Goal: Task Accomplishment & Management: Manage account settings

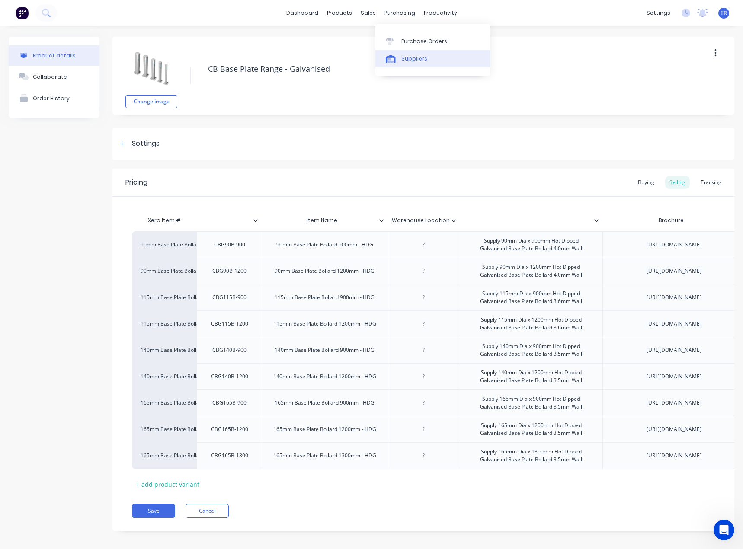
click at [391, 65] on link "Suppliers" at bounding box center [432, 58] width 115 height 17
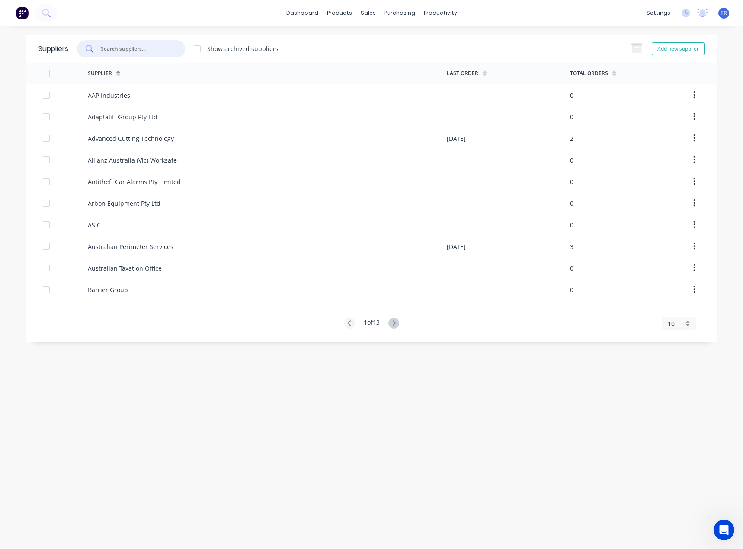
click at [138, 45] on input "text" at bounding box center [136, 49] width 72 height 9
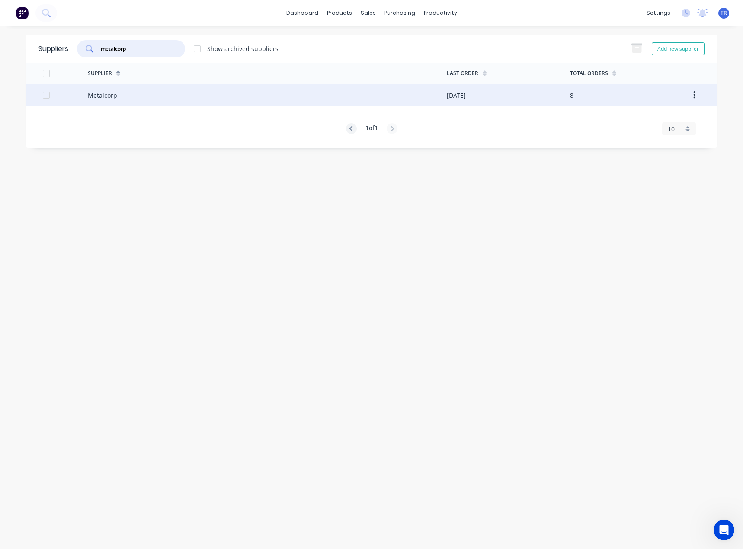
type input "metalcorp"
click at [177, 101] on div "Metalcorp" at bounding box center [267, 95] width 359 height 22
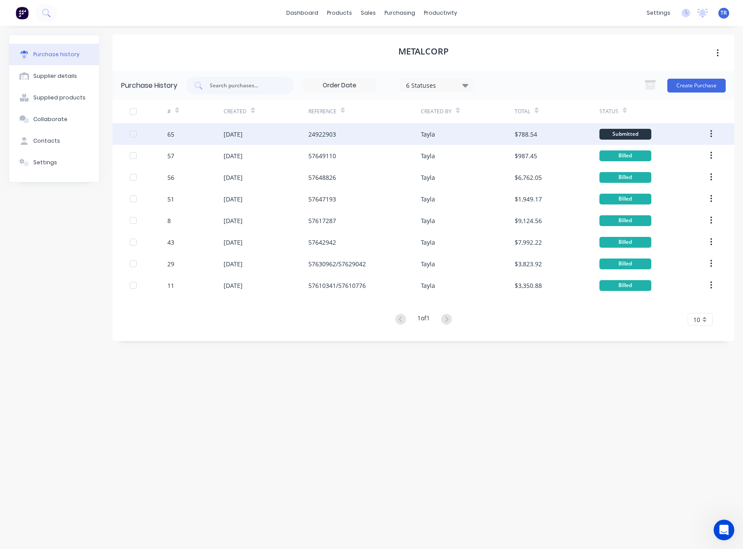
click at [195, 125] on div "65" at bounding box center [195, 134] width 56 height 22
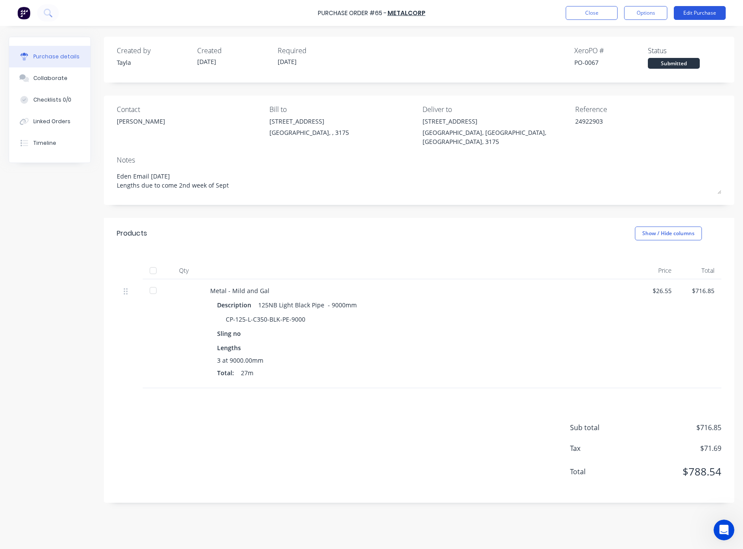
click at [685, 15] on button "Edit Purchase" at bounding box center [699, 13] width 52 height 14
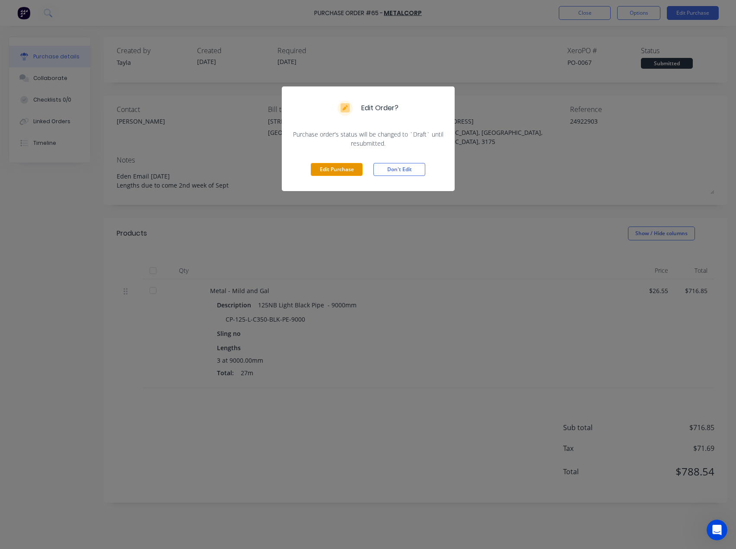
click at [335, 171] on button "Edit Purchase" at bounding box center [337, 169] width 52 height 13
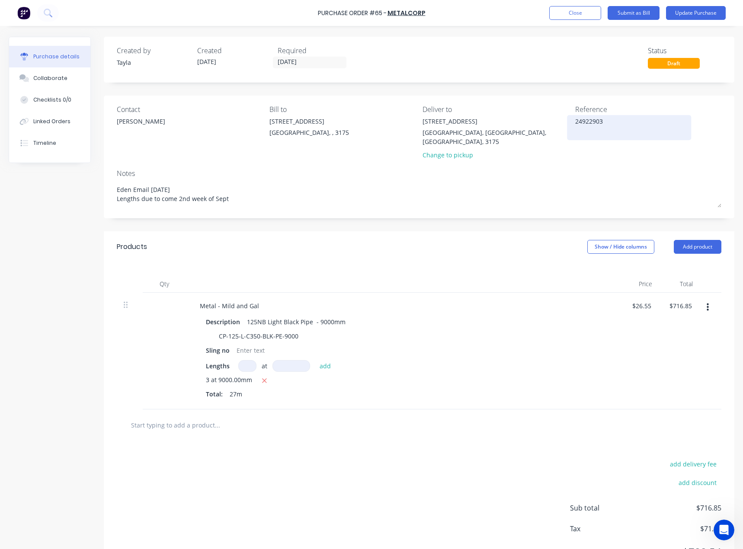
click at [594, 121] on textarea "24922903" at bounding box center [629, 126] width 108 height 19
paste textarea "5766346"
type textarea "x"
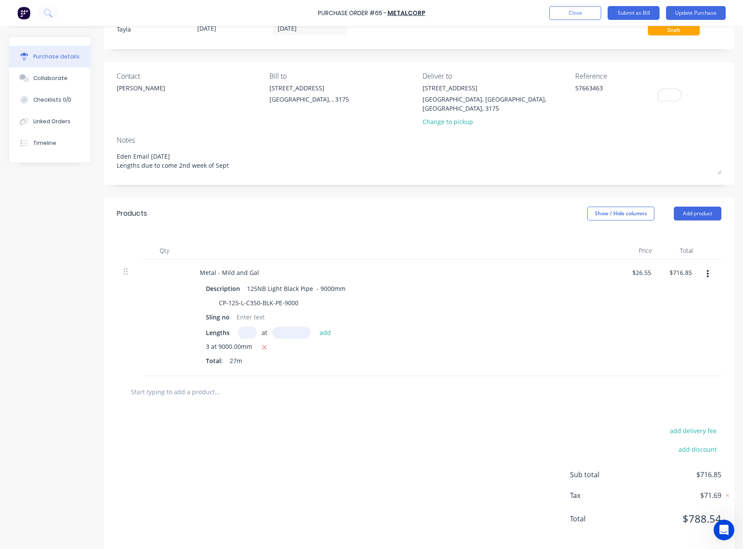
scroll to position [34, 0]
type textarea "57663463"
type textarea "x"
type textarea "57663463"
click at [555, 396] on div at bounding box center [419, 392] width 604 height 32
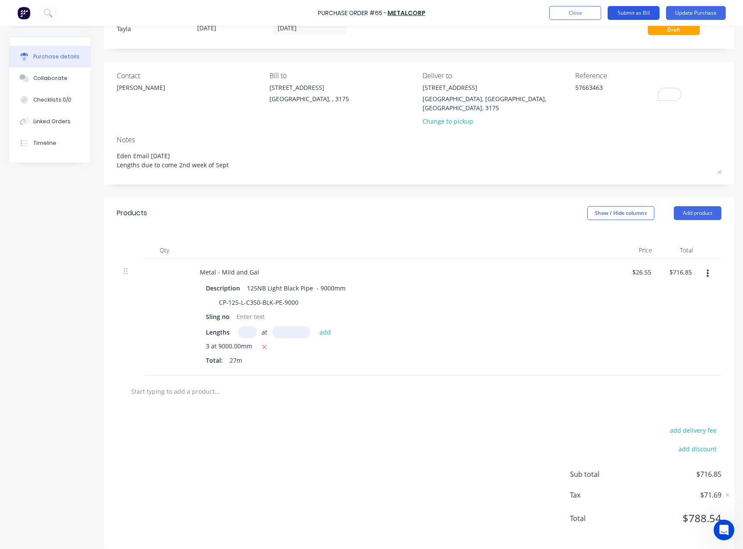
click at [641, 16] on button "Submit as Bill" at bounding box center [633, 13] width 52 height 14
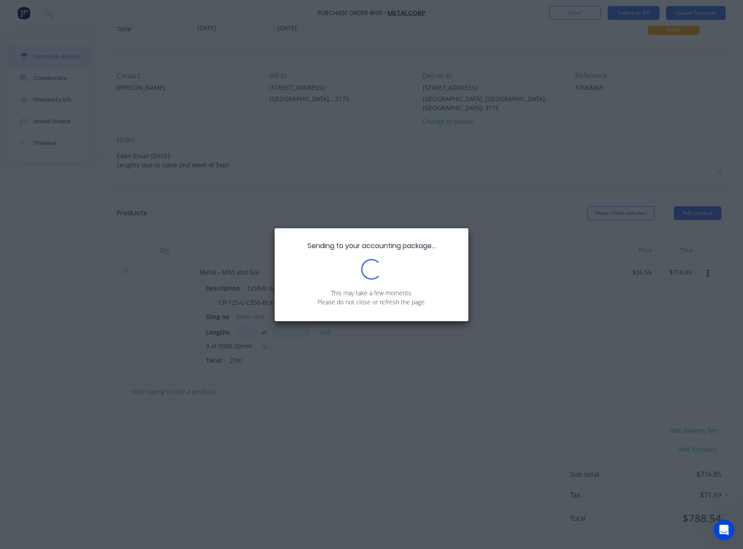
scroll to position [0, 0]
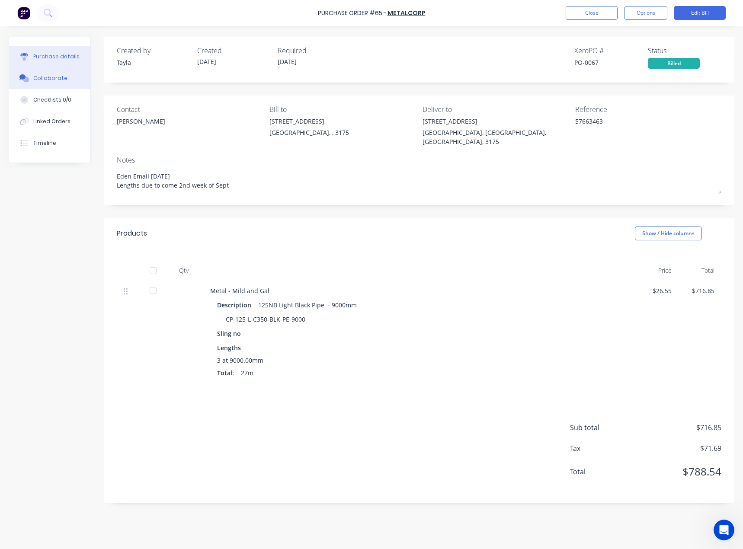
click at [36, 78] on div "Collaborate" at bounding box center [50, 78] width 34 height 8
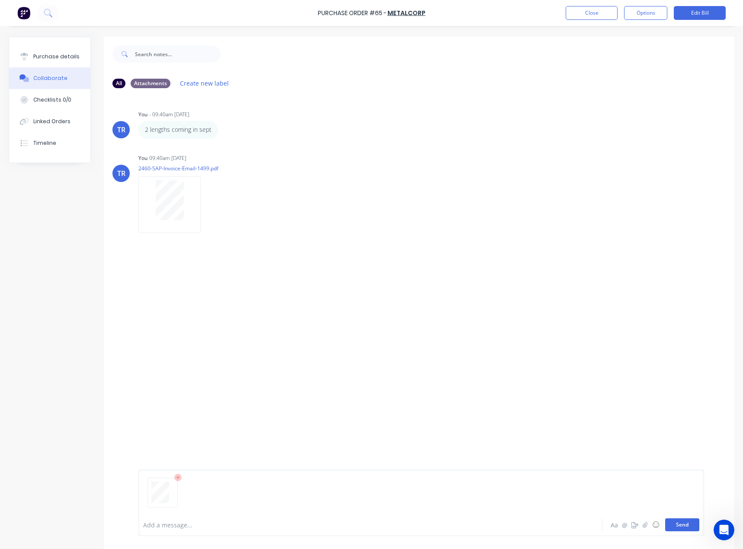
click at [672, 521] on button "Send" at bounding box center [682, 524] width 34 height 13
click at [58, 54] on div "Purchase details" at bounding box center [56, 57] width 46 height 8
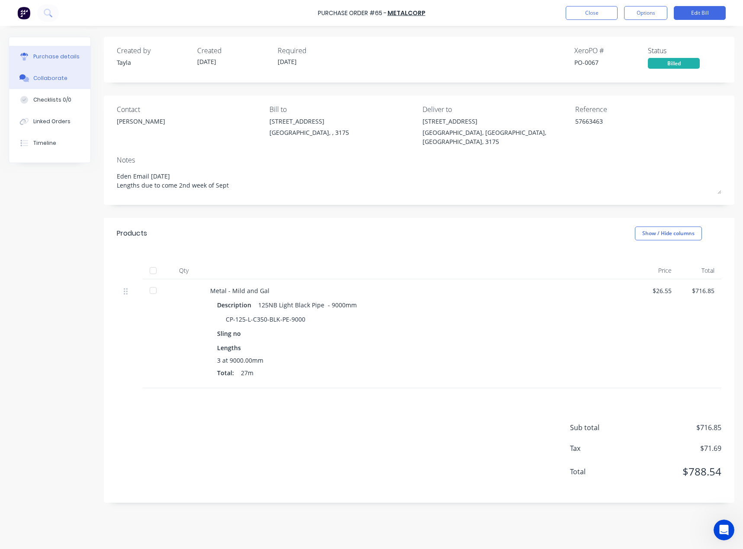
click at [56, 79] on div "Collaborate" at bounding box center [50, 78] width 34 height 8
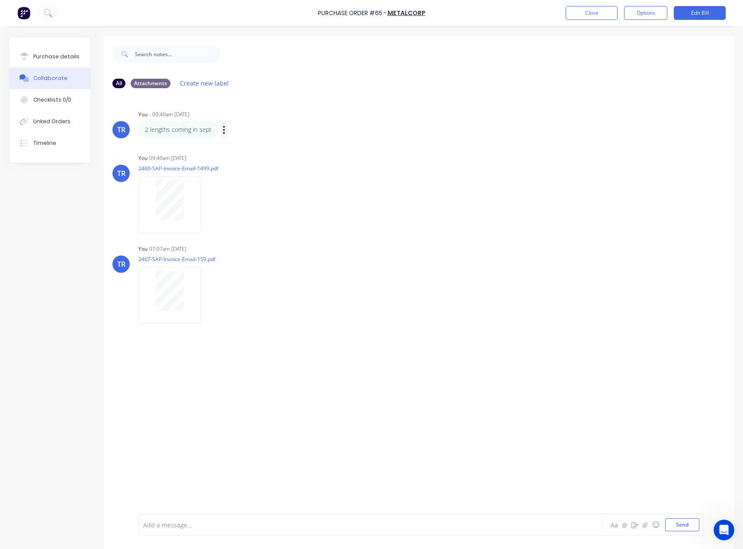
click at [224, 134] on icon "button" at bounding box center [224, 130] width 3 height 10
click at [249, 149] on button "Edit" at bounding box center [255, 145] width 54 height 14
drag, startPoint x: 147, startPoint y: 520, endPoint x: 133, endPoint y: 520, distance: 14.7
click at [133, 520] on div "2 lengths coming in sept Aa @ ☺ Send" at bounding box center [419, 525] width 630 height 48
click at [689, 521] on button "Send" at bounding box center [682, 524] width 34 height 13
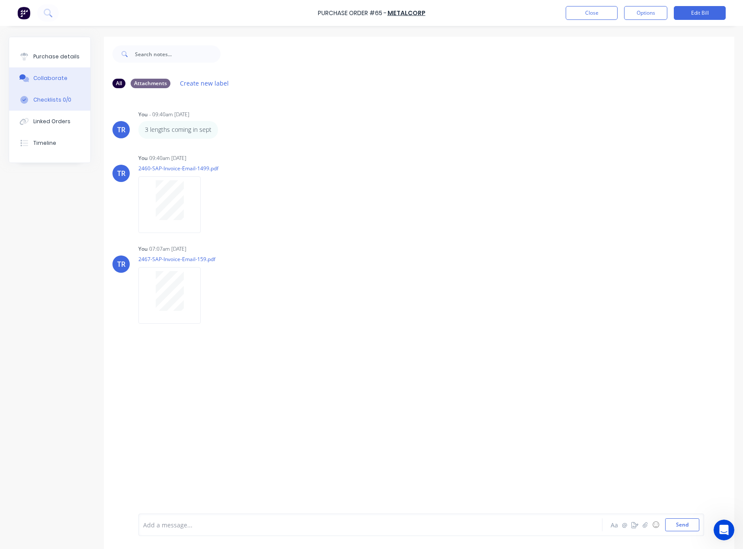
drag, startPoint x: 43, startPoint y: 59, endPoint x: 72, endPoint y: 104, distance: 53.5
click at [43, 58] on div "Purchase details" at bounding box center [56, 57] width 46 height 8
type textarea "x"
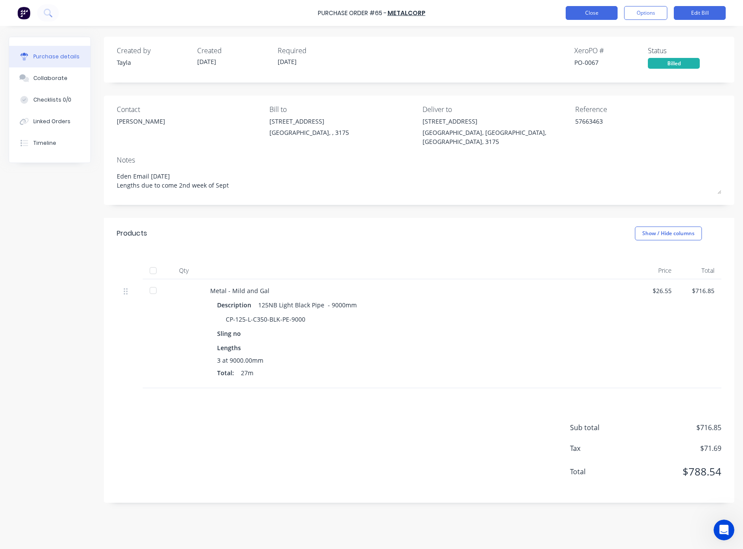
click at [577, 16] on button "Close" at bounding box center [591, 13] width 52 height 14
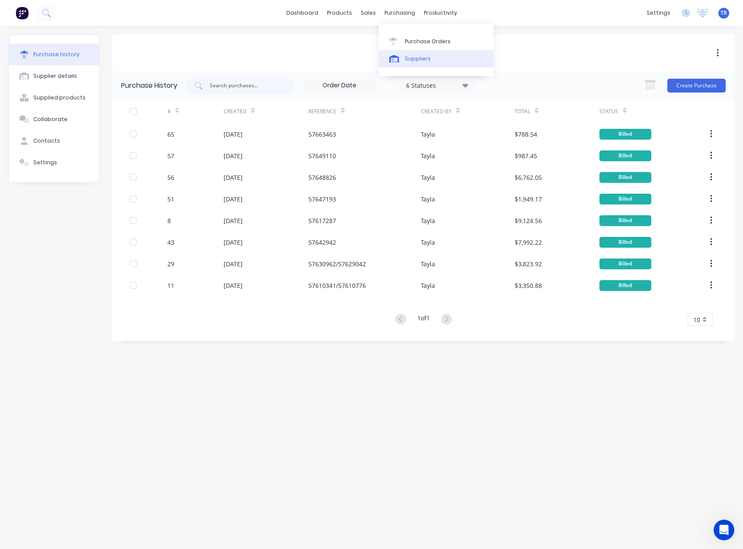
click at [392, 59] on icon at bounding box center [394, 60] width 6 height 4
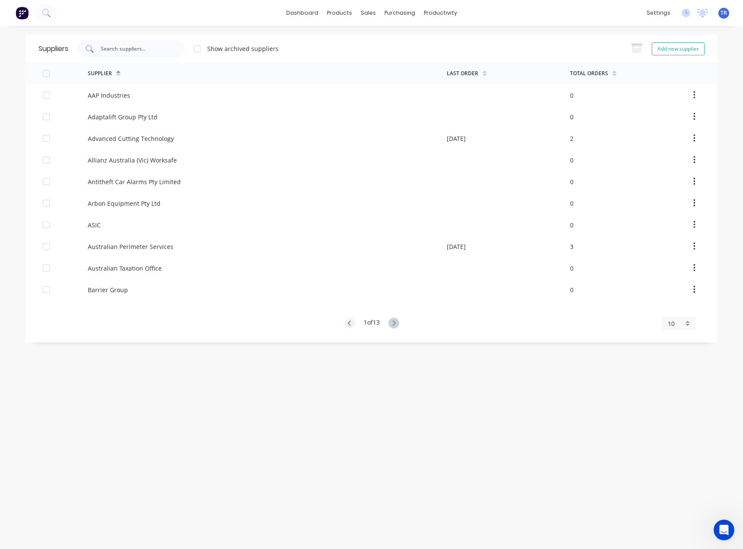
click at [140, 57] on div at bounding box center [131, 48] width 108 height 17
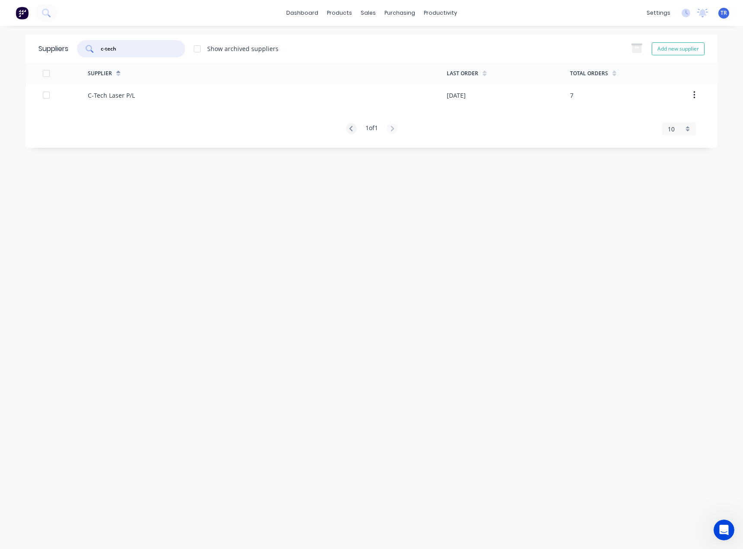
type input "c-tech"
click at [157, 87] on div "C-Tech Laser P/L" at bounding box center [267, 95] width 359 height 22
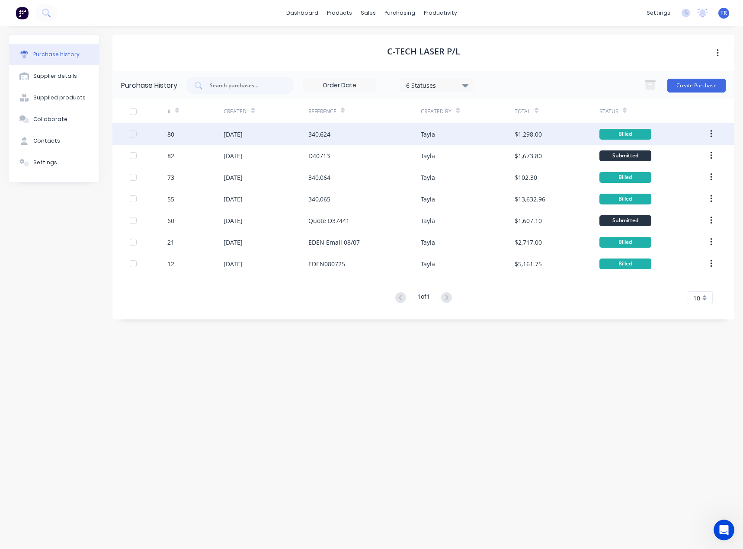
click at [293, 125] on div "25 Aug 2025" at bounding box center [265, 134] width 84 height 22
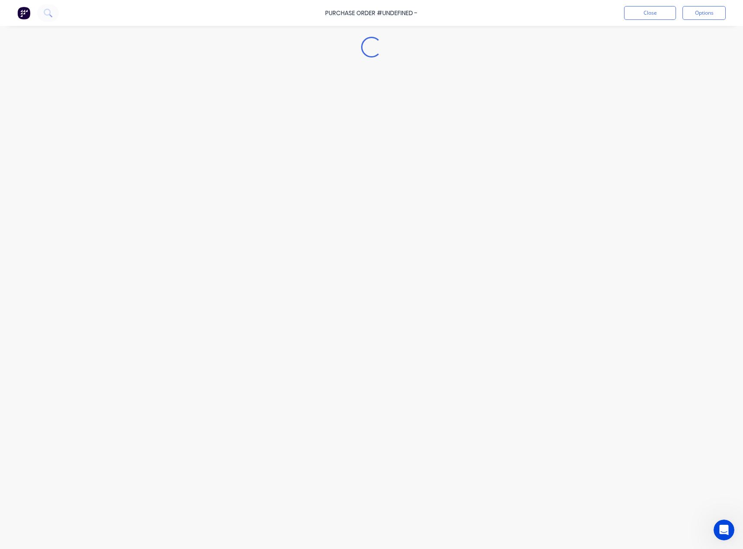
type textarea "x"
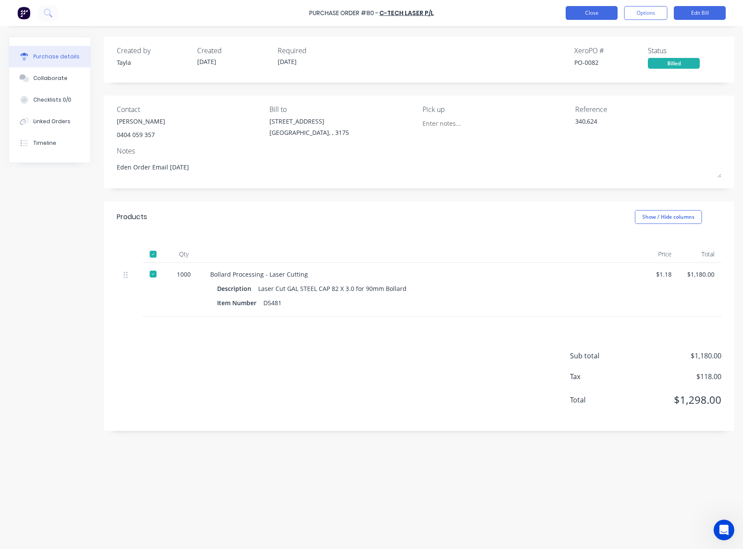
click at [589, 14] on button "Close" at bounding box center [591, 13] width 52 height 14
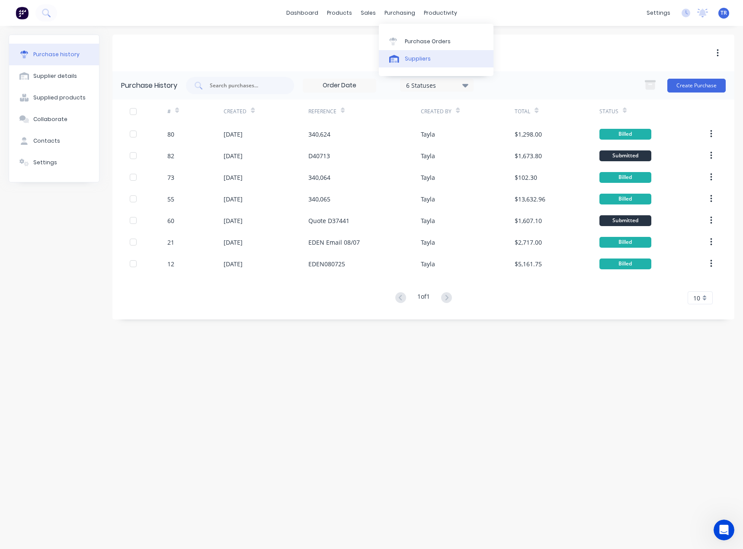
click at [401, 57] on div at bounding box center [395, 59] width 13 height 8
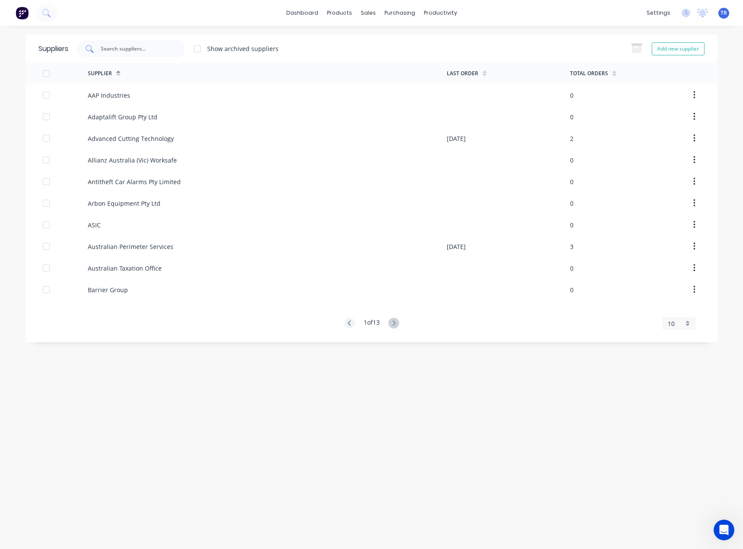
click at [119, 41] on div at bounding box center [131, 48] width 108 height 17
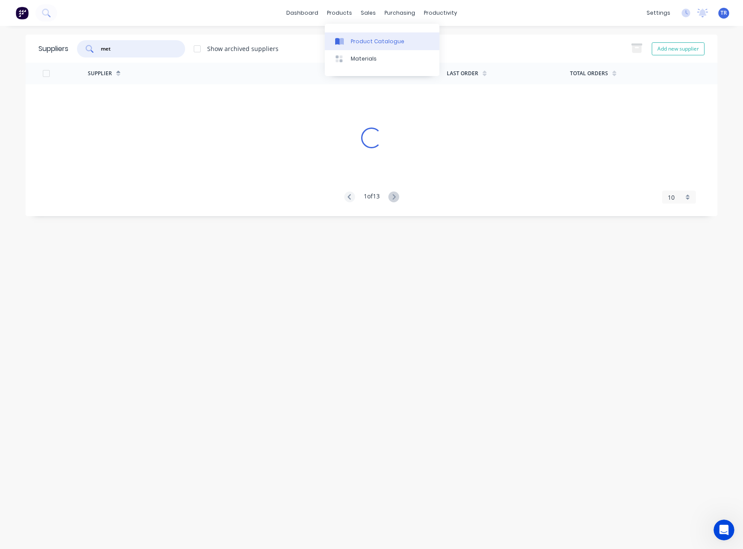
type input "met"
click at [348, 41] on div at bounding box center [341, 42] width 13 height 8
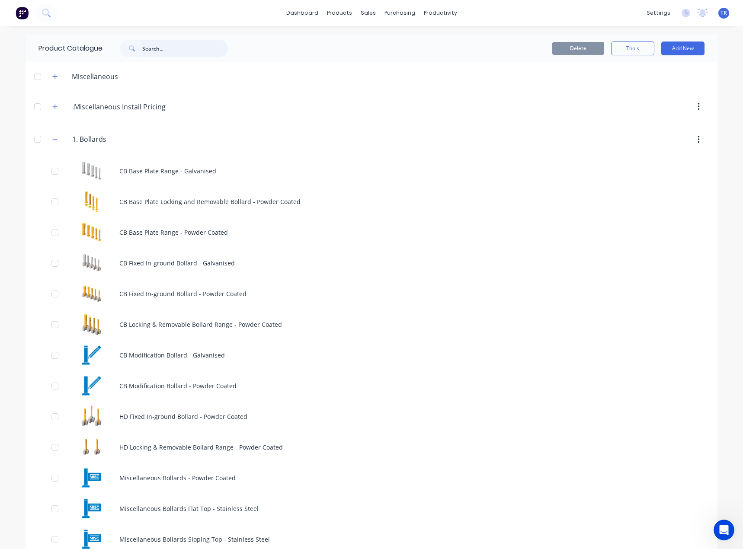
click at [142, 50] on input "text" at bounding box center [185, 48] width 86 height 17
type input "n"
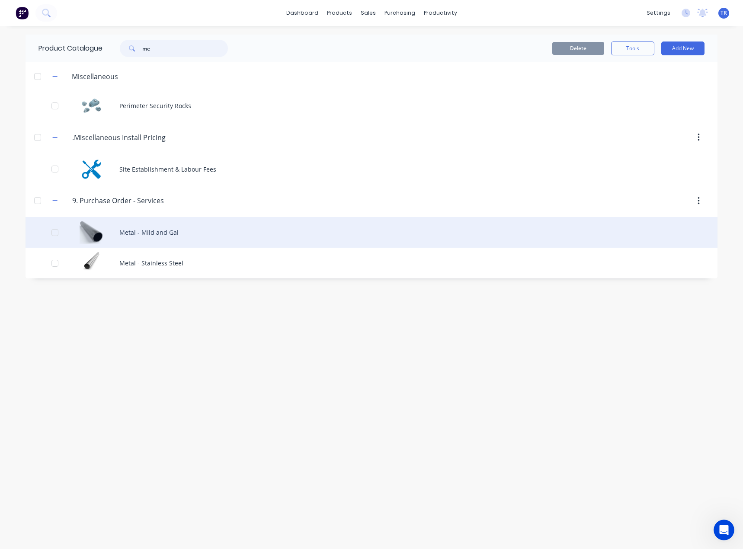
type input "me"
click at [169, 238] on div "Metal - Mild and Gal" at bounding box center [372, 232] width 692 height 31
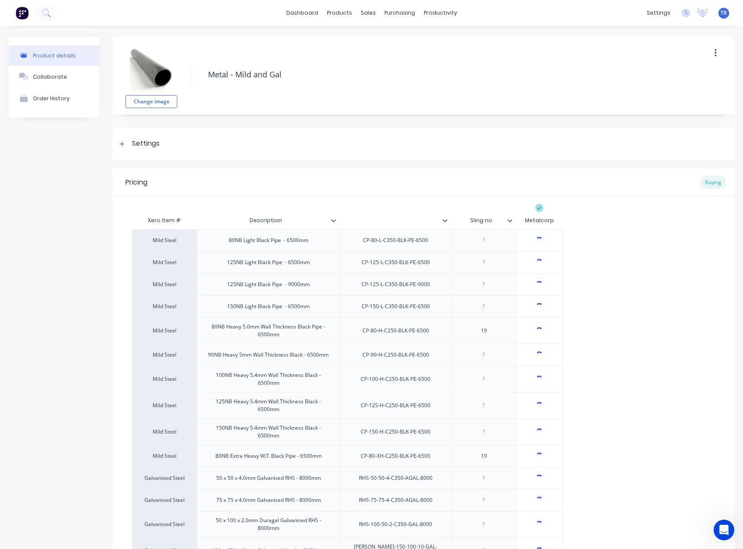
type textarea "x"
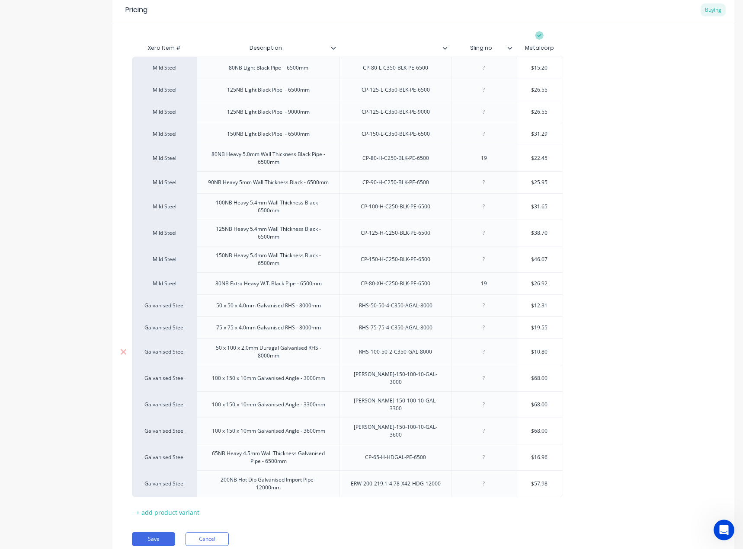
scroll to position [173, 0]
click at [220, 535] on div "Pricing Buying Xero Item # Description Sling no Metalcorp Mild Steel 80NB Light…" at bounding box center [423, 277] width 622 height 563
click at [213, 532] on button "Cancel" at bounding box center [206, 539] width 43 height 14
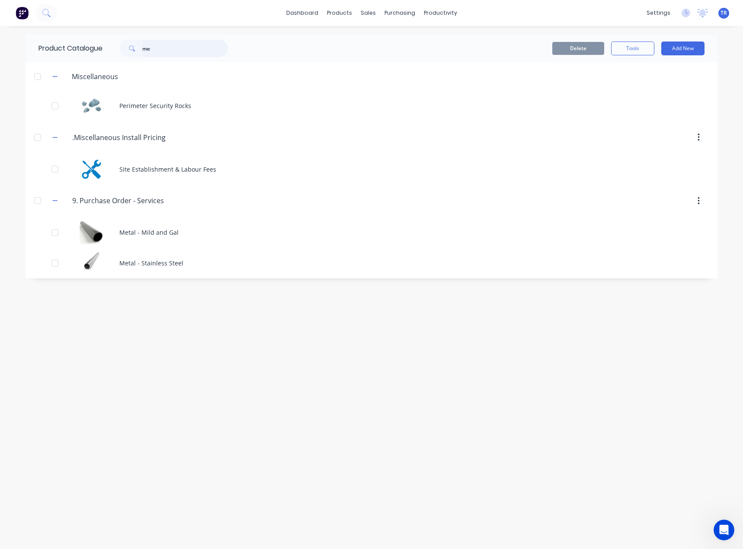
click at [147, 43] on input "me" at bounding box center [185, 48] width 86 height 17
click at [143, 32] on div "dashboard products sales purchasing productivity dashboard products Product Cat…" at bounding box center [371, 274] width 743 height 549
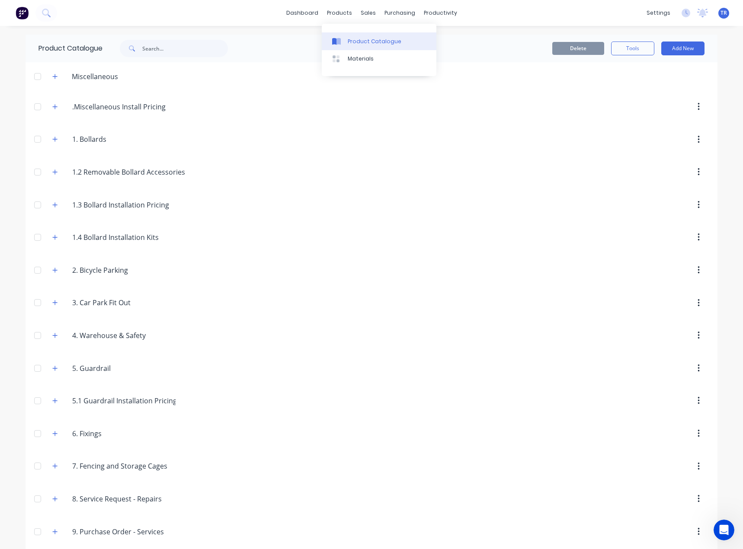
click at [344, 42] on div at bounding box center [338, 42] width 13 height 8
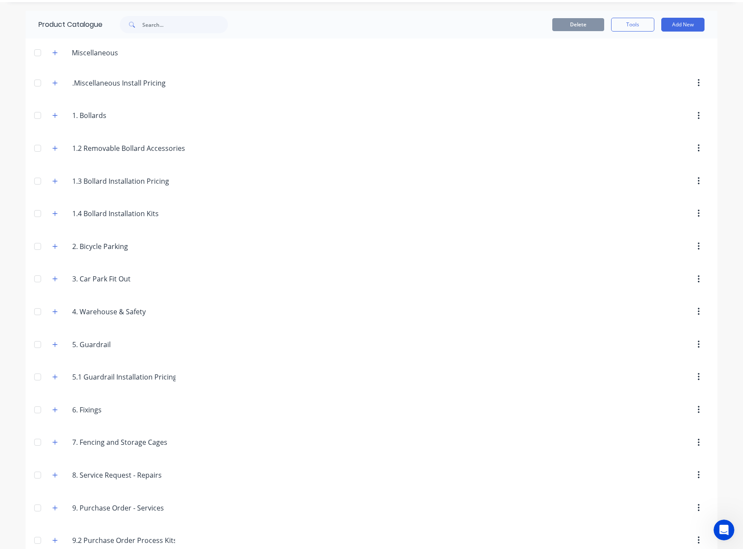
scroll to position [40, 0]
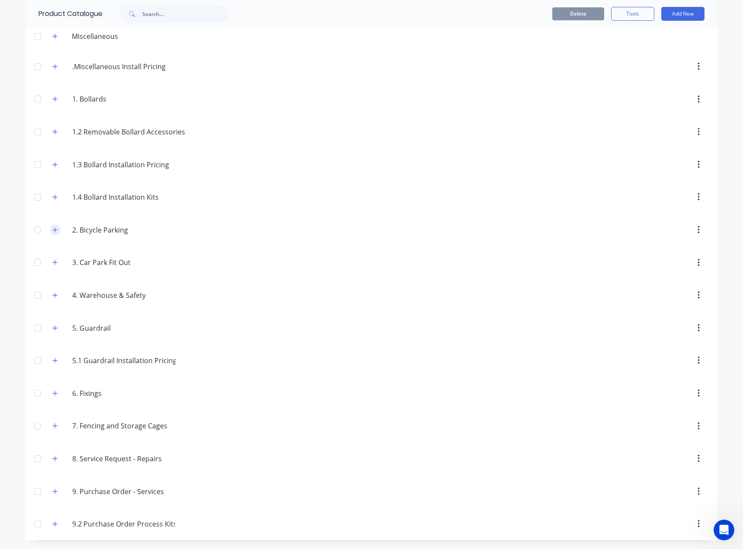
click at [53, 232] on icon "button" at bounding box center [54, 230] width 5 height 6
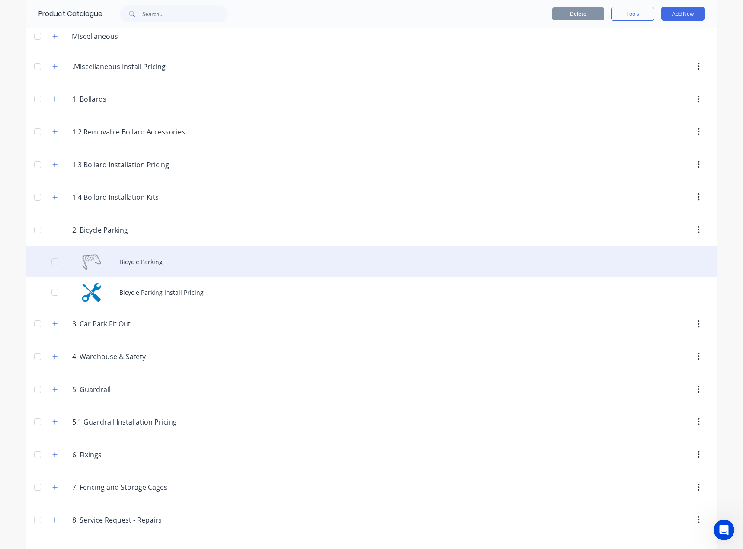
click at [136, 264] on div "Bicycle Parking" at bounding box center [372, 261] width 692 height 31
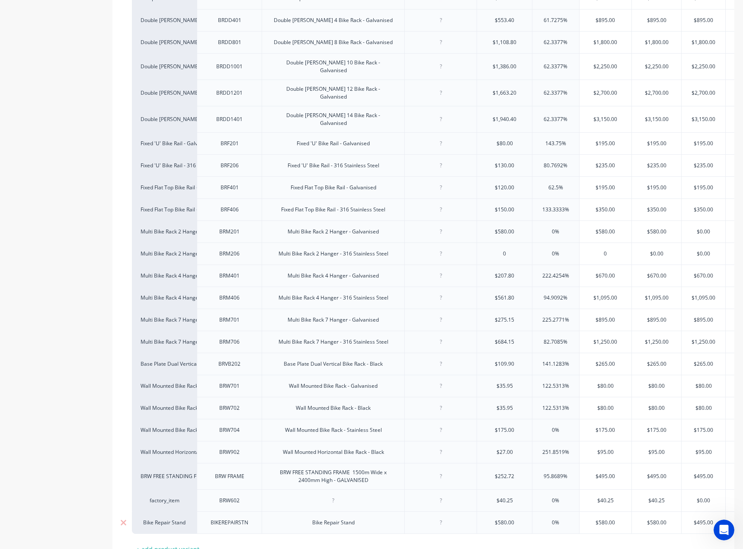
scroll to position [374, 0]
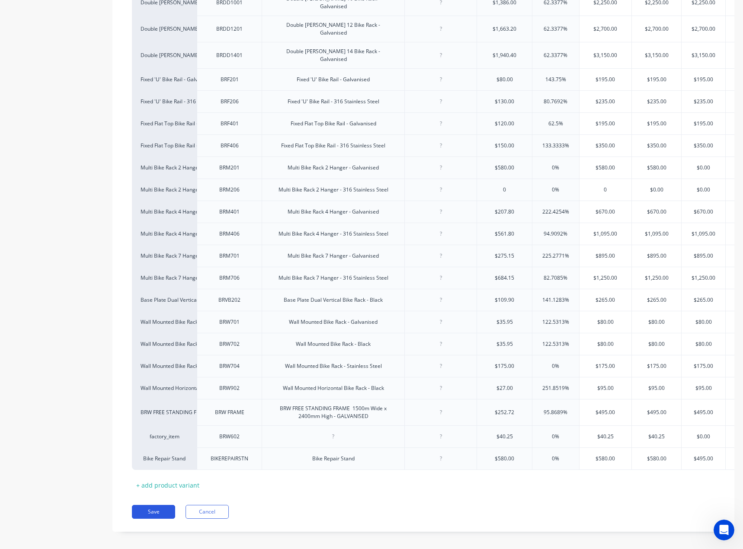
click at [142, 507] on button "Save" at bounding box center [153, 512] width 43 height 14
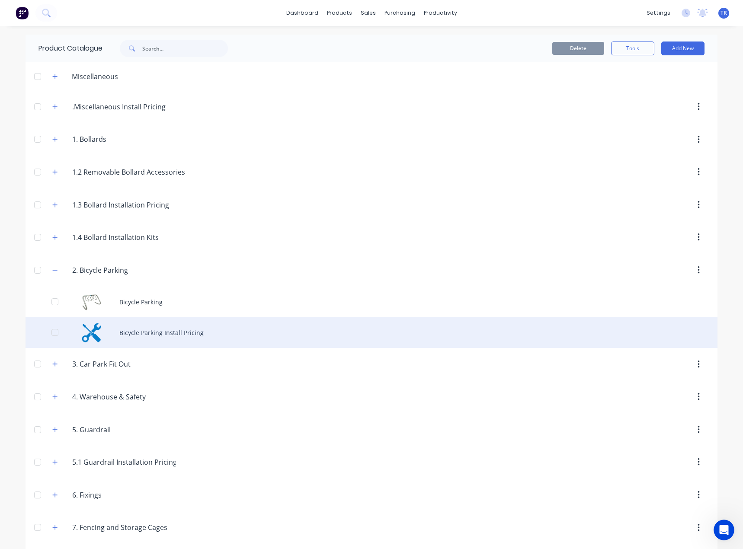
click at [126, 334] on div "Bicycle Parking Install Pricing" at bounding box center [372, 332] width 692 height 31
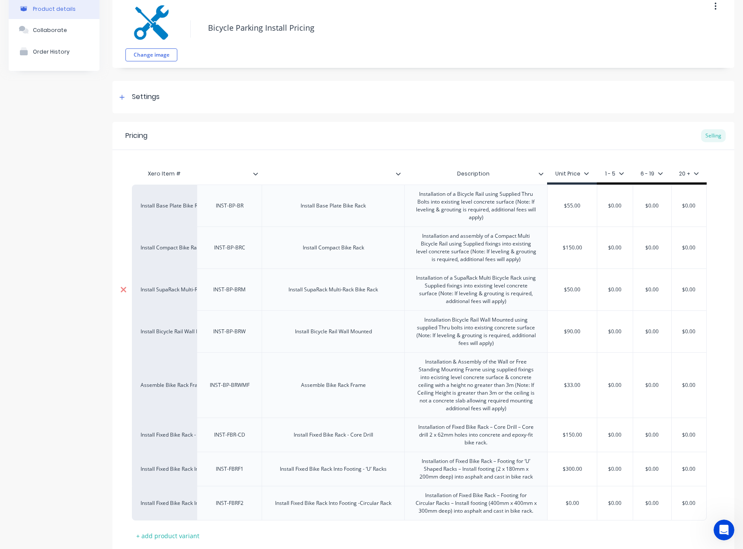
scroll to position [104, 0]
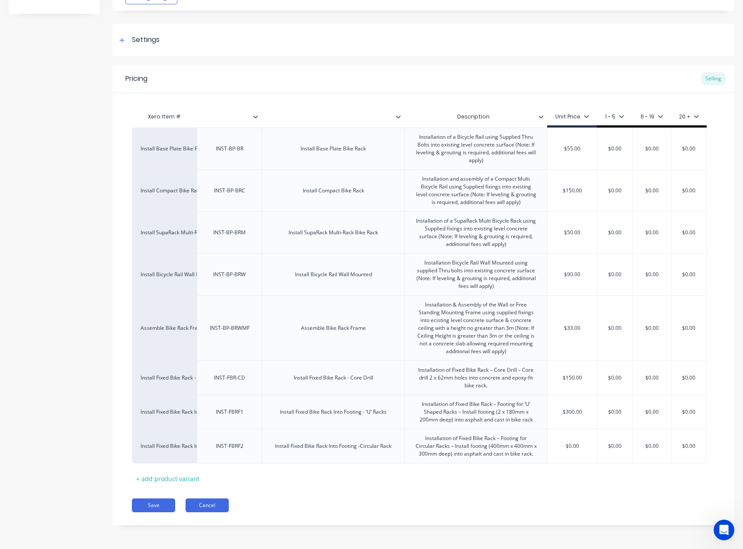
click at [221, 507] on button "Cancel" at bounding box center [206, 505] width 43 height 14
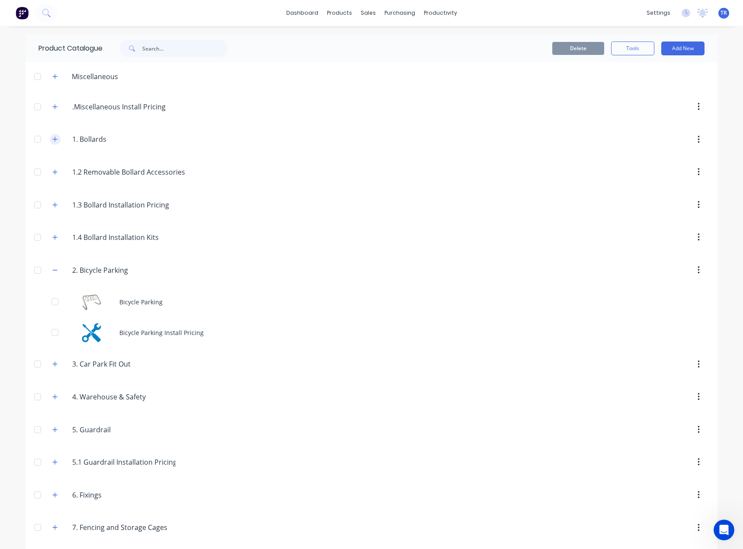
click at [55, 139] on button "button" at bounding box center [55, 139] width 11 height 11
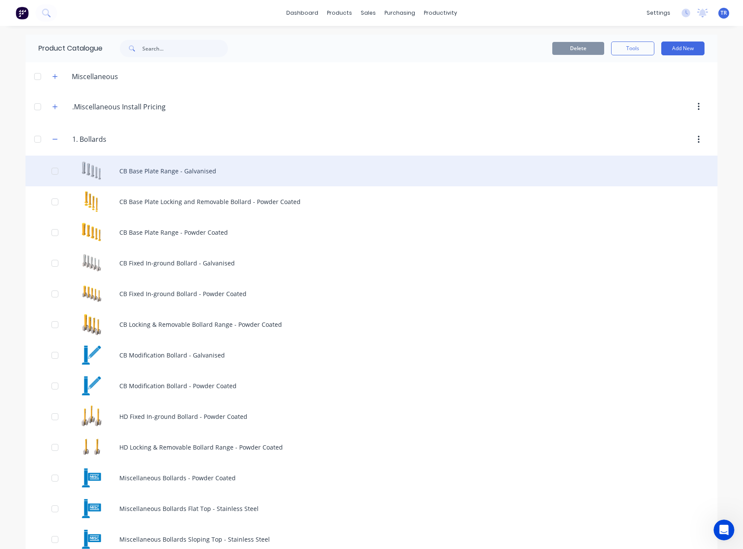
click at [185, 164] on div "CB Base Plate Range - Galvanised" at bounding box center [372, 171] width 692 height 31
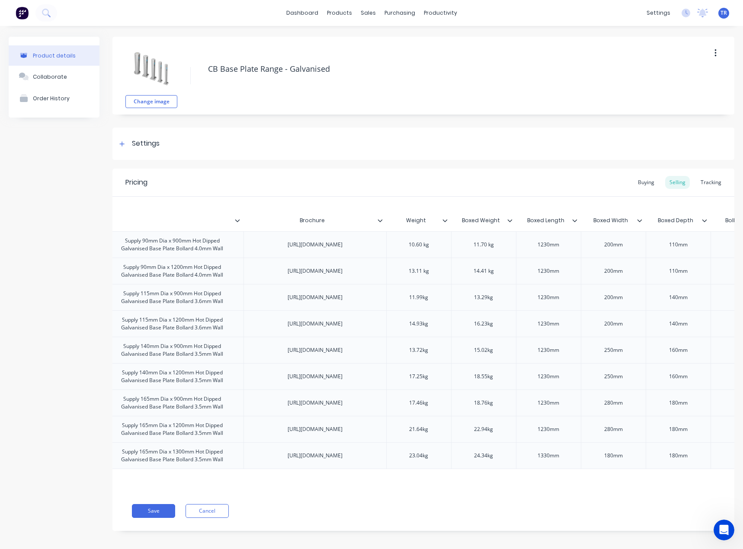
scroll to position [0, 360]
click at [378, 220] on icon at bounding box center [378, 220] width 5 height 5
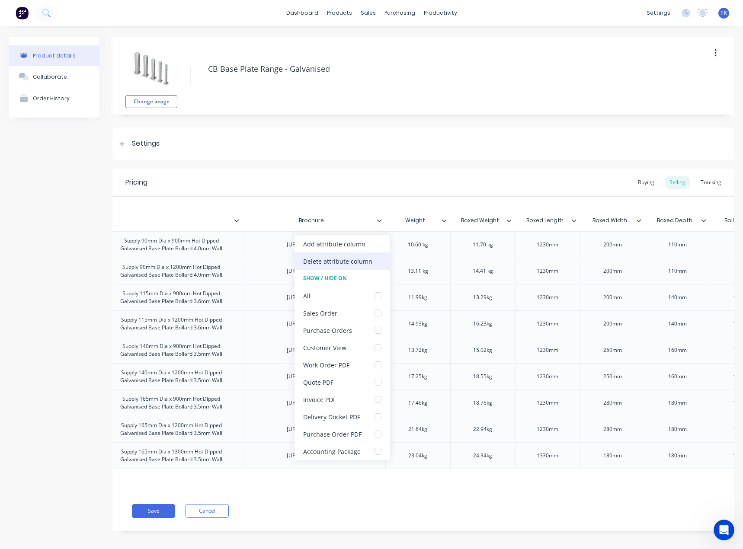
click at [360, 266] on div "Delete attribute column" at bounding box center [342, 260] width 96 height 17
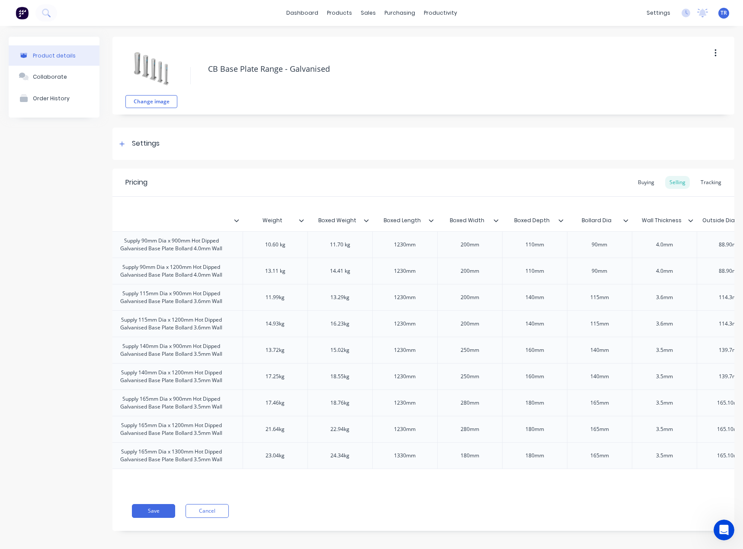
click at [304, 222] on div at bounding box center [304, 221] width 5 height 8
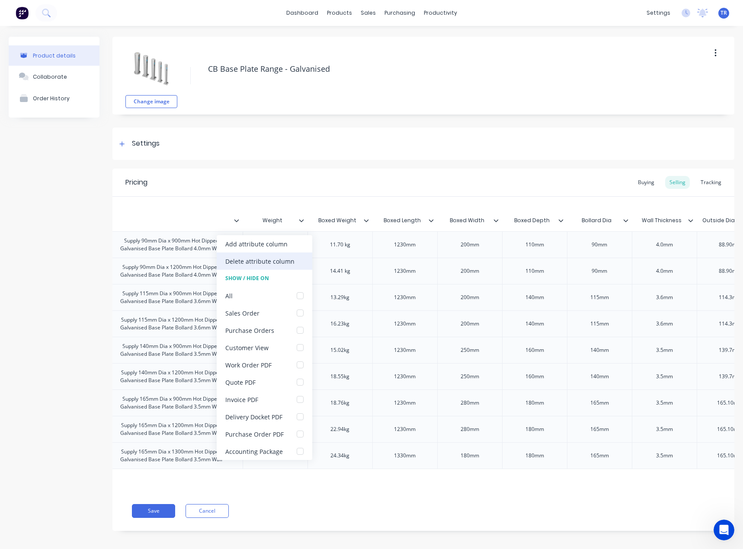
click at [274, 267] on div "Delete attribute column" at bounding box center [265, 260] width 96 height 17
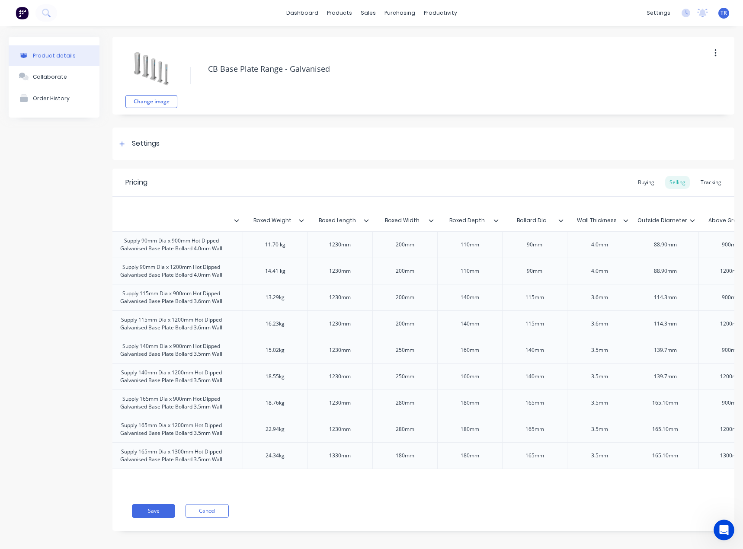
click at [300, 220] on icon at bounding box center [301, 220] width 5 height 3
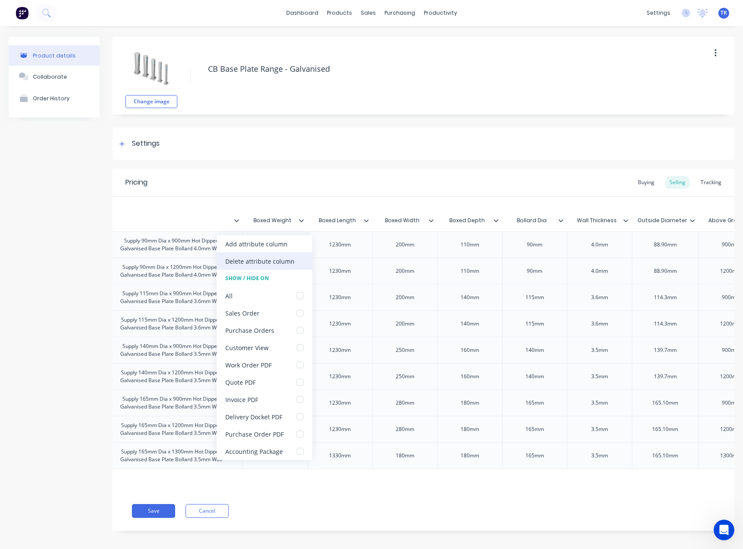
click at [278, 266] on div "Delete attribute column" at bounding box center [265, 260] width 96 height 17
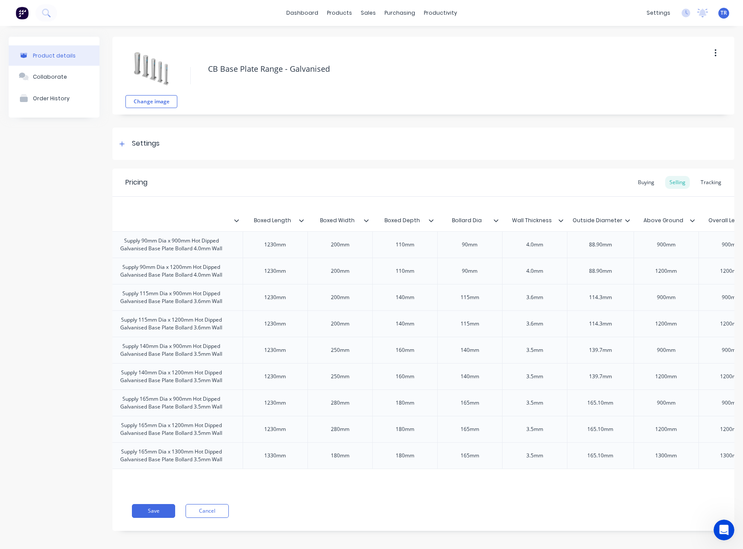
click at [302, 221] on icon at bounding box center [301, 220] width 5 height 5
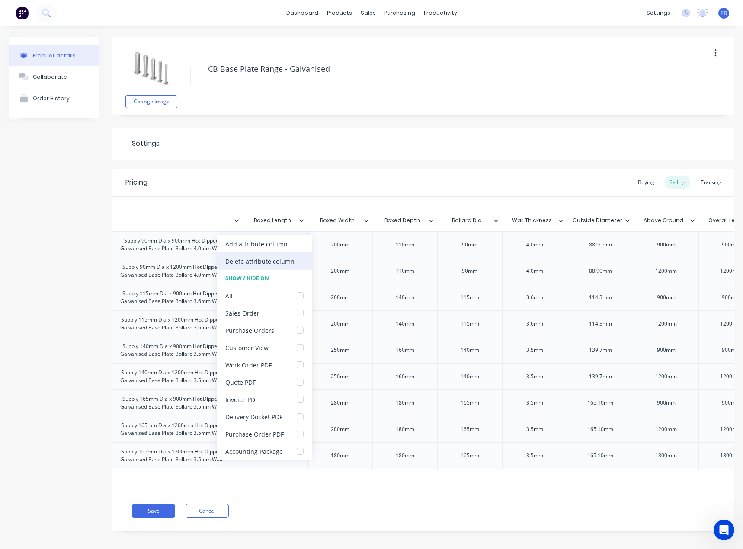
click at [288, 259] on div "Delete attribute column" at bounding box center [259, 261] width 69 height 9
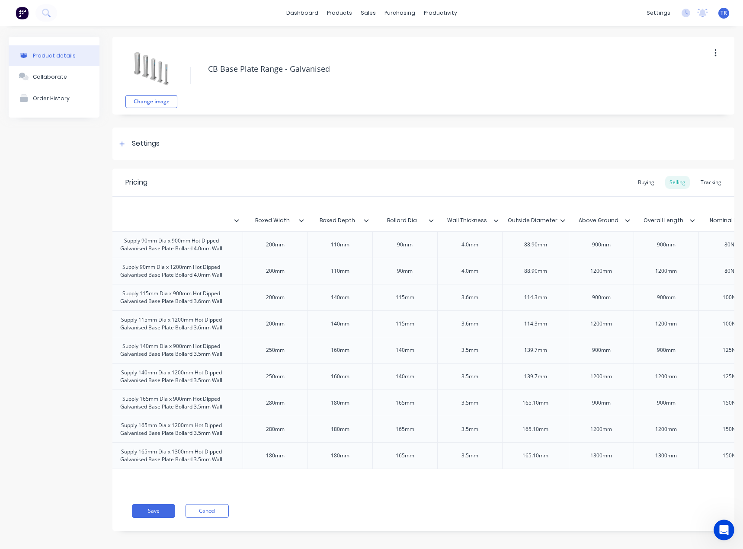
click at [303, 221] on icon at bounding box center [301, 220] width 5 height 5
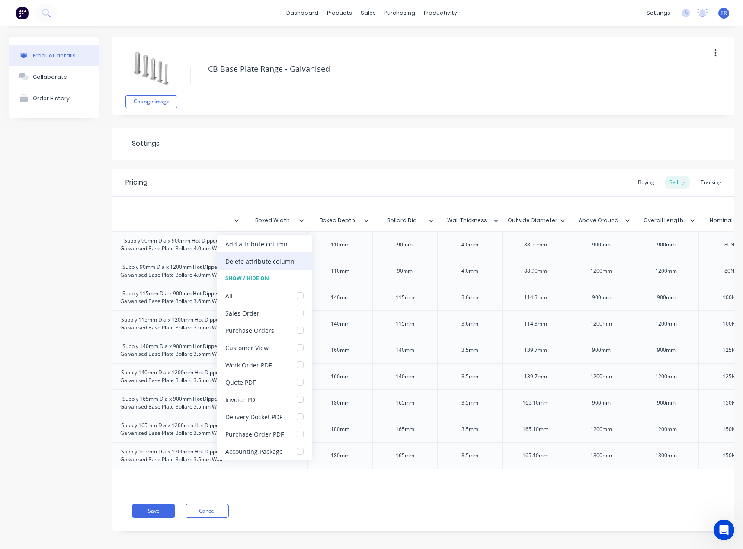
click at [297, 257] on div "Delete attribute column" at bounding box center [265, 260] width 96 height 17
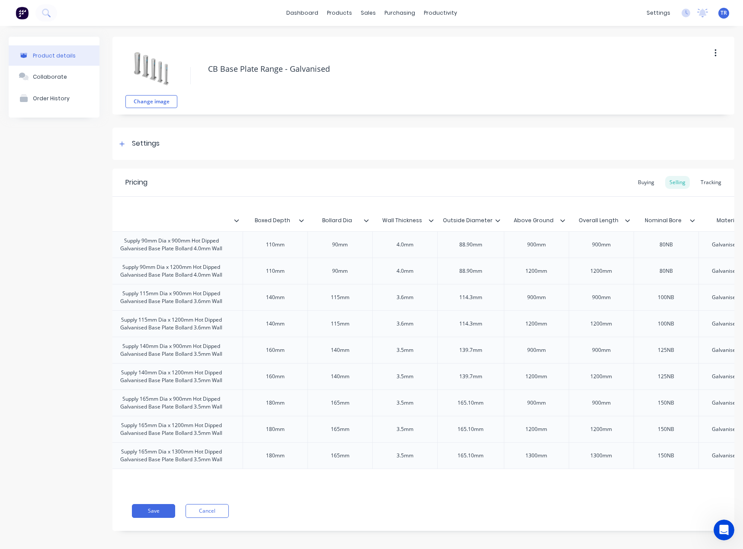
click at [303, 223] on div at bounding box center [304, 221] width 5 height 8
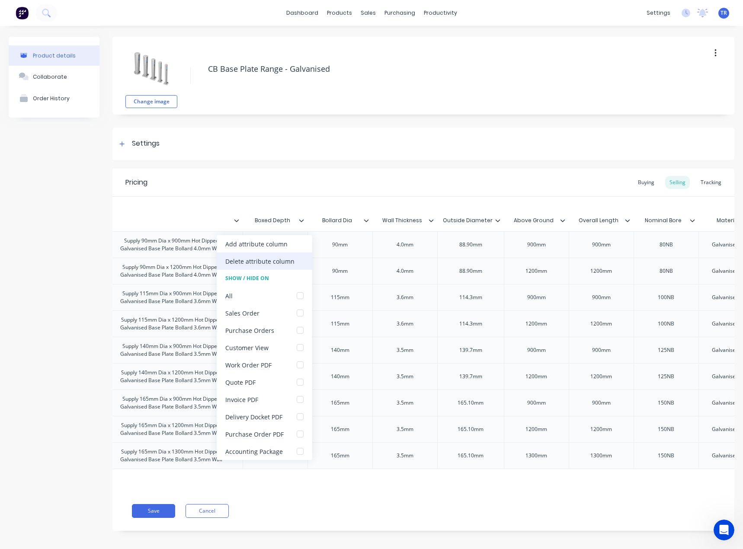
click at [303, 262] on div "Delete attribute column" at bounding box center [265, 260] width 96 height 17
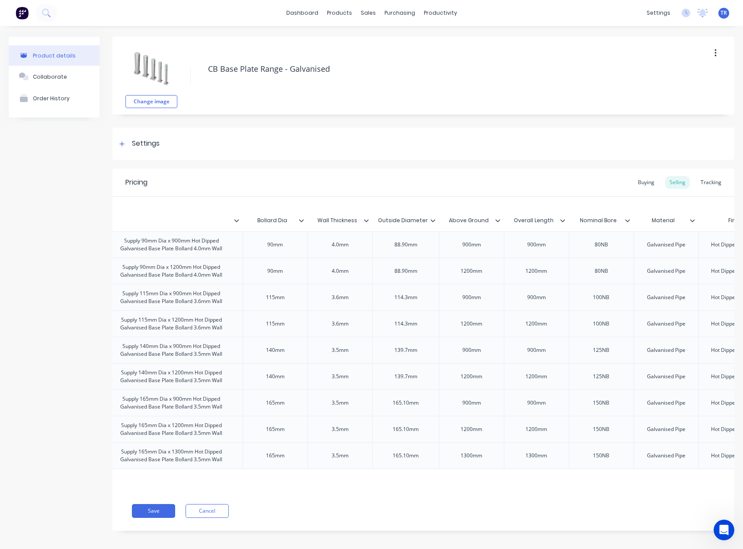
click at [302, 218] on icon at bounding box center [301, 220] width 5 height 5
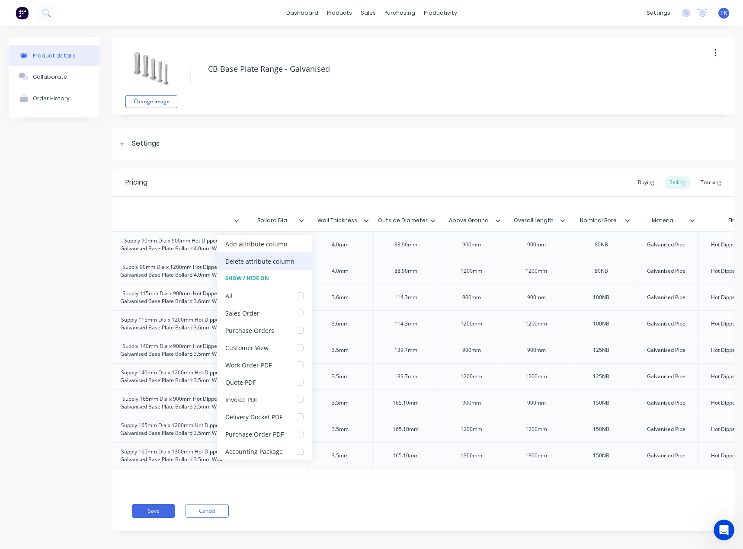
click at [299, 258] on div "Delete attribute column" at bounding box center [265, 260] width 96 height 17
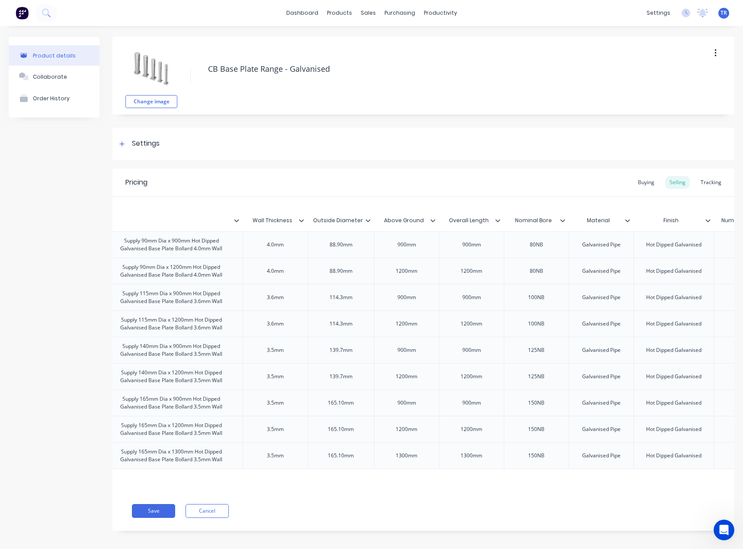
click at [300, 220] on icon at bounding box center [301, 220] width 5 height 3
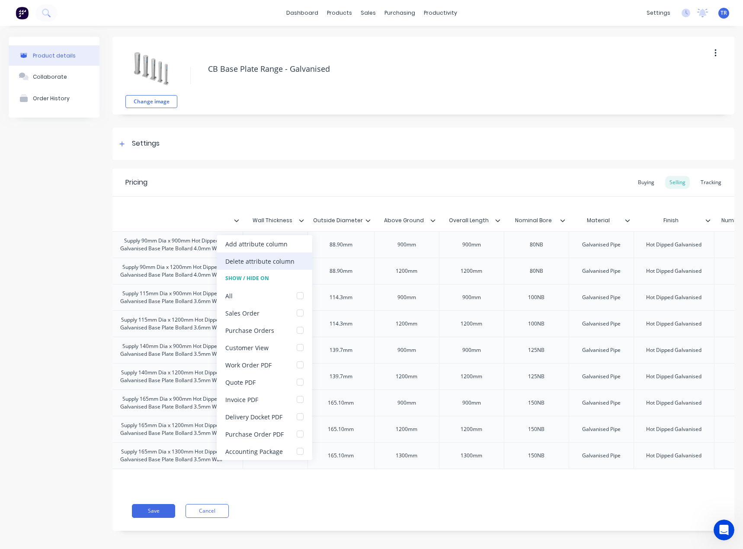
click at [303, 258] on div "Delete attribute column" at bounding box center [265, 260] width 96 height 17
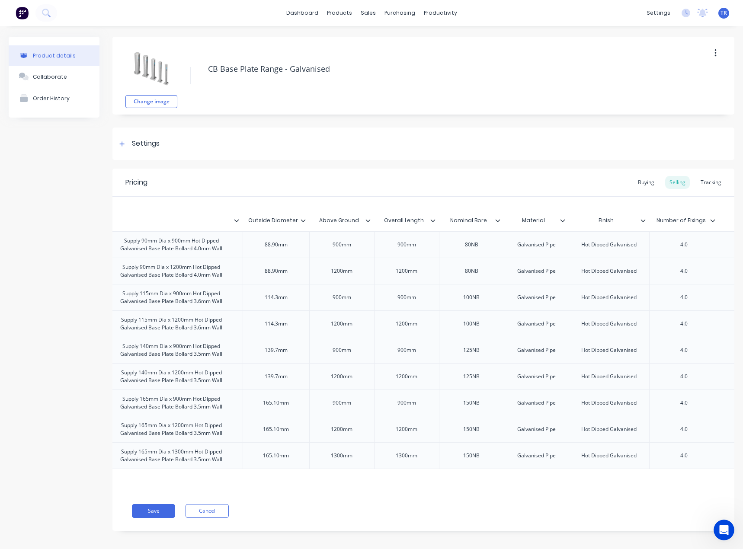
click at [303, 221] on icon at bounding box center [302, 220] width 5 height 3
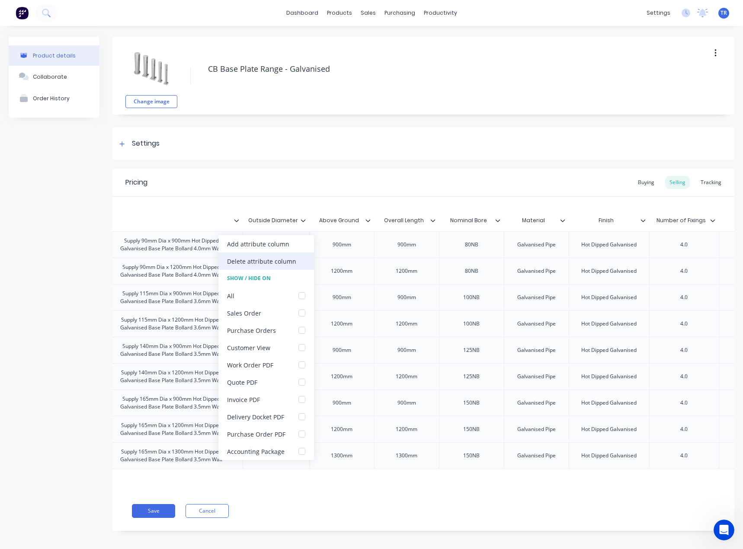
click at [295, 268] on div "Delete attribute column" at bounding box center [266, 260] width 96 height 17
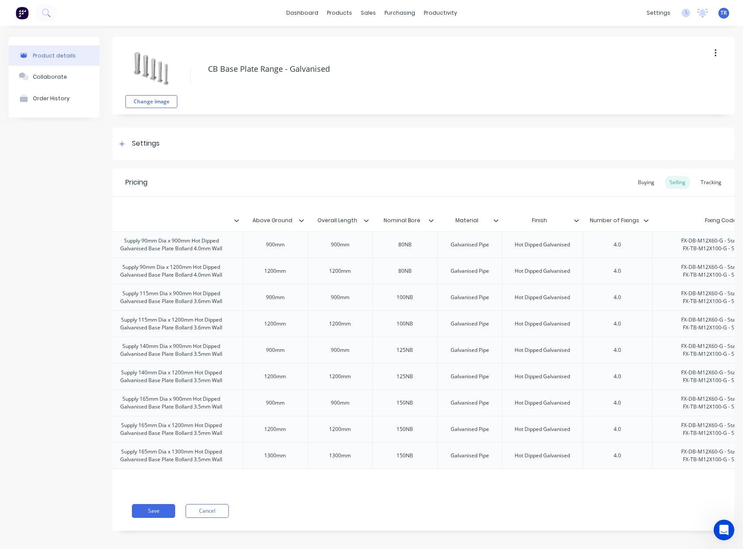
click at [304, 221] on div at bounding box center [304, 221] width 5 height 8
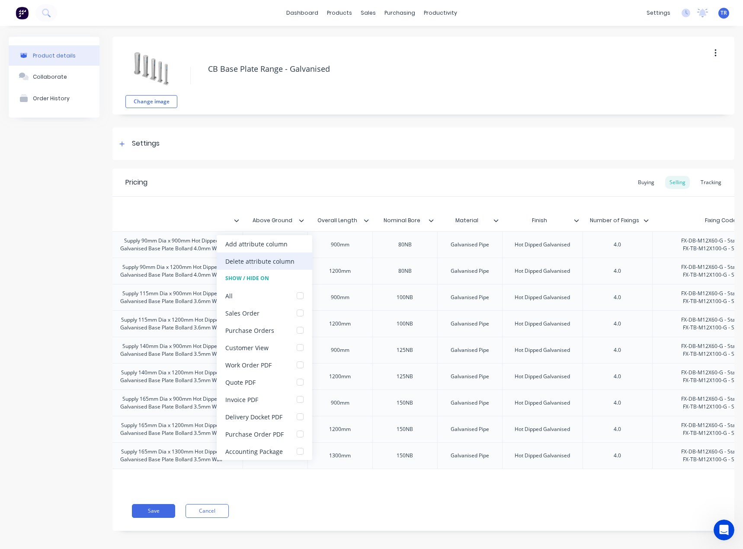
click at [295, 262] on div "Delete attribute column" at bounding box center [265, 260] width 96 height 17
type textarea "x"
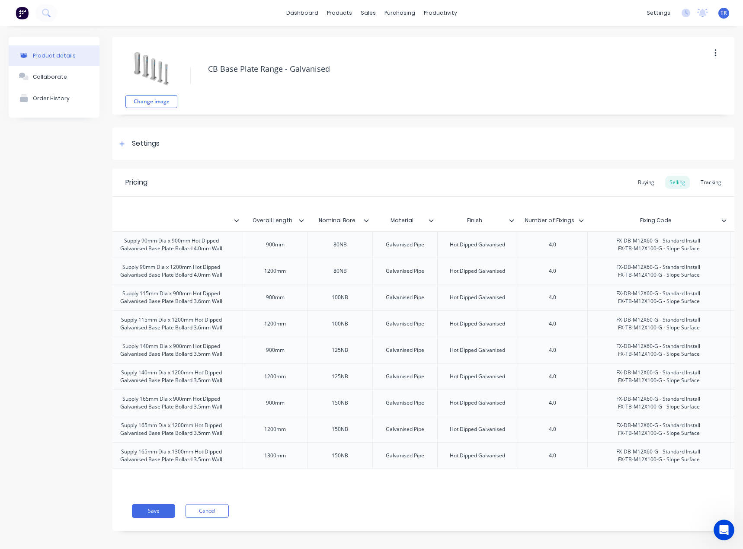
type input "Overall Length"
click at [299, 223] on input "Overall Length" at bounding box center [272, 221] width 60 height 8
click at [302, 221] on icon at bounding box center [301, 220] width 5 height 3
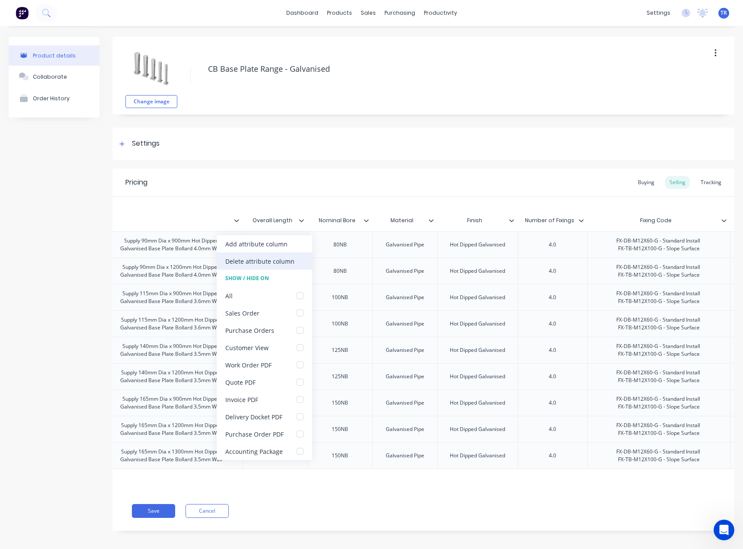
click at [297, 258] on div "Delete attribute column" at bounding box center [265, 260] width 96 height 17
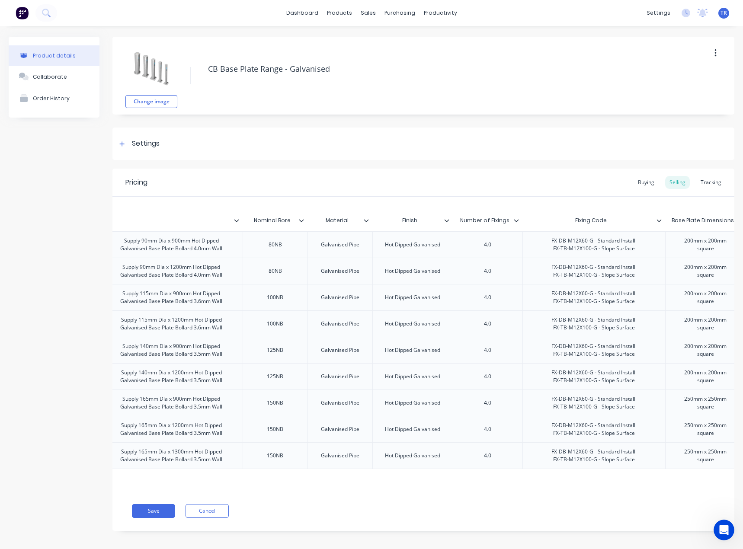
click at [300, 220] on icon at bounding box center [301, 220] width 5 height 5
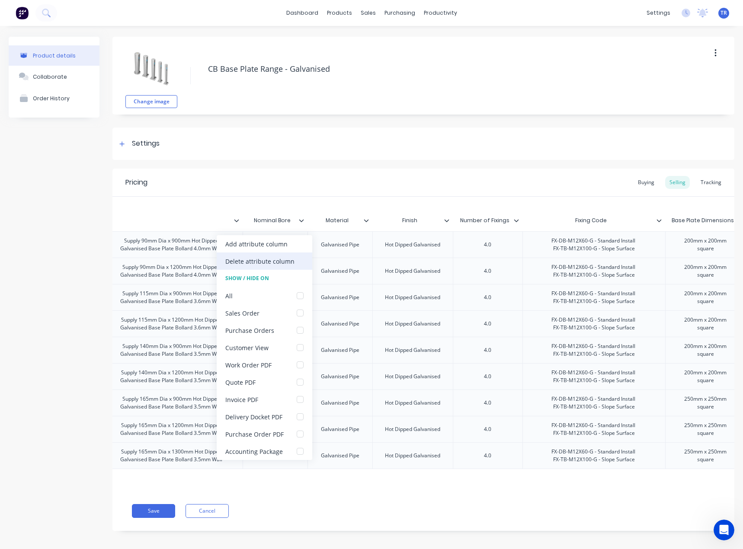
click at [300, 255] on div "Delete attribute column" at bounding box center [265, 260] width 96 height 17
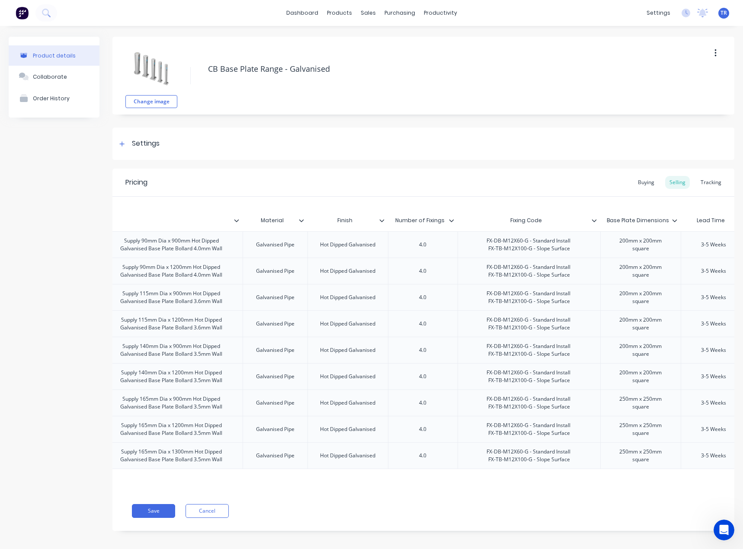
click at [303, 220] on icon at bounding box center [301, 220] width 5 height 3
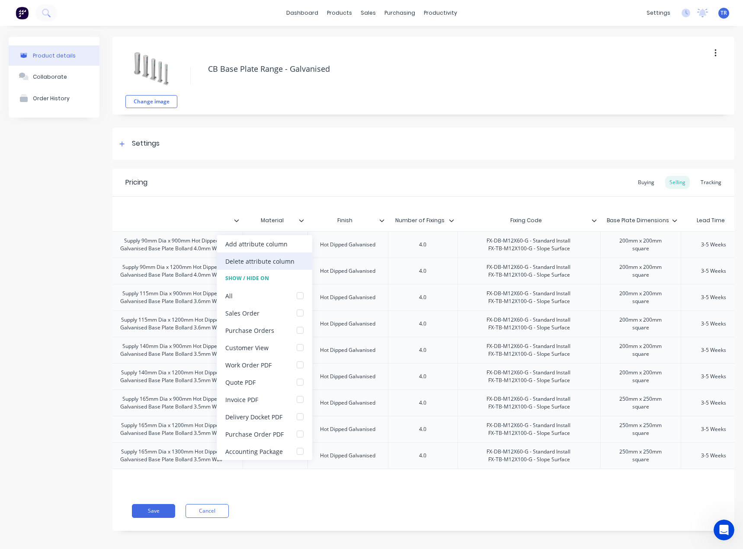
click at [303, 258] on div "Delete attribute column" at bounding box center [265, 260] width 96 height 17
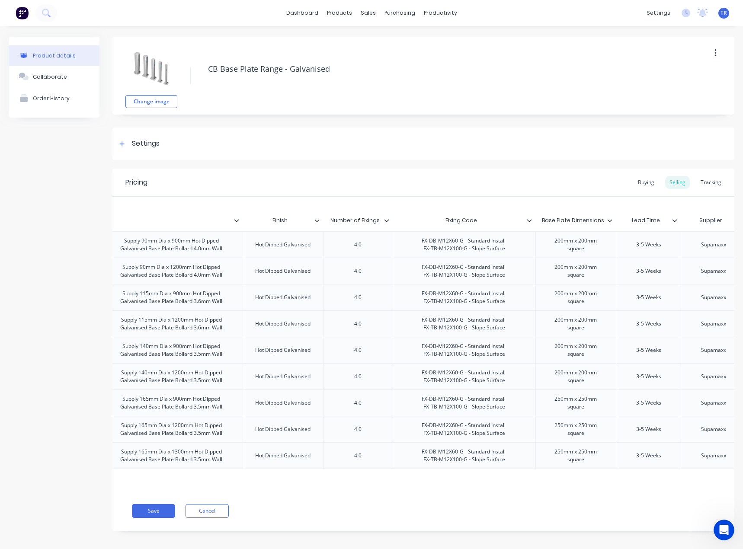
click at [316, 220] on icon at bounding box center [317, 220] width 5 height 3
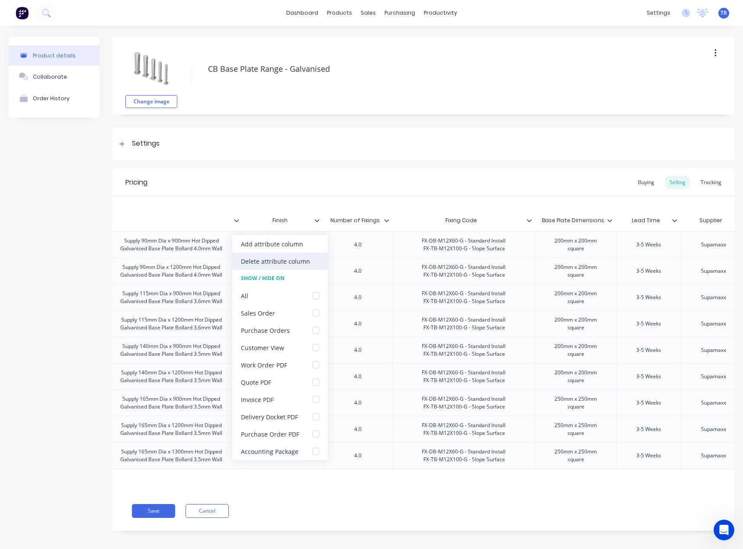
click at [300, 259] on div "Delete attribute column" at bounding box center [275, 261] width 69 height 9
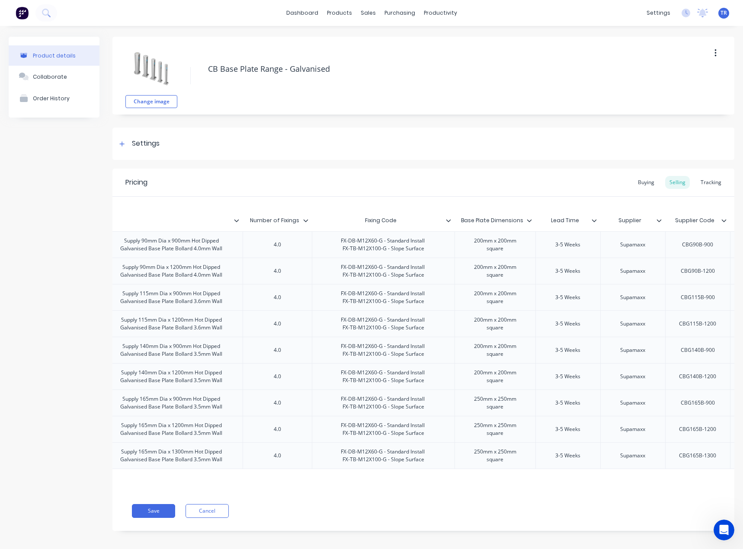
click at [307, 221] on icon at bounding box center [305, 220] width 5 height 5
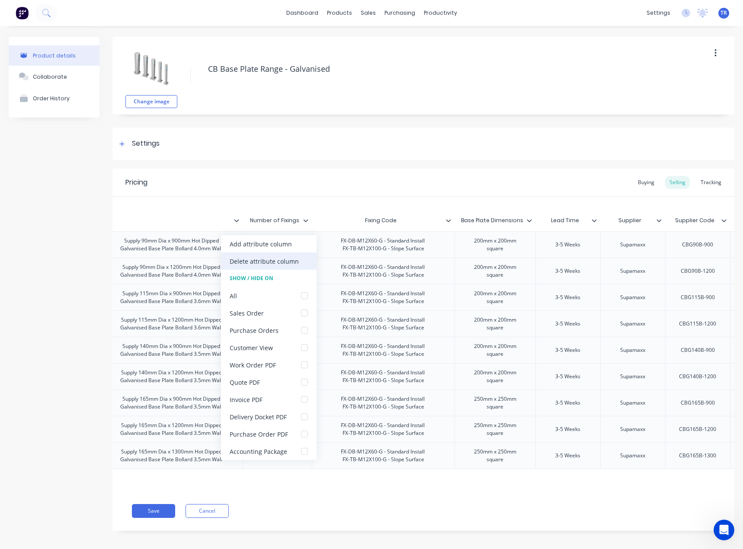
click at [301, 256] on div "Delete attribute column" at bounding box center [269, 260] width 96 height 17
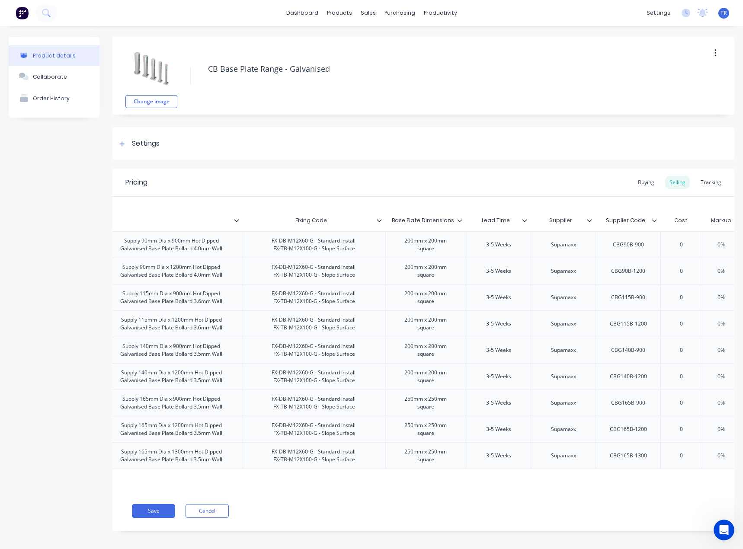
click at [379, 221] on icon at bounding box center [378, 220] width 5 height 3
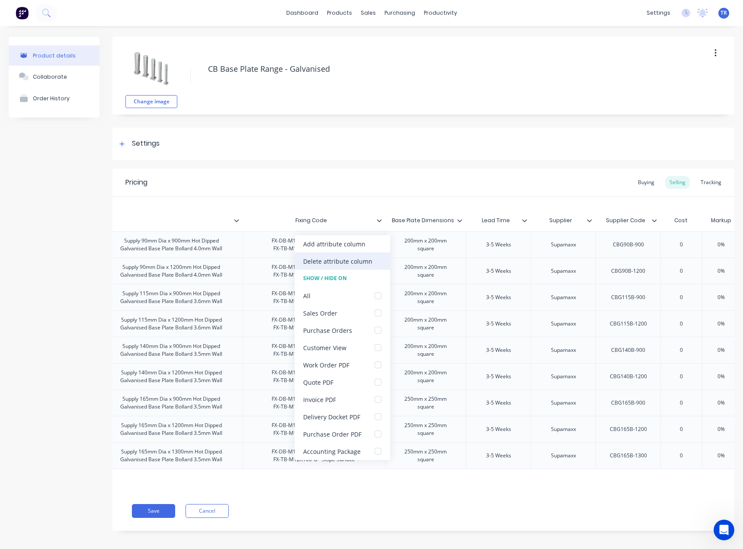
click at [358, 264] on div "Delete attribute column" at bounding box center [337, 261] width 69 height 9
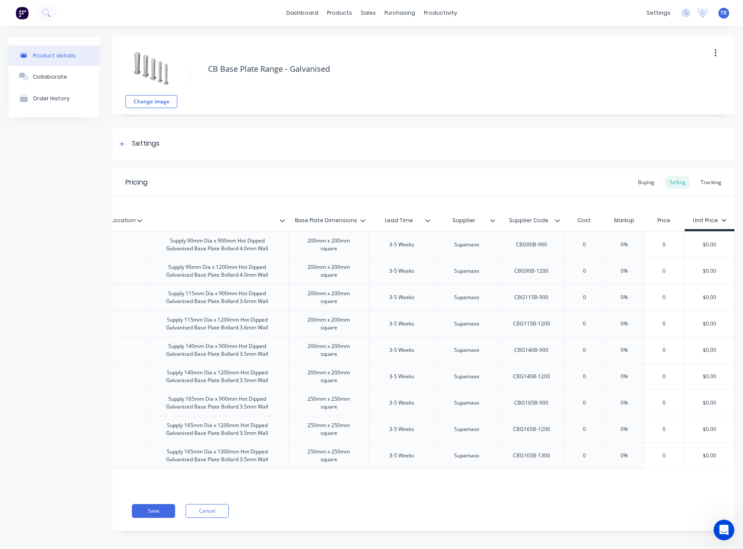
click at [360, 221] on icon at bounding box center [362, 220] width 5 height 5
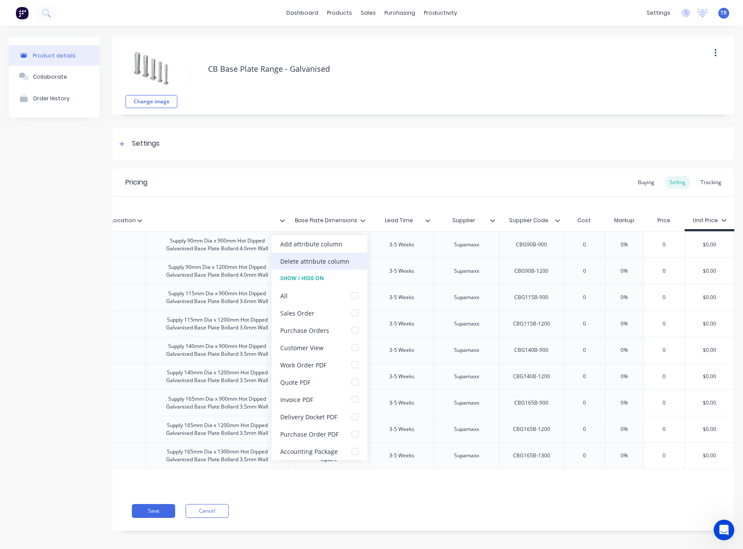
click at [346, 260] on div "Delete attribute column" at bounding box center [314, 261] width 69 height 9
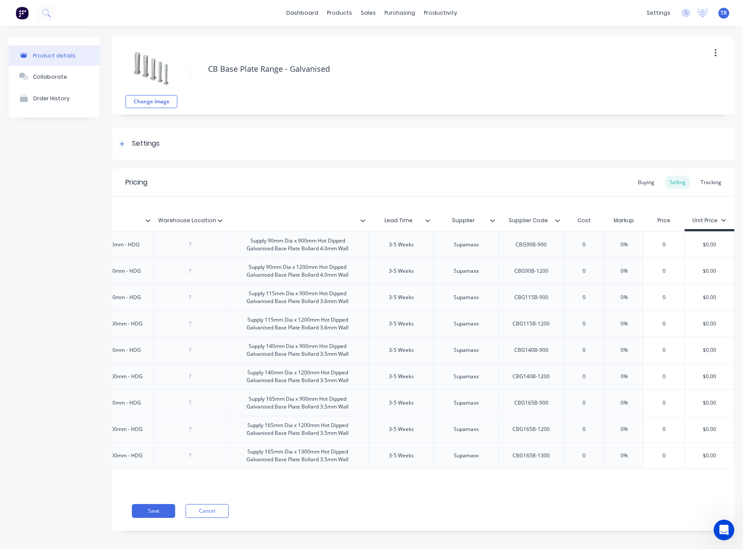
scroll to position [0, 240]
click at [425, 221] on icon at bounding box center [427, 220] width 5 height 5
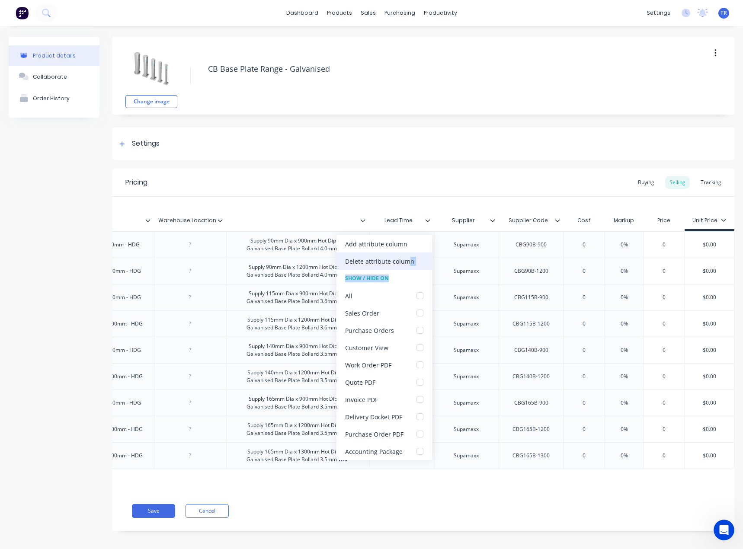
drag, startPoint x: 410, startPoint y: 272, endPoint x: 409, endPoint y: 263, distance: 9.2
click at [409, 263] on div "Add attribute column Delete attribute column Show / Hide On All Sales Order Pur…" at bounding box center [384, 347] width 96 height 225
click at [410, 262] on div "Delete attribute column" at bounding box center [379, 261] width 69 height 9
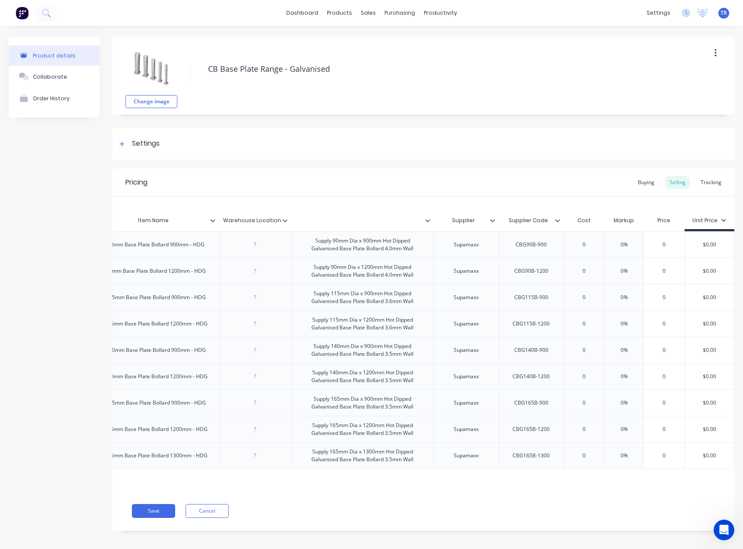
scroll to position [0, 175]
click at [490, 220] on icon at bounding box center [492, 220] width 5 height 5
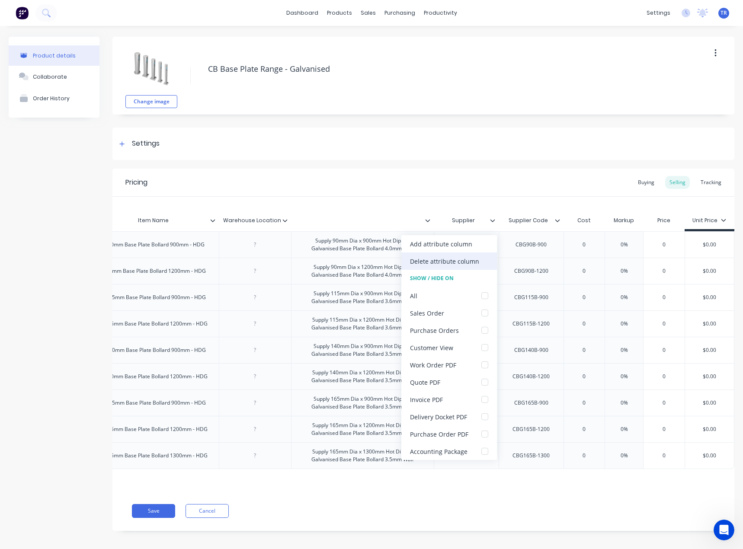
click at [463, 260] on div "Delete attribute column" at bounding box center [444, 261] width 69 height 9
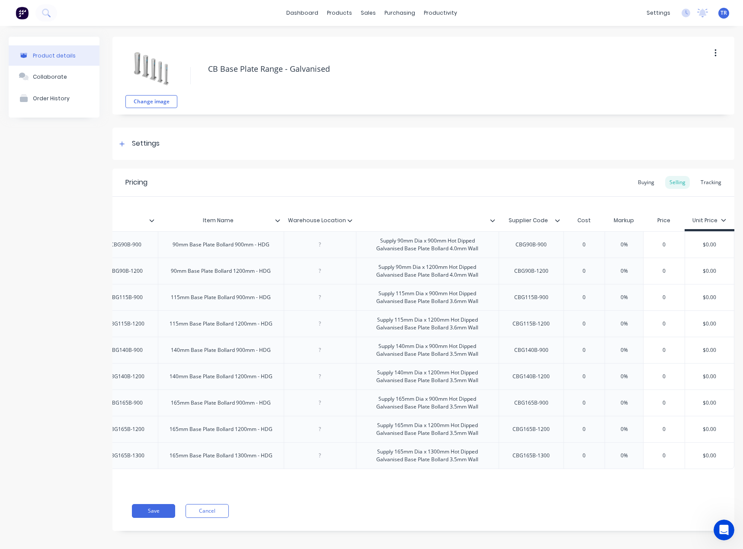
click at [555, 221] on icon at bounding box center [557, 220] width 5 height 3
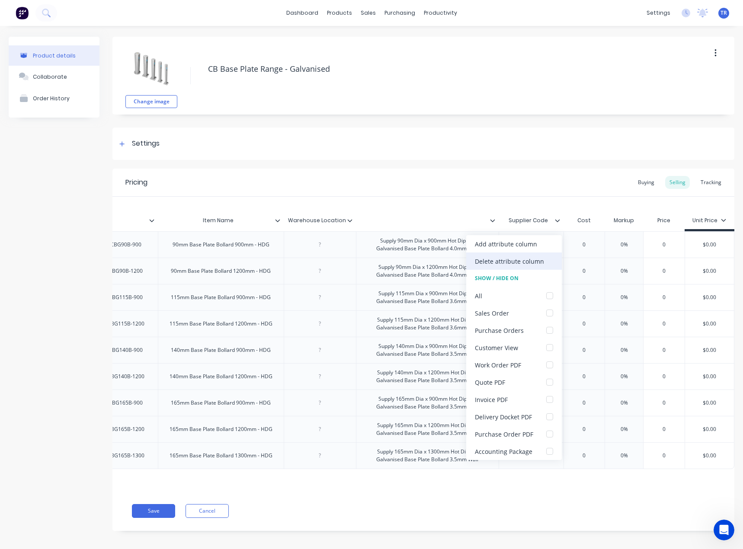
click at [532, 263] on div "Delete attribute column" at bounding box center [509, 261] width 69 height 9
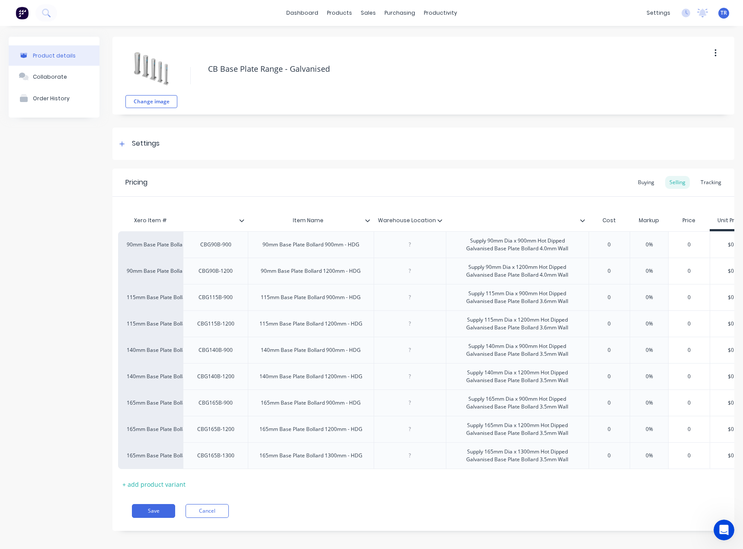
scroll to position [0, 0]
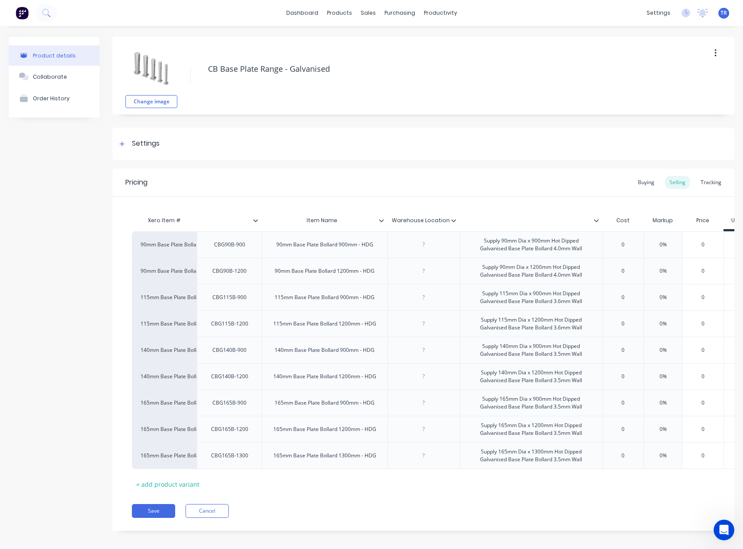
drag, startPoint x: 160, startPoint y: 515, endPoint x: 488, endPoint y: 216, distance: 444.3
click at [488, 217] on div "Pricing Buying Selling Tracking Xero Item # Item Name Warehouse Location Cost M…" at bounding box center [423, 350] width 622 height 362
click at [454, 219] on icon at bounding box center [453, 220] width 5 height 5
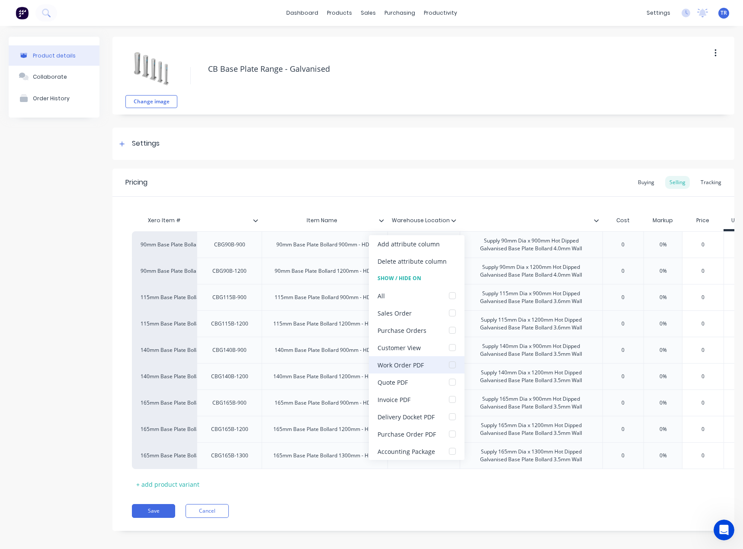
click at [443, 363] on div at bounding box center [451, 364] width 17 height 17
click at [437, 416] on div "Delivery Docket PDF" at bounding box center [417, 416] width 96 height 17
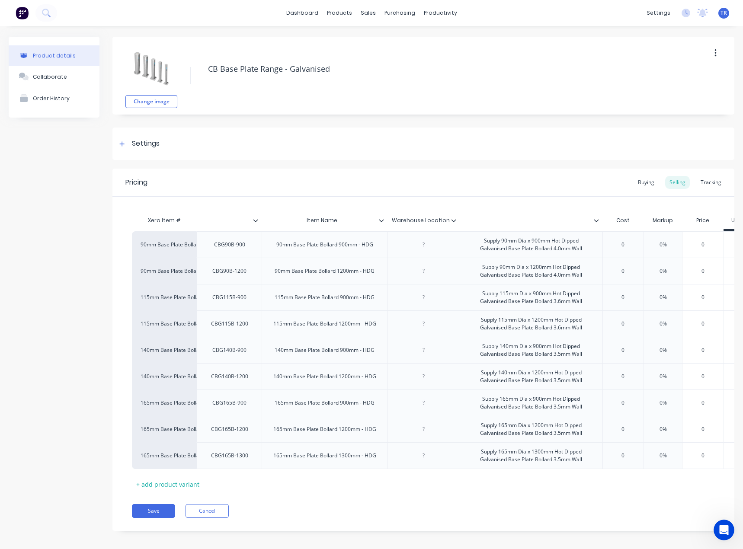
click at [596, 220] on icon at bounding box center [595, 220] width 5 height 5
click at [379, 220] on icon at bounding box center [381, 220] width 5 height 5
click at [376, 193] on div "Pricing Buying Selling Tracking" at bounding box center [423, 183] width 622 height 28
click at [380, 223] on div "Item Name" at bounding box center [325, 220] width 126 height 17
click at [382, 222] on icon at bounding box center [381, 220] width 5 height 5
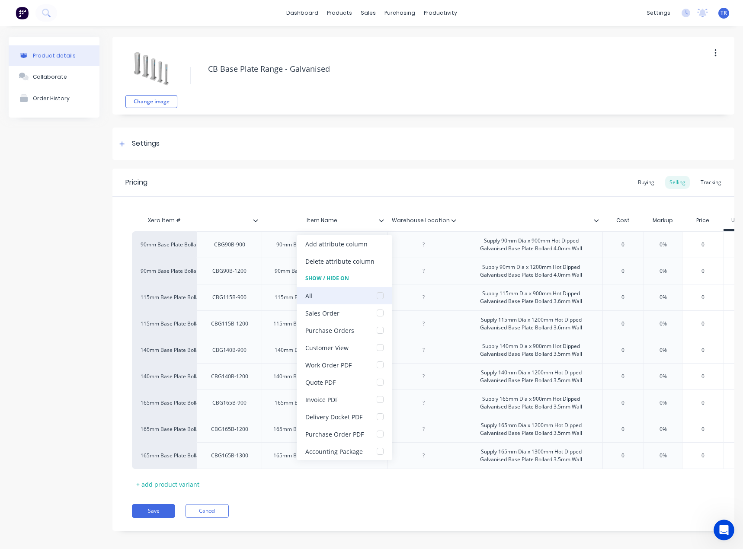
click at [376, 297] on div at bounding box center [379, 295] width 17 height 17
click at [379, 297] on div at bounding box center [379, 295] width 17 height 17
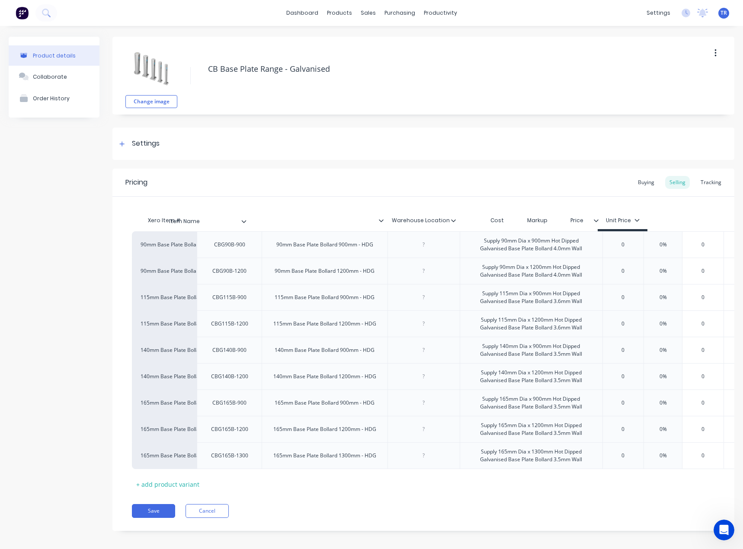
drag, startPoint x: 381, startPoint y: 220, endPoint x: 245, endPoint y: 221, distance: 136.2
click at [244, 220] on div "Xero Item # Item Name Warehouse Location Cost Markup Price Unit Price" at bounding box center [452, 221] width 641 height 19
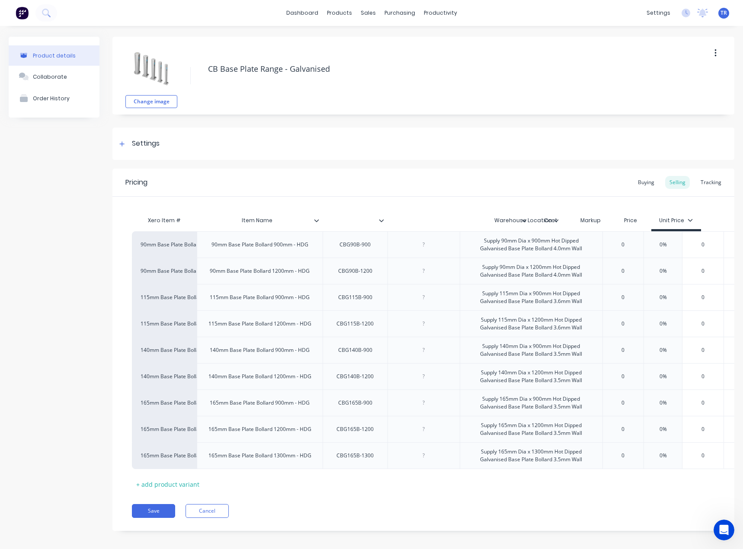
drag, startPoint x: 452, startPoint y: 219, endPoint x: 556, endPoint y: 219, distance: 104.6
click at [556, 219] on div "Xero Item # Item Name Warehouse Location Cost Markup Price Unit Price" at bounding box center [452, 221] width 641 height 19
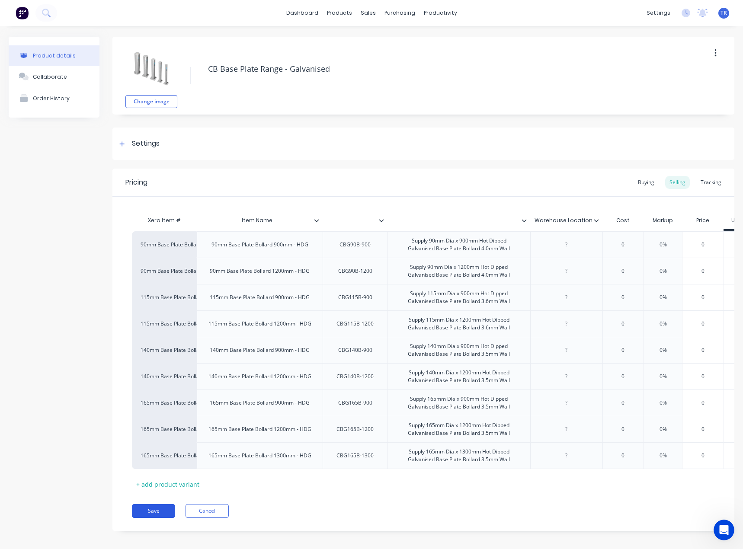
click at [148, 518] on button "Save" at bounding box center [153, 511] width 43 height 14
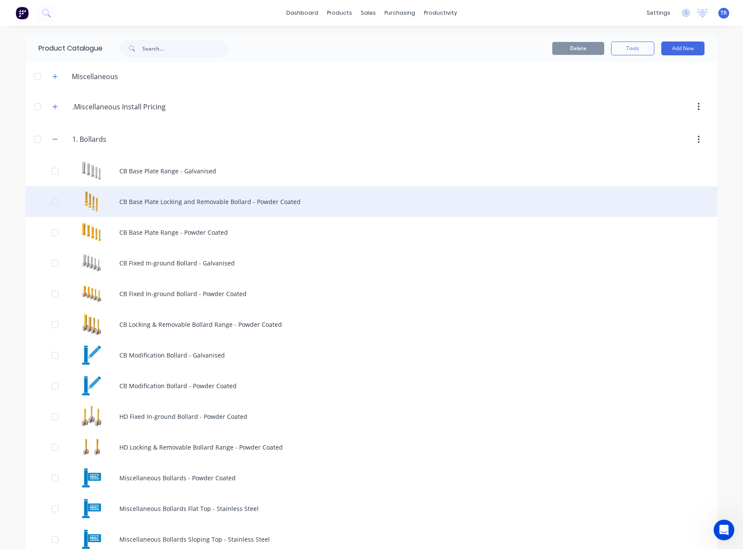
click at [156, 206] on div "CB Base Plate Locking and Removable Bollard - Powder Coated" at bounding box center [372, 201] width 692 height 31
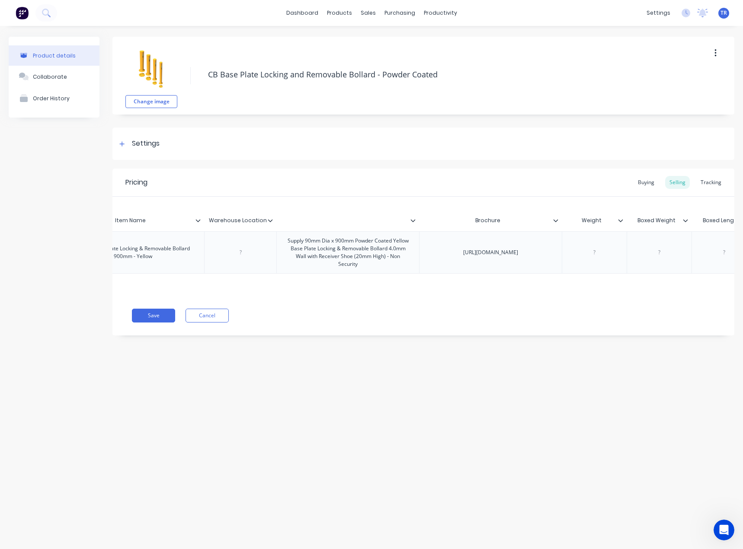
scroll to position [0, 201]
click at [552, 220] on icon at bounding box center [554, 220] width 5 height 5
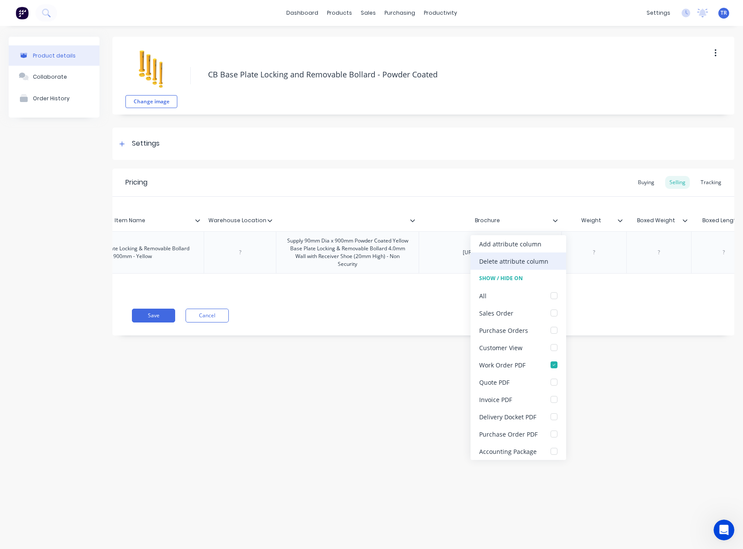
click at [544, 263] on div "Delete attribute column" at bounding box center [513, 261] width 69 height 9
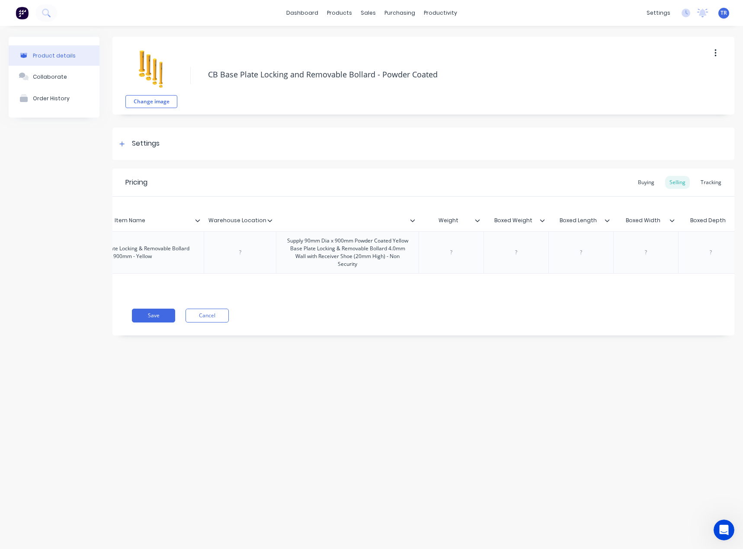
click at [477, 218] on icon at bounding box center [477, 220] width 5 height 5
click at [456, 261] on div "Delete attribute column" at bounding box center [435, 261] width 69 height 9
click at [477, 222] on icon at bounding box center [477, 220] width 5 height 5
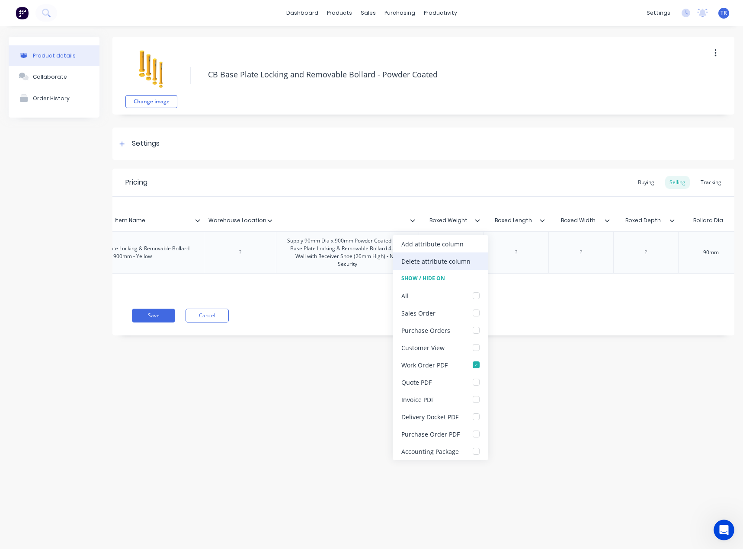
click at [468, 256] on div "Delete attribute column" at bounding box center [440, 260] width 96 height 17
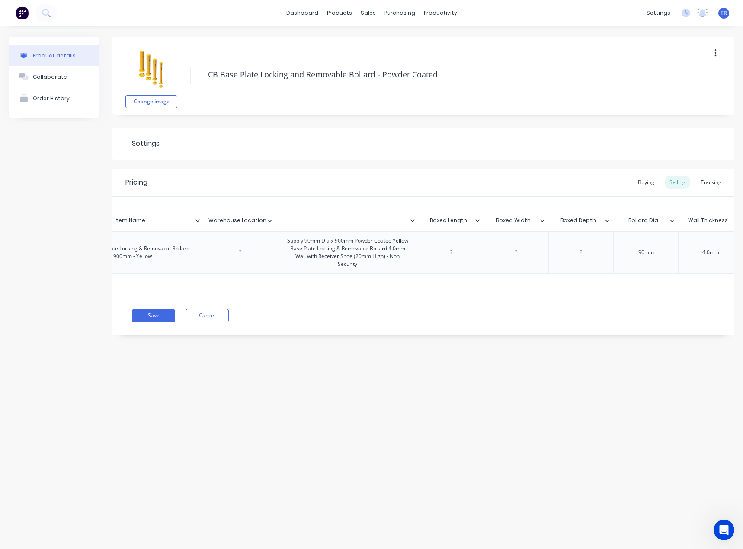
click at [478, 220] on icon at bounding box center [477, 220] width 5 height 3
click at [466, 256] on div "Delete attribute column" at bounding box center [440, 260] width 96 height 17
click at [481, 220] on div at bounding box center [480, 221] width 5 height 8
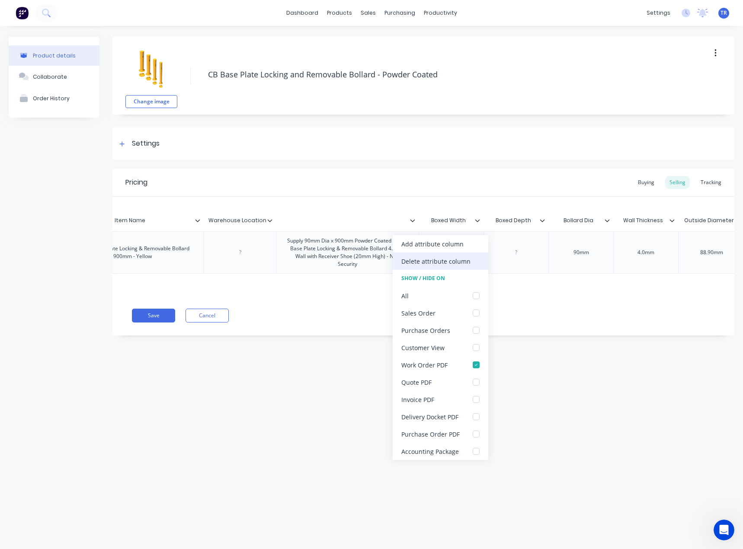
click at [465, 264] on div "Delete attribute column" at bounding box center [435, 261] width 69 height 9
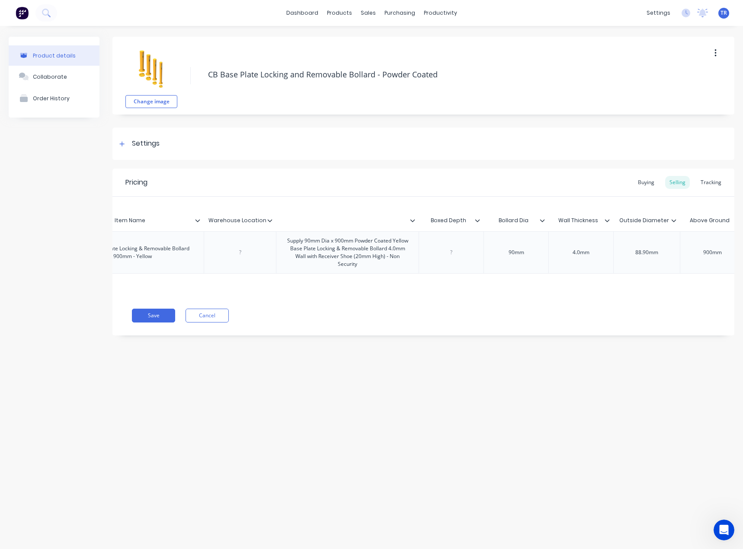
click at [478, 220] on icon at bounding box center [477, 220] width 5 height 5
click at [471, 267] on div "Delete attribute column" at bounding box center [440, 260] width 96 height 17
click at [478, 222] on icon at bounding box center [477, 220] width 5 height 5
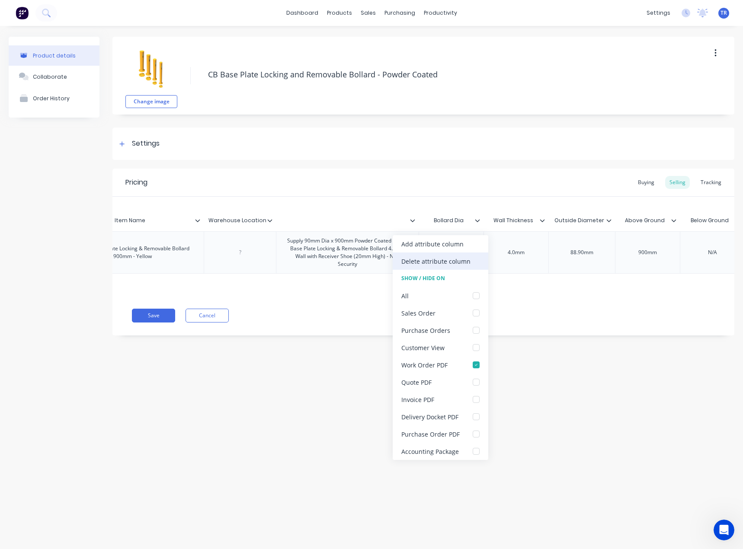
click at [469, 261] on div "Delete attribute column" at bounding box center [440, 260] width 96 height 17
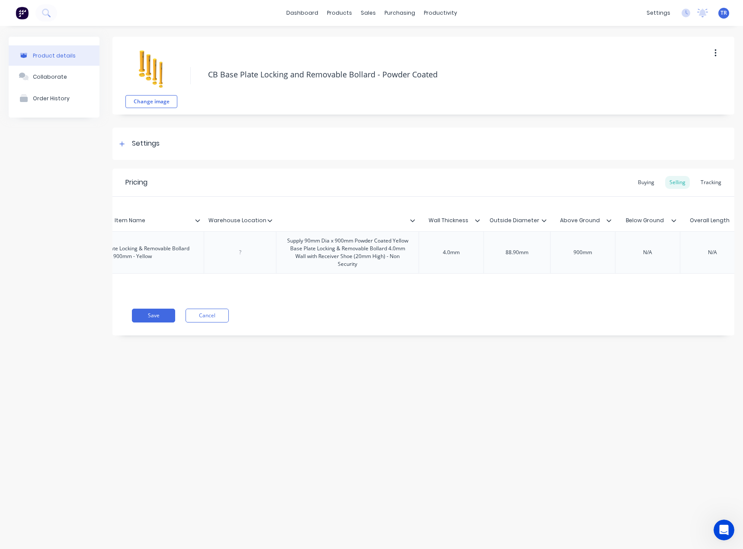
click at [481, 222] on div at bounding box center [480, 221] width 5 height 8
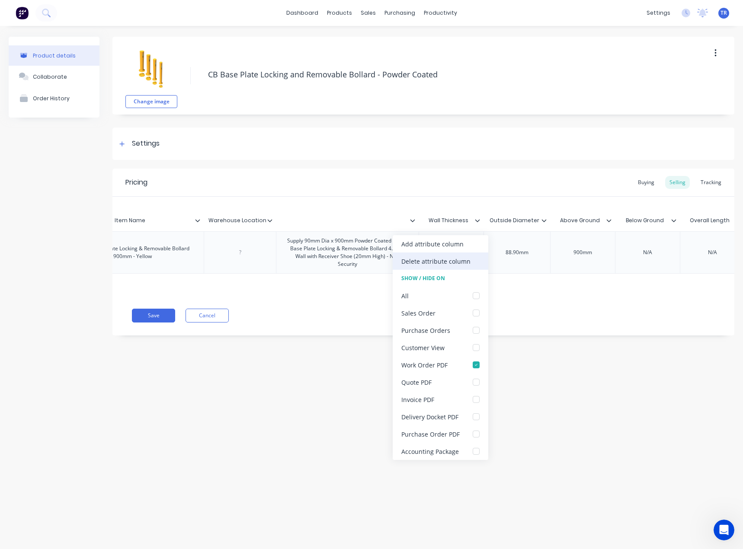
click at [474, 253] on div "Delete attribute column" at bounding box center [440, 260] width 96 height 17
type textarea "x"
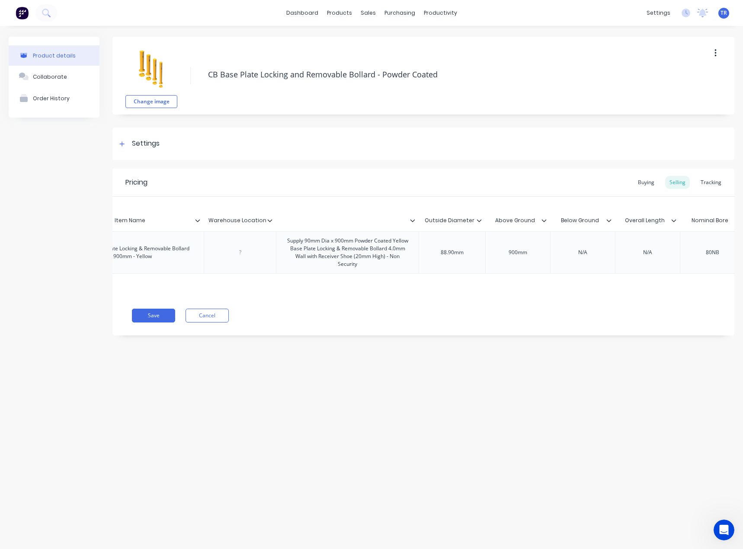
type input "Outside Diameter"
click at [476, 217] on input "Outside Diameter" at bounding box center [448, 221] width 61 height 8
click at [479, 221] on icon at bounding box center [479, 220] width 5 height 3
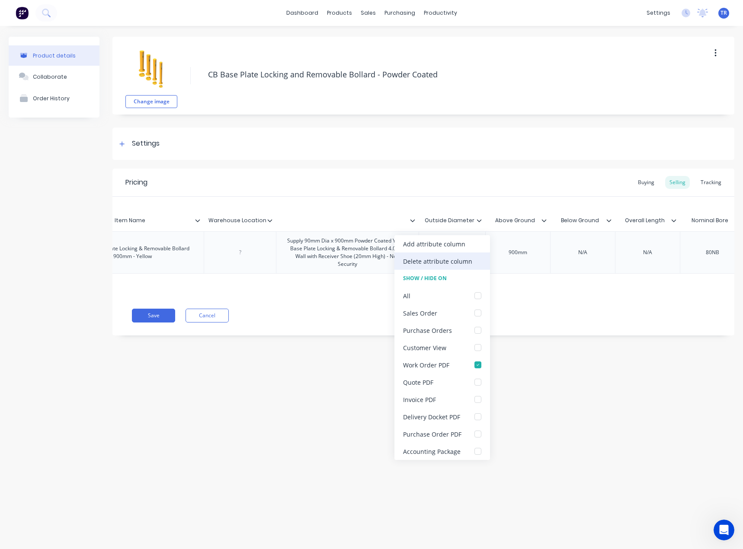
click at [465, 264] on div "Delete attribute column" at bounding box center [437, 261] width 69 height 9
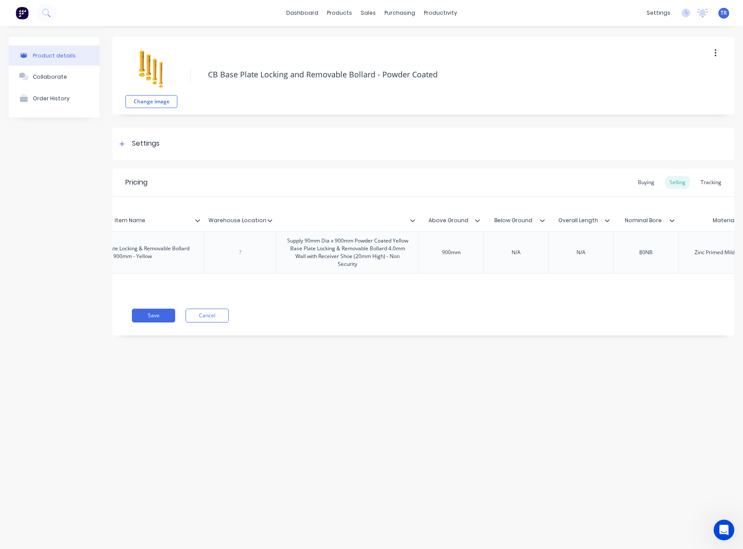
click at [477, 222] on icon at bounding box center [477, 220] width 5 height 5
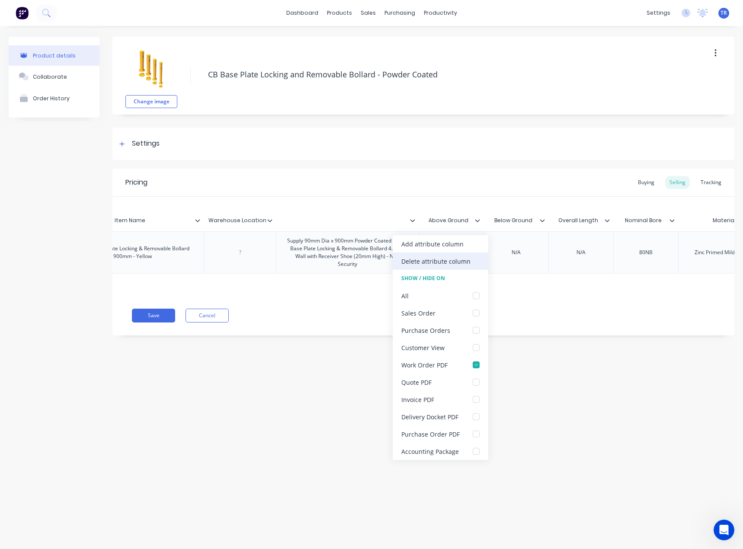
click at [471, 266] on div "Delete attribute column" at bounding box center [440, 260] width 96 height 17
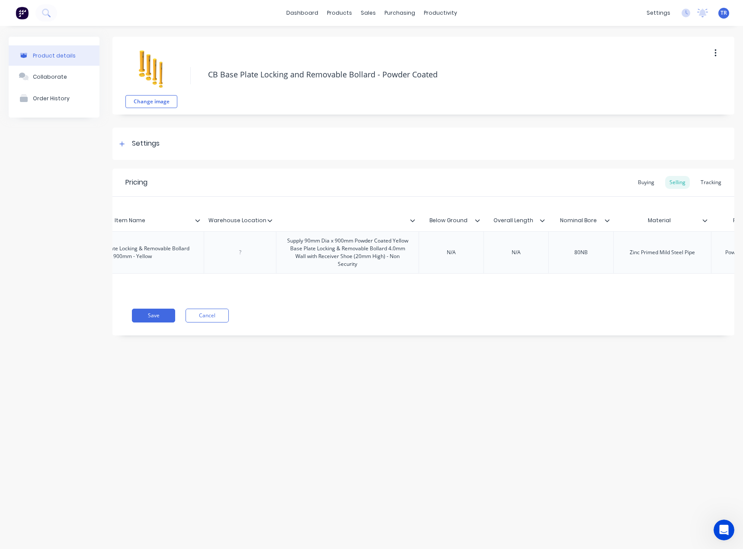
click at [478, 220] on icon at bounding box center [477, 220] width 5 height 3
click at [477, 259] on div "Delete attribute column" at bounding box center [440, 260] width 96 height 17
click at [476, 222] on icon at bounding box center [477, 220] width 5 height 5
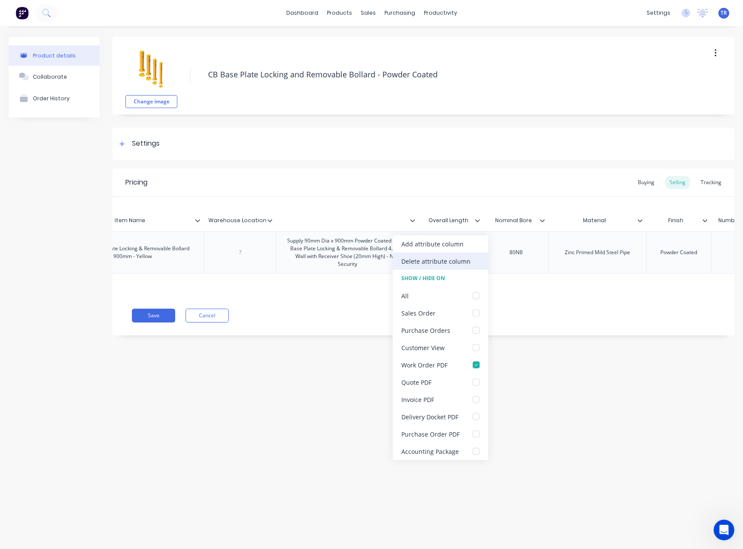
click at [461, 263] on div "Delete attribute column" at bounding box center [435, 261] width 69 height 9
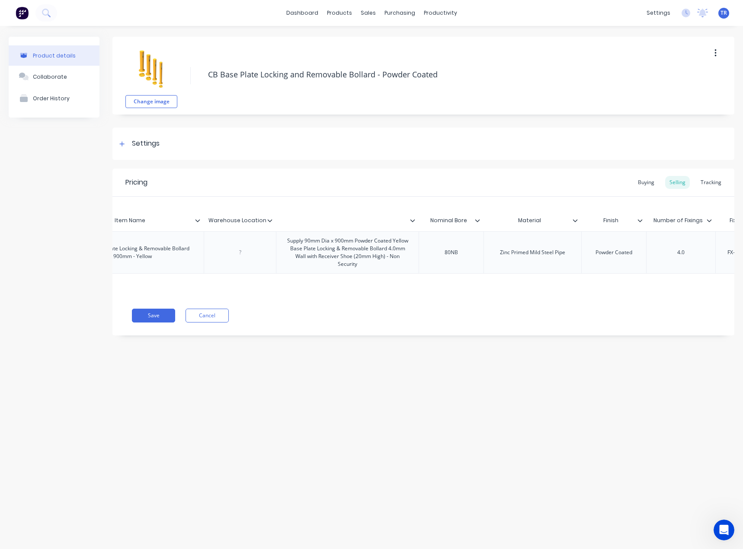
click at [475, 221] on icon at bounding box center [477, 220] width 5 height 5
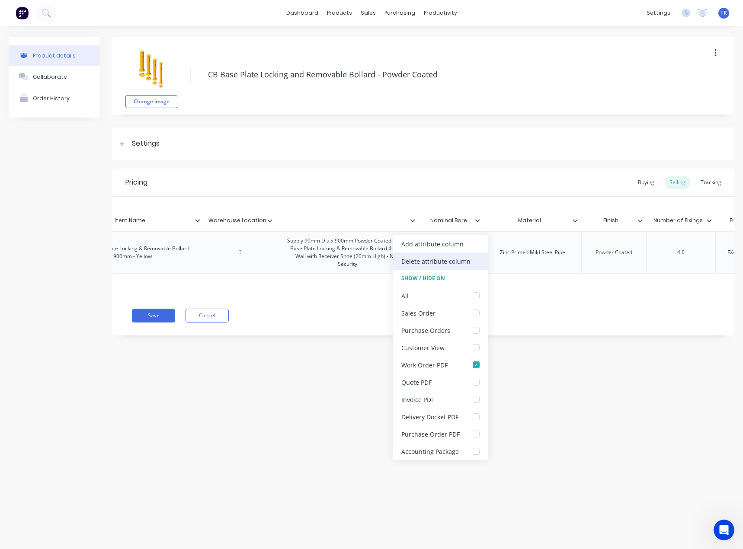
click at [482, 264] on div "Delete attribute column" at bounding box center [440, 260] width 96 height 17
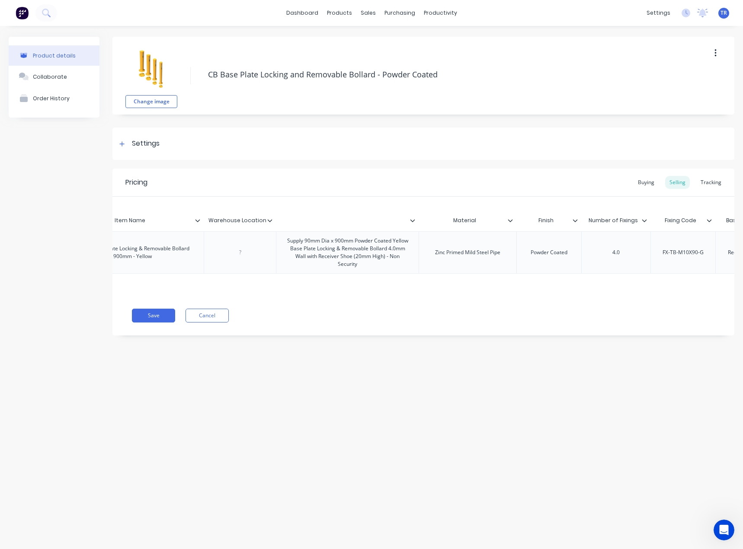
click at [512, 223] on icon at bounding box center [509, 220] width 5 height 5
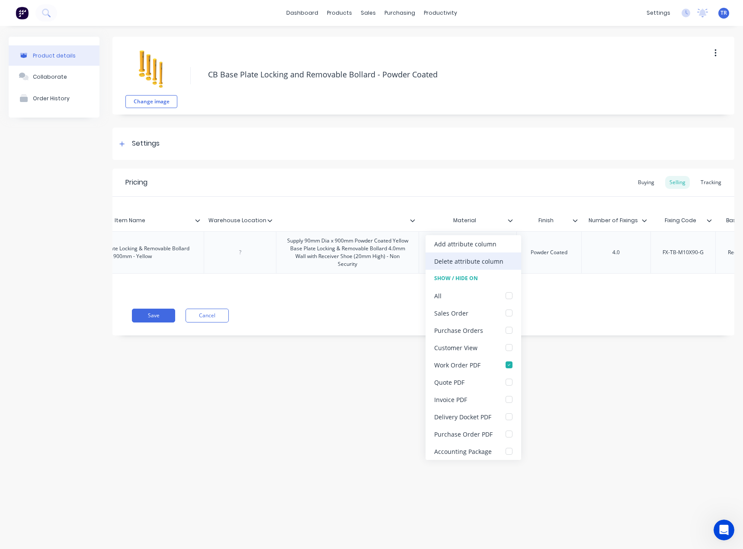
click at [504, 265] on div "Delete attribute column" at bounding box center [473, 260] width 96 height 17
type textarea "x"
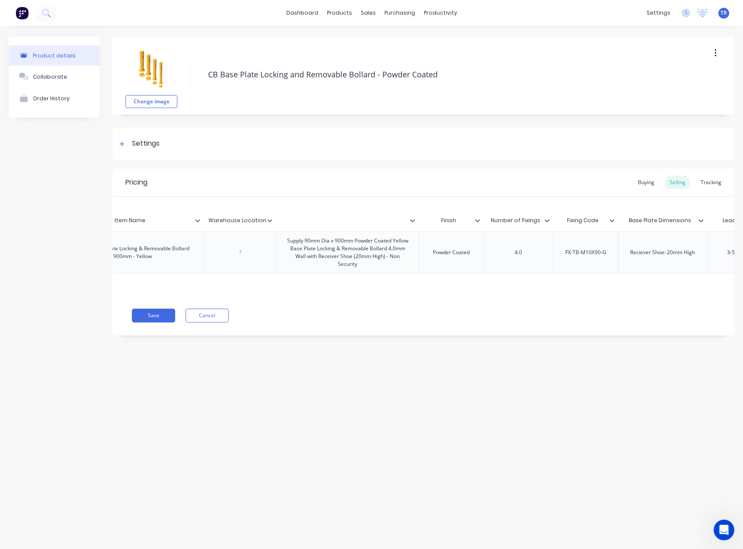
type input "Finish"
click at [473, 221] on input "Finish" at bounding box center [448, 221] width 60 height 8
click at [476, 222] on icon at bounding box center [477, 220] width 5 height 5
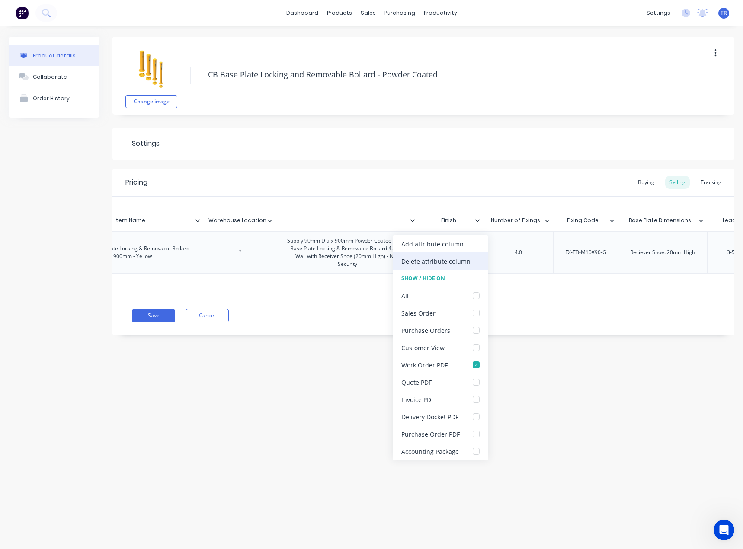
click at [443, 265] on div "Delete attribute column" at bounding box center [435, 261] width 69 height 9
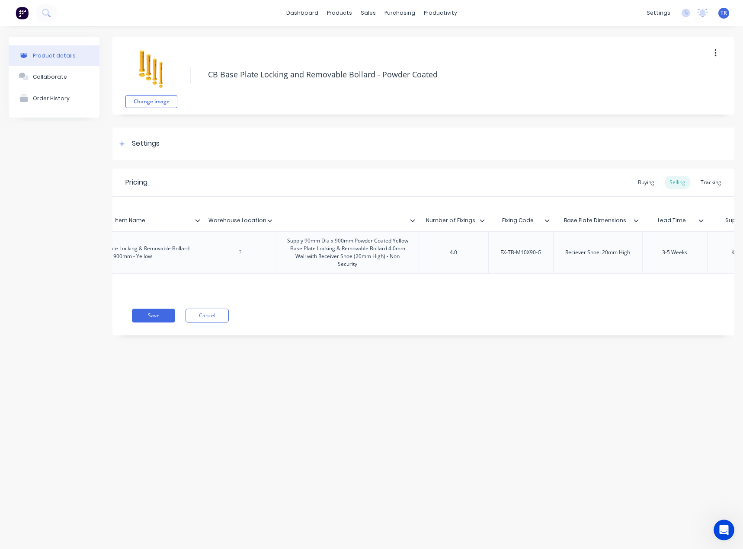
click at [482, 222] on icon at bounding box center [481, 220] width 5 height 5
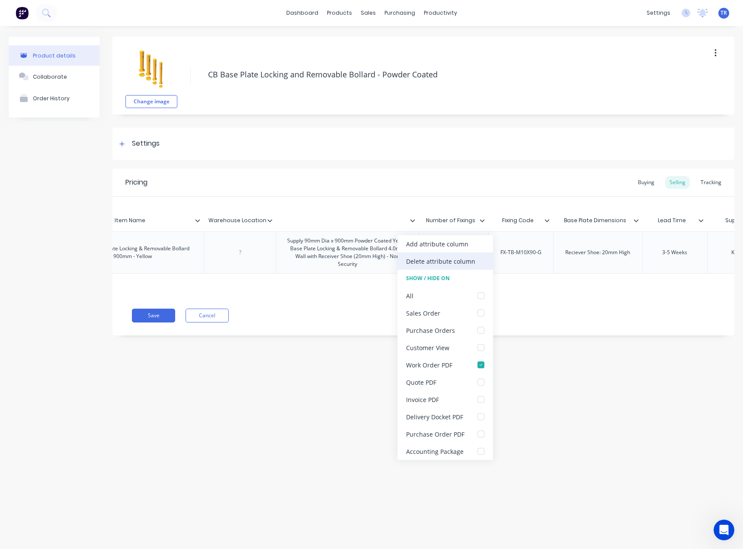
click at [464, 255] on div "Delete attribute column" at bounding box center [445, 260] width 96 height 17
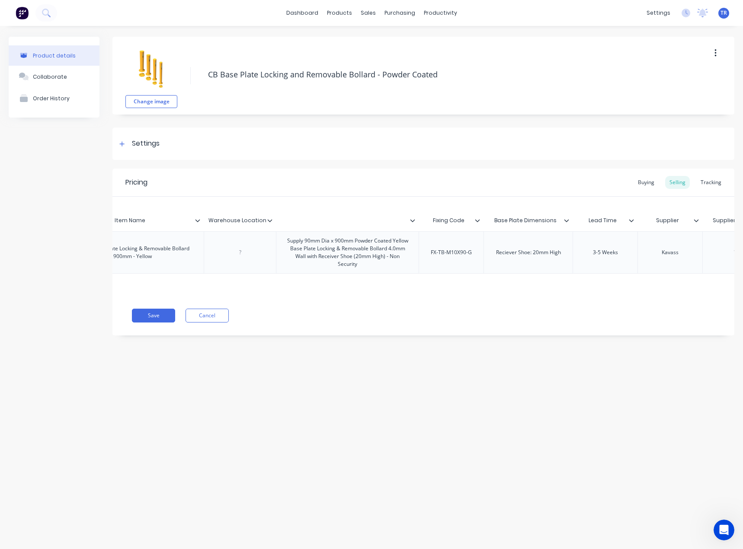
click at [481, 222] on div at bounding box center [480, 221] width 5 height 8
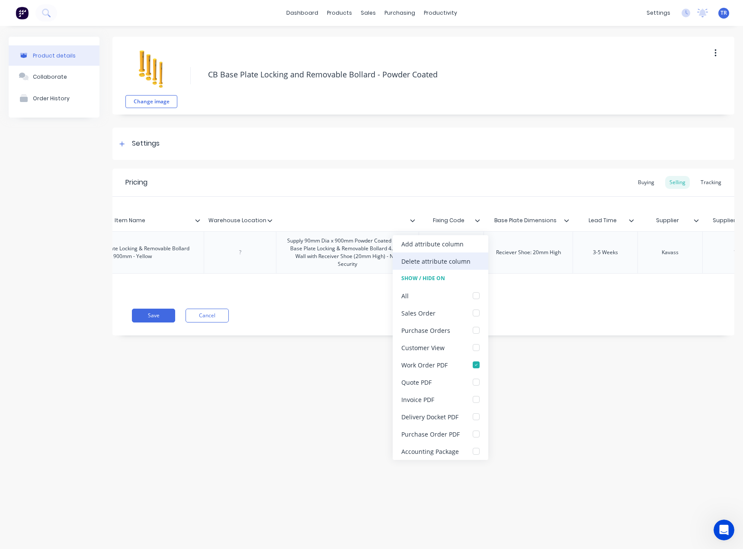
click at [476, 268] on div "Delete attribute column" at bounding box center [440, 260] width 96 height 17
type textarea "x"
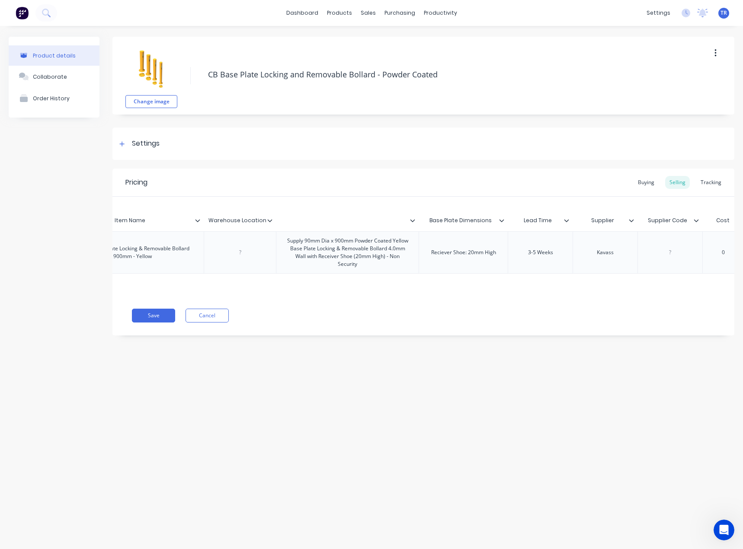
type input "Base Plate Dimensions"
click at [498, 223] on input "Base Plate Dimensions" at bounding box center [460, 221] width 84 height 8
click at [504, 223] on icon at bounding box center [501, 220] width 5 height 5
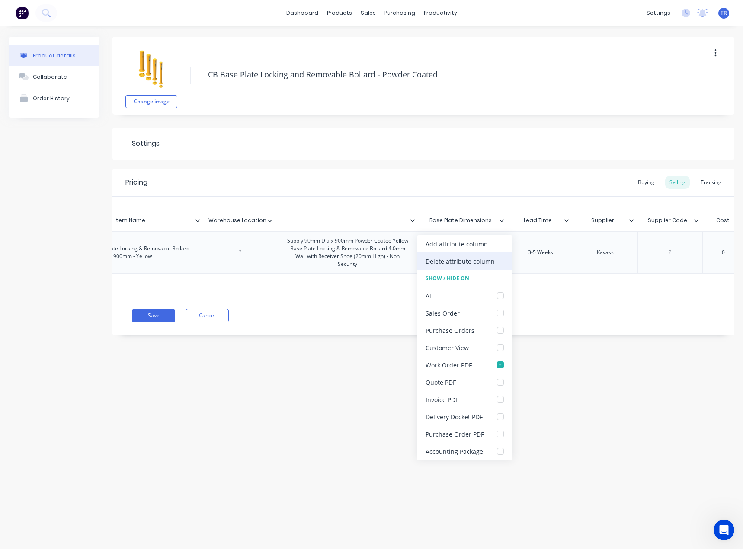
click at [494, 265] on div "Delete attribute column" at bounding box center [465, 260] width 96 height 17
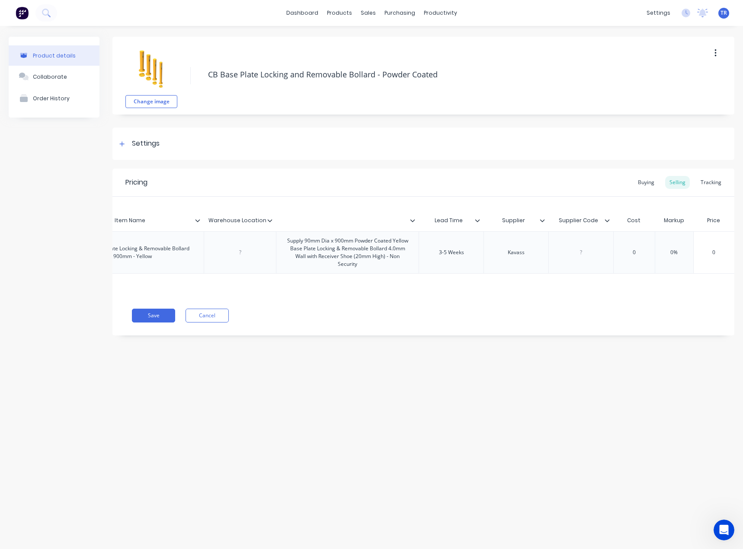
click at [475, 218] on icon at bounding box center [477, 220] width 5 height 5
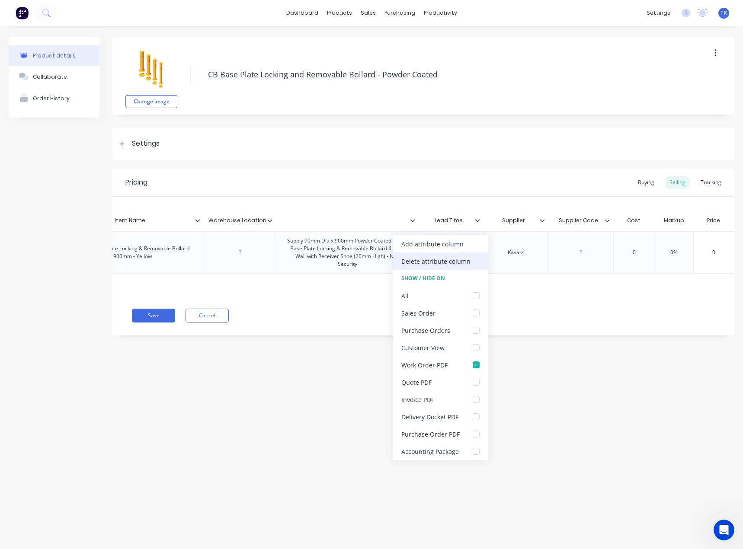
click at [460, 258] on div "Delete attribute column" at bounding box center [435, 261] width 69 height 9
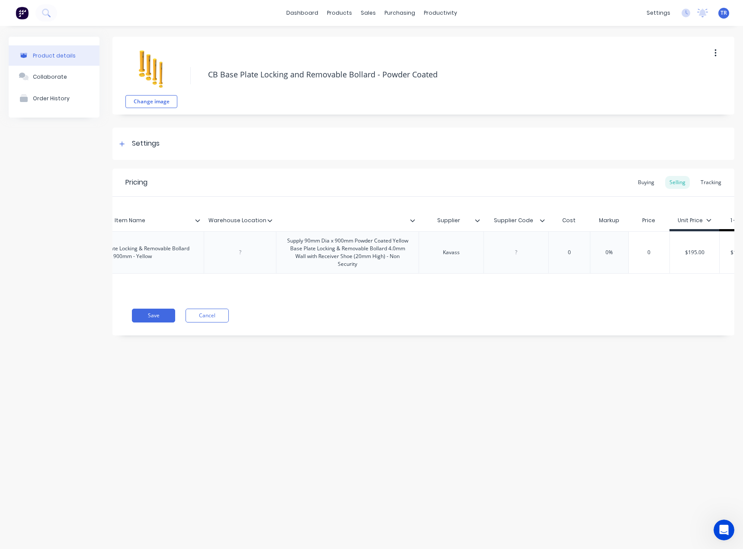
click at [476, 222] on icon at bounding box center [477, 220] width 5 height 5
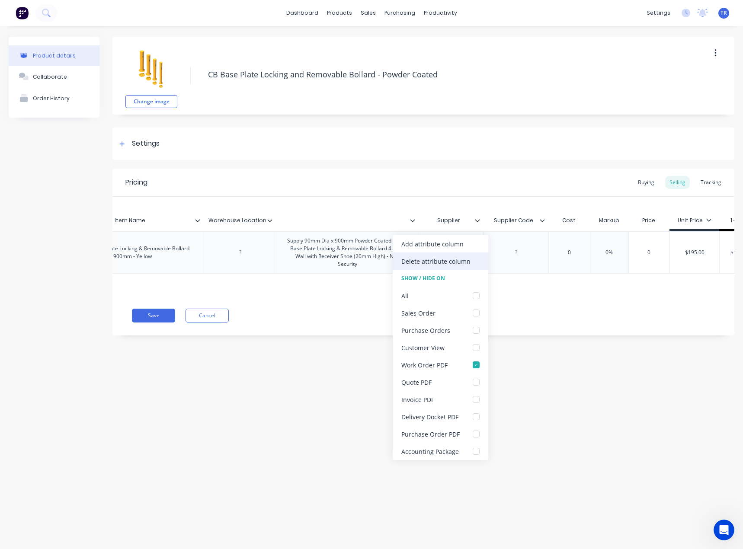
click at [464, 266] on div "Delete attribute column" at bounding box center [440, 260] width 96 height 17
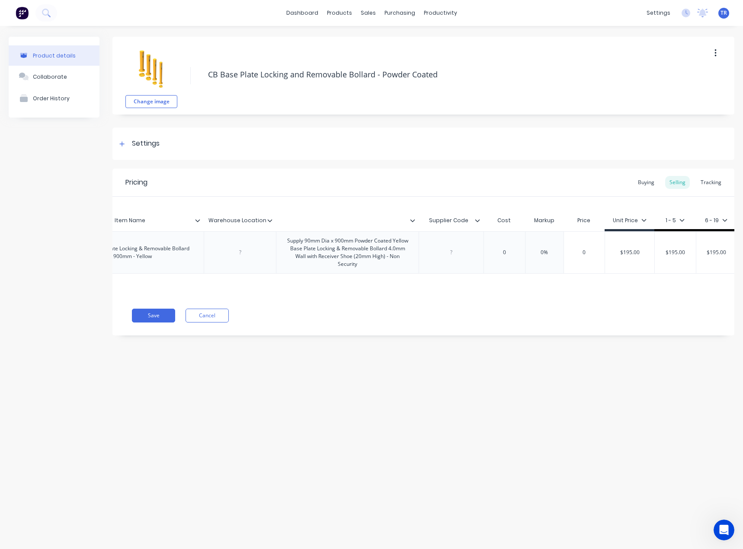
click at [479, 220] on icon at bounding box center [477, 220] width 5 height 3
click at [461, 257] on div "Delete attribute column" at bounding box center [435, 261] width 69 height 9
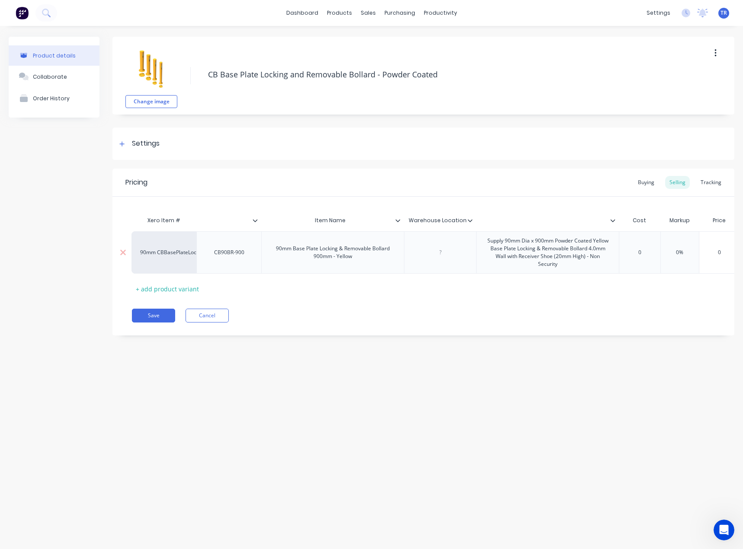
scroll to position [0, 0]
click at [239, 257] on div "CB90BR-900" at bounding box center [229, 252] width 44 height 11
copy div "CB90BR-900"
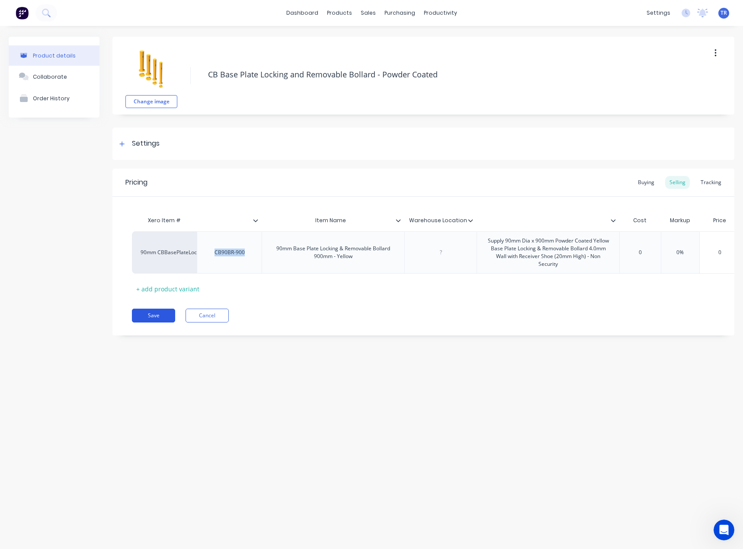
click at [149, 319] on button "Save" at bounding box center [153, 316] width 43 height 14
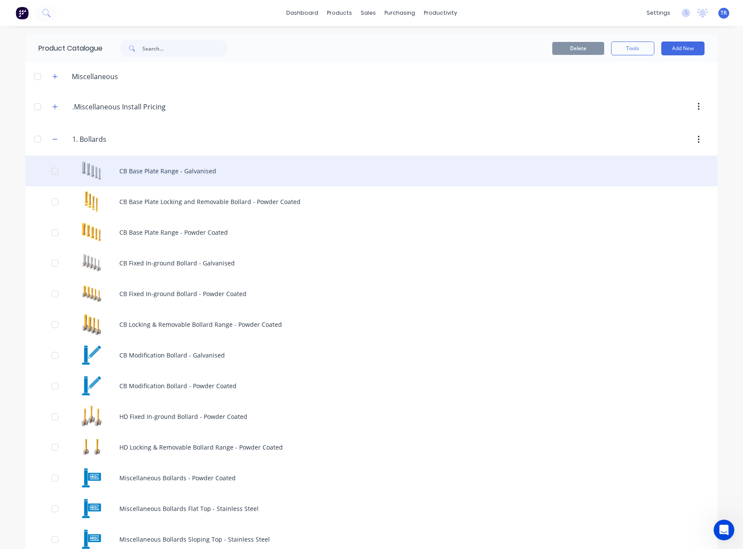
click at [195, 169] on div "CB Base Plate Range - Galvanised" at bounding box center [372, 171] width 692 height 31
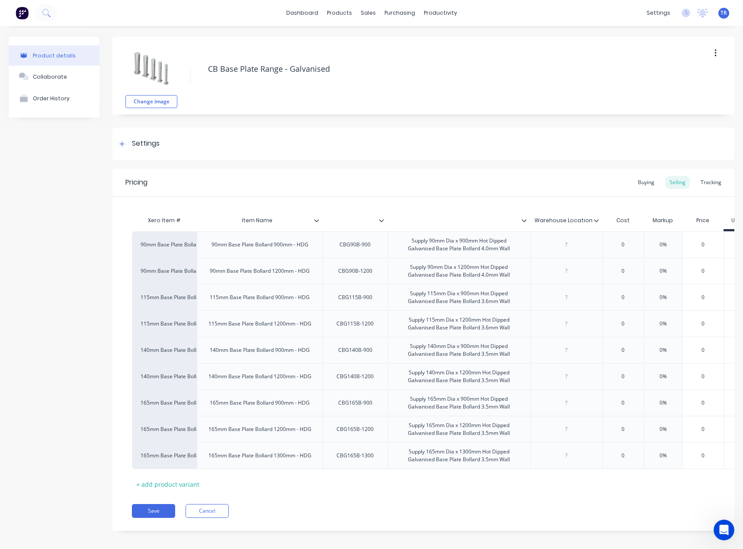
type textarea "x"
click at [205, 141] on div "Settings" at bounding box center [423, 144] width 622 height 32
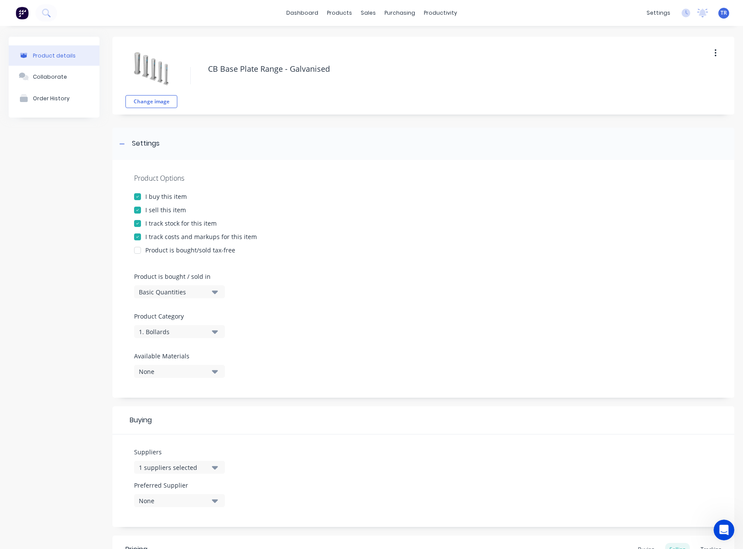
click at [194, 461] on button "1 suppliers selected" at bounding box center [179, 467] width 91 height 13
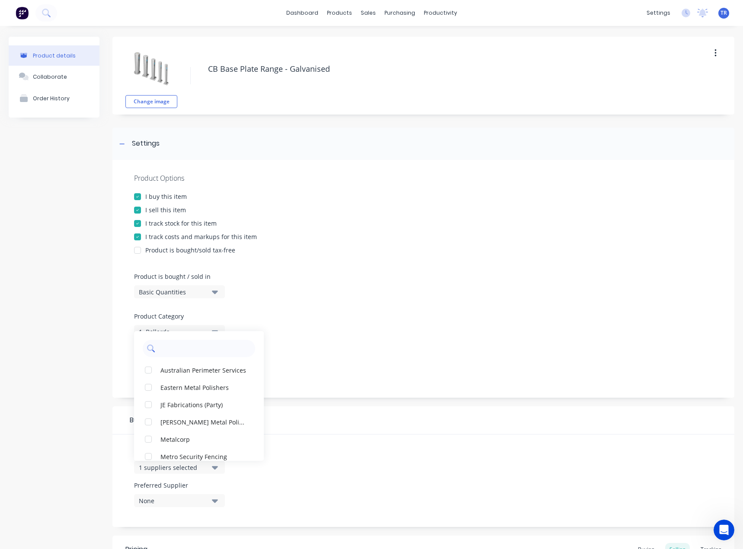
click at [190, 352] on input "text" at bounding box center [205, 348] width 92 height 17
type input "supamaxx"
click at [189, 350] on input "supamaxx" at bounding box center [205, 348] width 92 height 17
type input "su"
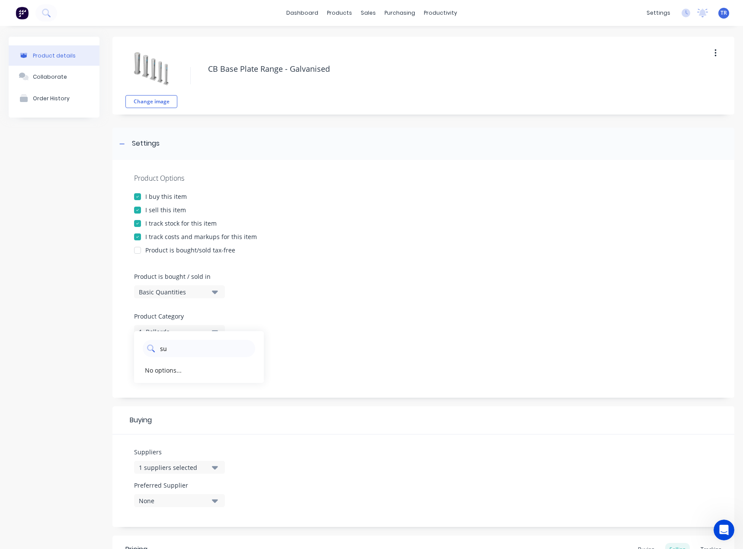
click at [251, 346] on div "su" at bounding box center [199, 348] width 112 height 17
click at [174, 348] on input "su" at bounding box center [205, 348] width 92 height 17
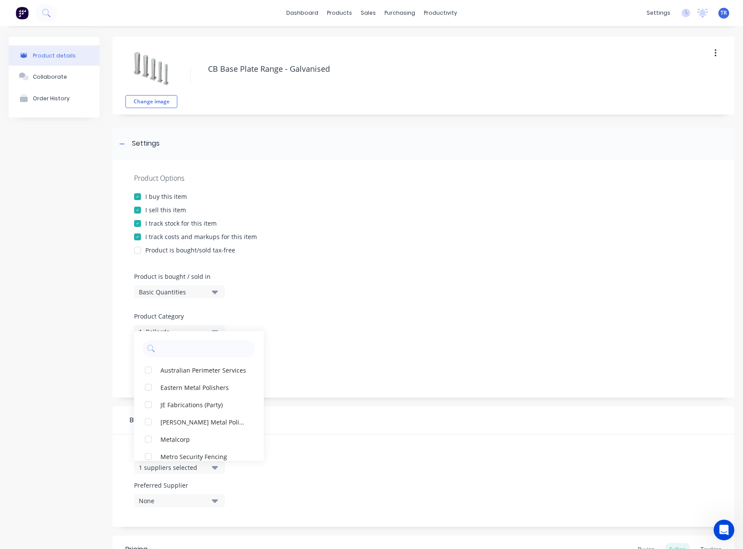
click at [315, 351] on div at bounding box center [423, 348] width 578 height 6
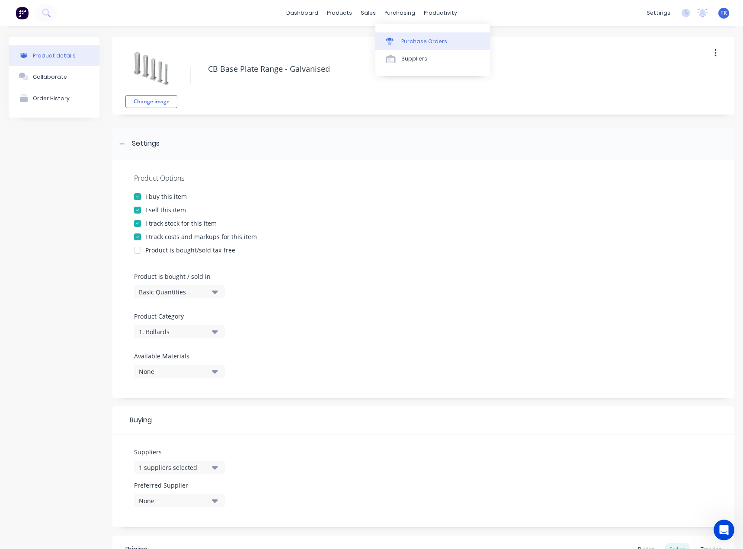
click at [395, 39] on div at bounding box center [392, 42] width 13 height 8
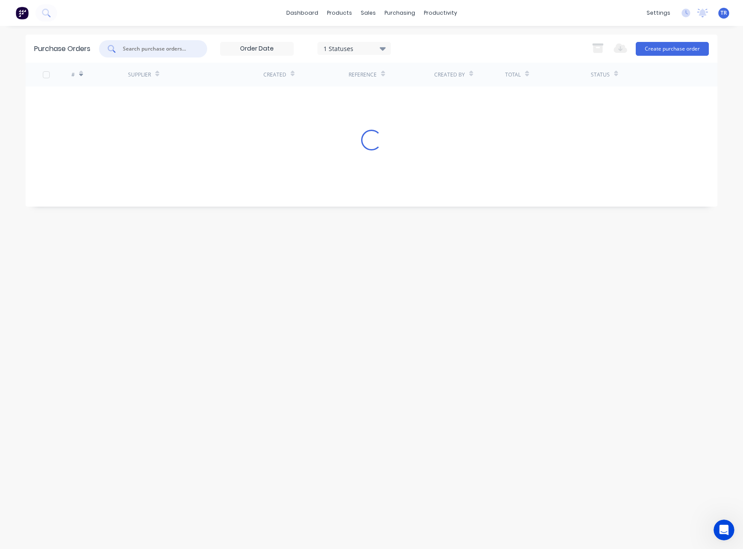
click at [174, 49] on input "text" at bounding box center [158, 49] width 72 height 9
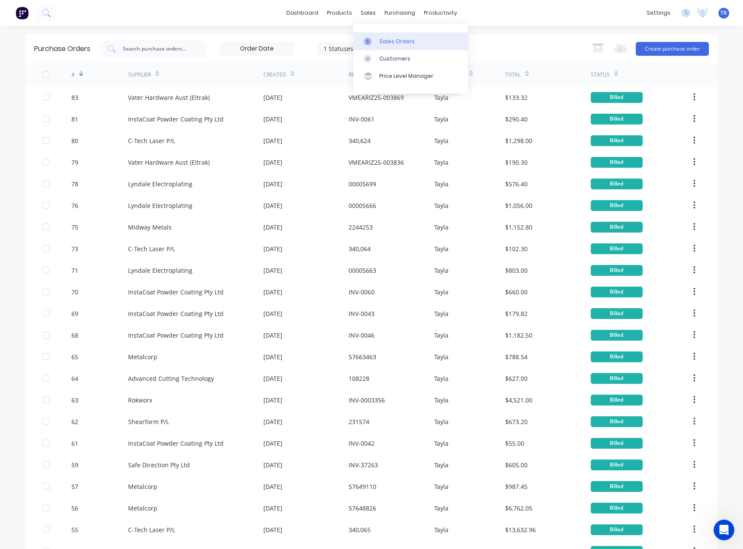
click at [367, 41] on icon at bounding box center [368, 42] width 8 height 8
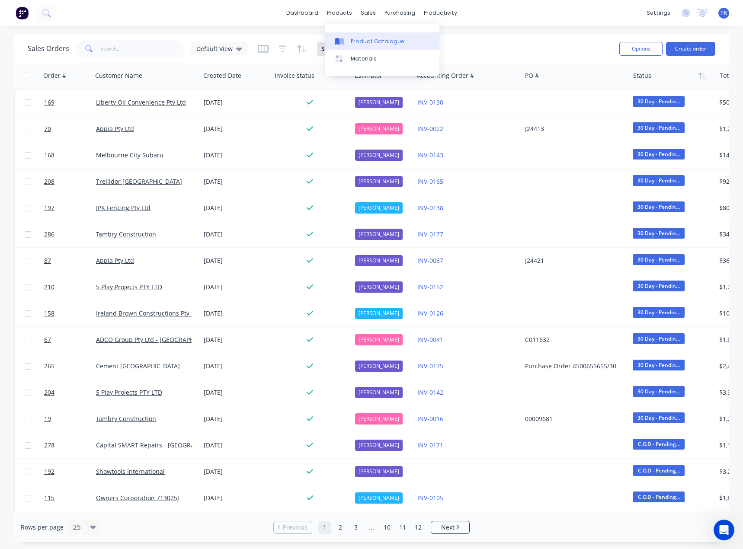
click at [340, 38] on icon at bounding box center [339, 42] width 9 height 8
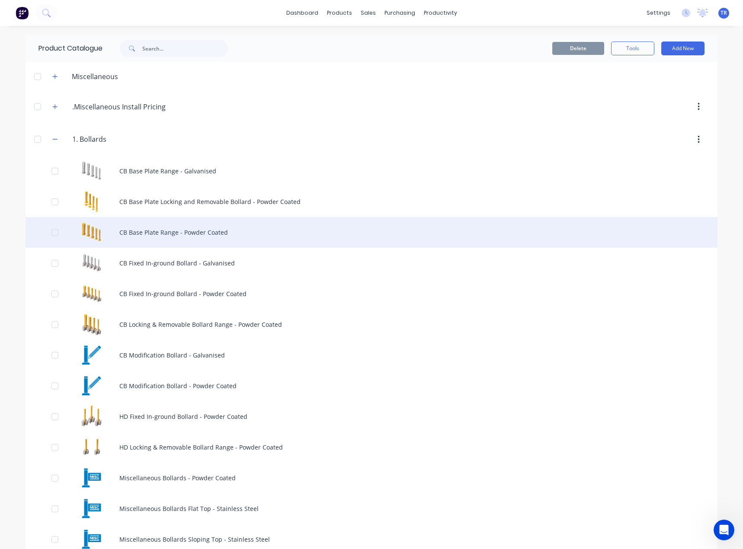
click at [172, 227] on div "CB Base Plate Range - Powder Coated" at bounding box center [372, 232] width 692 height 31
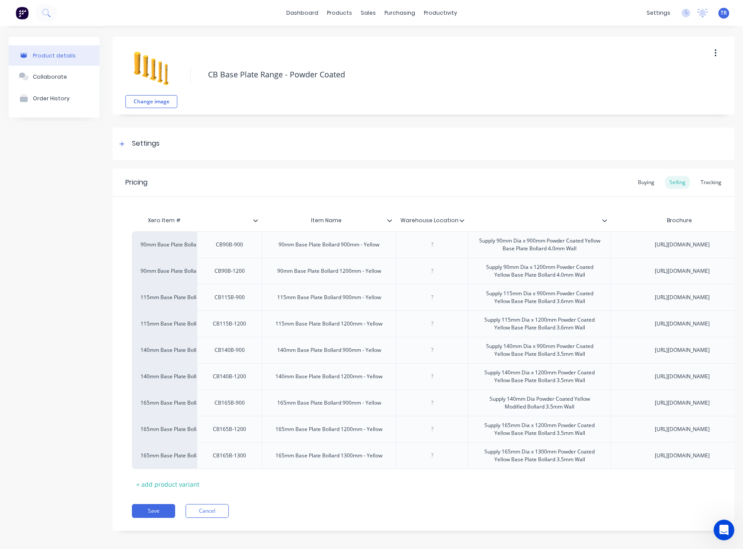
type textarea "x"
click at [233, 140] on div "Settings" at bounding box center [423, 144] width 622 height 32
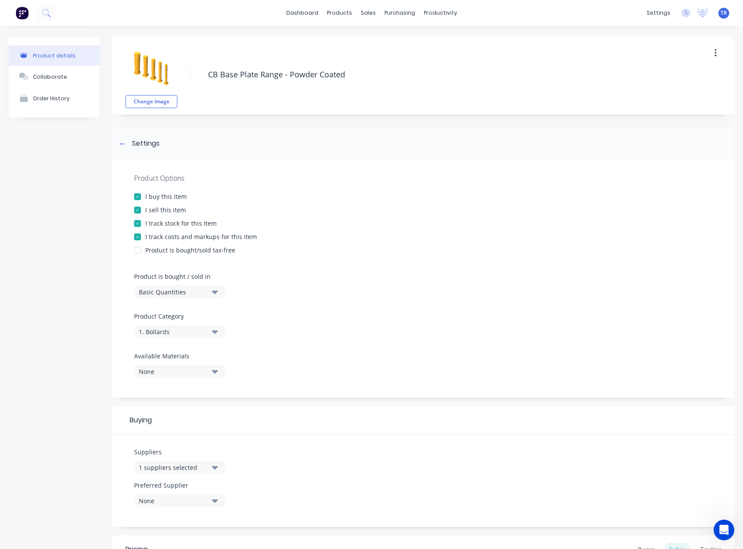
click at [215, 465] on icon "button" at bounding box center [215, 467] width 6 height 10
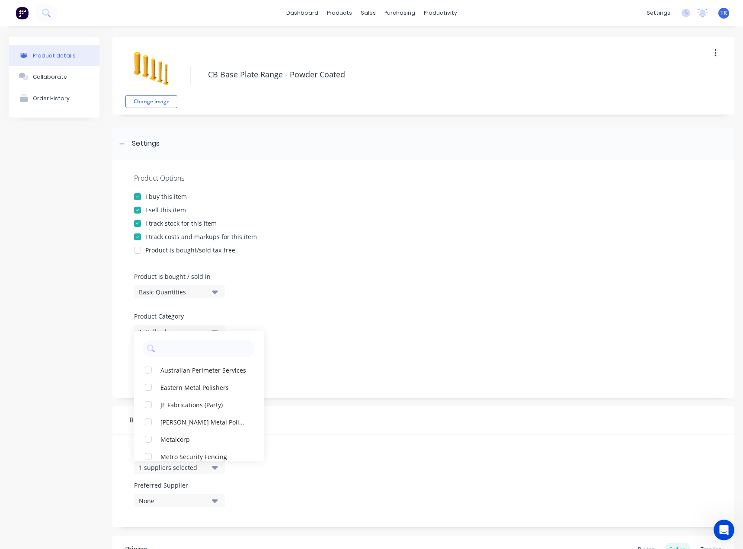
click at [201, 498] on div "None" at bounding box center [173, 500] width 69 height 9
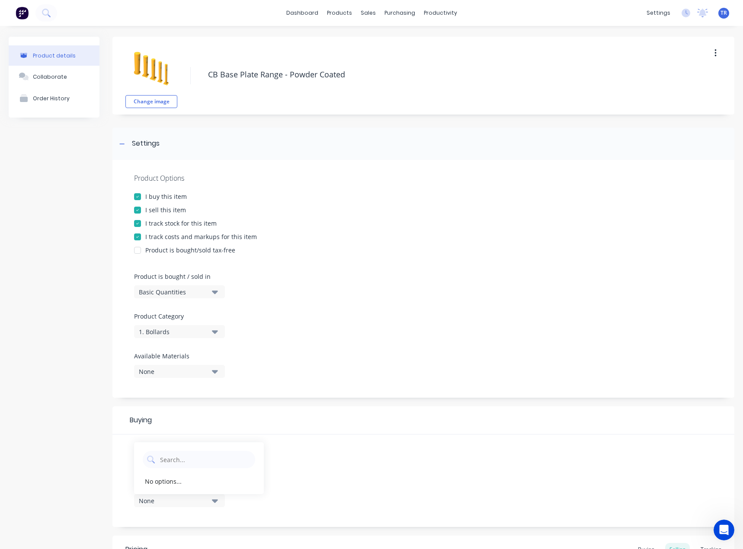
click at [201, 498] on div "None" at bounding box center [173, 500] width 69 height 9
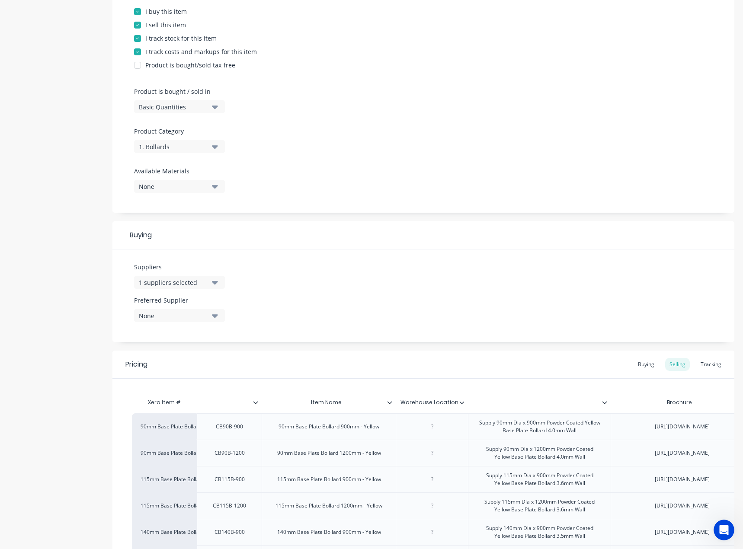
scroll to position [216, 0]
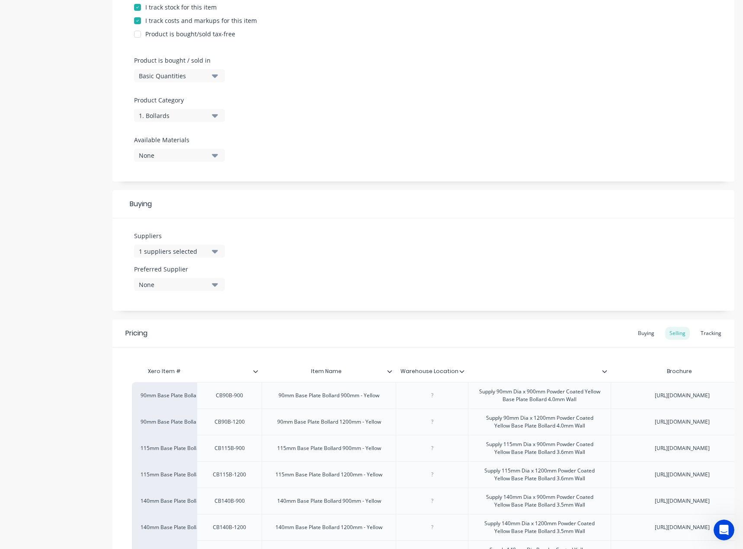
click at [197, 284] on div "None" at bounding box center [173, 284] width 69 height 9
click at [192, 251] on div "1 suppliers selected" at bounding box center [173, 251] width 69 height 9
click at [175, 269] on input "text" at bounding box center [205, 276] width 92 height 17
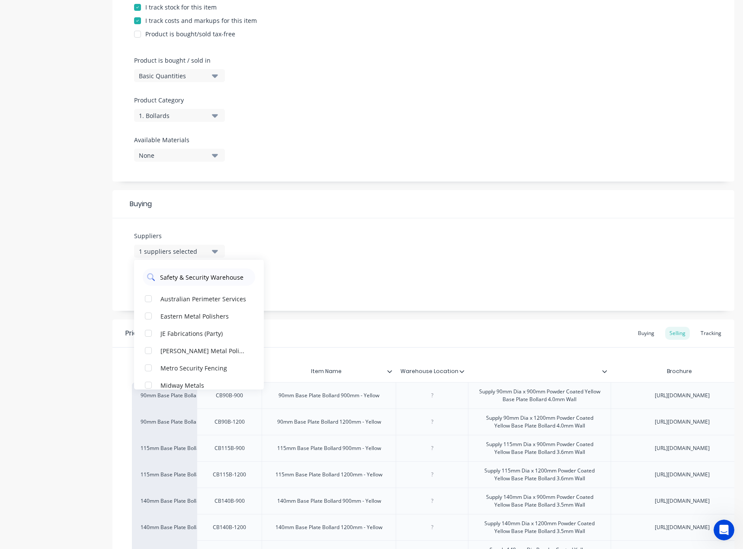
click at [199, 278] on input "Safety & Security Warehouse" at bounding box center [205, 276] width 92 height 17
click at [184, 278] on input "Safety & Security Warehouse" at bounding box center [205, 276] width 92 height 17
drag, startPoint x: 179, startPoint y: 276, endPoint x: 260, endPoint y: 273, distance: 80.9
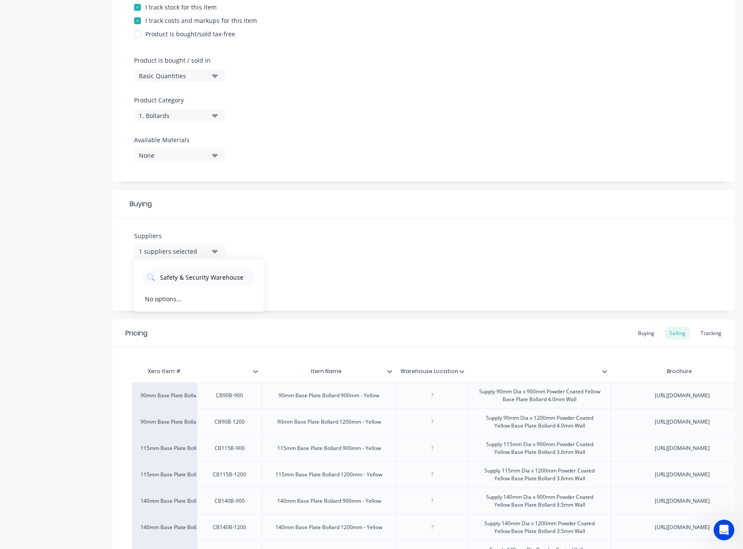
click at [260, 273] on div "Safety & Security Warehouse" at bounding box center [199, 275] width 130 height 22
type input "Safety"
click at [105, 278] on div "Product details Collaborate Order History Change image CB Base Plate Range - Po…" at bounding box center [371, 258] width 725 height 874
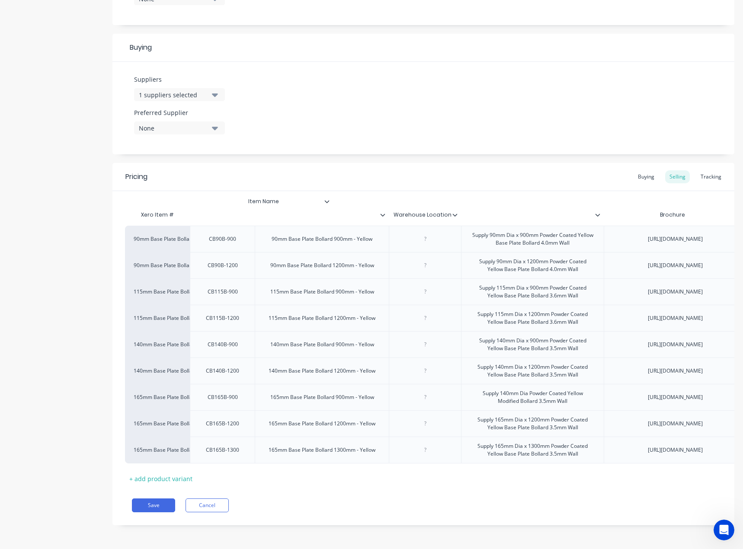
scroll to position [0, 0]
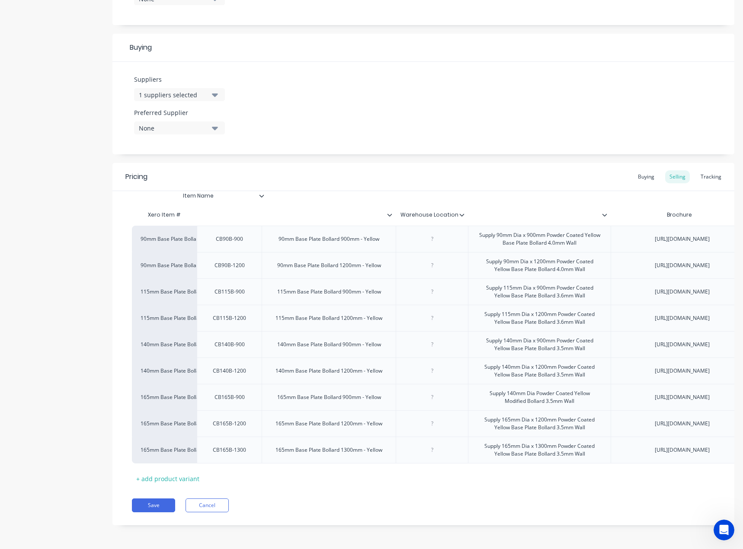
drag, startPoint x: 358, startPoint y: 203, endPoint x: 234, endPoint y: 198, distance: 124.6
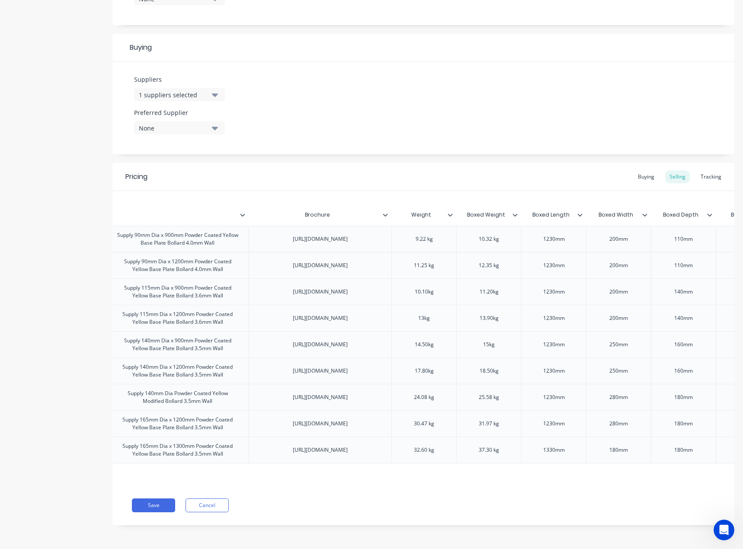
click at [386, 212] on icon at bounding box center [385, 214] width 5 height 5
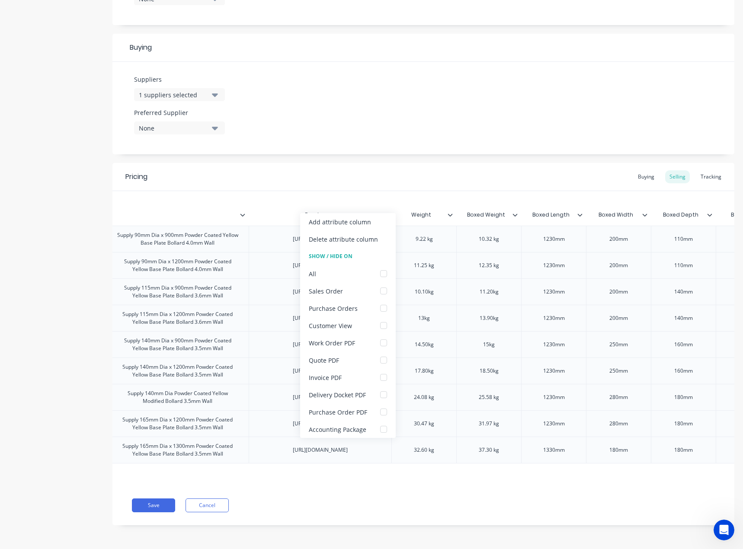
scroll to position [0, 362]
click at [373, 238] on div "Delete attribute column" at bounding box center [343, 239] width 69 height 9
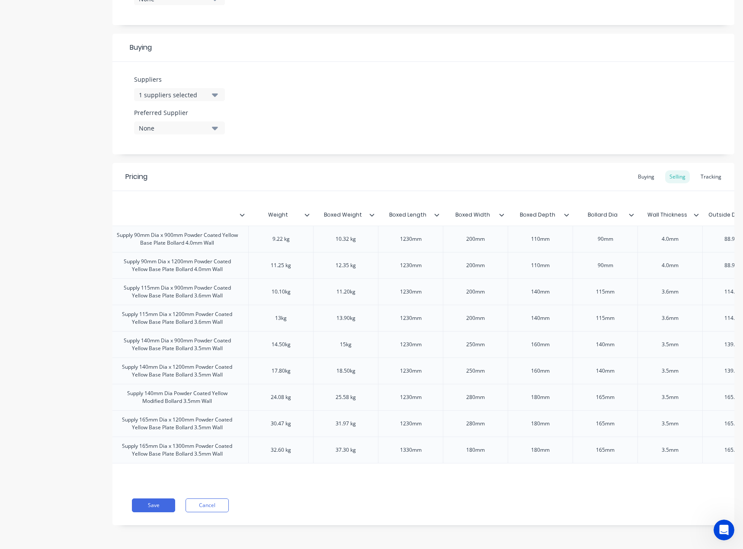
click at [375, 211] on div at bounding box center [375, 215] width 5 height 8
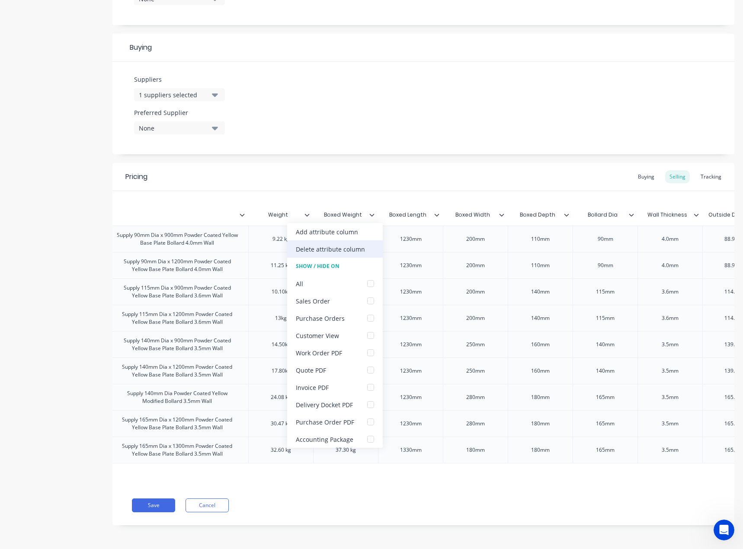
click at [364, 253] on div "Delete attribute column" at bounding box center [335, 248] width 96 height 17
type textarea "x"
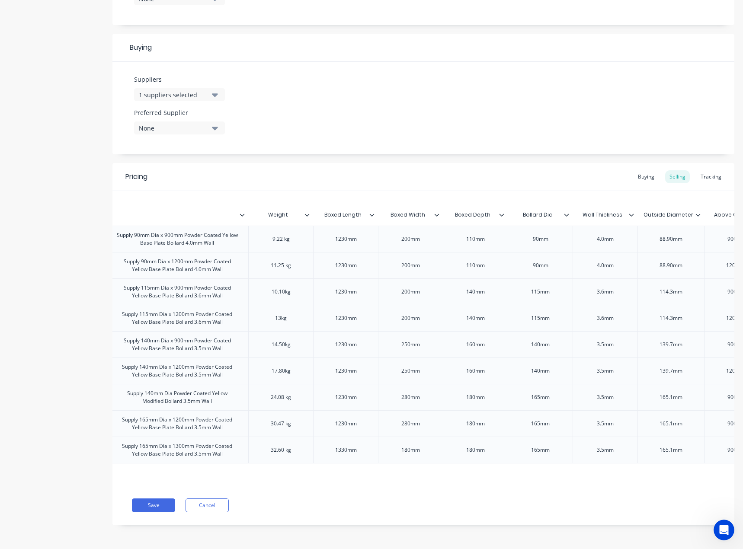
type input "Boxed Length"
drag, startPoint x: 372, startPoint y: 212, endPoint x: 368, endPoint y: 230, distance: 19.0
click at [372, 211] on input "Boxed Length" at bounding box center [343, 215] width 60 height 8
click at [374, 211] on div at bounding box center [375, 215] width 5 height 8
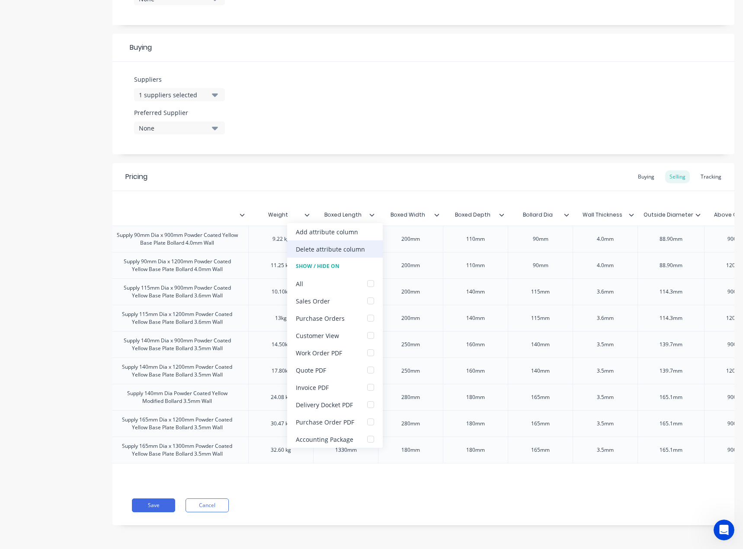
click at [346, 247] on div "Delete attribute column" at bounding box center [330, 249] width 69 height 9
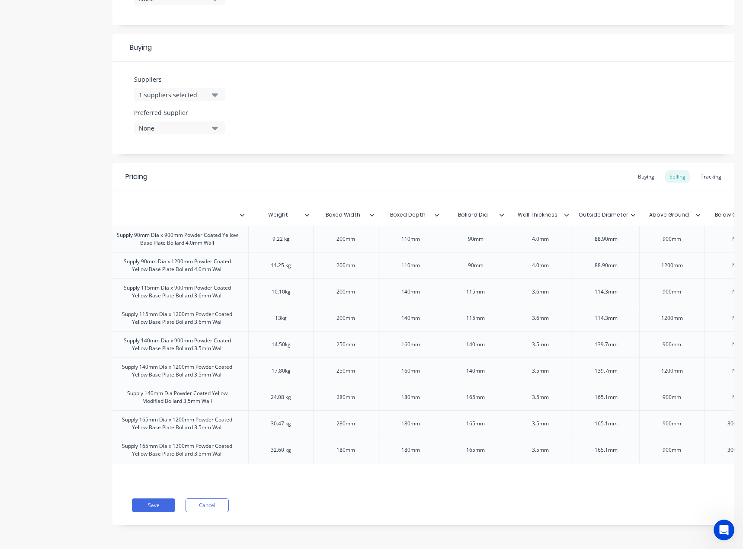
click at [370, 212] on icon at bounding box center [371, 214] width 5 height 5
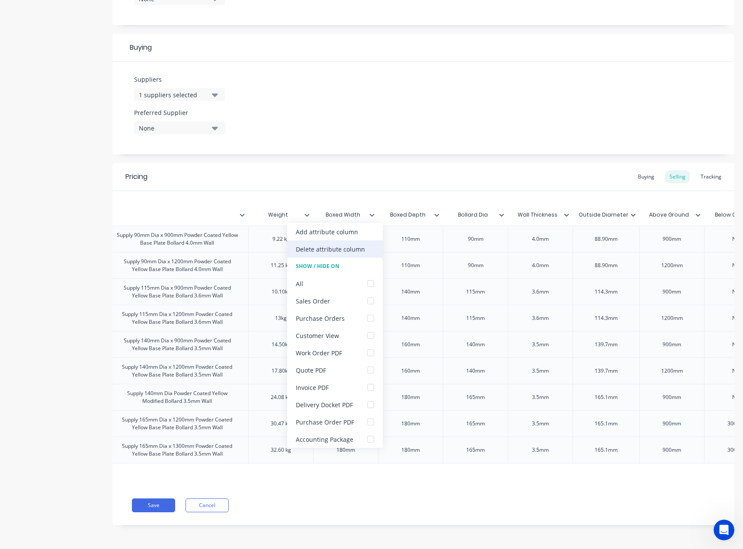
click at [356, 253] on div "Delete attribute column" at bounding box center [330, 249] width 69 height 9
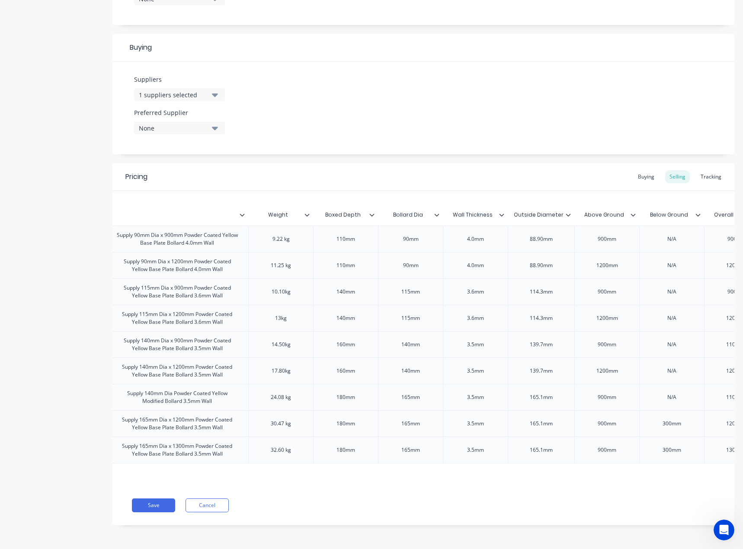
click at [373, 212] on icon at bounding box center [371, 214] width 5 height 5
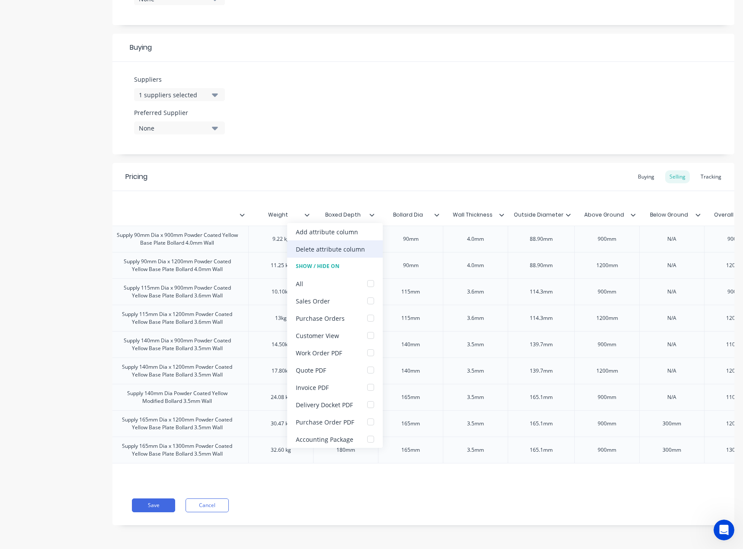
click at [363, 244] on div "Delete attribute column" at bounding box center [335, 248] width 96 height 17
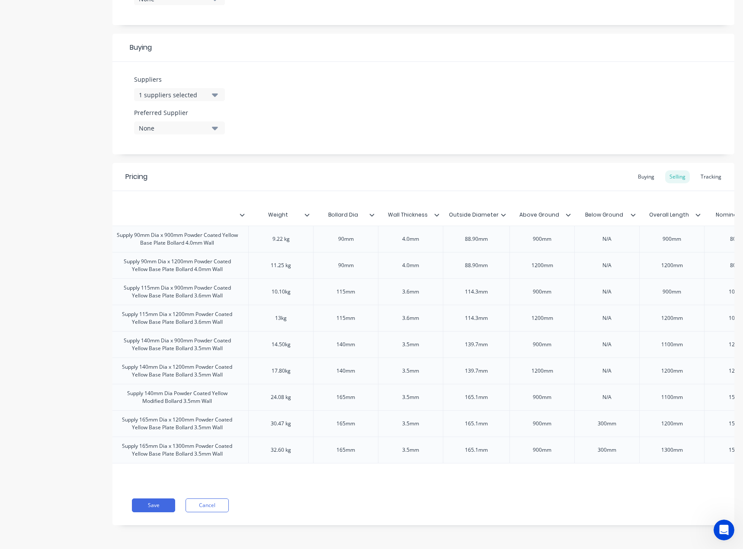
click at [374, 211] on div at bounding box center [375, 215] width 5 height 8
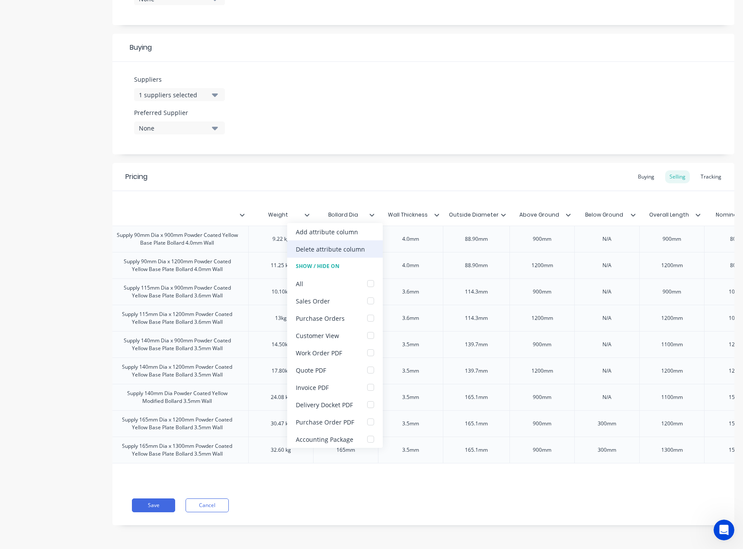
click at [364, 252] on div "Delete attribute column" at bounding box center [335, 248] width 96 height 17
type textarea "x"
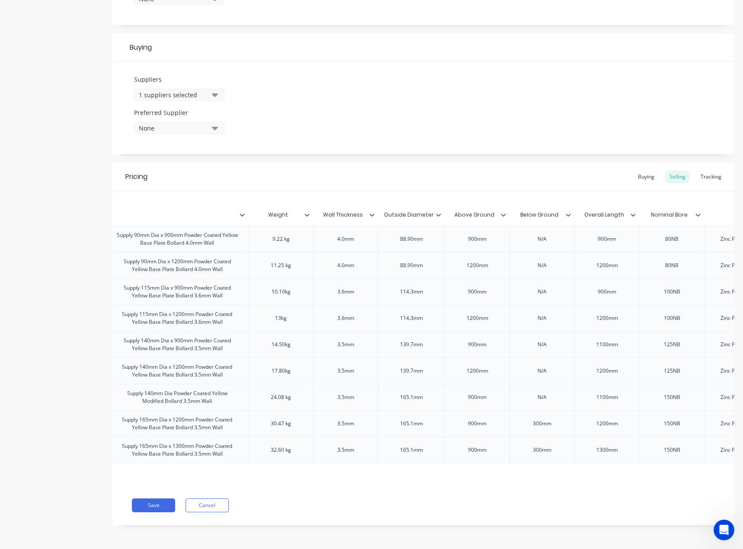
type input "Weight"
click at [306, 211] on input "Weight" at bounding box center [278, 215] width 60 height 8
drag, startPoint x: 306, startPoint y: 208, endPoint x: 306, endPoint y: 214, distance: 5.7
click at [306, 214] on icon at bounding box center [307, 215] width 5 height 3
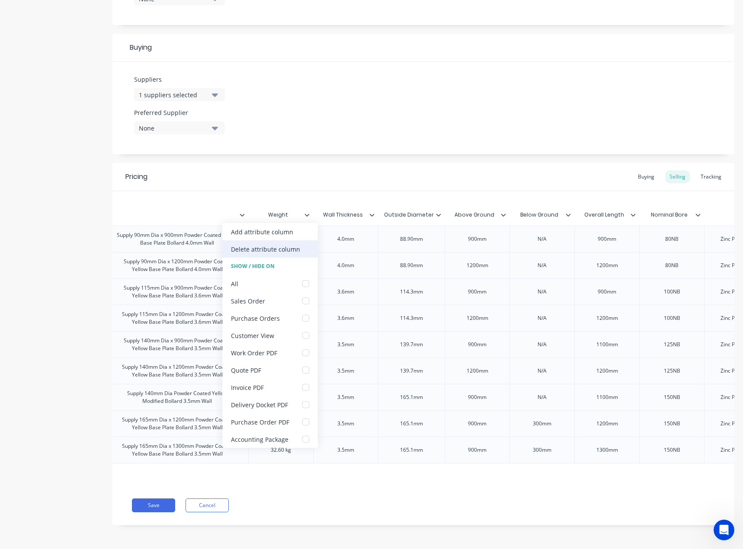
click at [306, 244] on div "Delete attribute column" at bounding box center [270, 248] width 96 height 17
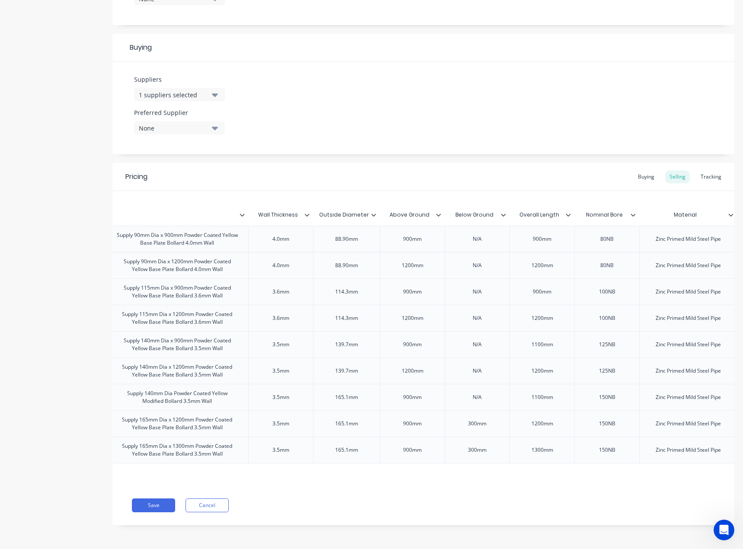
click at [307, 214] on icon at bounding box center [307, 215] width 5 height 3
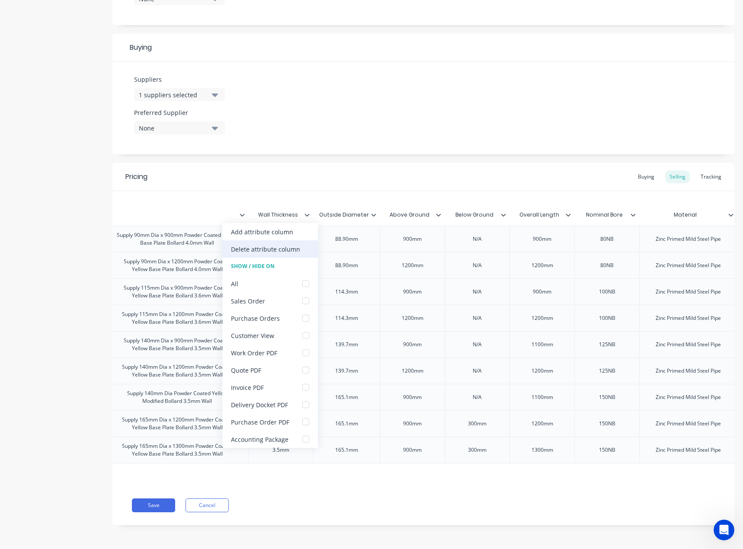
click at [311, 244] on div "Delete attribute column" at bounding box center [270, 248] width 96 height 17
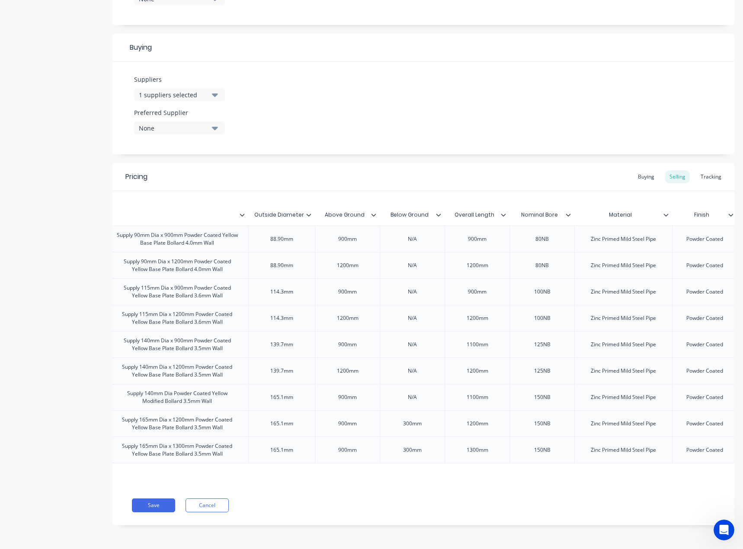
click at [311, 212] on icon at bounding box center [308, 214] width 5 height 5
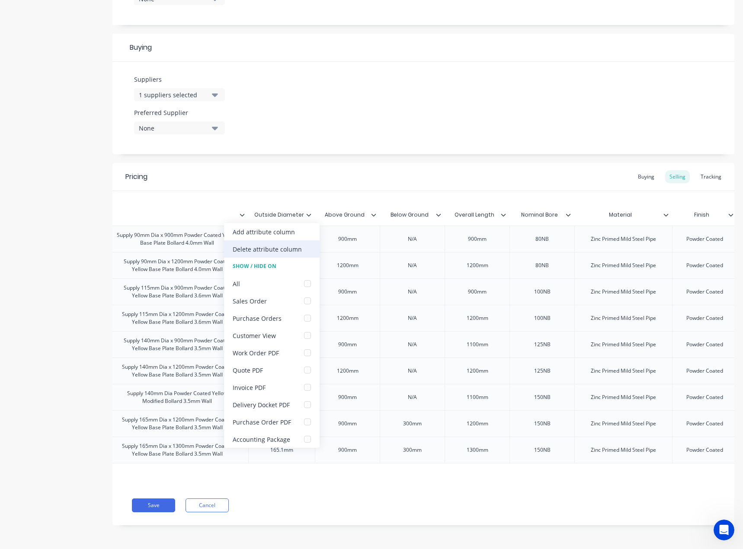
click at [309, 248] on div "Delete attribute column" at bounding box center [272, 248] width 96 height 17
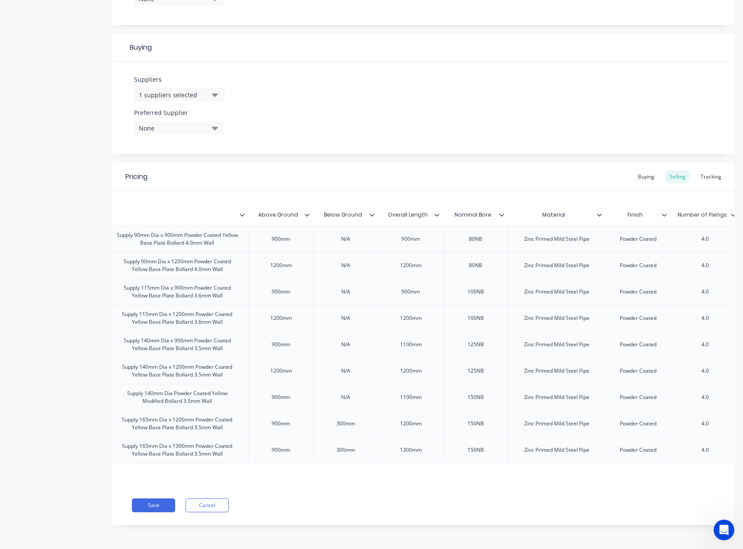
click at [310, 211] on div at bounding box center [310, 215] width 5 height 8
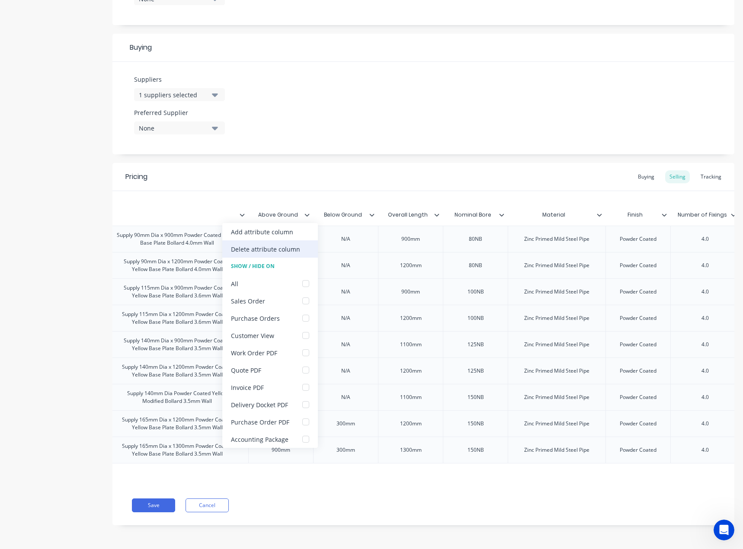
click at [307, 245] on div "Delete attribute column" at bounding box center [270, 248] width 96 height 17
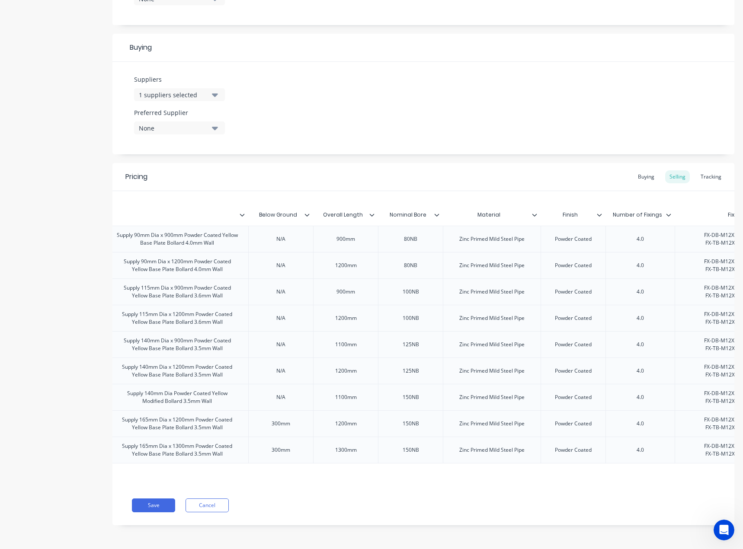
click at [309, 211] on div at bounding box center [310, 215] width 5 height 8
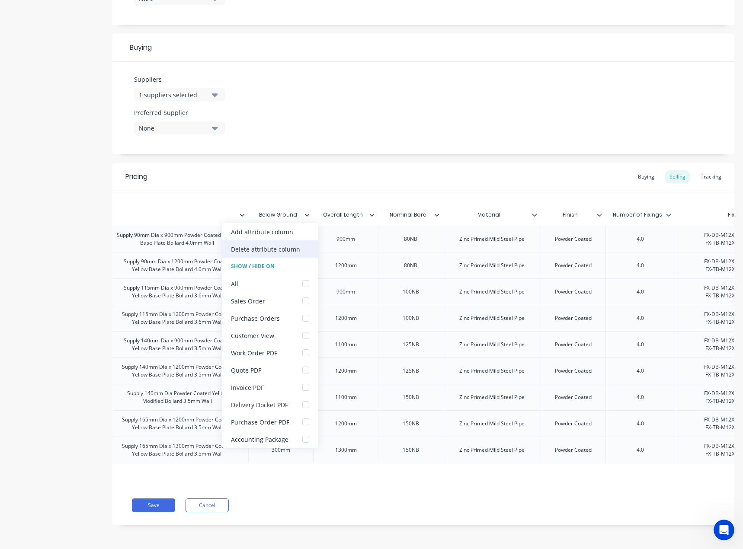
click at [310, 249] on div "Delete attribute column" at bounding box center [270, 248] width 96 height 17
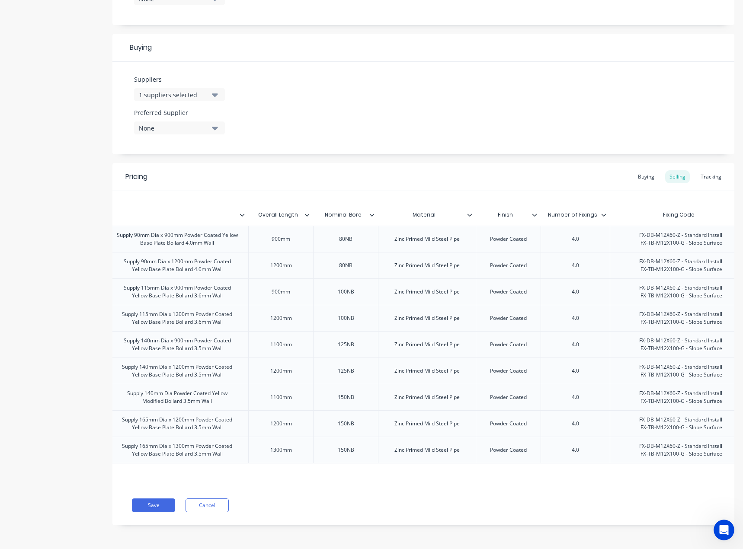
click at [306, 212] on icon at bounding box center [306, 214] width 5 height 5
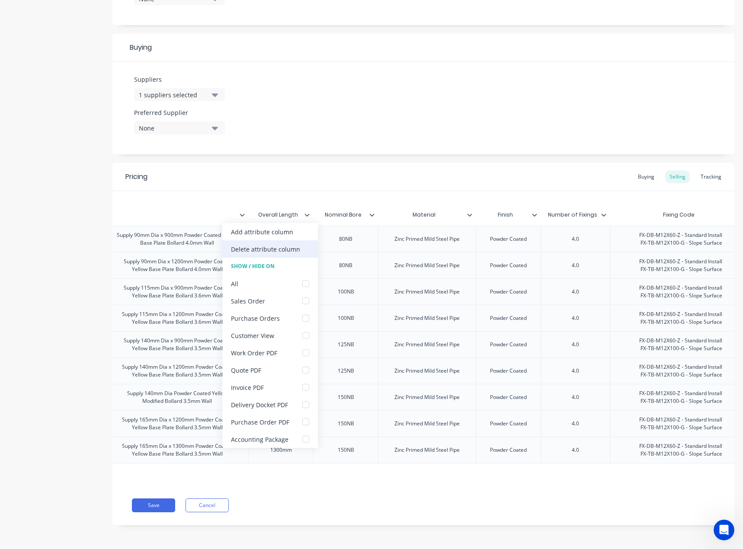
click at [304, 248] on div "Delete attribute column" at bounding box center [270, 248] width 96 height 17
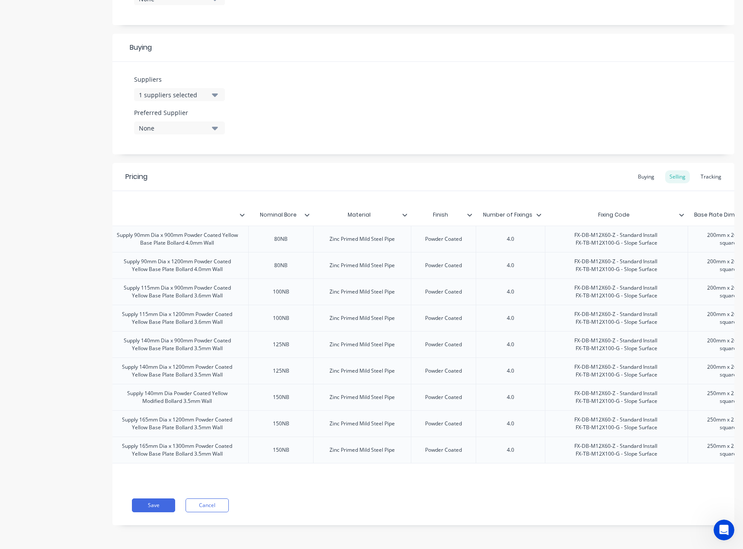
click at [309, 214] on icon at bounding box center [307, 215] width 5 height 3
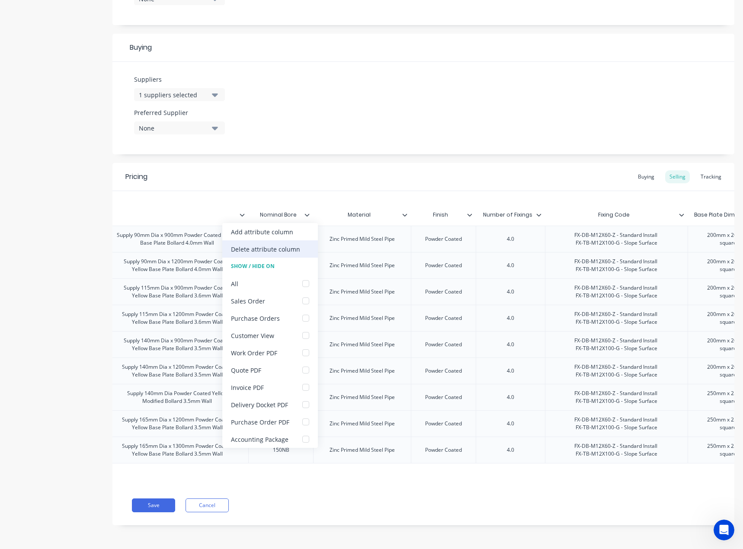
click at [304, 252] on div "Delete attribute column" at bounding box center [270, 248] width 96 height 17
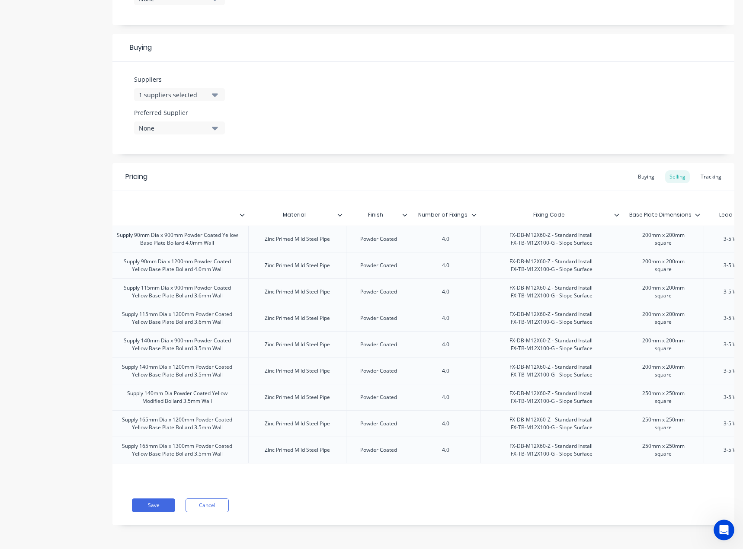
click at [338, 212] on icon at bounding box center [339, 214] width 5 height 5
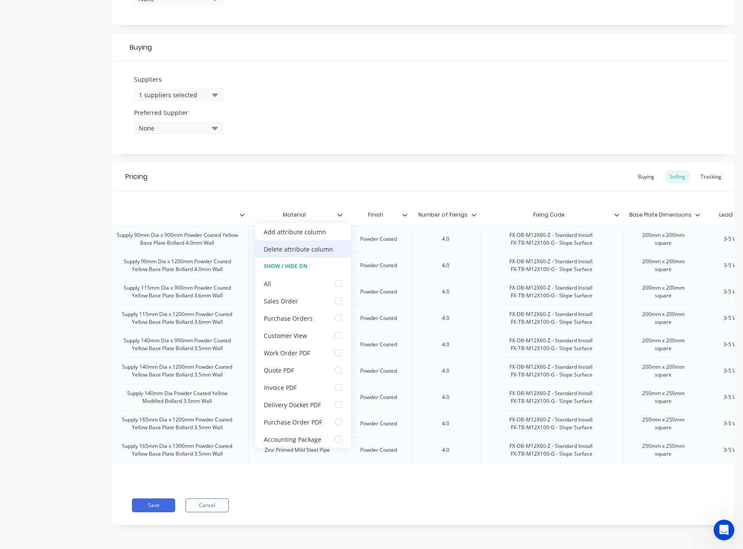
click at [338, 244] on div "Delete attribute column" at bounding box center [303, 248] width 96 height 17
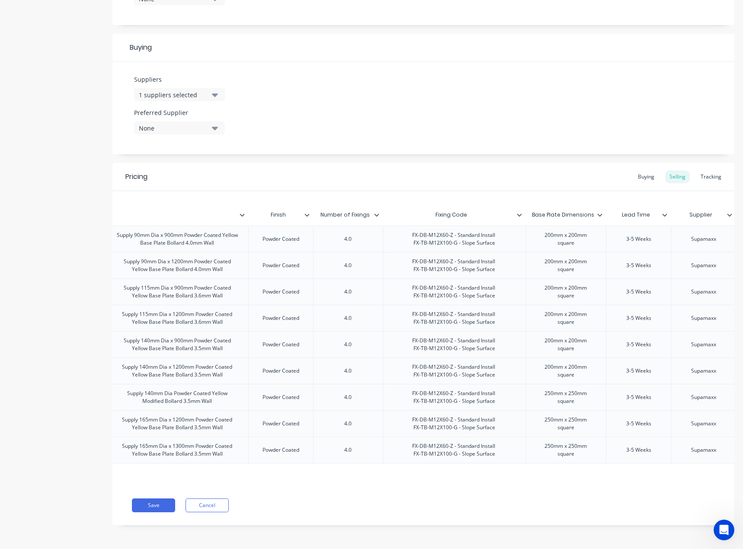
click at [307, 214] on icon at bounding box center [307, 215] width 5 height 3
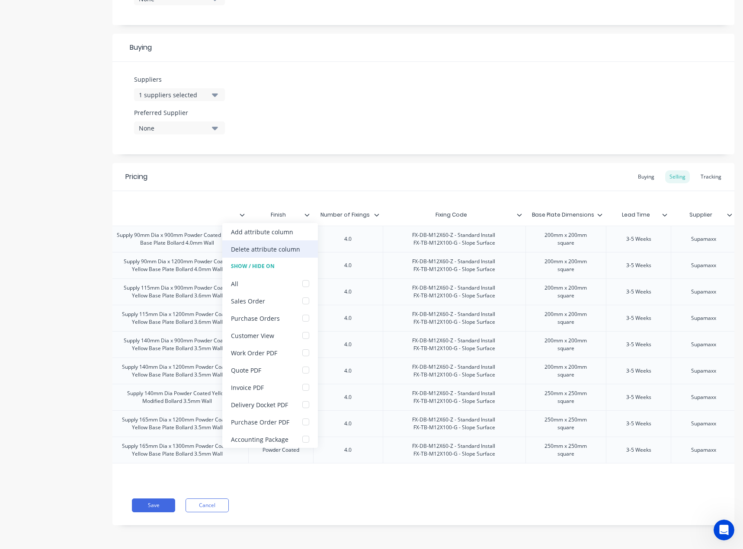
click at [309, 243] on div "Delete attribute column" at bounding box center [270, 248] width 96 height 17
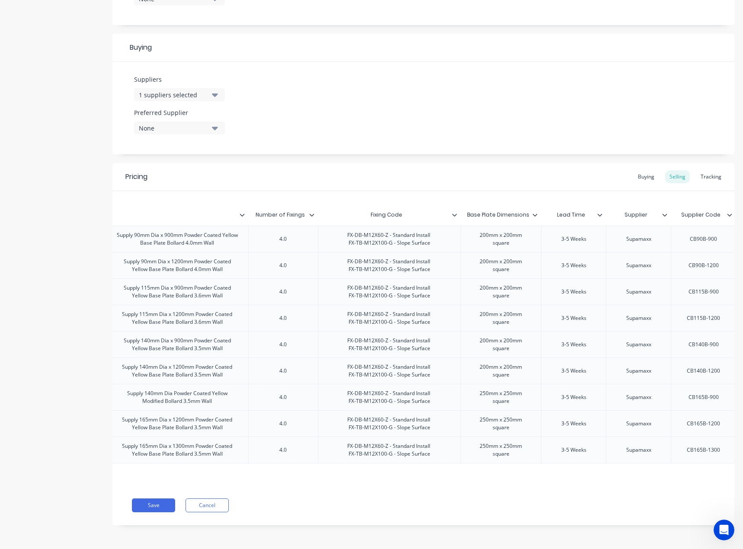
click at [313, 212] on icon at bounding box center [311, 214] width 5 height 5
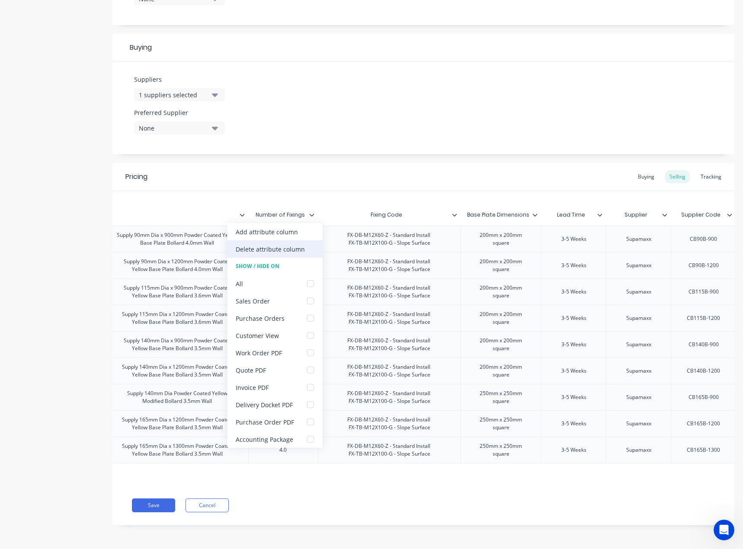
click at [309, 242] on div "Delete attribute column" at bounding box center [275, 248] width 96 height 17
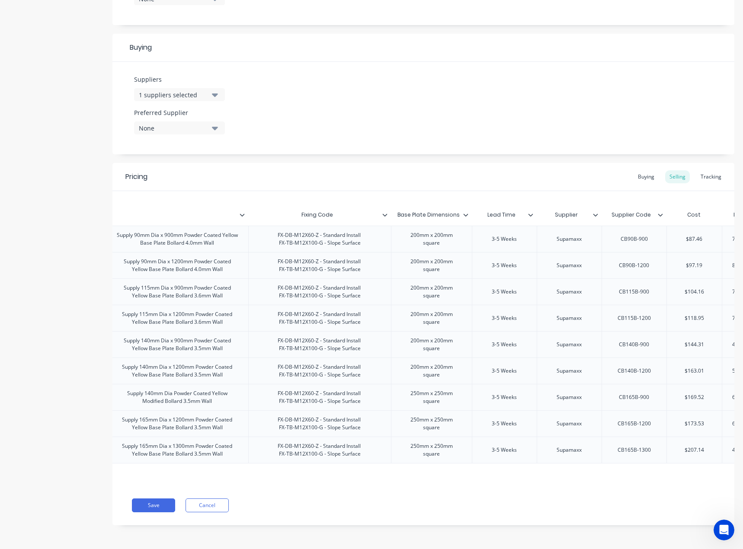
click at [382, 212] on icon at bounding box center [384, 214] width 5 height 5
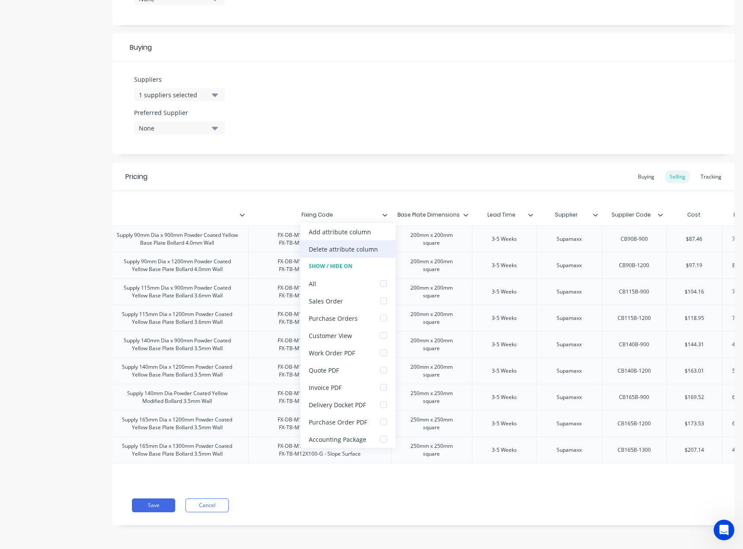
click at [372, 253] on div "Delete attribute column" at bounding box center [343, 249] width 69 height 9
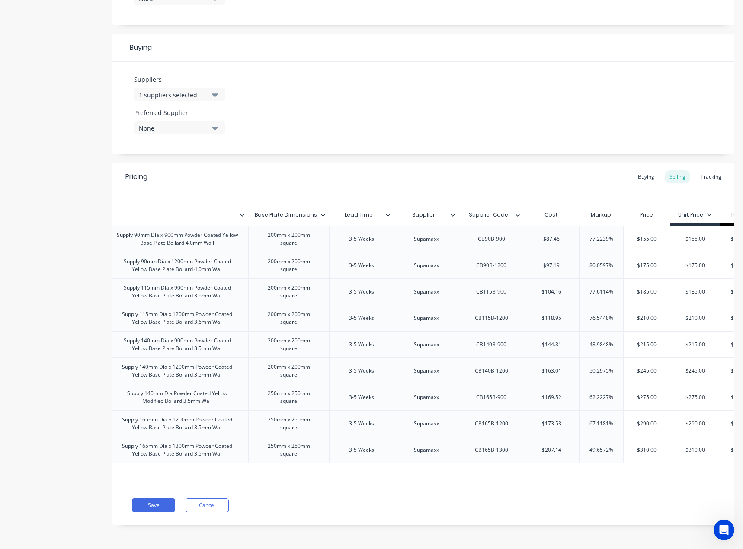
click at [325, 211] on div at bounding box center [326, 215] width 5 height 8
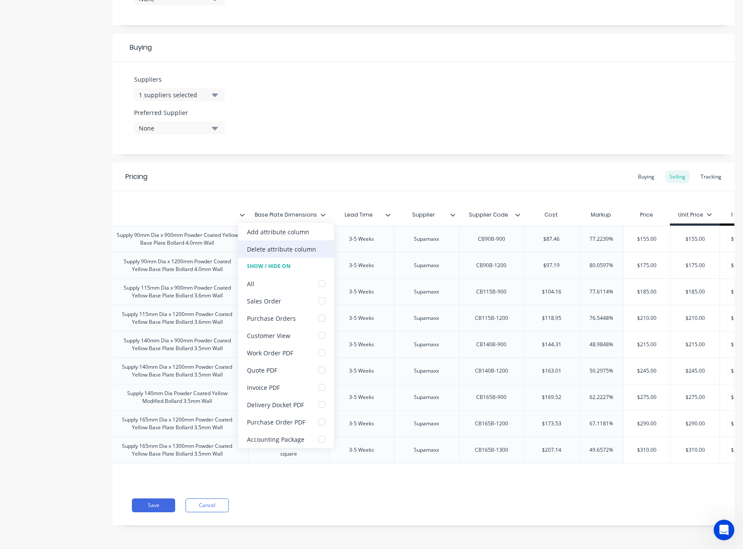
click at [324, 246] on div "Delete attribute column" at bounding box center [286, 248] width 96 height 17
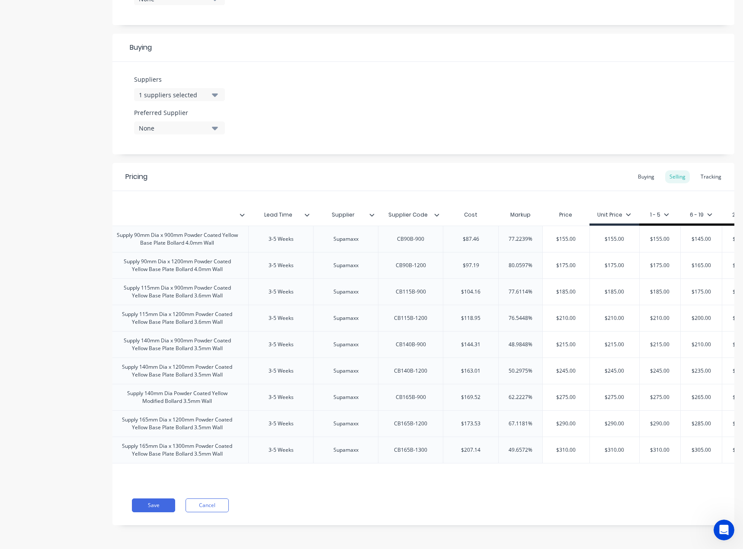
click at [308, 212] on icon at bounding box center [306, 214] width 5 height 5
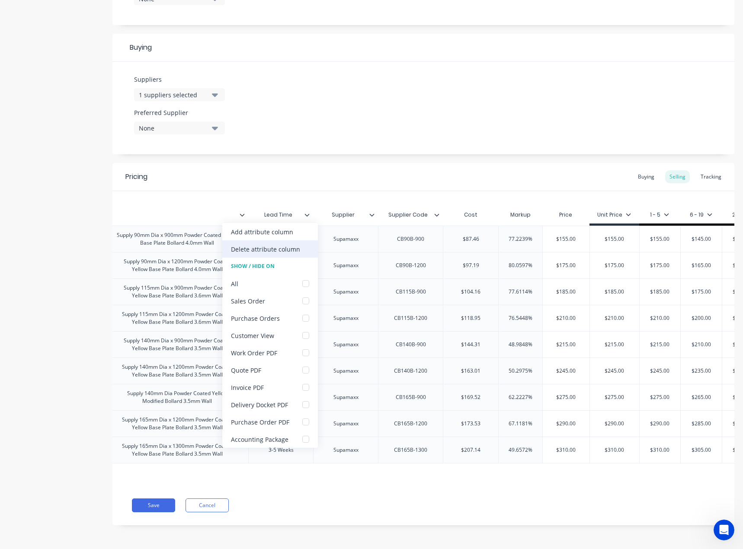
click at [303, 246] on div "Delete attribute column" at bounding box center [270, 248] width 96 height 17
type textarea "x"
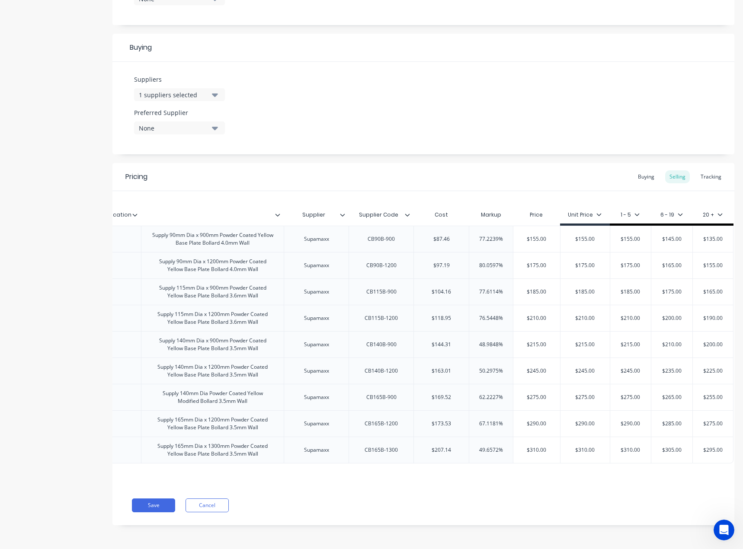
scroll to position [0, 333]
type input "Supplier"
click at [336, 212] on input "Supplier" at bounding box center [314, 215] width 60 height 8
click at [340, 212] on icon at bounding box center [342, 214] width 5 height 5
drag, startPoint x: 331, startPoint y: 258, endPoint x: 330, endPoint y: 238, distance: 19.9
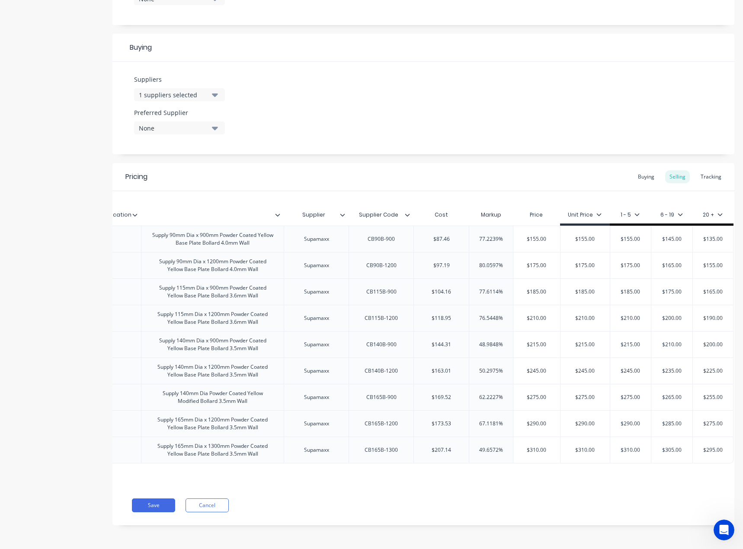
click at [340, 212] on icon at bounding box center [342, 214] width 5 height 5
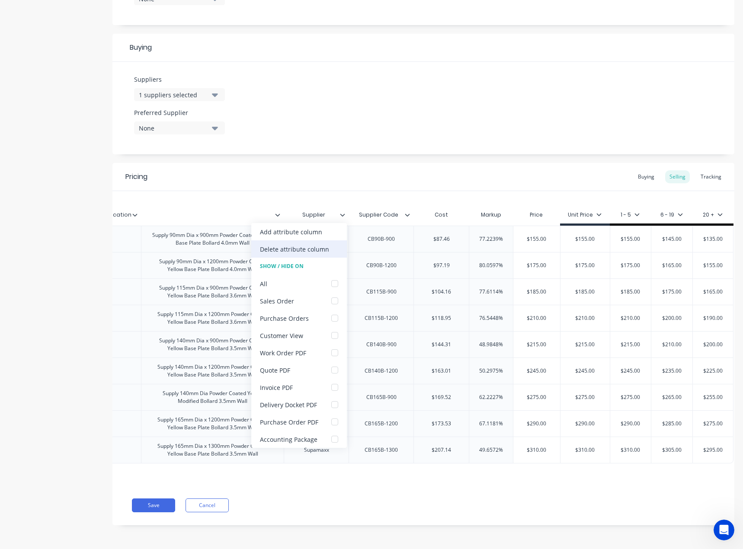
click at [316, 245] on div "Delete attribute column" at bounding box center [294, 249] width 69 height 9
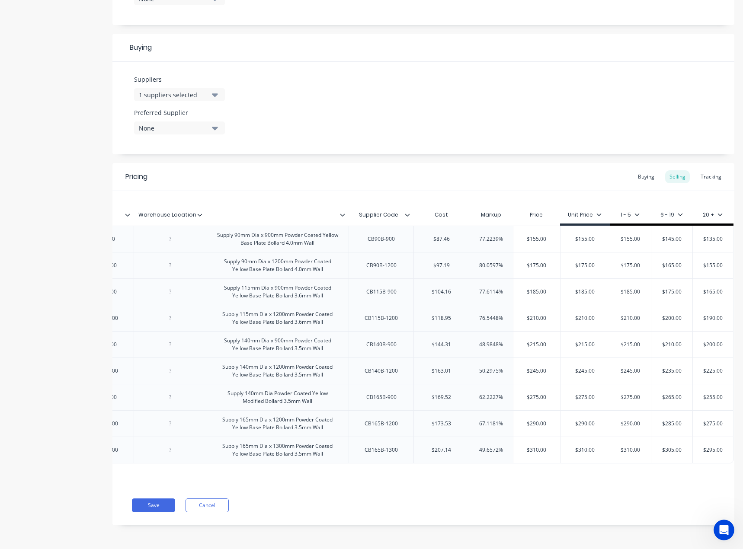
click at [405, 212] on icon at bounding box center [407, 214] width 5 height 5
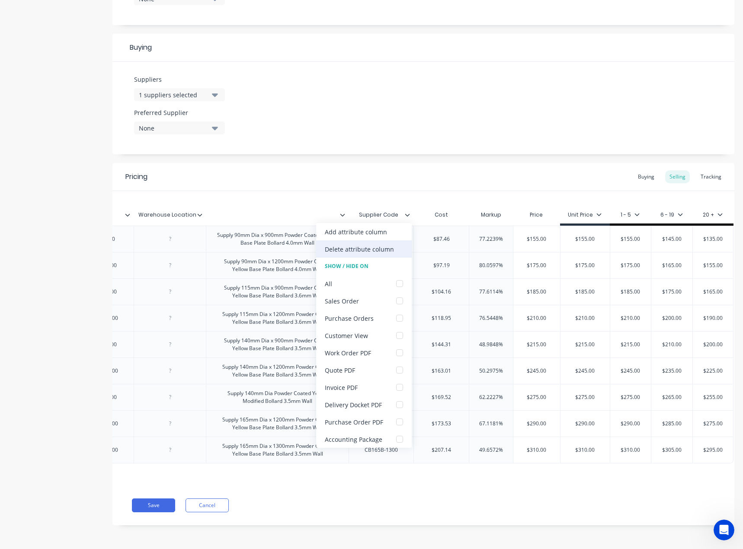
click at [379, 248] on div "Delete attribute column" at bounding box center [359, 249] width 69 height 9
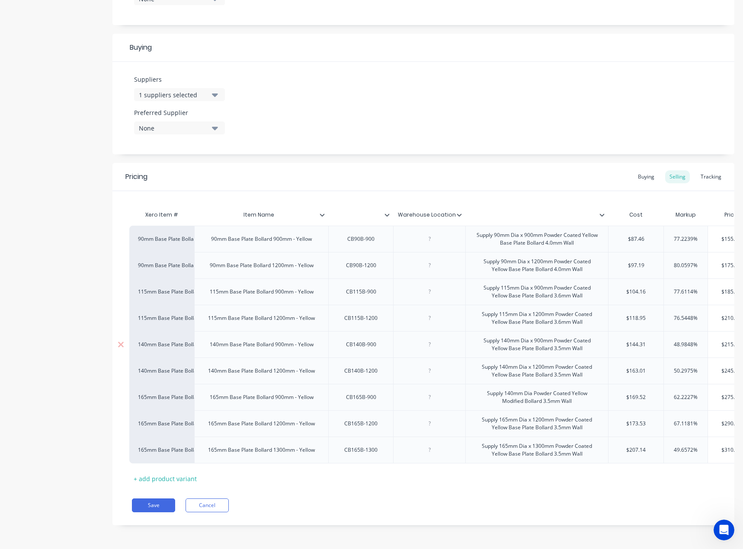
scroll to position [0, 0]
click at [461, 214] on icon at bounding box center [461, 215] width 5 height 3
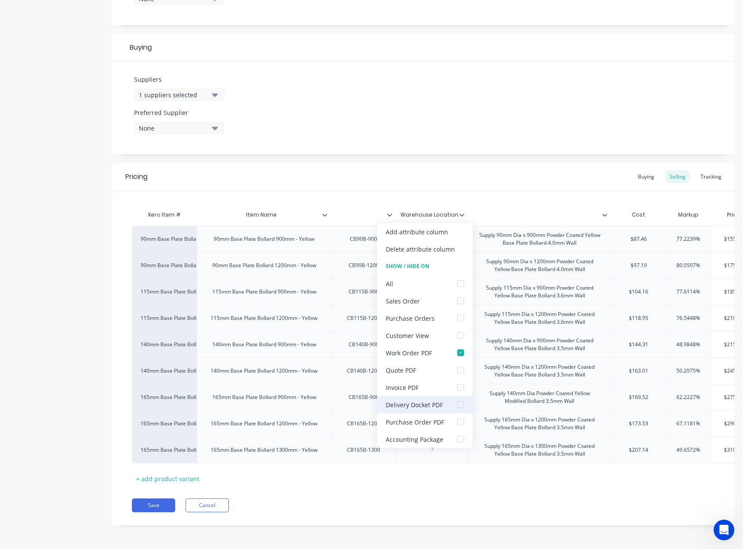
click at [440, 409] on div "Delivery Docket PDF" at bounding box center [414, 404] width 57 height 9
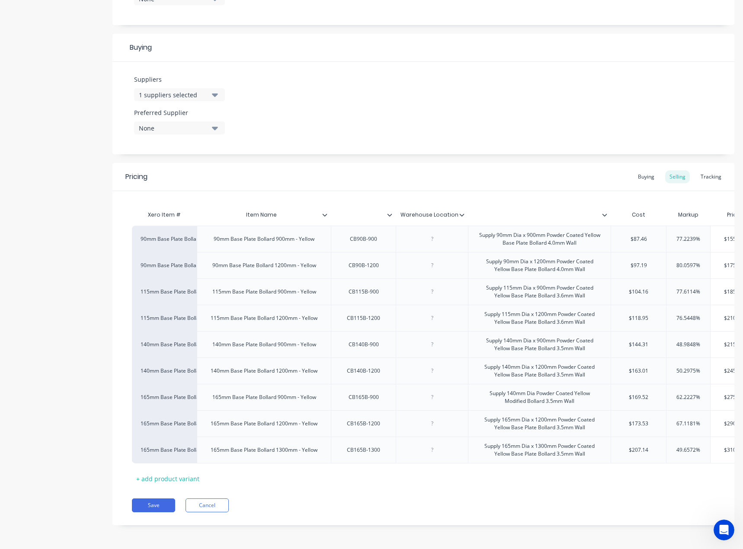
click at [605, 214] on icon at bounding box center [604, 215] width 5 height 3
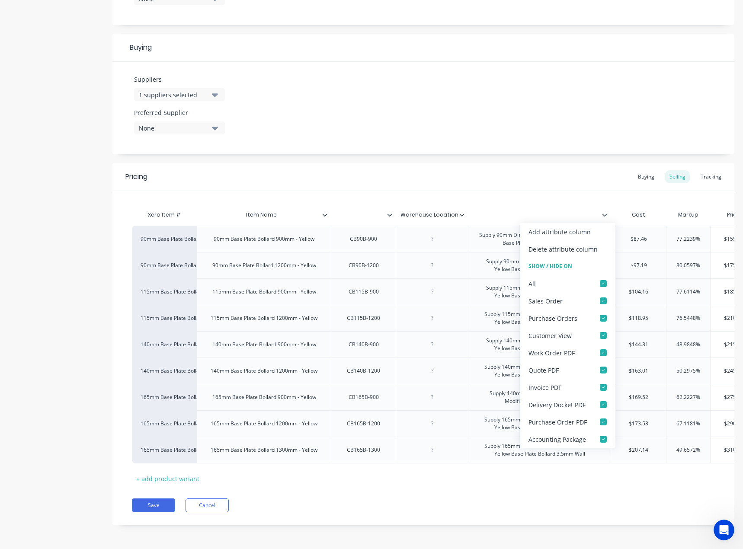
click at [604, 212] on icon at bounding box center [604, 214] width 5 height 5
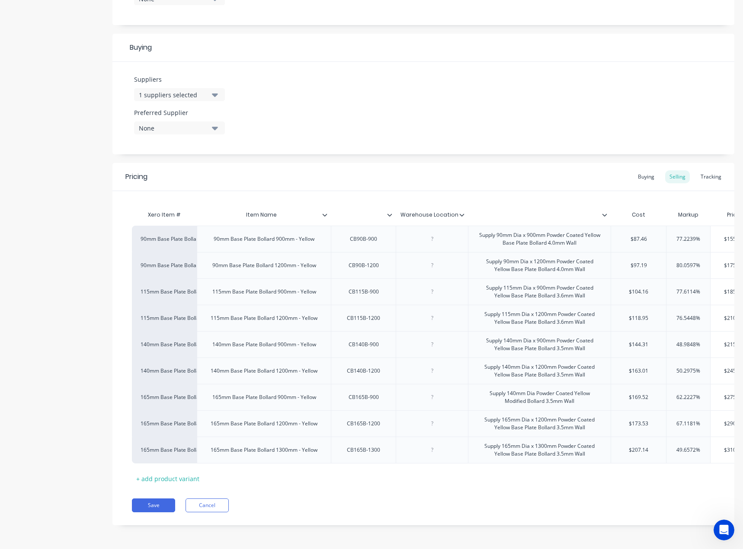
click at [391, 204] on div at bounding box center [363, 215] width 65 height 22
click at [391, 212] on icon at bounding box center [389, 214] width 5 height 5
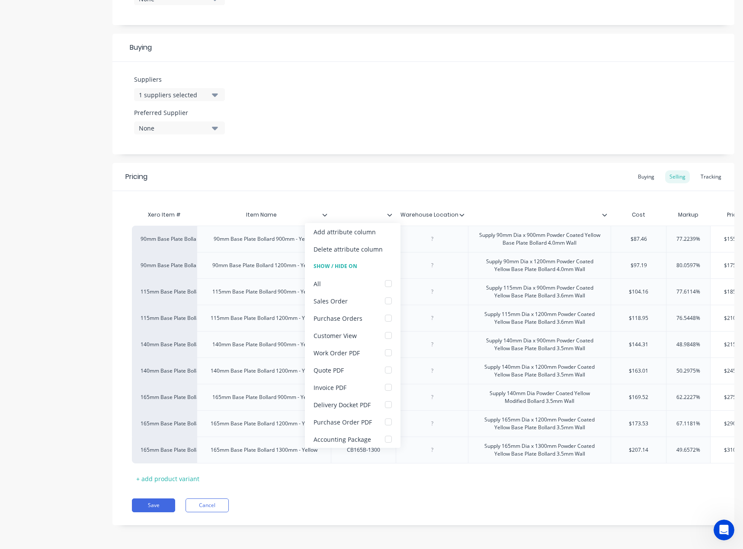
click at [391, 212] on icon at bounding box center [389, 214] width 5 height 5
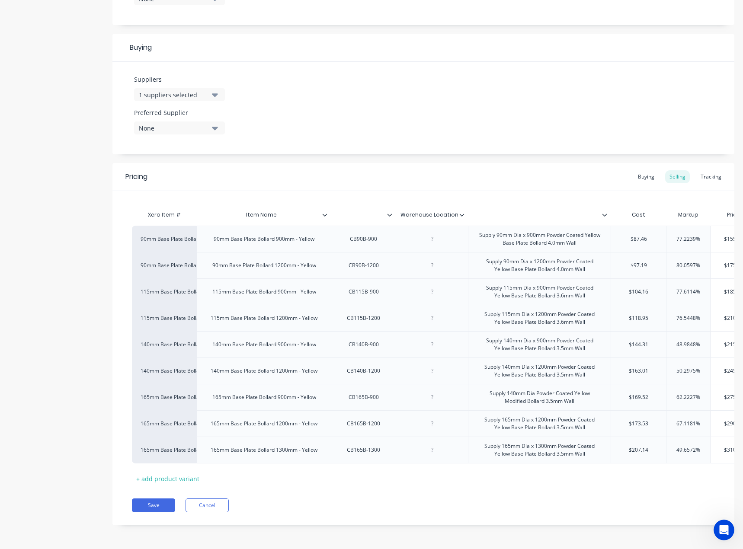
type textarea "x"
click at [386, 211] on input "text" at bounding box center [361, 215] width 60 height 8
click at [387, 207] on div at bounding box center [363, 215] width 65 height 22
click at [387, 214] on icon at bounding box center [389, 215] width 5 height 3
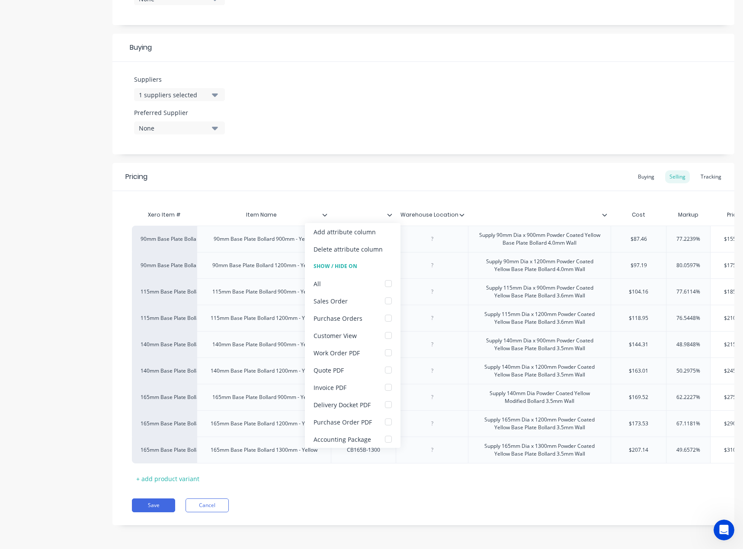
click at [387, 214] on icon at bounding box center [389, 215] width 5 height 3
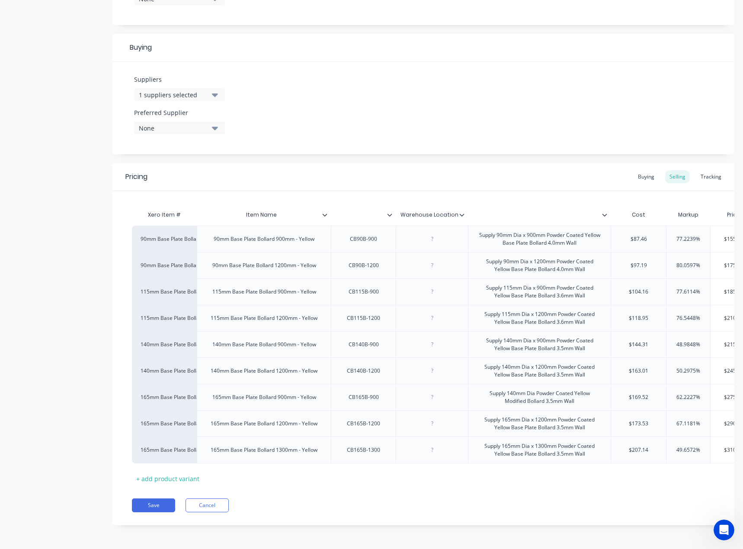
click at [387, 214] on icon at bounding box center [389, 215] width 5 height 3
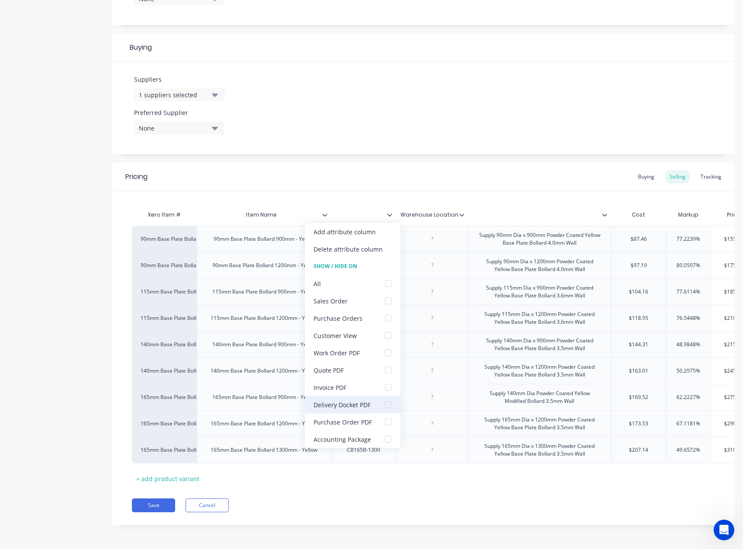
click at [371, 410] on div "Delivery Docket PDF" at bounding box center [353, 404] width 96 height 17
click at [377, 352] on div "Work Order PDF" at bounding box center [353, 352] width 96 height 17
type textarea "x"
drag, startPoint x: 356, startPoint y: 173, endPoint x: 351, endPoint y: 177, distance: 6.1
click at [355, 173] on div "Pricing Buying Selling Tracking" at bounding box center [423, 177] width 622 height 28
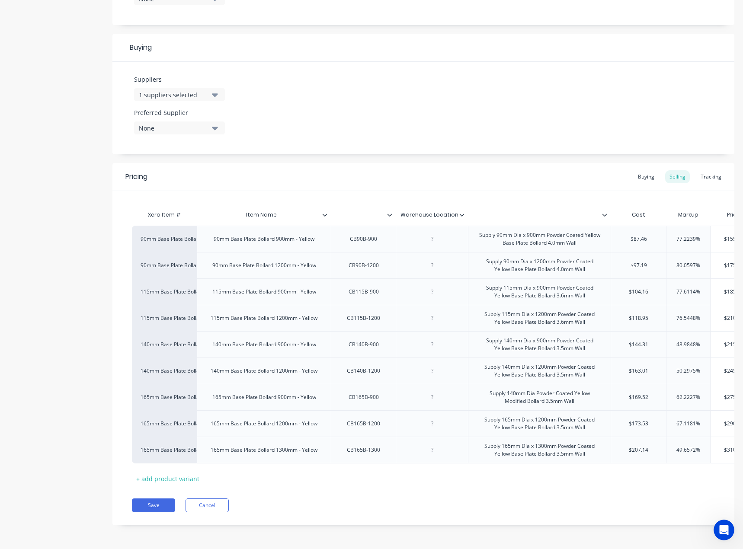
click at [325, 216] on div "Item Name" at bounding box center [261, 215] width 129 height 22
type input "Item Name"
click at [326, 212] on icon at bounding box center [324, 214] width 5 height 5
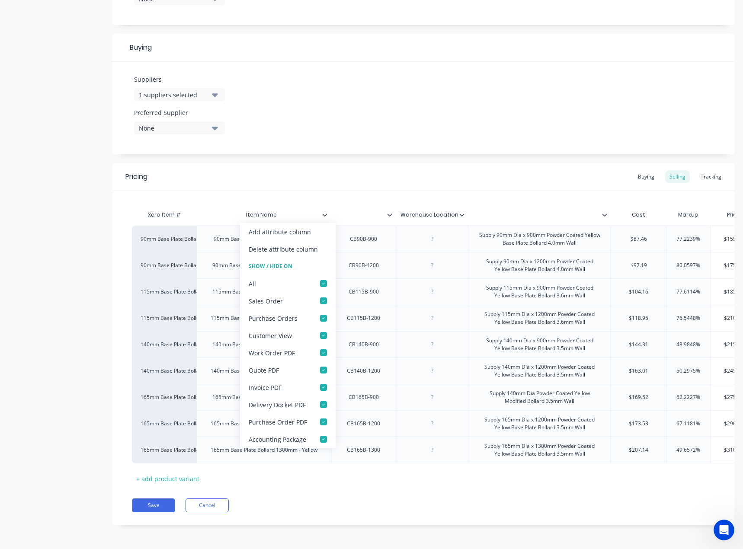
click at [326, 212] on icon at bounding box center [324, 214] width 5 height 5
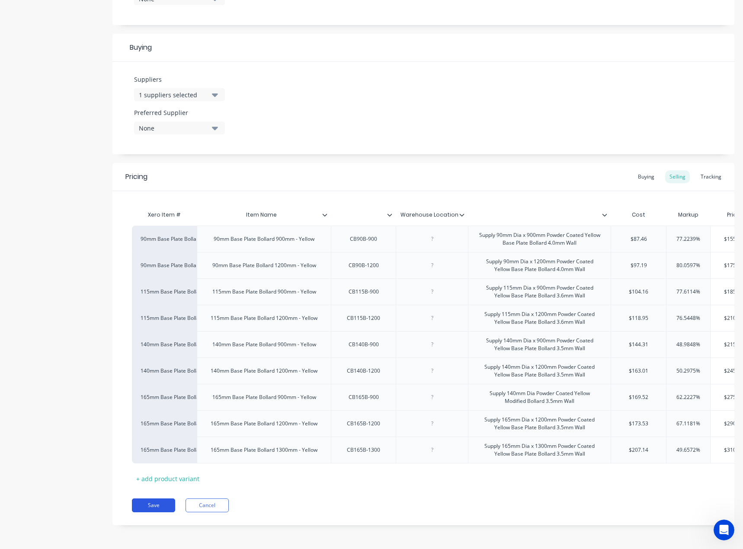
click at [163, 505] on button "Save" at bounding box center [153, 505] width 43 height 14
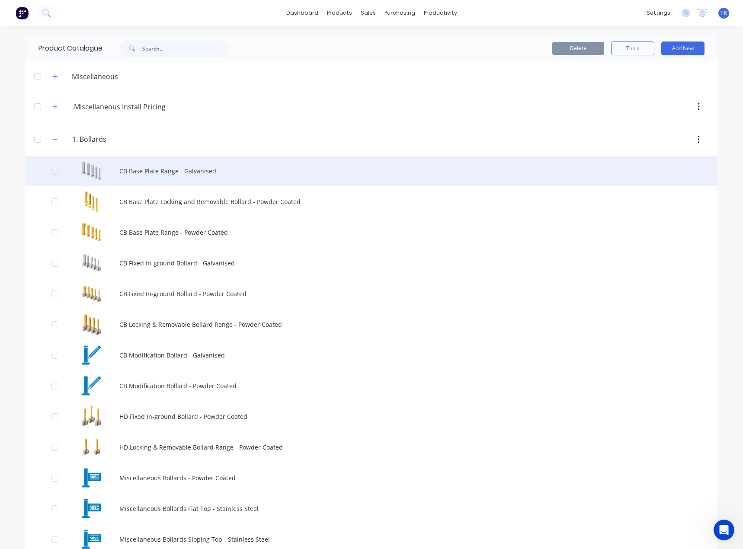
click at [162, 174] on div "CB Base Plate Range - Galvanised" at bounding box center [372, 171] width 692 height 31
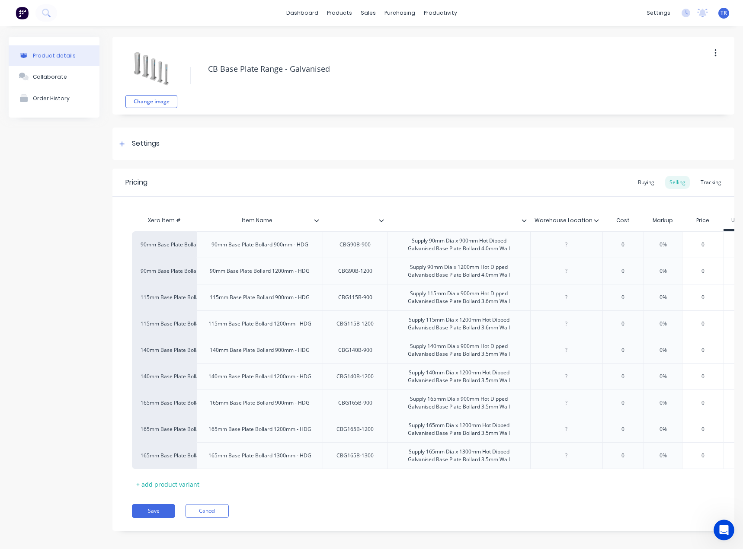
click at [383, 219] on icon at bounding box center [381, 220] width 5 height 5
click at [212, 518] on button "Cancel" at bounding box center [206, 511] width 43 height 14
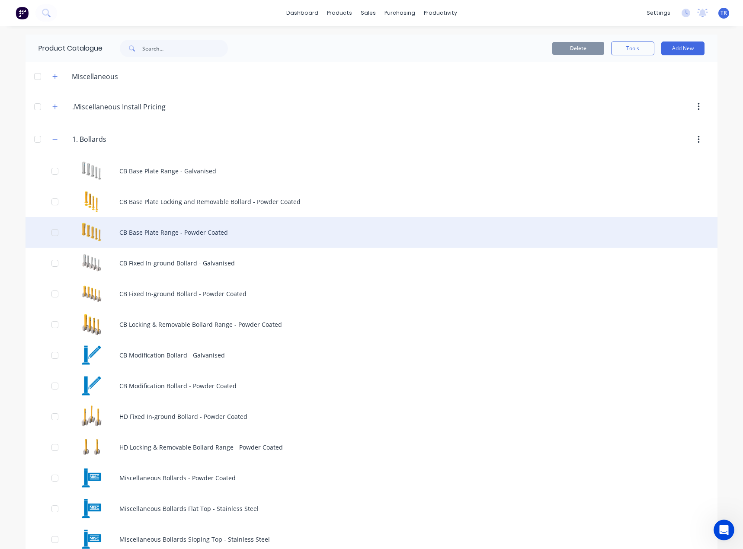
click at [131, 234] on div "CB Base Plate Range - Powder Coated" at bounding box center [372, 232] width 692 height 31
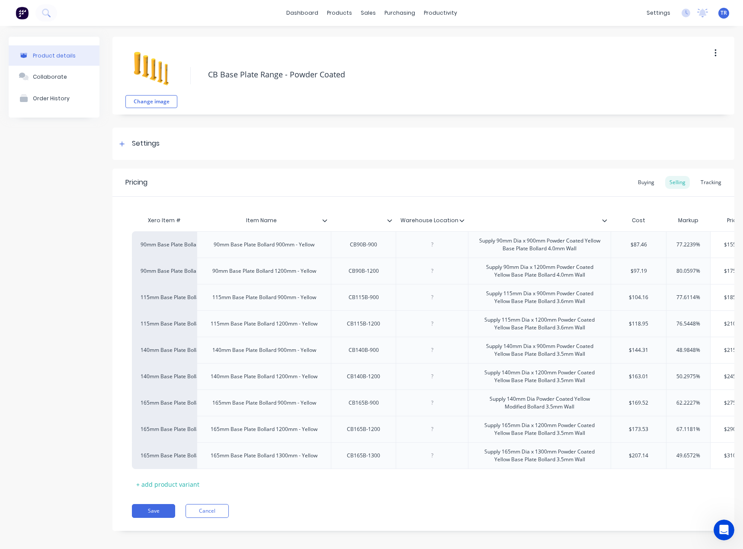
click at [388, 221] on icon at bounding box center [389, 220] width 5 height 5
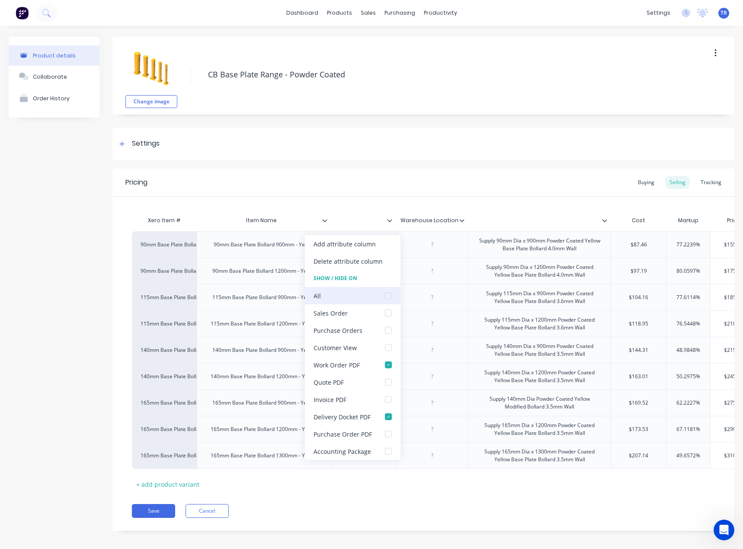
click at [380, 291] on div at bounding box center [388, 295] width 17 height 17
click at [145, 513] on button "Save" at bounding box center [153, 511] width 43 height 14
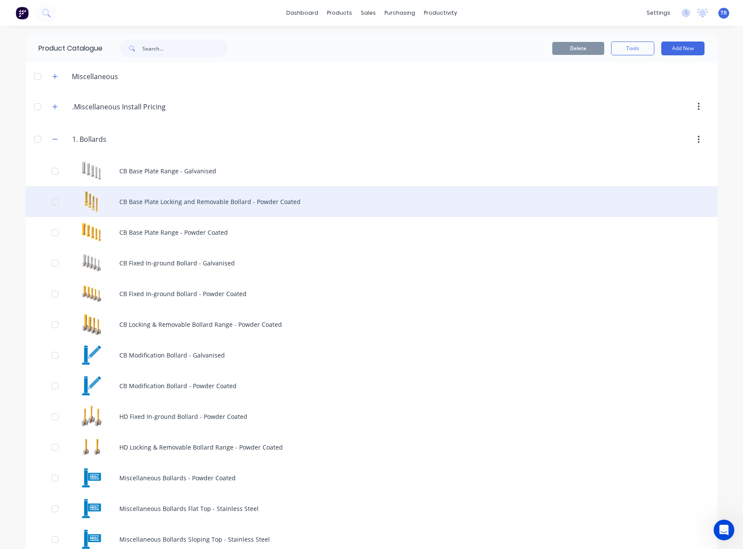
click at [182, 198] on div "CB Base Plate Locking and Removable Bollard - Powder Coated" at bounding box center [372, 201] width 692 height 31
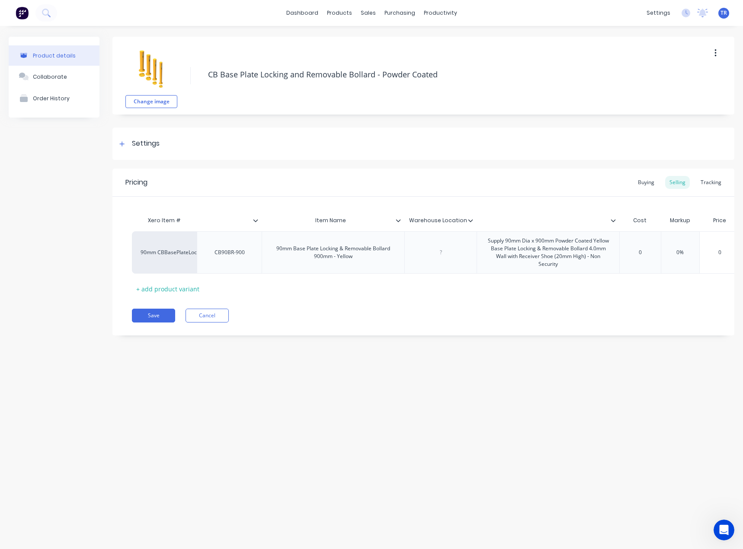
click at [397, 221] on icon at bounding box center [398, 220] width 5 height 3
click at [196, 332] on div "Pricing Buying Selling Tracking Xero Item # Item Name Warehouse Location Cost M…" at bounding box center [423, 252] width 622 height 167
click at [200, 322] on button "Cancel" at bounding box center [206, 316] width 43 height 14
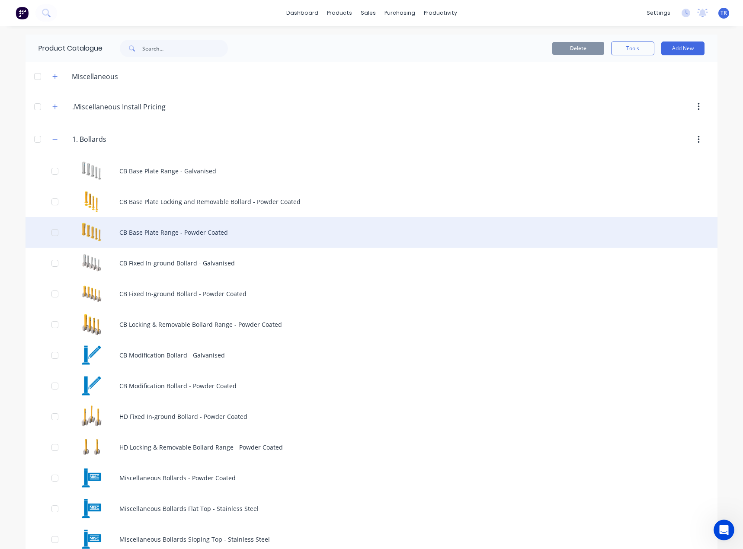
click at [162, 234] on div "CB Base Plate Range - Powder Coated" at bounding box center [372, 232] width 692 height 31
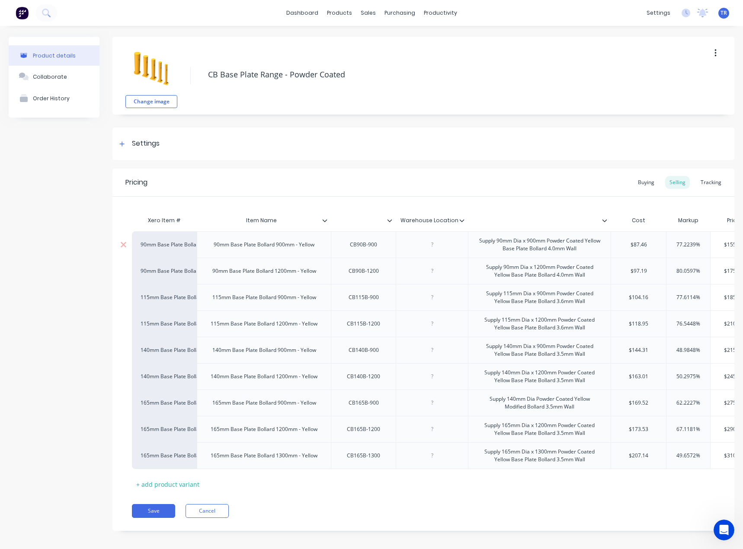
type textarea "x"
type input "Item Name"
click at [324, 224] on input "Item Name" at bounding box center [261, 221] width 129 height 8
click at [324, 222] on icon at bounding box center [324, 220] width 5 height 5
click at [325, 218] on icon at bounding box center [324, 220] width 5 height 5
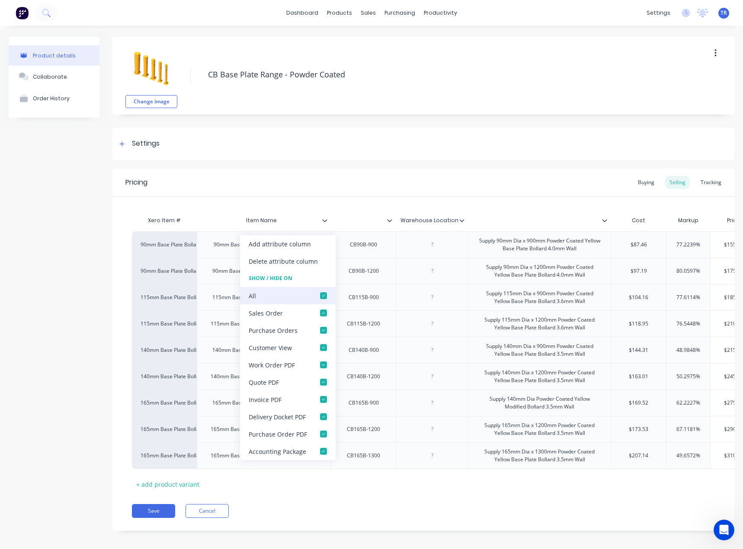
click at [321, 297] on div at bounding box center [323, 295] width 17 height 17
click at [343, 198] on div "Xero Item # Item Name Warehouse Location Cost Markup Price Unit Price 1 - 5 6 -…" at bounding box center [423, 344] width 622 height 294
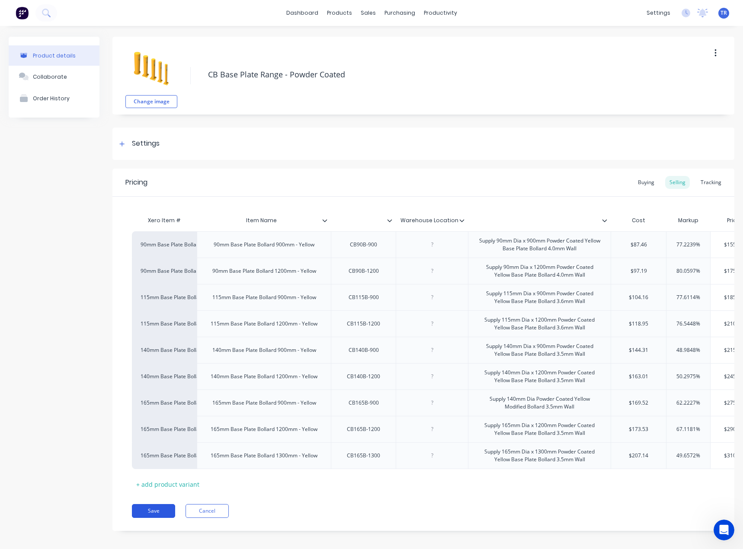
click at [157, 518] on button "Save" at bounding box center [153, 511] width 43 height 14
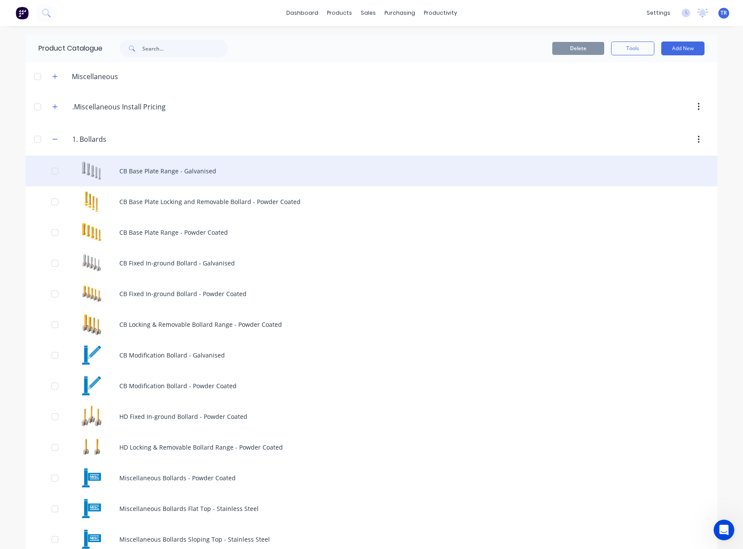
click at [153, 182] on div "CB Base Plate Range - Galvanised" at bounding box center [372, 171] width 692 height 31
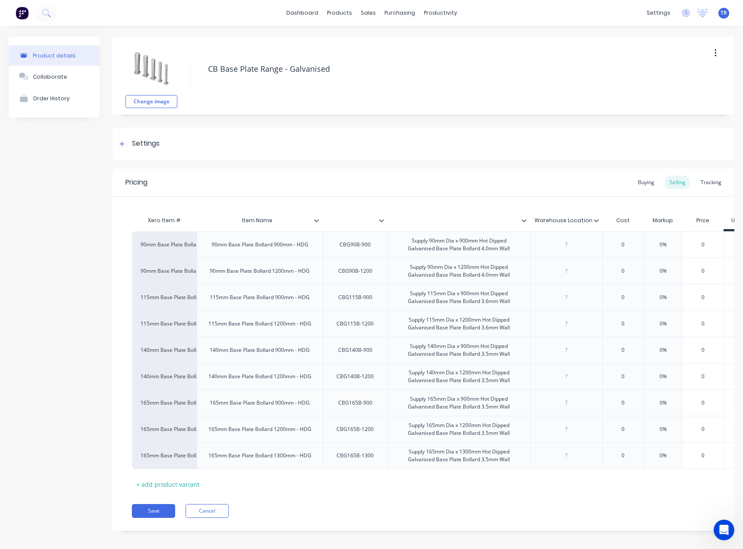
type textarea "x"
click at [313, 216] on div "Item Name" at bounding box center [257, 221] width 121 height 22
type input "Item Name"
click at [314, 220] on icon at bounding box center [316, 220] width 5 height 5
click at [380, 223] on icon at bounding box center [381, 220] width 5 height 5
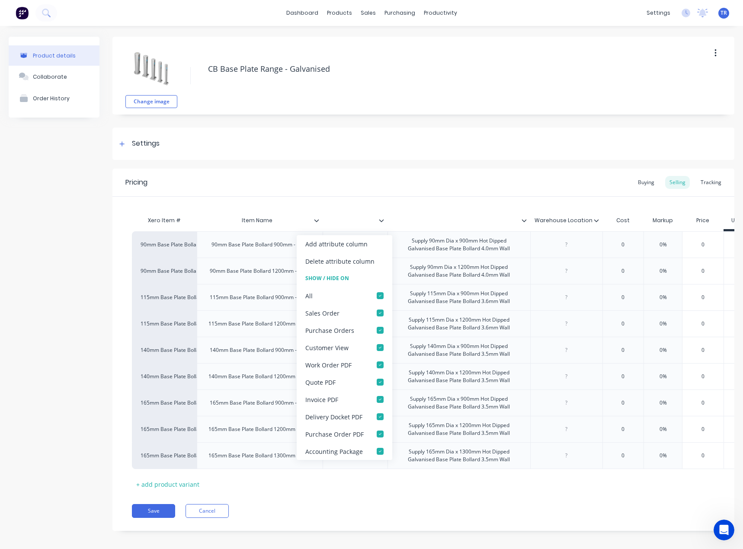
click at [380, 223] on icon at bounding box center [381, 220] width 5 height 5
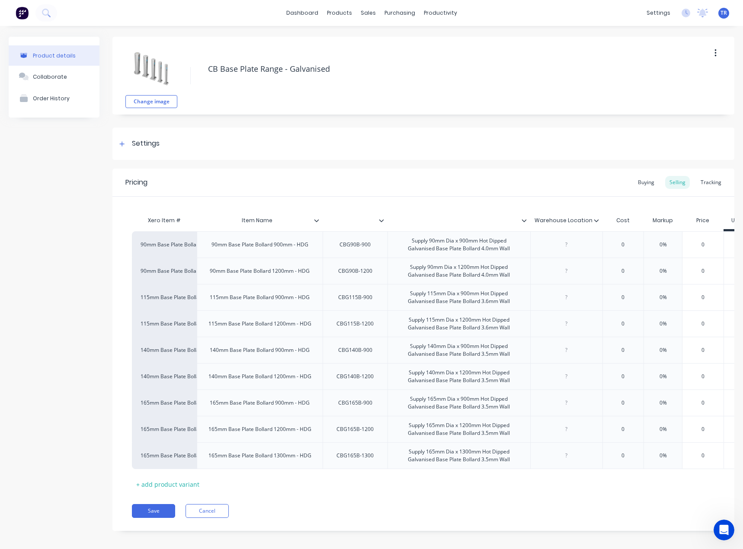
click at [524, 223] on icon at bounding box center [523, 220] width 5 height 5
click at [597, 219] on icon at bounding box center [595, 220] width 5 height 5
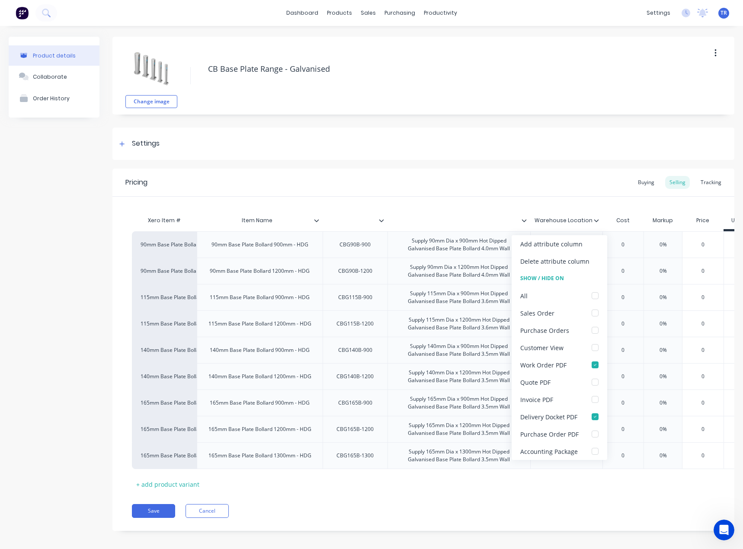
click at [150, 525] on div "Pricing Buying Selling Tracking Xero Item # Item Name Warehouse Location Cost M…" at bounding box center [423, 350] width 622 height 362
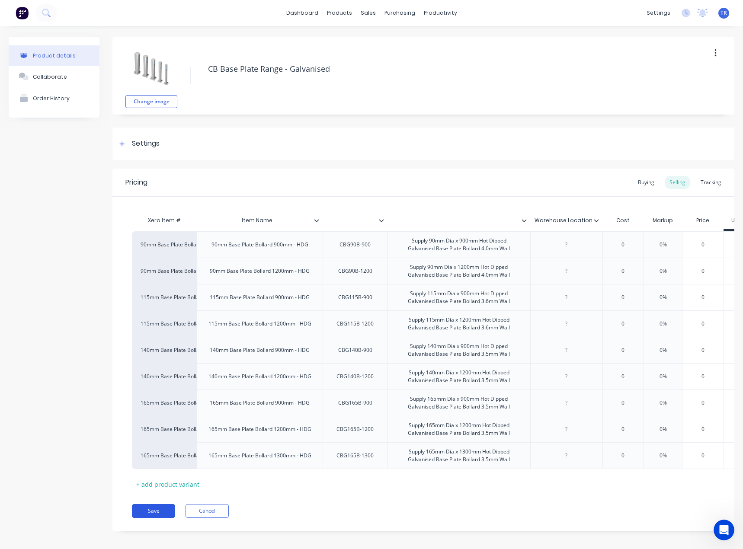
click at [164, 514] on button "Save" at bounding box center [153, 511] width 43 height 14
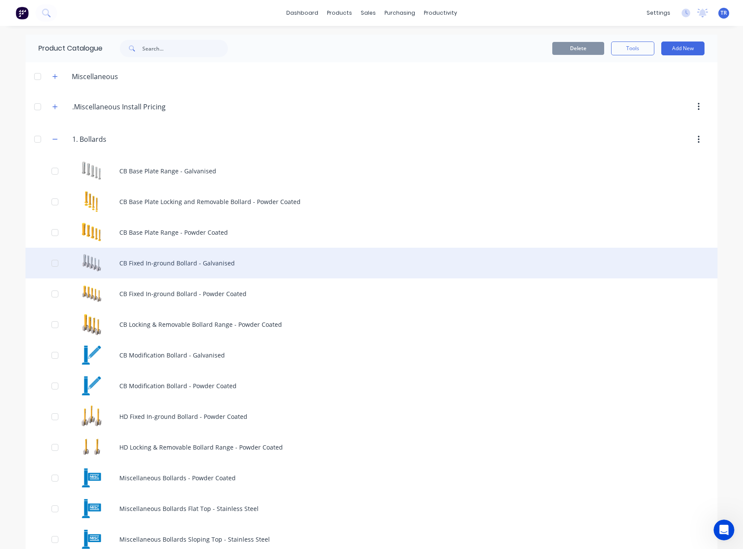
click at [145, 255] on div "CB Fixed In-ground Bollard - Galvanised" at bounding box center [372, 263] width 692 height 31
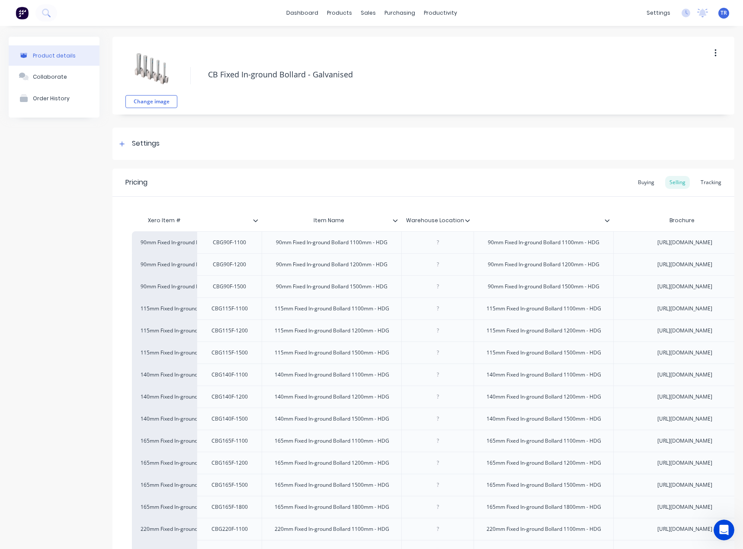
click at [255, 219] on icon at bounding box center [255, 220] width 5 height 5
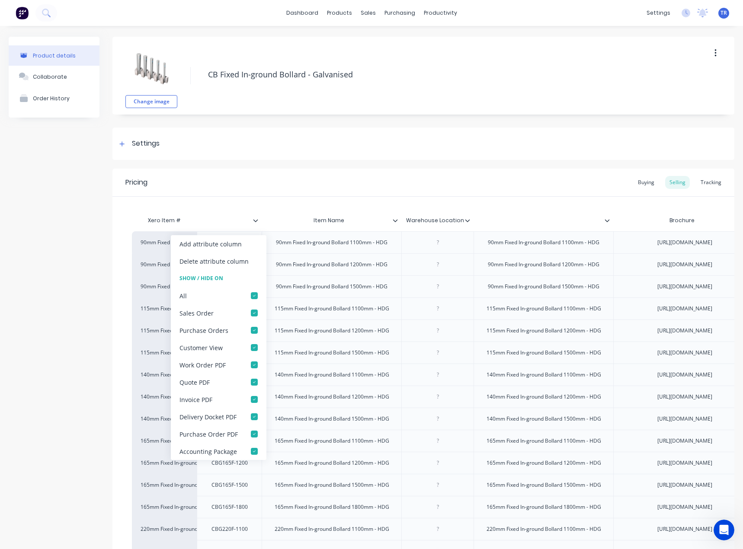
click at [255, 219] on icon at bounding box center [255, 220] width 5 height 5
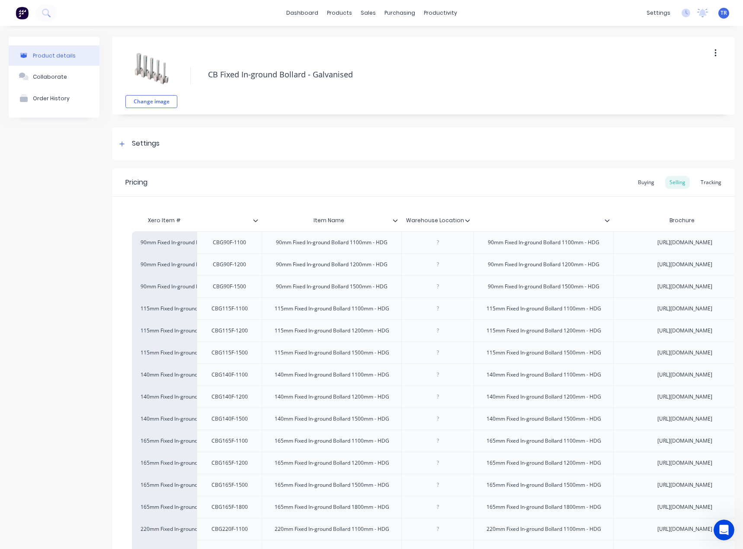
click at [395, 219] on icon at bounding box center [394, 220] width 5 height 5
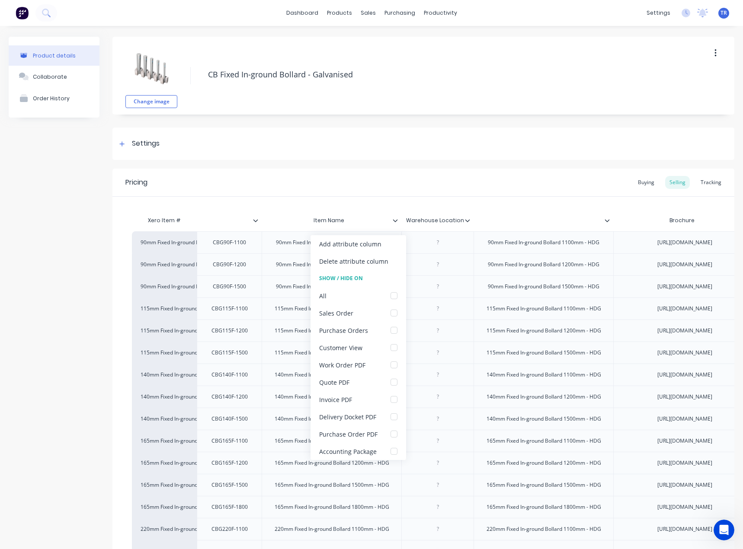
click at [395, 219] on icon at bounding box center [394, 220] width 5 height 5
type textarea "x"
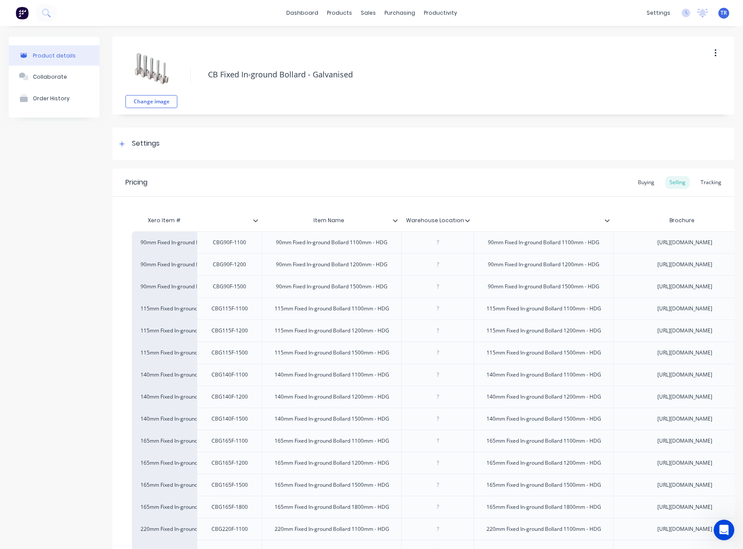
type input "Item Name"
drag, startPoint x: 372, startPoint y: 221, endPoint x: 362, endPoint y: 220, distance: 10.4
click at [362, 220] on input "Item Name" at bounding box center [329, 221] width 134 height 8
drag, startPoint x: 393, startPoint y: 226, endPoint x: 234, endPoint y: 226, distance: 159.5
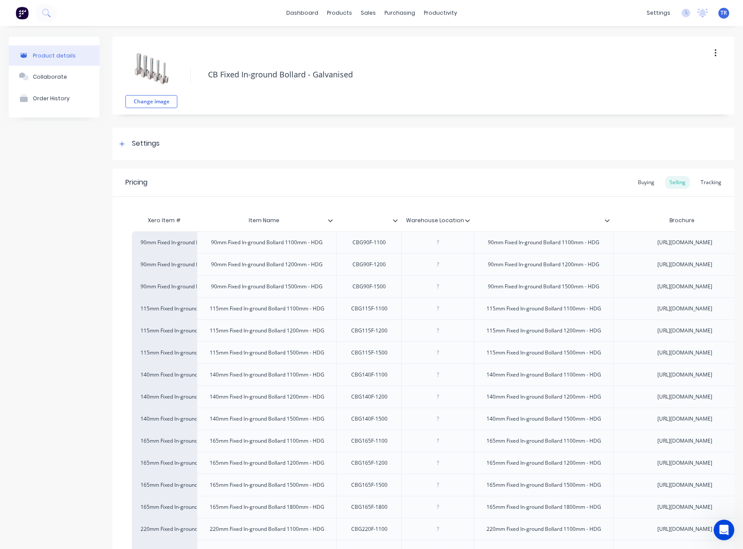
click at [332, 218] on icon at bounding box center [330, 220] width 5 height 5
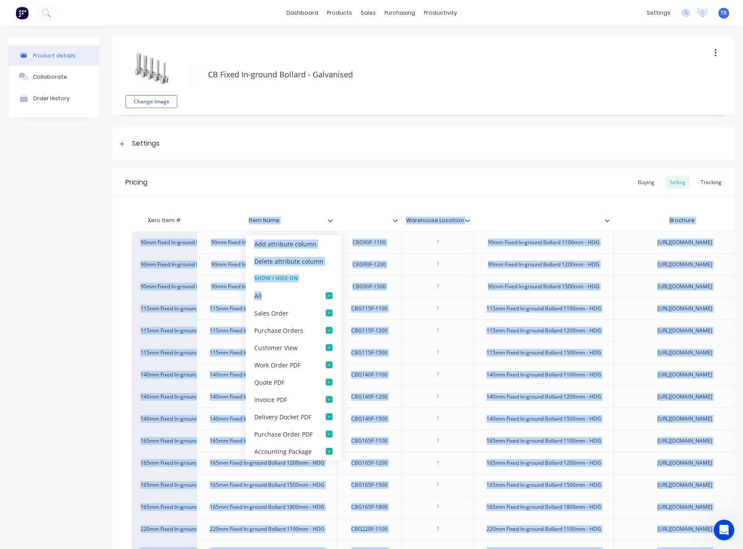
drag, startPoint x: 311, startPoint y: 298, endPoint x: 330, endPoint y: 217, distance: 82.9
click at [319, 217] on body "dashboard products sales purchasing productivity dashboard products Product Cat…" at bounding box center [371, 274] width 743 height 549
click at [333, 217] on div at bounding box center [333, 221] width 5 height 8
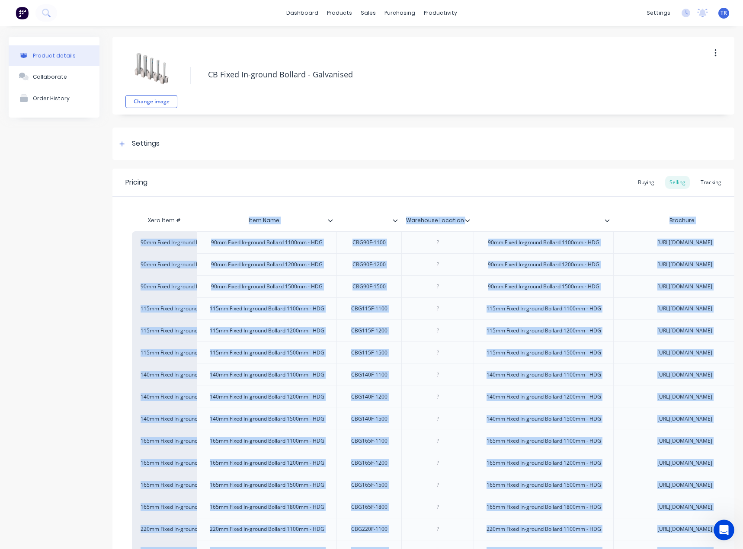
click at [331, 218] on icon at bounding box center [330, 220] width 5 height 5
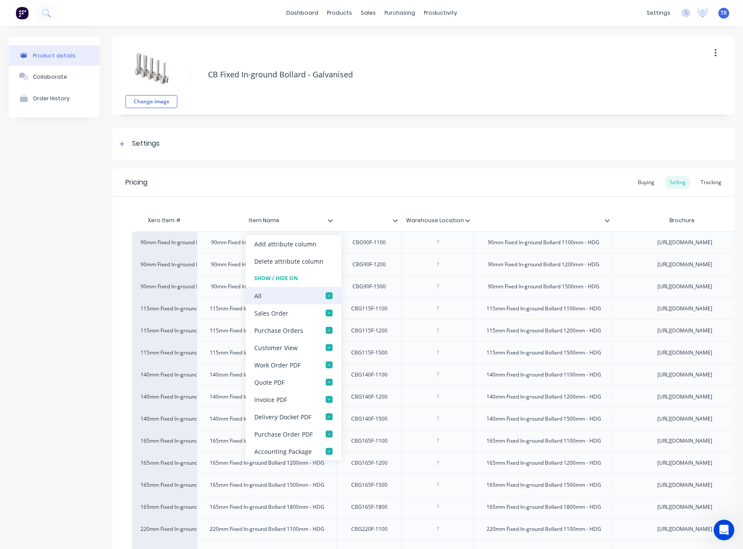
click at [316, 295] on div "All" at bounding box center [294, 295] width 96 height 17
click at [327, 298] on div at bounding box center [328, 295] width 17 height 17
click at [308, 182] on div "Pricing Buying Selling Tracking" at bounding box center [423, 183] width 622 height 28
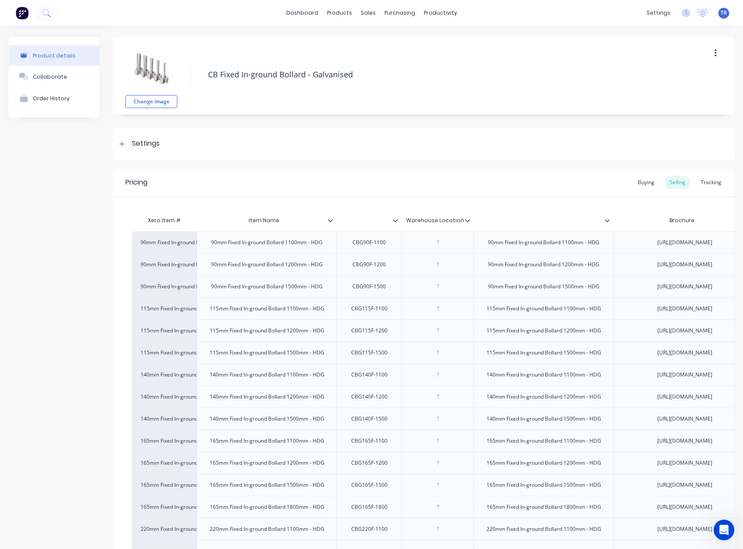
click at [394, 219] on icon at bounding box center [394, 220] width 5 height 5
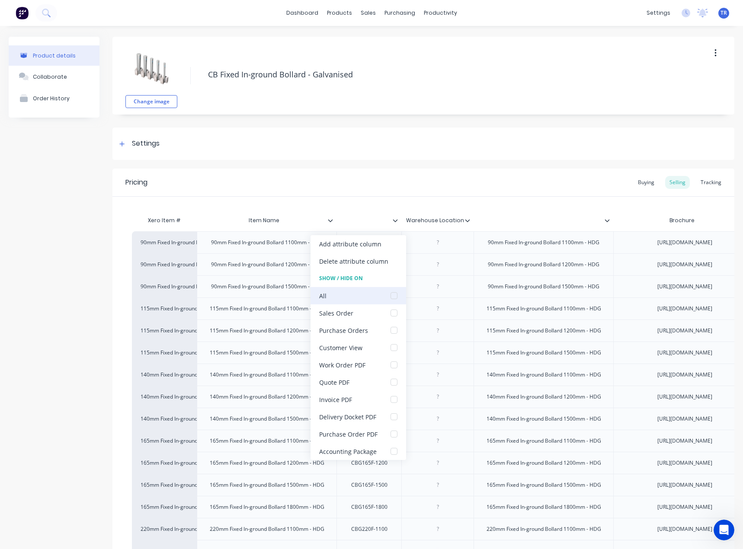
click at [394, 290] on div at bounding box center [393, 295] width 17 height 17
click at [440, 198] on div "Xero Item # Item Name Warehouse Location Brochure Weight Boxed Weight Boxed Len…" at bounding box center [423, 413] width 622 height 432
type textarea "x"
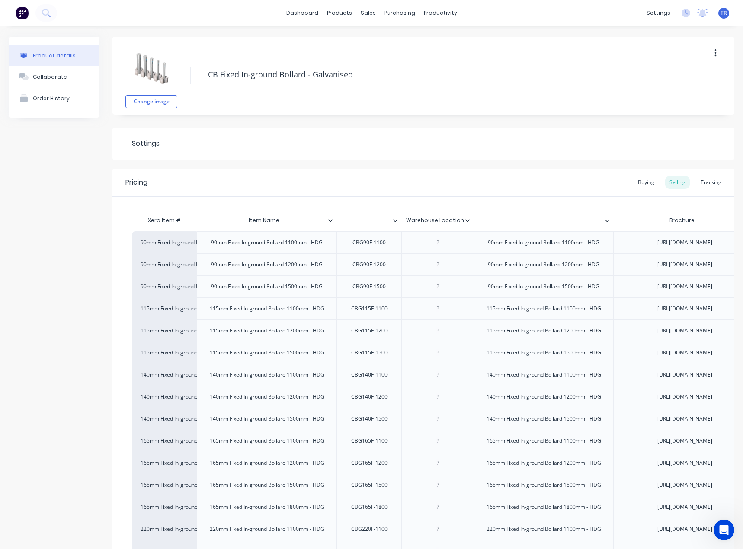
type input "Warehouse Location"
click at [456, 221] on input "Warehouse Location" at bounding box center [434, 221] width 67 height 8
click at [609, 219] on div at bounding box center [610, 221] width 5 height 8
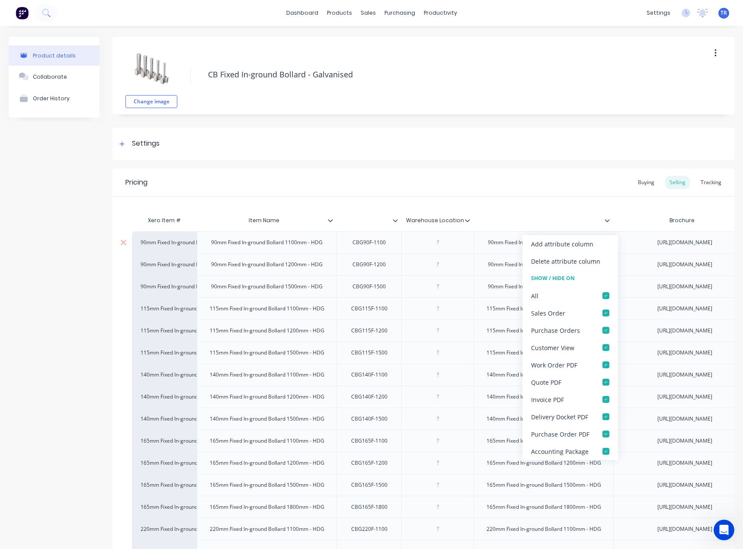
click at [487, 250] on div "90mm Fixed In-ground Bollard 1100mm - HDG" at bounding box center [543, 242] width 140 height 22
type textarea "x"
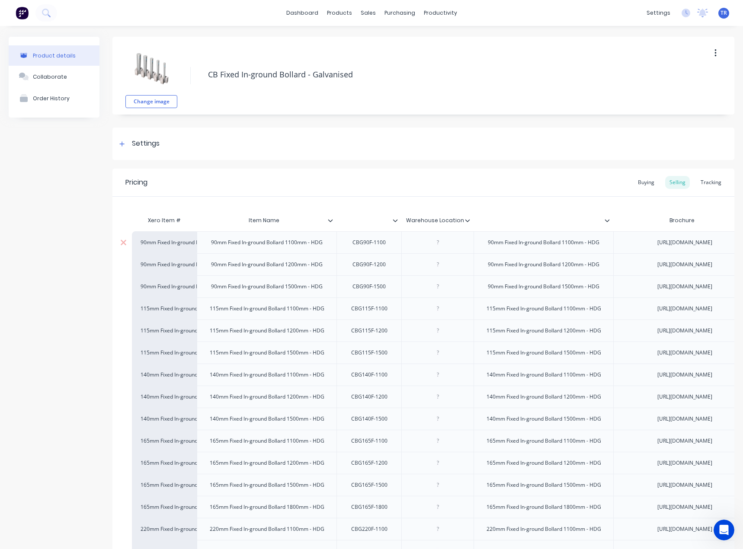
click at [488, 248] on div "90mm Fixed In-ground Bollard 1100mm - HDG" at bounding box center [543, 242] width 125 height 11
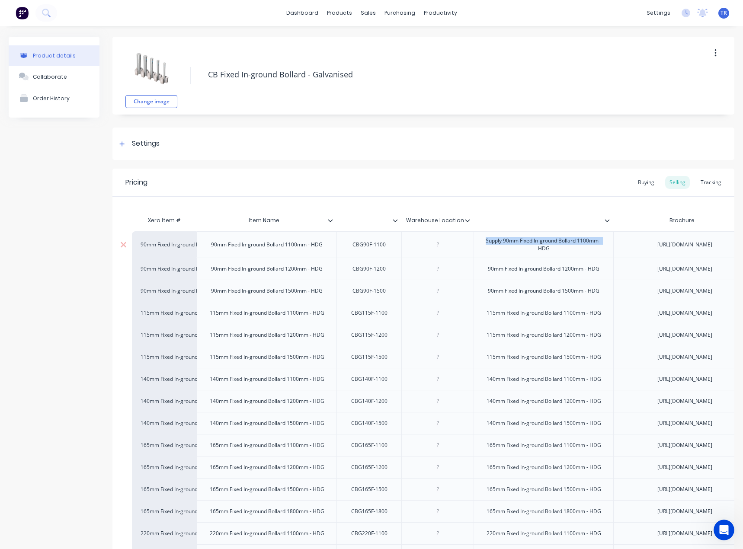
drag, startPoint x: 504, startPoint y: 257, endPoint x: 486, endPoint y: 256, distance: 17.3
click at [486, 254] on div "Supply 90mm Fixed In-ground Bollard 1100mm - HDG" at bounding box center [543, 244] width 132 height 19
click at [488, 254] on div "Supply 90mm Fixed In-ground Bollard 1100mm - HDG" at bounding box center [543, 244] width 132 height 19
drag, startPoint x: 485, startPoint y: 253, endPoint x: 504, endPoint y: 255, distance: 18.3
click at [504, 254] on div "Supply 90mm Fixed In-ground Bollard 1100mm - HDG" at bounding box center [543, 244] width 132 height 19
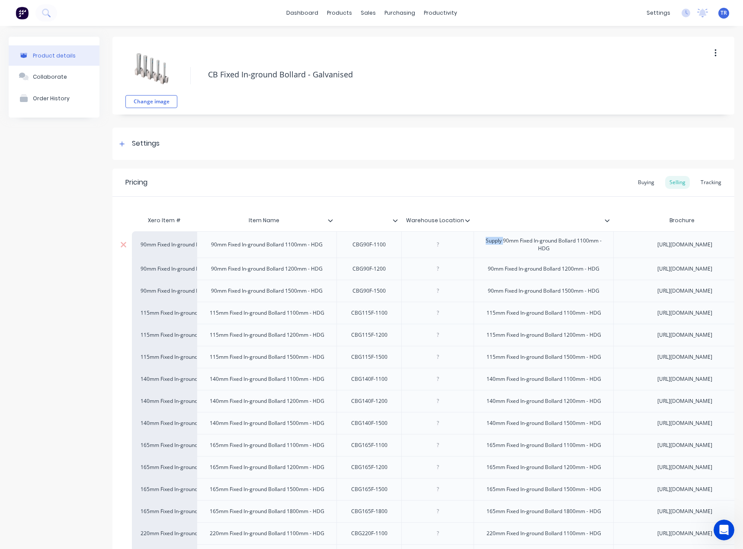
copy div "Supply"
click at [488, 280] on div "90mm Fixed In-ground Bollard 1200mm - HDG" at bounding box center [543, 269] width 140 height 22
type textarea "x"
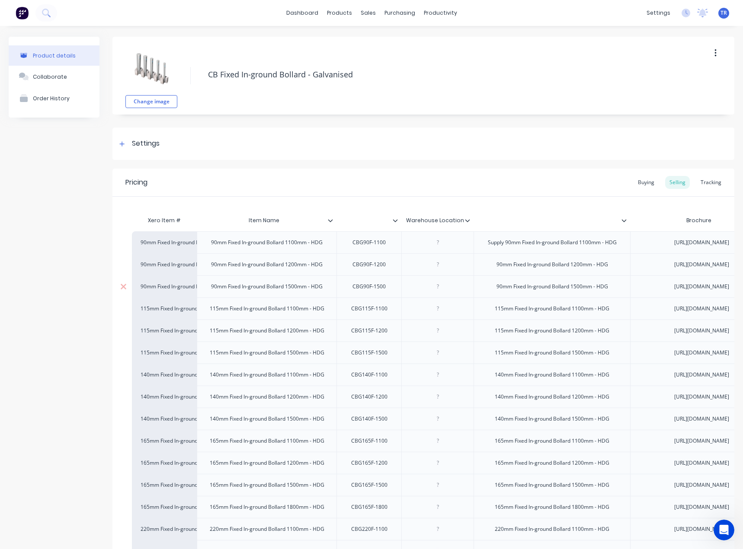
paste div
click at [498, 292] on div "90mm Fixed In-ground Bollard 1500mm - HDG" at bounding box center [551, 286] width 125 height 11
type textarea "x"
click at [493, 292] on div "90mm Fixed In-ground Bollard 1500mm - HDG" at bounding box center [551, 286] width 125 height 11
paste div
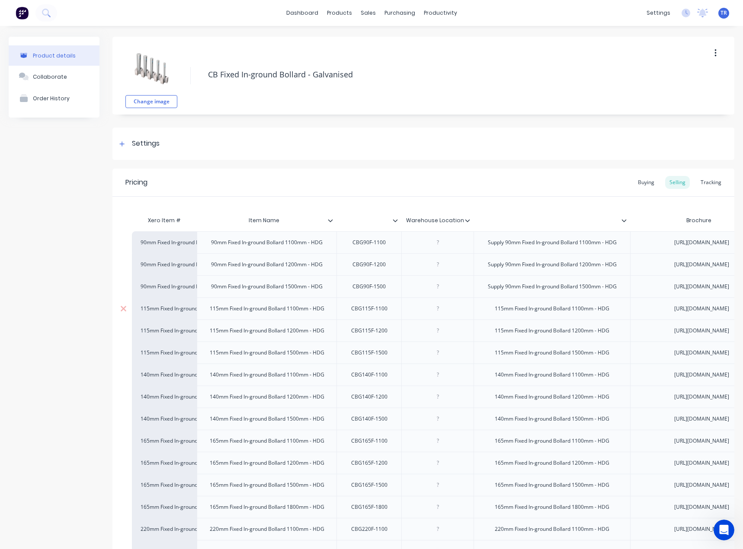
click at [490, 314] on div "115mm Fixed In-ground Bollard 1100mm - HDG" at bounding box center [552, 308] width 128 height 11
type textarea "x"
paste div
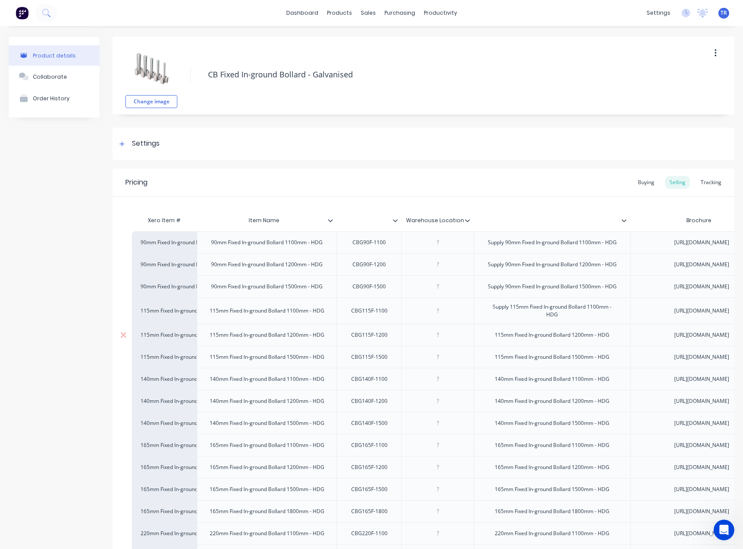
click at [499, 341] on div "115mm Fixed In-ground Bollard 1200mm - HDG" at bounding box center [552, 334] width 128 height 11
type textarea "x"
click at [491, 341] on div "115mm Fixed In-ground Bollard 1200mm - HDG" at bounding box center [553, 334] width 128 height 11
paste div
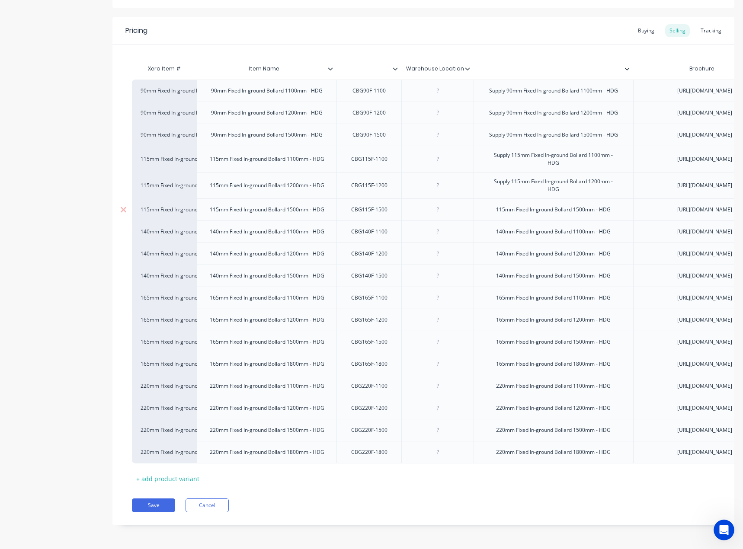
scroll to position [259, 0]
click at [484, 220] on div "115mm Fixed In-ground Bollard 1500mm - HDG" at bounding box center [552, 209] width 159 height 22
click at [493, 215] on div "115mm Fixed In-ground Bollard 1500mm - HDG" at bounding box center [553, 209] width 128 height 11
type textarea "x"
paste div
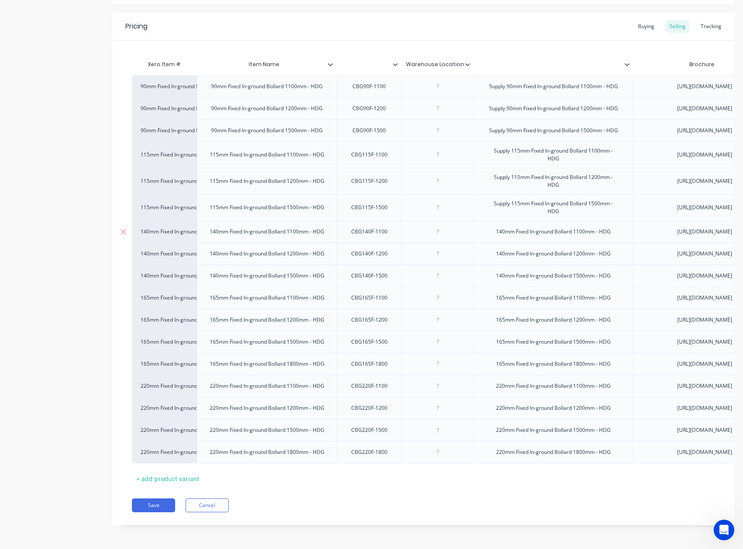
click at [494, 237] on div "140mm Fixed In-ground Bollard 1100mm - HDG" at bounding box center [553, 231] width 128 height 11
type textarea "x"
paste div
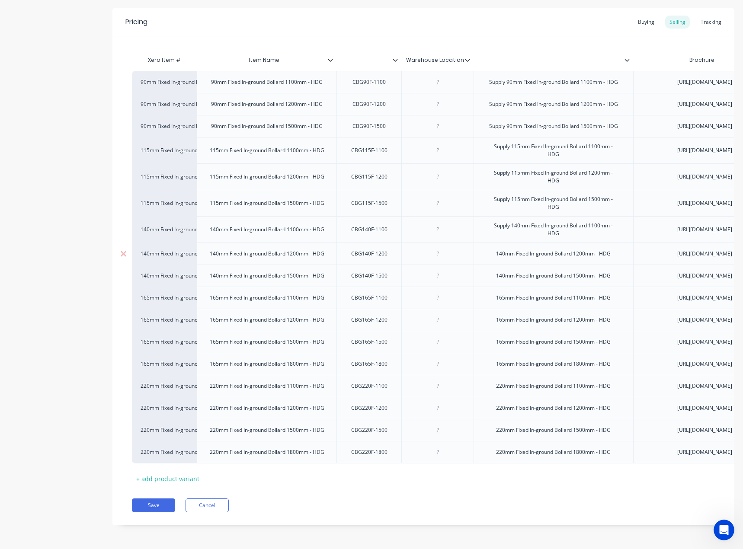
click at [494, 259] on div "140mm Fixed In-ground Bollard 1200mm - HDG" at bounding box center [553, 253] width 128 height 11
type textarea "x"
paste div
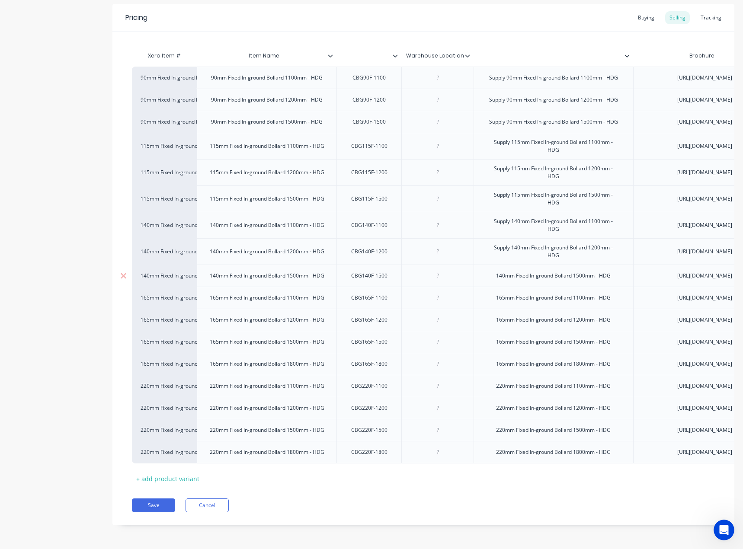
click at [498, 281] on div "140mm Fixed In-ground Bollard 1500mm - HDG" at bounding box center [553, 275] width 128 height 11
type textarea "x"
click at [494, 281] on div "140mm Fixed In-ground Bollard 1500mm - HDG" at bounding box center [553, 275] width 128 height 11
paste div
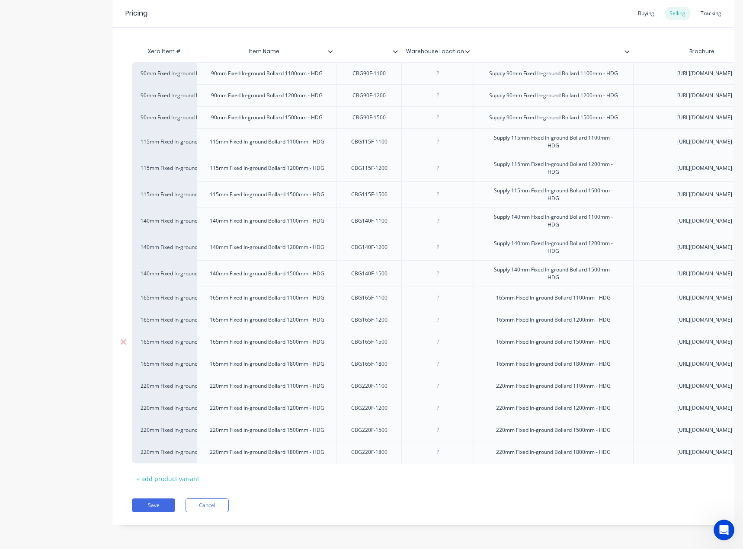
scroll to position [475, 0]
click at [489, 292] on div "165mm Fixed In-ground Bollard 1100mm - HDG" at bounding box center [553, 297] width 128 height 11
type textarea "x"
paste div
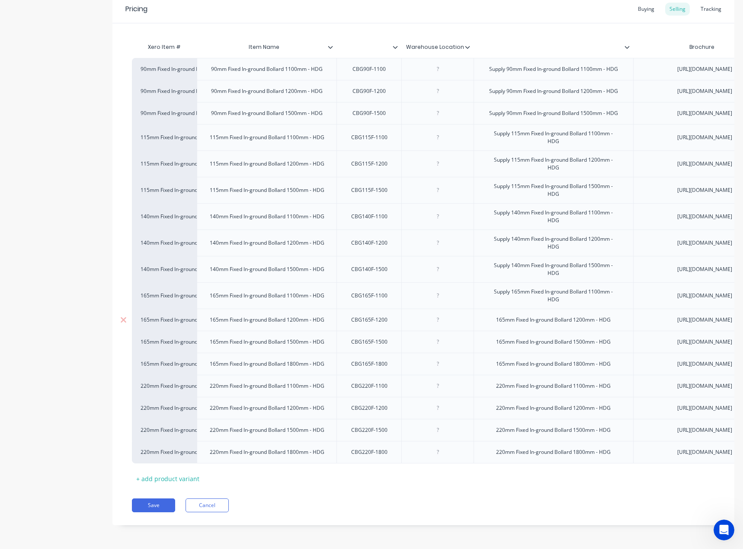
click at [489, 309] on div "165mm Fixed In-ground Bollard 1200mm - HDG" at bounding box center [552, 320] width 159 height 22
click at [490, 314] on div "165mm Fixed In-ground Bollard 1200mm - HDG" at bounding box center [553, 319] width 128 height 11
type textarea "x"
paste div
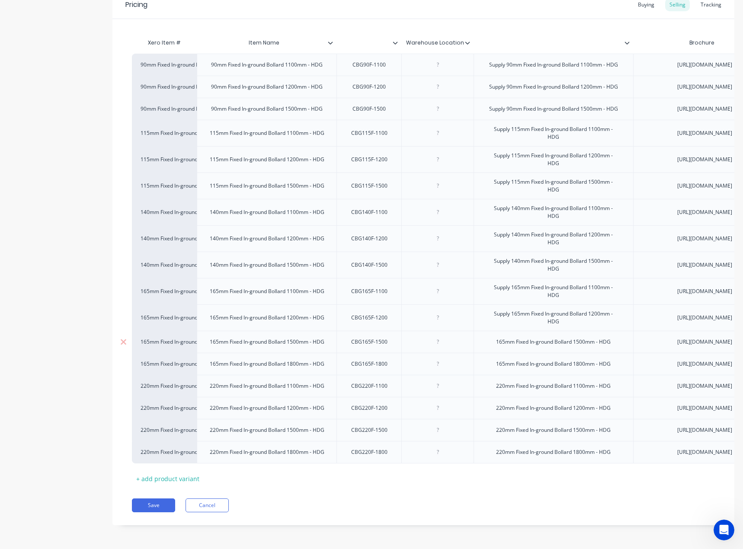
click at [496, 336] on div "165mm Fixed In-ground Bollard 1500mm - HDG" at bounding box center [553, 341] width 128 height 11
type textarea "x"
paste div
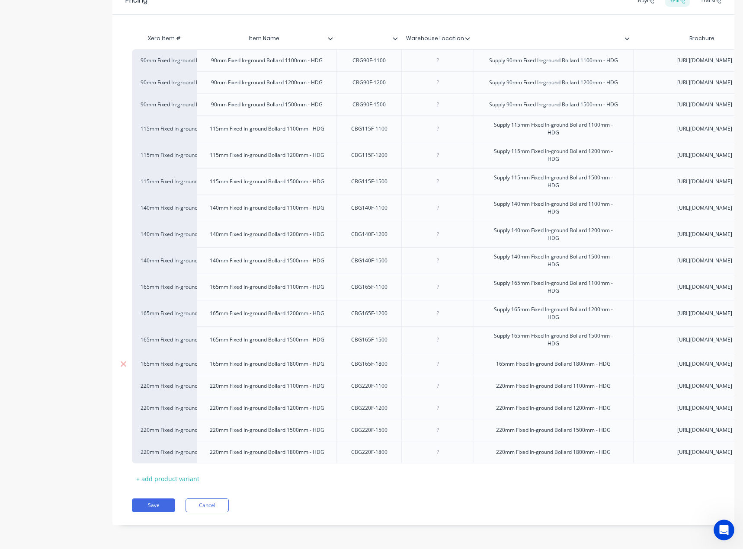
click at [494, 370] on div "165mm Fixed In-ground Bollard 1800mm - HDG" at bounding box center [553, 363] width 128 height 11
type textarea "x"
paste div
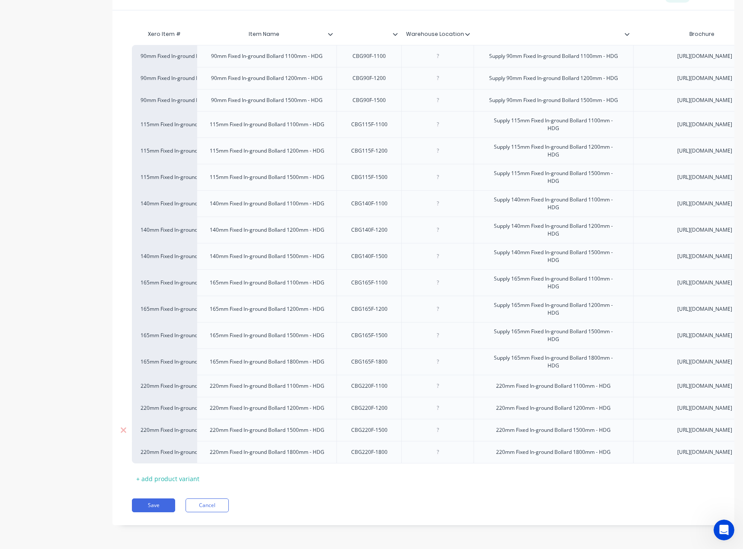
scroll to position [620, 0]
click at [494, 375] on div "220mm Fixed In-ground Bollard 1100mm - HDG" at bounding box center [552, 386] width 159 height 22
click at [492, 380] on div "220mm Fixed In-ground Bollard 1100mm - HDG" at bounding box center [553, 385] width 128 height 11
type textarea "x"
paste div
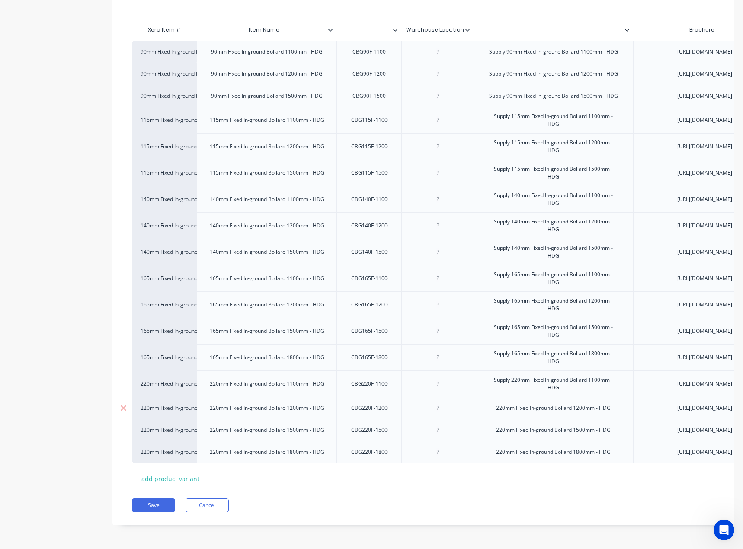
click at [491, 402] on div "220mm Fixed In-ground Bollard 1200mm - HDG" at bounding box center [553, 407] width 128 height 11
type textarea "x"
paste div
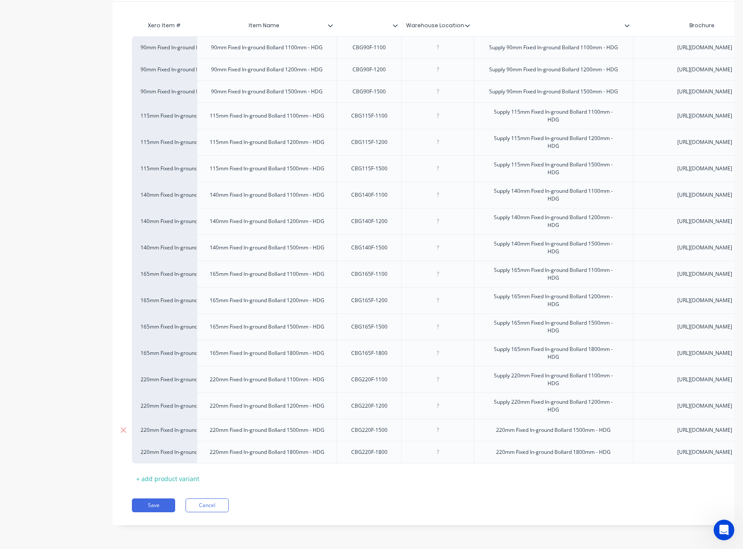
click at [491, 424] on div "220mm Fixed In-ground Bollard 1500mm - HDG" at bounding box center [553, 429] width 128 height 11
type textarea "x"
paste div
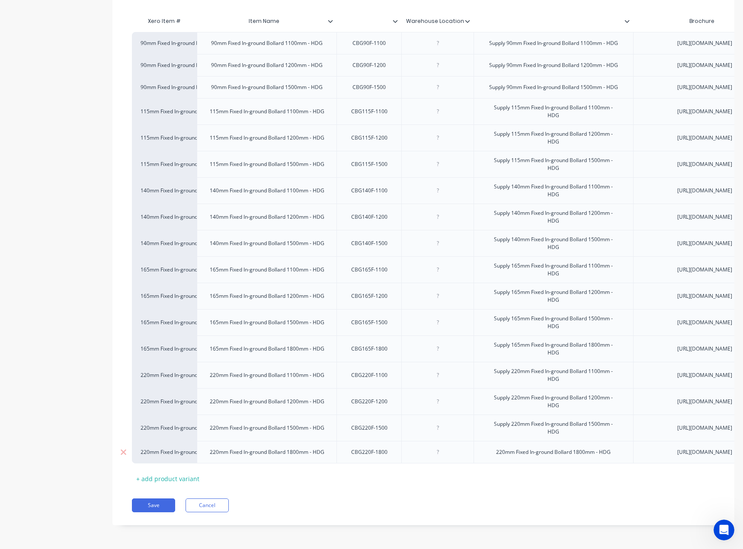
click at [495, 447] on div "220mm Fixed In-ground Bollard 1800mm - HDG" at bounding box center [553, 452] width 128 height 11
type textarea "x"
paste div
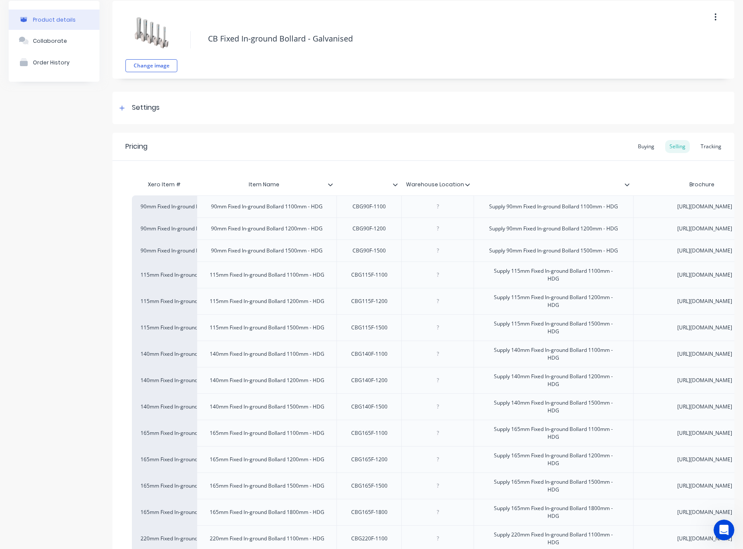
scroll to position [15, 0]
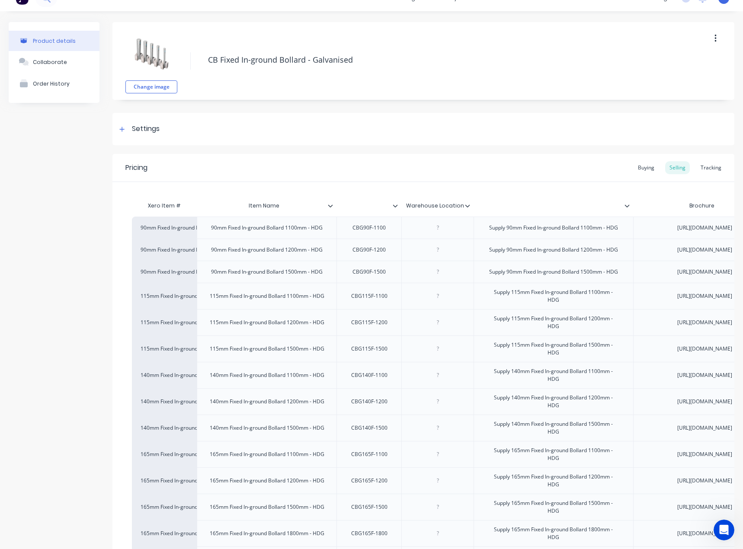
click at [632, 206] on div at bounding box center [630, 206] width 5 height 8
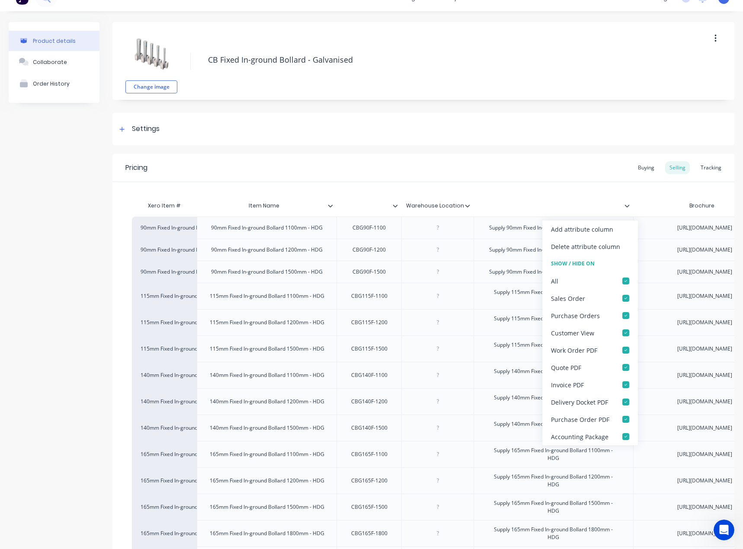
click at [628, 204] on icon at bounding box center [626, 205] width 5 height 5
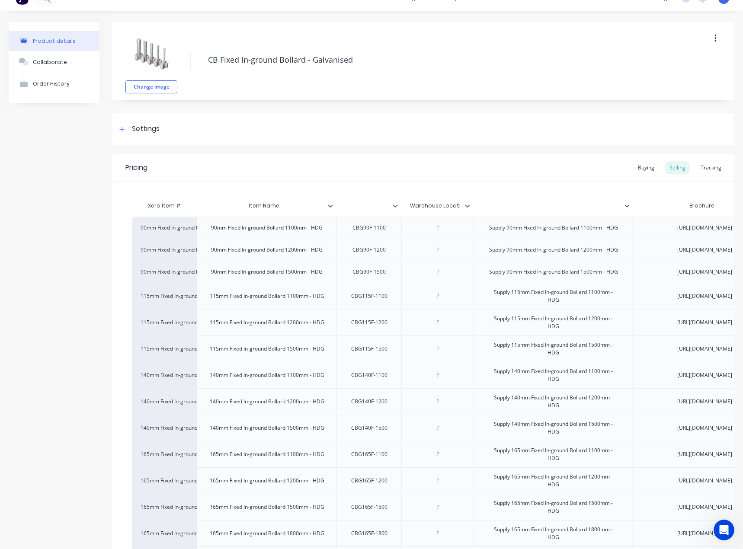
drag, startPoint x: 417, startPoint y: 207, endPoint x: 447, endPoint y: 208, distance: 30.3
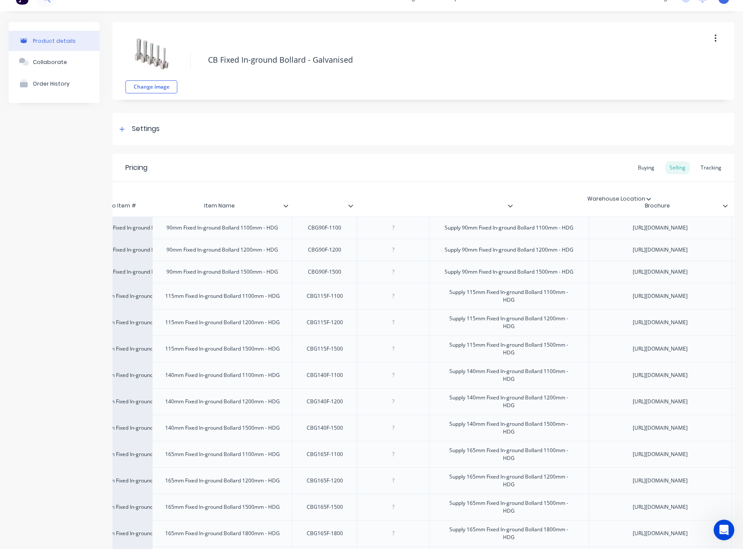
scroll to position [0, 57]
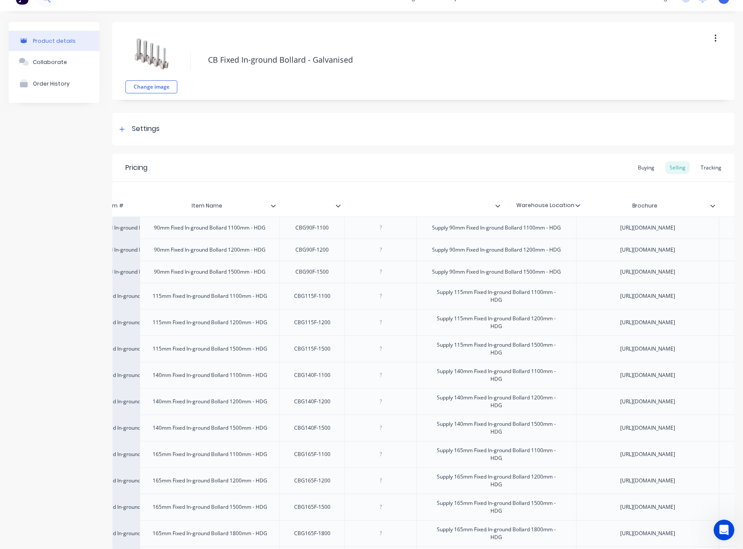
drag, startPoint x: 467, startPoint y: 207, endPoint x: 581, endPoint y: 205, distance: 113.3
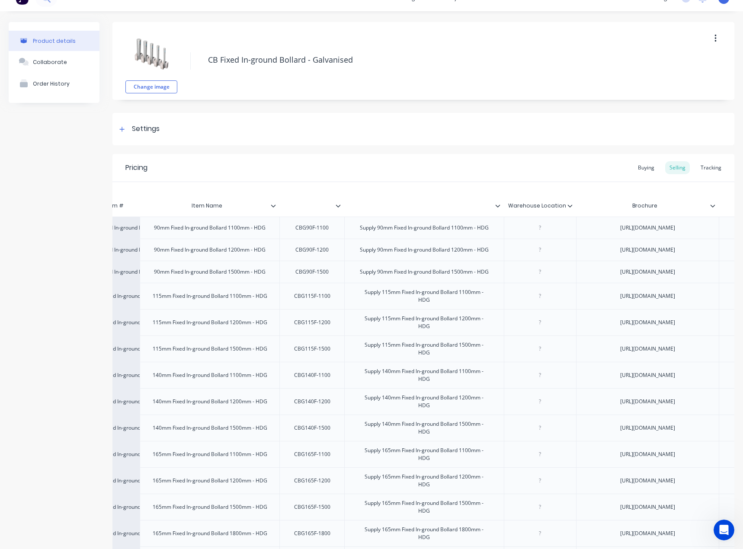
click at [497, 203] on icon at bounding box center [497, 205] width 5 height 5
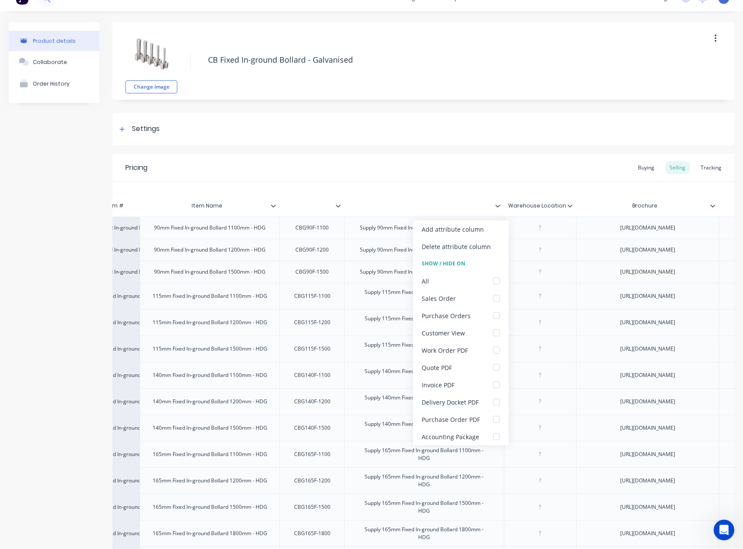
click at [497, 203] on icon at bounding box center [497, 205] width 5 height 5
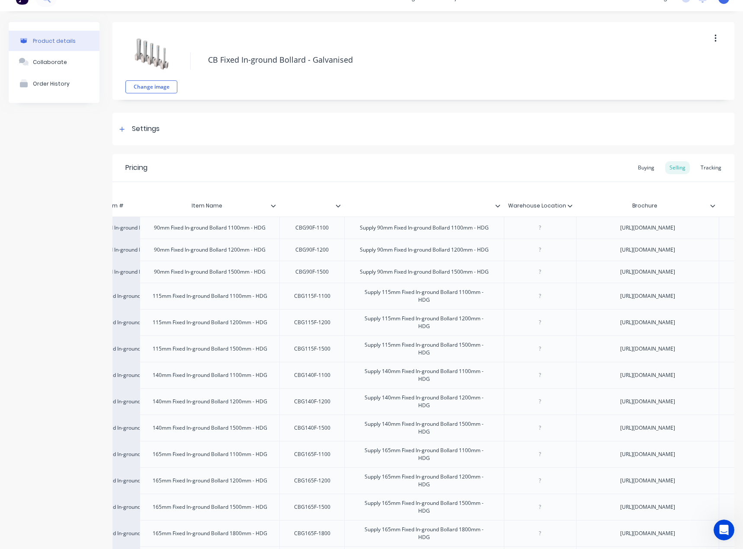
click at [497, 203] on icon at bounding box center [497, 205] width 5 height 5
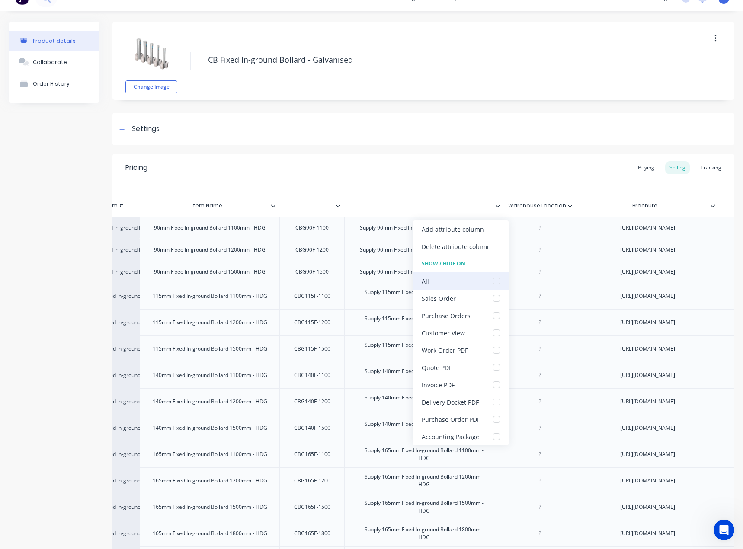
click at [493, 281] on div at bounding box center [496, 280] width 17 height 17
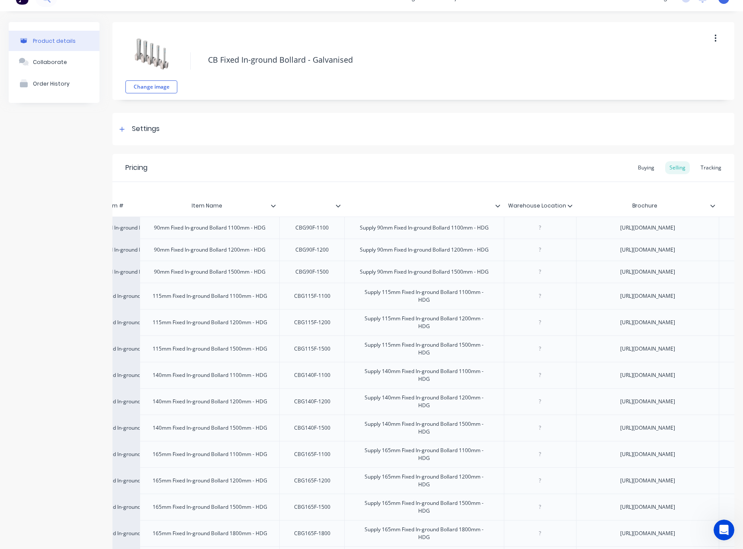
click at [339, 206] on icon at bounding box center [338, 205] width 5 height 3
click at [274, 204] on icon at bounding box center [273, 205] width 5 height 5
click at [568, 207] on icon at bounding box center [569, 205] width 5 height 5
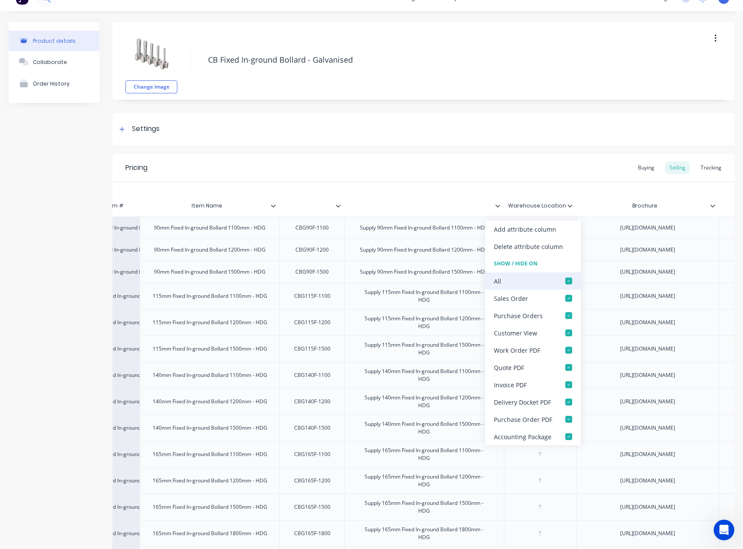
click at [557, 278] on div "All" at bounding box center [533, 280] width 96 height 17
click at [567, 284] on div at bounding box center [568, 280] width 17 height 17
click at [548, 350] on div "Work Order PDF" at bounding box center [533, 349] width 96 height 17
click at [538, 403] on div "Delivery Docket PDF" at bounding box center [522, 402] width 57 height 9
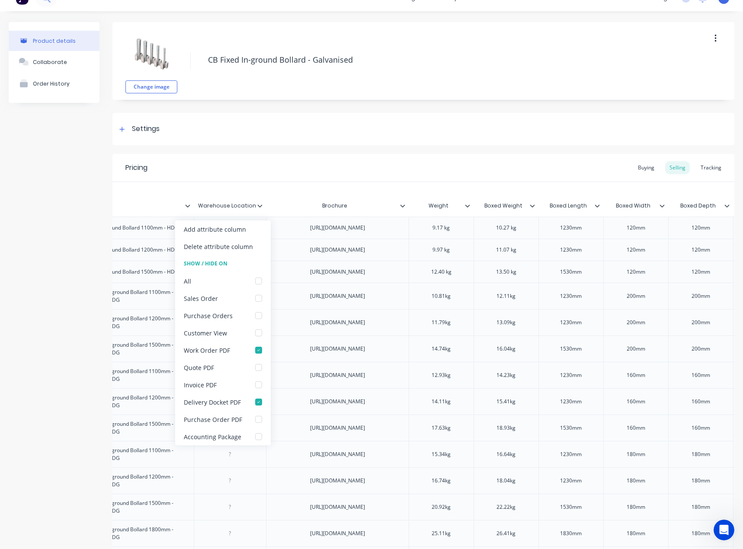
scroll to position [0, 367]
click at [403, 207] on icon at bounding box center [401, 205] width 5 height 5
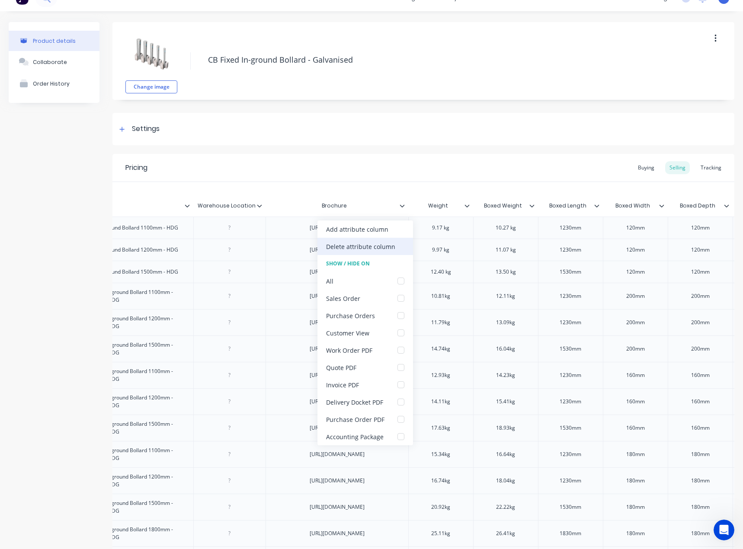
click at [382, 242] on div "Delete attribute column" at bounding box center [360, 246] width 69 height 9
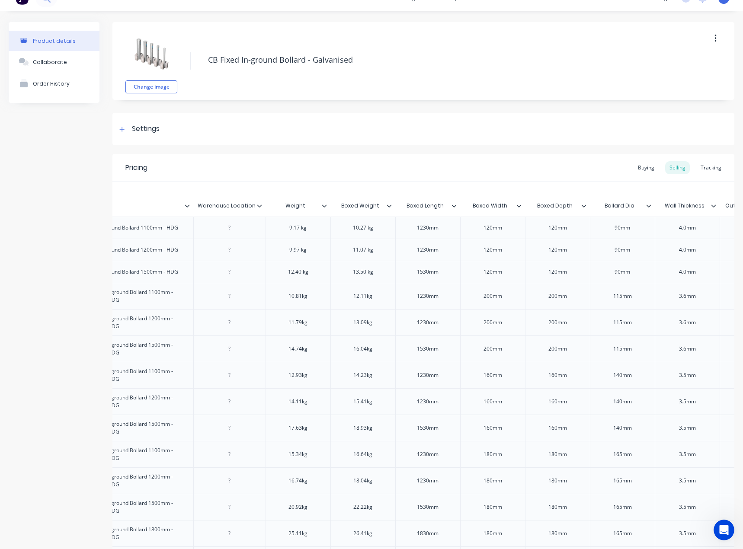
click at [323, 207] on icon at bounding box center [324, 205] width 5 height 5
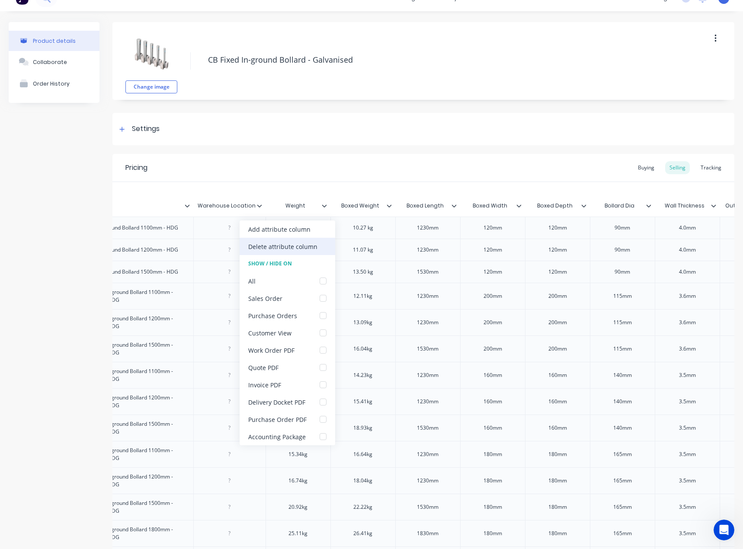
click at [315, 243] on div "Delete attribute column" at bounding box center [282, 246] width 69 height 9
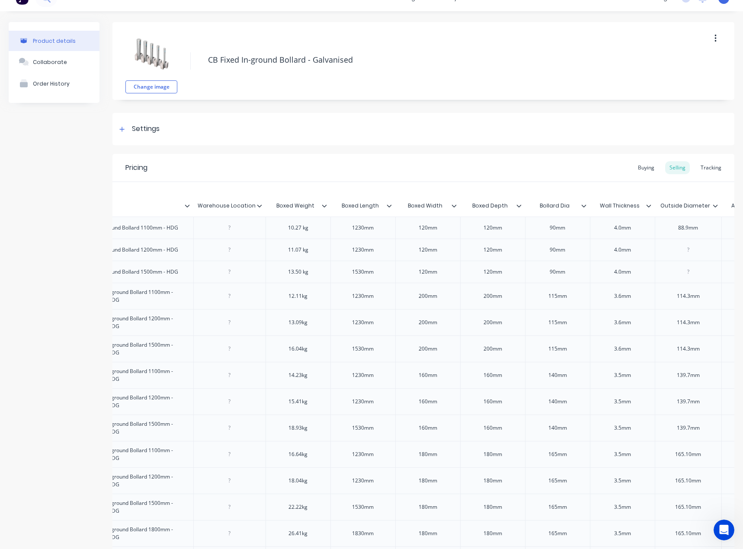
click at [323, 204] on icon at bounding box center [324, 205] width 5 height 5
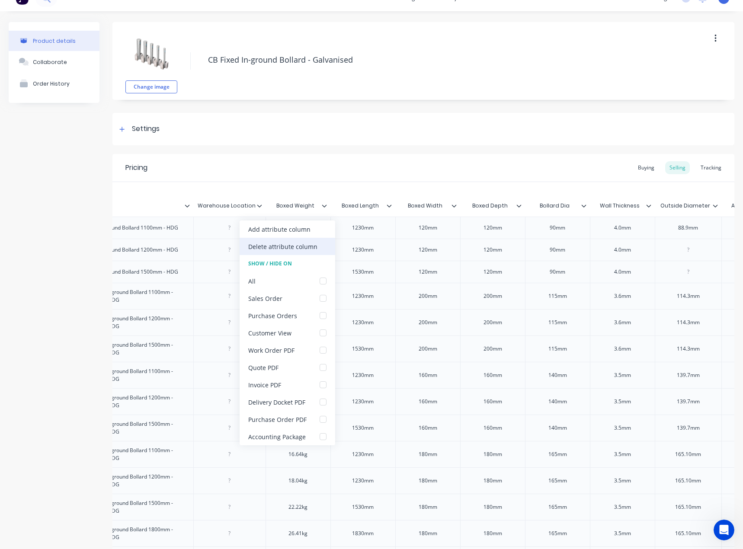
click at [317, 246] on div "Delete attribute column" at bounding box center [287, 246] width 96 height 17
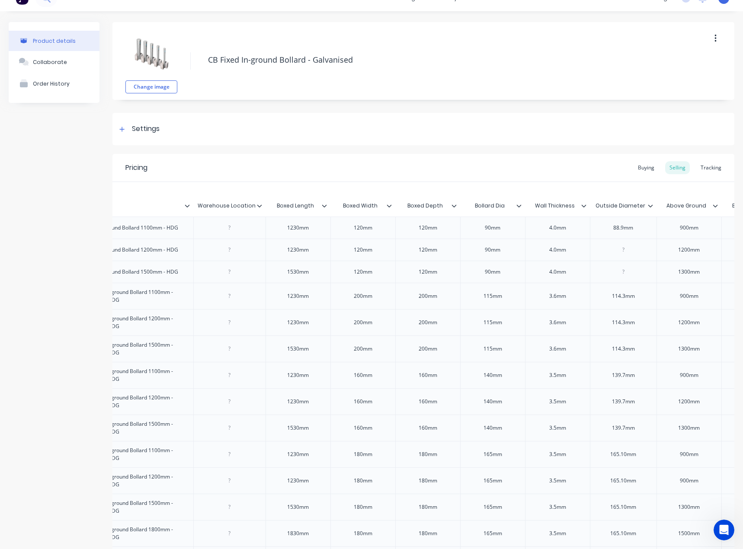
click at [325, 209] on div at bounding box center [327, 206] width 5 height 8
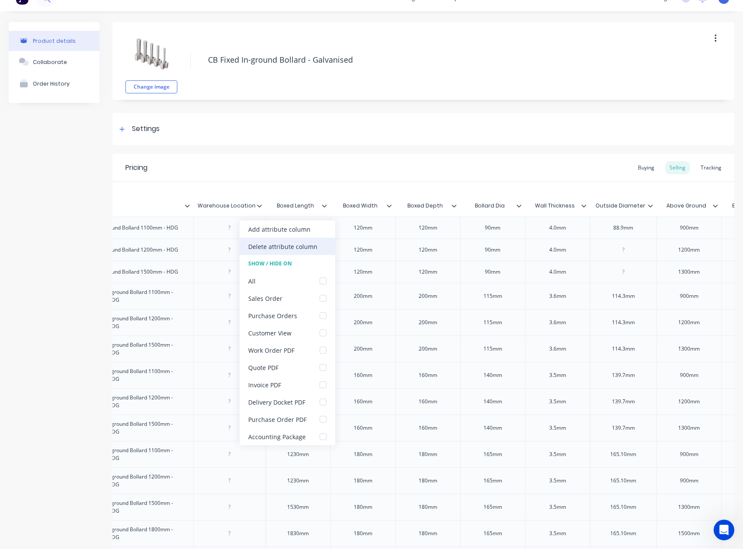
click at [316, 243] on div "Delete attribute column" at bounding box center [287, 246] width 96 height 17
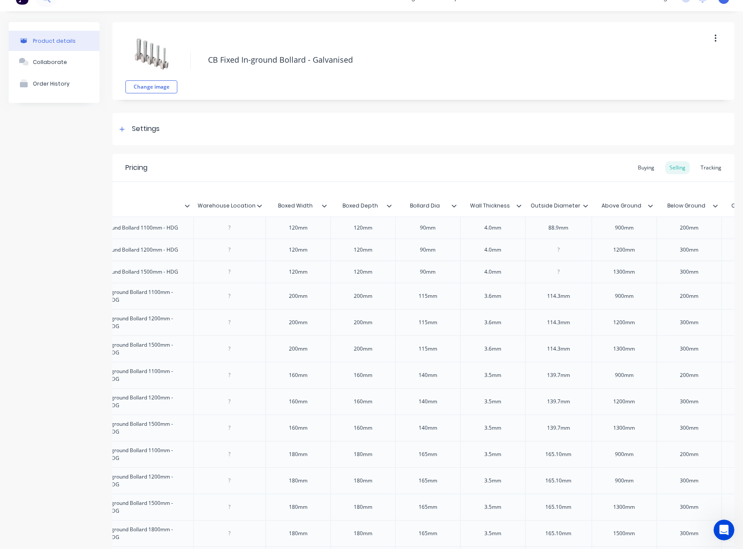
click at [327, 209] on div at bounding box center [327, 206] width 5 height 8
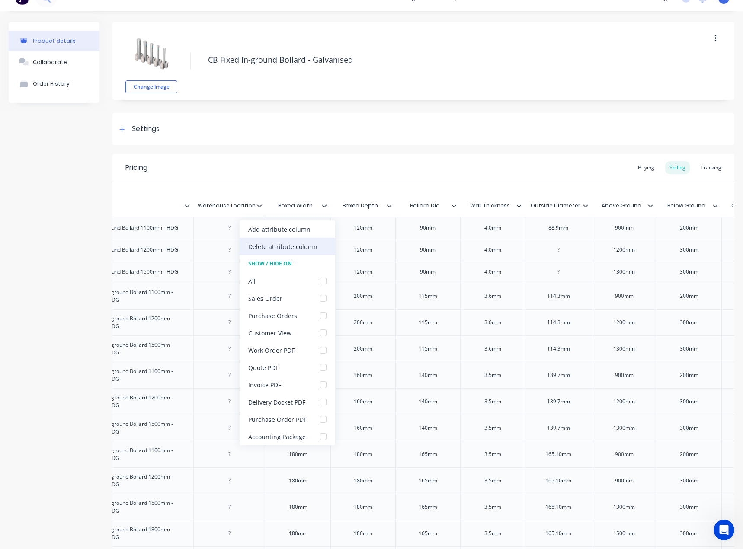
click at [319, 247] on div "Delete attribute column" at bounding box center [287, 246] width 96 height 17
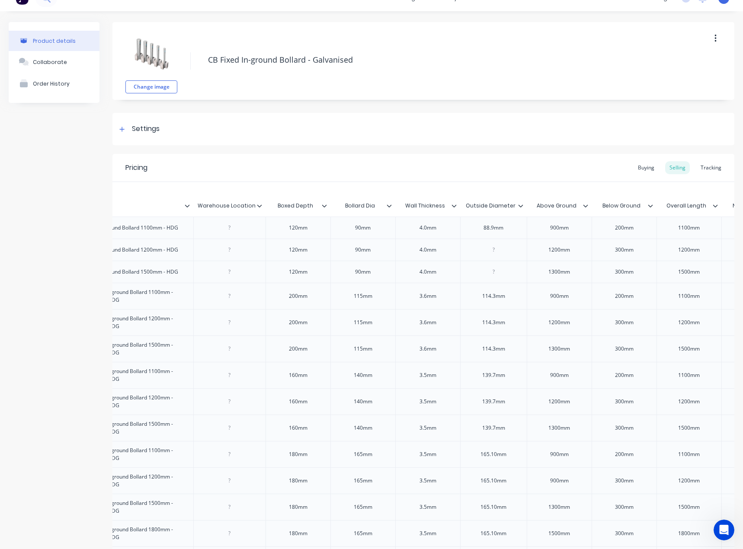
click at [325, 207] on icon at bounding box center [324, 205] width 5 height 5
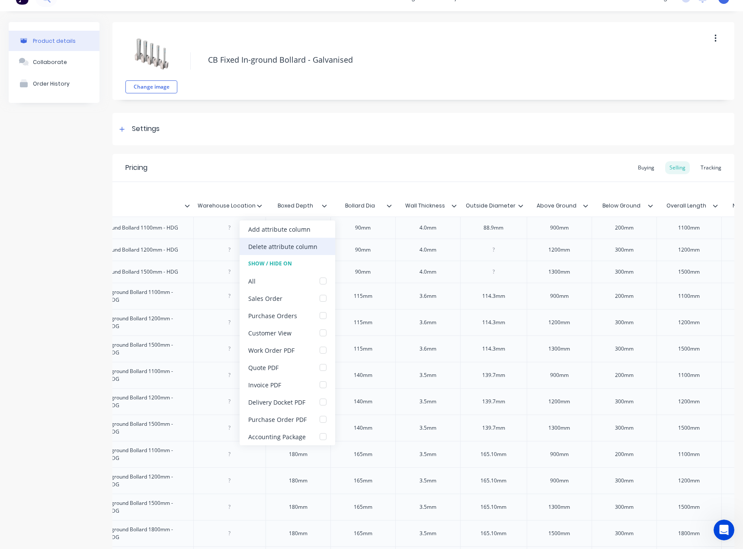
click at [328, 242] on div "Delete attribute column" at bounding box center [287, 246] width 96 height 17
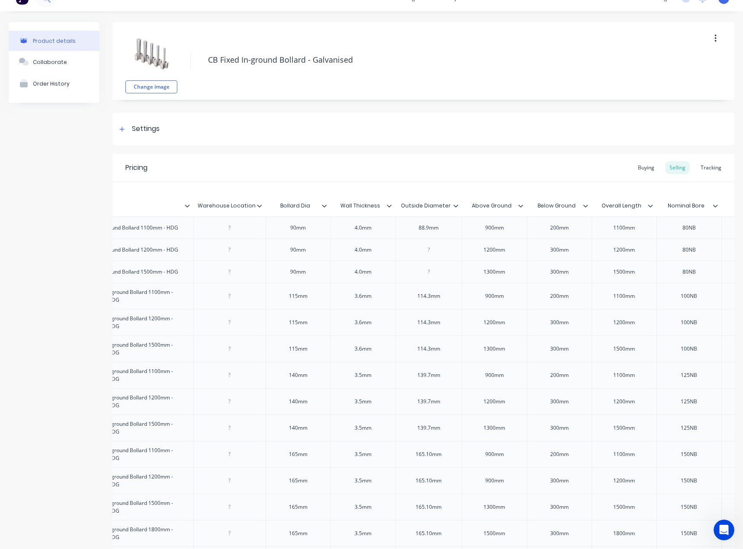
click at [327, 208] on div at bounding box center [327, 206] width 5 height 8
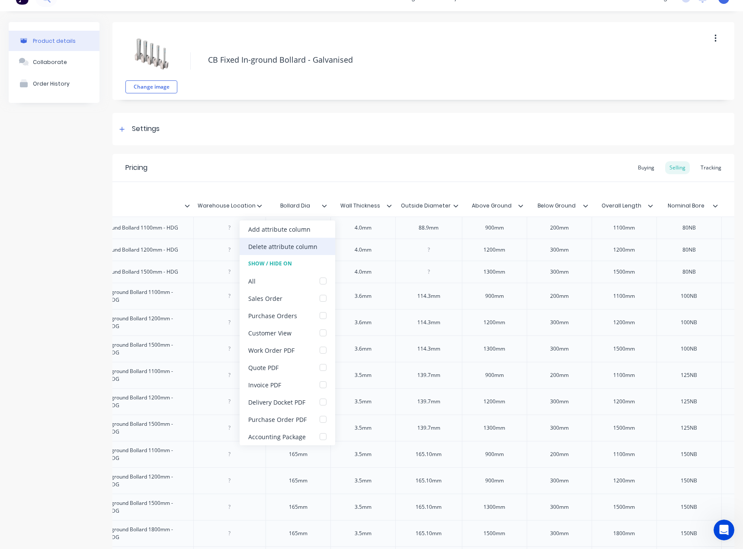
click at [322, 249] on div "Delete attribute column" at bounding box center [287, 246] width 96 height 17
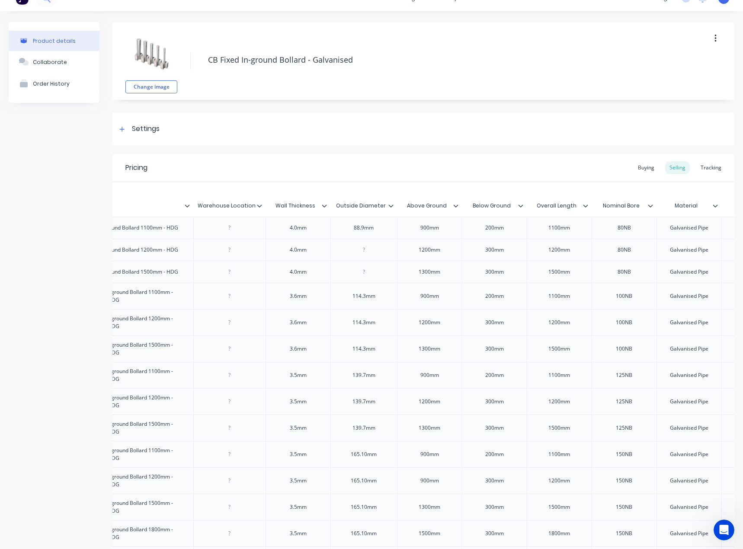
click at [326, 206] on icon at bounding box center [324, 205] width 5 height 5
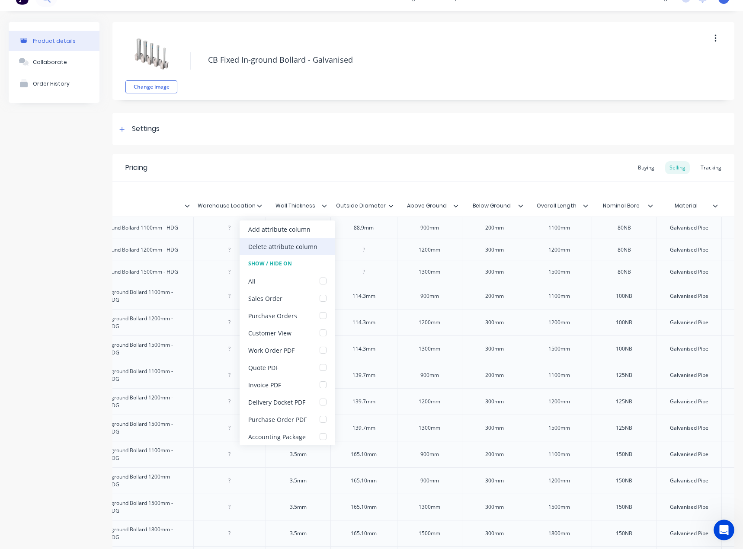
click at [325, 249] on div "Delete attribute column" at bounding box center [287, 246] width 96 height 17
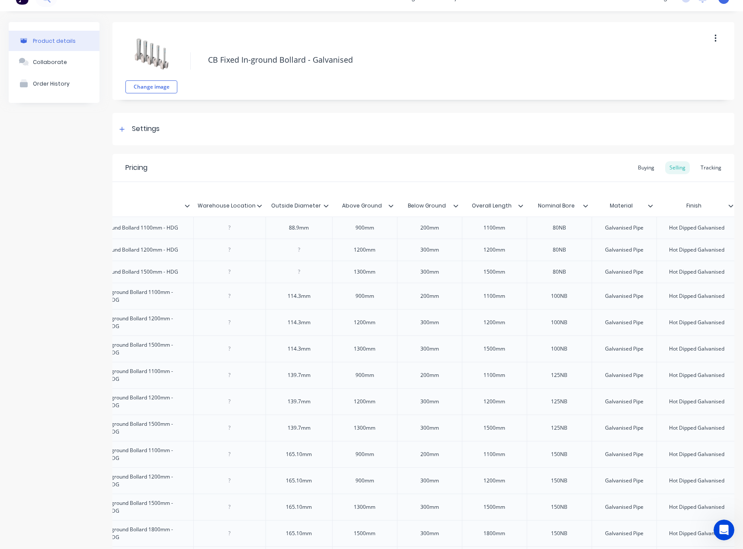
click at [327, 211] on div "Outside Diameter" at bounding box center [298, 206] width 67 height 22
click at [325, 205] on icon at bounding box center [325, 205] width 5 height 5
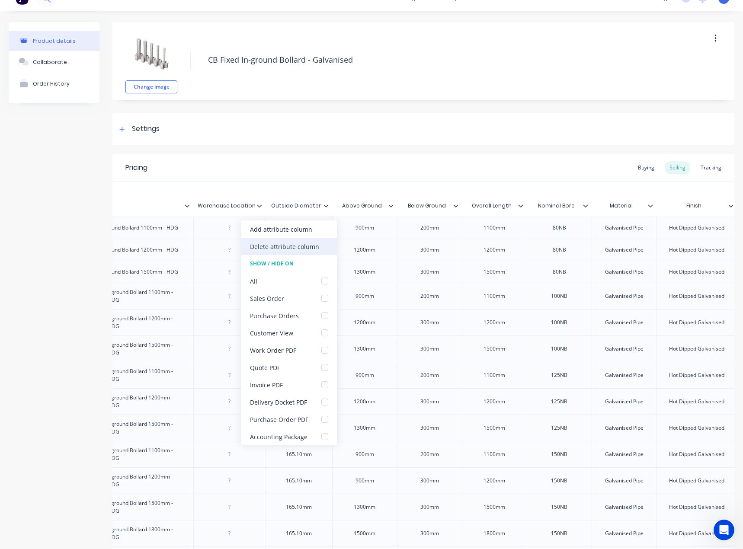
click at [301, 246] on div "Delete attribute column" at bounding box center [284, 246] width 69 height 9
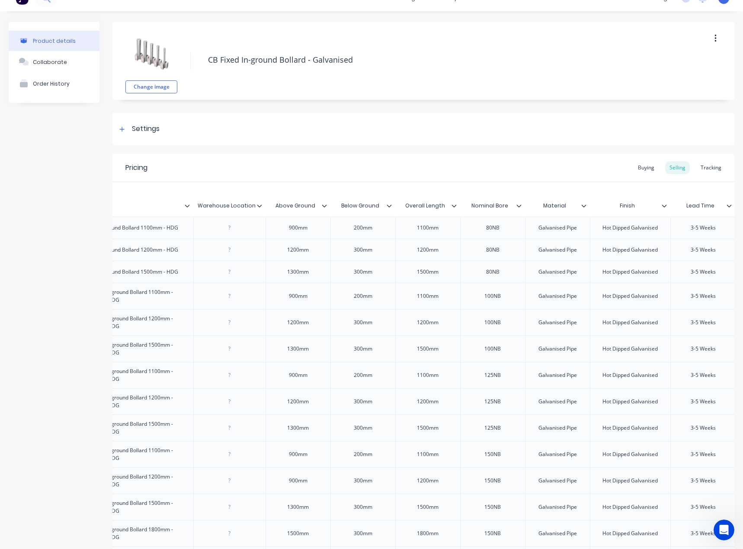
click at [329, 204] on div at bounding box center [327, 206] width 5 height 8
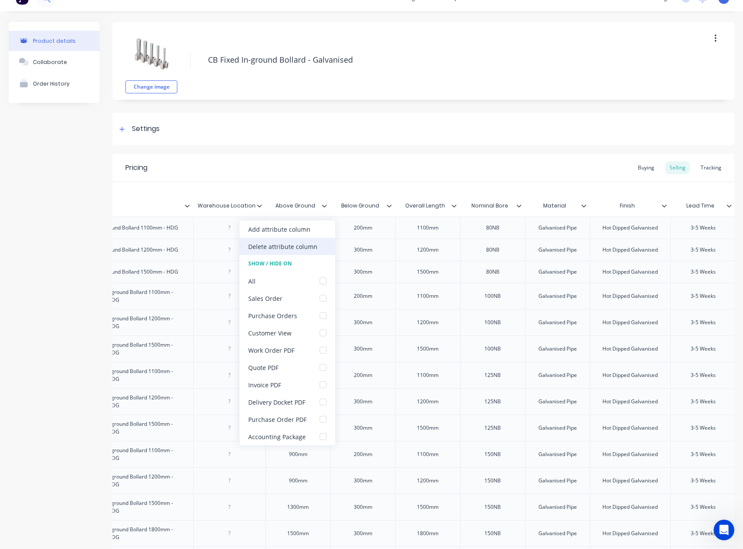
click at [312, 241] on div "Delete attribute column" at bounding box center [287, 246] width 96 height 17
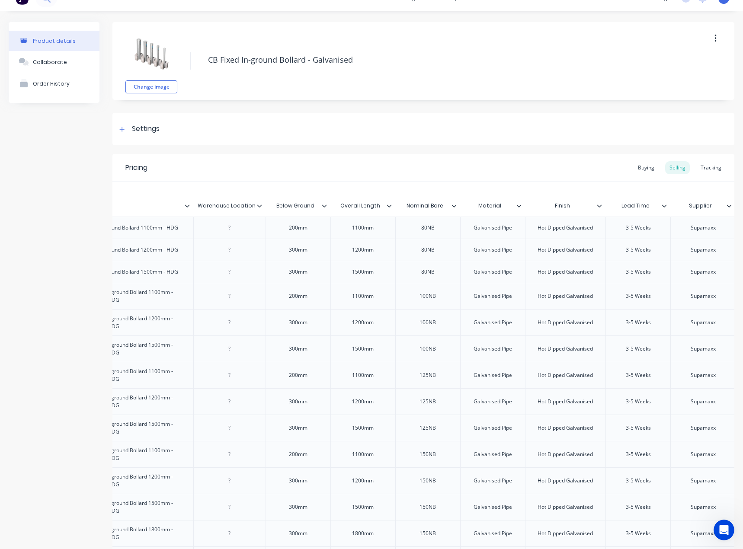
click at [325, 207] on icon at bounding box center [324, 205] width 5 height 5
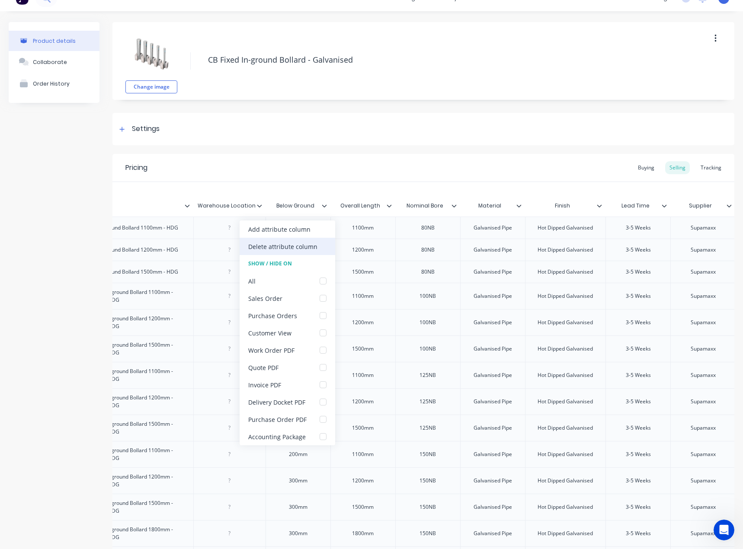
click at [313, 239] on div "Delete attribute column" at bounding box center [287, 246] width 96 height 17
type textarea "x"
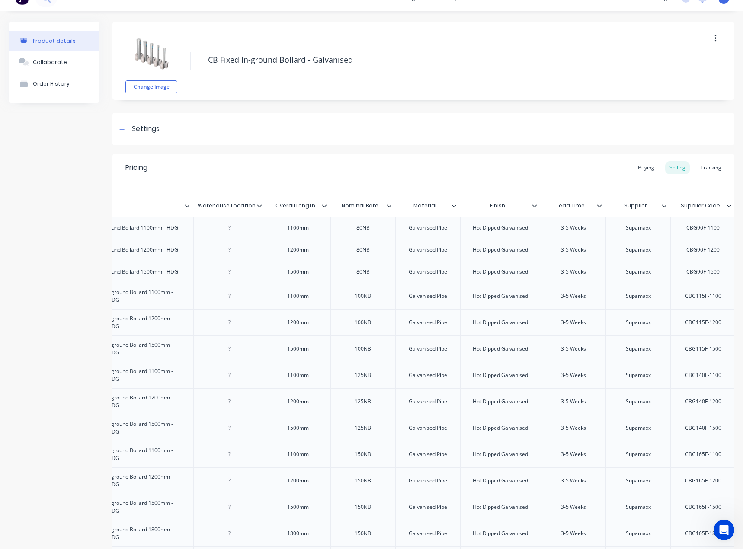
type input "Overall Length"
click at [324, 209] on input "Overall Length" at bounding box center [295, 206] width 60 height 8
click at [329, 205] on div at bounding box center [327, 206] width 5 height 8
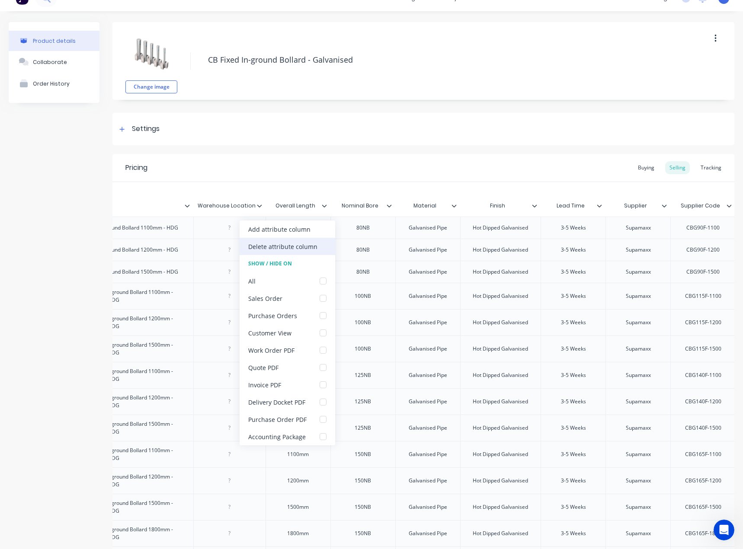
click at [315, 244] on div "Delete attribute column" at bounding box center [282, 246] width 69 height 9
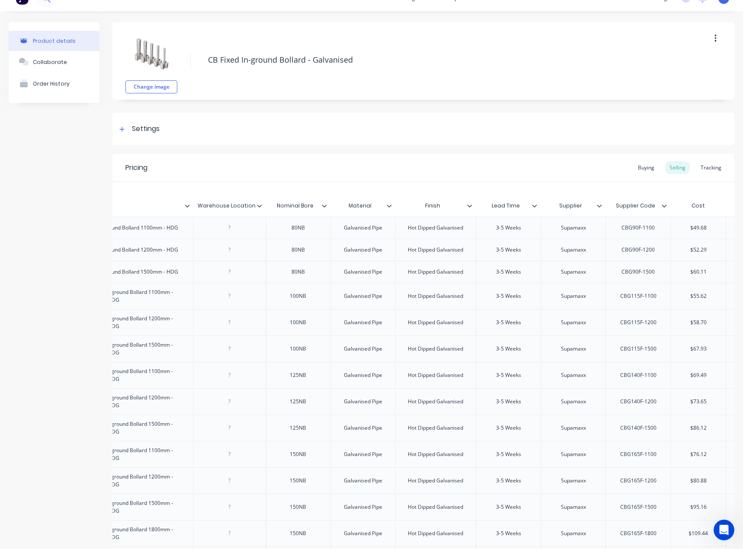
click at [322, 205] on icon at bounding box center [324, 205] width 5 height 3
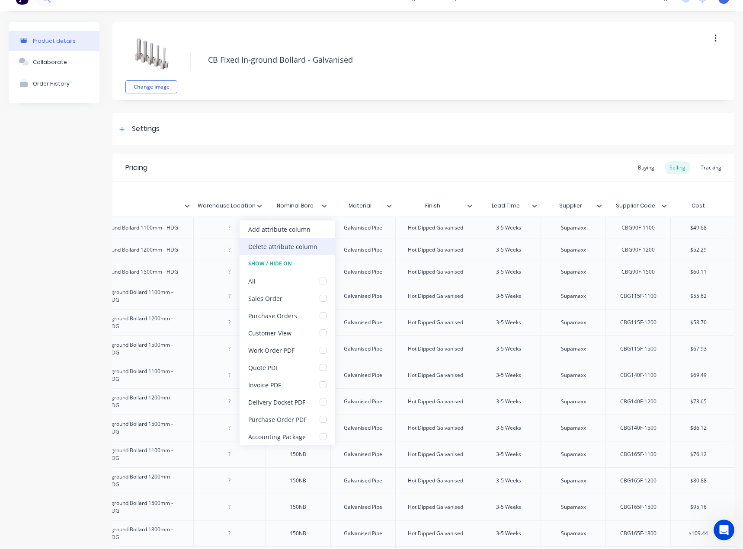
click at [320, 246] on div "Delete attribute column" at bounding box center [287, 246] width 96 height 17
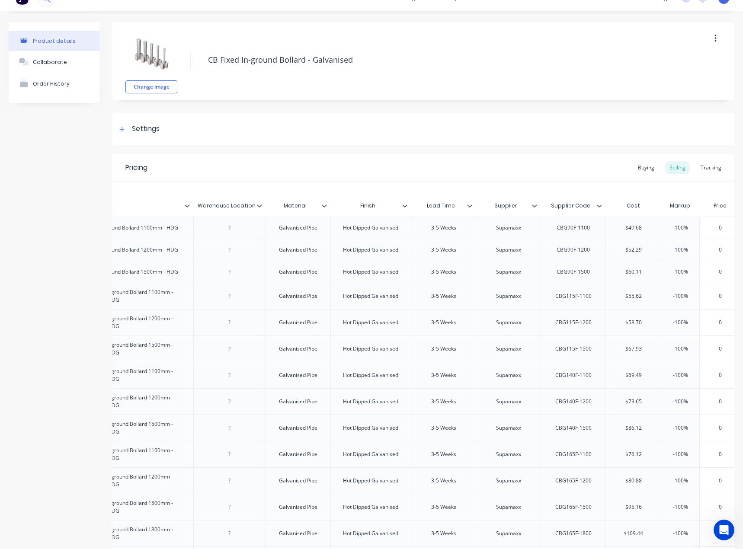
click at [325, 207] on icon at bounding box center [324, 205] width 5 height 3
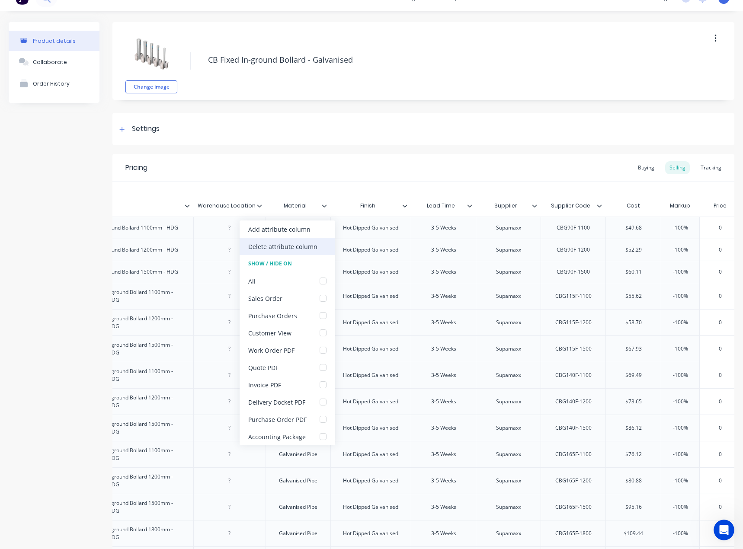
click at [323, 242] on div "Delete attribute column" at bounding box center [287, 246] width 96 height 17
type textarea "x"
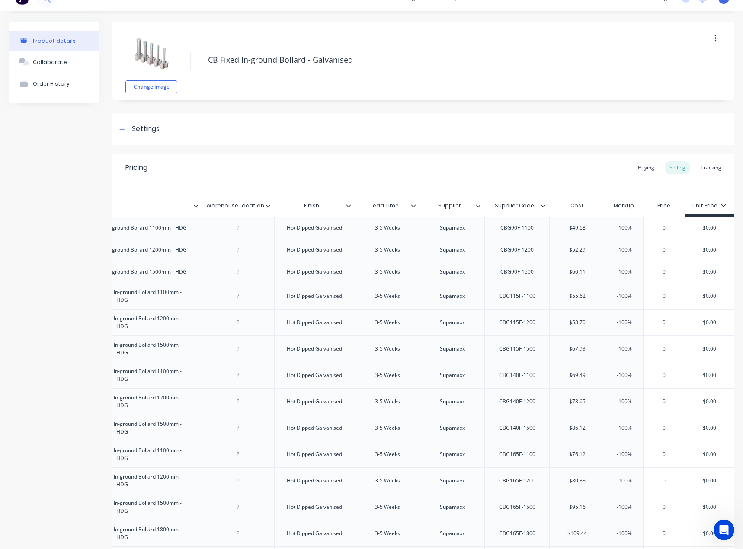
type input "Finish"
click at [339, 207] on input "Finish" at bounding box center [312, 206] width 76 height 8
click at [346, 207] on icon at bounding box center [348, 205] width 5 height 3
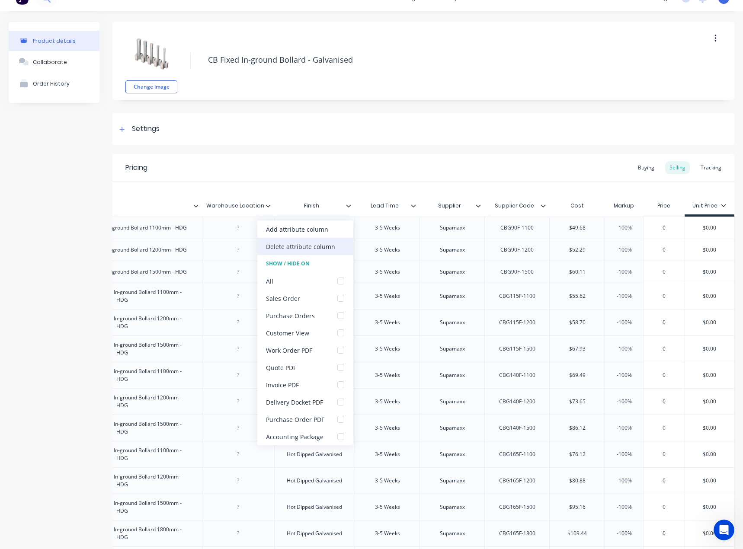
click at [324, 239] on div "Delete attribute column" at bounding box center [305, 246] width 96 height 17
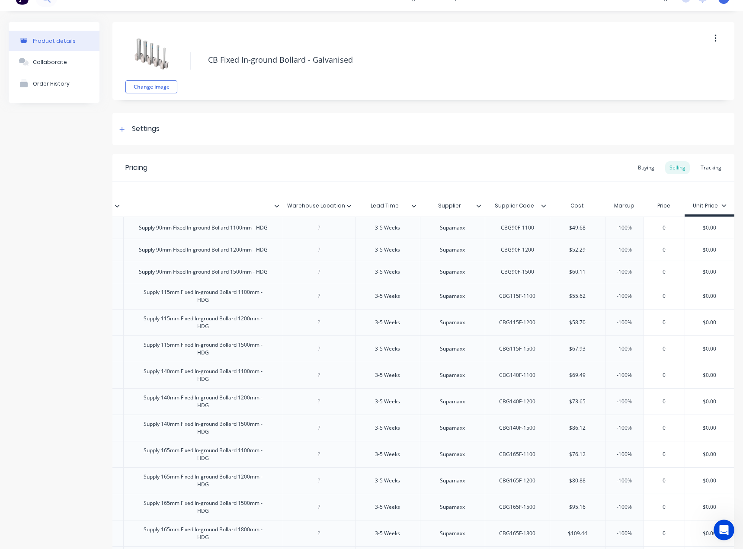
click at [346, 205] on icon at bounding box center [348, 205] width 5 height 5
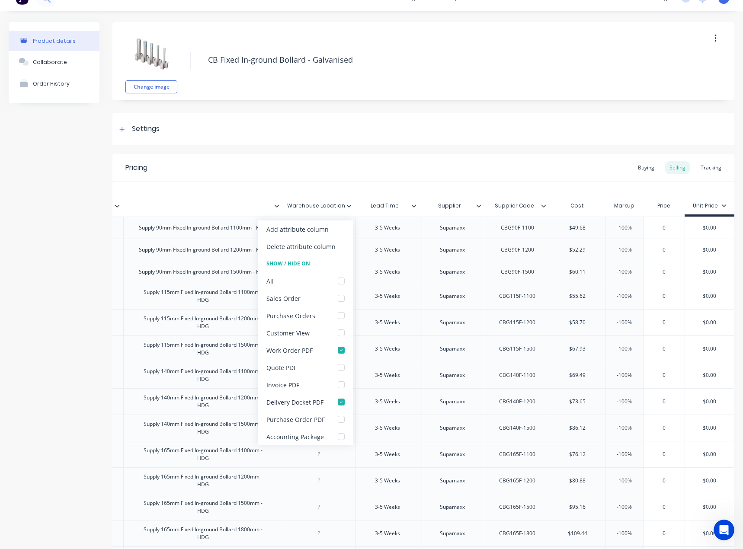
type textarea "x"
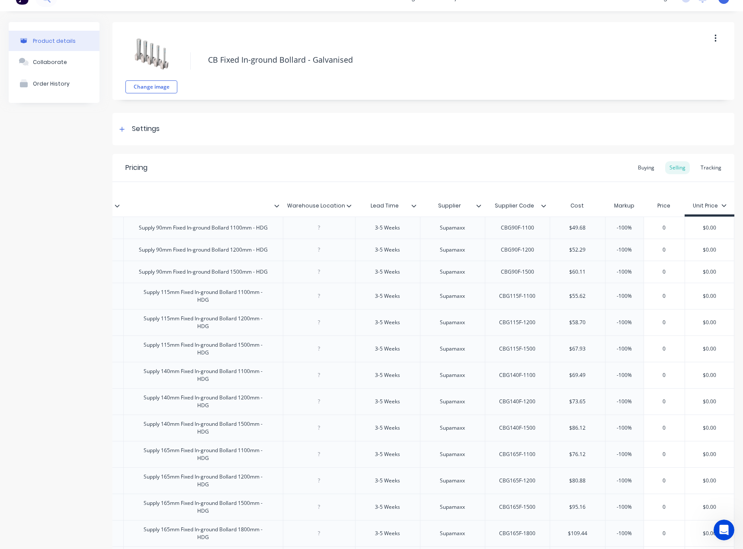
type input "Lead Time"
click at [407, 208] on input "Lead Time" at bounding box center [385, 206] width 60 height 8
click at [411, 207] on icon at bounding box center [413, 205] width 5 height 5
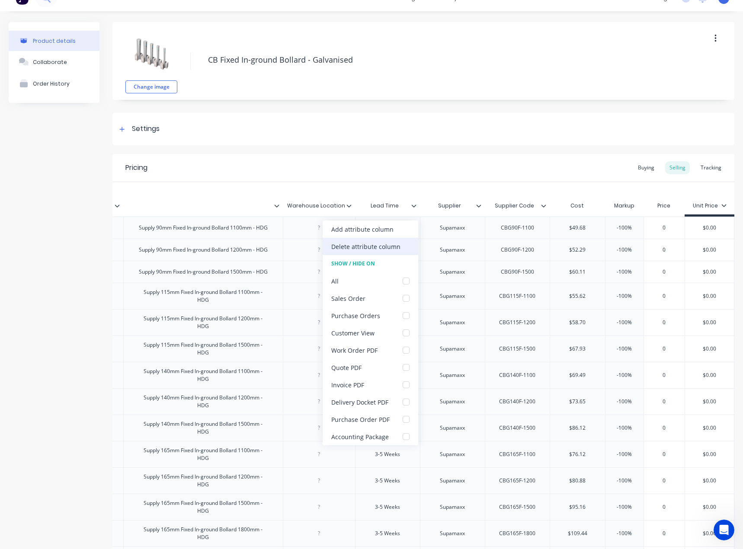
click at [373, 249] on div "Delete attribute column" at bounding box center [365, 246] width 69 height 9
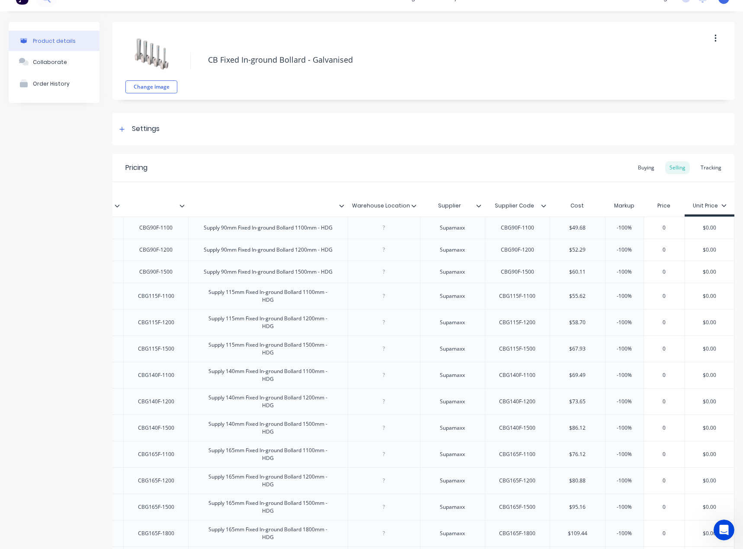
scroll to position [0, 220]
click at [479, 208] on div at bounding box center [481, 206] width 5 height 8
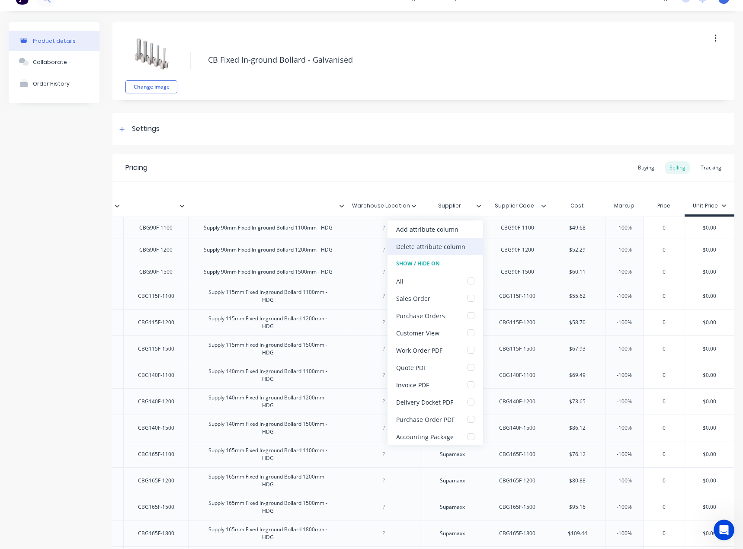
click at [458, 242] on div "Delete attribute column" at bounding box center [430, 246] width 69 height 9
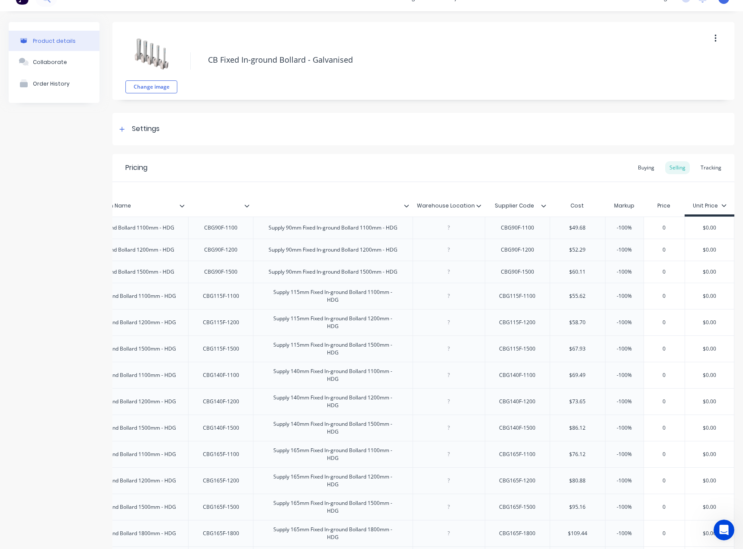
scroll to position [0, 155]
click at [541, 206] on icon at bounding box center [543, 205] width 5 height 3
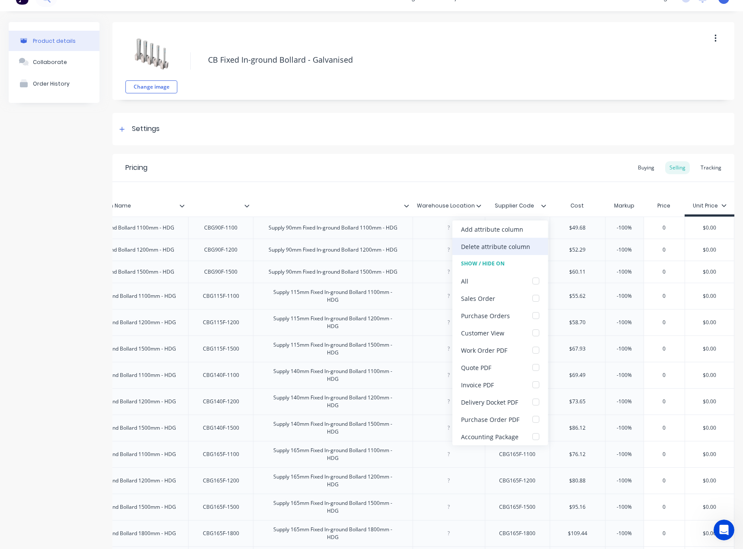
click at [513, 248] on div "Delete attribute column" at bounding box center [495, 246] width 69 height 9
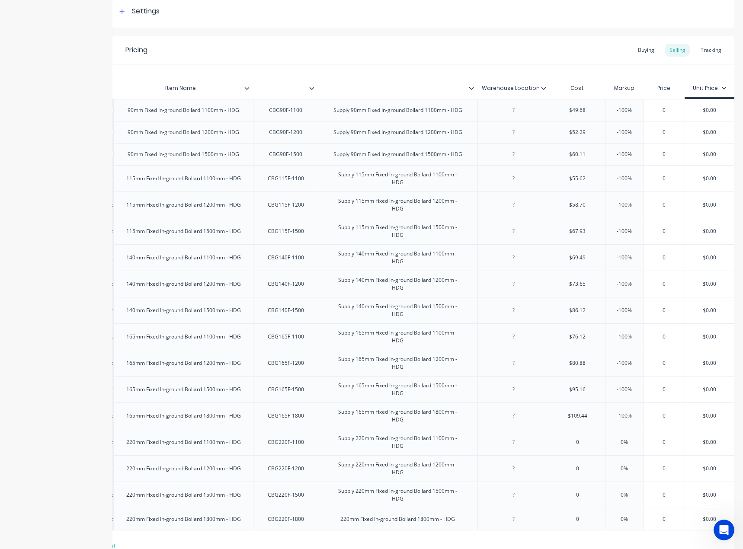
scroll to position [219, 0]
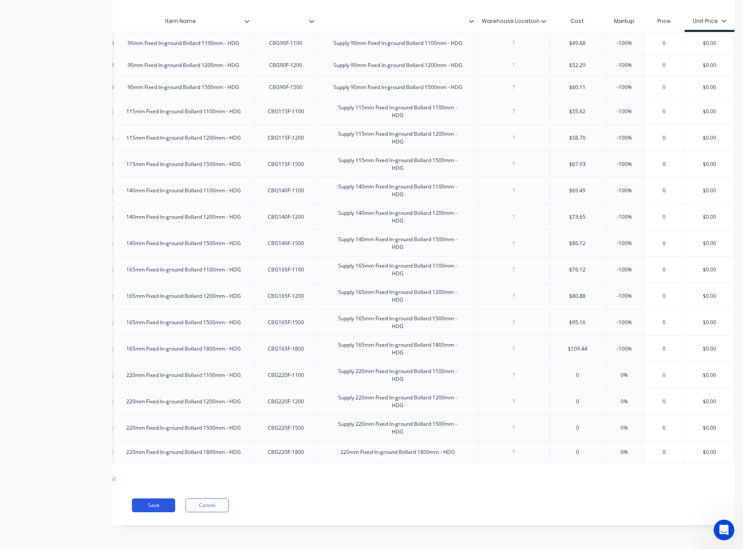
click at [150, 505] on button "Save" at bounding box center [153, 505] width 43 height 14
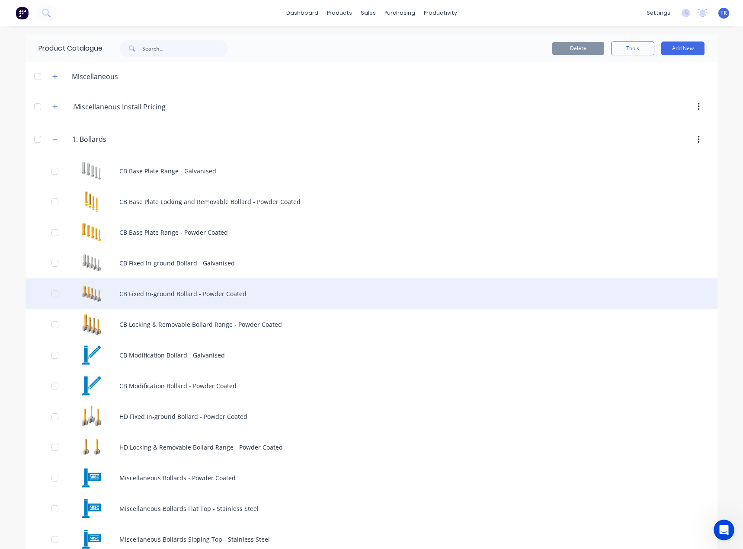
click at [206, 297] on div "CB Fixed In-ground Bollard - Powder Coated" at bounding box center [372, 293] width 692 height 31
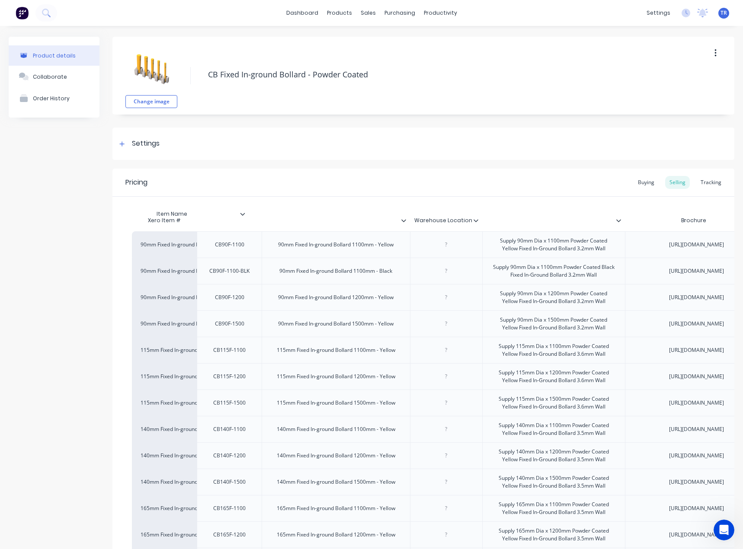
drag, startPoint x: 405, startPoint y: 222, endPoint x: 241, endPoint y: 215, distance: 163.5
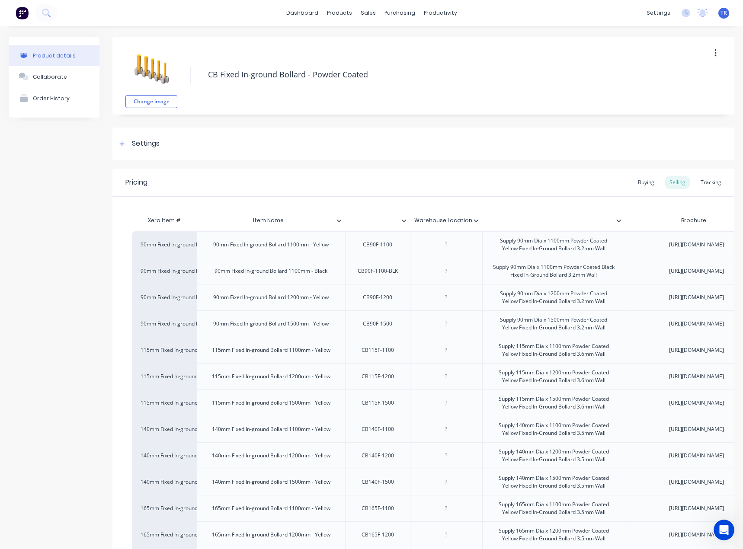
click at [343, 219] on div at bounding box center [342, 221] width 5 height 8
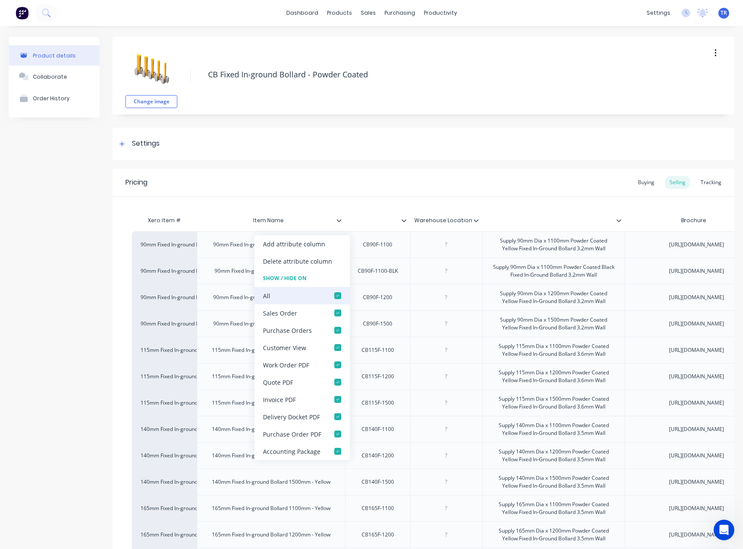
click at [329, 291] on div at bounding box center [337, 295] width 17 height 17
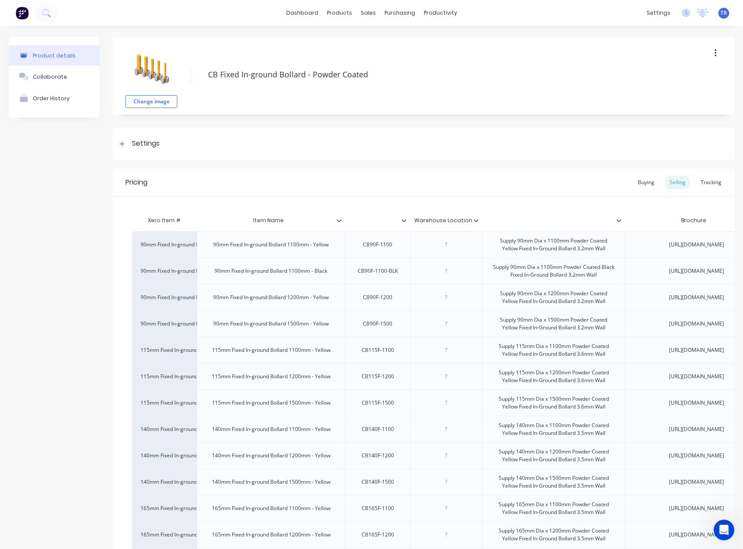
click at [405, 219] on icon at bounding box center [403, 220] width 5 height 5
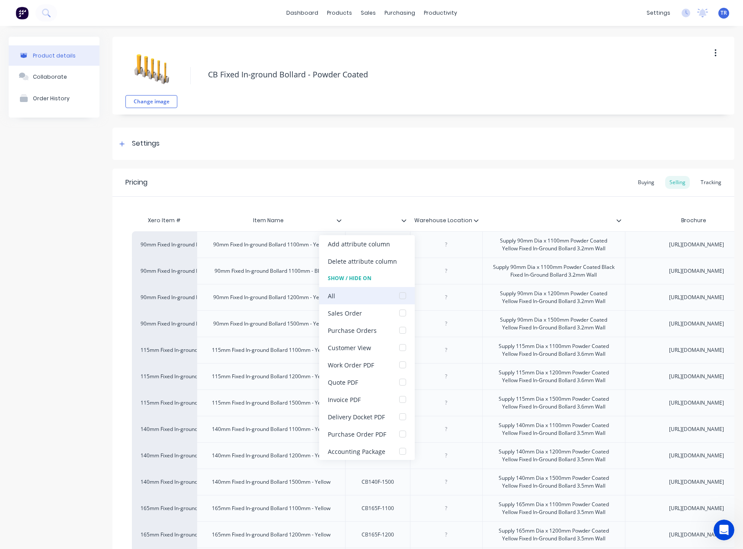
click at [396, 295] on div at bounding box center [402, 295] width 17 height 17
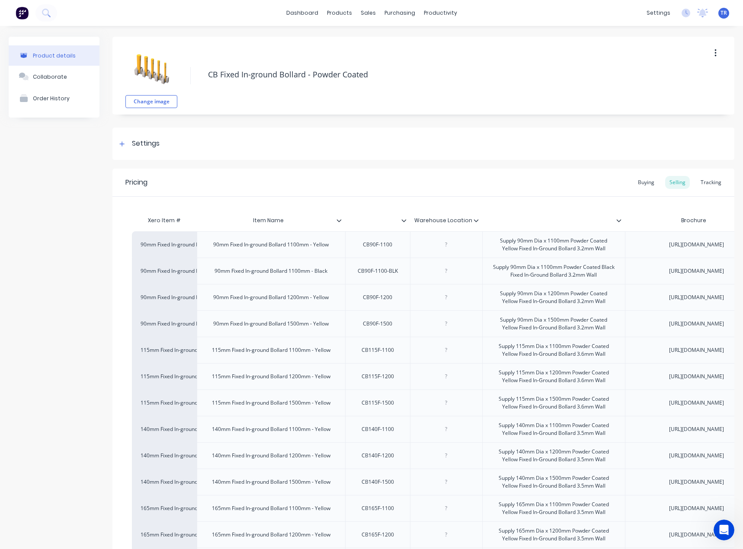
click at [475, 220] on icon at bounding box center [475, 220] width 5 height 5
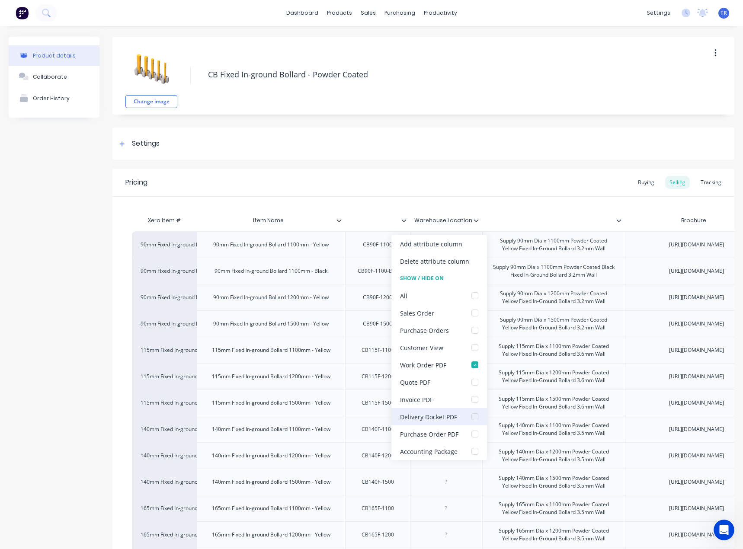
click at [449, 416] on div "Delivery Docket PDF" at bounding box center [428, 416] width 57 height 9
type textarea "x"
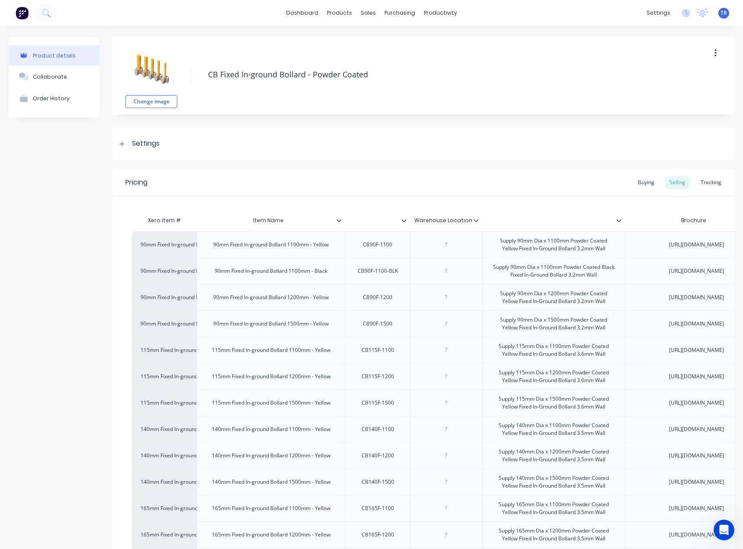
type input "Warehouse Location"
drag, startPoint x: 469, startPoint y: 220, endPoint x: 481, endPoint y: 220, distance: 12.1
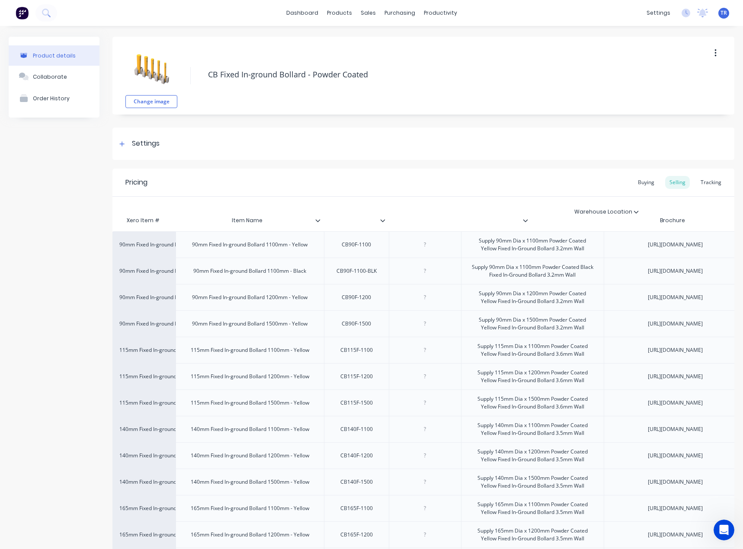
scroll to position [0, 28]
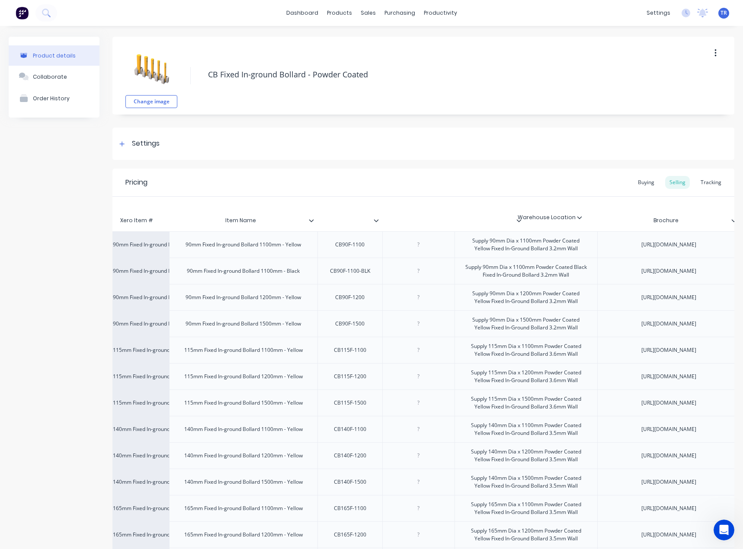
drag, startPoint x: 477, startPoint y: 220, endPoint x: 587, endPoint y: 218, distance: 110.2
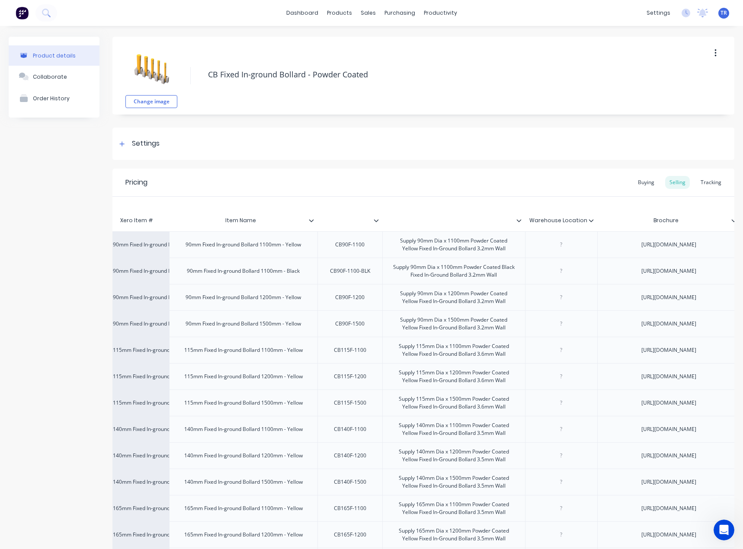
click at [520, 220] on icon at bounding box center [518, 220] width 5 height 5
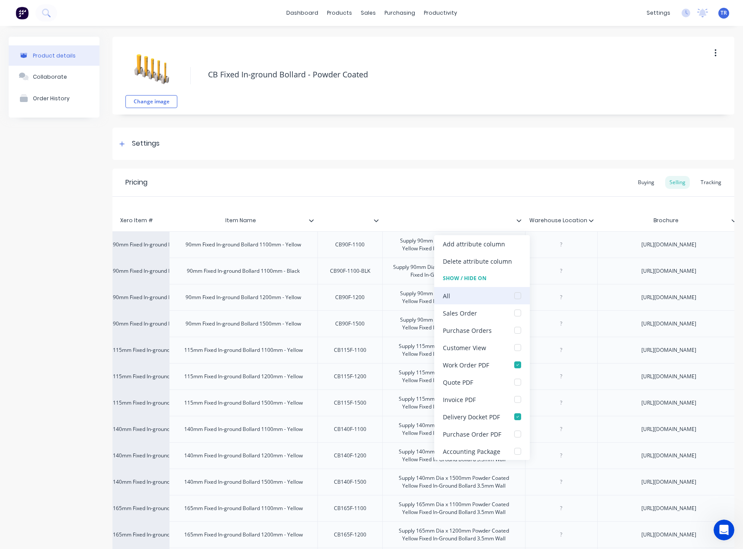
click at [517, 296] on div at bounding box center [517, 295] width 17 height 17
click at [473, 197] on div "Xero Item # Item Name Warehouse Location Brochure Weight Boxed Weight Boxed Len…" at bounding box center [423, 423] width 622 height 453
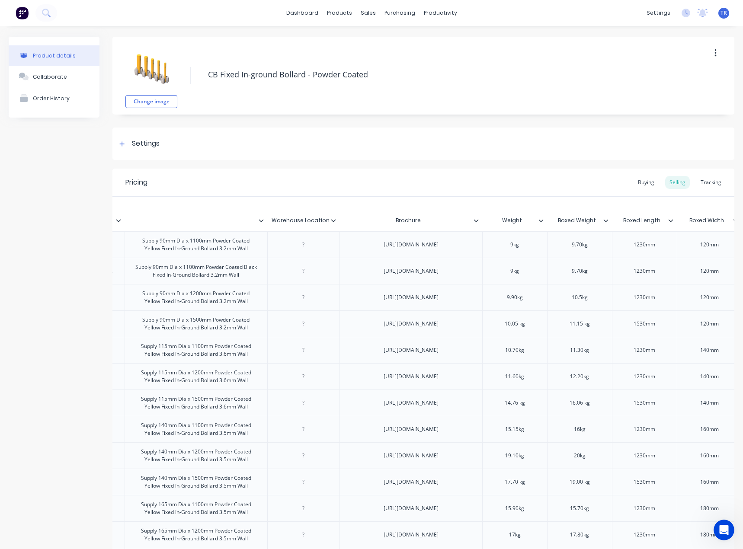
scroll to position [0, 287]
click at [472, 220] on icon at bounding box center [474, 220] width 5 height 5
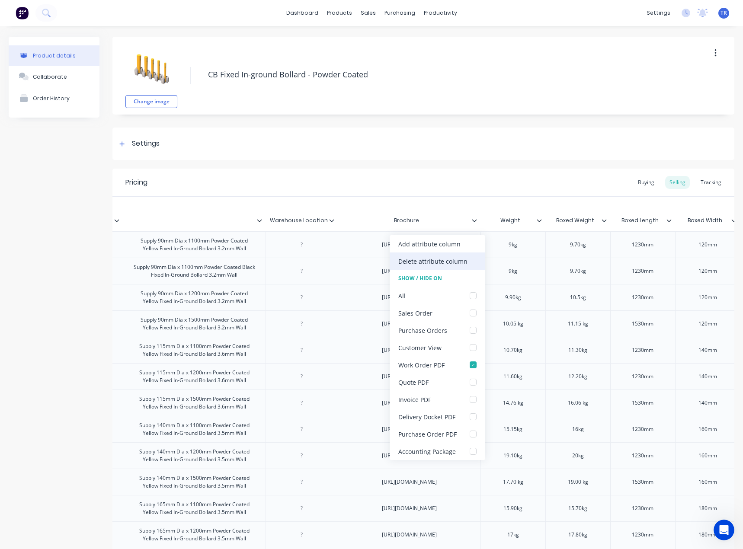
click at [461, 269] on div "Delete attribute column" at bounding box center [437, 260] width 96 height 17
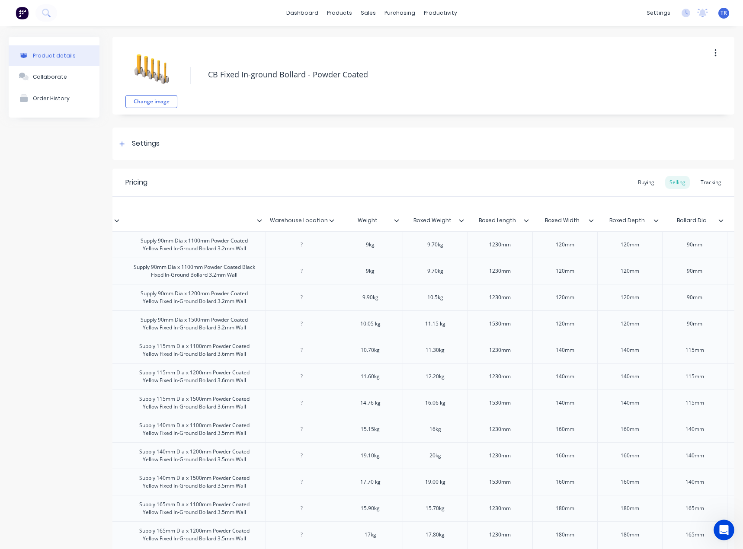
click at [399, 221] on div at bounding box center [399, 221] width 5 height 8
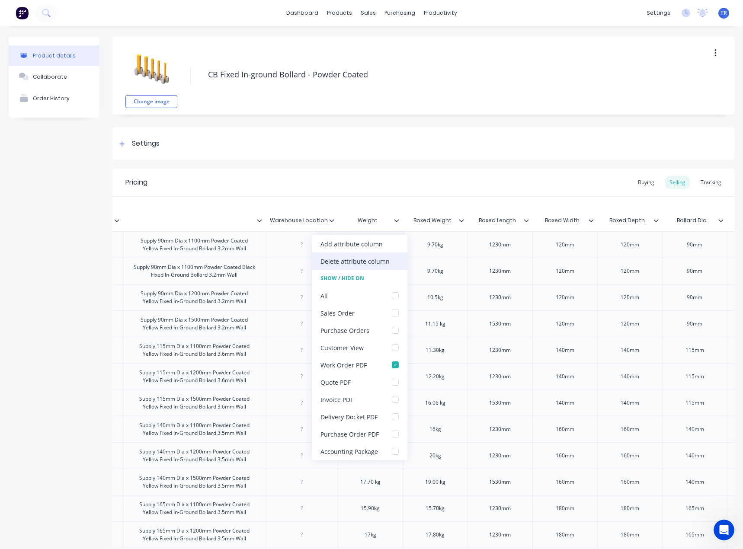
click at [392, 257] on div "Delete attribute column" at bounding box center [360, 260] width 96 height 17
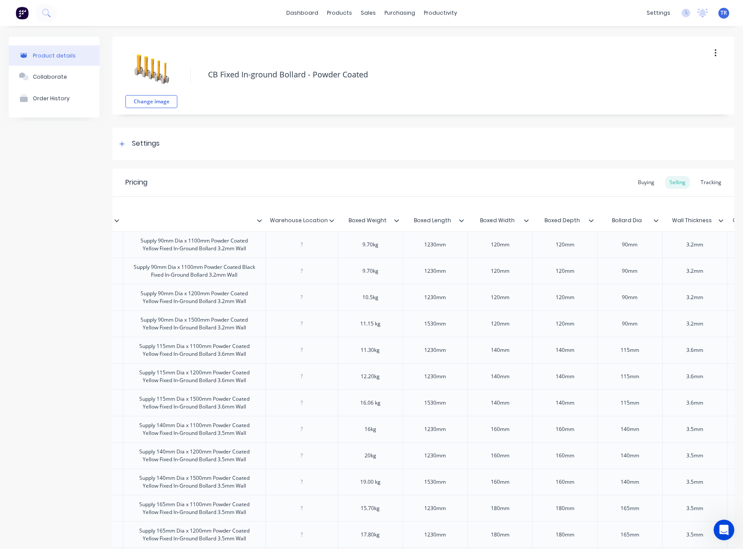
click at [396, 220] on icon at bounding box center [396, 220] width 5 height 3
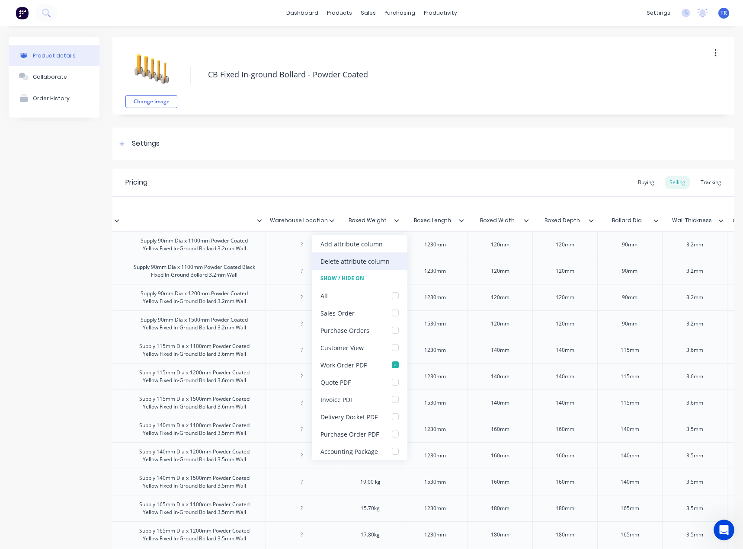
click at [383, 261] on div "Delete attribute column" at bounding box center [354, 261] width 69 height 9
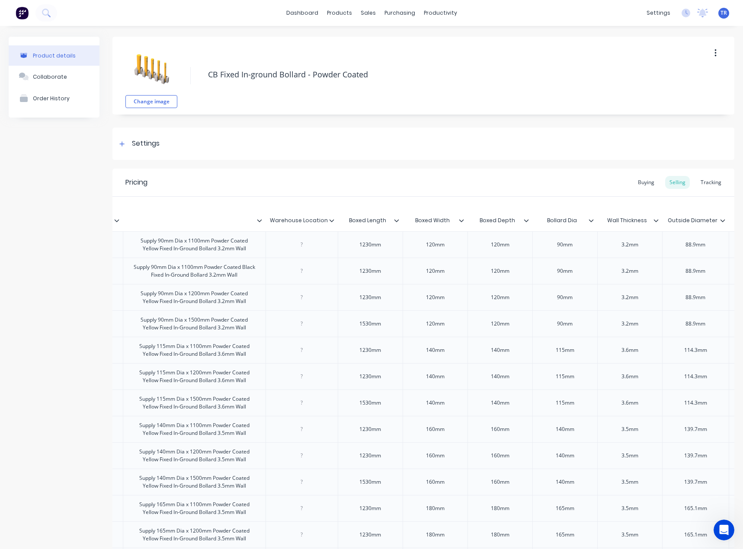
click at [394, 223] on icon at bounding box center [396, 220] width 5 height 5
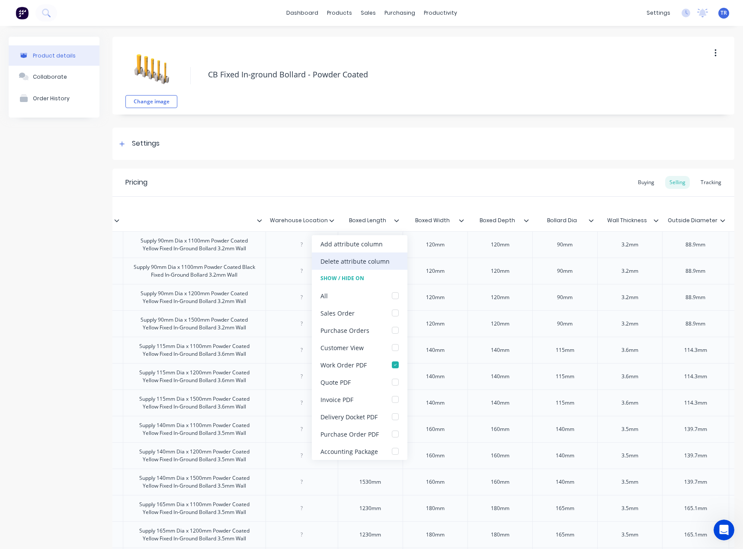
click at [388, 265] on div "Delete attribute column" at bounding box center [360, 260] width 96 height 17
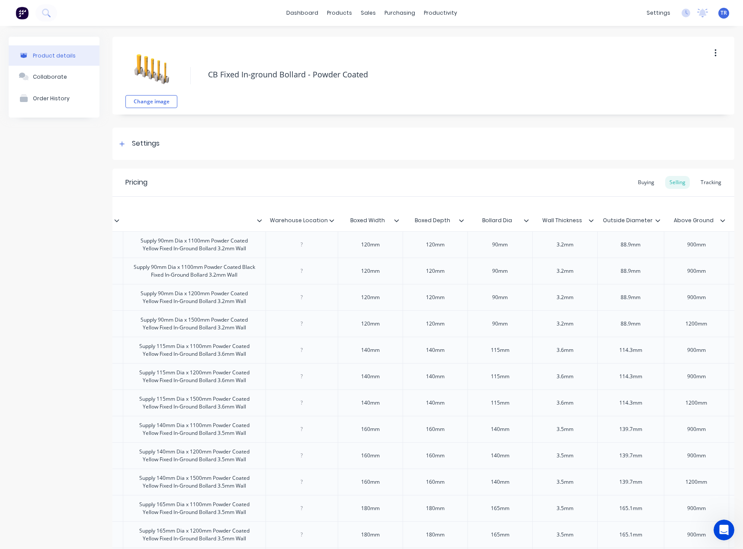
click at [397, 222] on icon at bounding box center [396, 220] width 5 height 5
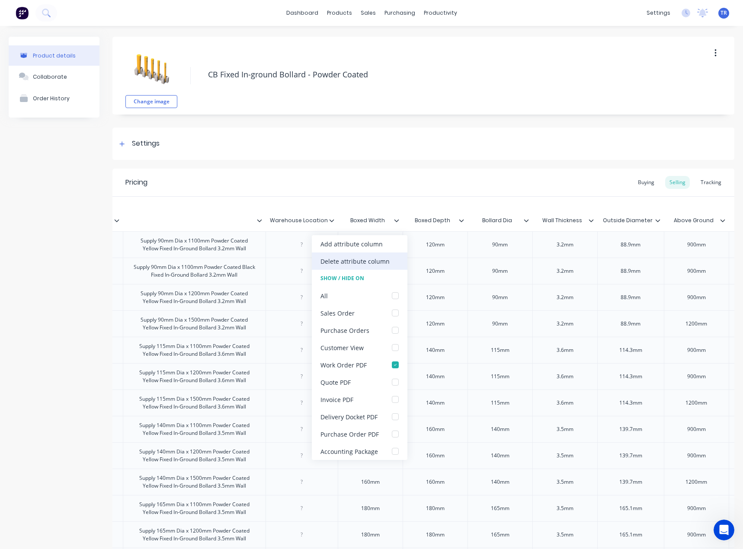
click at [380, 262] on div "Delete attribute column" at bounding box center [354, 261] width 69 height 9
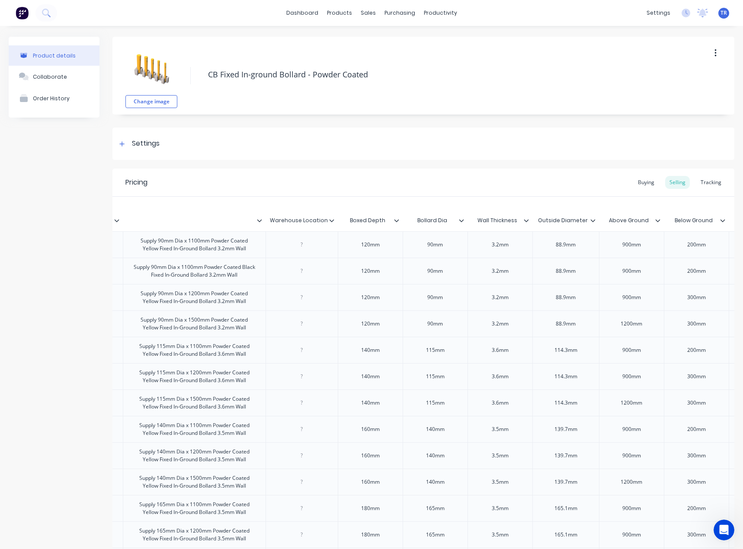
click at [399, 221] on icon at bounding box center [396, 220] width 5 height 5
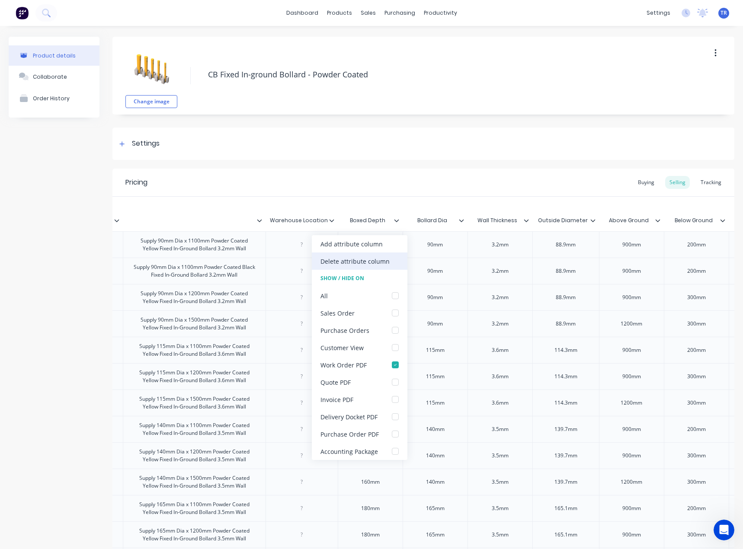
click at [382, 254] on div "Delete attribute column" at bounding box center [360, 260] width 96 height 17
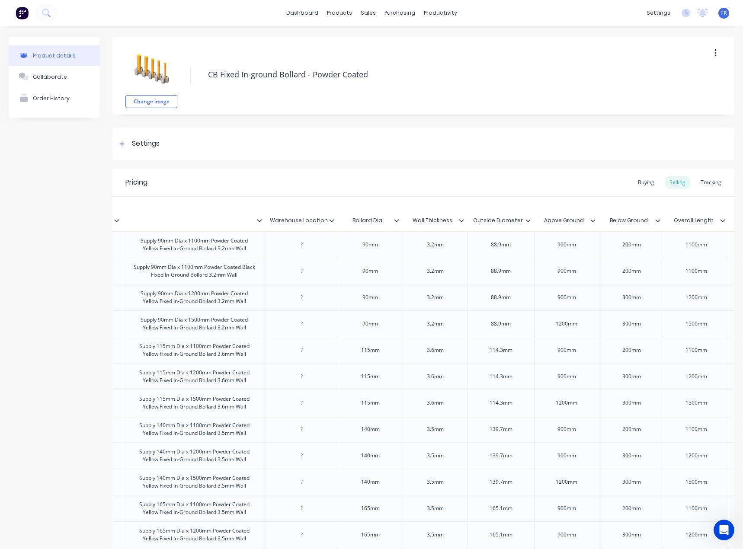
click at [397, 220] on icon at bounding box center [396, 220] width 5 height 5
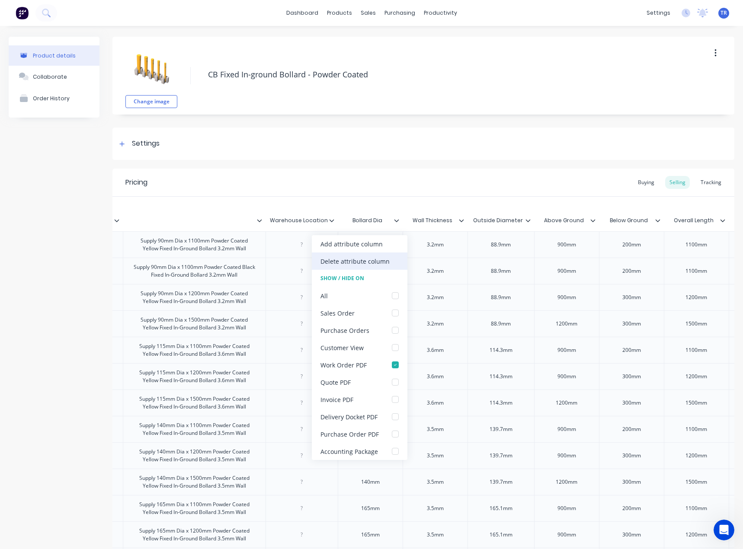
click at [383, 258] on div "Delete attribute column" at bounding box center [354, 261] width 69 height 9
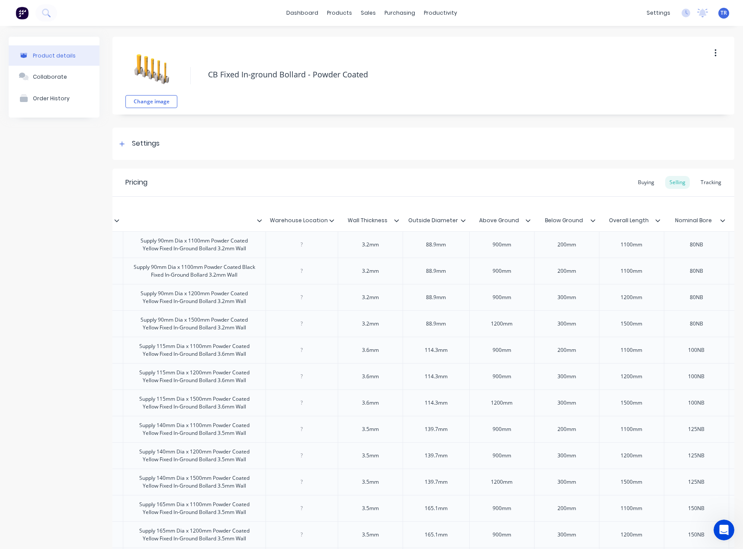
click at [398, 222] on icon at bounding box center [396, 220] width 5 height 5
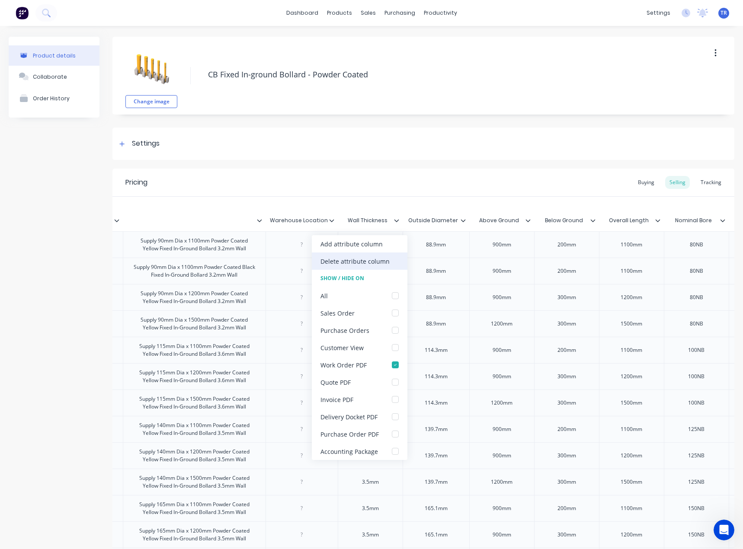
click at [388, 261] on div "Delete attribute column" at bounding box center [360, 260] width 96 height 17
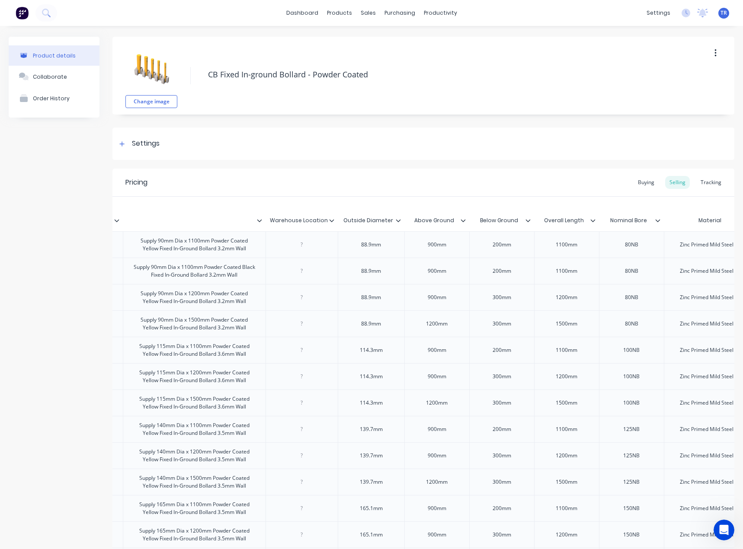
click at [400, 223] on icon at bounding box center [398, 220] width 5 height 5
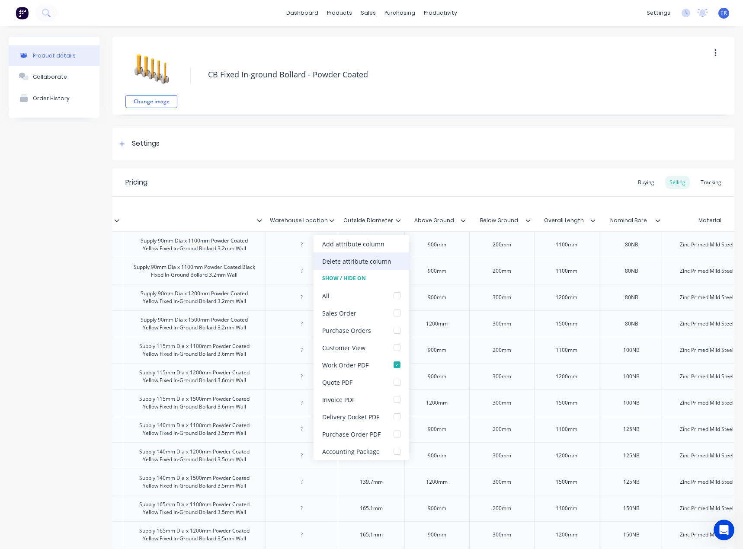
click at [393, 265] on div "Delete attribute column" at bounding box center [361, 260] width 96 height 17
type textarea "x"
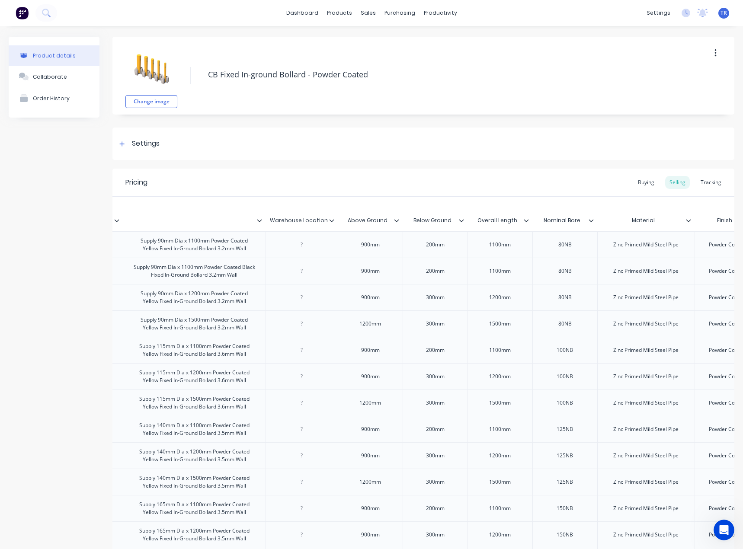
type input "Above Ground"
click at [390, 220] on input "Above Ground" at bounding box center [368, 221] width 60 height 8
click at [396, 220] on icon at bounding box center [396, 220] width 5 height 5
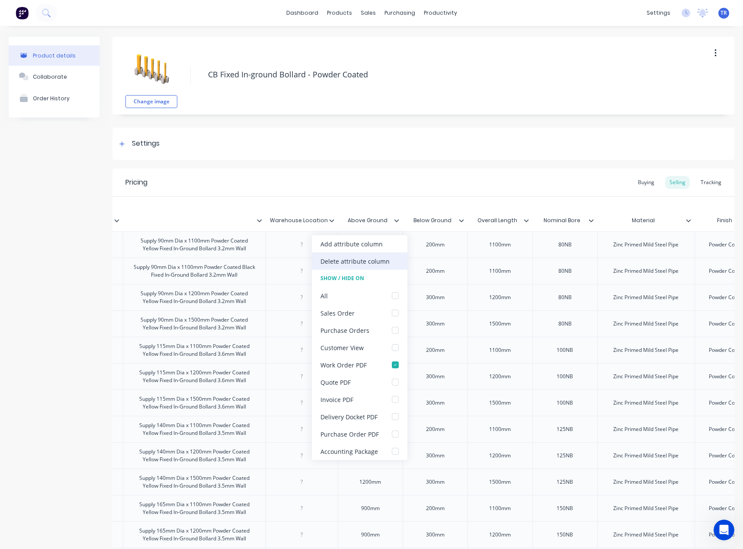
click at [389, 257] on div "Delete attribute column" at bounding box center [360, 260] width 96 height 17
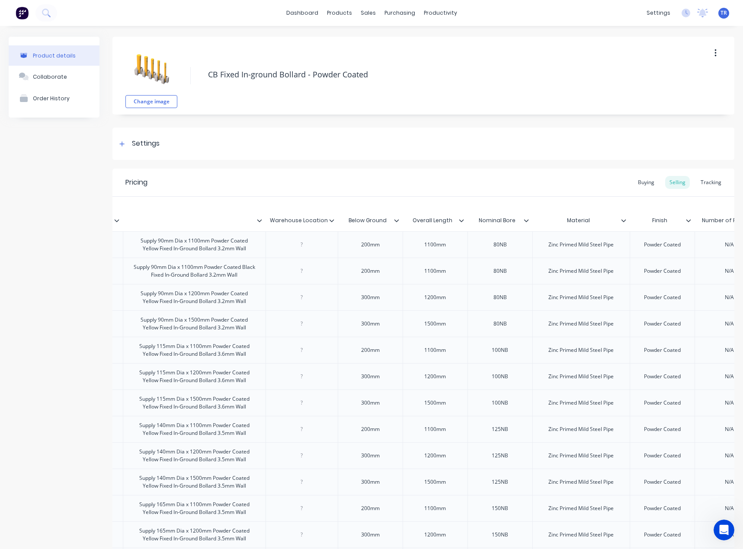
click at [397, 220] on icon at bounding box center [396, 220] width 5 height 5
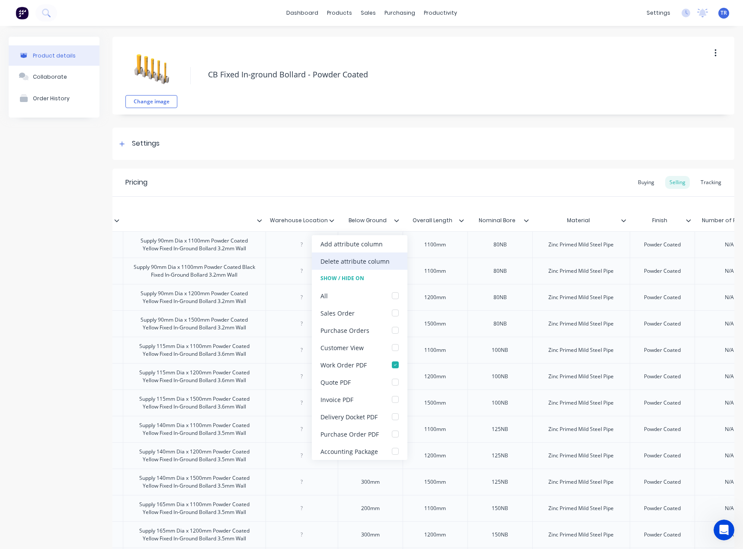
click at [385, 257] on div "Delete attribute column" at bounding box center [354, 261] width 69 height 9
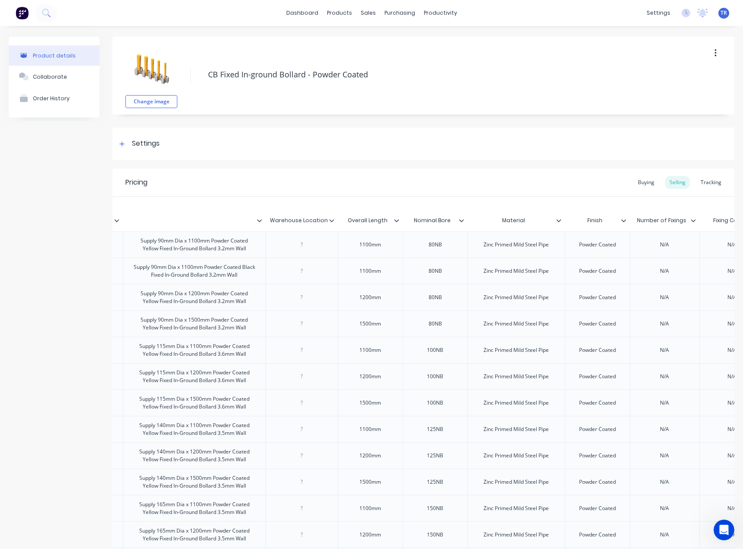
click at [399, 224] on div "Overall Length" at bounding box center [370, 221] width 65 height 22
click at [395, 222] on icon at bounding box center [396, 220] width 5 height 5
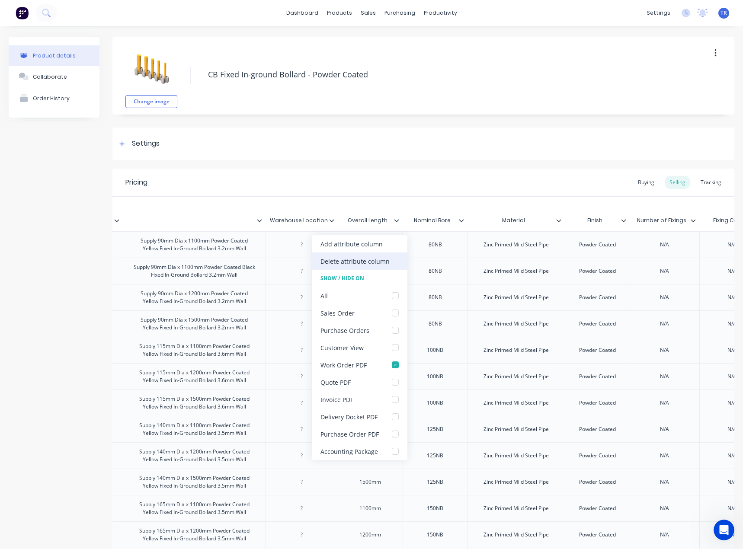
click at [389, 261] on div "Delete attribute column" at bounding box center [360, 260] width 96 height 17
type textarea "x"
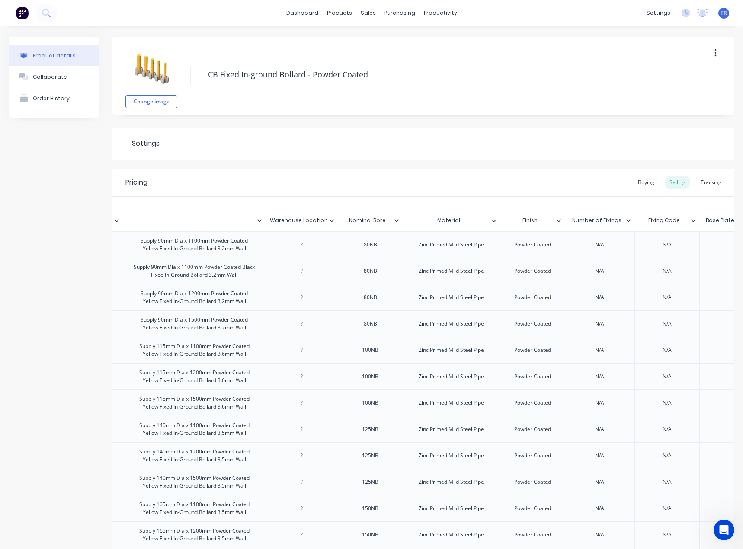
type input "Nominal Bore"
click at [397, 224] on input "Nominal Bore" at bounding box center [368, 221] width 60 height 8
click at [396, 221] on icon at bounding box center [396, 220] width 5 height 3
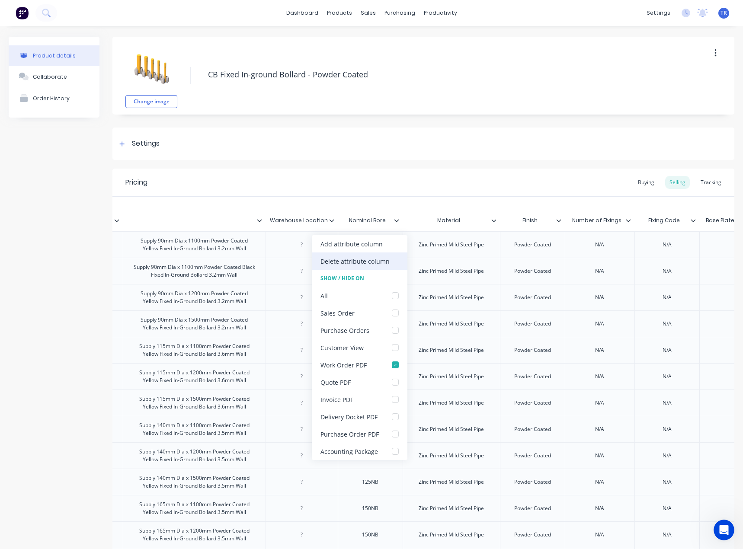
click at [389, 255] on div "Delete attribute column" at bounding box center [360, 260] width 96 height 17
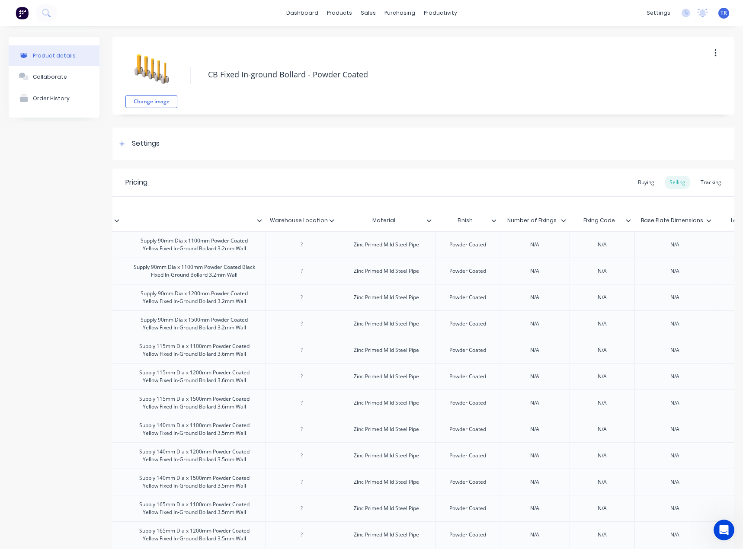
click at [427, 222] on icon at bounding box center [428, 220] width 5 height 5
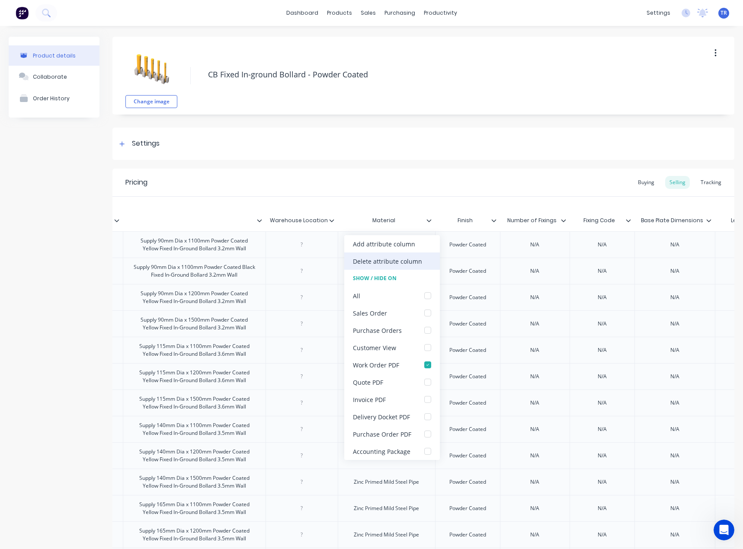
click at [404, 265] on div "Delete attribute column" at bounding box center [387, 261] width 69 height 9
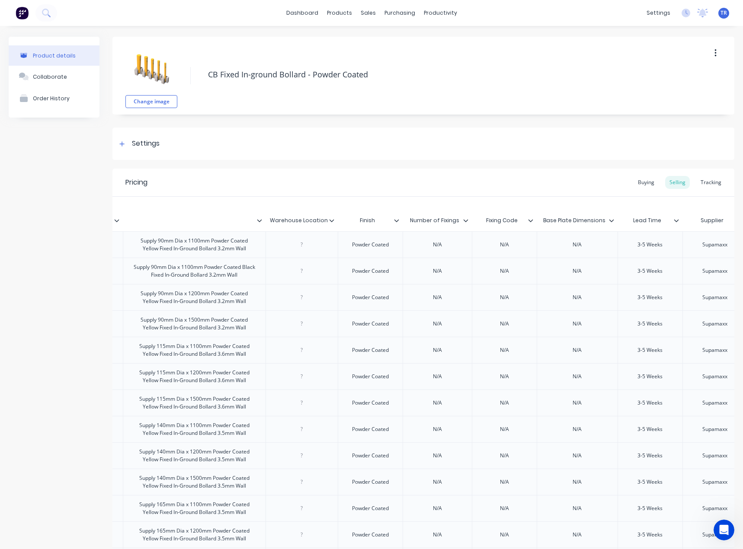
click at [395, 221] on icon at bounding box center [396, 220] width 5 height 5
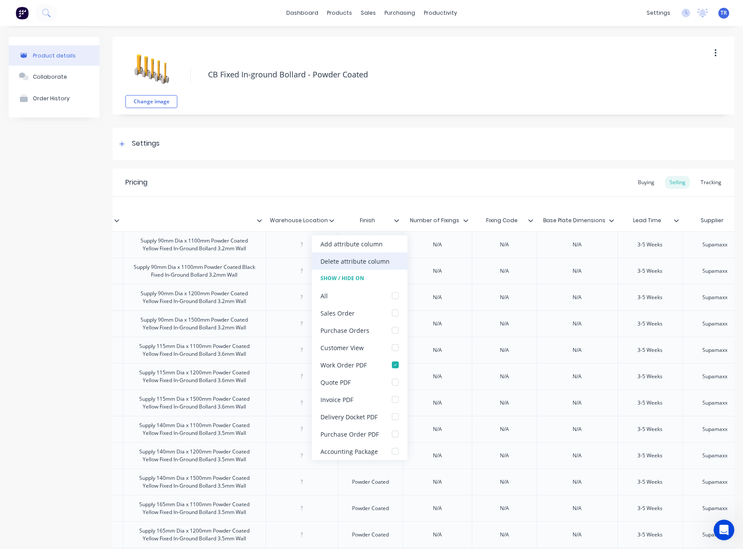
click at [386, 265] on div "Delete attribute column" at bounding box center [354, 261] width 69 height 9
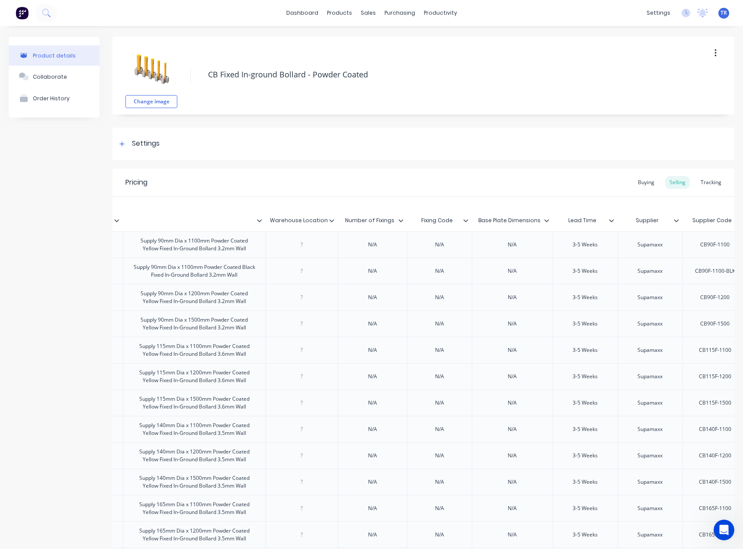
click at [400, 221] on icon at bounding box center [400, 220] width 5 height 5
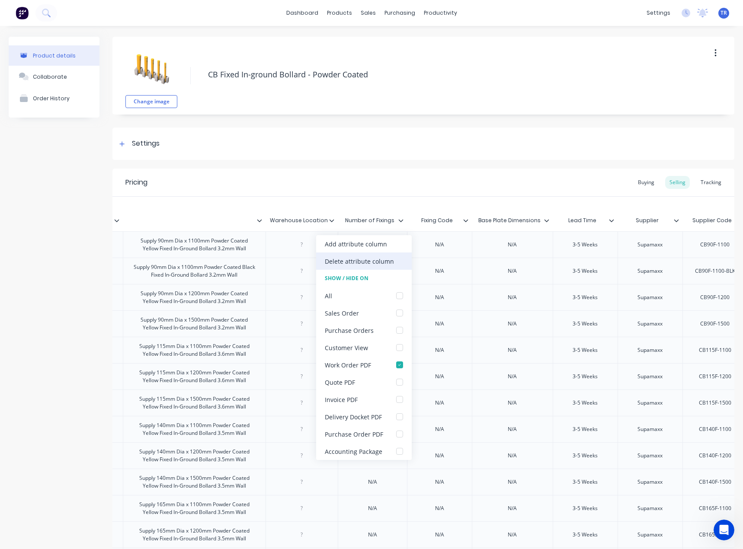
click at [386, 261] on div "Delete attribute column" at bounding box center [359, 261] width 69 height 9
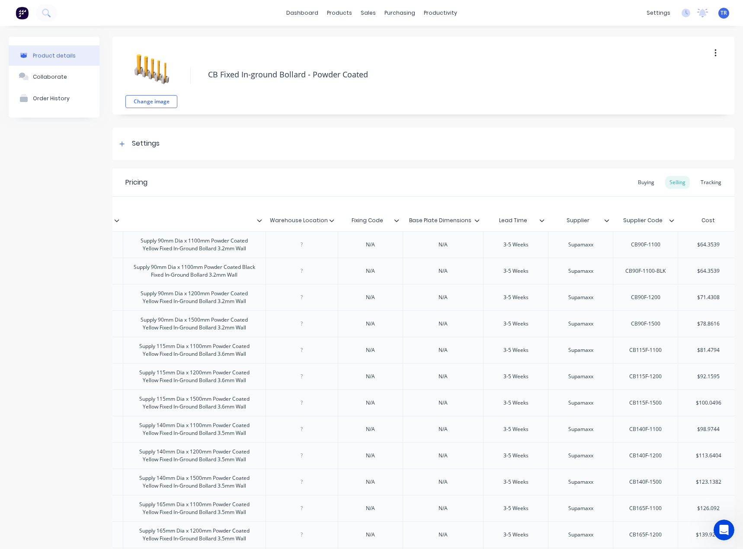
click at [396, 222] on icon at bounding box center [396, 220] width 5 height 3
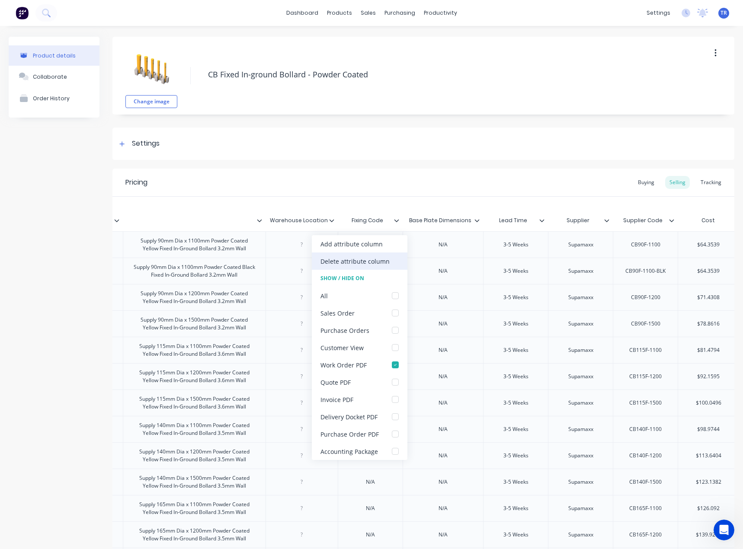
click at [388, 254] on div "Delete attribute column" at bounding box center [360, 260] width 96 height 17
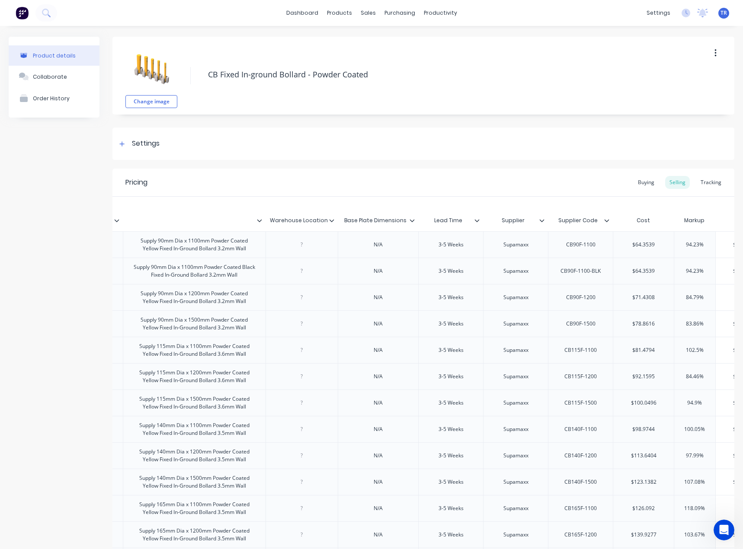
click at [409, 222] on icon at bounding box center [411, 220] width 5 height 5
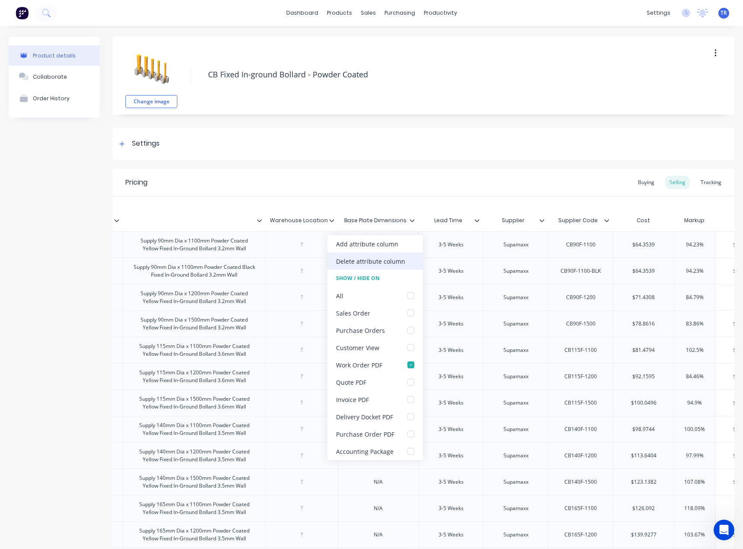
click at [387, 260] on div "Delete attribute column" at bounding box center [370, 261] width 69 height 9
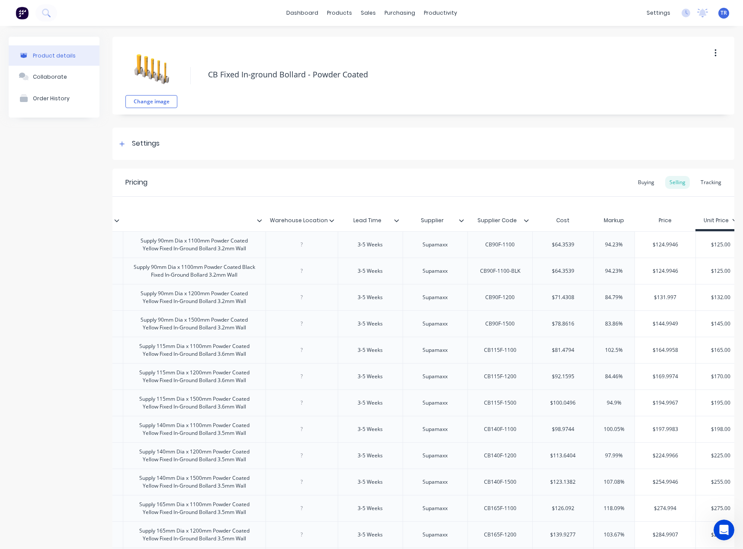
click at [398, 220] on icon at bounding box center [396, 220] width 5 height 3
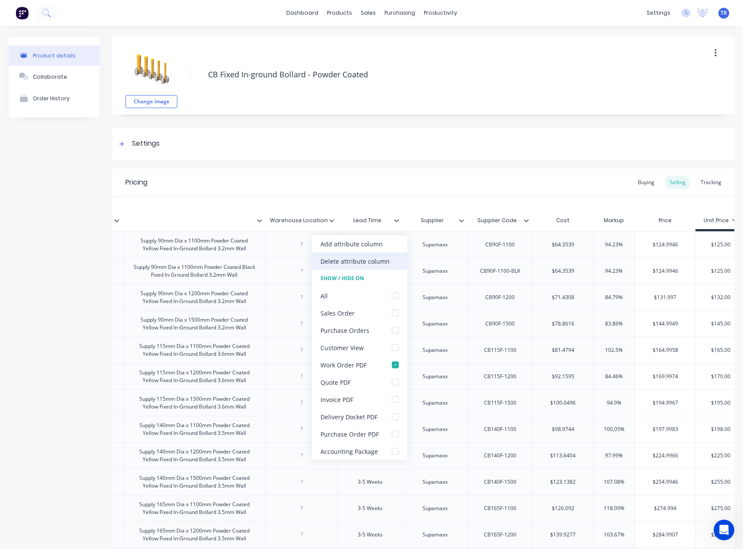
click at [392, 260] on div "Delete attribute column" at bounding box center [360, 260] width 96 height 17
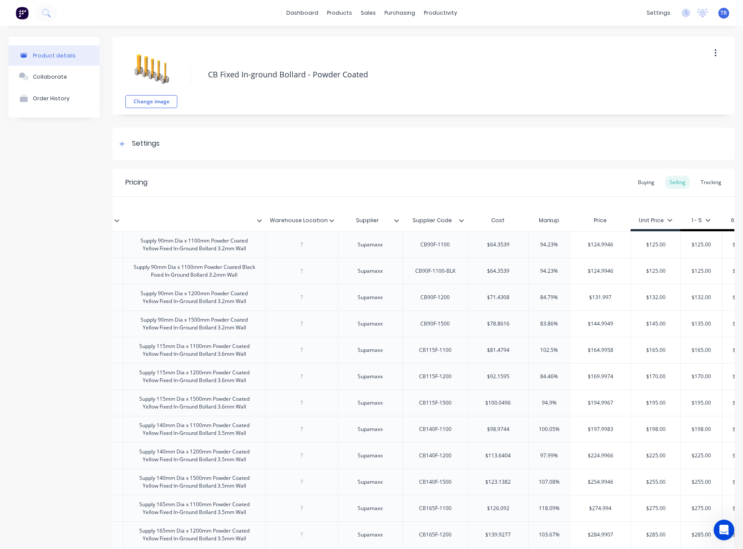
click at [395, 221] on icon at bounding box center [396, 220] width 5 height 5
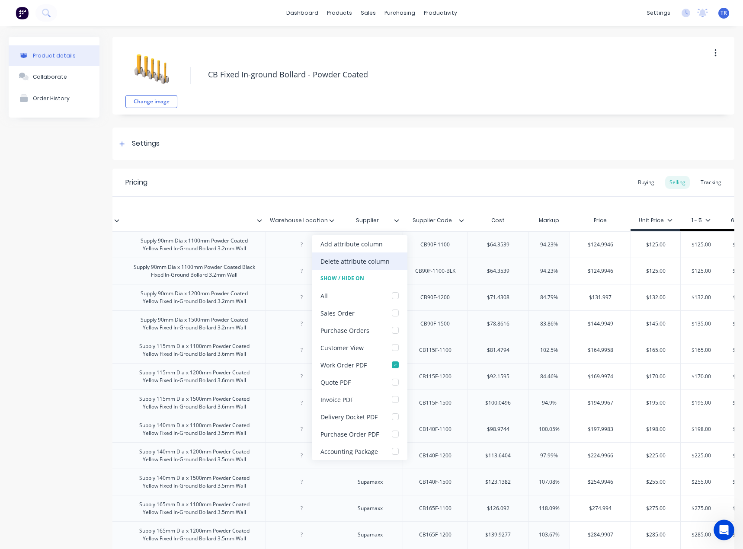
click at [390, 263] on div "Delete attribute column" at bounding box center [360, 260] width 96 height 17
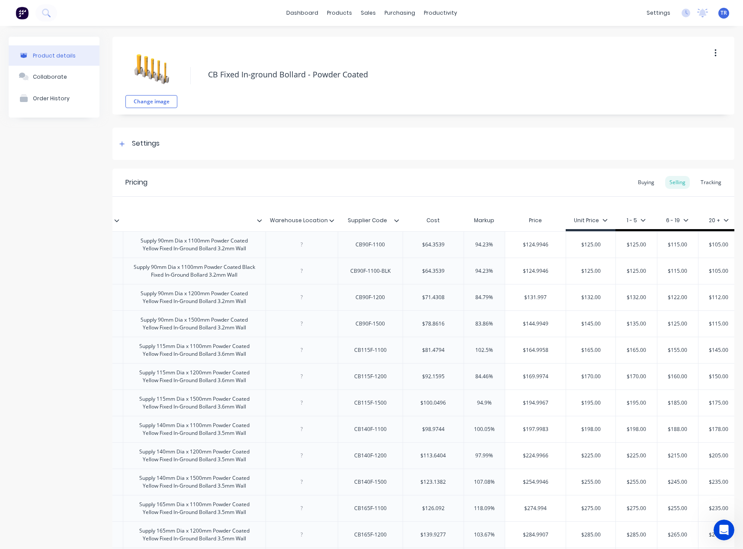
click at [397, 220] on icon at bounding box center [396, 220] width 5 height 3
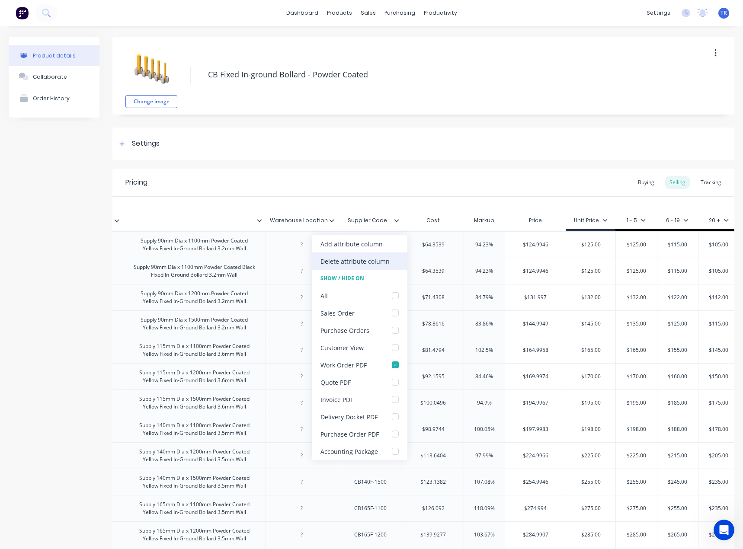
click at [388, 259] on div "Delete attribute column" at bounding box center [360, 260] width 96 height 17
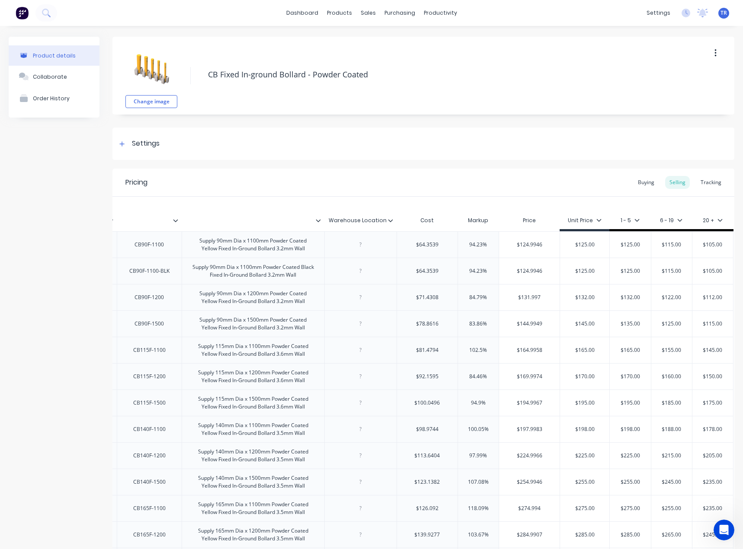
scroll to position [0, 235]
click at [388, 222] on icon at bounding box center [390, 220] width 5 height 3
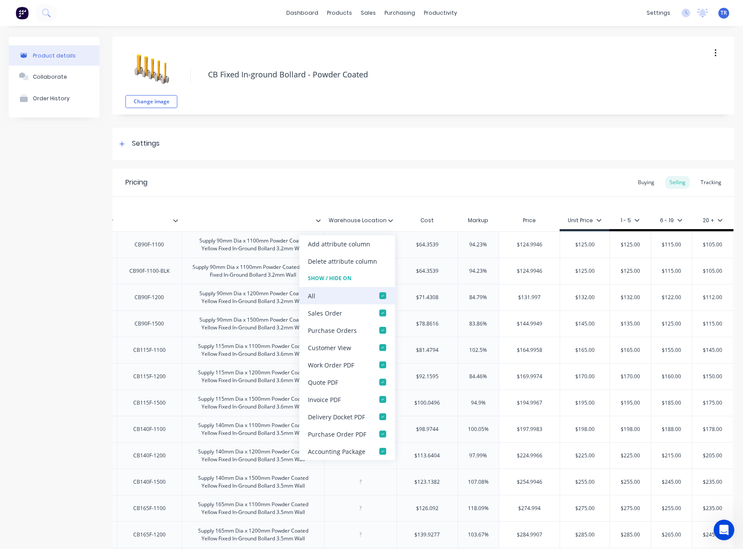
click at [380, 293] on div at bounding box center [382, 295] width 17 height 17
click at [374, 369] on div at bounding box center [382, 364] width 17 height 17
click at [359, 420] on div "Delivery Docket PDF" at bounding box center [336, 416] width 57 height 9
click at [286, 194] on div "Pricing Buying Selling Tracking" at bounding box center [423, 183] width 622 height 28
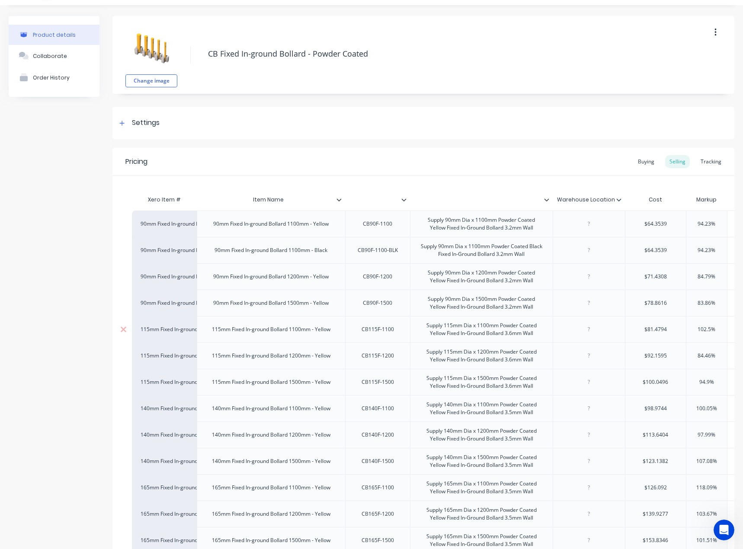
scroll to position [170, 0]
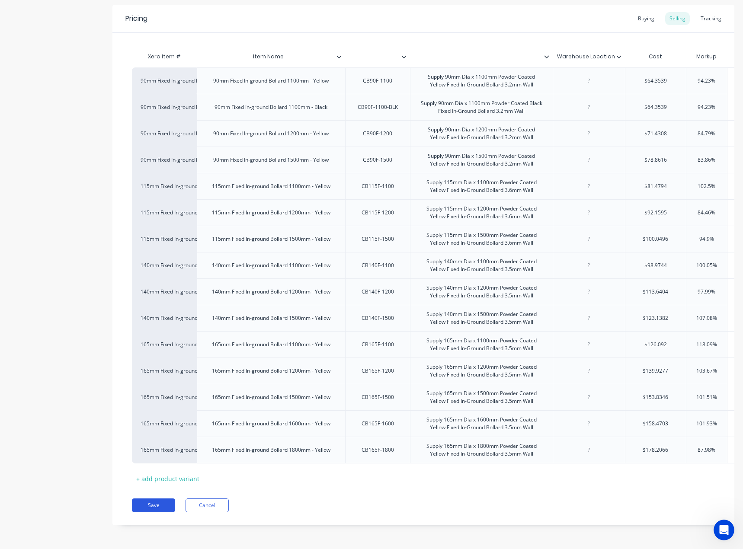
click at [158, 501] on button "Save" at bounding box center [153, 505] width 43 height 14
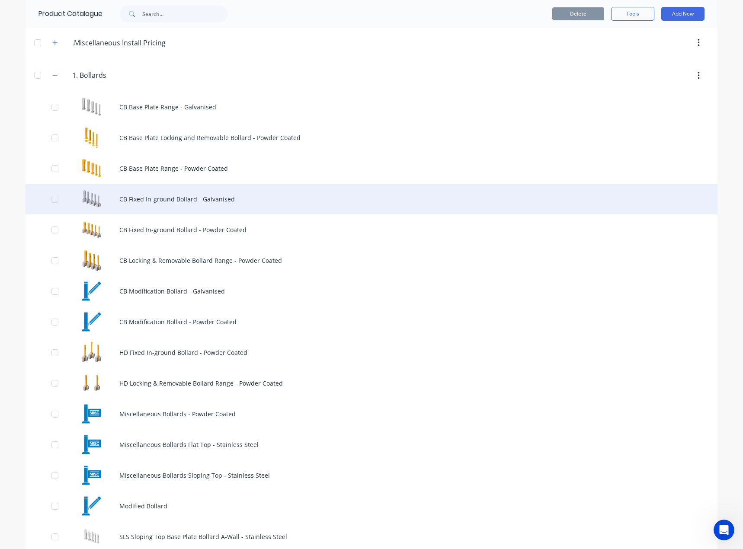
scroll to position [86, 0]
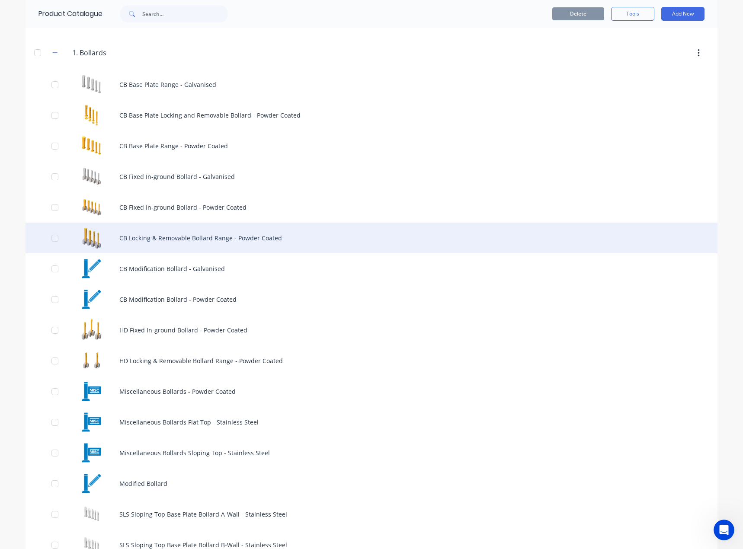
click at [223, 241] on div "CB Locking & Removable Bollard Range - Powder Coated" at bounding box center [372, 238] width 692 height 31
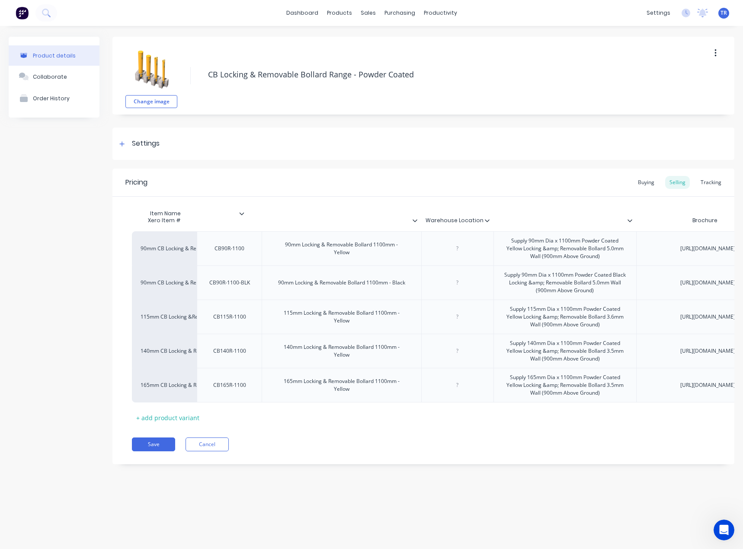
drag, startPoint x: 414, startPoint y: 220, endPoint x: 238, endPoint y: 213, distance: 176.1
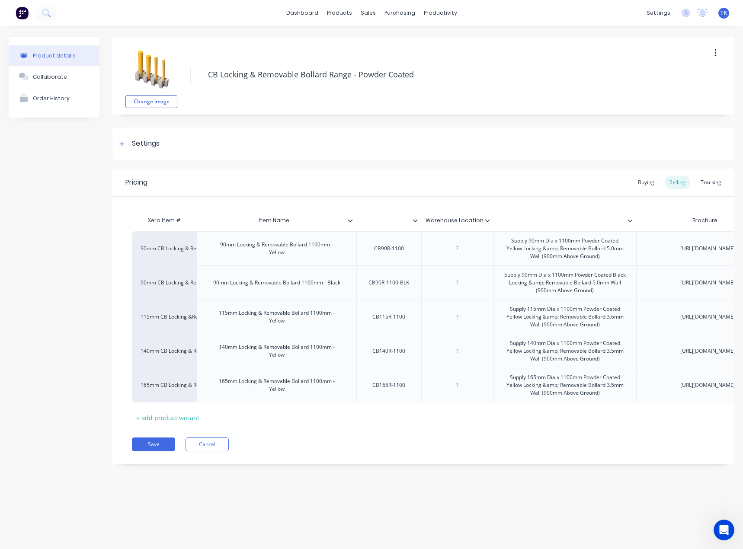
click at [351, 219] on icon at bounding box center [350, 220] width 5 height 5
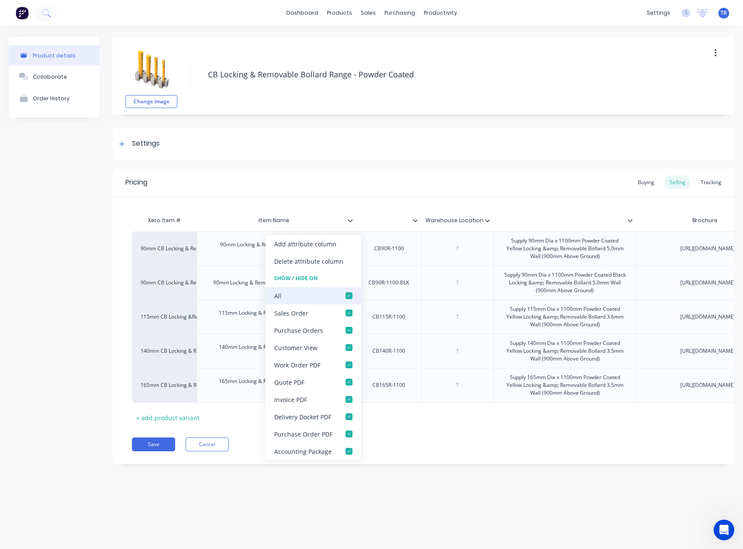
click at [337, 300] on div "All" at bounding box center [313, 295] width 96 height 17
click at [348, 299] on div at bounding box center [348, 295] width 17 height 17
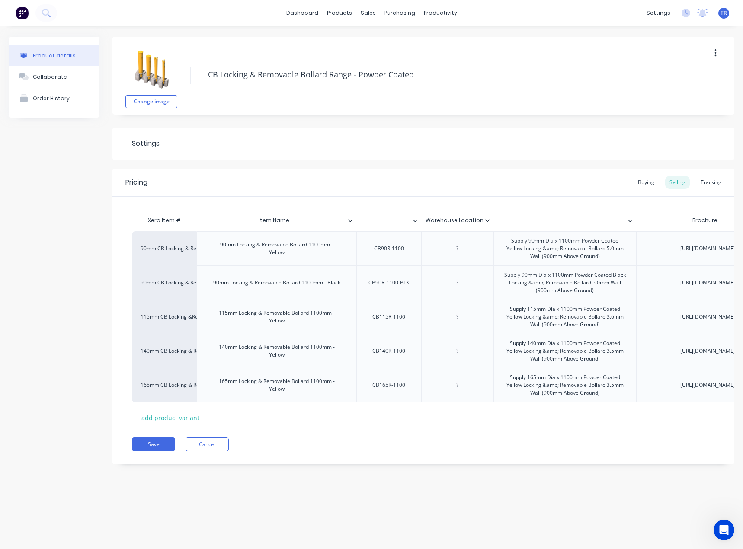
click at [416, 220] on icon at bounding box center [414, 220] width 5 height 3
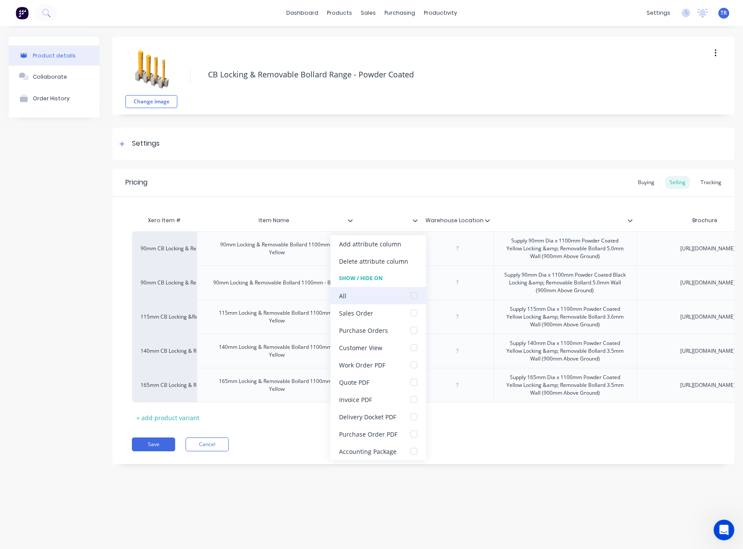
click at [408, 291] on div at bounding box center [413, 295] width 17 height 17
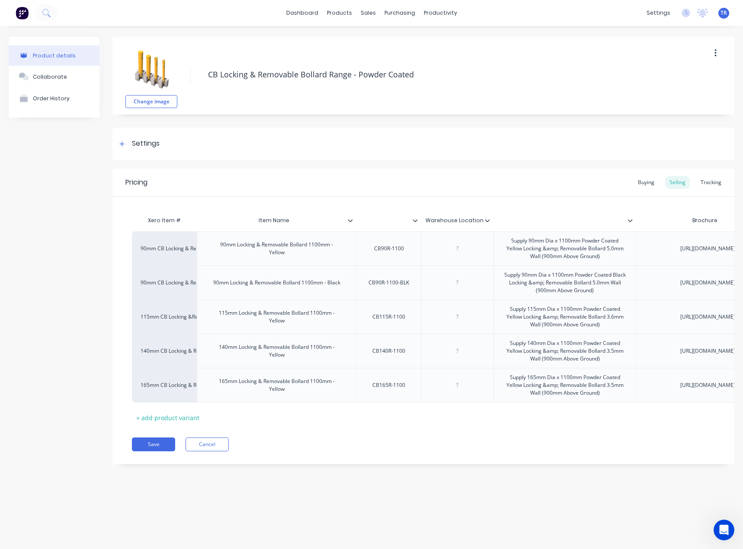
click at [487, 219] on icon at bounding box center [487, 220] width 5 height 5
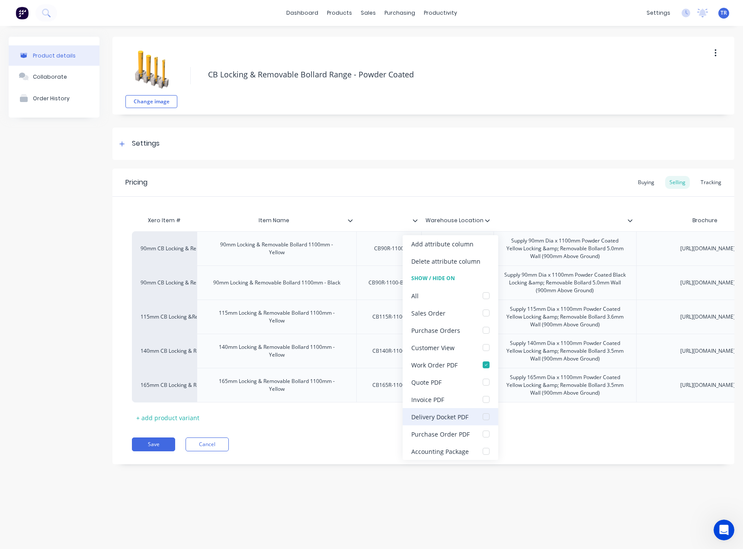
click at [449, 413] on div "Delivery Docket PDF" at bounding box center [439, 416] width 57 height 9
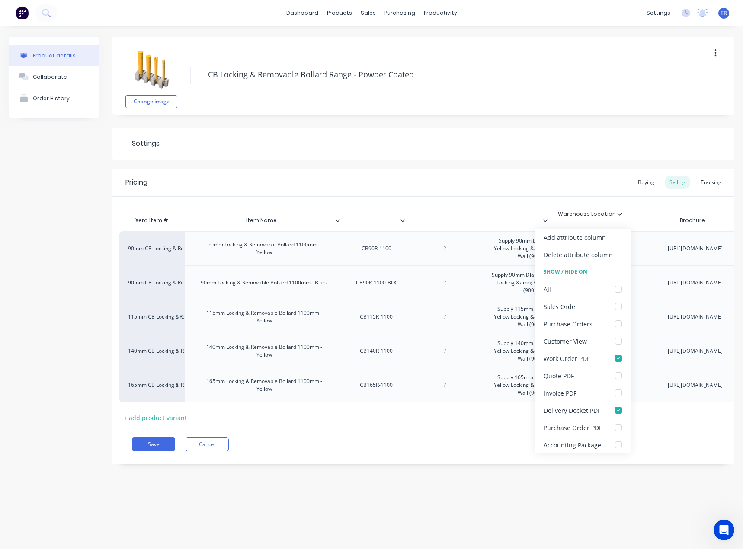
drag, startPoint x: 486, startPoint y: 221, endPoint x: 624, endPoint y: 215, distance: 137.6
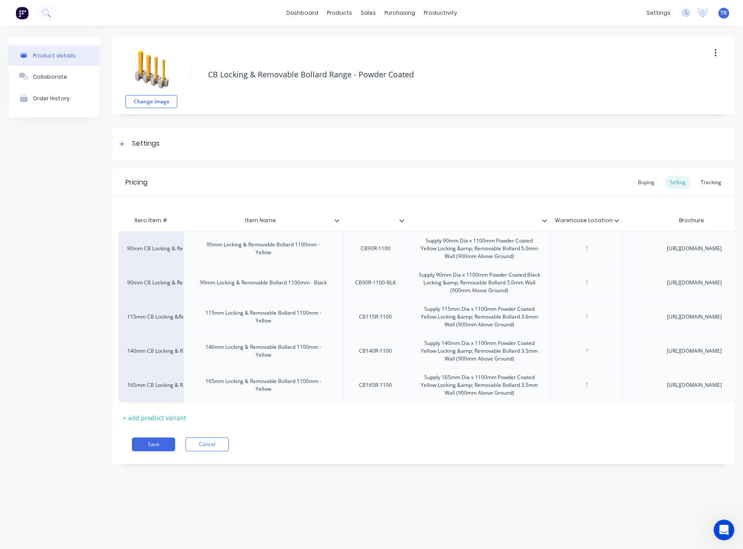
click at [546, 218] on icon at bounding box center [544, 220] width 5 height 5
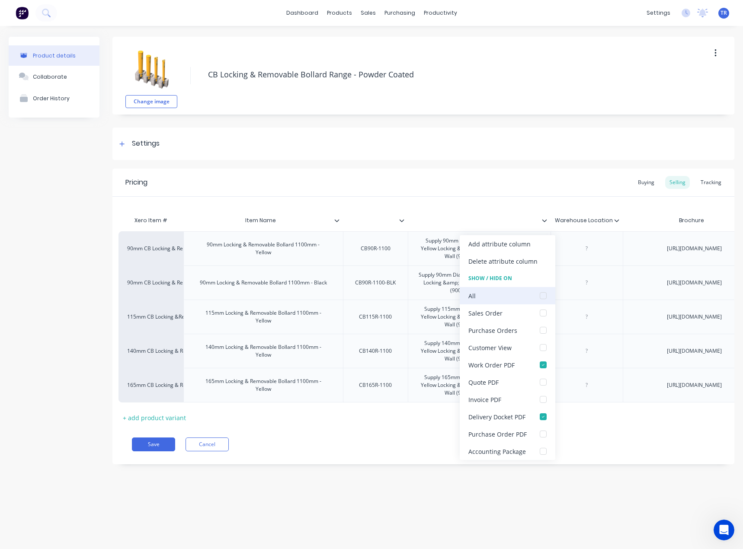
click at [532, 295] on div "All" at bounding box center [507, 295] width 96 height 17
click at [478, 206] on div "Xero Item # Item Name Warehouse Location Brochure Weight Boxed Weight Boxed Len…" at bounding box center [423, 311] width 622 height 228
type textarea "x"
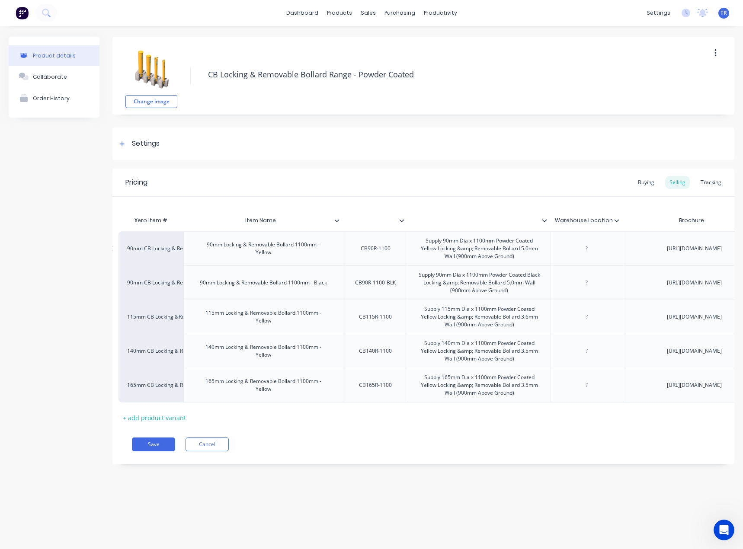
click at [471, 257] on div "Supply 90mm Dia x 1100mm Powder Coated Yellow Locking &amp; Removable Bollard 5…" at bounding box center [478, 248] width 135 height 27
click at [470, 258] on div "Supply 90mm Dia x 1100mm Powder Coated Yellow Locking &amp; Removable Bollard 5…" at bounding box center [478, 248] width 135 height 27
click at [474, 258] on div "Supply 90mm Dia x 1100mm Powder Coated Yellow Locking &amp; Removable Bollard 5…" at bounding box center [478, 248] width 135 height 27
click at [473, 296] on div "Supply 90mm Dia x 1100mm Powder Coated Black Locking &amp; Removable Bollard 5.…" at bounding box center [478, 282] width 135 height 27
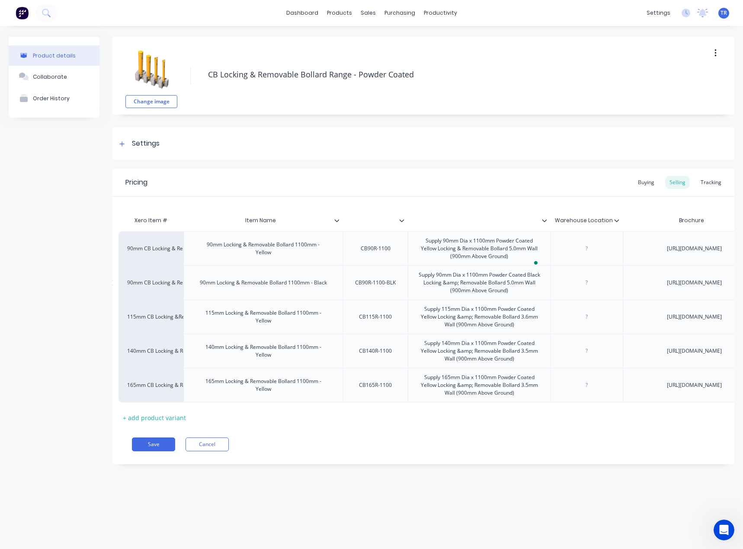
type textarea "x"
click at [475, 330] on div "Supply 115mm Dia x 1100mm Powder Coated Yellow Locking &amp; Removable Bollard …" at bounding box center [478, 316] width 135 height 27
type textarea "x"
click at [475, 364] on div "Supply 140mm Dia x 1100mm Powder Coated Yellow Locking &amp; Removable Bollard …" at bounding box center [478, 351] width 135 height 27
type textarea "x"
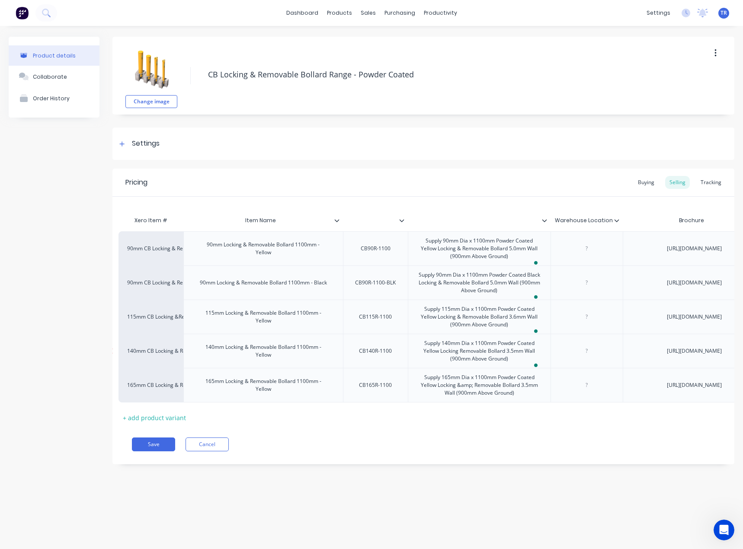
drag, startPoint x: 477, startPoint y: 455, endPoint x: 482, endPoint y: 398, distance: 57.7
click at [482, 364] on div "Supply 140mm Dia x 1100mm Powder Coated Yellow Locking Removable Bollard 3.5mm …" at bounding box center [478, 351] width 135 height 27
click at [474, 402] on div "90mm CB Locking & Removable Bollard 1100mm -Yellow 90mm Locking & Removable Bol…" at bounding box center [409, 316] width 583 height 171
click at [476, 364] on div "Supply 140mm Dia x 1100mm Powder Coated Yellow Locking Removable Bollard 3.5mm …" at bounding box center [478, 351] width 135 height 27
click at [473, 399] on div "Supply 165mm Dia x 1100mm Powder Coated Yellow Locking &amp; Removable Bollard …" at bounding box center [478, 385] width 135 height 27
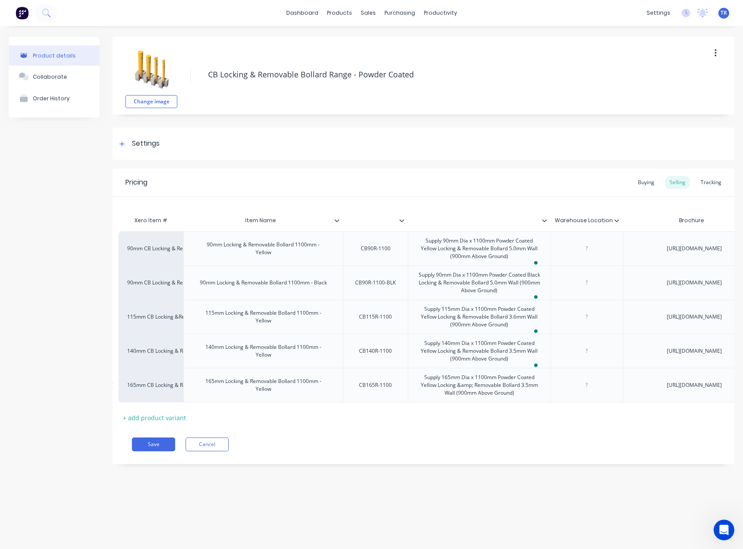
type textarea "x"
click at [473, 399] on div "Supply 165mm Dia x 1100mm Powder Coated Yellow Locking &amp; Removable Bollard …" at bounding box center [478, 385] width 135 height 27
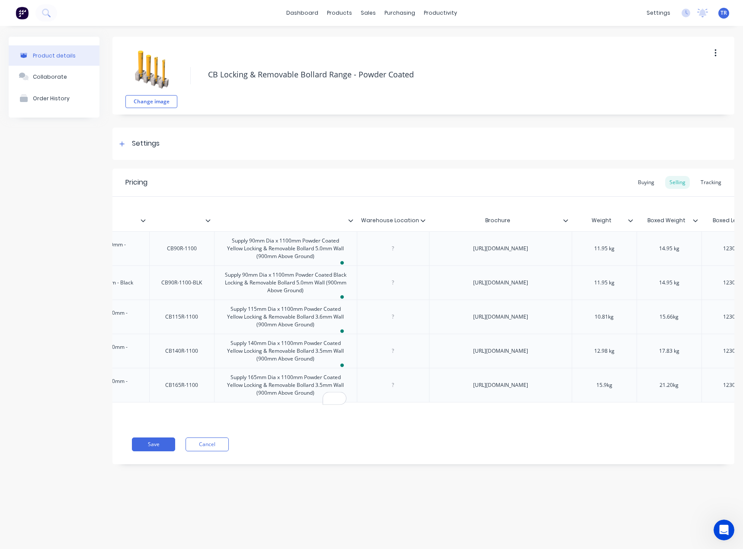
click at [423, 219] on icon at bounding box center [422, 220] width 5 height 5
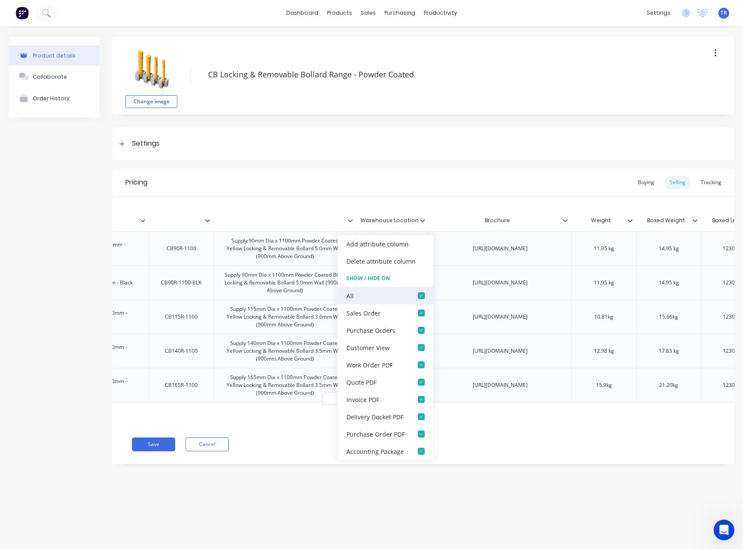
click at [415, 292] on div at bounding box center [420, 295] width 17 height 17
click at [420, 372] on div at bounding box center [420, 364] width 17 height 17
click at [415, 414] on div at bounding box center [420, 416] width 17 height 17
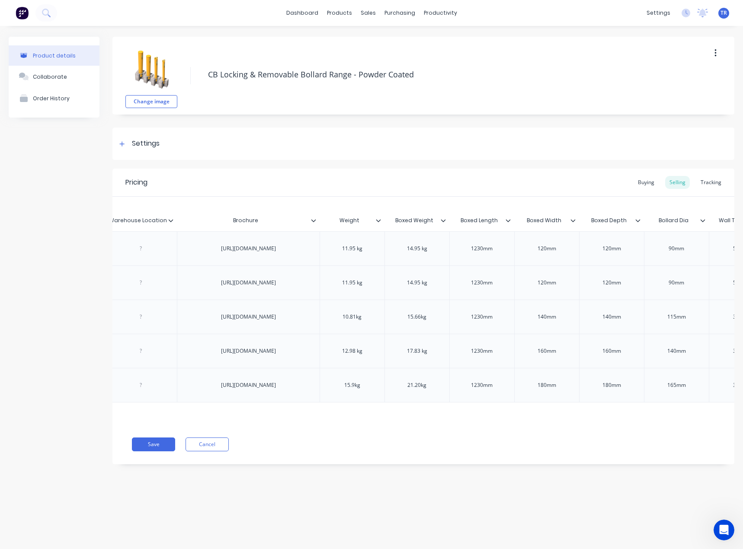
scroll to position [0, 459]
click at [313, 220] on icon at bounding box center [312, 220] width 5 height 5
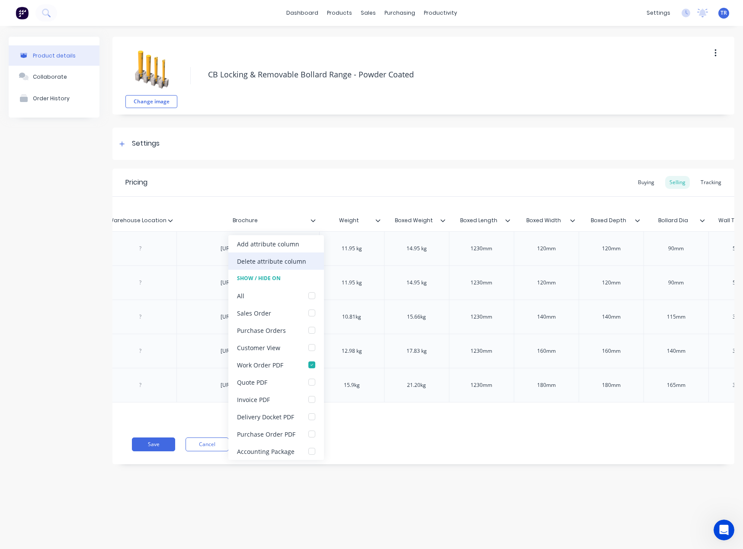
click at [304, 261] on div "Delete attribute column" at bounding box center [271, 261] width 69 height 9
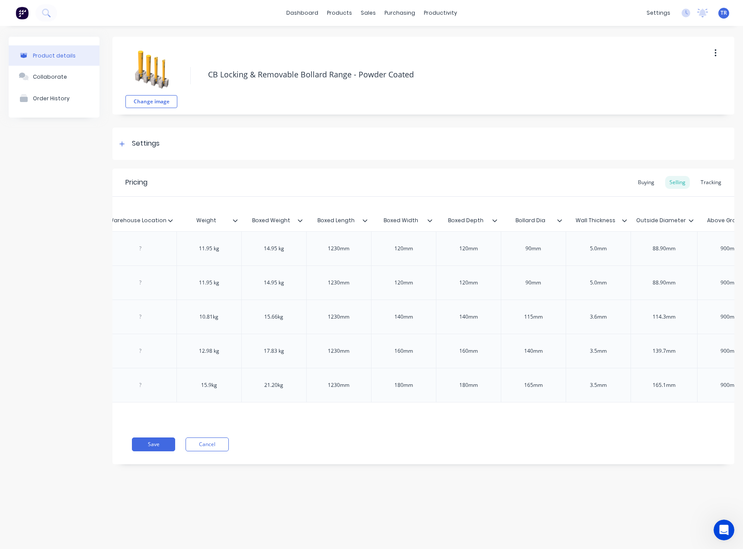
click at [236, 220] on icon at bounding box center [235, 220] width 5 height 5
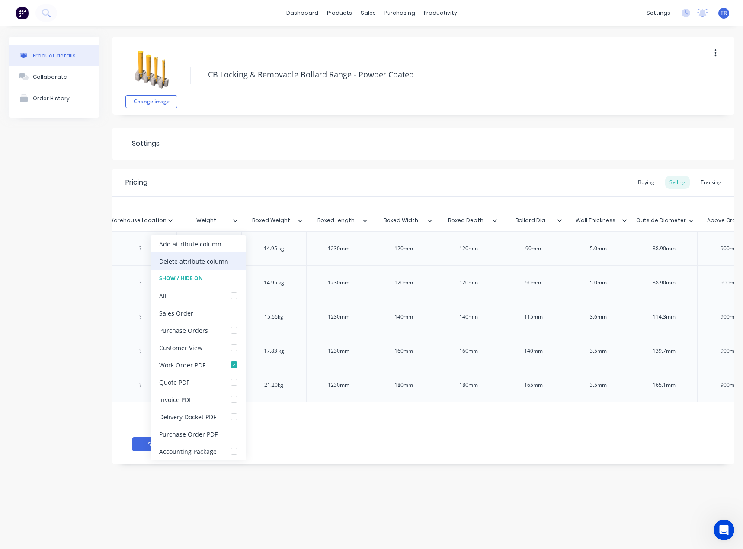
click at [241, 258] on div "Delete attribute column" at bounding box center [198, 260] width 96 height 17
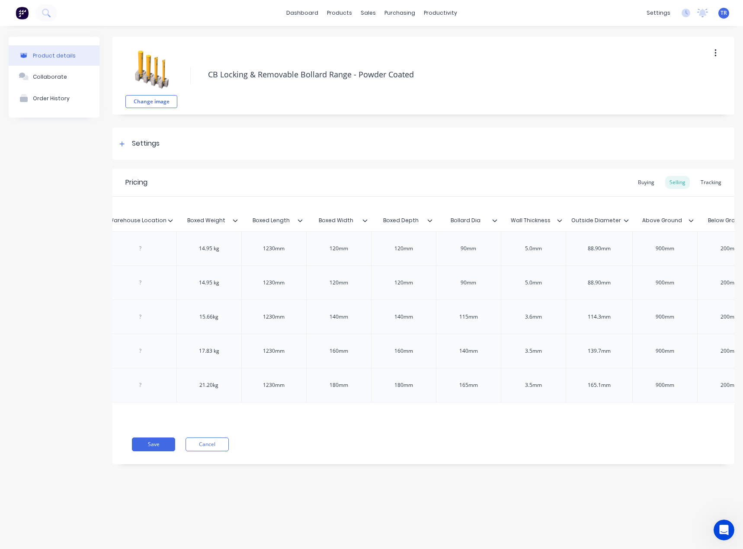
click at [237, 220] on icon at bounding box center [235, 220] width 5 height 5
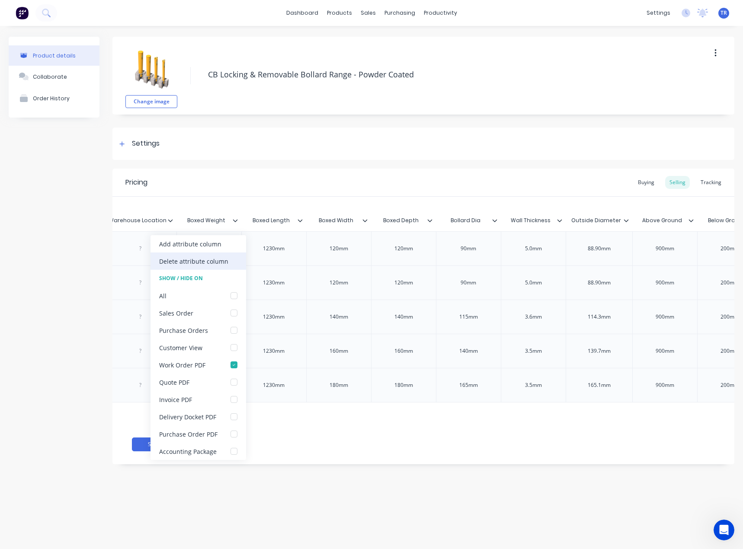
click at [230, 267] on div "Delete attribute column" at bounding box center [198, 260] width 96 height 17
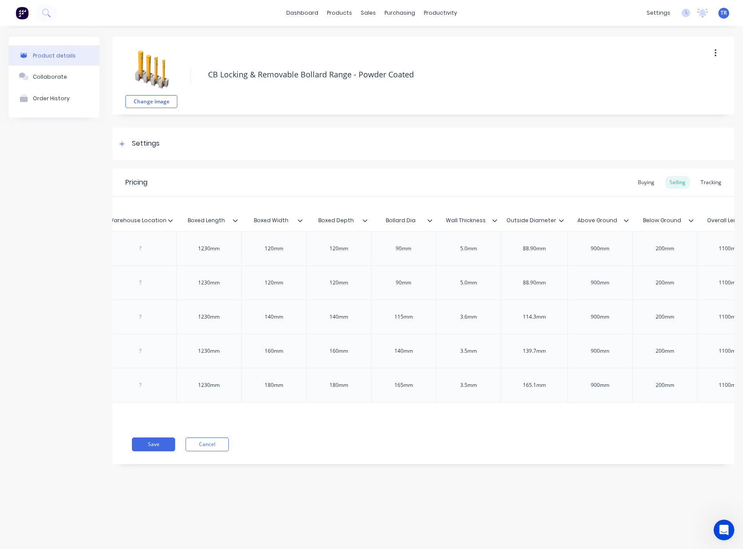
click at [238, 220] on div at bounding box center [238, 221] width 5 height 8
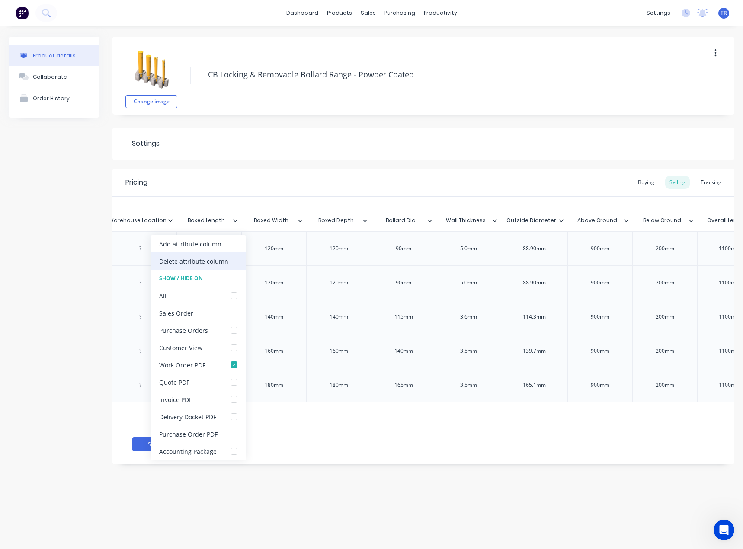
click at [230, 263] on div "Delete attribute column" at bounding box center [198, 260] width 96 height 17
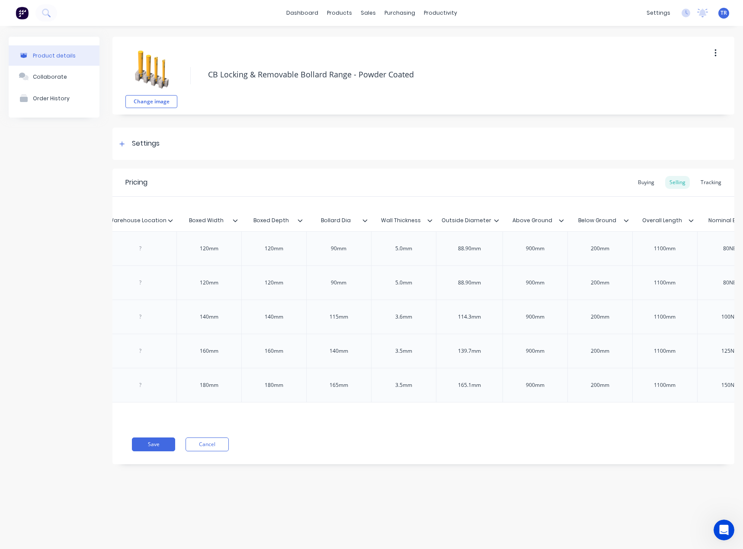
click at [236, 224] on div "Boxed Width" at bounding box center [208, 221] width 65 height 22
click at [236, 219] on icon at bounding box center [235, 220] width 5 height 5
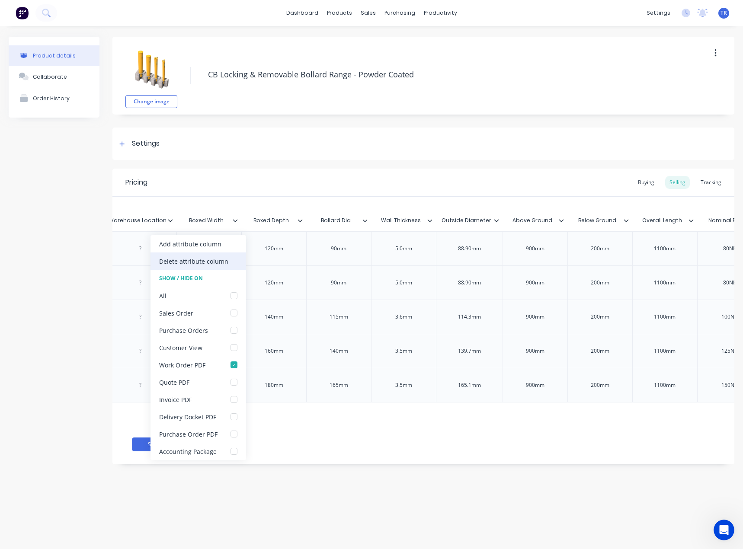
click at [227, 260] on div "Delete attribute column" at bounding box center [198, 260] width 96 height 17
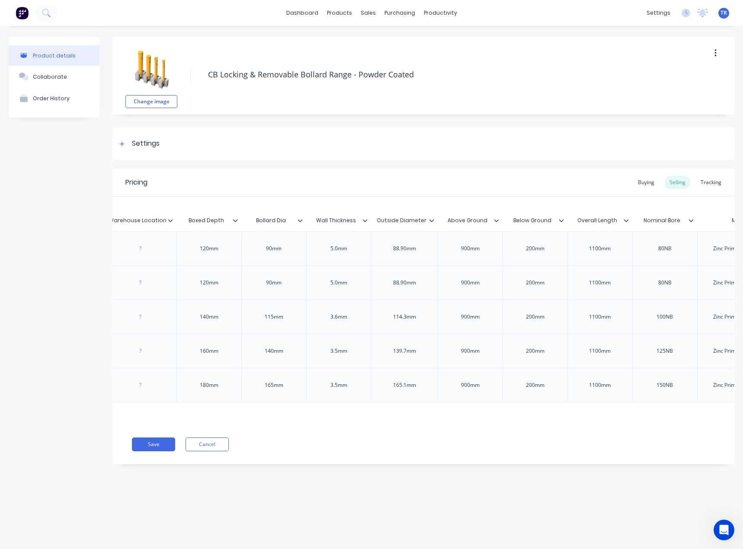
click at [234, 220] on icon at bounding box center [235, 220] width 5 height 3
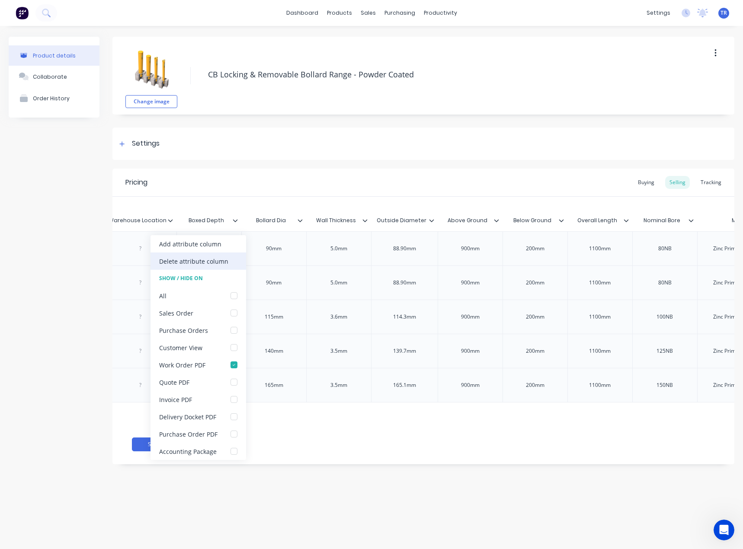
click at [224, 255] on div "Delete attribute column" at bounding box center [198, 260] width 96 height 17
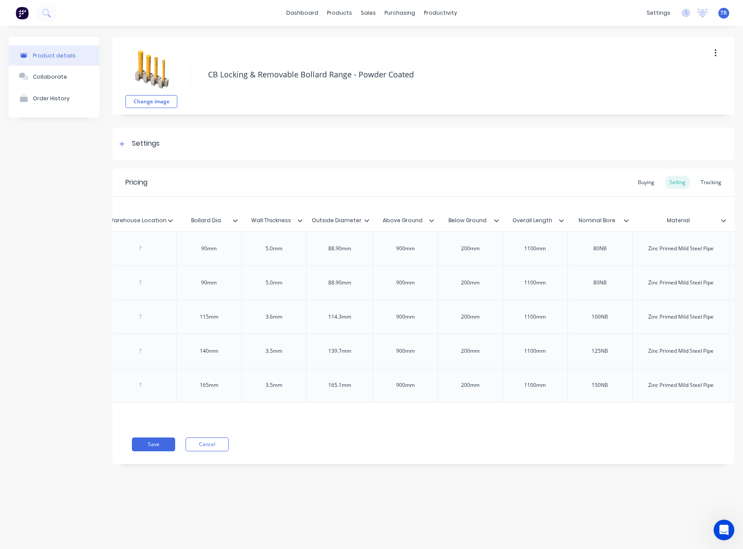
click at [233, 220] on icon at bounding box center [235, 220] width 5 height 5
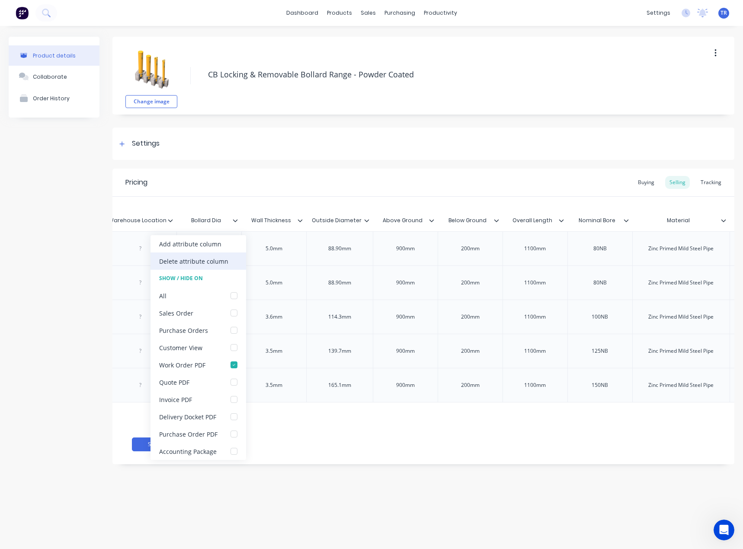
drag, startPoint x: 223, startPoint y: 252, endPoint x: 223, endPoint y: 261, distance: 8.7
click at [223, 261] on div "Add attribute column Delete attribute column Show / Hide On All Sales Order Pur…" at bounding box center [198, 347] width 96 height 225
click at [223, 259] on div "Delete attribute column" at bounding box center [193, 261] width 69 height 9
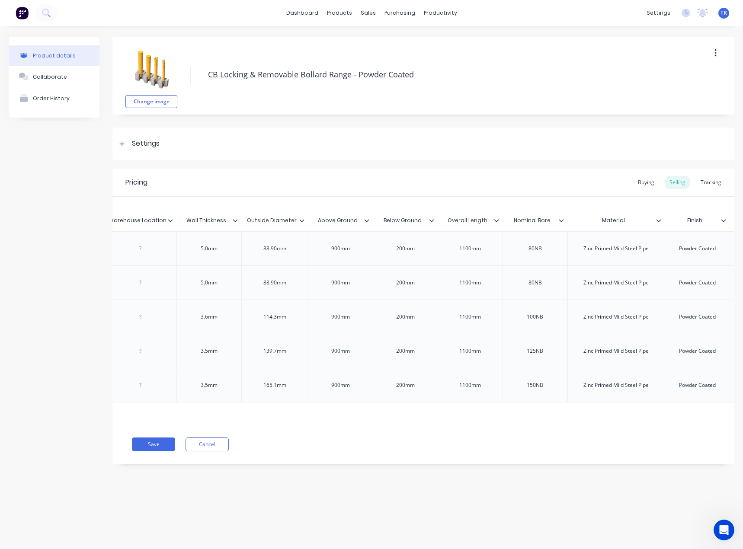
click at [239, 221] on div at bounding box center [238, 221] width 5 height 8
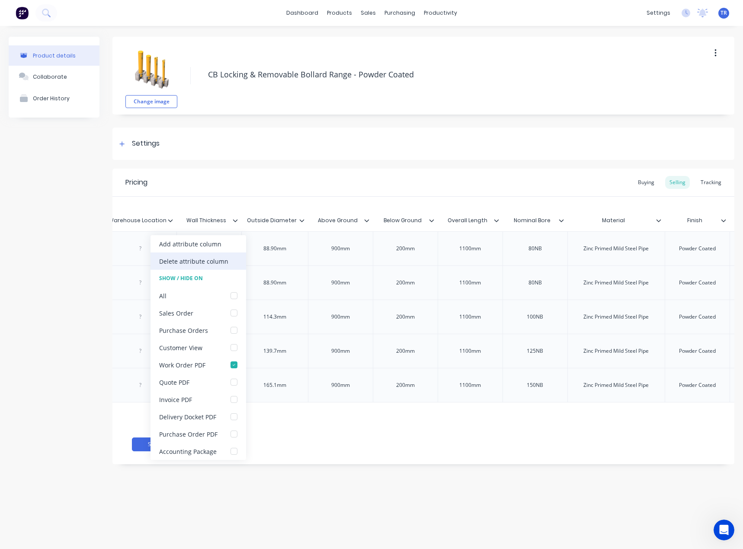
click at [217, 262] on div "Delete attribute column" at bounding box center [193, 261] width 69 height 9
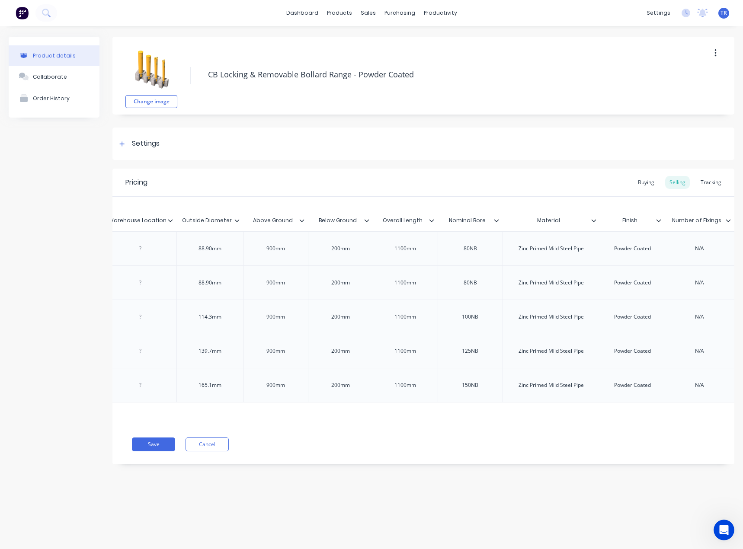
click at [239, 223] on div at bounding box center [240, 221] width 5 height 8
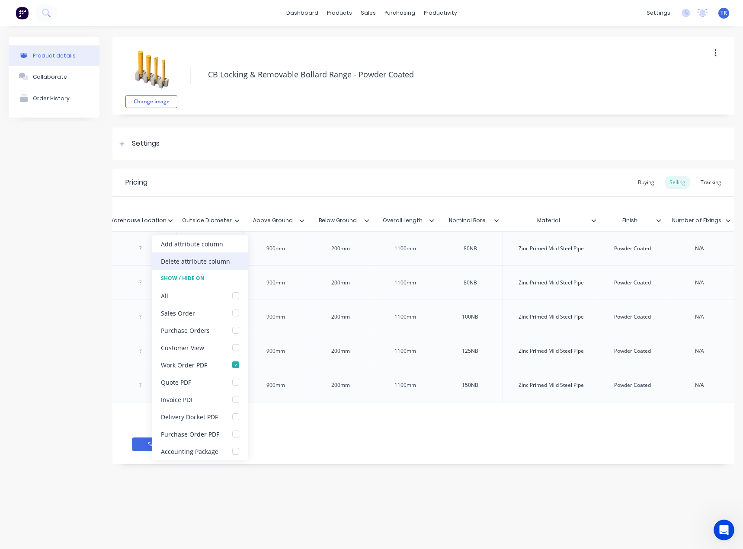
click at [218, 262] on div "Delete attribute column" at bounding box center [195, 261] width 69 height 9
type textarea "x"
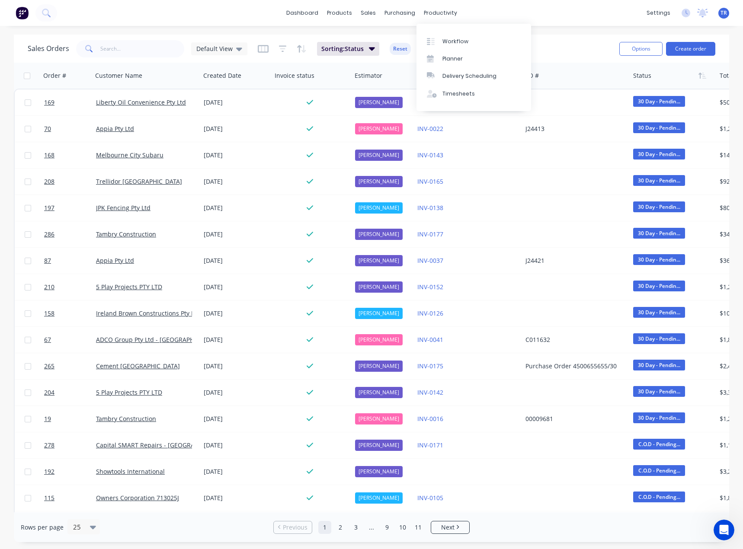
click at [567, 25] on div "dashboard products sales purchasing productivity dashboard products Product Cat…" at bounding box center [371, 13] width 743 height 26
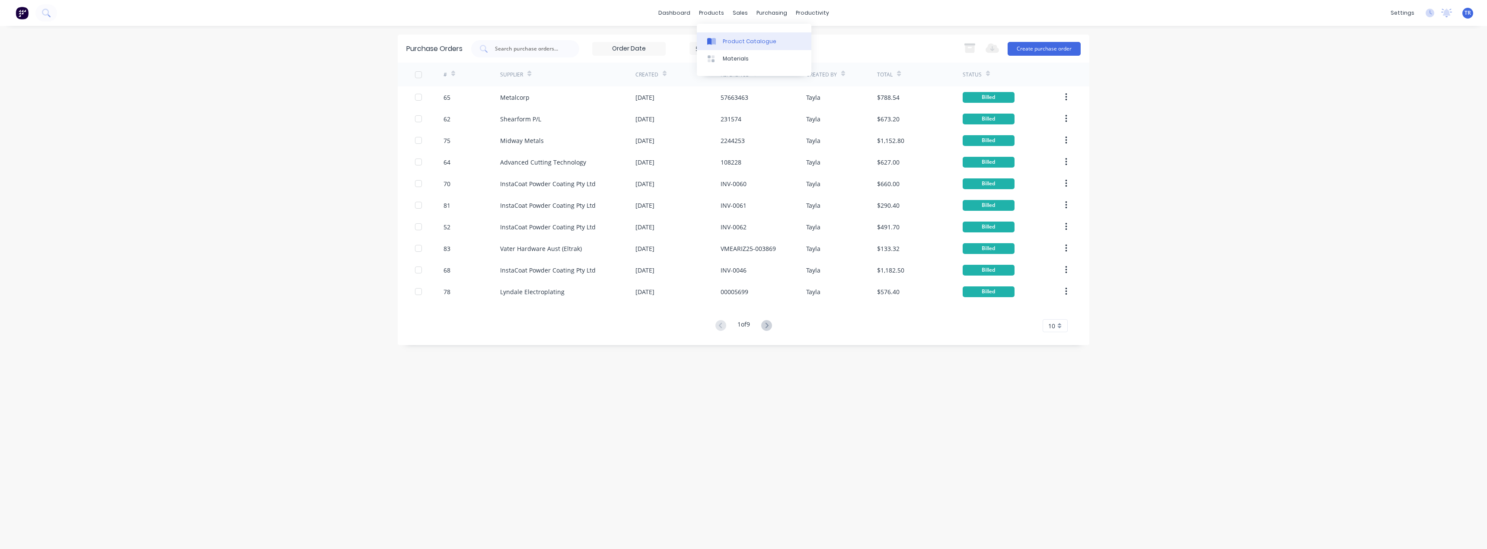
click at [720, 35] on link "Product Catalogue" at bounding box center [754, 40] width 115 height 17
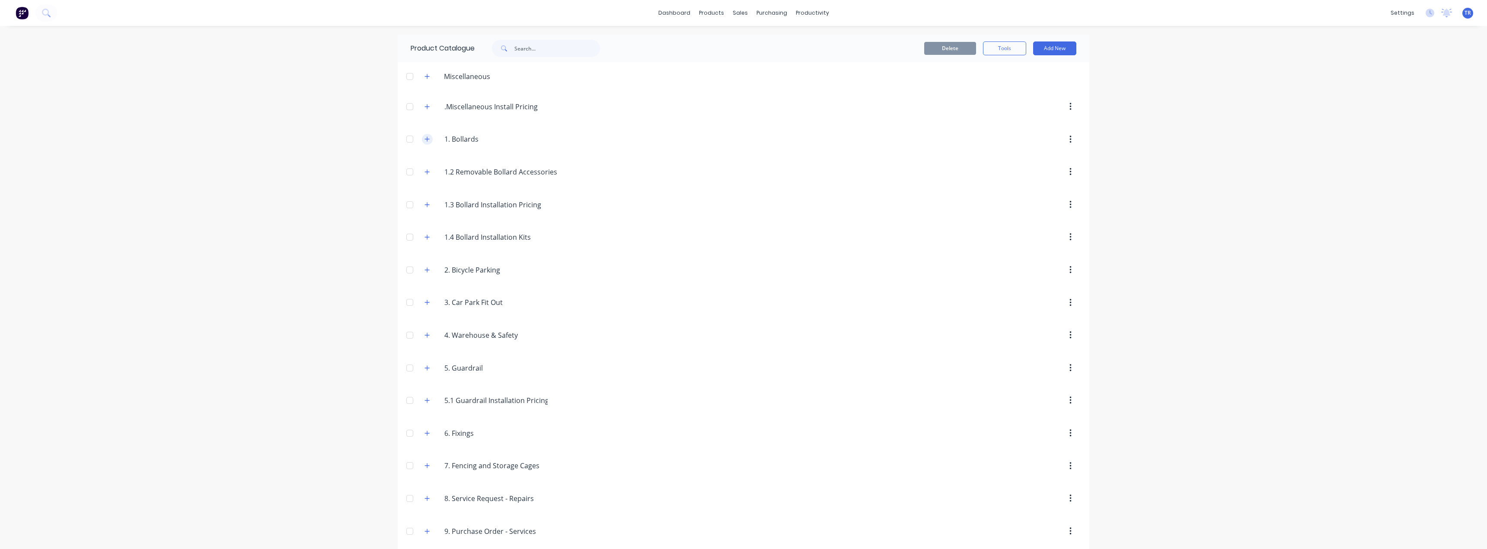
click at [424, 141] on icon "button" at bounding box center [426, 139] width 5 height 6
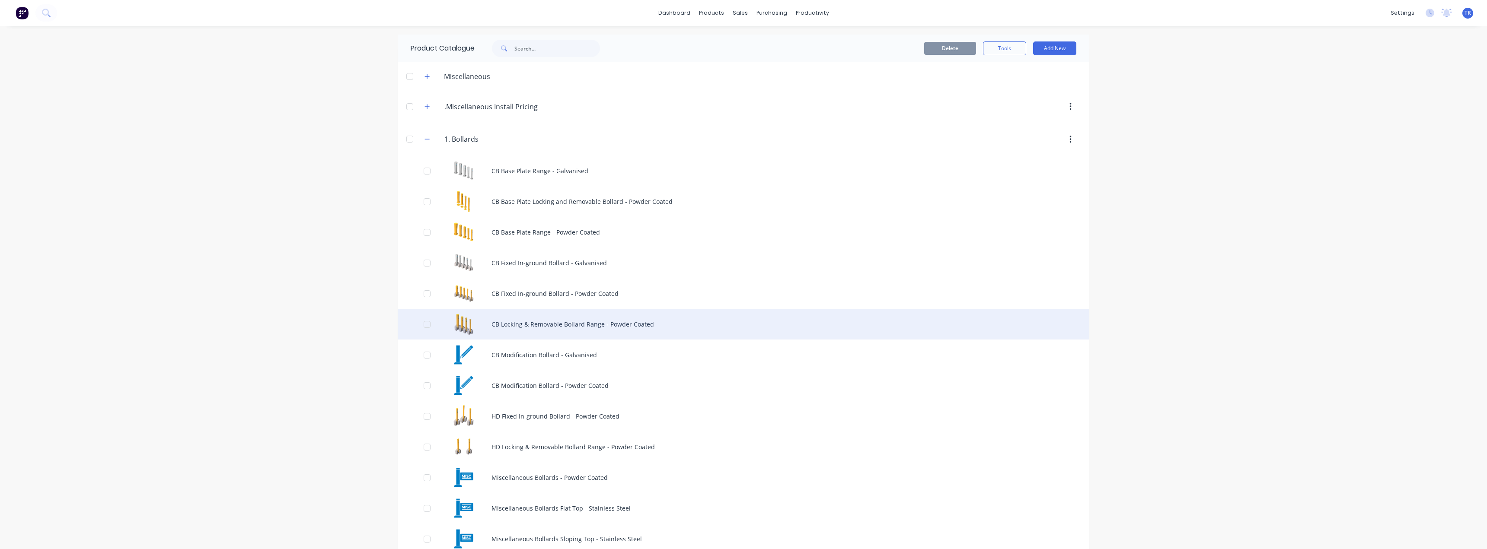
click at [486, 323] on div "CB Locking & Removable Bollard Range - Powder Coated" at bounding box center [744, 324] width 692 height 31
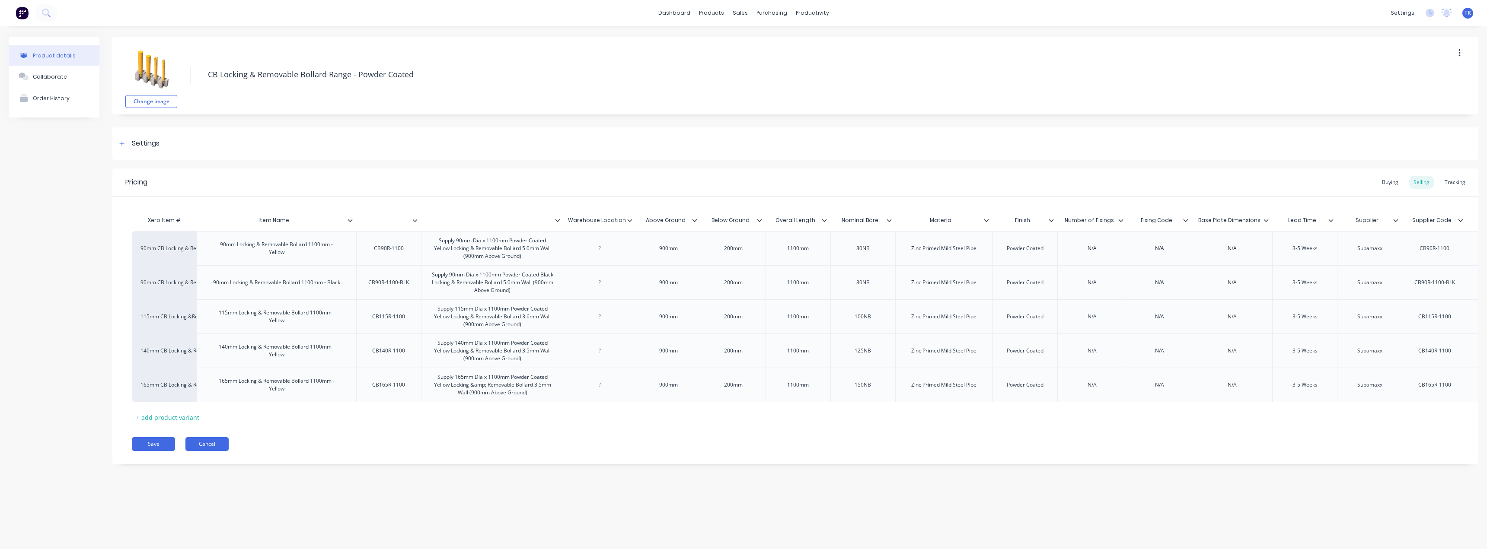
click at [201, 451] on button "Cancel" at bounding box center [206, 444] width 43 height 14
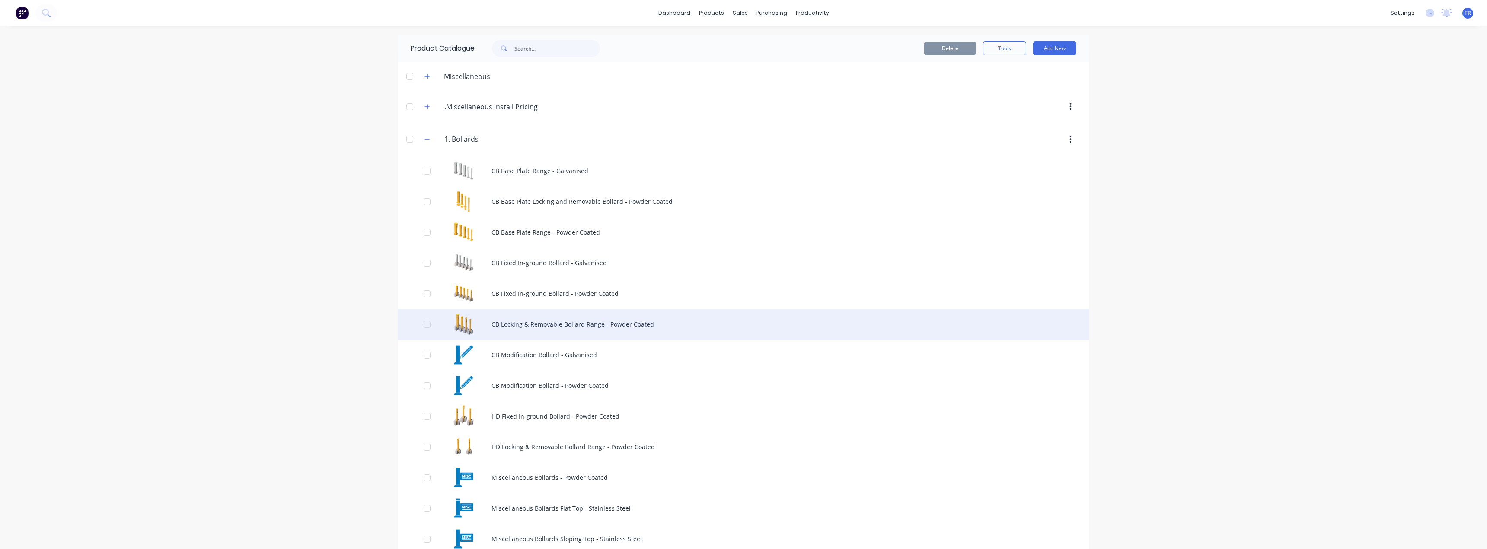
click at [504, 324] on div "CB Locking & Removable Bollard Range - Powder Coated" at bounding box center [744, 324] width 692 height 31
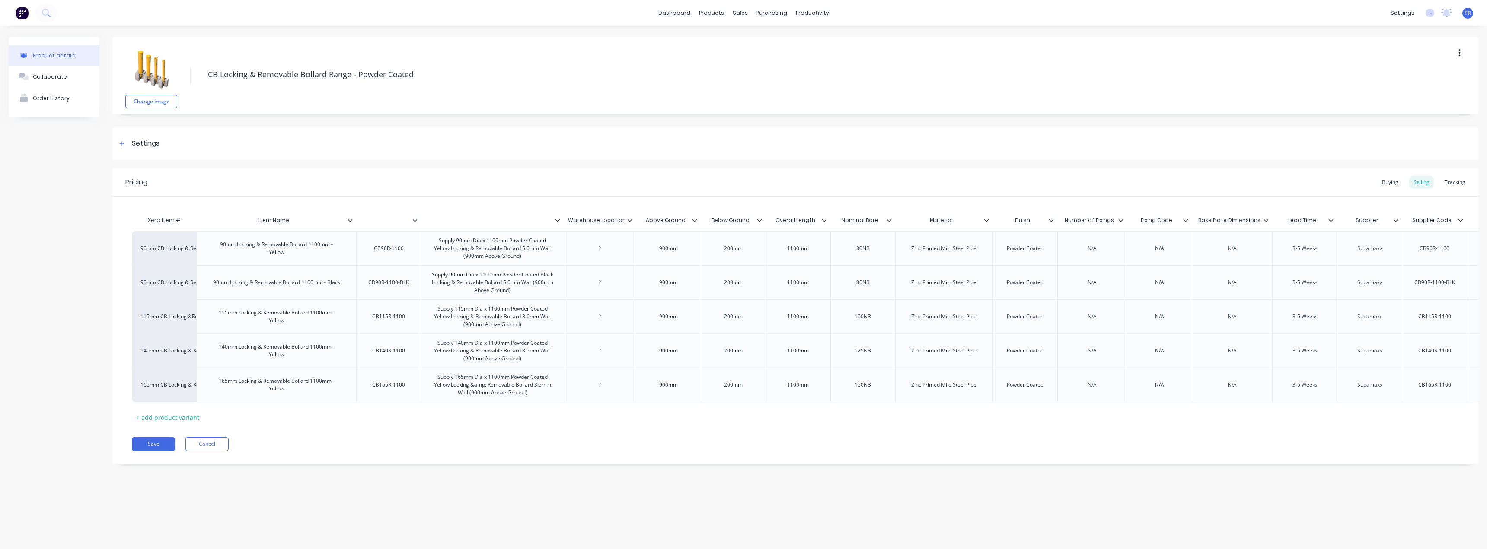
click at [420, 220] on div at bounding box center [418, 221] width 5 height 8
click at [217, 449] on button "Cancel" at bounding box center [206, 444] width 43 height 14
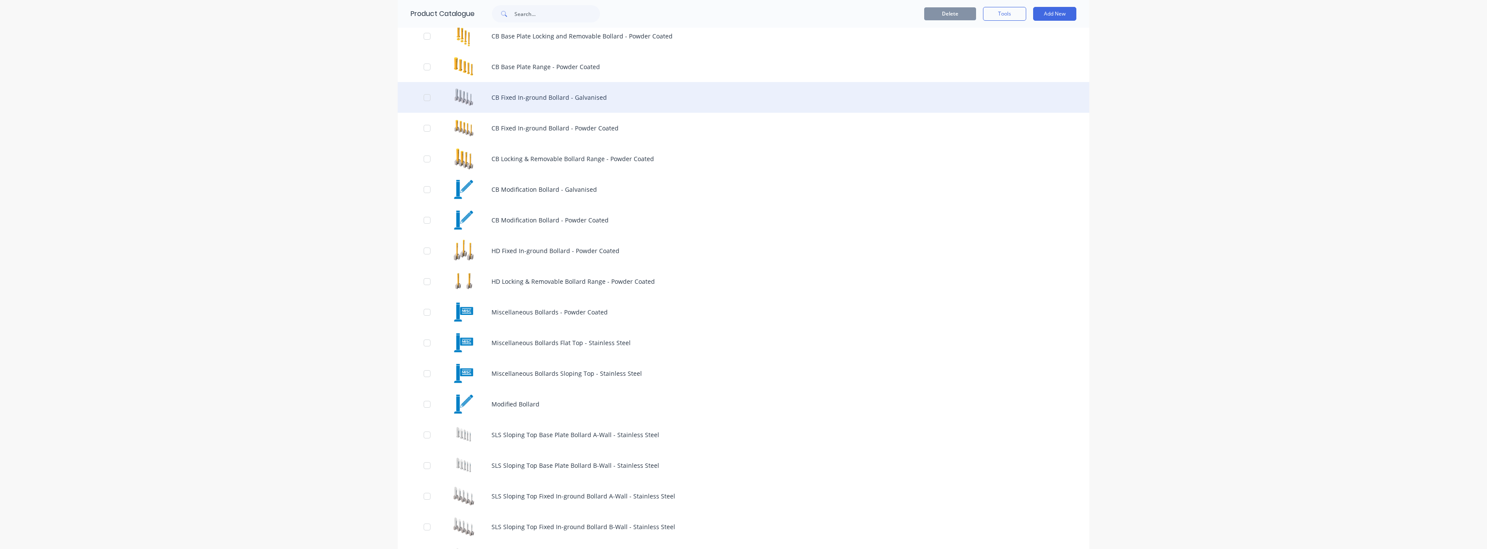
scroll to position [173, 0]
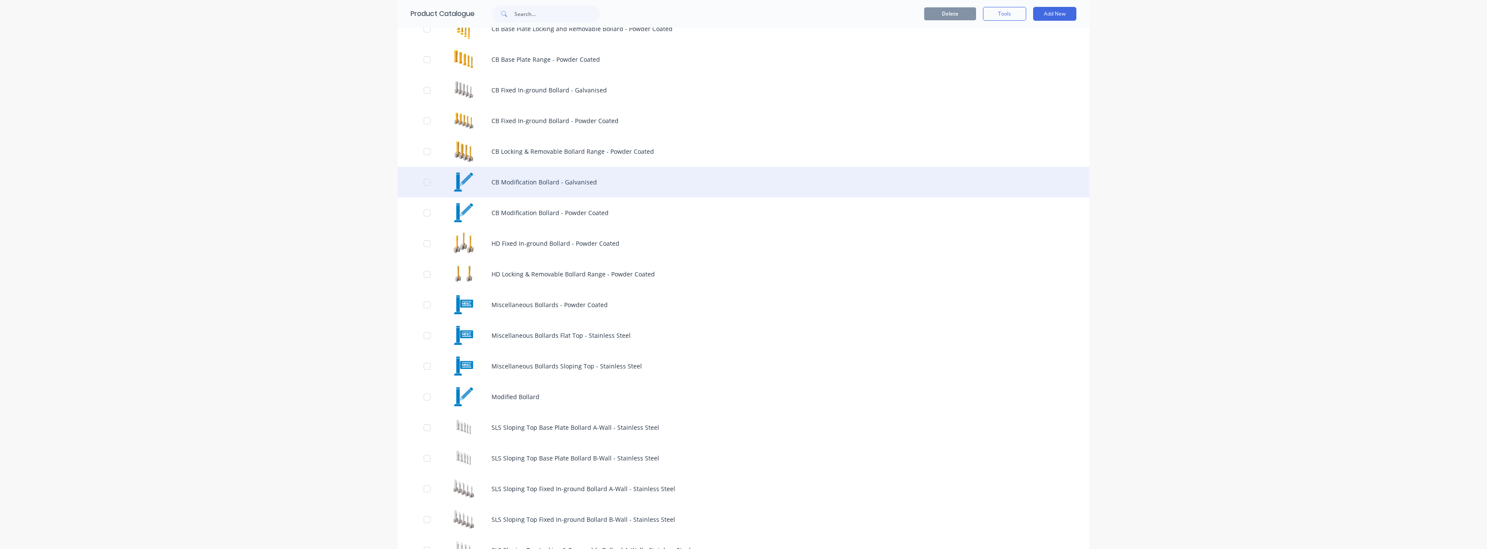
click at [535, 179] on div "CB Modification Bollard - Galvanised" at bounding box center [744, 182] width 692 height 31
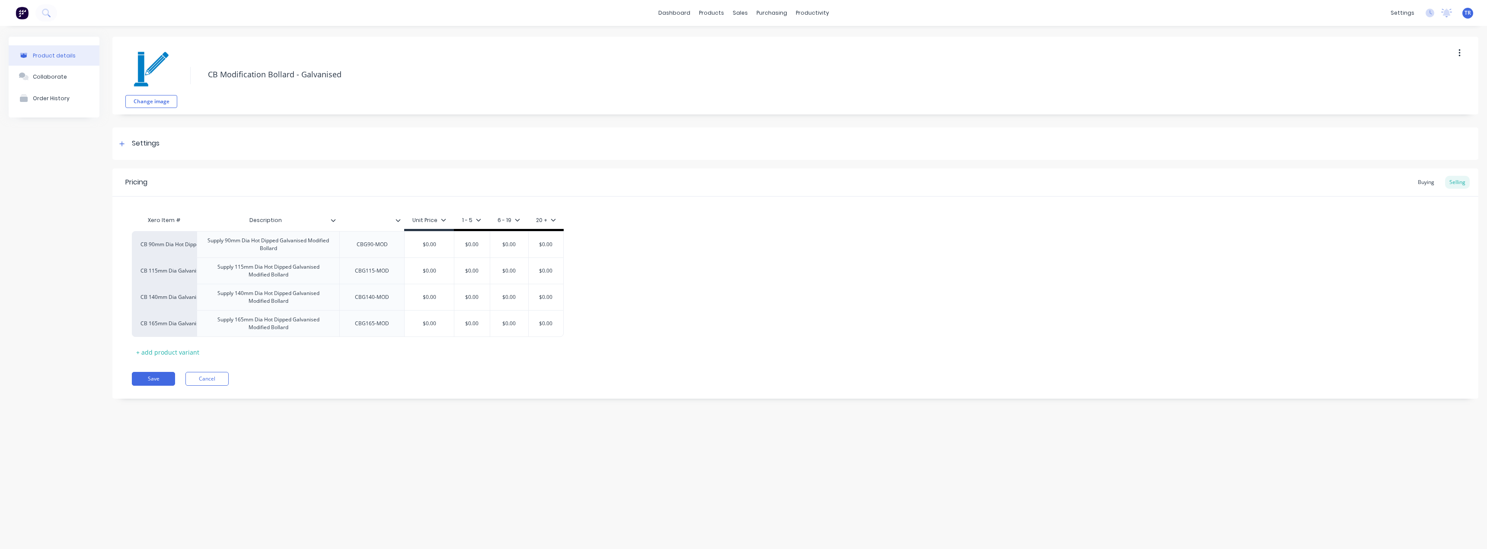
click at [396, 221] on icon at bounding box center [398, 220] width 5 height 5
click at [336, 217] on div at bounding box center [336, 221] width 5 height 8
click at [403, 218] on div at bounding box center [401, 221] width 5 height 8
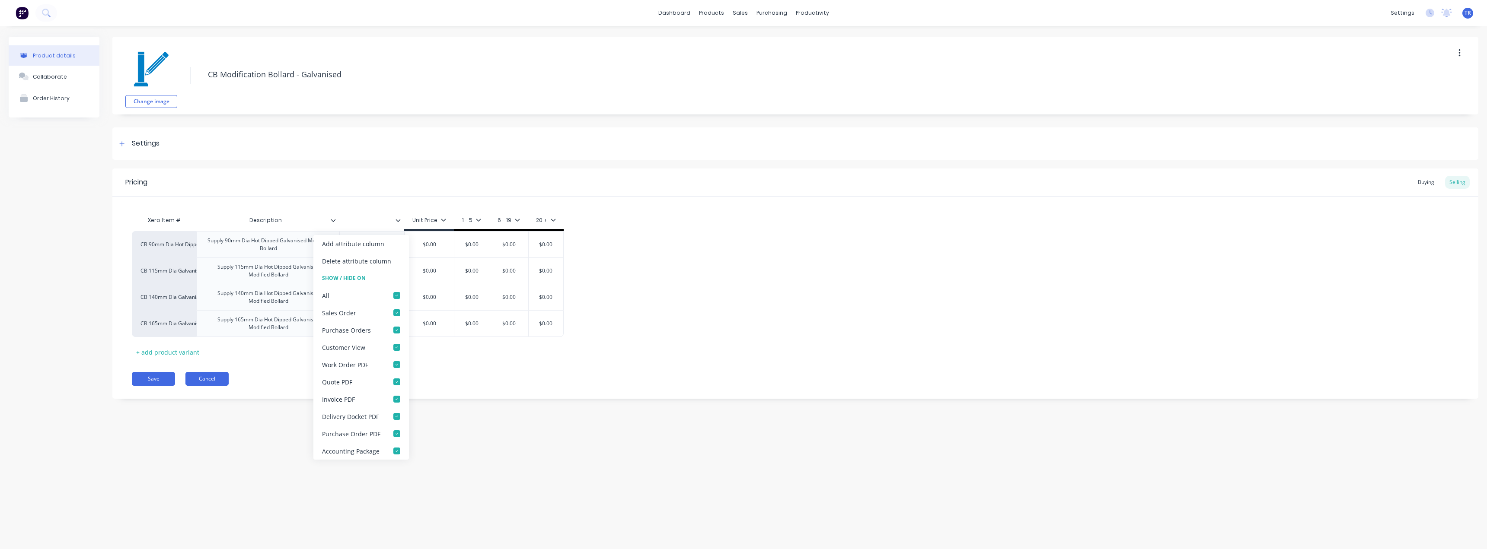
click at [198, 376] on button "Cancel" at bounding box center [206, 379] width 43 height 14
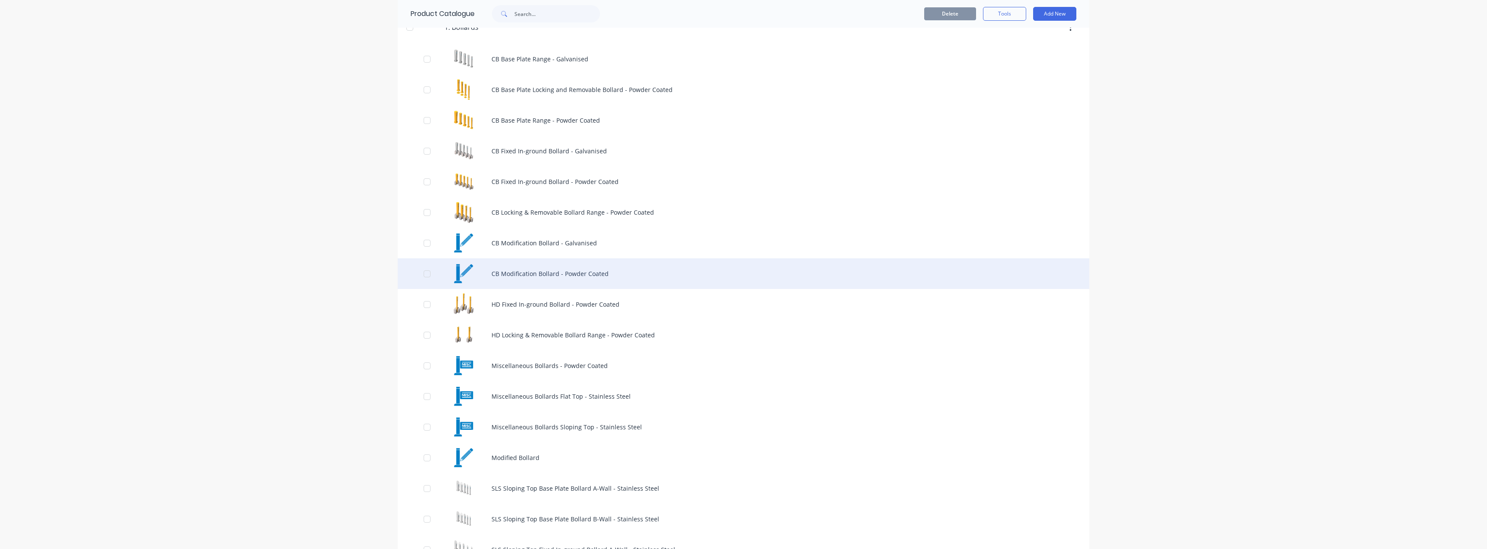
scroll to position [130, 0]
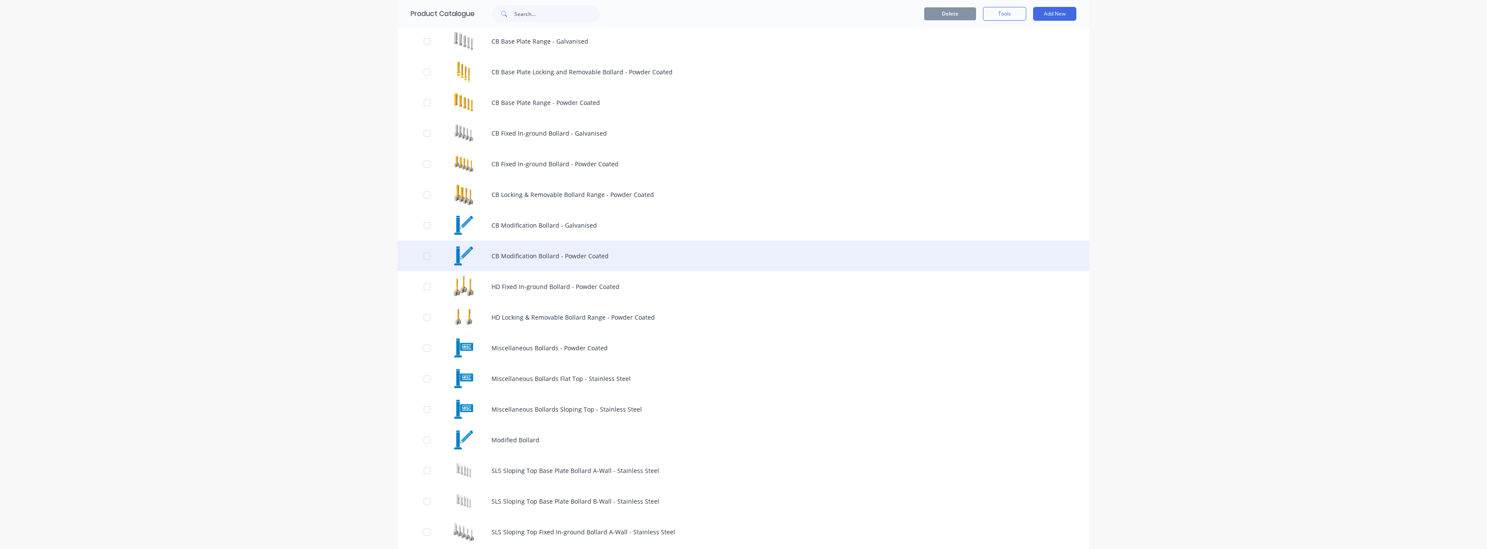
click at [469, 264] on div "CB Modification Bollard - Powder Coated" at bounding box center [744, 256] width 692 height 31
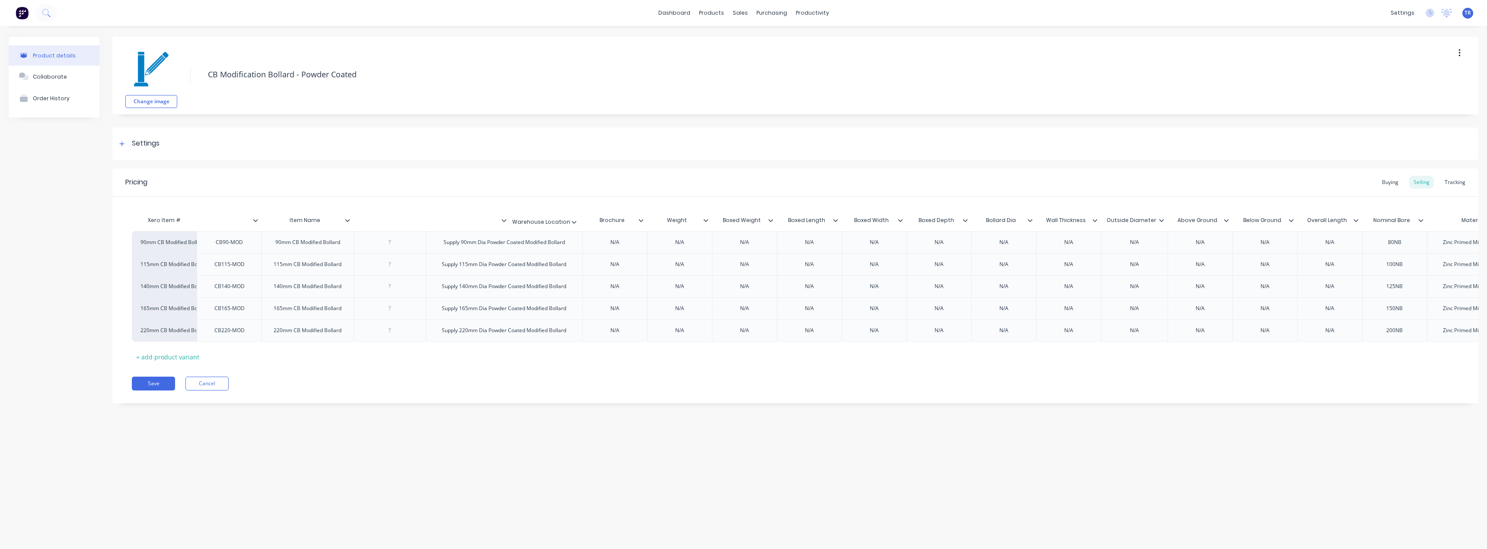
drag, startPoint x: 420, startPoint y: 218, endPoint x: 577, endPoint y: 220, distance: 156.9
click at [577, 220] on div "Xero Item # Item Name Warehouse Location Brochure Weight Boxed Weight Boxed Len…" at bounding box center [1205, 221] width 2147 height 19
click at [576, 221] on icon at bounding box center [576, 220] width 5 height 3
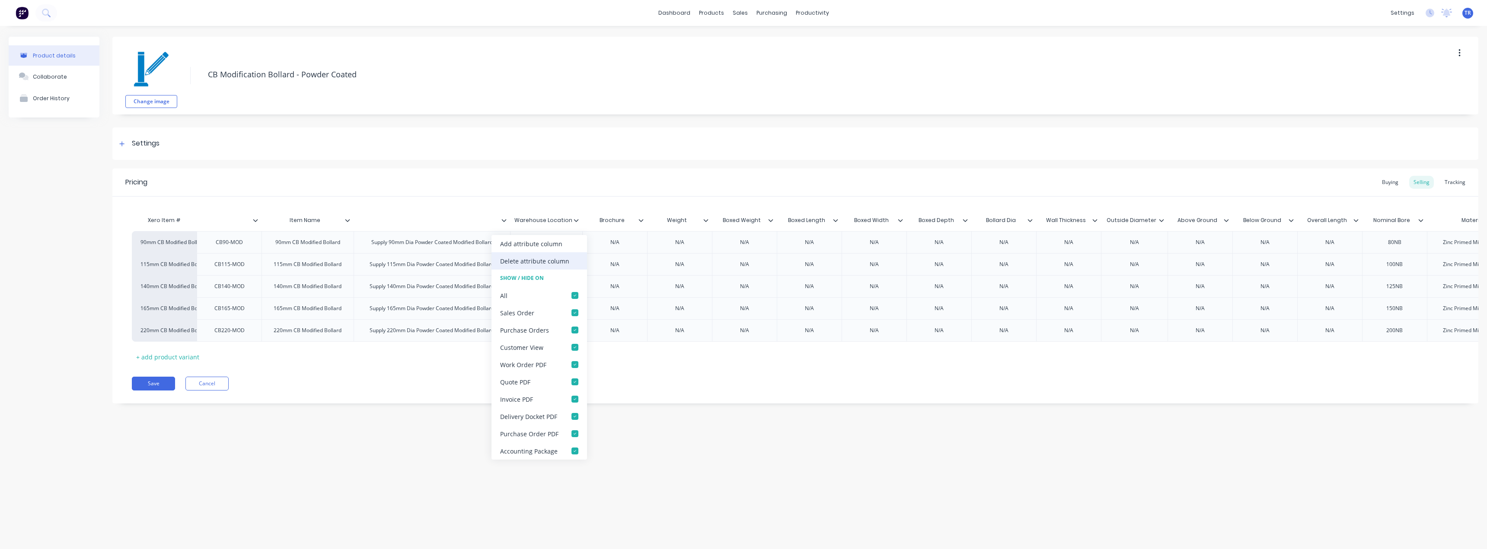
click at [533, 259] on div "Delete attribute column" at bounding box center [534, 261] width 69 height 9
type input "Brochure"
drag, startPoint x: 561, startPoint y: 219, endPoint x: 569, endPoint y: 222, distance: 9.3
click at [561, 220] on input "Brochure" at bounding box center [540, 221] width 60 height 8
click at [569, 222] on icon at bounding box center [568, 220] width 5 height 5
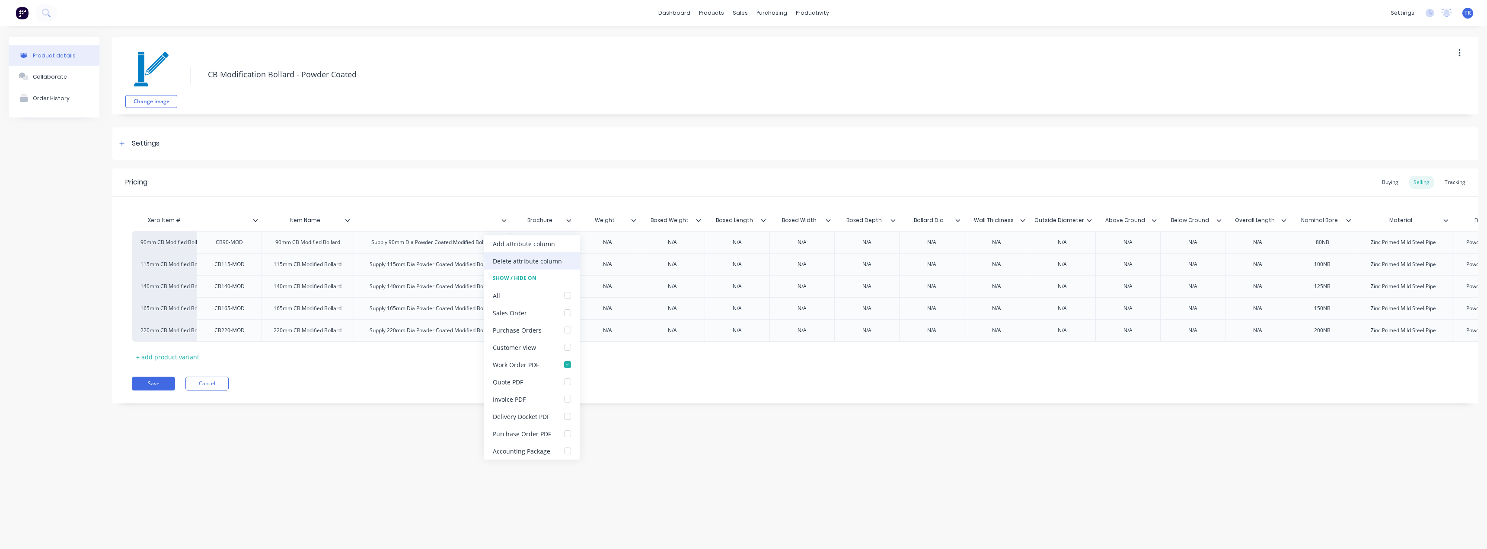
click at [565, 262] on div "Delete attribute column" at bounding box center [532, 260] width 96 height 17
click at [569, 222] on icon at bounding box center [568, 220] width 5 height 5
click at [558, 257] on div "Delete attribute column" at bounding box center [527, 261] width 69 height 9
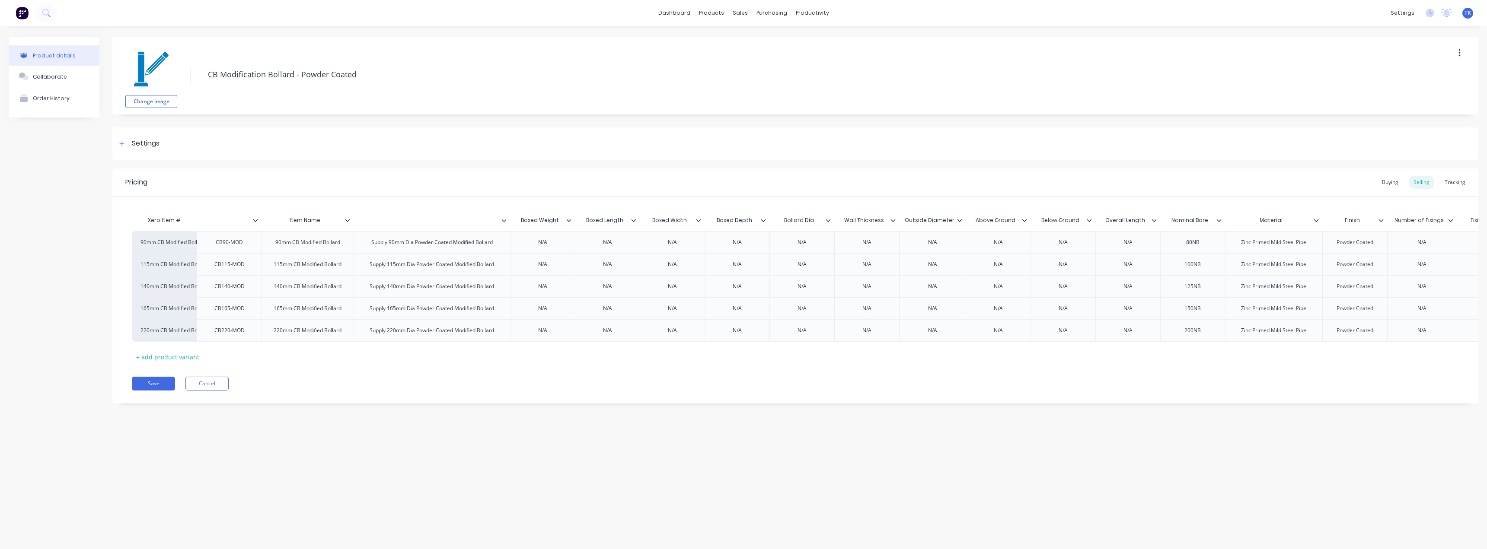
click at [569, 222] on icon at bounding box center [568, 220] width 5 height 5
click at [562, 262] on div "Delete attribute column" at bounding box center [532, 260] width 96 height 17
click at [571, 220] on icon at bounding box center [568, 220] width 5 height 5
click at [569, 260] on div "Delete attribute column" at bounding box center [532, 260] width 96 height 17
click at [570, 225] on div "Boxed Width" at bounding box center [542, 221] width 65 height 22
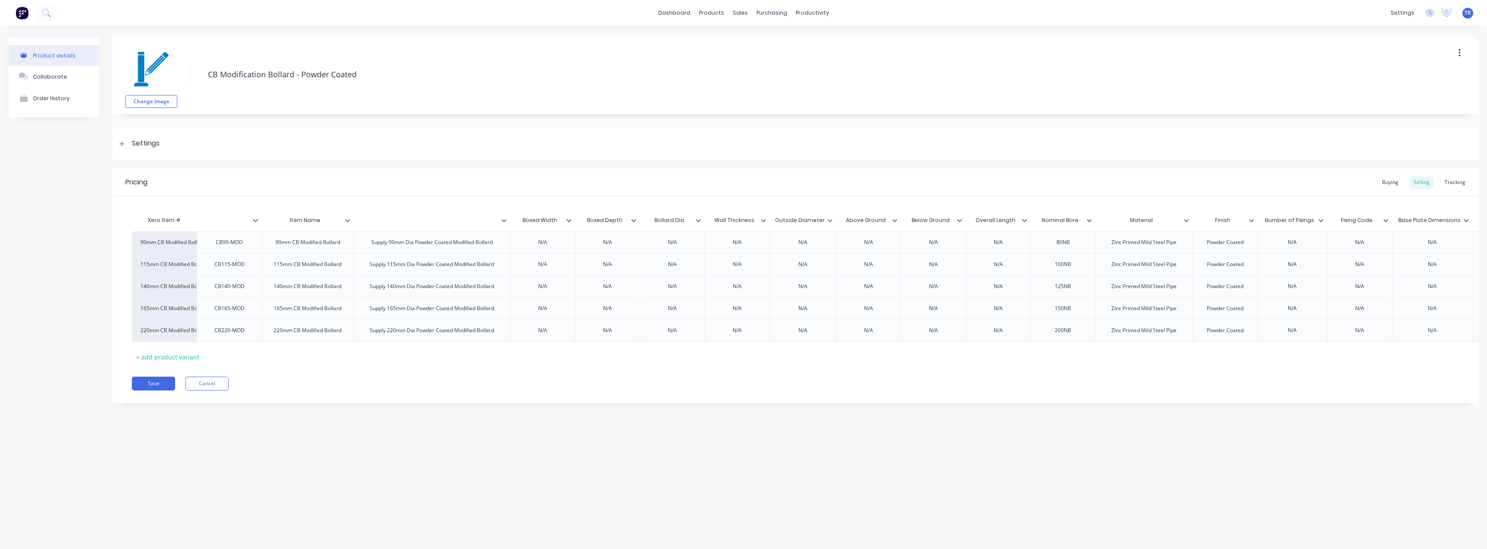
click at [571, 218] on div at bounding box center [572, 221] width 5 height 8
click at [560, 253] on div "Delete attribute column" at bounding box center [532, 260] width 96 height 17
click at [571, 220] on icon at bounding box center [568, 220] width 5 height 3
click at [566, 260] on div "Delete attribute column" at bounding box center [532, 260] width 96 height 17
type input "Bollard Dia"
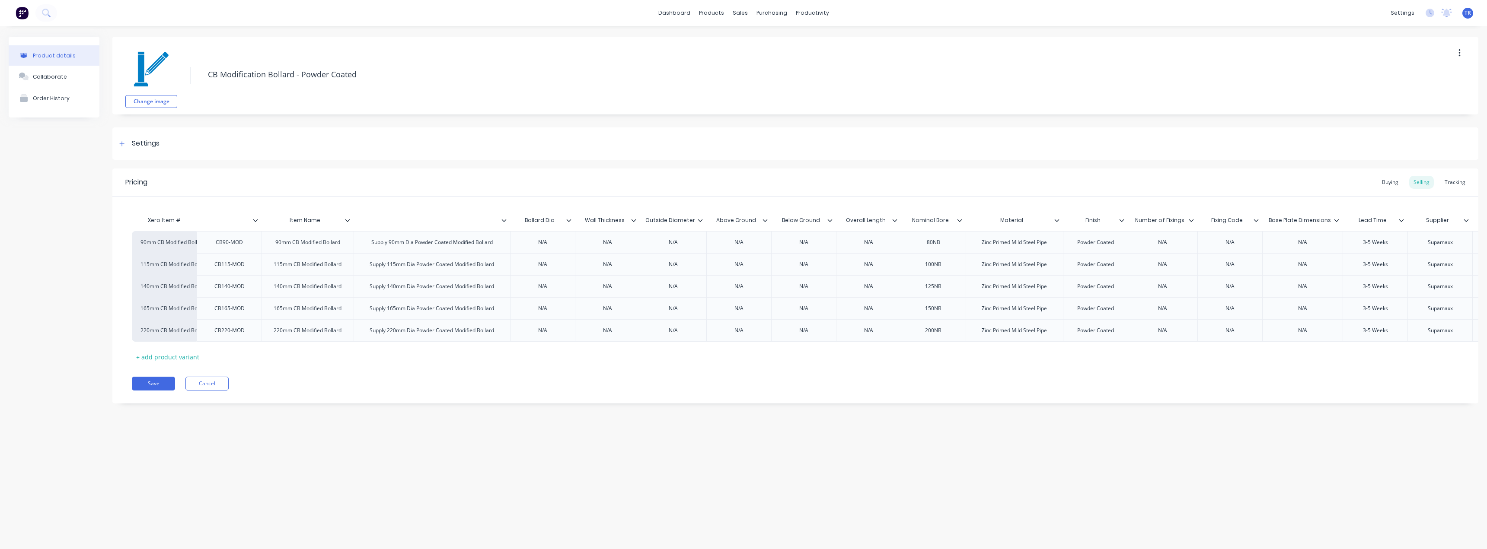
drag, startPoint x: 569, startPoint y: 223, endPoint x: 571, endPoint y: 229, distance: 5.9
click at [569, 223] on div "Bollard Dia Bollard Dia" at bounding box center [542, 221] width 65 height 22
click at [568, 223] on input "Bollard Dia" at bounding box center [540, 221] width 60 height 8
click at [570, 214] on div "Bollard Dia Bollard Dia" at bounding box center [542, 221] width 65 height 22
click at [569, 220] on icon at bounding box center [568, 220] width 5 height 5
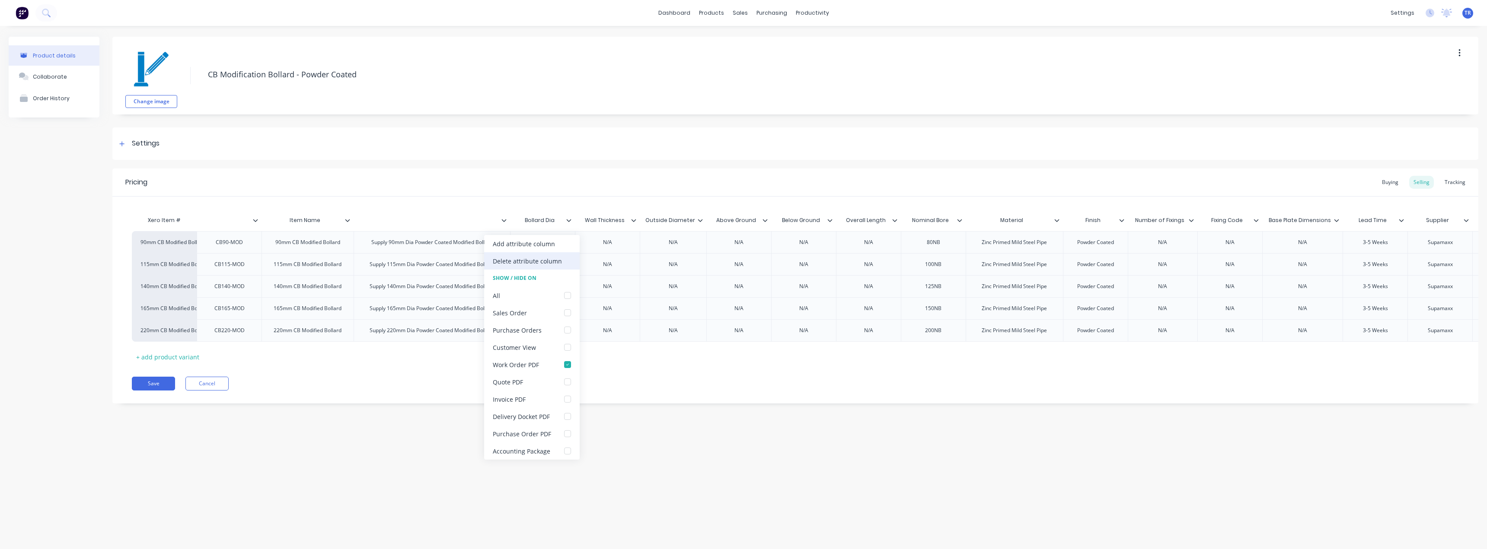
click at [556, 259] on div "Delete attribute column" at bounding box center [527, 261] width 69 height 9
click at [568, 222] on icon at bounding box center [568, 220] width 5 height 5
drag, startPoint x: 568, startPoint y: 251, endPoint x: 568, endPoint y: 260, distance: 9.5
click at [568, 260] on div "Add attribute column Delete attribute column Show / Hide On All Sales Order Pur…" at bounding box center [532, 347] width 96 height 225
click at [567, 260] on div "Delete attribute column" at bounding box center [532, 260] width 96 height 17
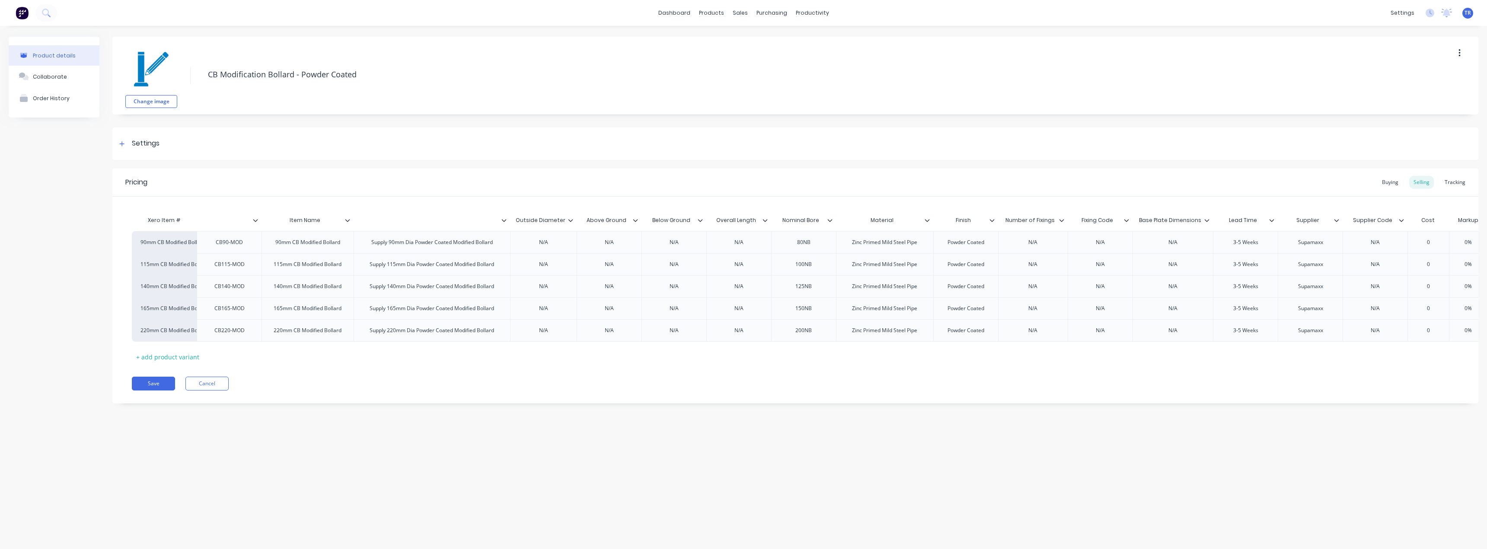
click at [569, 222] on icon at bounding box center [570, 220] width 5 height 5
click at [561, 259] on div "Delete attribute column" at bounding box center [528, 261] width 69 height 9
click at [569, 220] on icon at bounding box center [568, 220] width 5 height 5
click at [561, 257] on div "Delete attribute column" at bounding box center [532, 260] width 96 height 17
click at [569, 222] on icon at bounding box center [568, 220] width 5 height 3
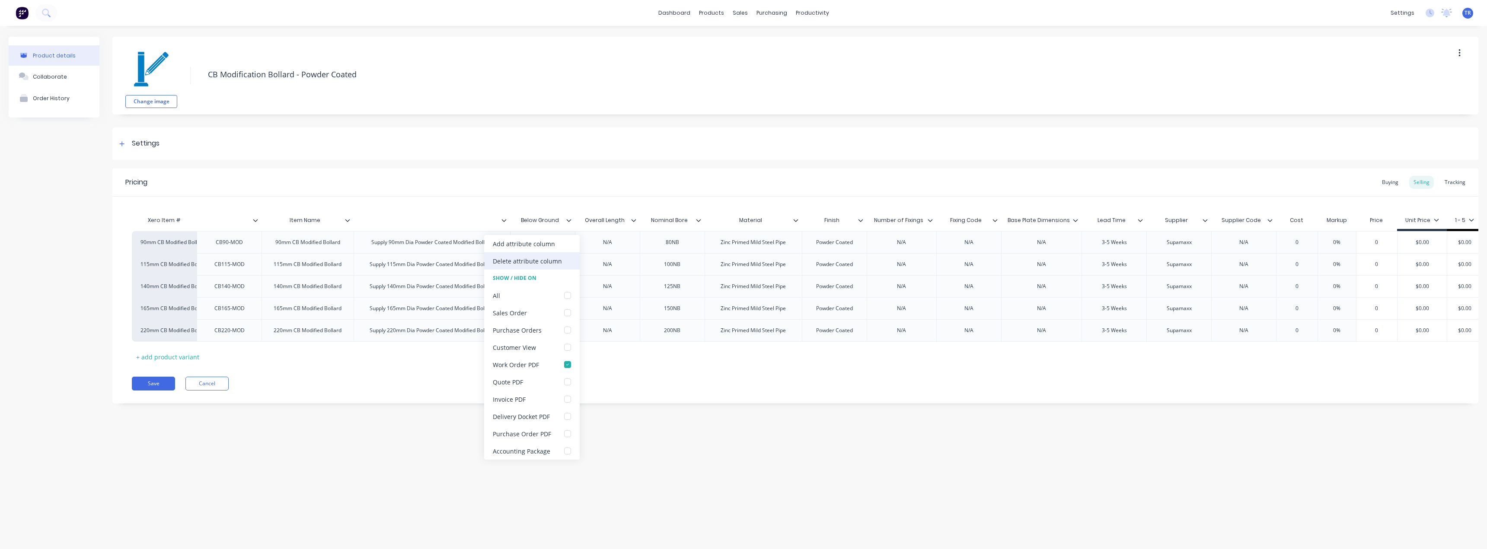
click at [566, 255] on div "Delete attribute column" at bounding box center [532, 260] width 96 height 17
click at [569, 226] on div "Overall Length" at bounding box center [540, 221] width 60 height 22
type input "Overall Length"
click at [572, 220] on div at bounding box center [572, 221] width 5 height 8
click at [568, 261] on div "Delete attribute column" at bounding box center [532, 260] width 96 height 17
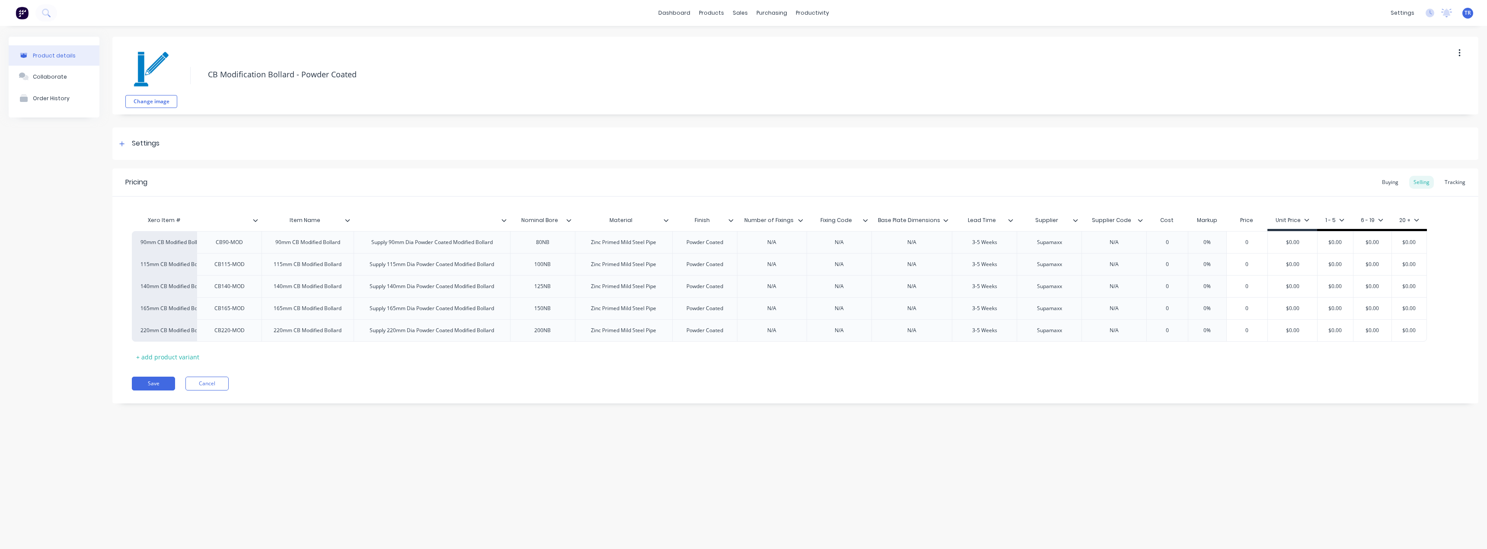
click at [568, 224] on div "Nominal Bore" at bounding box center [540, 221] width 60 height 22
type input "Nominal Bore"
click at [569, 222] on icon at bounding box center [568, 220] width 5 height 5
click at [557, 259] on div "Delete attribute column" at bounding box center [527, 261] width 69 height 9
click at [600, 222] on icon at bounding box center [601, 220] width 5 height 5
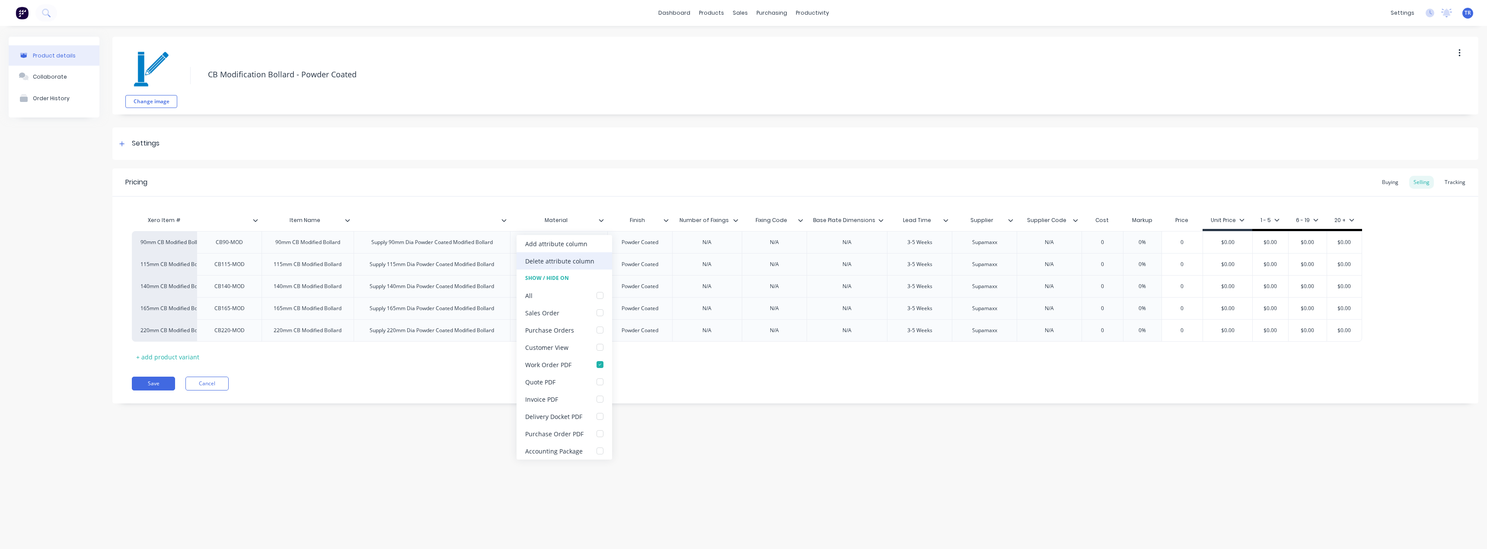
click at [591, 267] on div "Delete attribute column" at bounding box center [565, 260] width 96 height 17
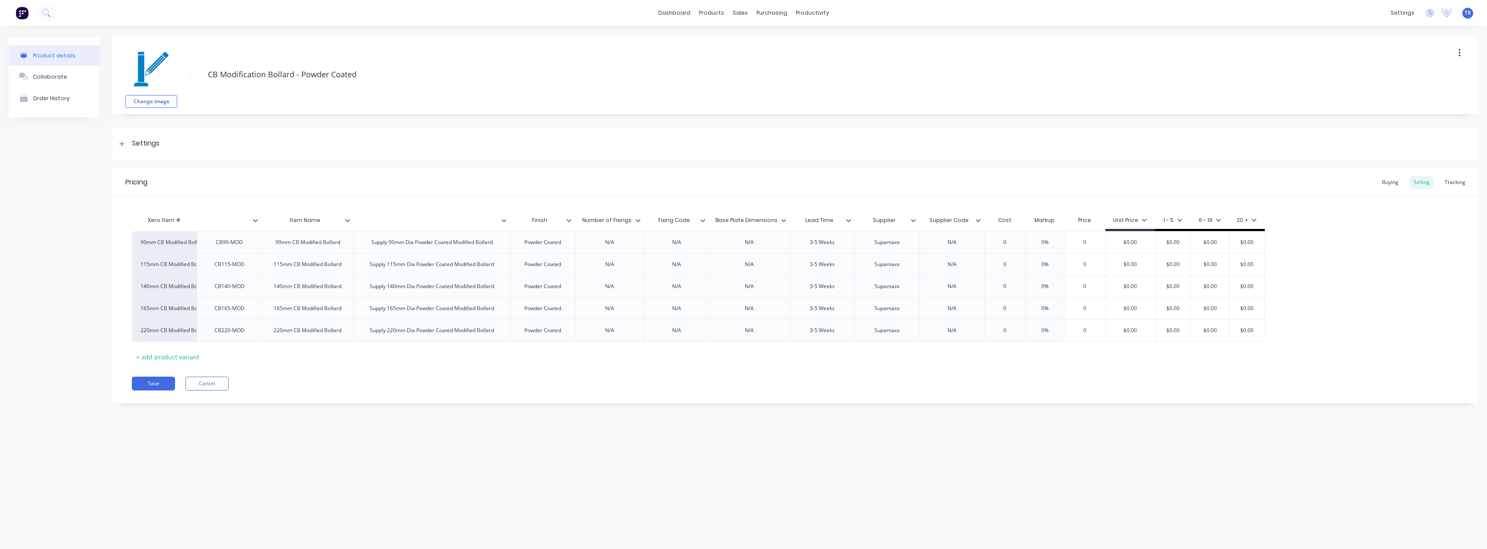
click at [570, 222] on icon at bounding box center [568, 220] width 5 height 5
click at [571, 256] on div "Add attribute column Delete attribute column Show / Hide On All Sales Order Pur…" at bounding box center [532, 347] width 96 height 225
click at [571, 256] on div "Delete attribute column" at bounding box center [532, 260] width 96 height 17
click at [573, 220] on icon at bounding box center [573, 220] width 5 height 5
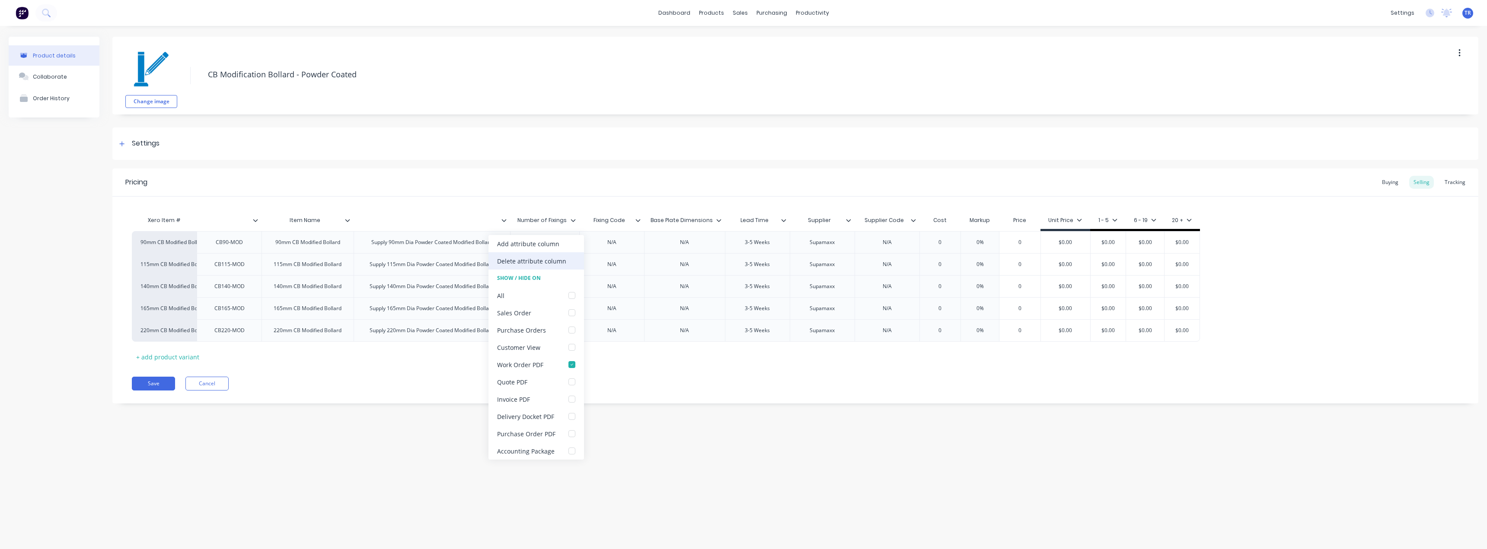
click at [569, 262] on div "Delete attribute column" at bounding box center [536, 260] width 96 height 17
click at [569, 221] on icon at bounding box center [568, 220] width 5 height 3
click at [568, 256] on div "Delete attribute column" at bounding box center [532, 260] width 96 height 17
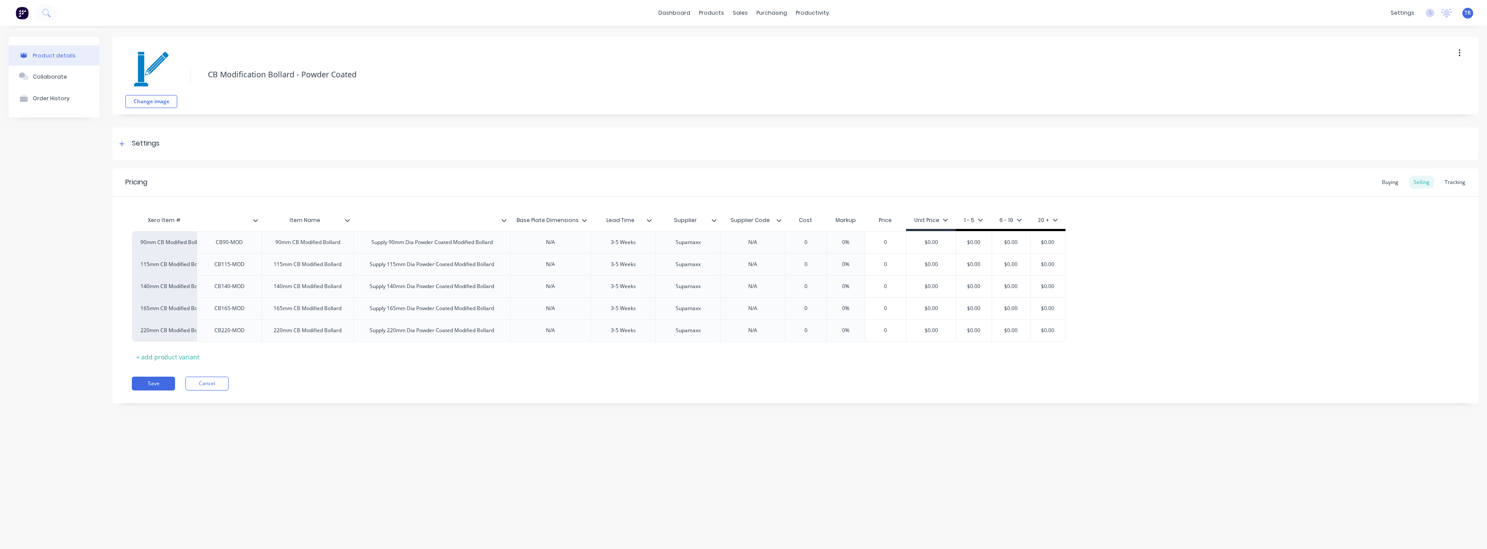
click at [588, 220] on div at bounding box center [587, 221] width 5 height 8
click at [579, 259] on div "Delete attribute column" at bounding box center [548, 260] width 96 height 17
drag, startPoint x: 569, startPoint y: 220, endPoint x: 571, endPoint y: 234, distance: 14.1
click at [569, 220] on icon at bounding box center [568, 220] width 5 height 5
click at [566, 259] on div "Delete attribute column" at bounding box center [532, 260] width 96 height 17
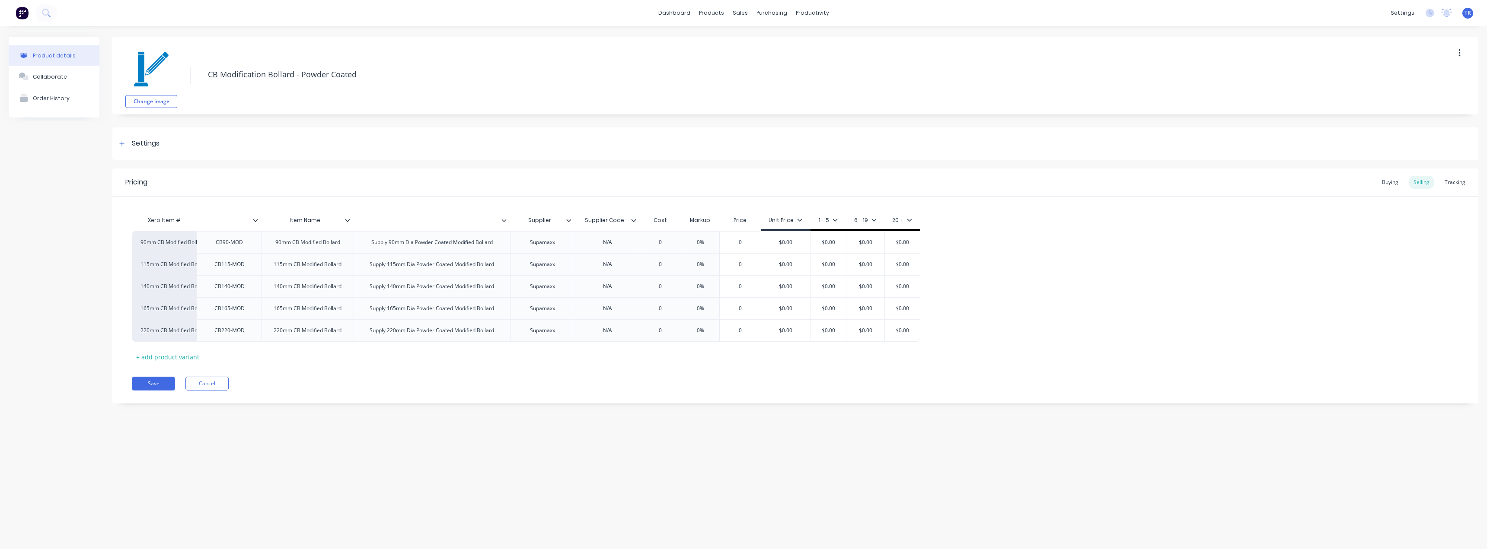
drag, startPoint x: 572, startPoint y: 223, endPoint x: 568, endPoint y: 220, distance: 4.9
click at [571, 223] on div at bounding box center [572, 221] width 5 height 8
click at [558, 265] on div "Delete attribute column" at bounding box center [527, 261] width 69 height 9
click at [572, 222] on div at bounding box center [572, 221] width 5 height 8
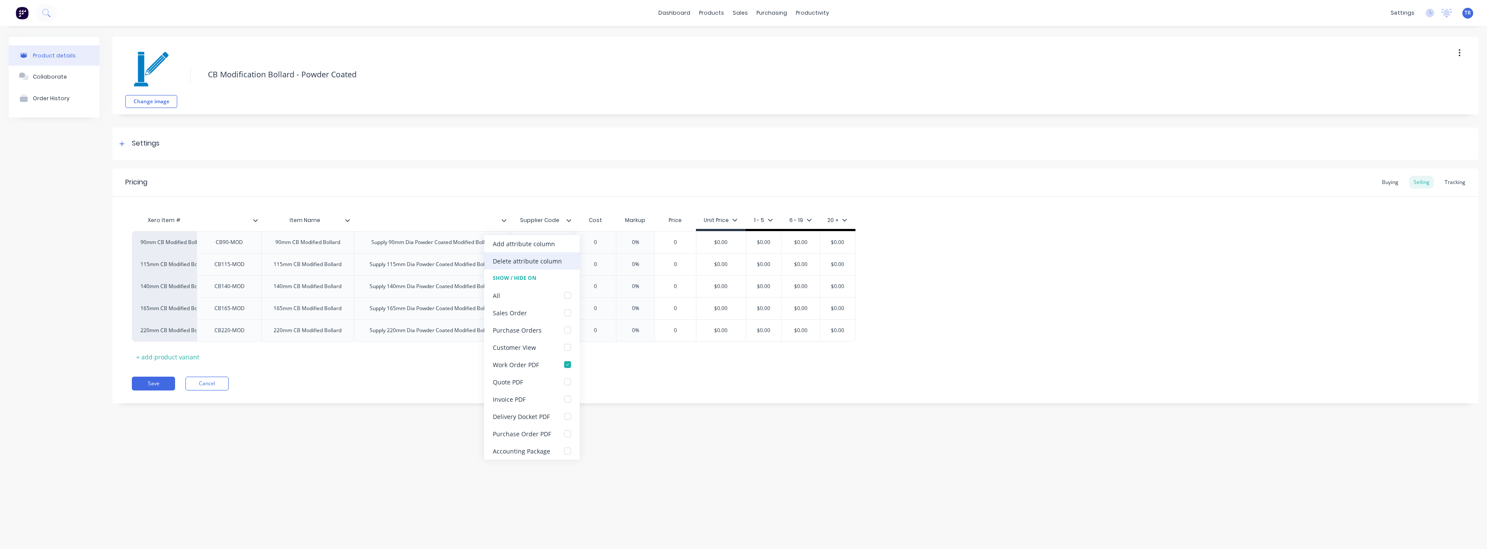
click at [569, 268] on div "Delete attribute column" at bounding box center [532, 260] width 96 height 17
click at [505, 219] on icon at bounding box center [503, 220] width 5 height 5
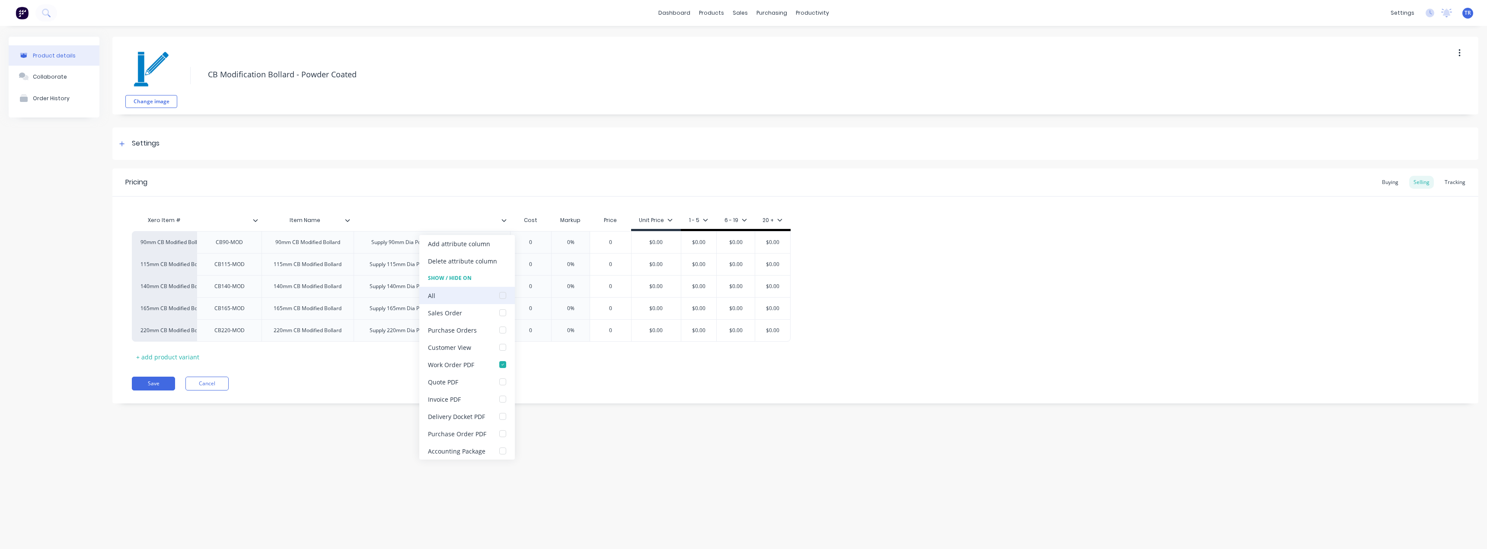
click at [482, 293] on div "All" at bounding box center [467, 295] width 96 height 17
click at [348, 218] on icon at bounding box center [347, 220] width 5 height 5
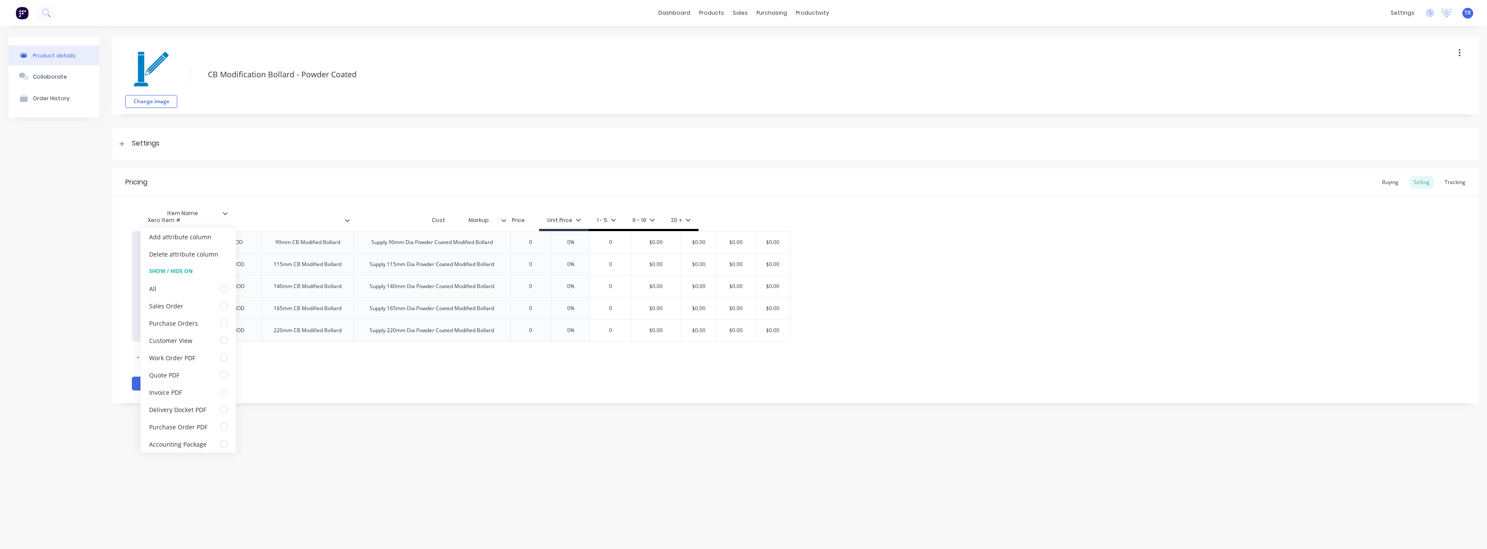
drag, startPoint x: 348, startPoint y: 222, endPoint x: 223, endPoint y: 214, distance: 125.6
click at [223, 214] on div "Xero Item # Item Name Cost Markup Price Unit Price 1 - 5 6 - 19 20 +" at bounding box center [461, 221] width 659 height 19
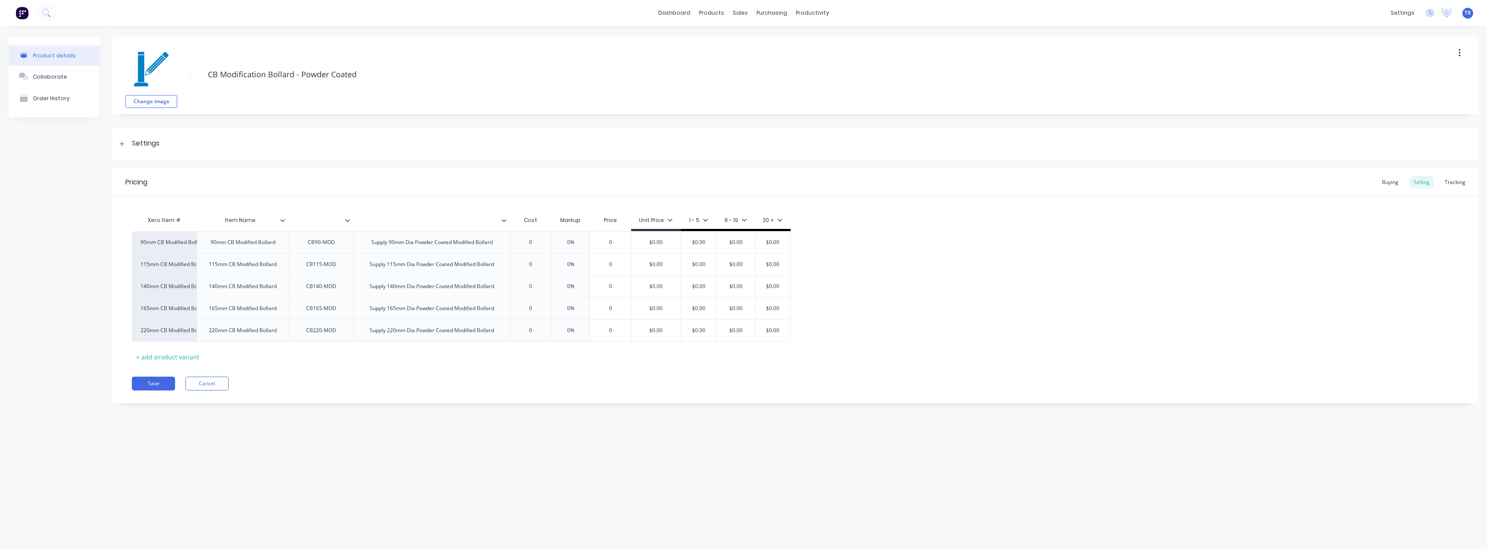
click at [349, 218] on icon at bounding box center [347, 220] width 5 height 5
click at [335, 287] on div "All" at bounding box center [311, 295] width 96 height 17
click at [341, 164] on div "Change image CB Modification Bollard - Powder Coated Settings Product Options I…" at bounding box center [795, 227] width 1366 height 380
click at [148, 386] on button "Save" at bounding box center [153, 384] width 43 height 14
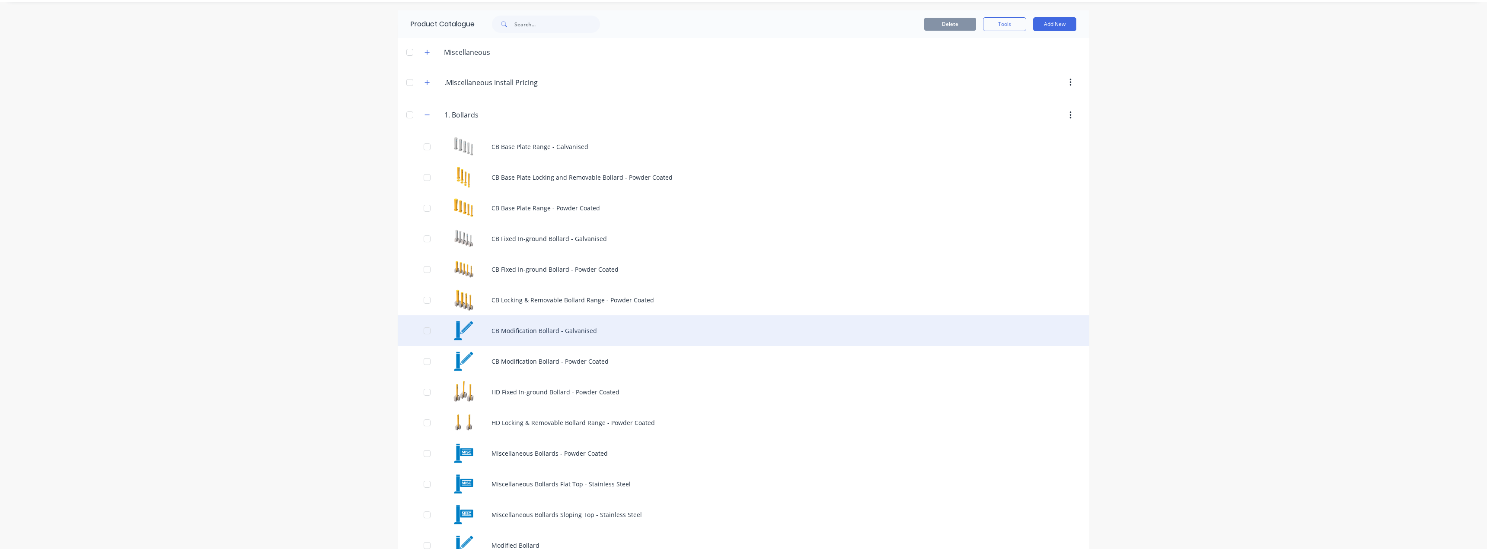
scroll to position [86, 0]
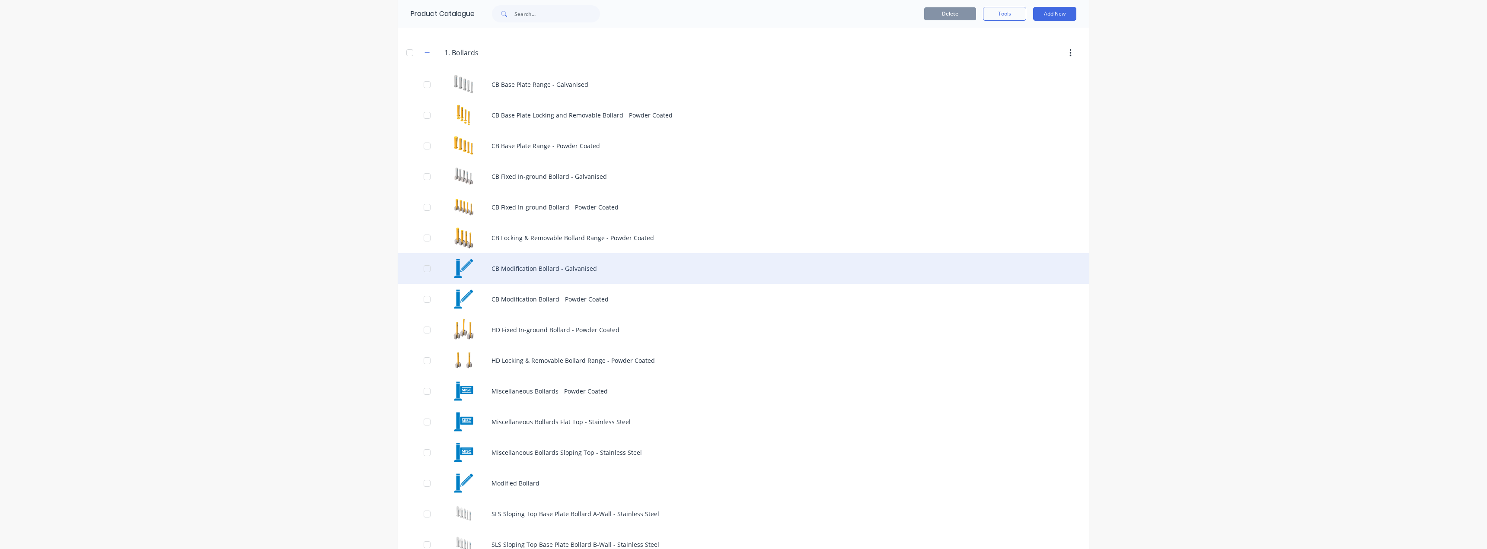
click at [548, 340] on div "HD Fixed In-ground Bollard - Powder Coated" at bounding box center [744, 330] width 692 height 31
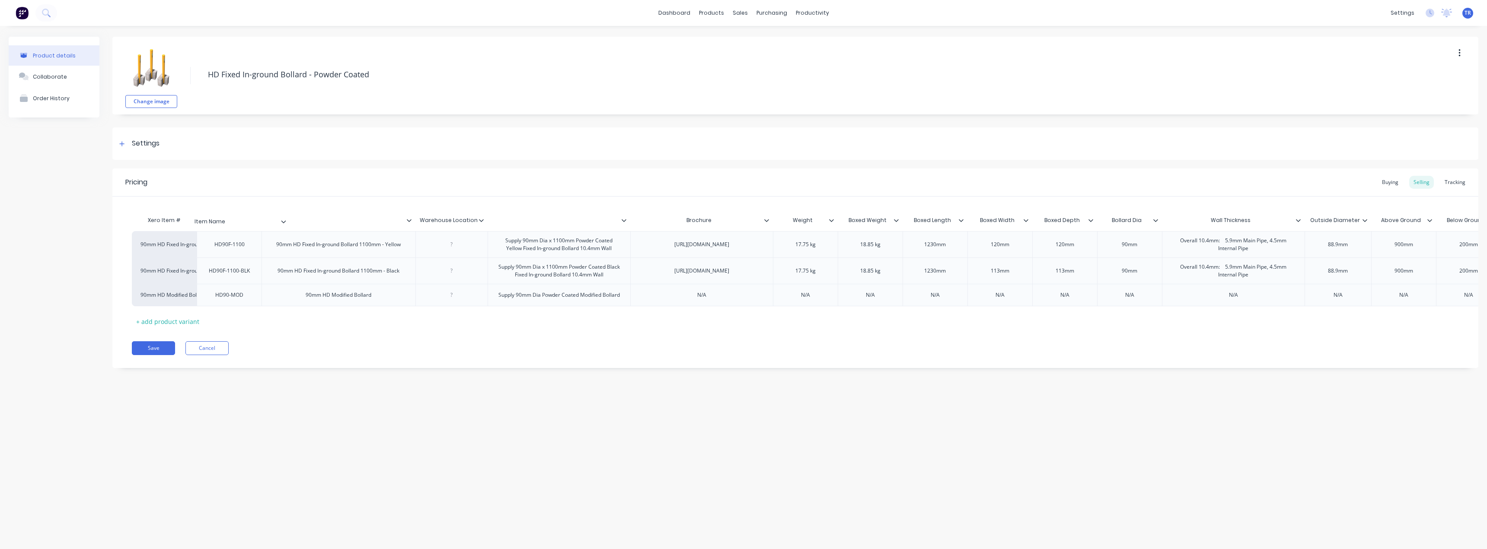
drag, startPoint x: 407, startPoint y: 220, endPoint x: 277, endPoint y: 221, distance: 130.5
click at [277, 221] on div "Xero Item # Item Name Warehouse Location Brochure Weight Boxed Weight Boxed Len…" at bounding box center [1328, 221] width 2393 height 19
click at [346, 222] on icon at bounding box center [344, 220] width 5 height 5
click at [335, 298] on div at bounding box center [343, 295] width 17 height 17
click at [410, 218] on icon at bounding box center [409, 220] width 5 height 5
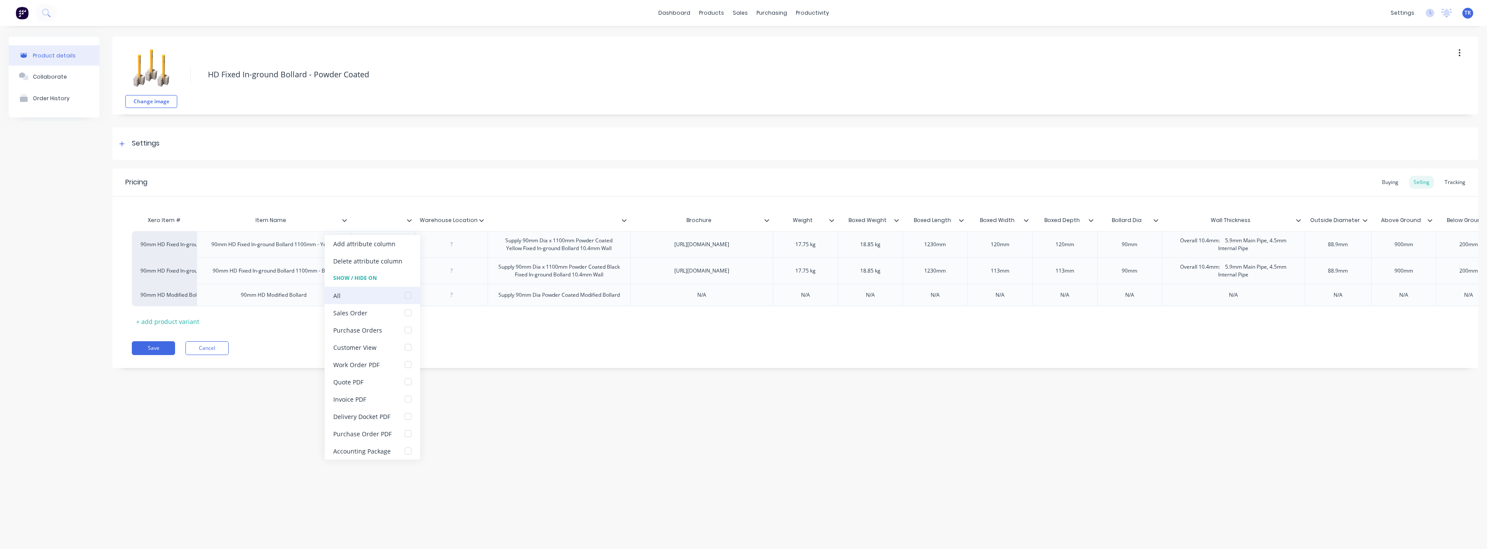
click at [394, 292] on div "All" at bounding box center [373, 295] width 96 height 17
click at [481, 220] on icon at bounding box center [481, 220] width 5 height 5
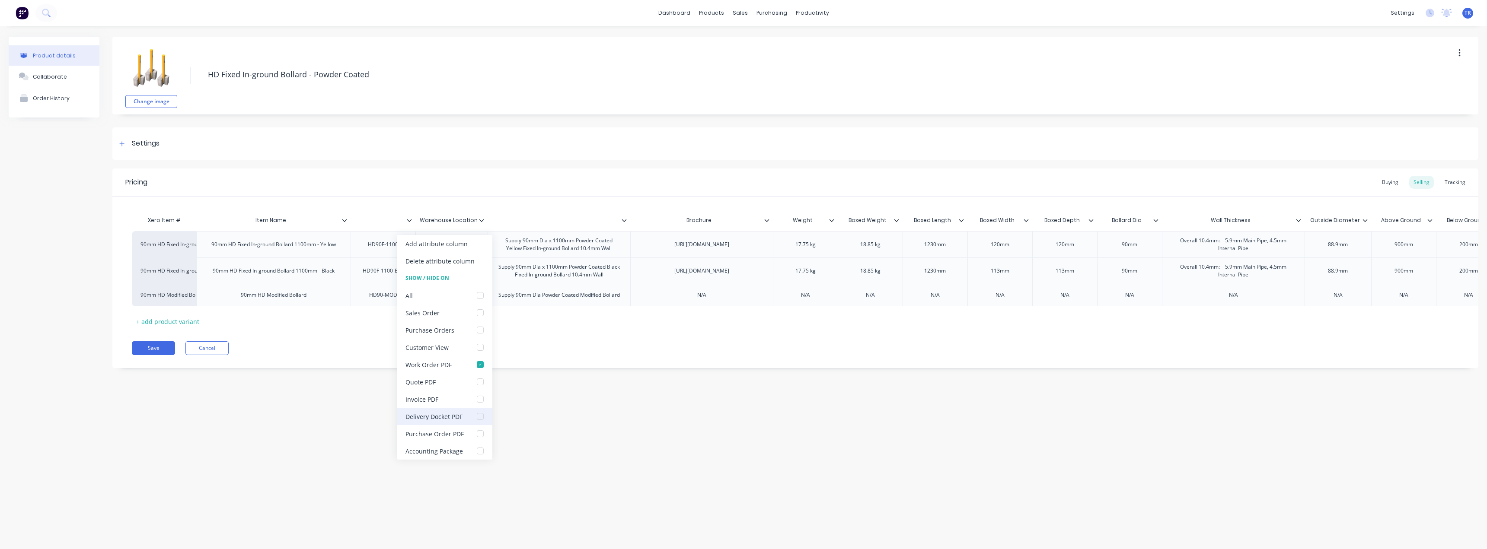
click at [474, 415] on div at bounding box center [480, 416] width 17 height 17
drag, startPoint x: 488, startPoint y: 219, endPoint x: 605, endPoint y: 220, distance: 116.7
click at [605, 220] on div "Xero Item # Item Name Warehouse Location Brochure Weight Boxed Weight Boxed Len…" at bounding box center [1328, 221] width 2393 height 19
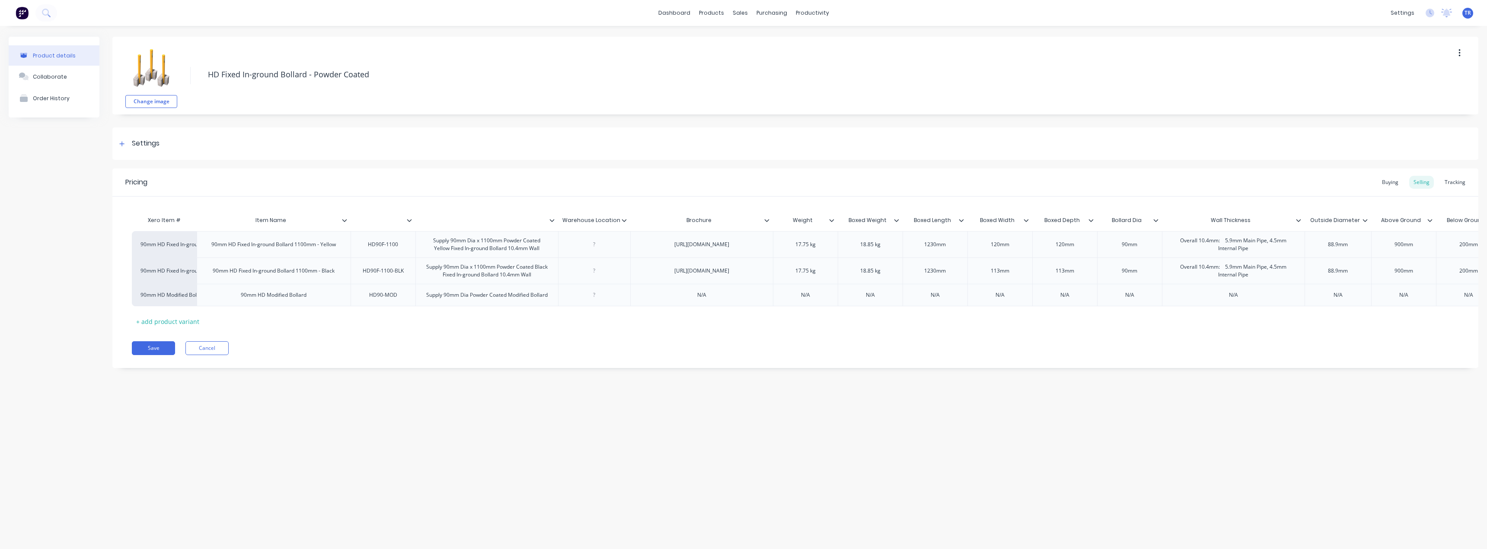
click at [552, 221] on icon at bounding box center [551, 220] width 5 height 3
click at [549, 296] on div at bounding box center [550, 295] width 17 height 17
click at [770, 217] on div at bounding box center [770, 221] width 5 height 8
click at [754, 268] on div "Delete attribute column" at bounding box center [730, 260] width 96 height 17
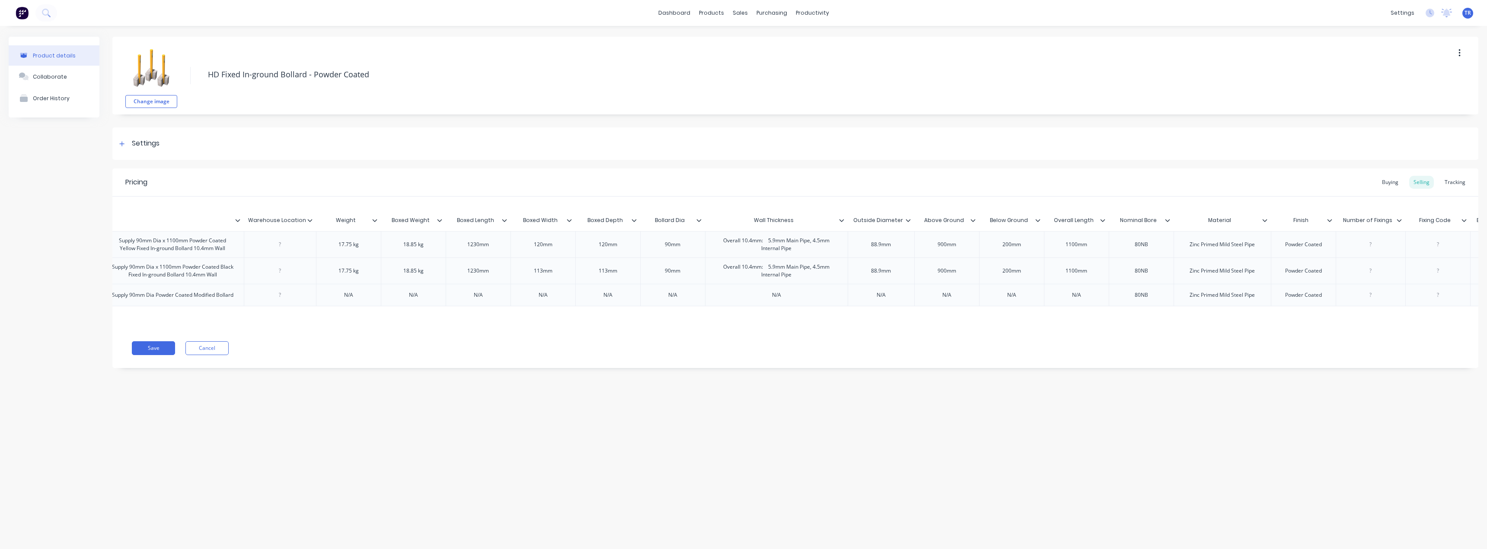
scroll to position [0, 315]
click at [372, 220] on icon at bounding box center [374, 220] width 5 height 5
click at [360, 257] on div "Delete attribute column" at bounding box center [332, 261] width 69 height 9
type input "Boxed Weight"
click at [372, 224] on input "Boxed Weight" at bounding box center [346, 221] width 60 height 8
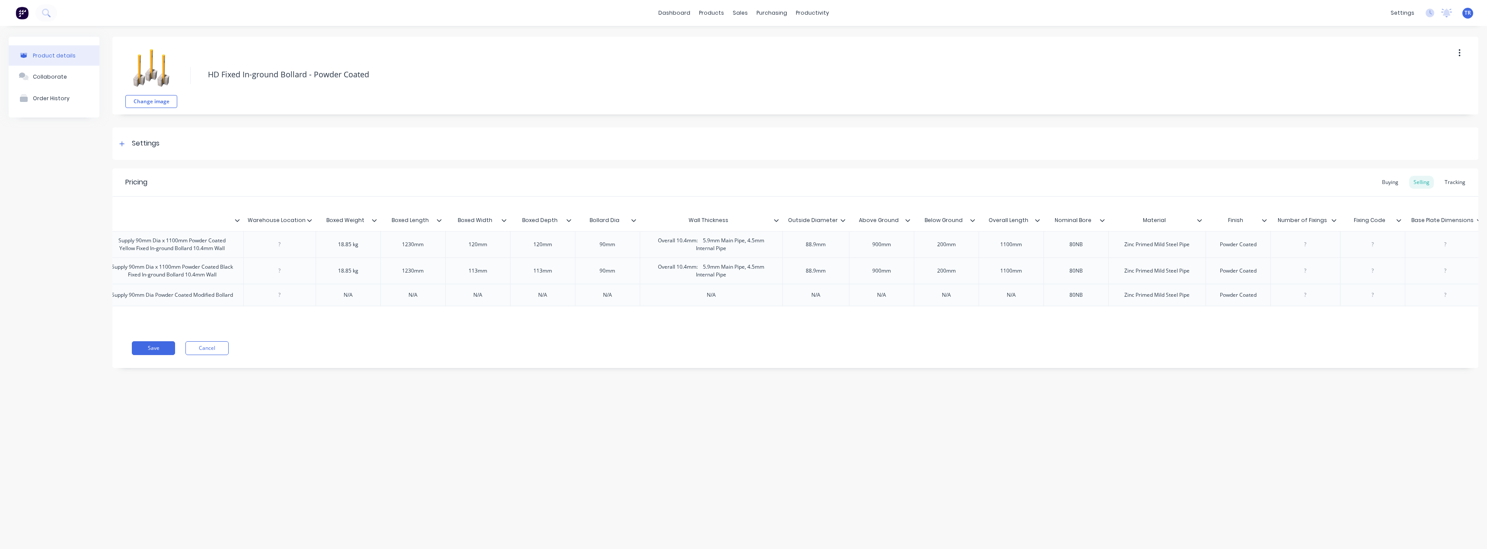
click at [374, 224] on input "Boxed Weight" at bounding box center [346, 221] width 60 height 8
click at [376, 218] on icon at bounding box center [374, 220] width 5 height 5
click at [360, 261] on div "Delete attribute column" at bounding box center [332, 261] width 69 height 9
click at [374, 222] on icon at bounding box center [374, 220] width 5 height 5
click at [363, 260] on div "Delete attribute column" at bounding box center [332, 261] width 69 height 9
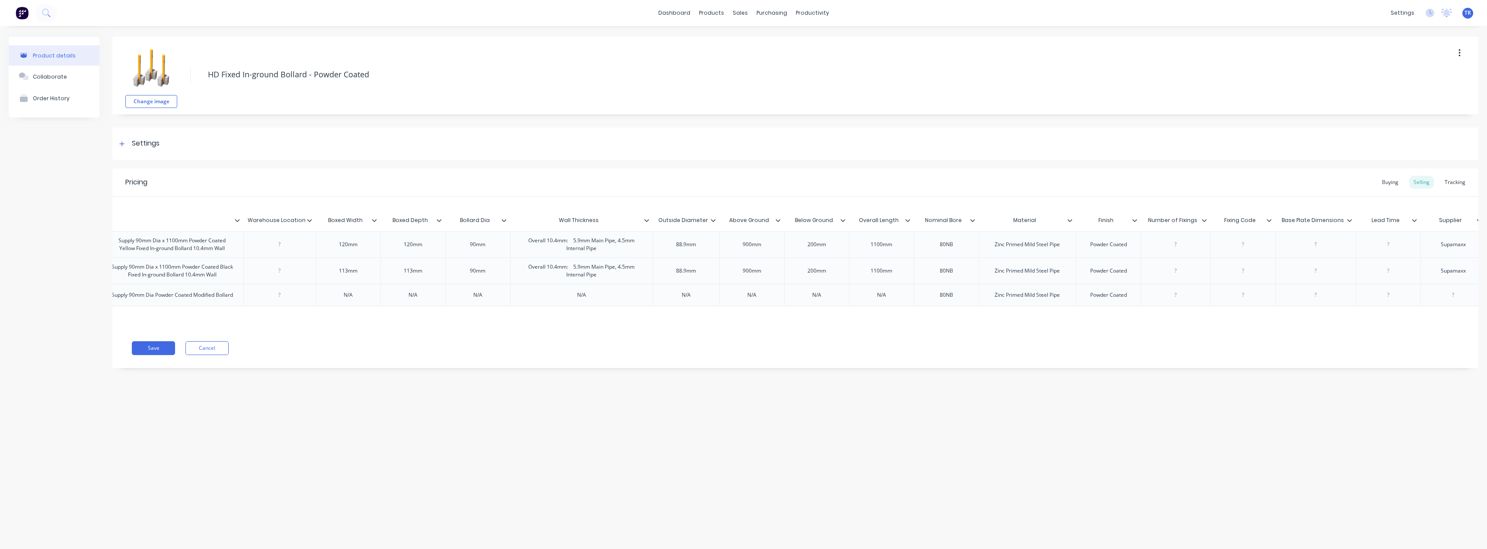
click at [373, 219] on icon at bounding box center [374, 220] width 5 height 5
click at [367, 258] on div "Delete attribute column" at bounding box center [338, 260] width 96 height 17
click at [377, 223] on div at bounding box center [377, 221] width 5 height 8
click at [355, 264] on div "Delete attribute column" at bounding box center [332, 261] width 69 height 9
click at [375, 224] on div "Bollard Dia" at bounding box center [346, 221] width 60 height 22
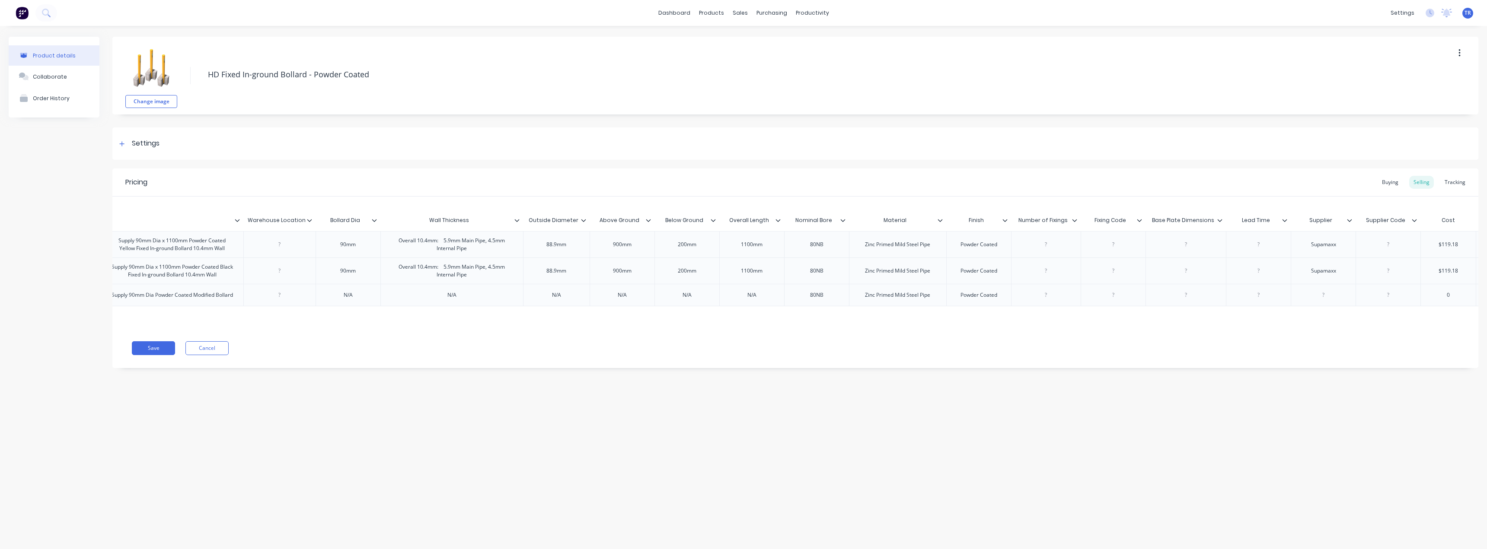
type input "Bollard Dia"
click at [375, 222] on icon at bounding box center [374, 220] width 5 height 5
click at [376, 223] on icon at bounding box center [374, 220] width 5 height 5
click at [344, 267] on div "Delete attribute column" at bounding box center [338, 260] width 96 height 17
click at [453, 223] on div at bounding box center [455, 221] width 5 height 8
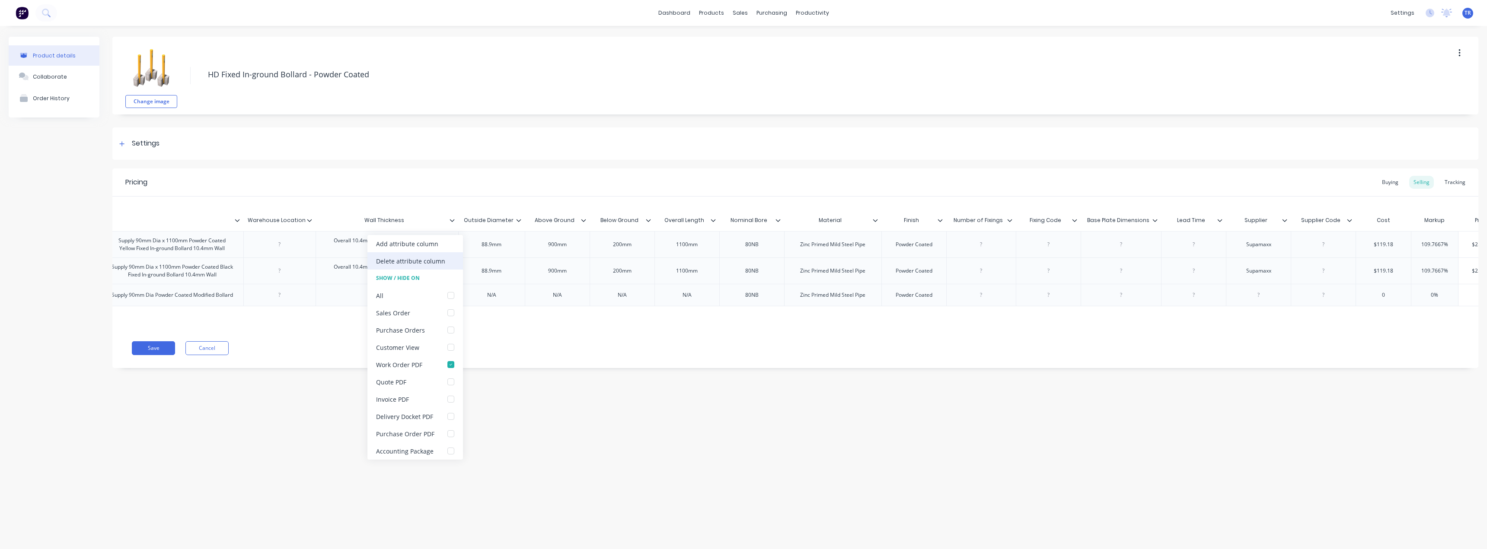
drag, startPoint x: 430, startPoint y: 252, endPoint x: 429, endPoint y: 265, distance: 13.4
click at [429, 265] on div "Add attribute column Delete attribute column Show / Hide On All Sales Order Pur…" at bounding box center [415, 347] width 96 height 225
click at [429, 265] on div "Delete attribute column" at bounding box center [410, 261] width 69 height 9
click at [375, 221] on icon at bounding box center [375, 220] width 5 height 3
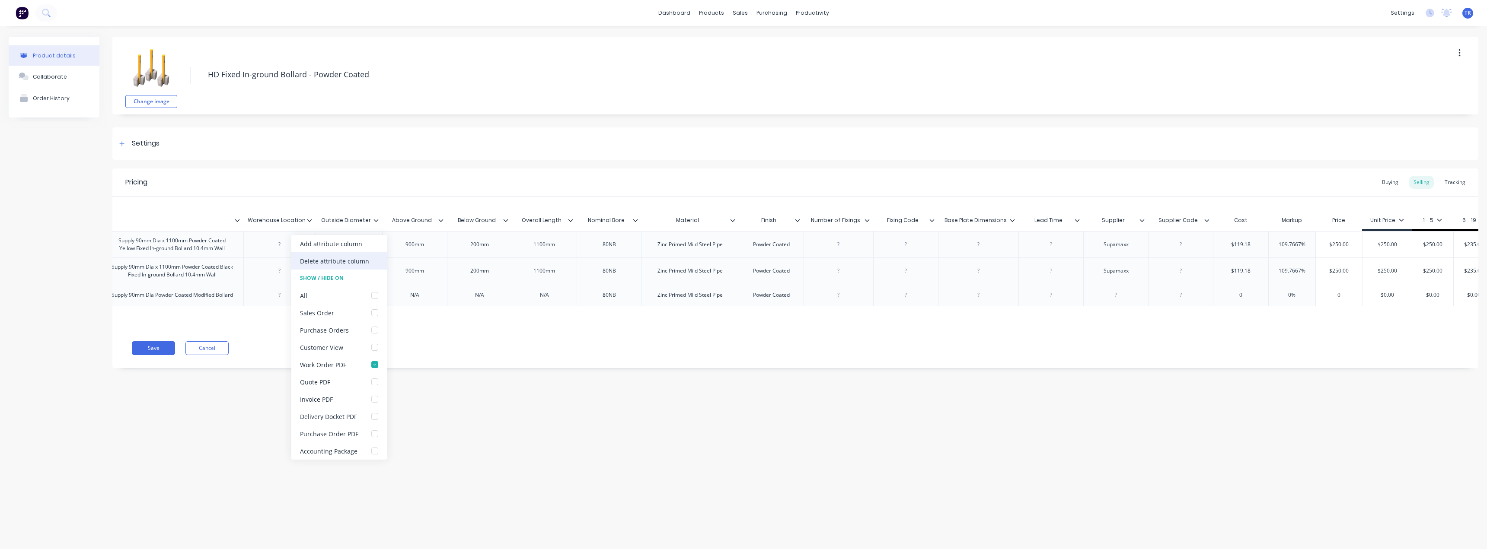
click at [366, 266] on div "Delete attribute column" at bounding box center [339, 260] width 96 height 17
click at [381, 220] on icon at bounding box center [382, 220] width 5 height 3
click at [375, 255] on div "Delete attribute column" at bounding box center [346, 260] width 96 height 17
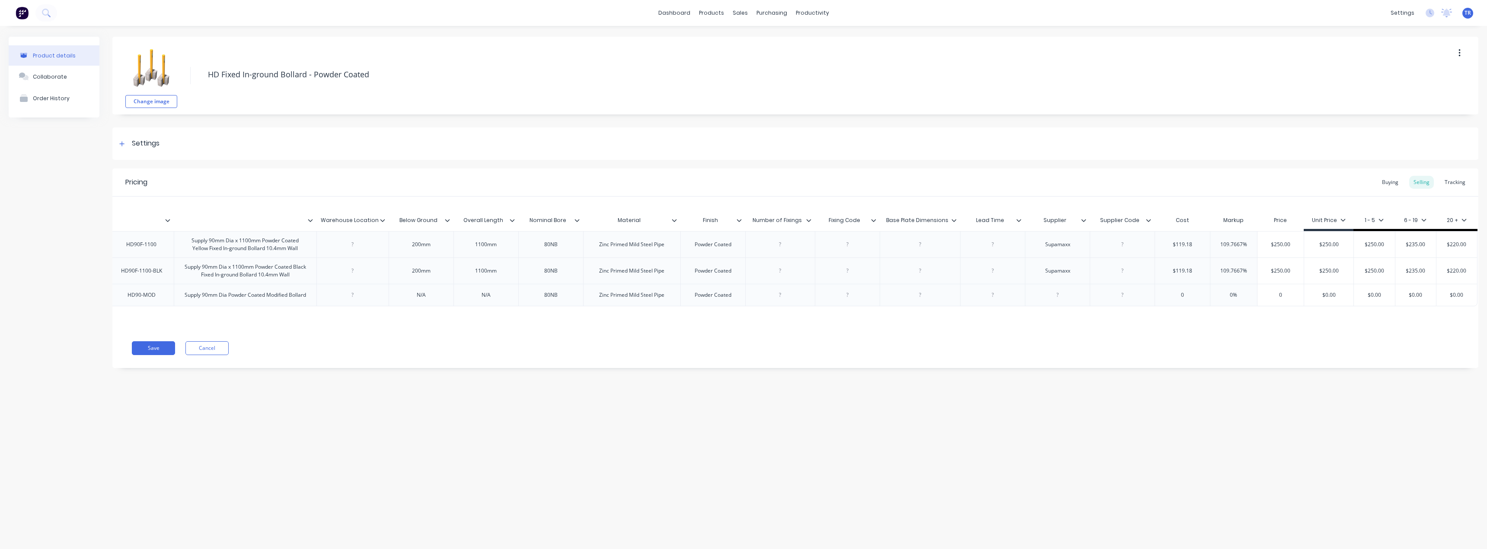
click at [383, 222] on icon at bounding box center [382, 220] width 5 height 5
drag, startPoint x: 457, startPoint y: 214, endPoint x: 449, endPoint y: 219, distance: 9.7
click at [456, 213] on div "Overall Length" at bounding box center [483, 221] width 60 height 22
type input "Overall Length"
click at [447, 220] on icon at bounding box center [447, 220] width 5 height 5
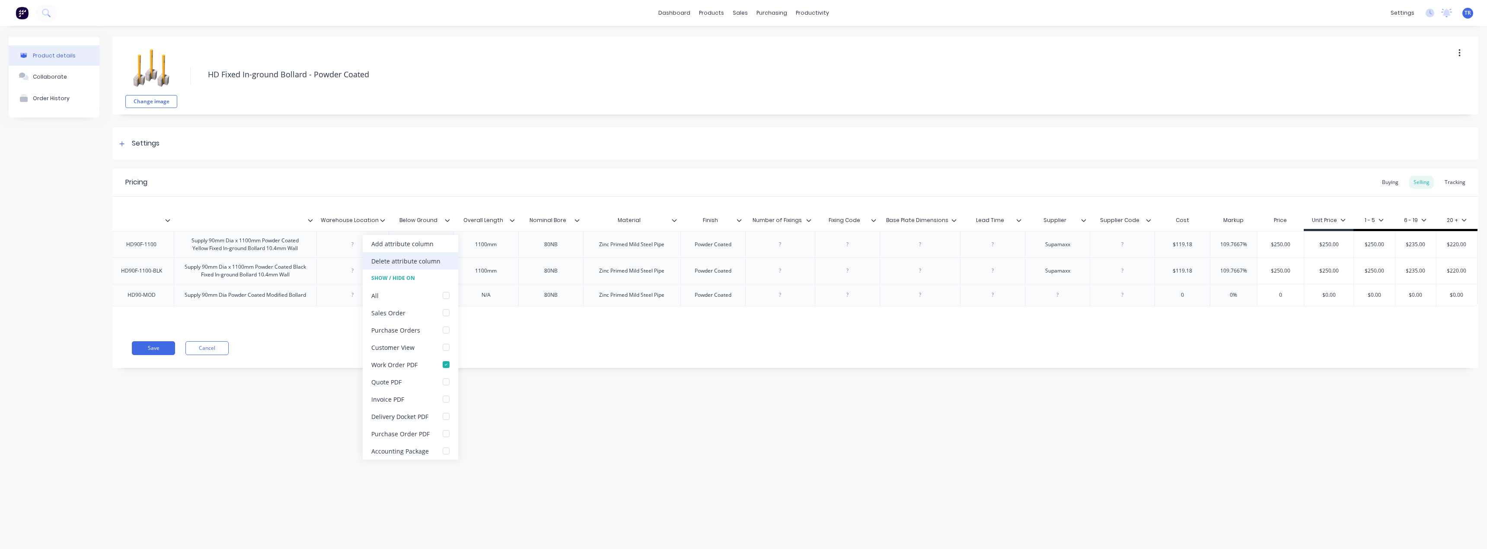
click at [443, 258] on div "Delete attribute column" at bounding box center [411, 260] width 96 height 17
type input "Overall Length"
click at [507, 220] on input "Overall Length" at bounding box center [483, 221] width 60 height 8
click at [513, 220] on icon at bounding box center [512, 220] width 5 height 3
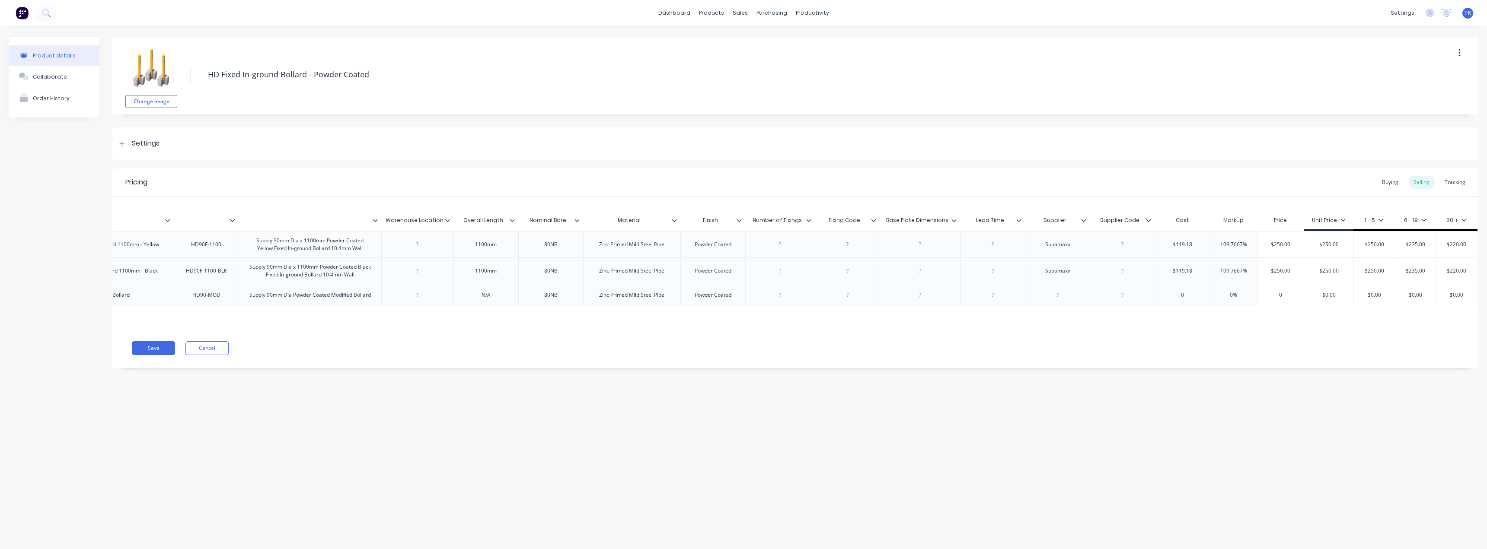
click at [513, 220] on icon at bounding box center [512, 220] width 5 height 3
click at [496, 263] on div "Delete attribute column" at bounding box center [470, 261] width 69 height 9
click at [577, 218] on icon at bounding box center [576, 220] width 5 height 5
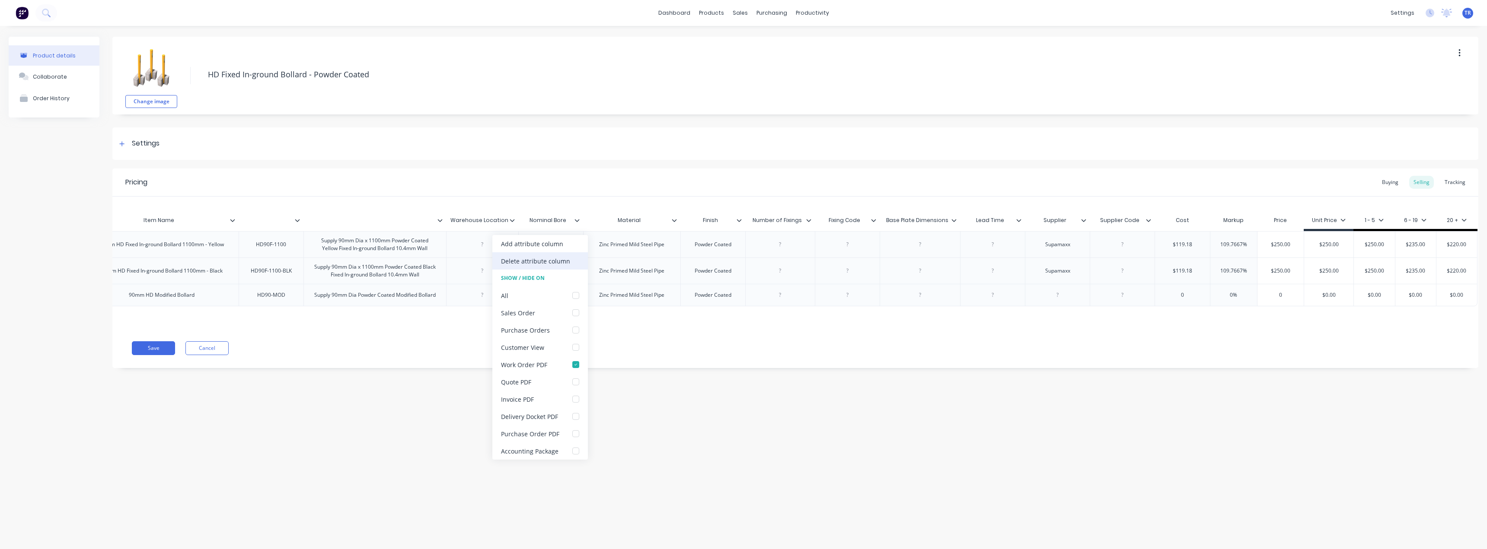
click at [561, 254] on div "Delete attribute column" at bounding box center [540, 260] width 96 height 17
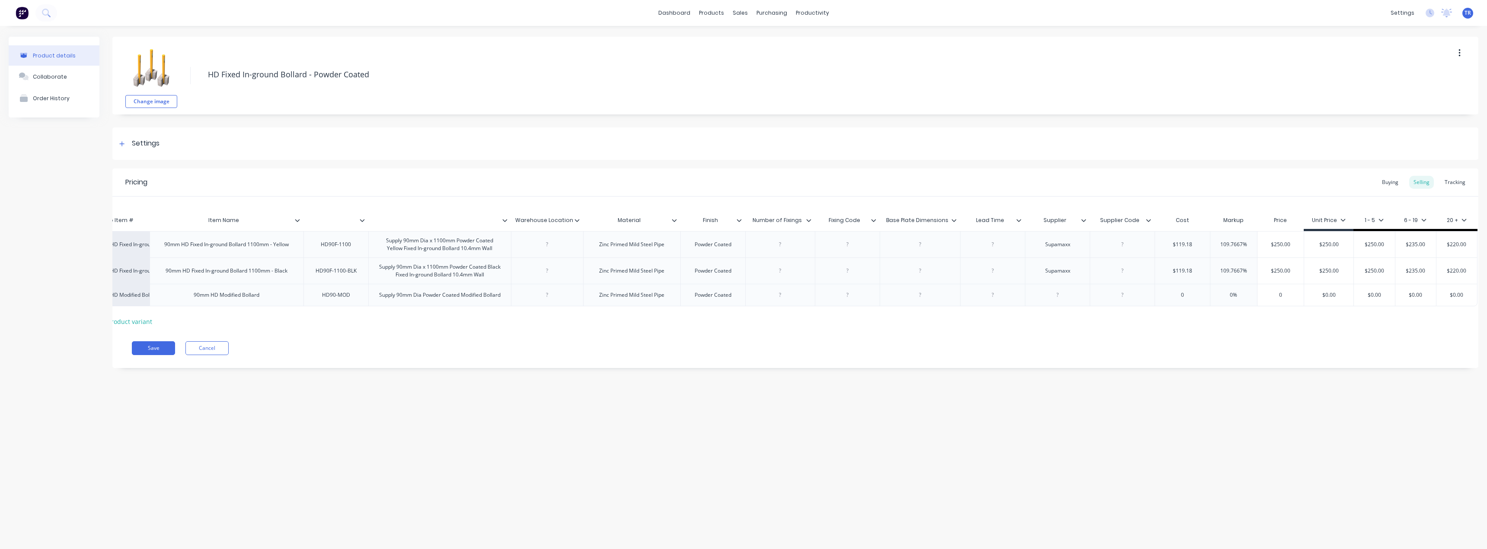
scroll to position [0, 47]
click at [674, 220] on icon at bounding box center [674, 220] width 5 height 5
click at [659, 266] on div "Delete attribute column" at bounding box center [638, 260] width 96 height 17
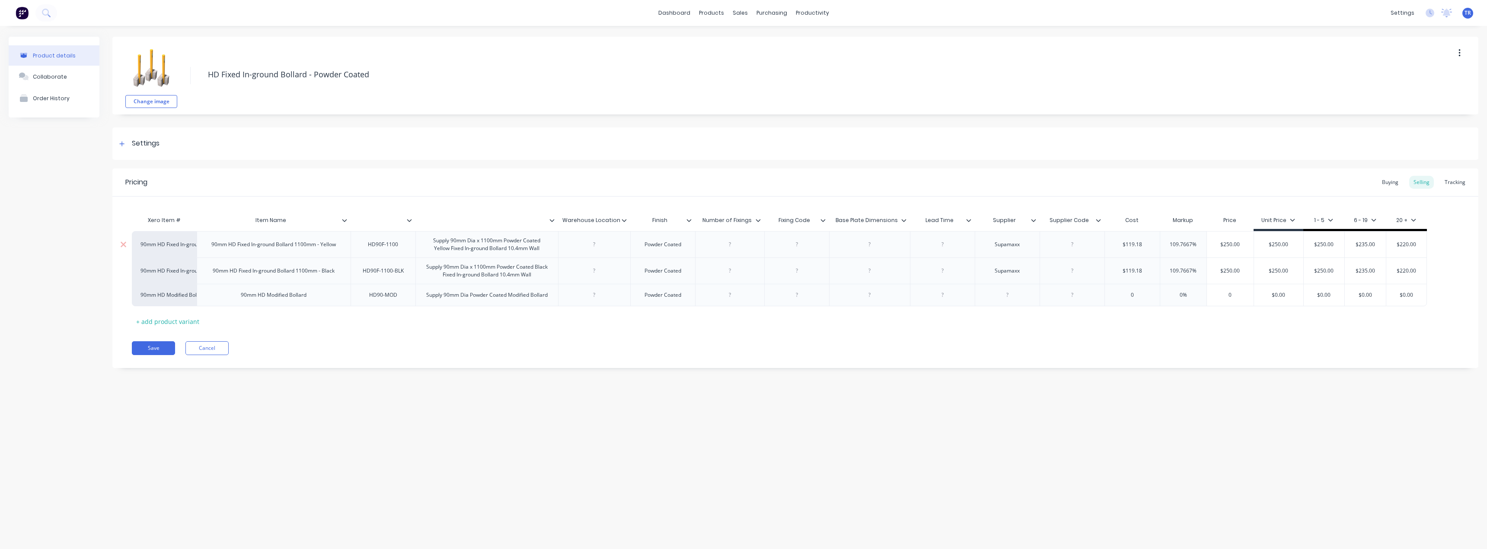
scroll to position [0, 0]
click at [689, 221] on icon at bounding box center [688, 220] width 5 height 3
click at [657, 268] on div "Delete attribute column" at bounding box center [652, 260] width 96 height 17
click at [696, 225] on div "Number of Fixings" at bounding box center [665, 221] width 70 height 22
click at [693, 222] on icon at bounding box center [693, 220] width 5 height 5
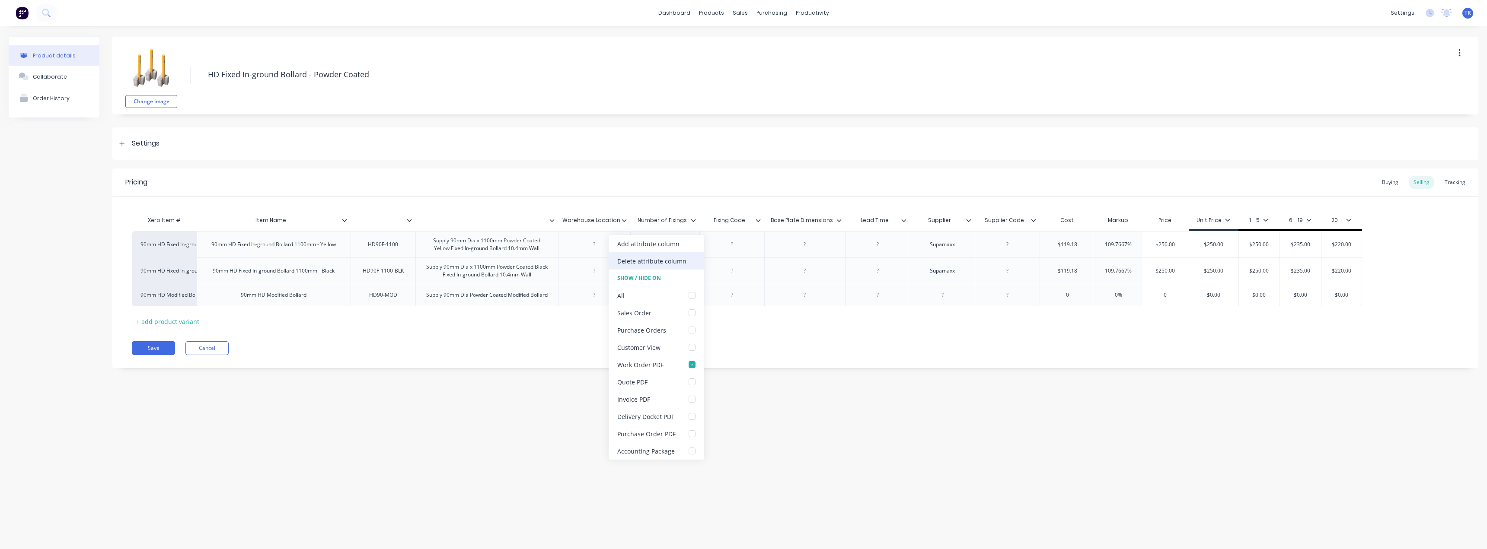
click at [686, 255] on div "Add attribute column Delete attribute column Show / Hide On All Sales Order Pur…" at bounding box center [657, 347] width 96 height 225
click at [686, 255] on div "Delete attribute column" at bounding box center [657, 260] width 96 height 17
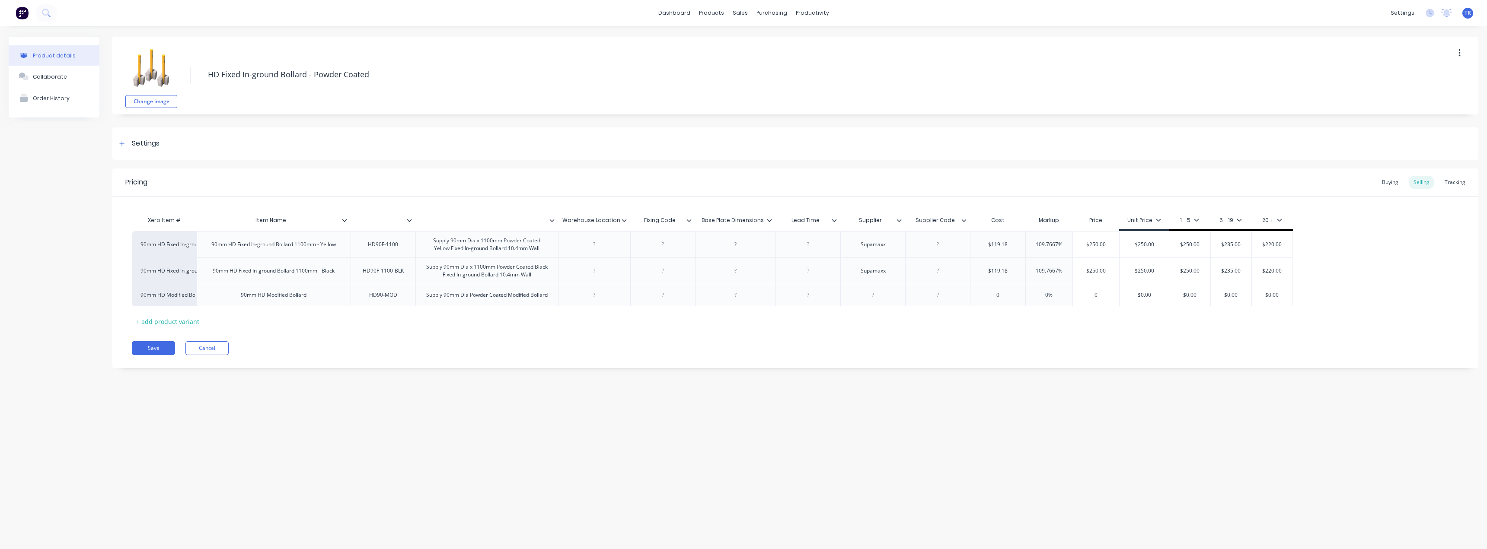
click at [690, 220] on icon at bounding box center [688, 220] width 5 height 3
click at [689, 260] on div "Delete attribute column" at bounding box center [652, 260] width 96 height 17
click at [704, 220] on icon at bounding box center [704, 220] width 5 height 5
click at [689, 265] on div "Delete attribute column" at bounding box center [662, 261] width 69 height 9
click at [689, 219] on icon at bounding box center [688, 220] width 5 height 5
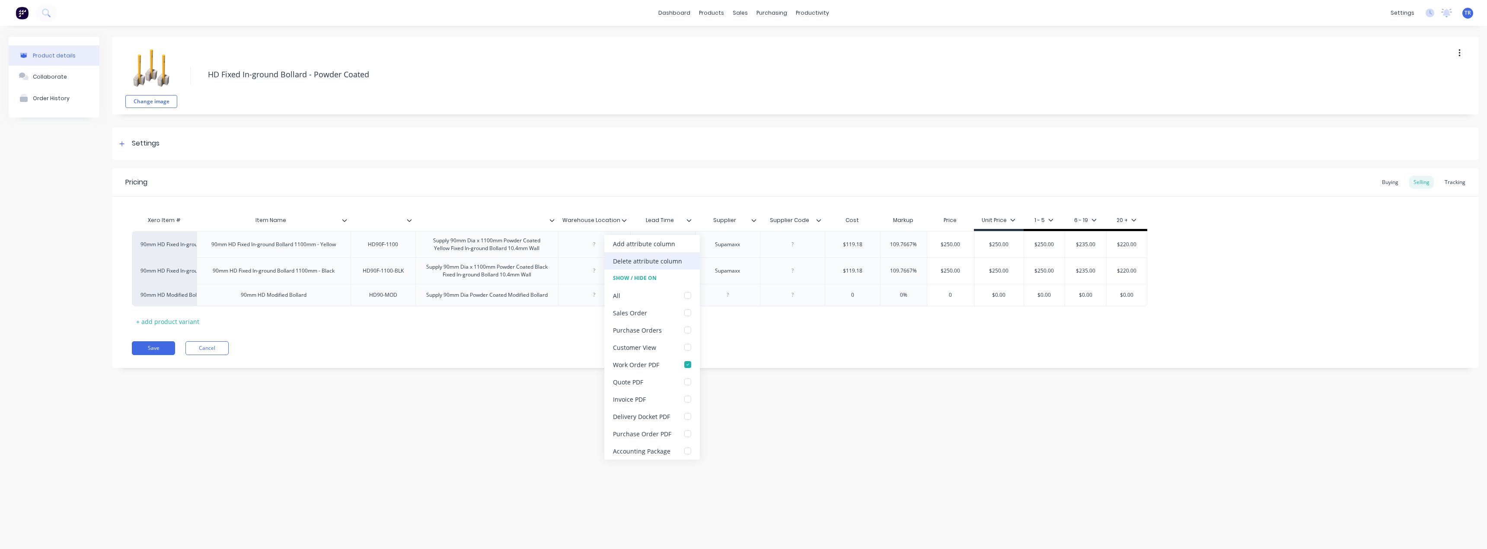
click at [685, 267] on div "Delete attribute column" at bounding box center [652, 260] width 96 height 17
click at [691, 220] on div at bounding box center [692, 221] width 5 height 8
click at [685, 262] on div "Delete attribute column" at bounding box center [652, 260] width 96 height 17
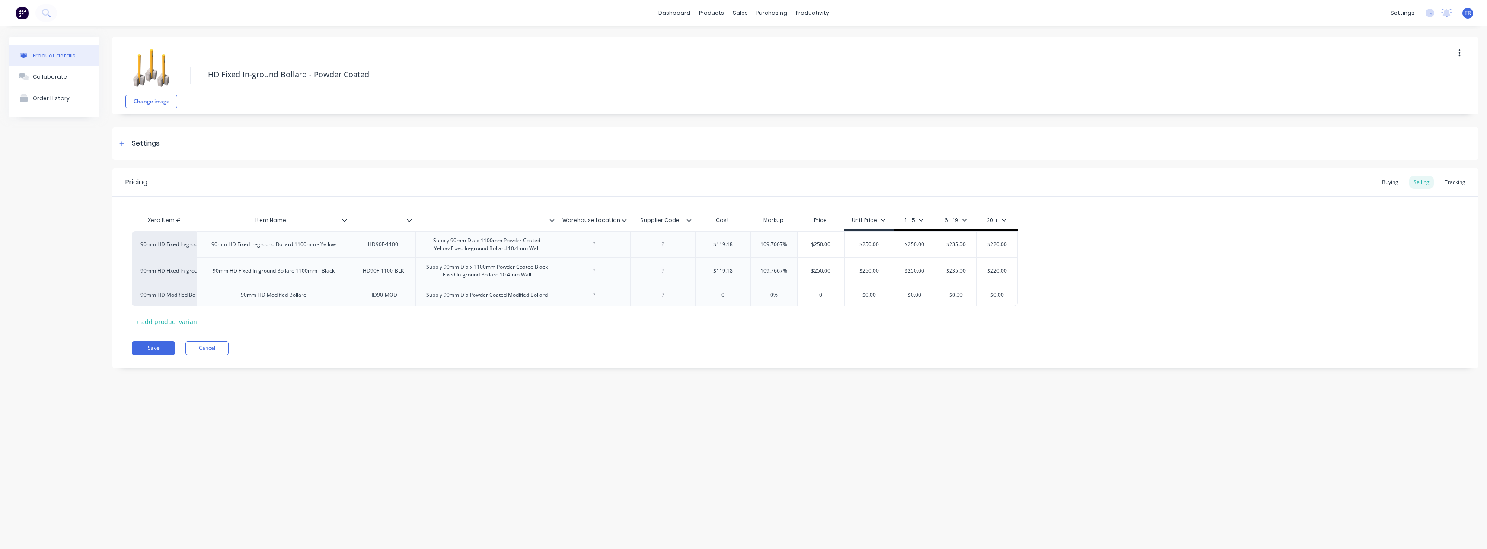
click at [688, 220] on icon at bounding box center [688, 220] width 5 height 5
click at [682, 257] on div "Delete attribute column" at bounding box center [652, 260] width 96 height 17
click at [151, 351] on button "Save" at bounding box center [153, 348] width 43 height 14
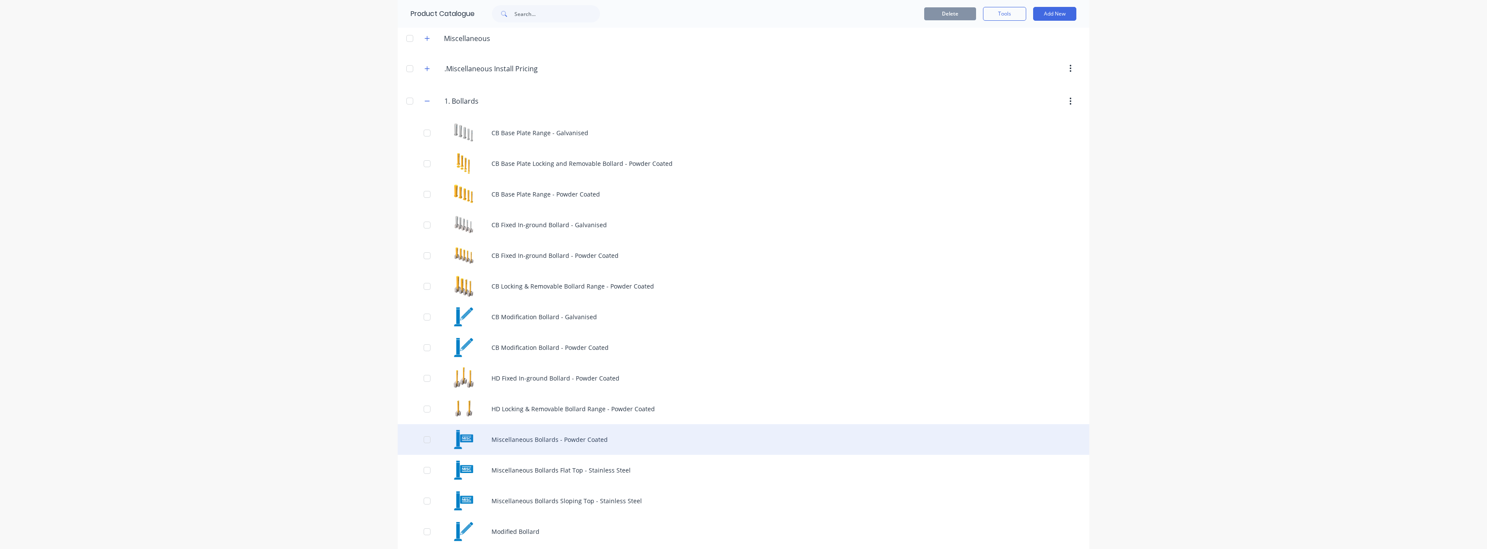
scroll to position [216, 0]
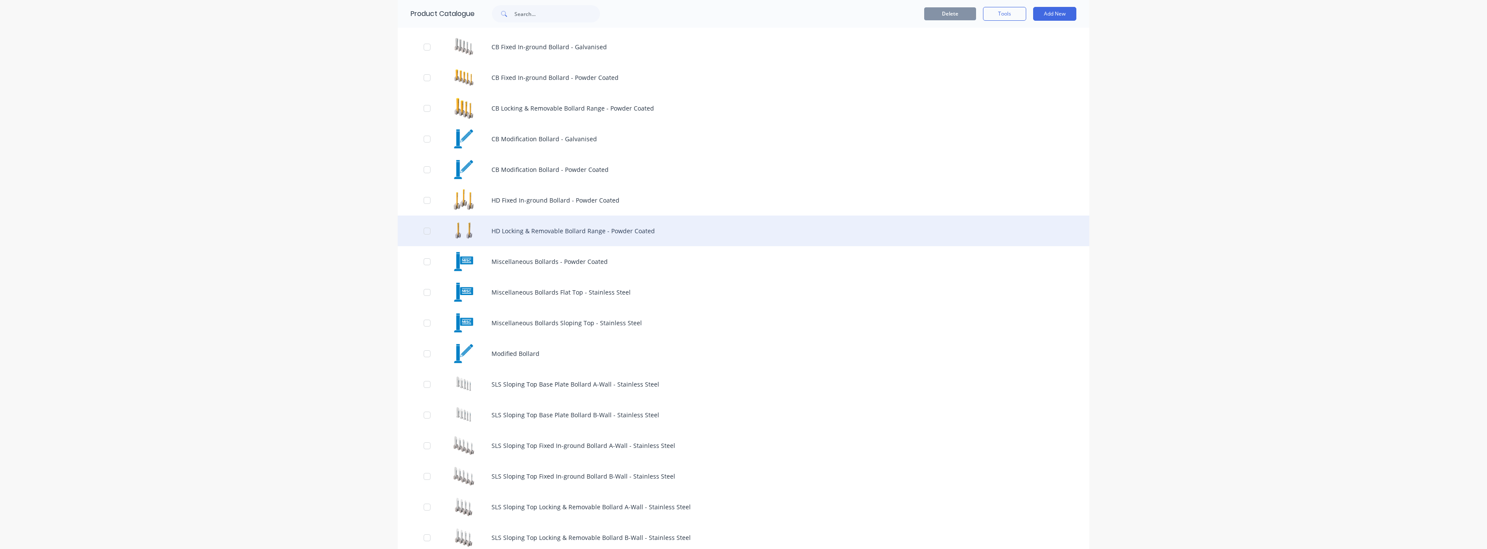
click at [600, 239] on div "HD Locking & Removable Bollard Range - Powder Coated" at bounding box center [744, 231] width 692 height 31
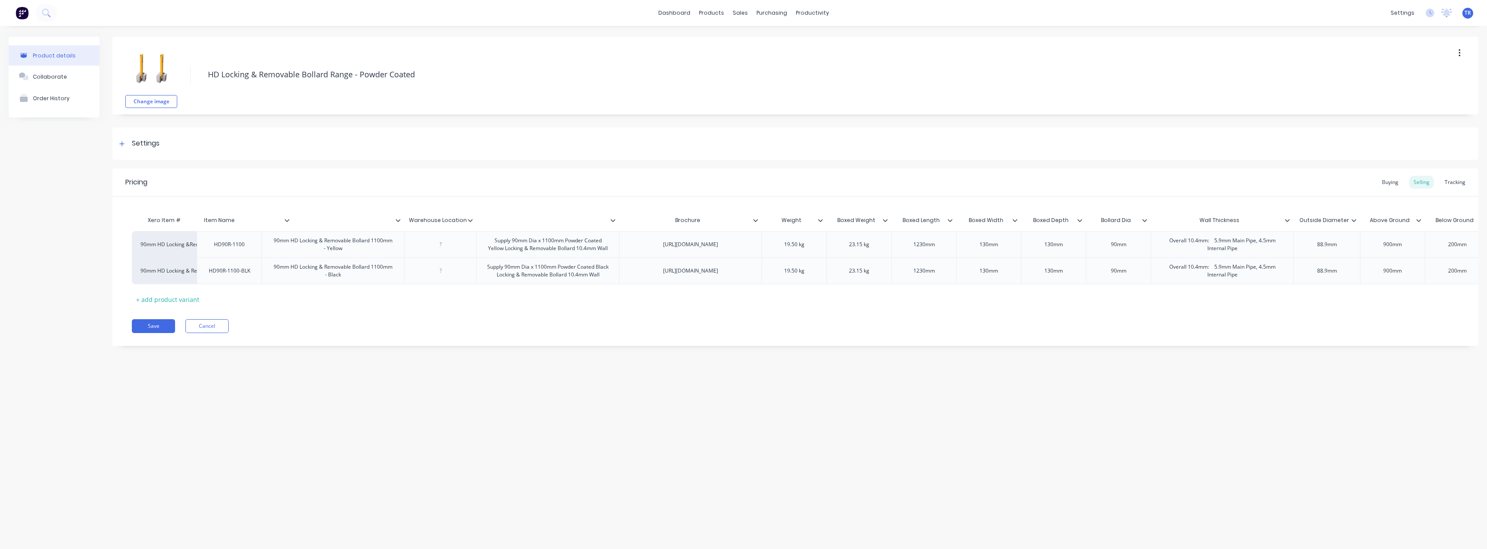
drag, startPoint x: 395, startPoint y: 226, endPoint x: 271, endPoint y: 224, distance: 123.2
click at [271, 224] on div "Xero Item # Item Name Warehouse Location Brochure Weight Boxed Weight Boxed Len…" at bounding box center [1321, 221] width 2379 height 19
click at [332, 223] on icon at bounding box center [333, 220] width 5 height 5
click at [335, 303] on div at bounding box center [331, 295] width 17 height 17
click at [401, 218] on div at bounding box center [401, 221] width 5 height 8
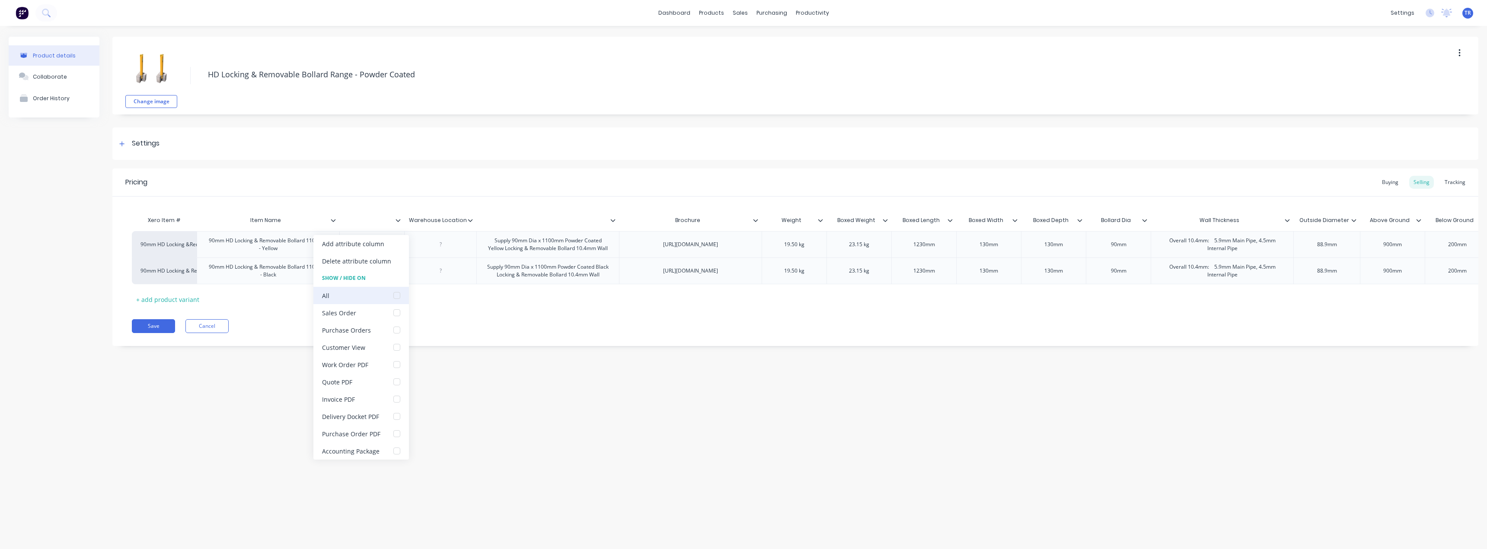
click at [399, 298] on div at bounding box center [396, 295] width 17 height 17
click at [612, 222] on icon at bounding box center [612, 220] width 5 height 5
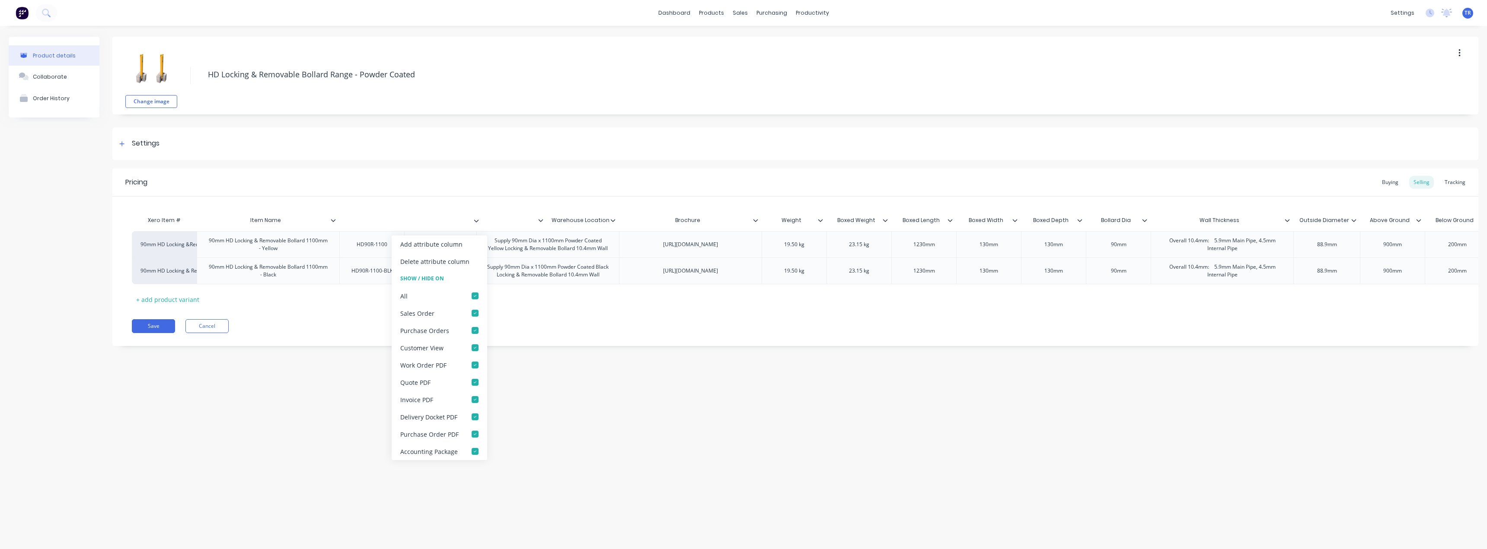
drag, startPoint x: 608, startPoint y: 217, endPoint x: 478, endPoint y: 218, distance: 130.5
click at [476, 218] on div "Xero Item # Item Name Warehouse Location Brochure Weight Boxed Weight Boxed Len…" at bounding box center [1321, 221] width 2379 height 19
click at [535, 220] on input "text" at bounding box center [512, 221] width 60 height 8
drag, startPoint x: 542, startPoint y: 221, endPoint x: 417, endPoint y: 220, distance: 125.4
click at [417, 220] on div "Xero Item # Item Name Warehouse Location Brochure Weight Boxed Weight Boxed Len…" at bounding box center [1321, 221] width 2379 height 19
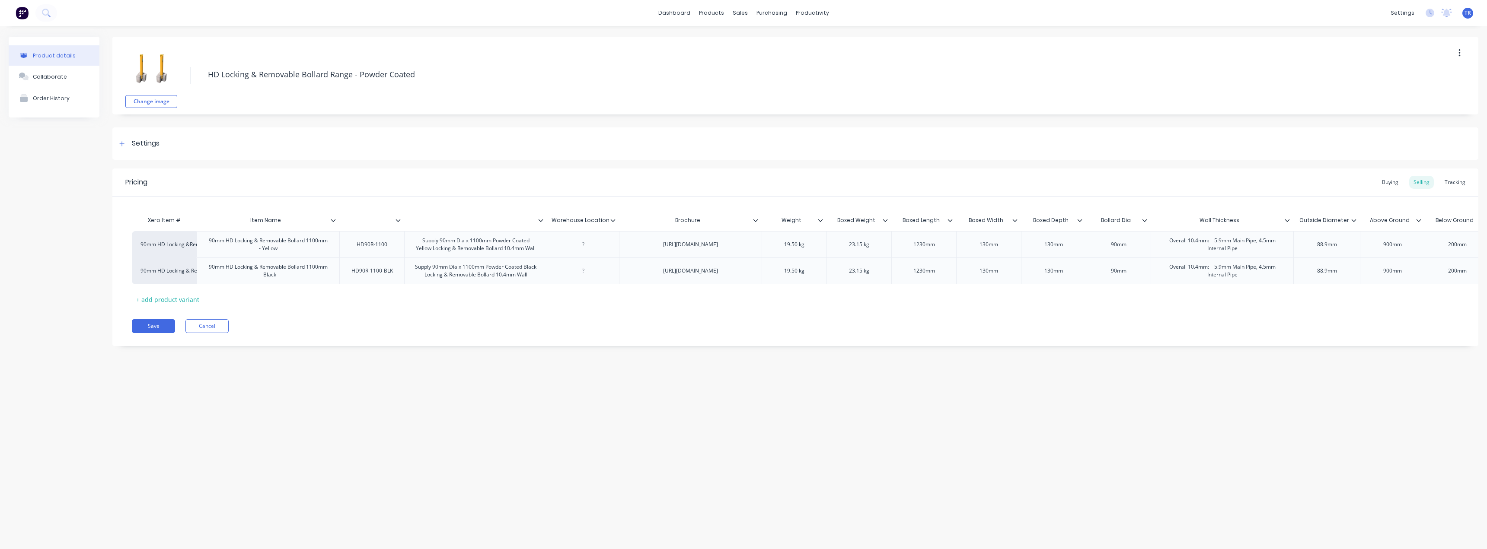
type input "Warehouse Location"
click at [609, 222] on input "Warehouse Location" at bounding box center [580, 221] width 67 height 8
click at [615, 221] on icon at bounding box center [612, 220] width 5 height 5
click at [607, 300] on div at bounding box center [611, 295] width 17 height 17
click at [592, 363] on div "Work Order PDF" at bounding box center [576, 364] width 96 height 17
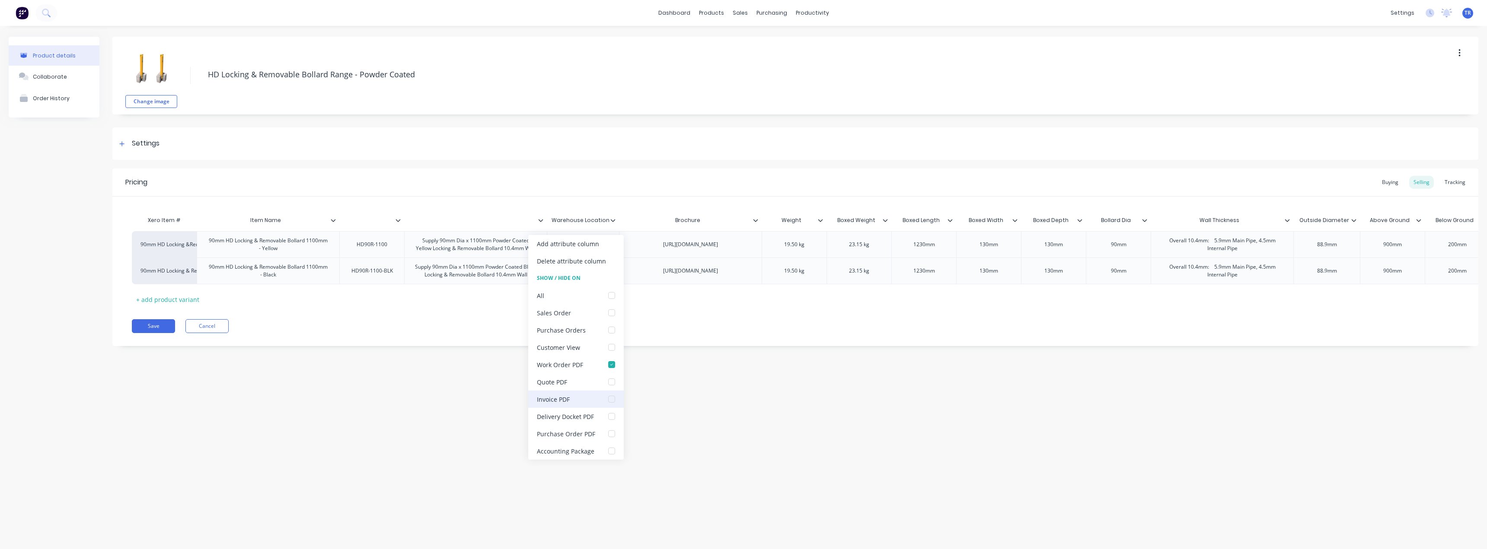
click at [591, 400] on div "Invoice PDF" at bounding box center [576, 399] width 96 height 17
click at [595, 401] on div "Invoice PDF" at bounding box center [576, 399] width 96 height 17
click at [603, 420] on div at bounding box center [611, 416] width 17 height 17
click at [702, 432] on div "Product details Collaborate Order History Change image HD Locking & Removable B…" at bounding box center [743, 279] width 1487 height 506
type input "Brochure"
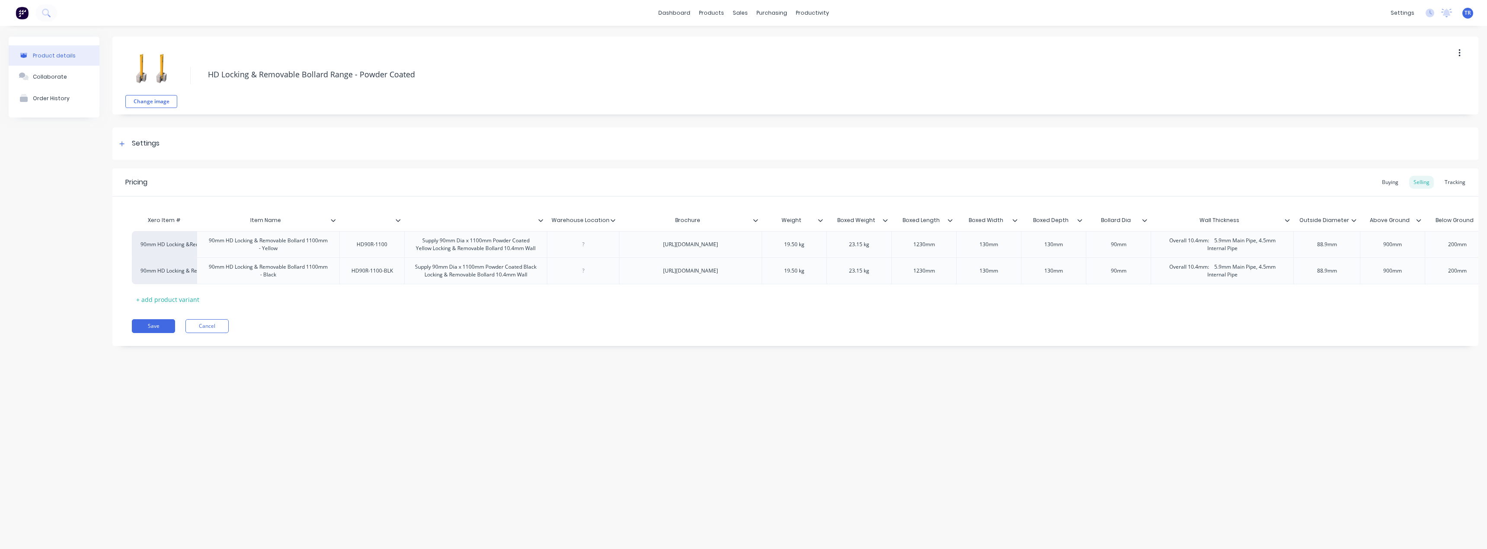
click at [753, 218] on input "Brochure" at bounding box center [687, 221] width 137 height 8
click at [756, 219] on icon at bounding box center [755, 220] width 5 height 5
click at [742, 266] on div "Delete attribute column" at bounding box center [719, 260] width 96 height 17
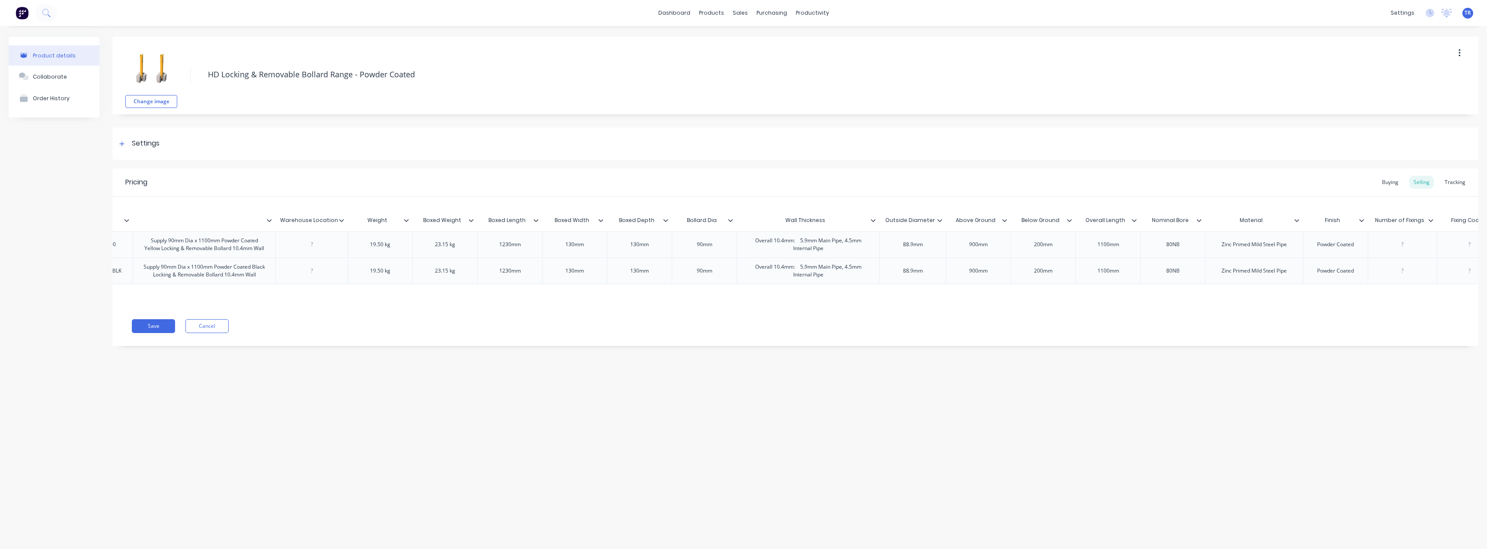
scroll to position [0, 272]
click at [407, 223] on div at bounding box center [409, 221] width 5 height 8
click at [393, 267] on div "Delete attribute column" at bounding box center [369, 260] width 96 height 17
click at [408, 224] on div at bounding box center [409, 221] width 5 height 8
click at [403, 260] on div "Delete attribute column" at bounding box center [369, 260] width 96 height 17
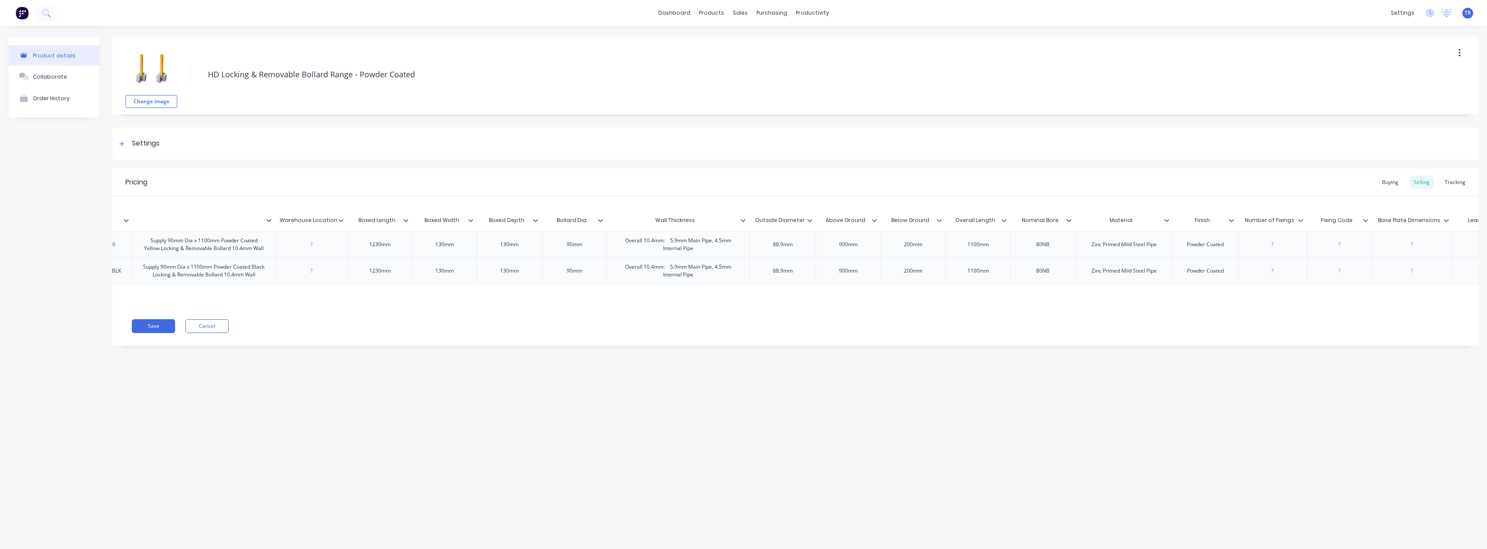
click at [408, 223] on div at bounding box center [409, 221] width 5 height 8
click at [406, 244] on div "Add attribute column" at bounding box center [369, 243] width 96 height 17
type input "Boxed Length"
drag, startPoint x: 405, startPoint y: 223, endPoint x: 408, endPoint y: 231, distance: 8.3
click at [405, 223] on input "Boxed Length" at bounding box center [377, 221] width 60 height 8
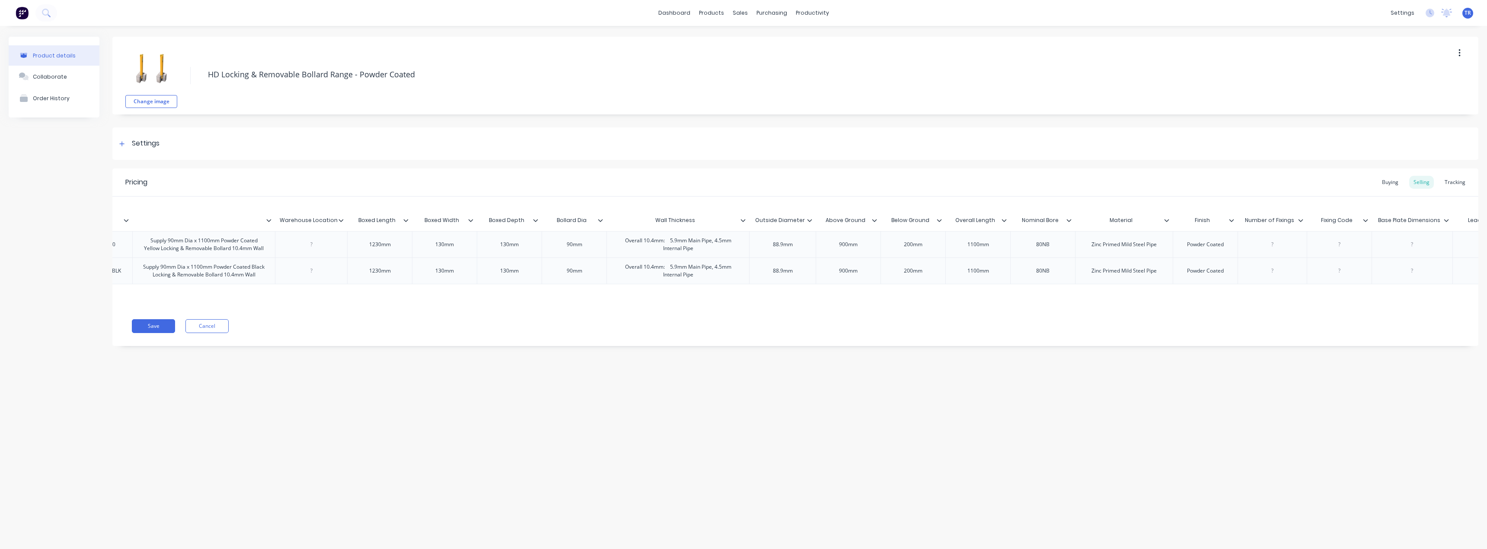
click at [406, 222] on icon at bounding box center [405, 220] width 5 height 5
click at [402, 257] on div "Delete attribute column" at bounding box center [369, 260] width 96 height 17
click at [408, 223] on div at bounding box center [409, 221] width 5 height 8
click at [405, 255] on div "Delete attribute column" at bounding box center [369, 260] width 96 height 17
click at [409, 223] on div at bounding box center [409, 221] width 5 height 8
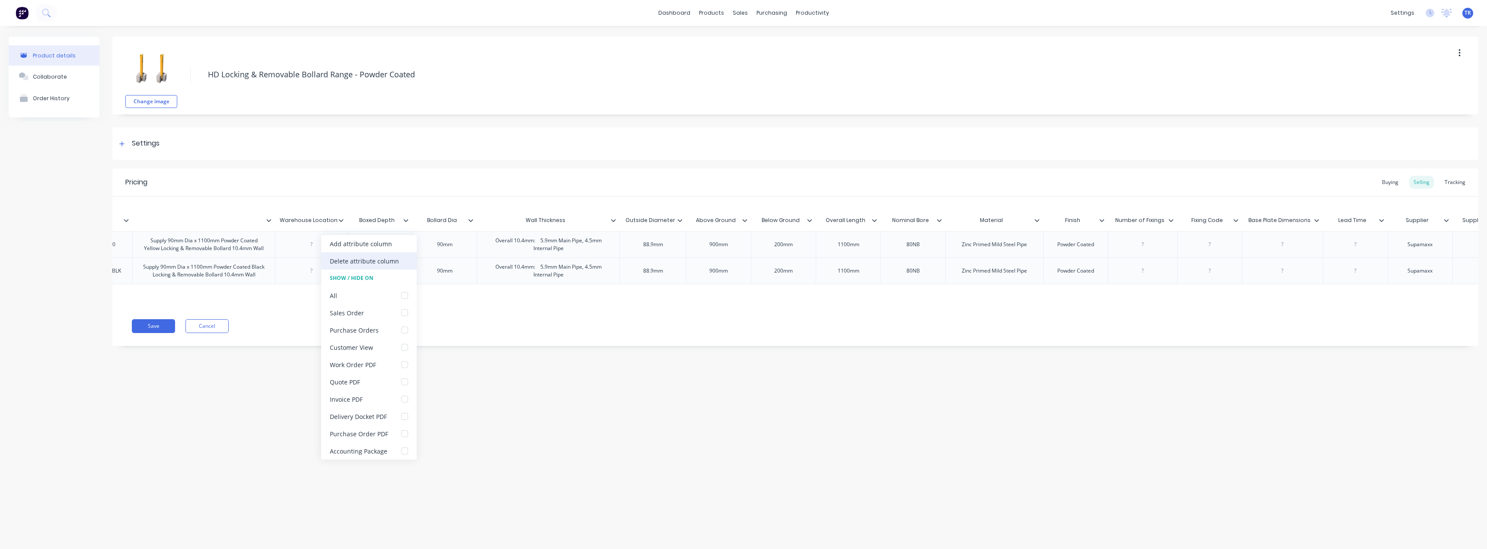
click at [403, 256] on div "Delete attribute column" at bounding box center [369, 260] width 96 height 17
click at [408, 218] on icon at bounding box center [405, 220] width 5 height 5
click at [406, 258] on div "Delete attribute column" at bounding box center [369, 260] width 96 height 17
click at [482, 218] on icon at bounding box center [483, 220] width 5 height 5
click at [478, 264] on div "Delete attribute column" at bounding box center [447, 260] width 96 height 17
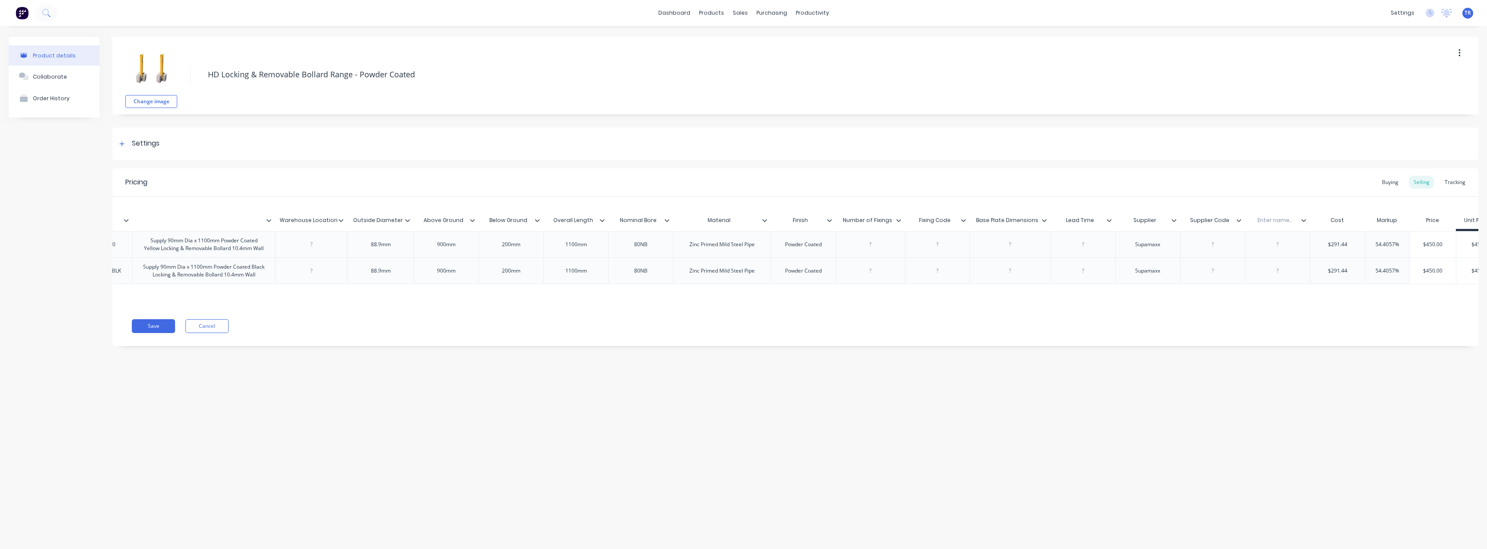
click at [476, 223] on div at bounding box center [475, 221] width 5 height 8
click at [472, 261] on div "Delete attribute column" at bounding box center [436, 260] width 96 height 17
type input "Outside Diameter"
click at [408, 223] on input "Outside Diameter" at bounding box center [377, 221] width 61 height 8
click at [407, 220] on icon at bounding box center [407, 220] width 5 height 3
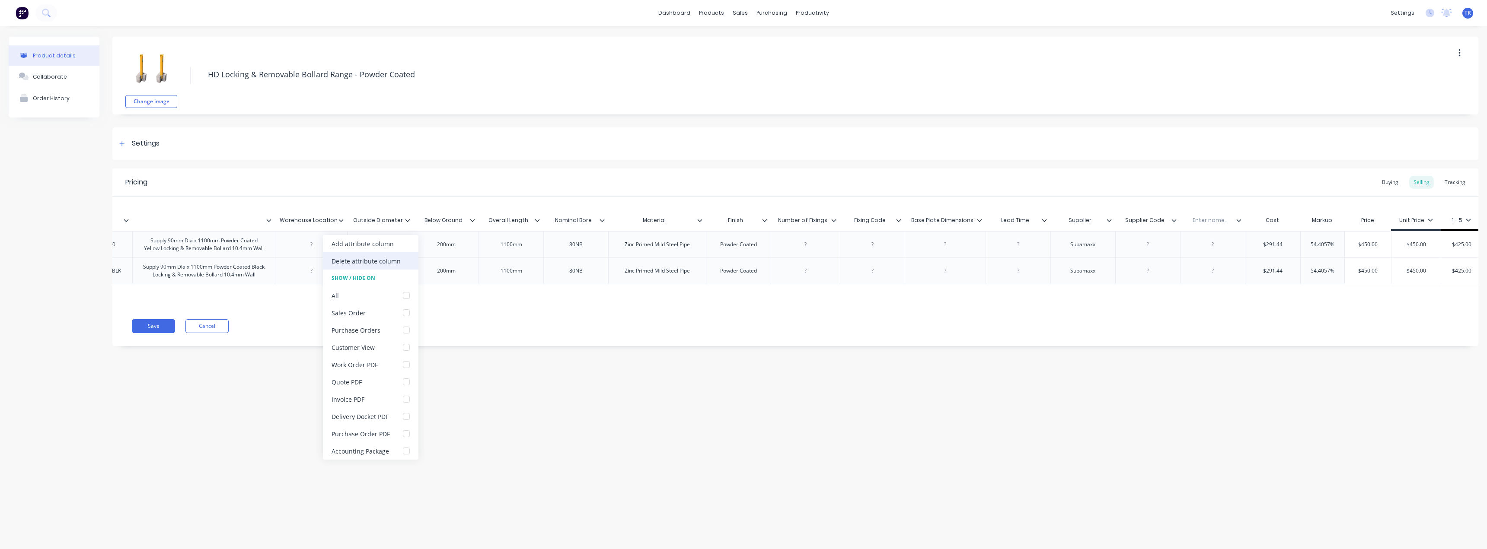
click at [408, 257] on div "Delete attribute column" at bounding box center [371, 260] width 96 height 17
click at [407, 223] on icon at bounding box center [405, 220] width 5 height 5
click at [399, 260] on div "Delete attribute column" at bounding box center [369, 260] width 96 height 17
click at [451, 220] on icon at bounding box center [450, 220] width 5 height 3
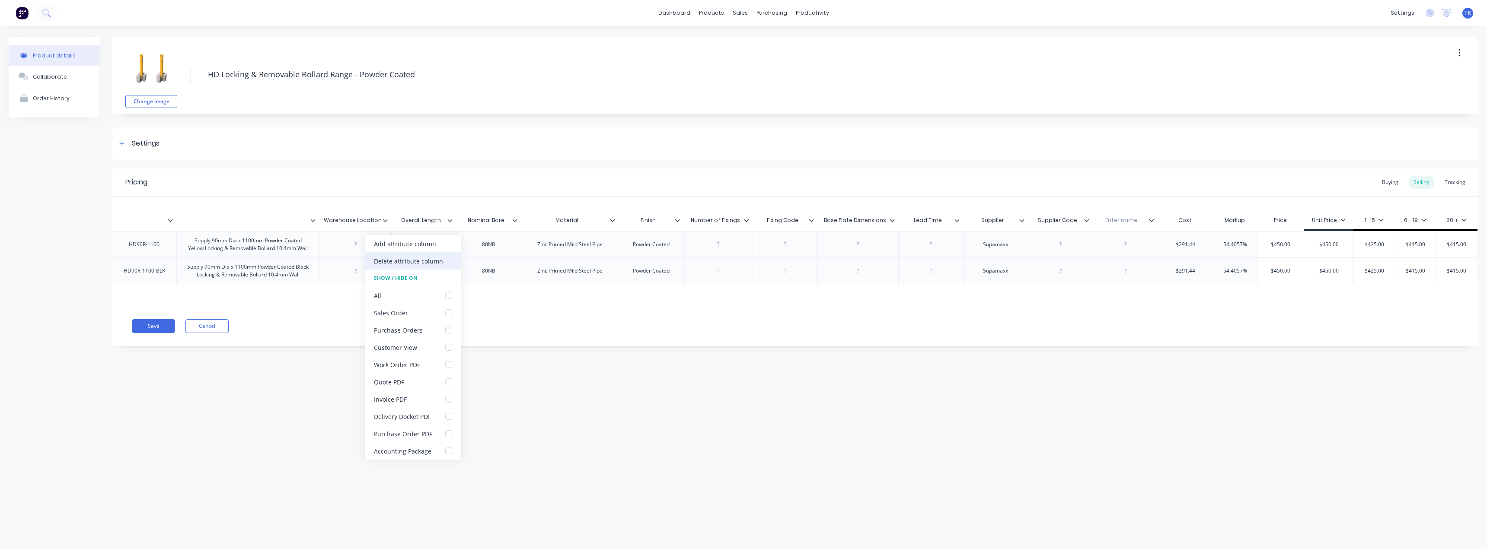
click at [433, 255] on div "Delete attribute column" at bounding box center [413, 260] width 96 height 17
click at [514, 219] on icon at bounding box center [514, 220] width 5 height 5
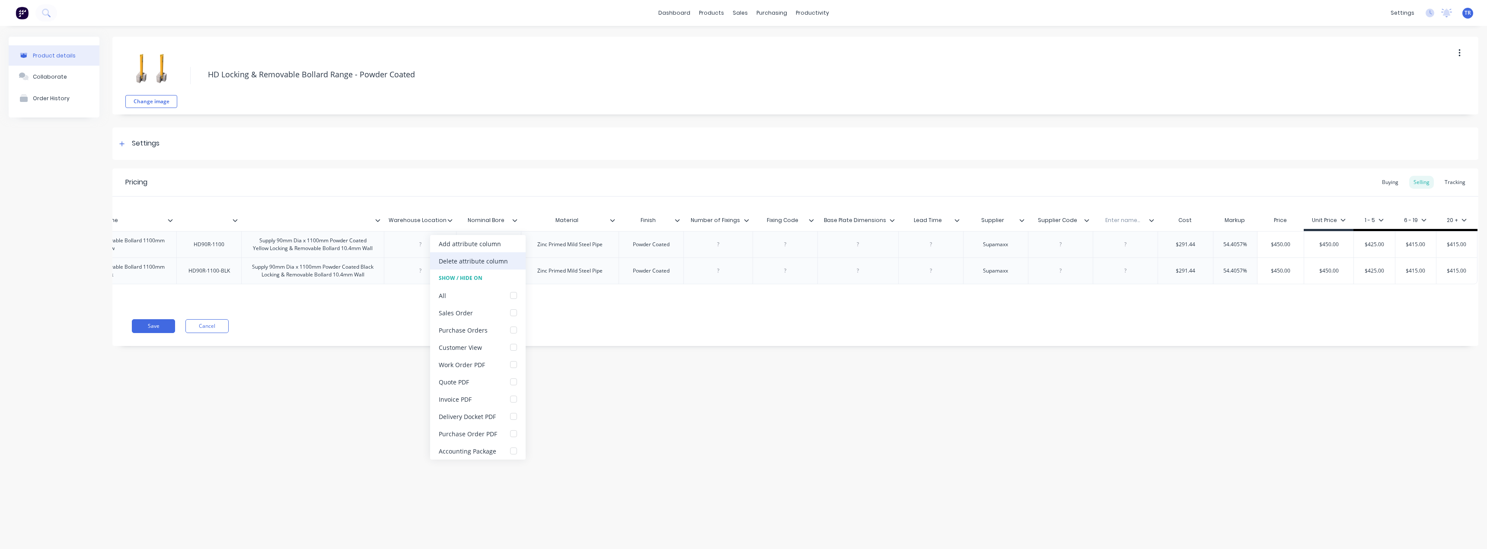
click at [506, 258] on div "Delete attribute column" at bounding box center [473, 261] width 69 height 9
click at [610, 220] on icon at bounding box center [612, 220] width 5 height 5
click at [609, 256] on div "Delete attribute column" at bounding box center [576, 260] width 96 height 17
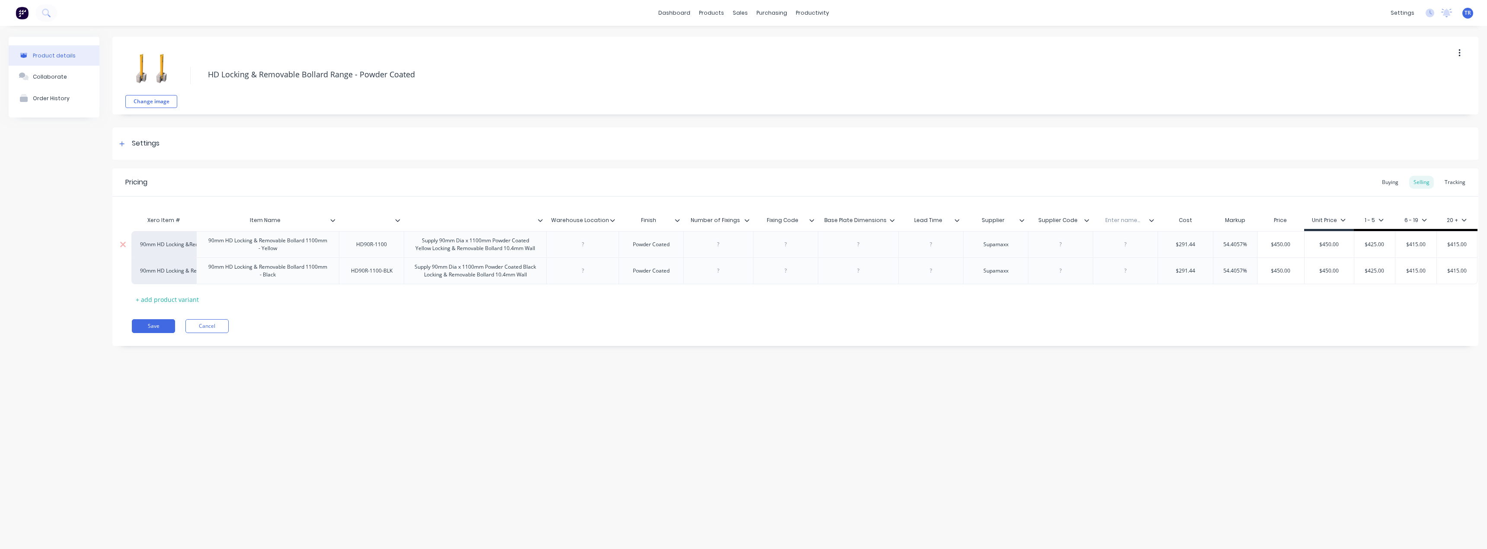
scroll to position [0, 0]
click at [676, 222] on icon at bounding box center [677, 220] width 5 height 5
click at [675, 263] on div "Delete attribute column" at bounding box center [641, 260] width 96 height 17
click at [684, 220] on icon at bounding box center [682, 220] width 5 height 3
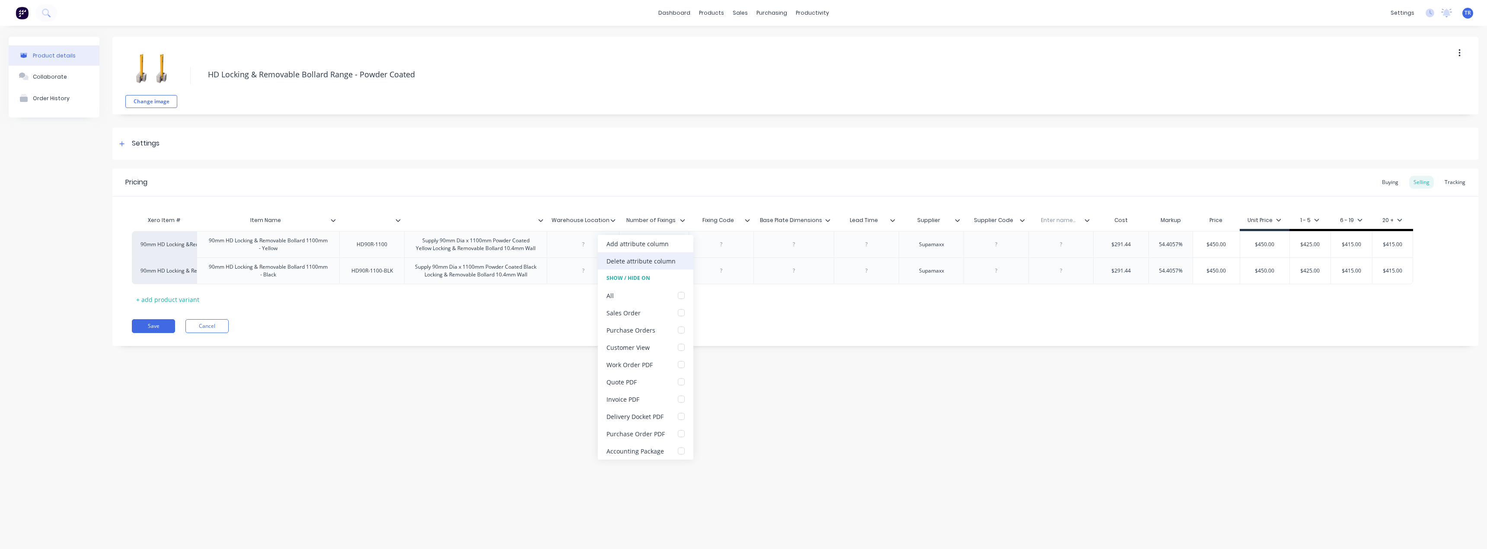
click at [675, 262] on div "Delete attribute column" at bounding box center [646, 260] width 96 height 17
click at [676, 220] on icon at bounding box center [677, 220] width 5 height 5
click at [676, 255] on div "Delete attribute column" at bounding box center [641, 260] width 96 height 17
click at [693, 220] on icon at bounding box center [693, 220] width 5 height 5
click at [676, 264] on div "Delete attribute column" at bounding box center [652, 261] width 69 height 9
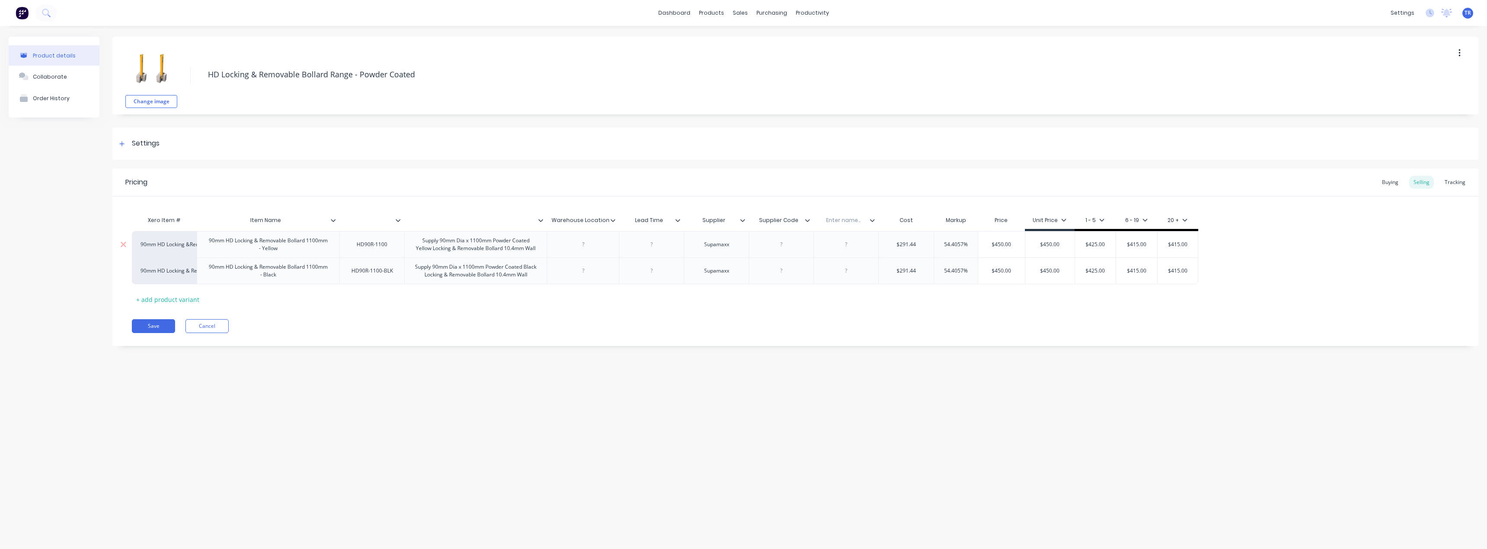
click at [683, 217] on div at bounding box center [681, 221] width 5 height 8
click at [674, 257] on div "Delete attribute column" at bounding box center [641, 260] width 96 height 17
click at [676, 219] on icon at bounding box center [677, 220] width 5 height 5
click at [676, 259] on div "Delete attribute column" at bounding box center [641, 260] width 96 height 17
click at [679, 222] on icon at bounding box center [677, 220] width 5 height 5
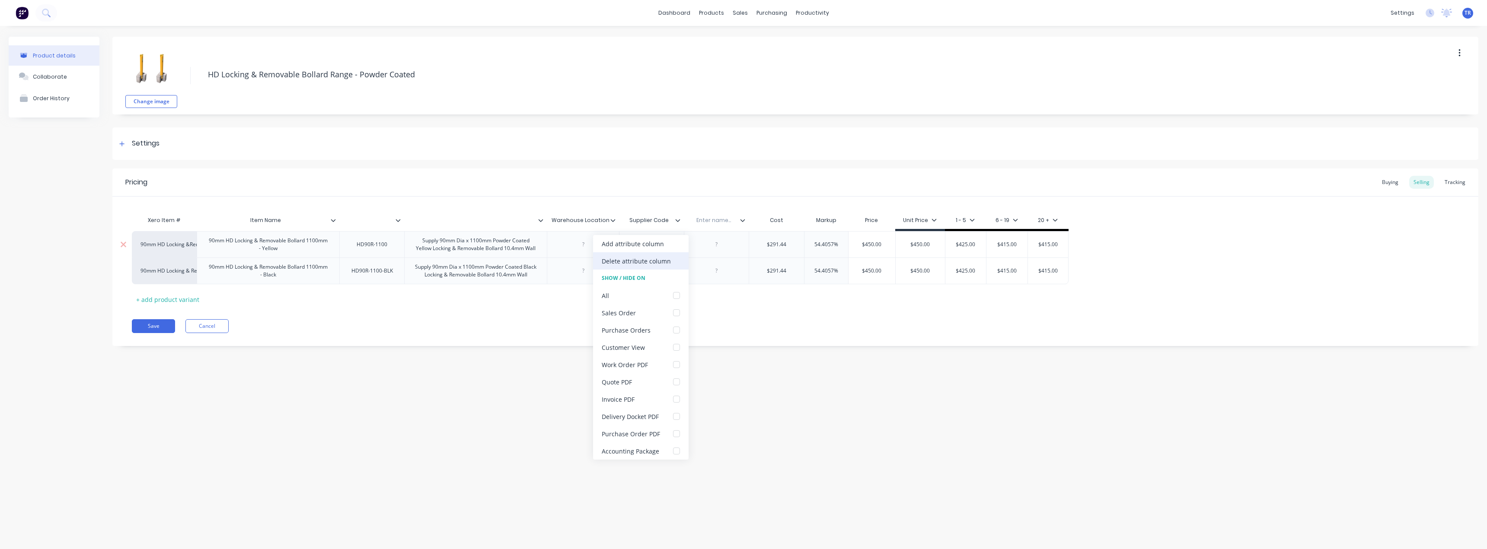
click at [663, 263] on div "Delete attribute column" at bounding box center [636, 261] width 69 height 9
click at [678, 219] on icon at bounding box center [677, 220] width 5 height 5
click at [668, 258] on div "Delete attribute column" at bounding box center [636, 261] width 69 height 9
type input "Warehouse Location"
click at [610, 224] on input "Warehouse Location" at bounding box center [580, 221] width 67 height 8
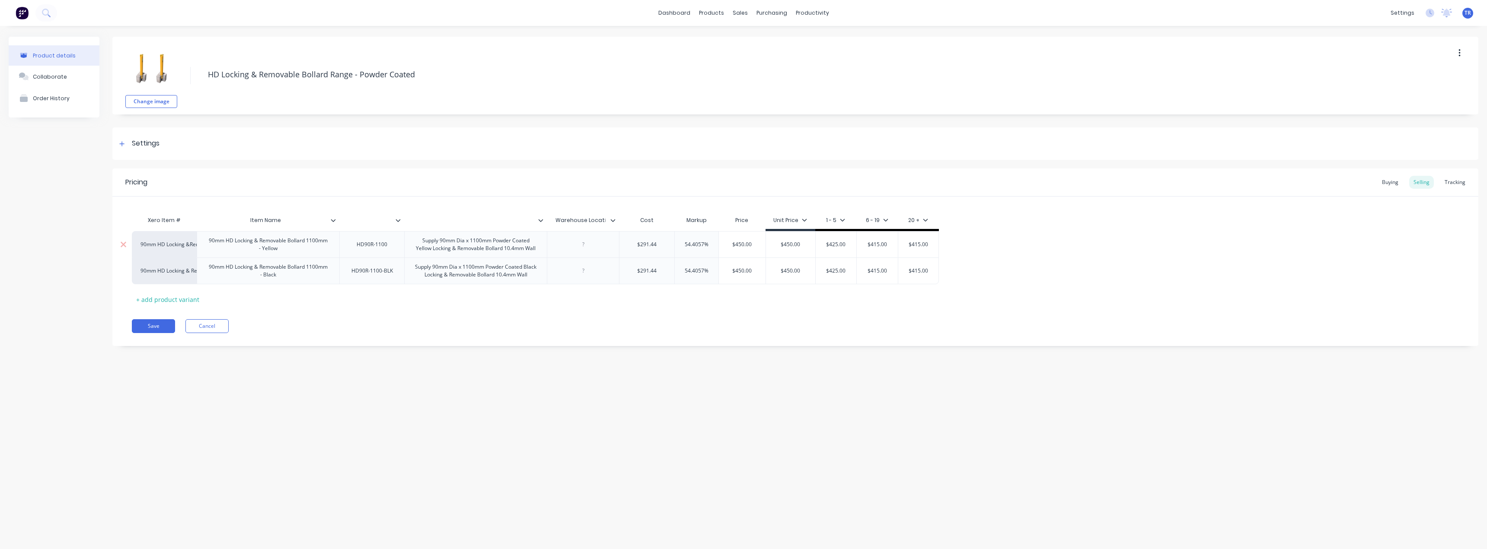
click at [613, 223] on icon at bounding box center [612, 220] width 5 height 5
click at [539, 222] on icon at bounding box center [540, 220] width 5 height 5
click at [536, 291] on div at bounding box center [539, 295] width 17 height 17
click at [400, 222] on icon at bounding box center [398, 220] width 5 height 5
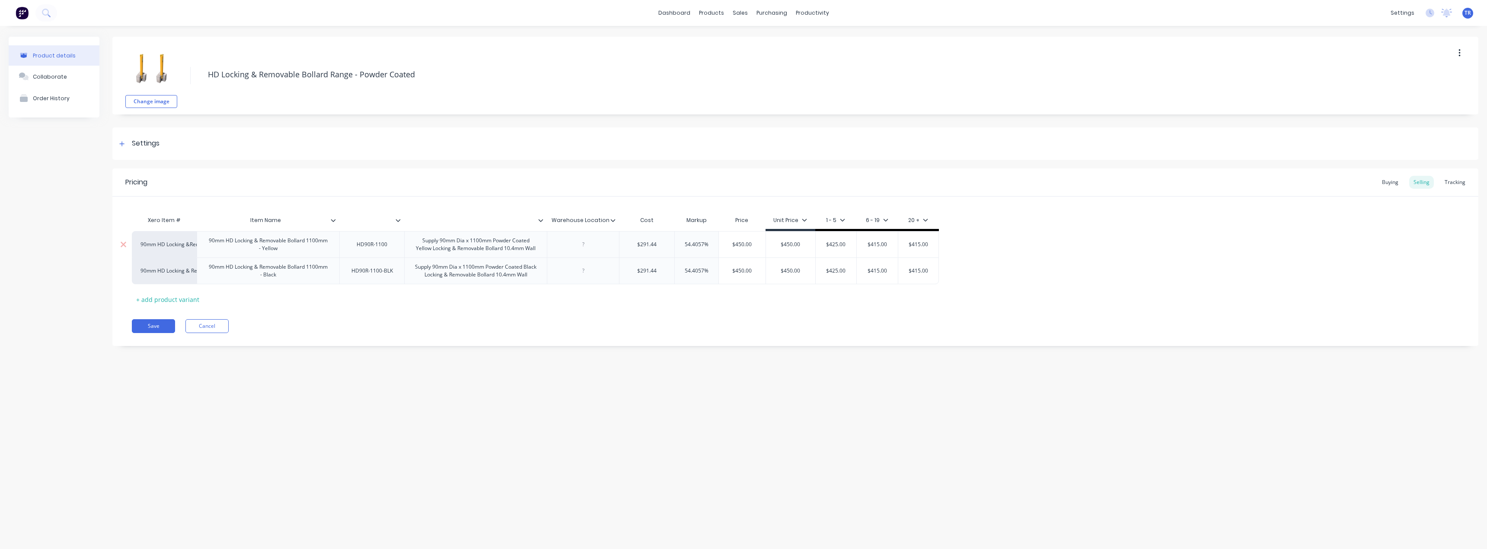
click at [332, 219] on icon at bounding box center [333, 220] width 5 height 5
click at [144, 325] on button "Save" at bounding box center [153, 326] width 43 height 14
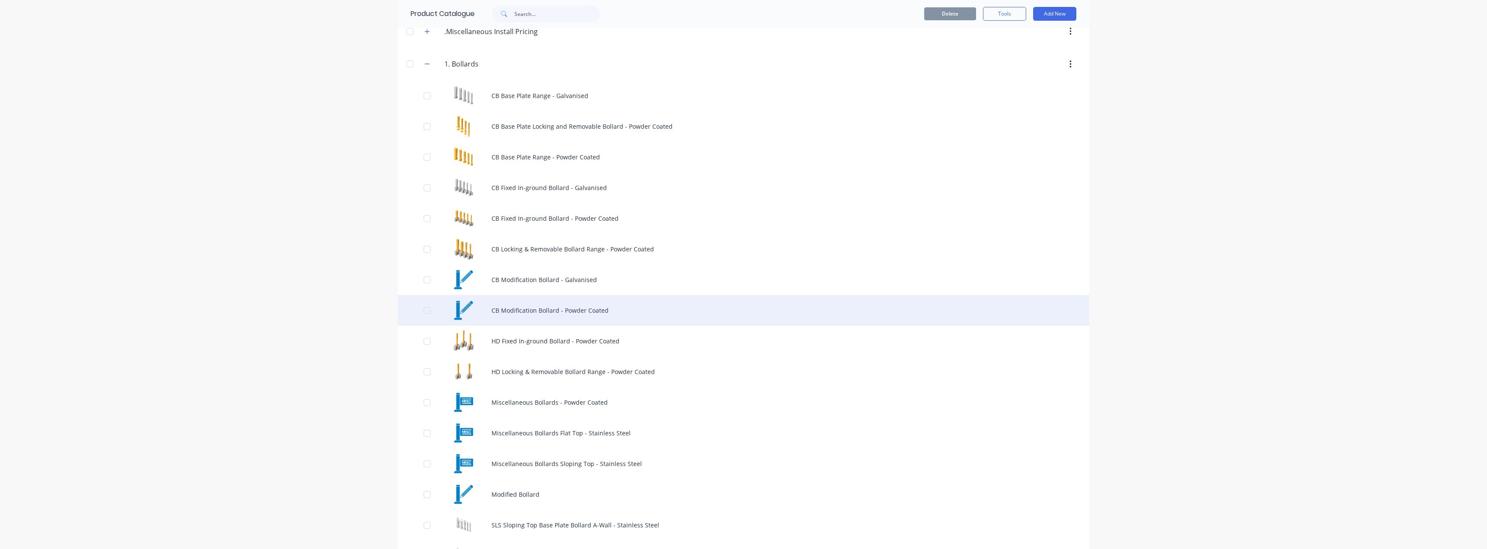
scroll to position [86, 0]
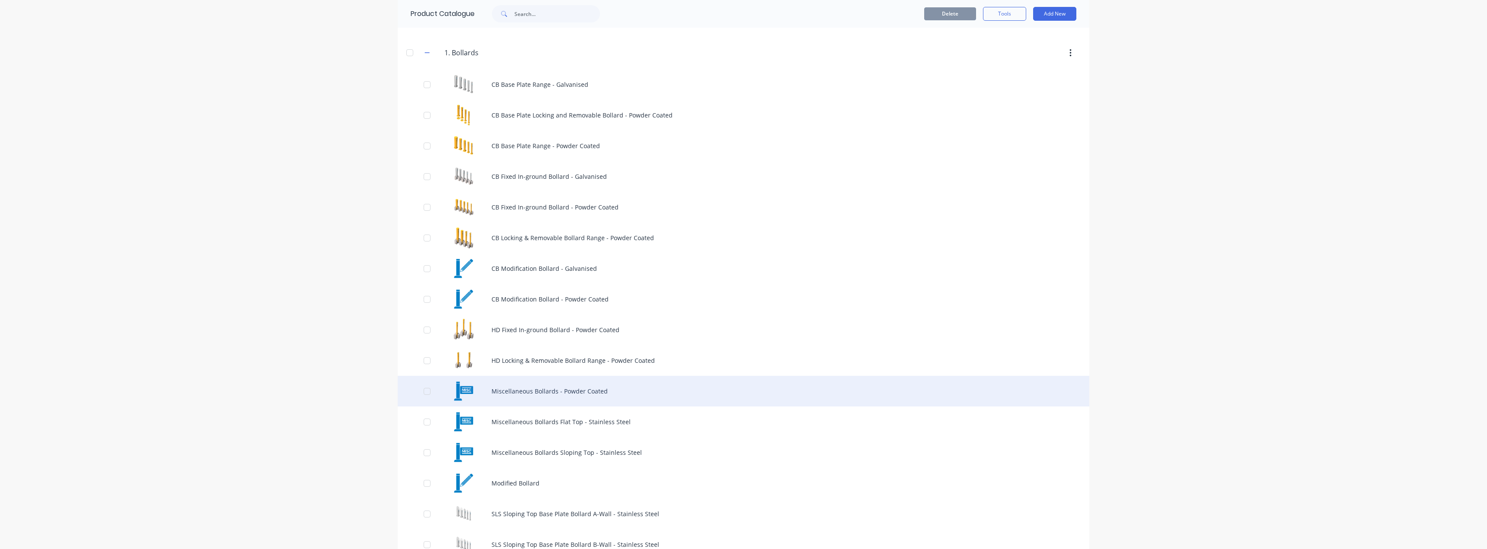
click at [596, 388] on div "Miscellaneous Bollards - Powder Coated" at bounding box center [744, 391] width 692 height 31
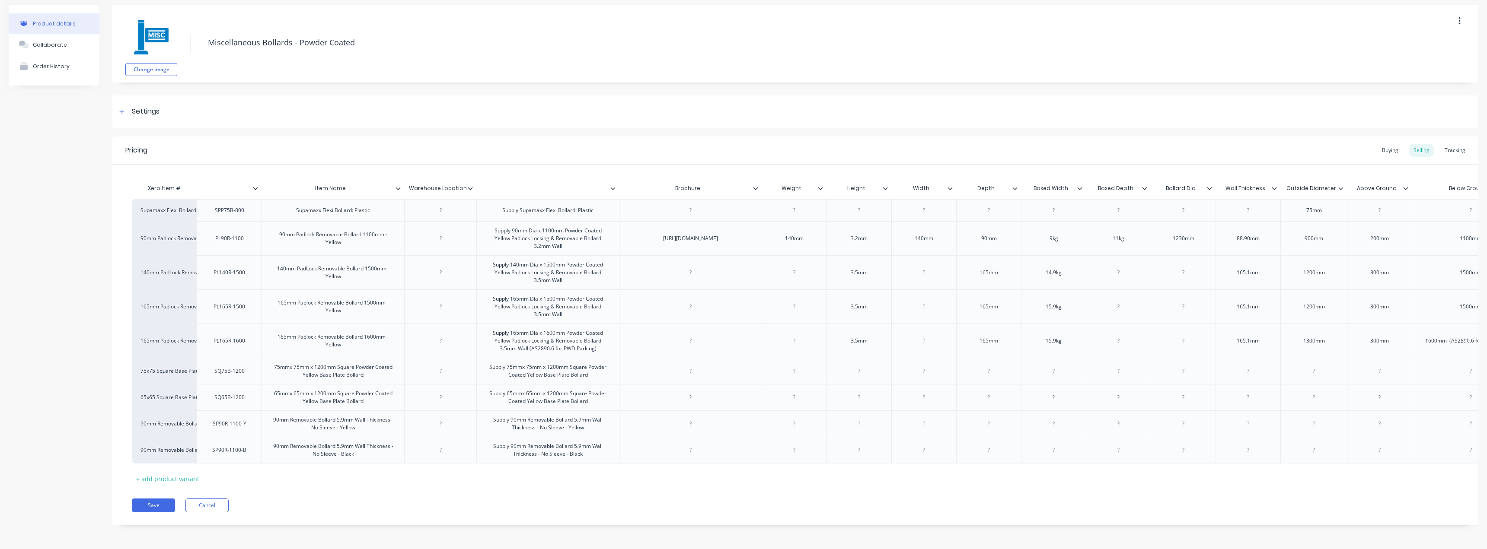
scroll to position [54, 0]
click at [609, 185] on input "text" at bounding box center [544, 189] width 137 height 8
click at [617, 185] on div at bounding box center [616, 189] width 5 height 8
drag, startPoint x: 455, startPoint y: 169, endPoint x: 614, endPoint y: 166, distance: 159.5
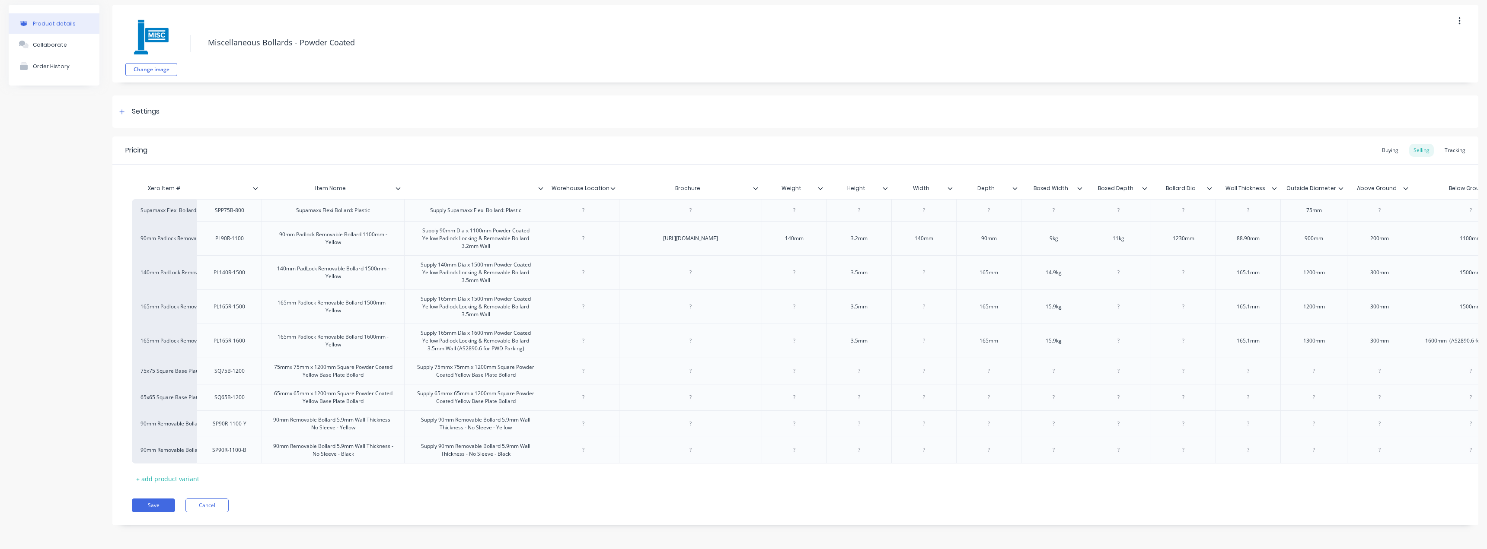
click at [398, 186] on icon at bounding box center [398, 188] width 5 height 5
drag, startPoint x: 399, startPoint y: 164, endPoint x: 277, endPoint y: 163, distance: 121.9
click at [277, 180] on div "Xero Item # Item Name Warehouse Location Brochure Weight Height Width Depth Box…" at bounding box center [1248, 189] width 2233 height 19
click at [399, 186] on icon at bounding box center [398, 188] width 5 height 5
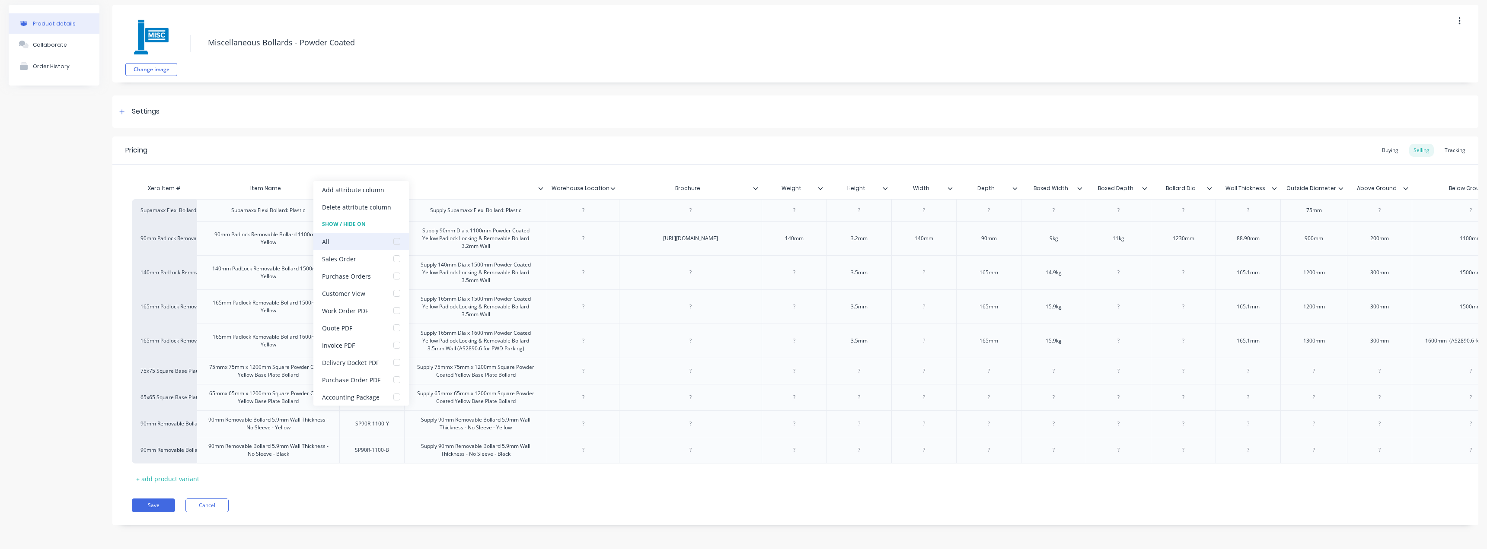
click at [396, 237] on div at bounding box center [396, 241] width 17 height 17
click at [541, 186] on icon at bounding box center [540, 188] width 5 height 5
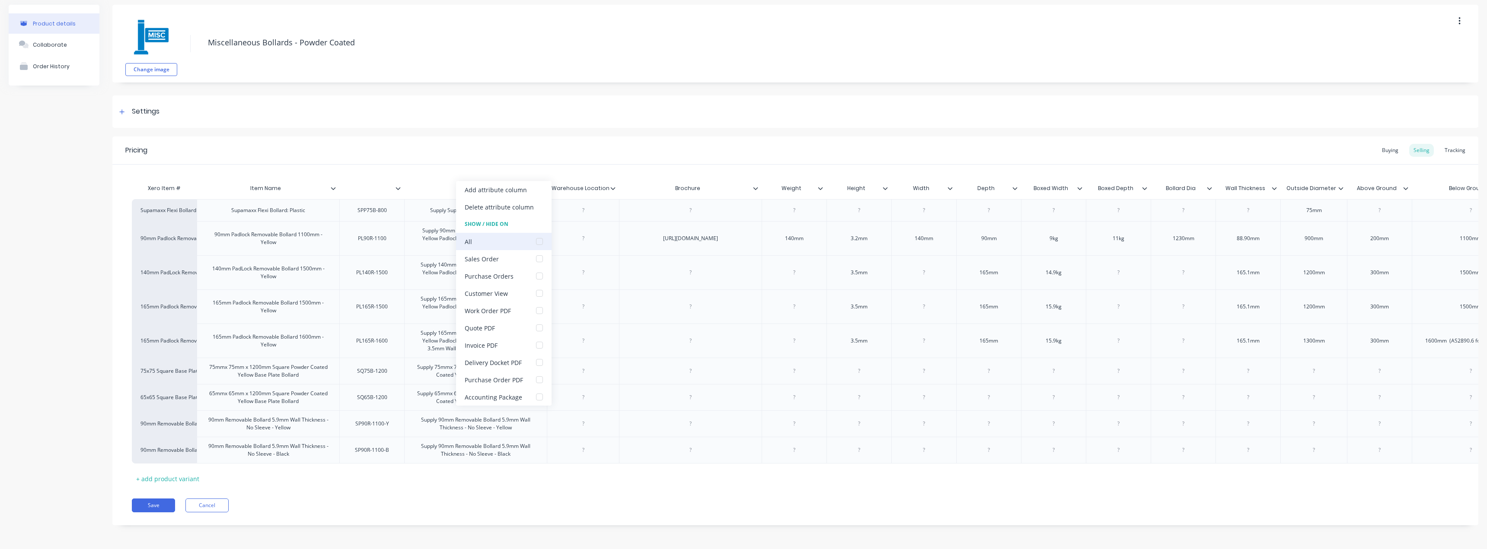
click at [539, 240] on div at bounding box center [539, 241] width 17 height 17
click at [612, 186] on icon at bounding box center [612, 188] width 5 height 5
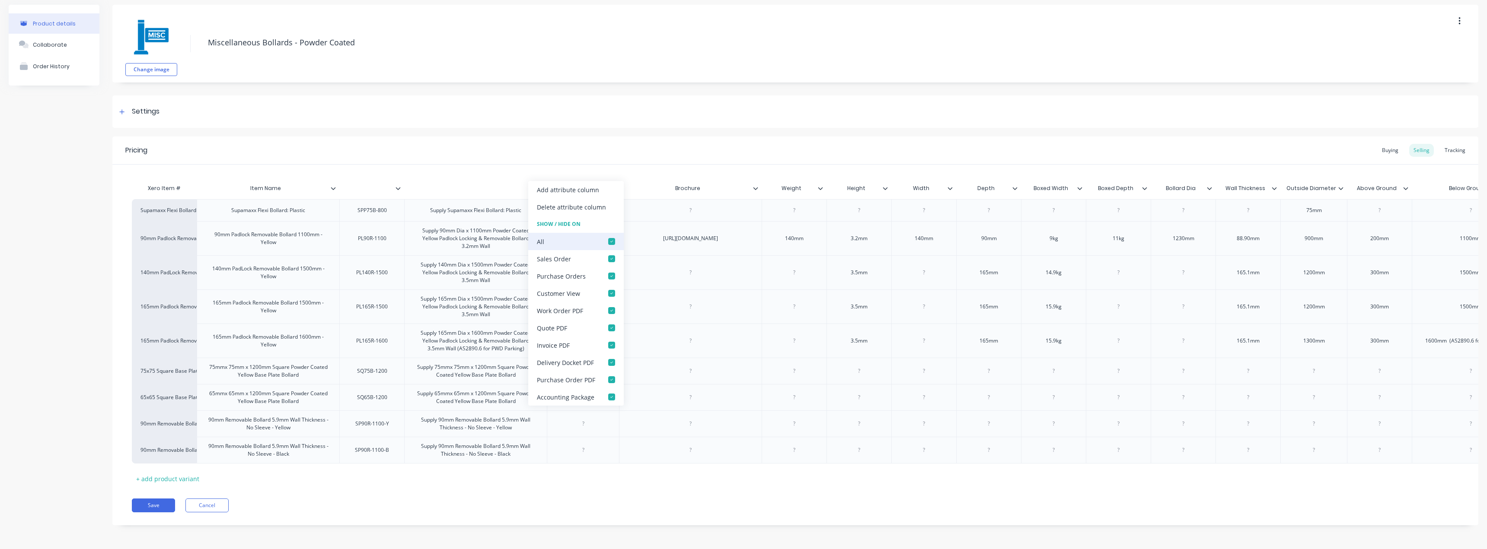
click at [612, 243] on div at bounding box center [611, 241] width 17 height 17
click at [603, 364] on div at bounding box center [611, 362] width 17 height 17
click at [592, 313] on div "Work Order PDF" at bounding box center [576, 310] width 96 height 17
drag, startPoint x: 620, startPoint y: 140, endPoint x: 741, endPoint y: 147, distance: 121.7
click at [621, 140] on div "Pricing Buying Selling Tracking" at bounding box center [795, 151] width 1366 height 28
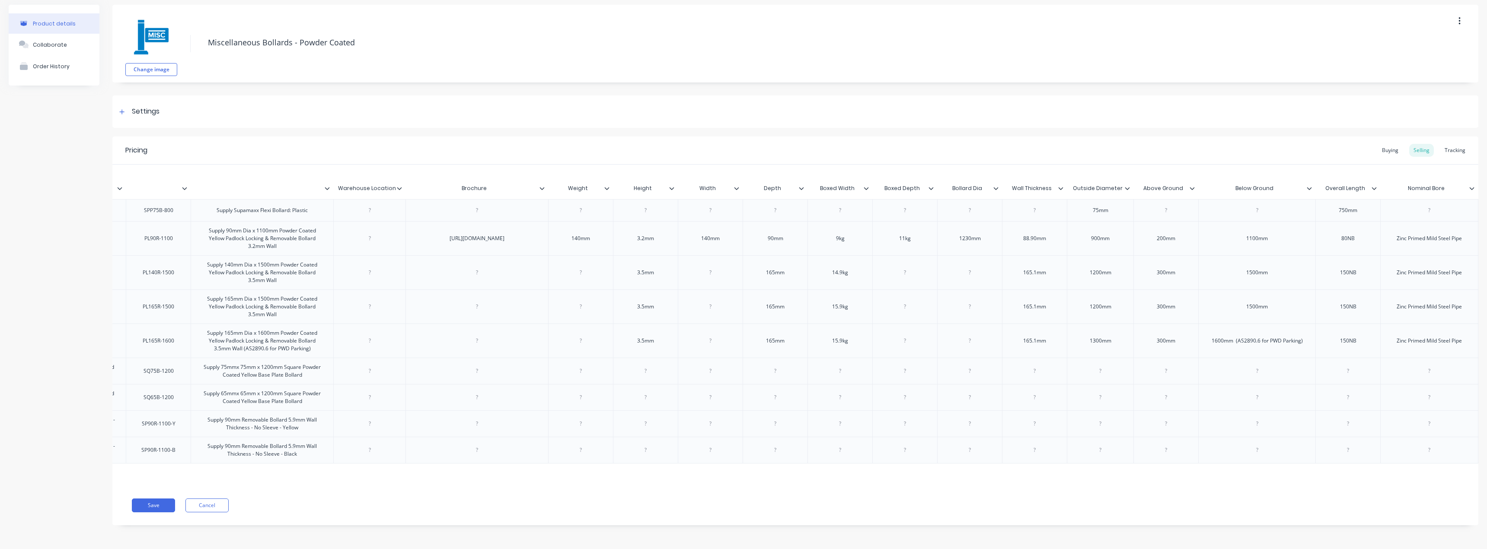
scroll to position [0, 214]
click at [541, 187] on icon at bounding box center [541, 188] width 5 height 3
click at [528, 214] on div "Delete attribute column" at bounding box center [505, 206] width 96 height 17
click at [531, 185] on div at bounding box center [531, 189] width 5 height 8
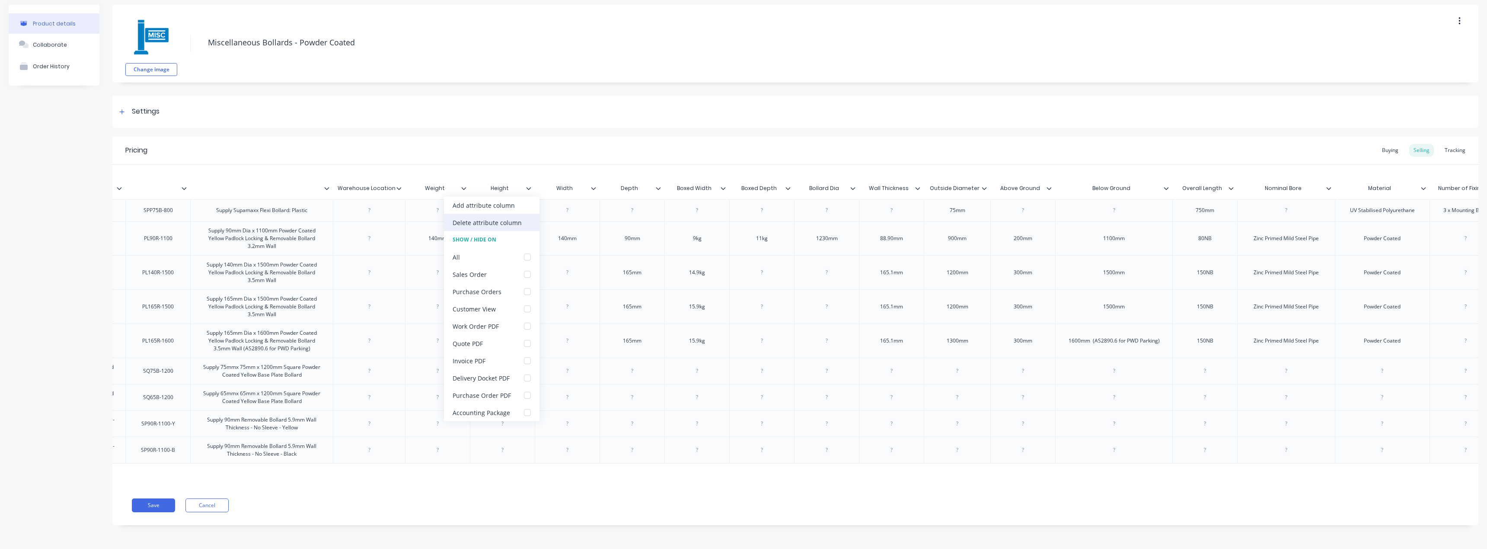
click at [523, 229] on div "Delete attribute column" at bounding box center [492, 222] width 96 height 17
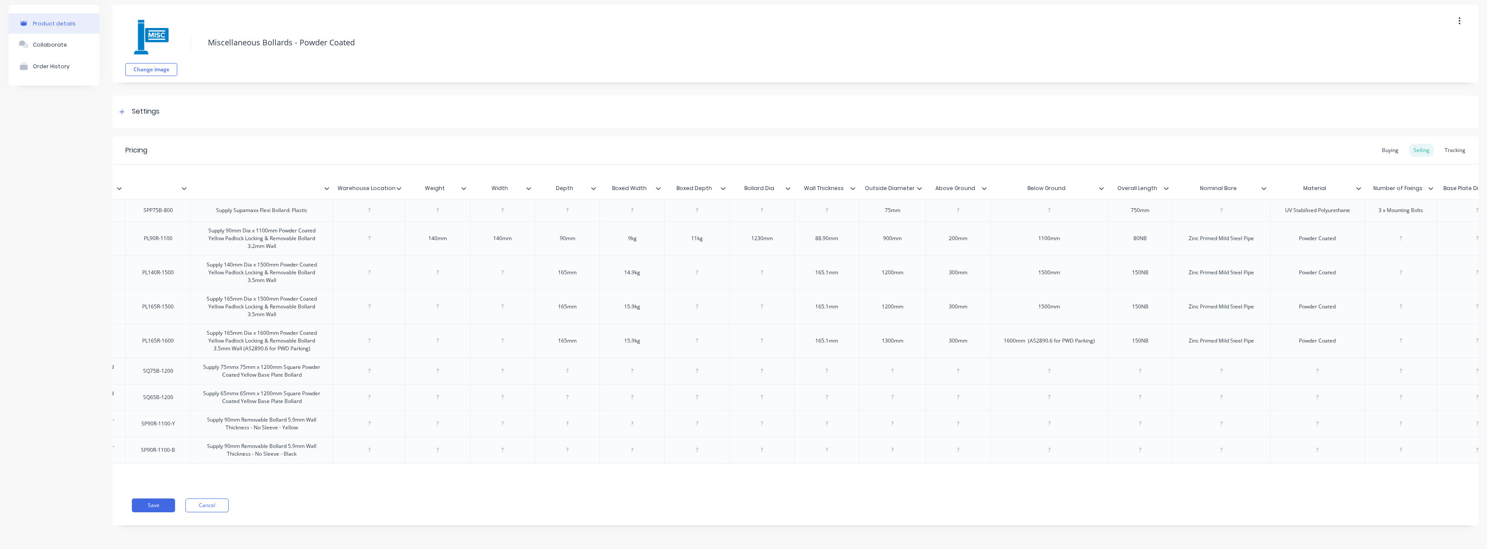
type input "Weight"
click at [464, 184] on div "Weight Weight" at bounding box center [437, 189] width 65 height 22
click at [464, 186] on icon at bounding box center [463, 188] width 5 height 5
click at [456, 216] on div "Delete attribute column" at bounding box center [427, 222] width 96 height 17
click at [468, 185] on div at bounding box center [467, 189] width 5 height 8
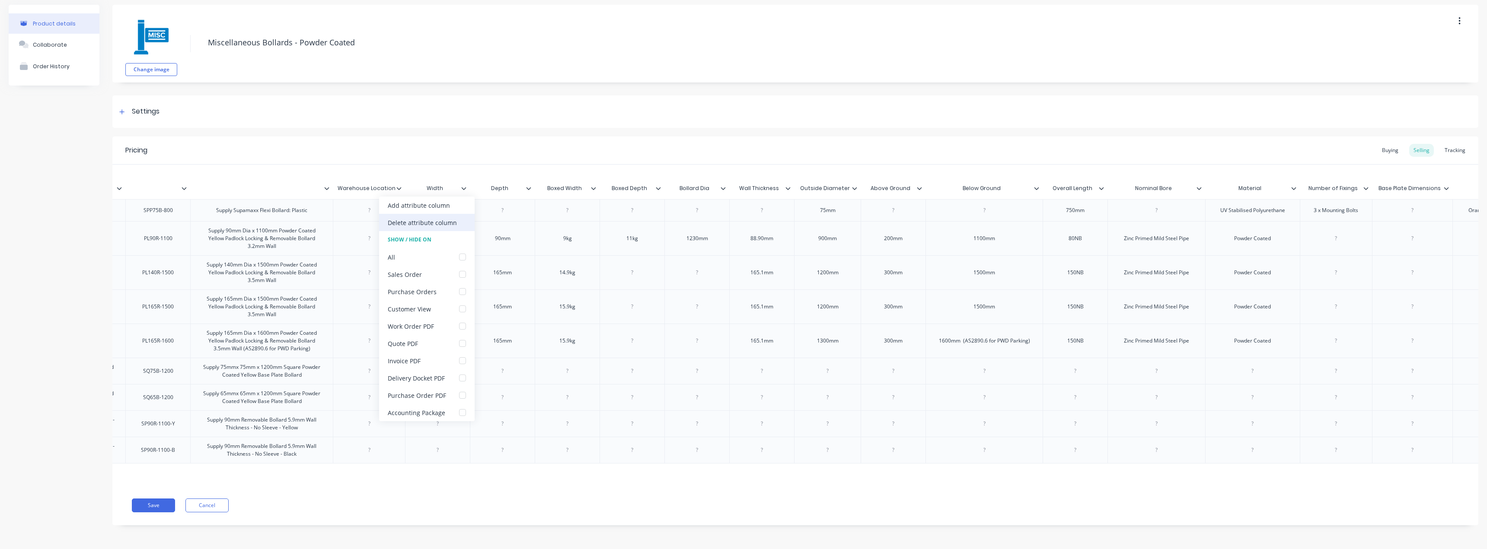
click at [461, 216] on div "Add attribute column Delete attribute column Show / Hide On All Sales Order Pur…" at bounding box center [427, 309] width 96 height 225
click at [461, 217] on div "Delete attribute column" at bounding box center [427, 222] width 96 height 17
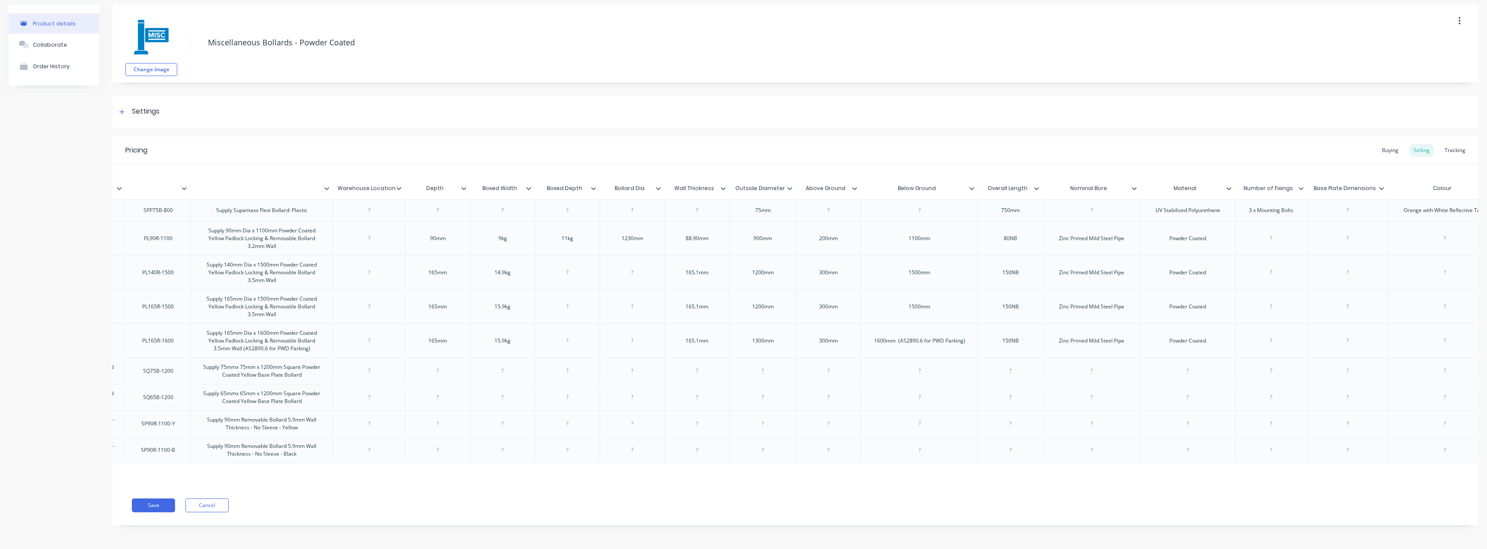
click at [462, 186] on icon at bounding box center [463, 188] width 5 height 5
click at [448, 224] on div "Delete attribute column" at bounding box center [422, 222] width 69 height 9
click at [466, 186] on icon at bounding box center [463, 188] width 5 height 5
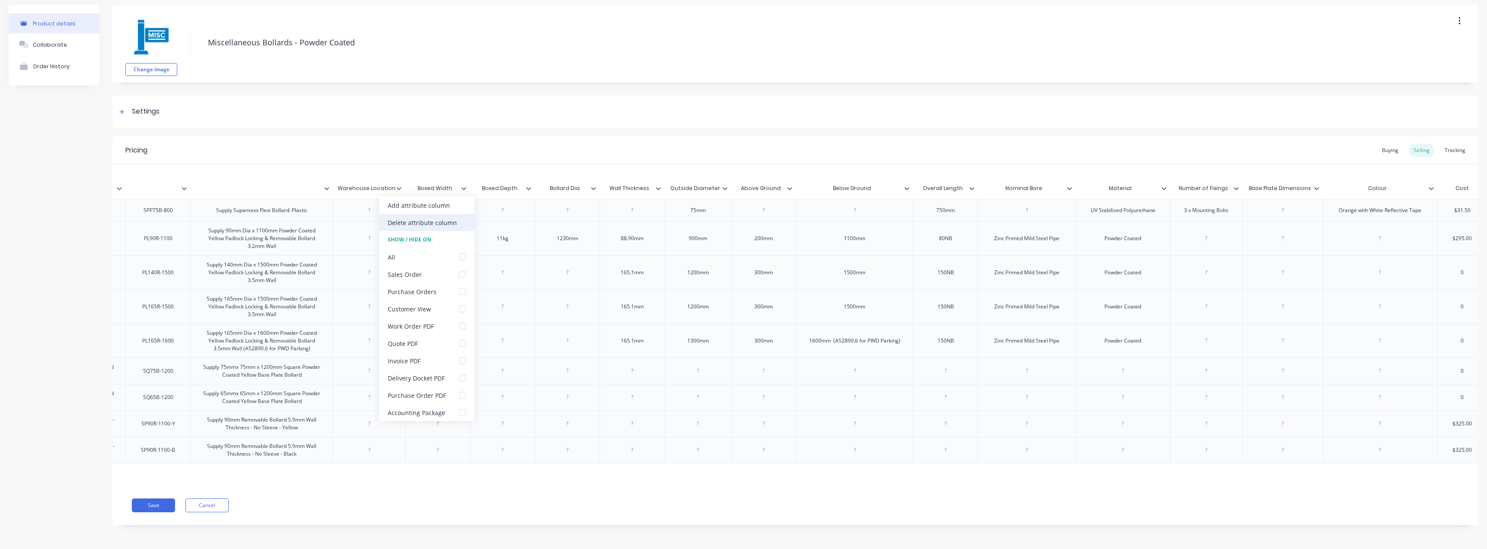
click at [457, 222] on div "Delete attribute column" at bounding box center [427, 222] width 96 height 17
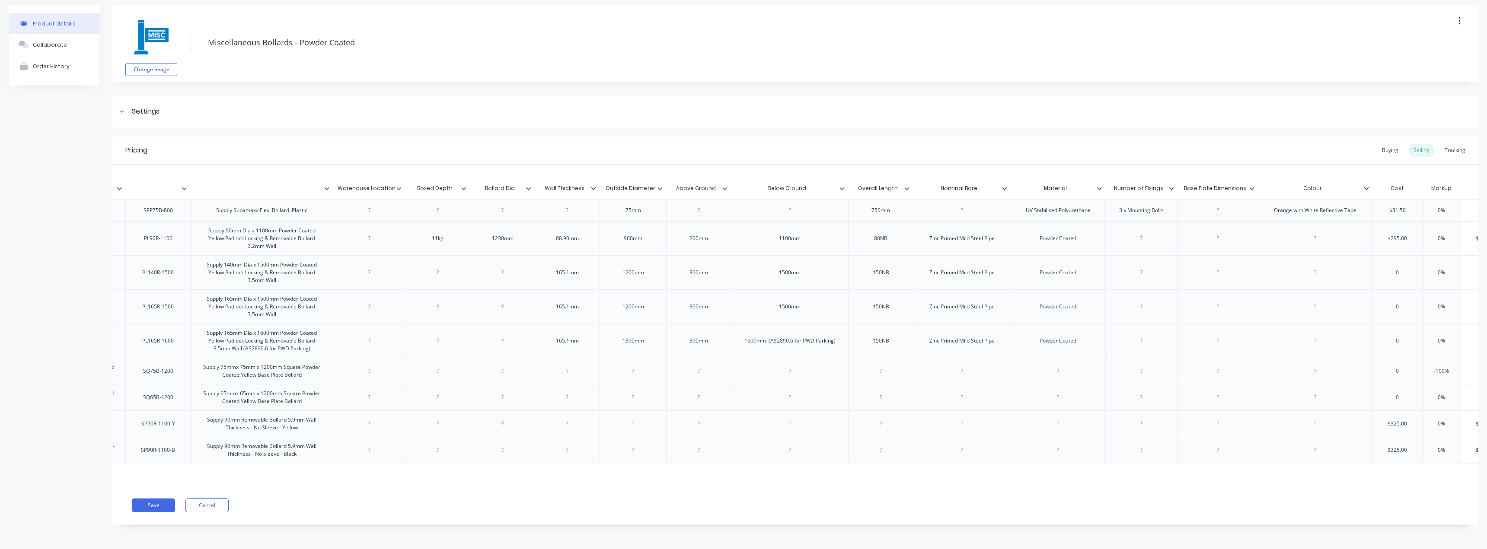
click at [467, 185] on div at bounding box center [467, 189] width 5 height 8
click at [455, 219] on div "Delete attribute column" at bounding box center [422, 222] width 69 height 9
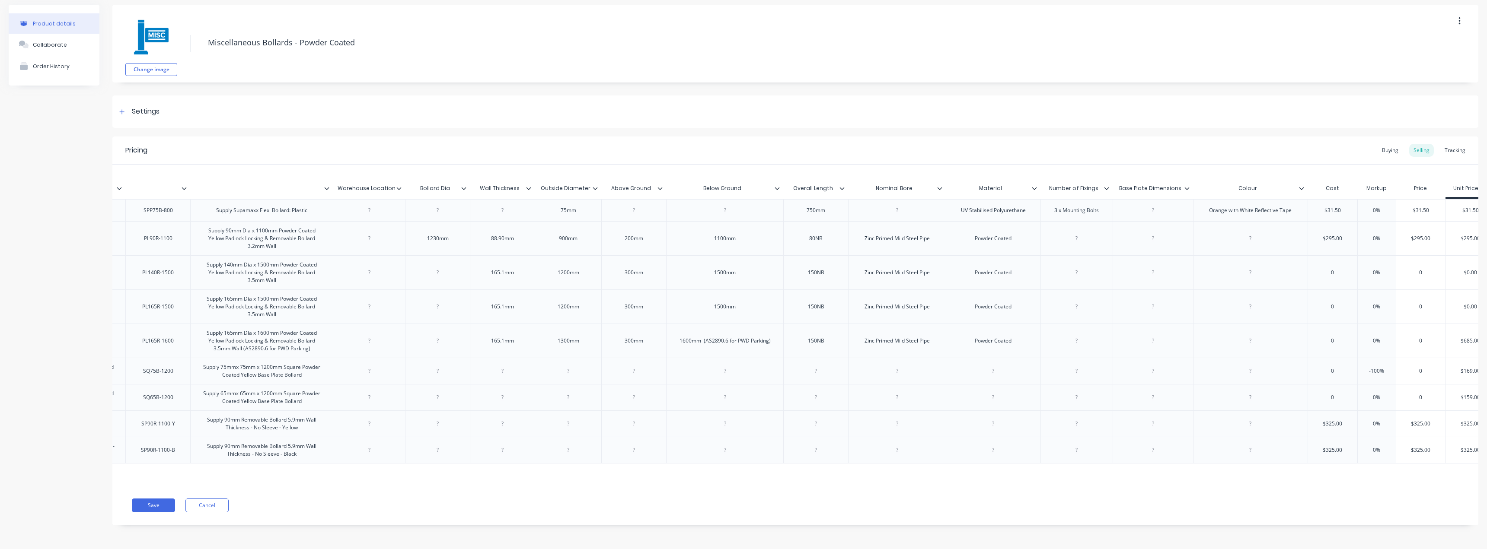
click at [461, 186] on icon at bounding box center [463, 188] width 5 height 5
click at [454, 221] on div "Delete attribute column" at bounding box center [422, 222] width 69 height 9
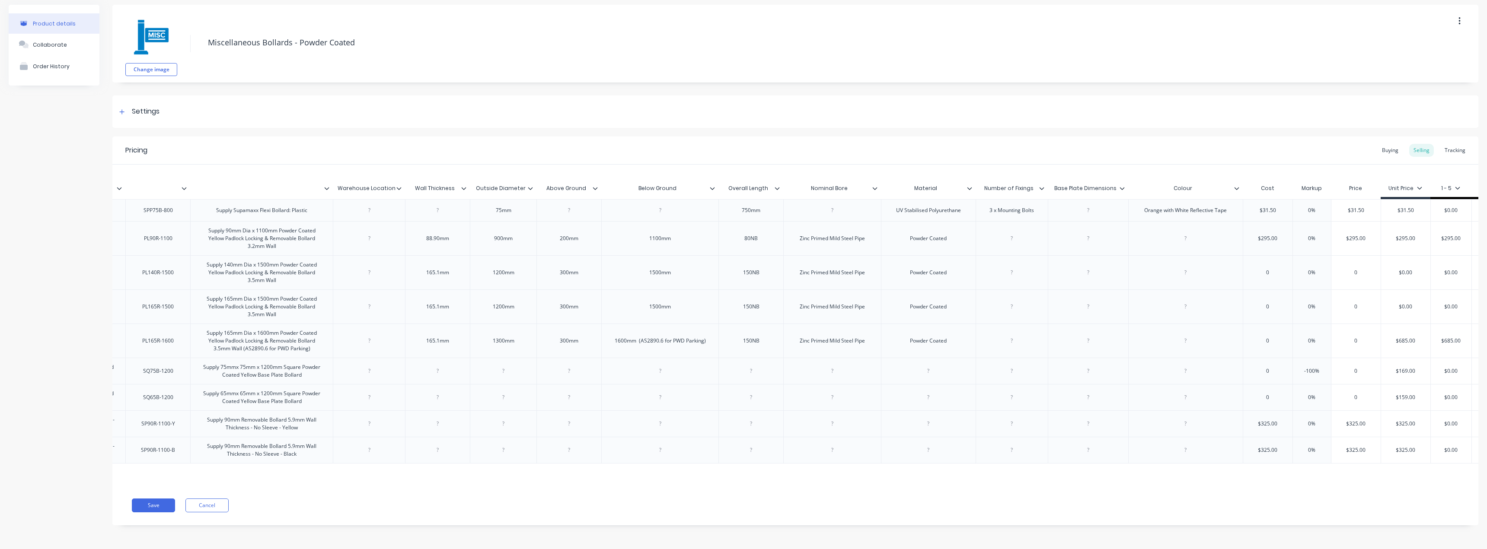
click at [466, 186] on icon at bounding box center [463, 188] width 5 height 5
click at [457, 217] on div "Delete attribute column" at bounding box center [427, 222] width 96 height 17
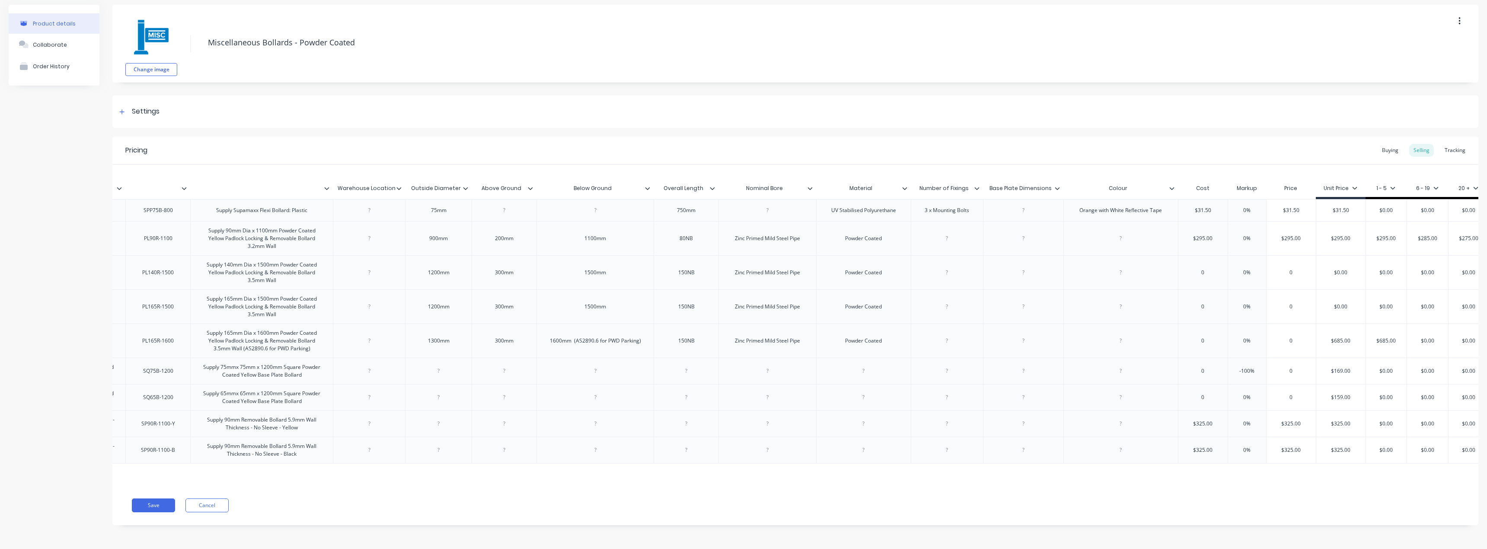
click at [471, 185] on div at bounding box center [468, 189] width 5 height 8
click at [454, 221] on div "Delete attribute column" at bounding box center [423, 222] width 69 height 9
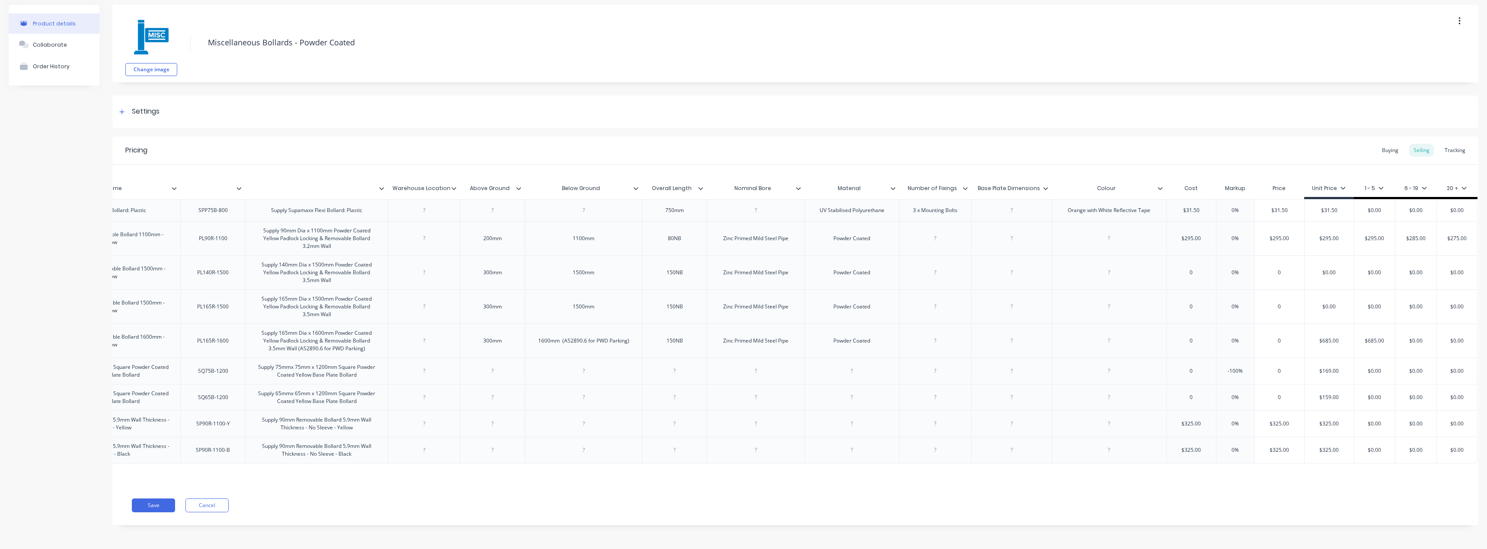
click at [516, 186] on icon at bounding box center [518, 188] width 5 height 5
click at [499, 219] on div "Delete attribute column" at bounding box center [470, 222] width 69 height 9
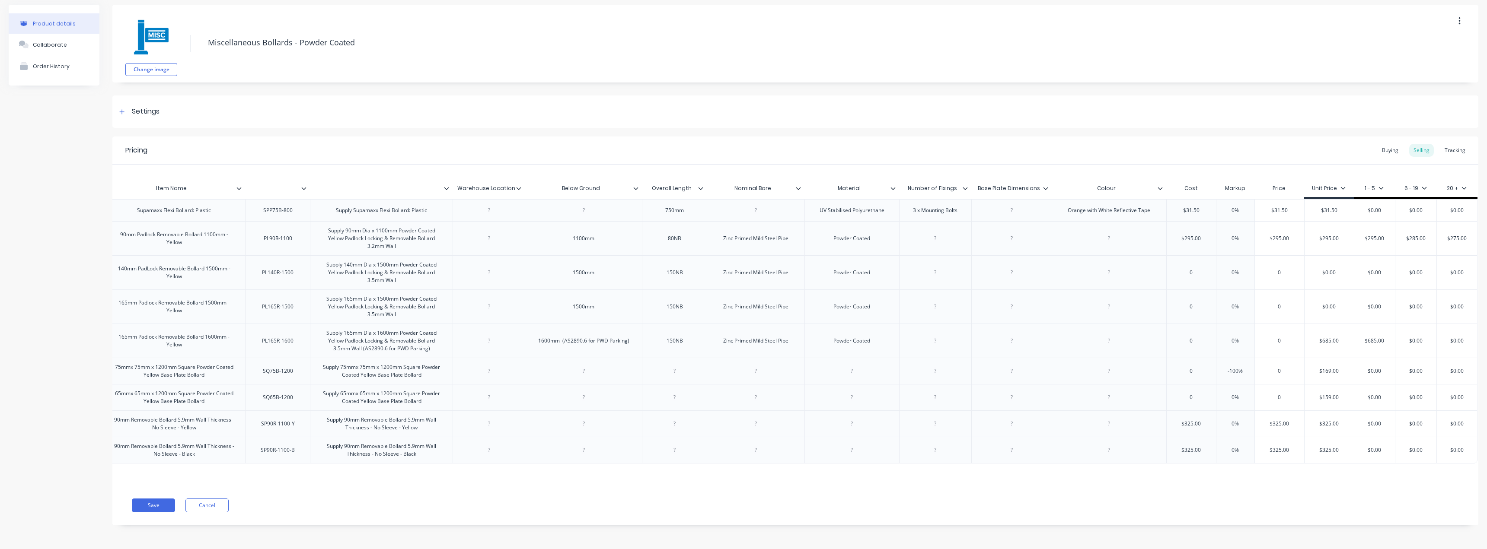
scroll to position [0, 101]
type input "Below Ground"
click at [625, 185] on input "Below Ground" at bounding box center [581, 189] width 112 height 8
click at [633, 186] on icon at bounding box center [635, 188] width 5 height 5
click at [626, 220] on div "Delete attribute column" at bounding box center [593, 222] width 96 height 17
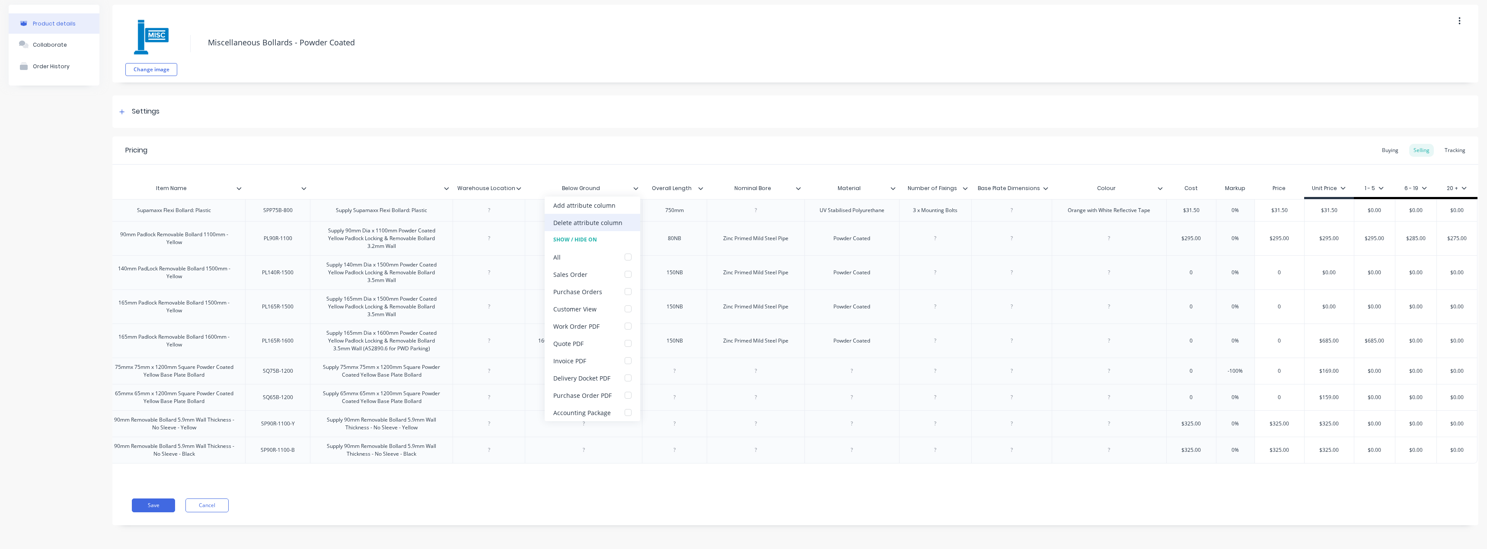
scroll to position [32, 0]
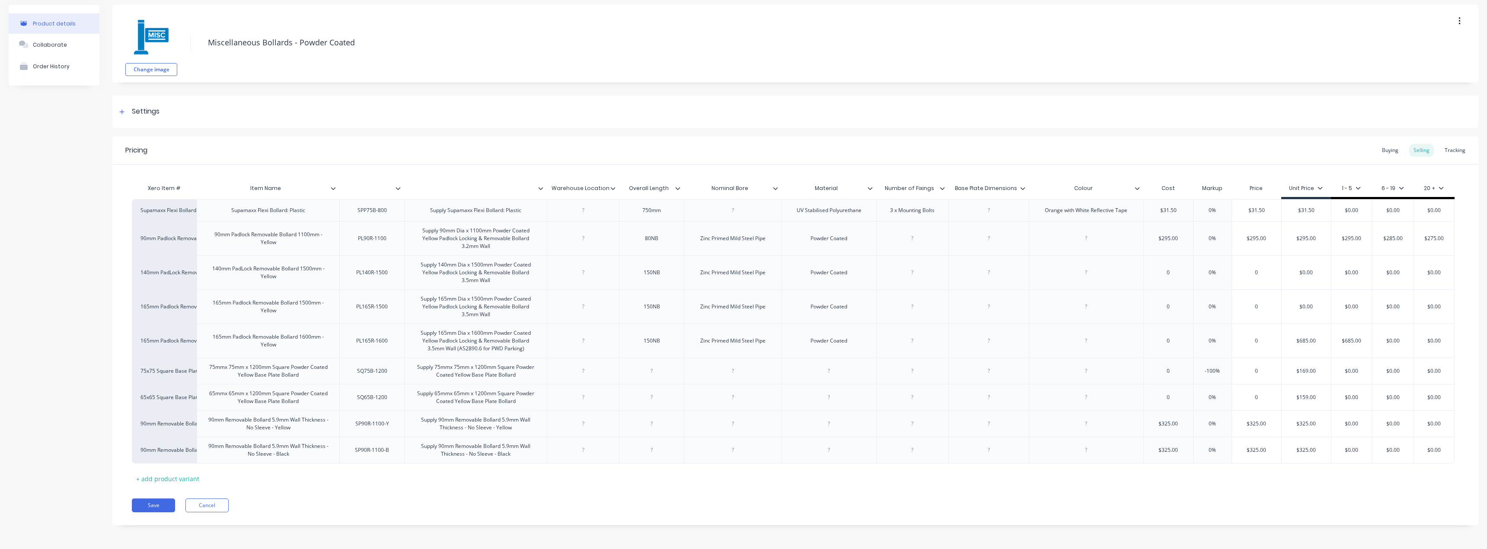
click at [679, 193] on div "Overall Length" at bounding box center [651, 189] width 65 height 22
click at [680, 187] on icon at bounding box center [677, 188] width 5 height 5
click at [665, 225] on div "Delete attribute column" at bounding box center [636, 229] width 69 height 9
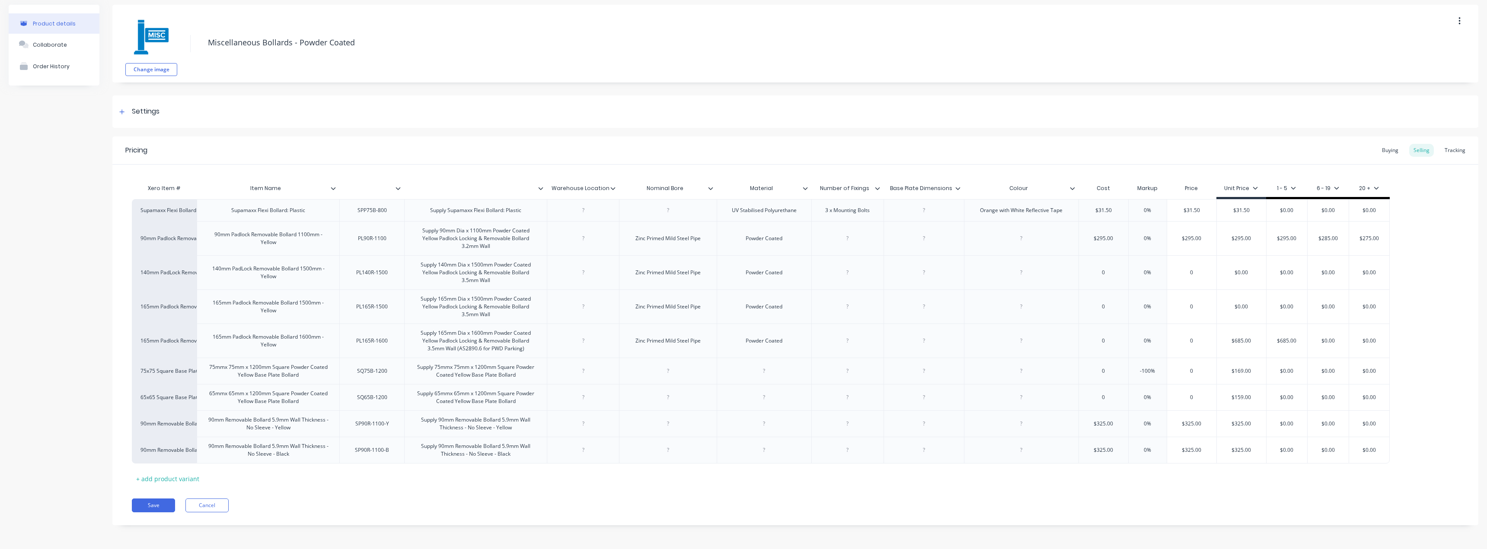
click at [711, 188] on icon at bounding box center [710, 188] width 5 height 3
click at [689, 222] on div "Delete attribute column" at bounding box center [674, 228] width 96 height 17
click at [708, 186] on icon at bounding box center [707, 188] width 5 height 5
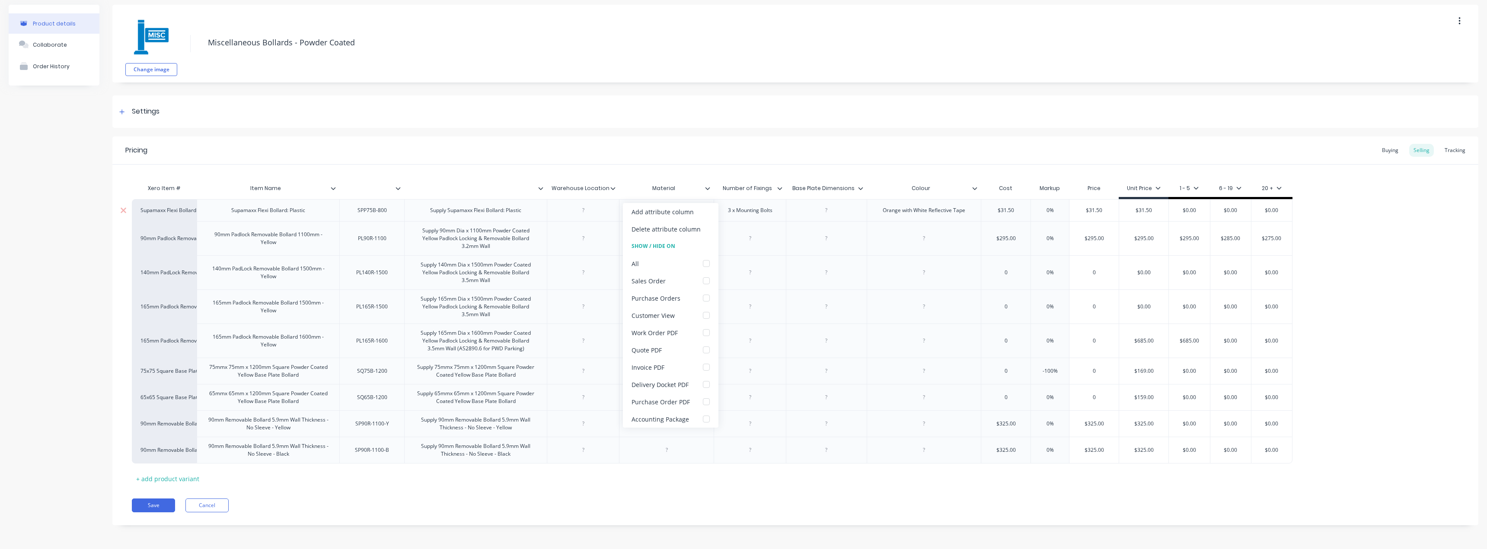
click at [682, 228] on div "Delete attribute column" at bounding box center [666, 229] width 69 height 9
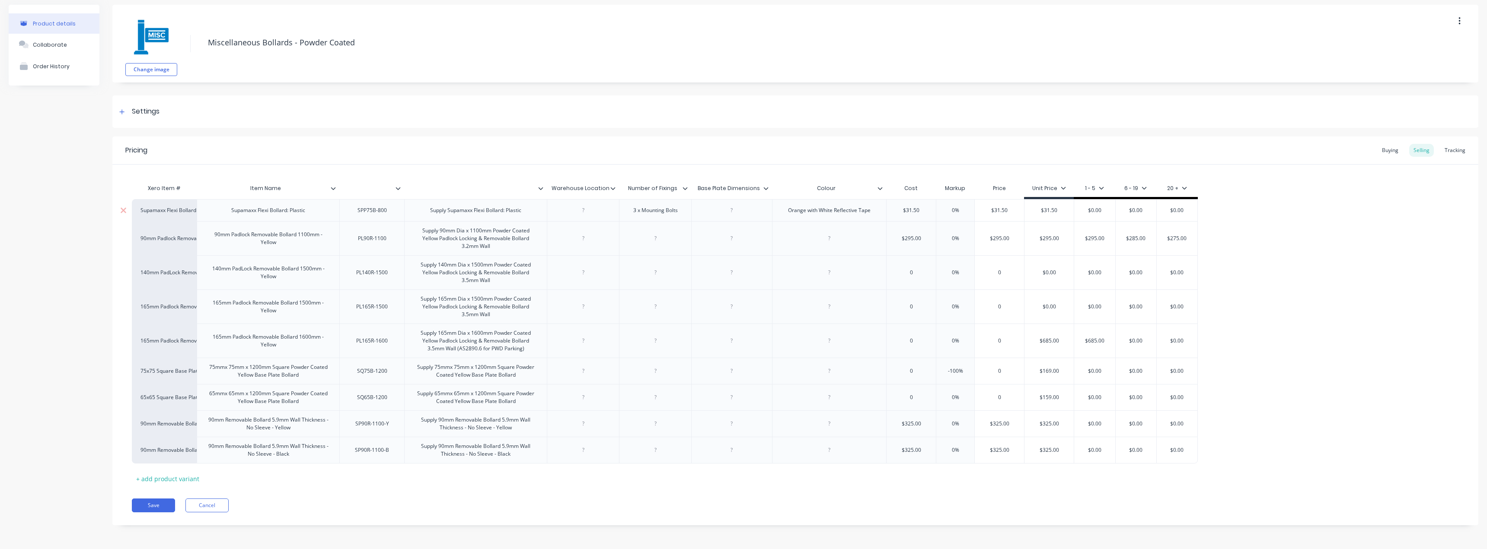
click at [686, 188] on icon at bounding box center [685, 188] width 5 height 5
click at [683, 223] on div "Delete attribute column" at bounding box center [648, 228] width 96 height 17
click at [693, 190] on icon at bounding box center [693, 188] width 5 height 3
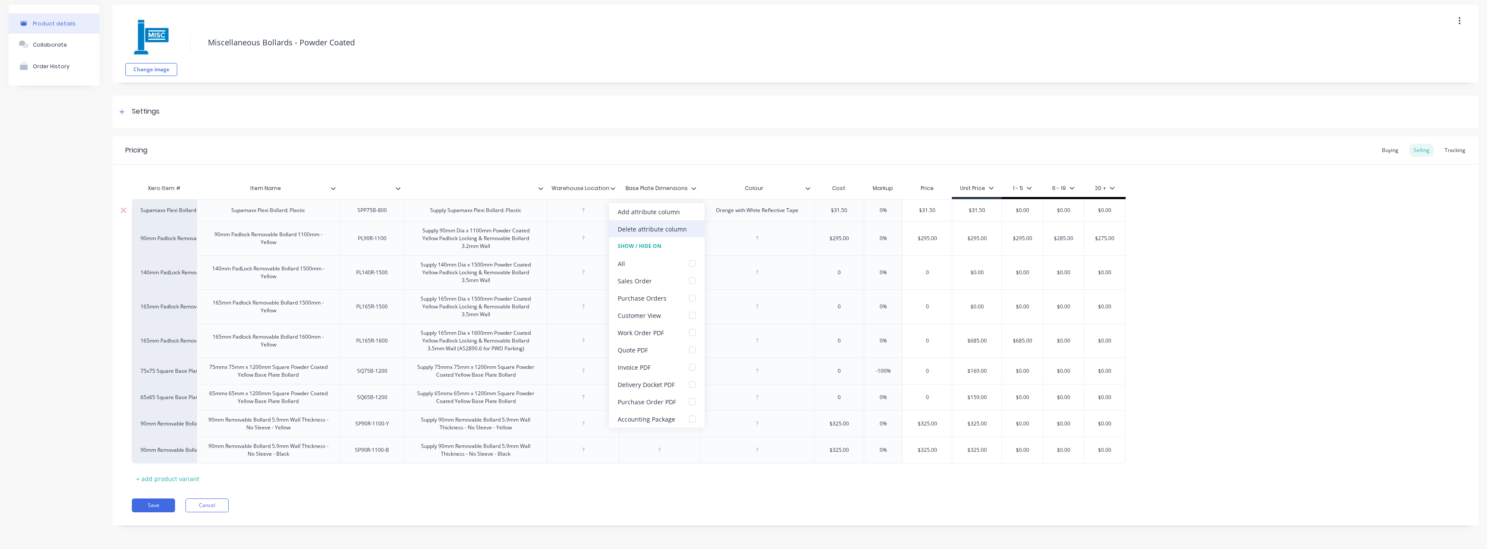
click at [688, 223] on div "Delete attribute column" at bounding box center [657, 228] width 96 height 17
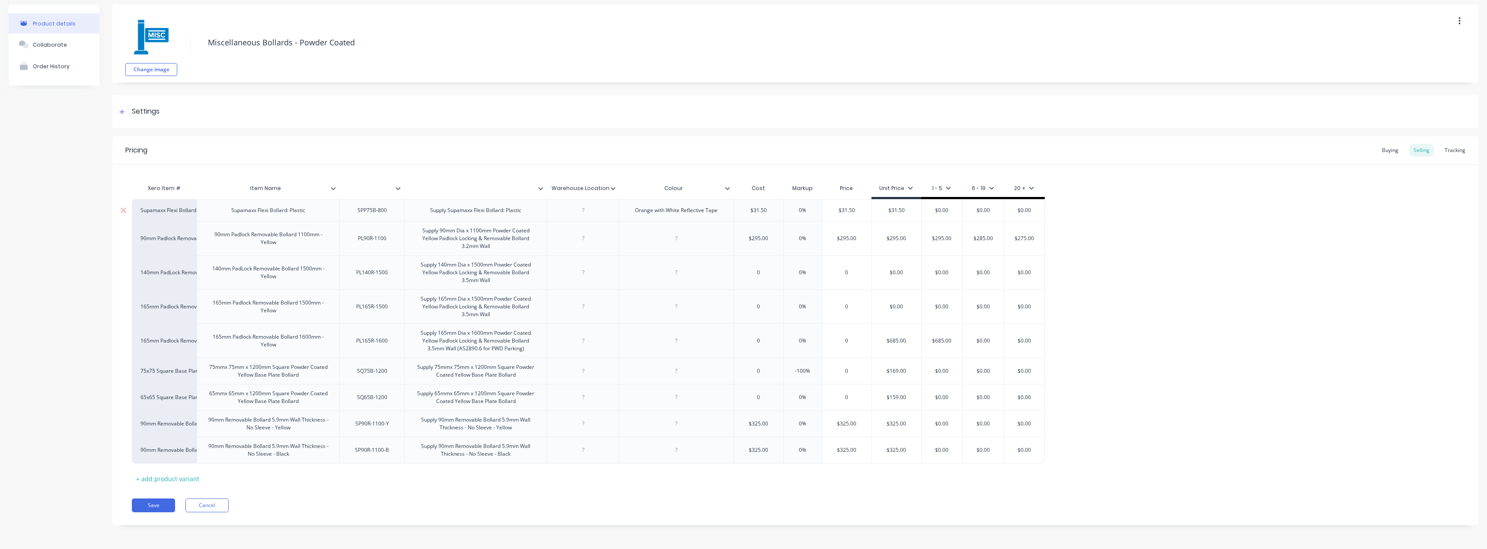
click at [726, 189] on icon at bounding box center [727, 188] width 5 height 5
click at [722, 233] on div "Delete attribute column" at bounding box center [691, 228] width 96 height 17
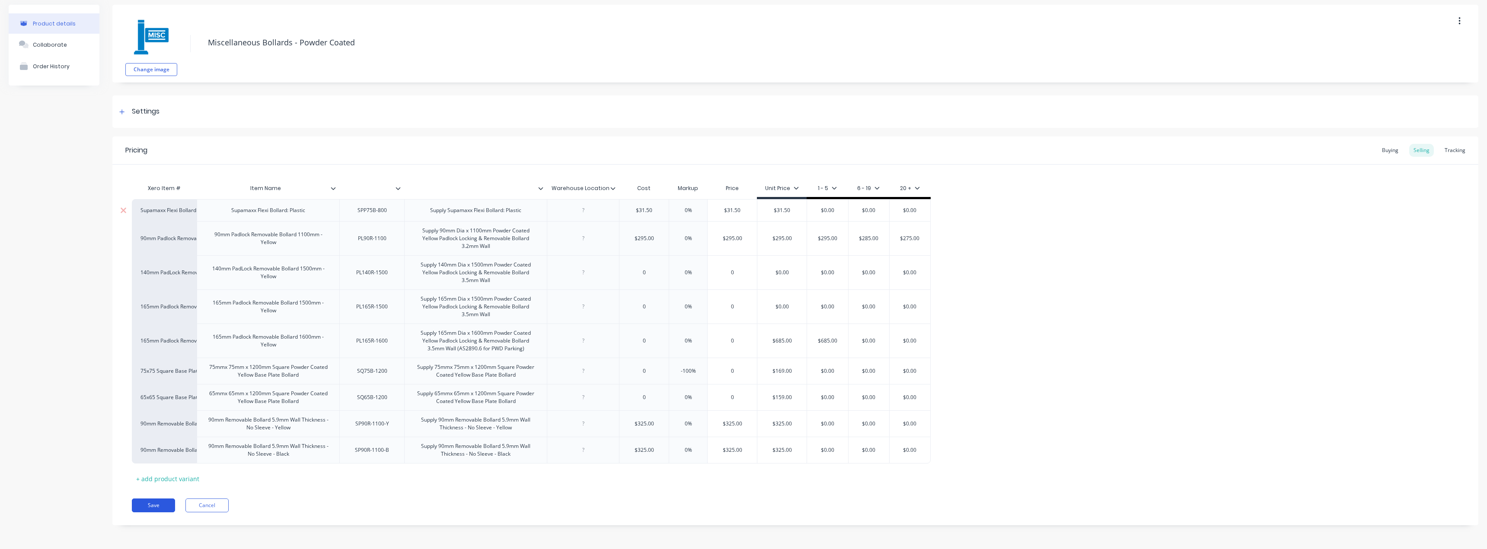
click at [160, 500] on button "Save" at bounding box center [153, 506] width 43 height 14
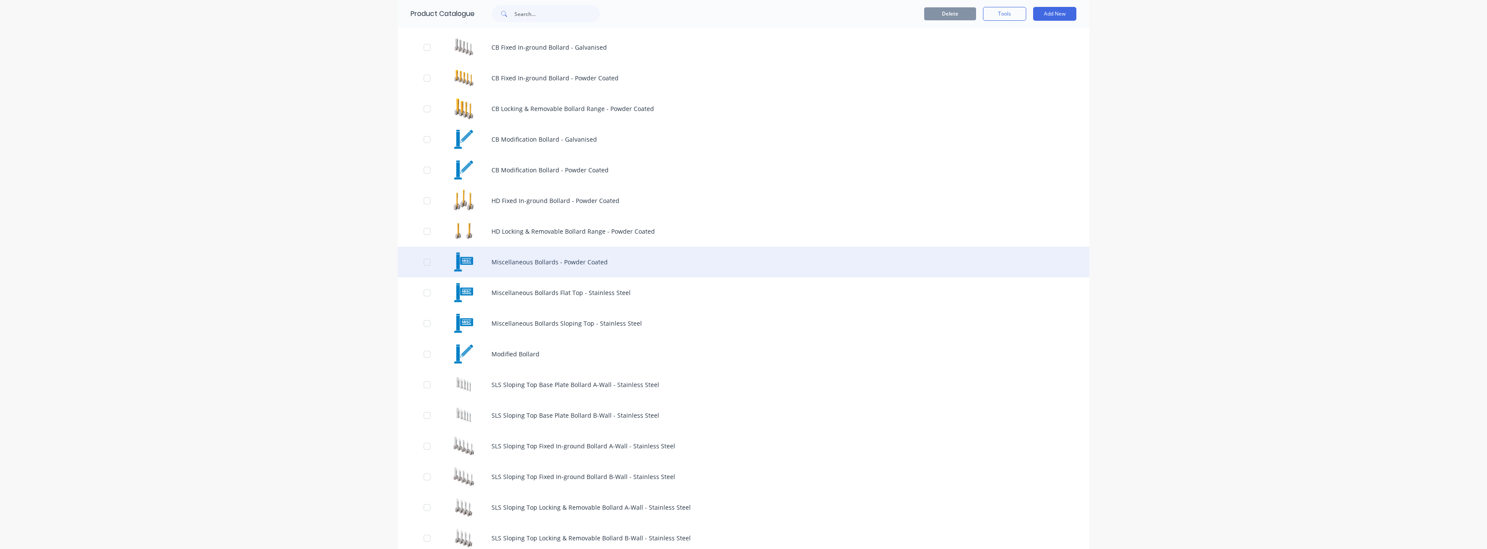
scroll to position [216, 0]
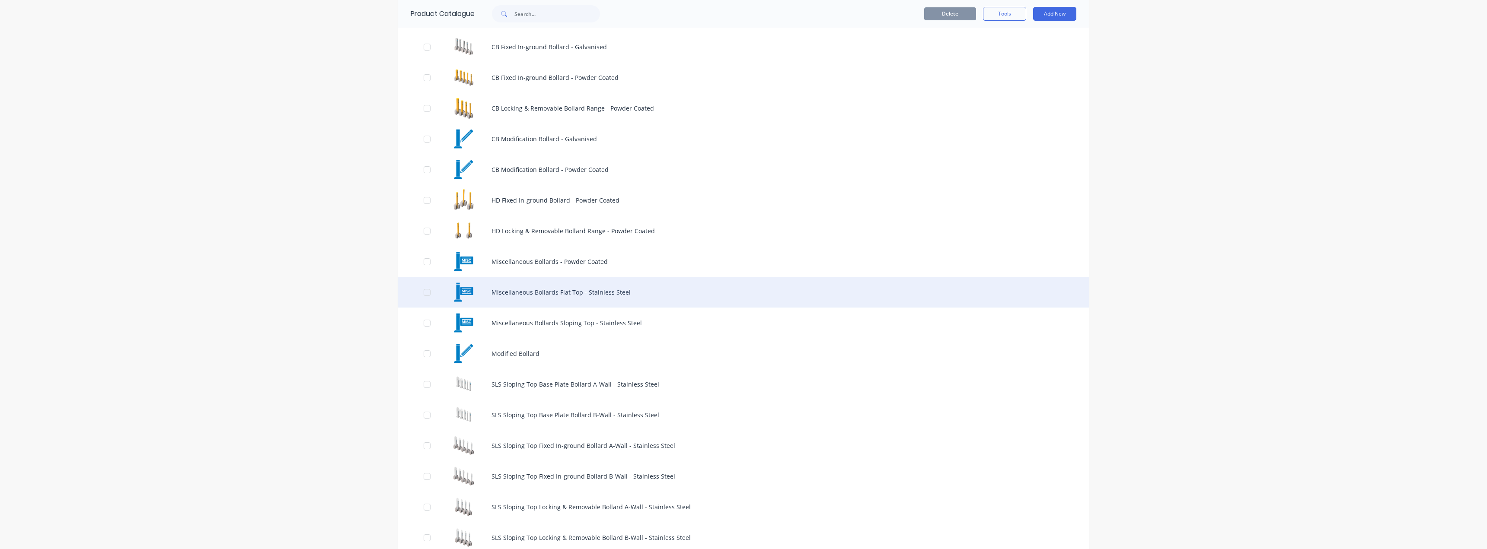
click at [513, 298] on div "Miscellaneous Bollards Flat Top - Stainless Steel" at bounding box center [744, 292] width 692 height 31
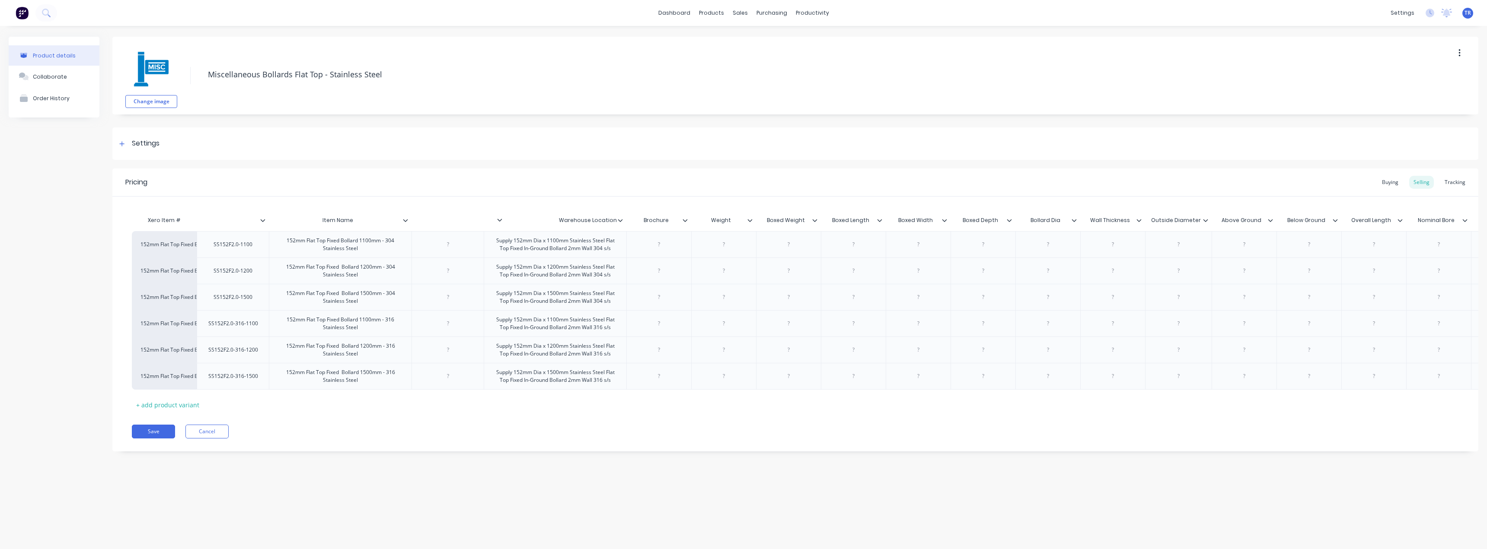
drag, startPoint x: 620, startPoint y: 221, endPoint x: 497, endPoint y: 221, distance: 123.2
click at [497, 221] on div "Xero Item # Item Name Warehouse Location Brochure Weight Boxed Weight Boxed Len…" at bounding box center [1234, 221] width 2204 height 19
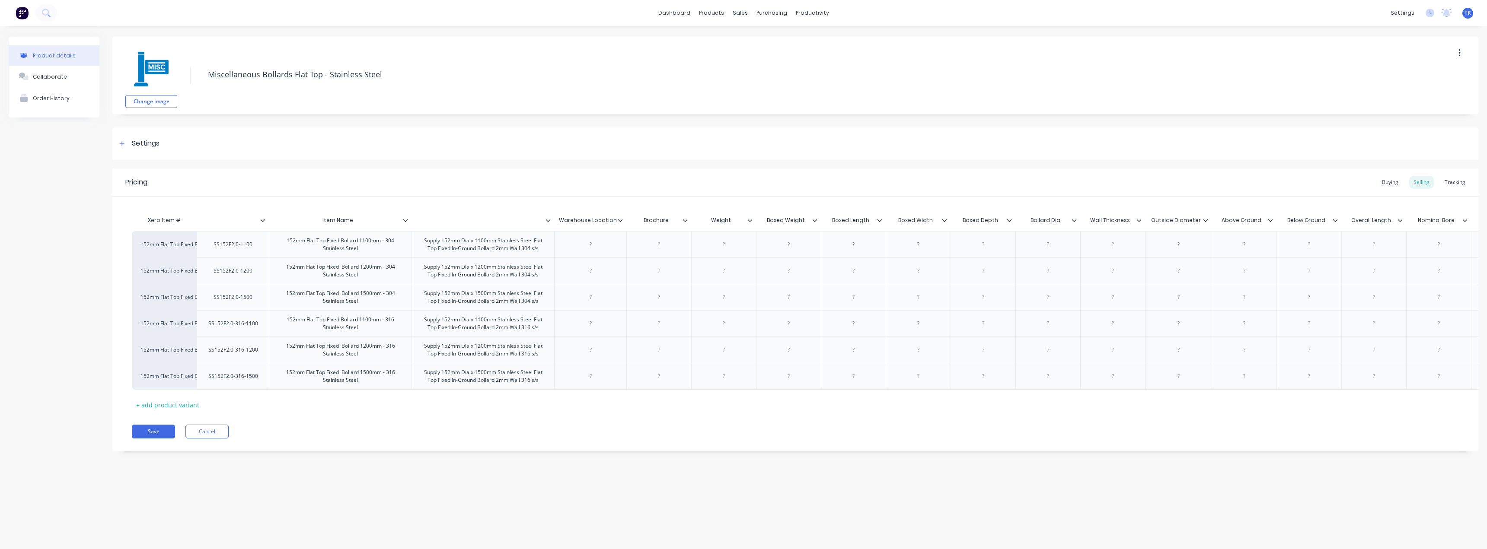
click at [616, 226] on div "Warehouse Location" at bounding box center [587, 221] width 67 height 22
type input "Warehouse Location"
click at [621, 222] on icon at bounding box center [620, 220] width 5 height 5
click at [622, 219] on icon at bounding box center [620, 220] width 5 height 5
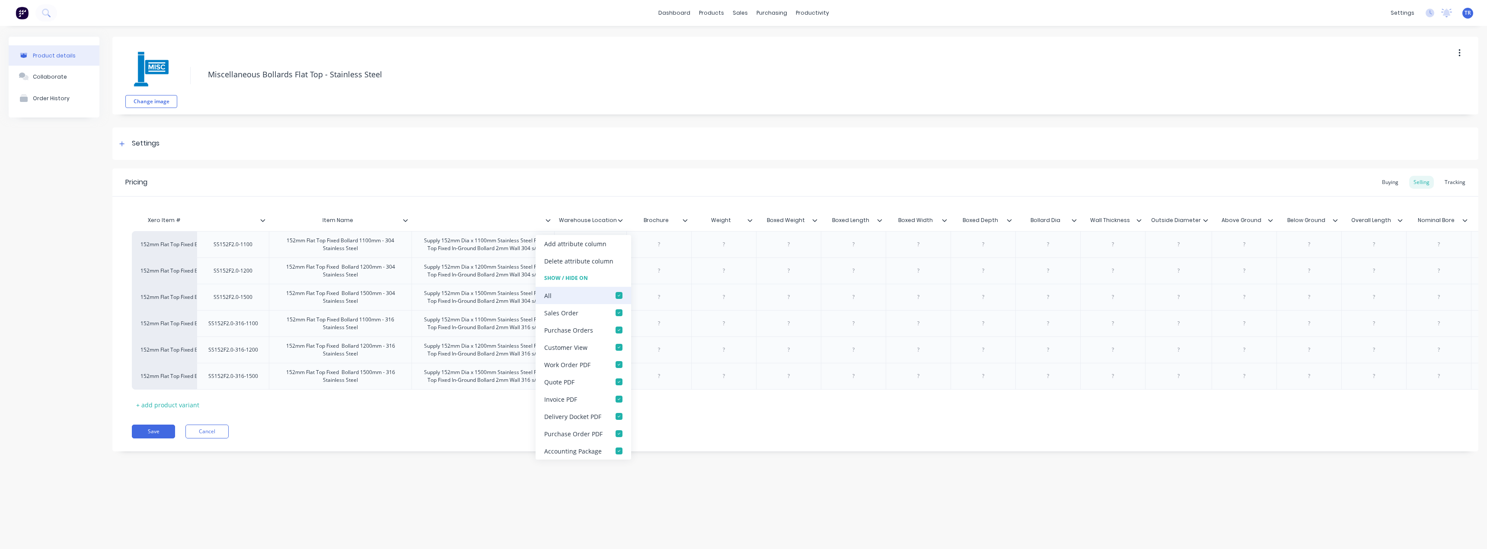
click at [616, 295] on div at bounding box center [618, 295] width 17 height 17
click at [613, 419] on div at bounding box center [618, 416] width 17 height 17
click at [625, 362] on div at bounding box center [618, 364] width 17 height 17
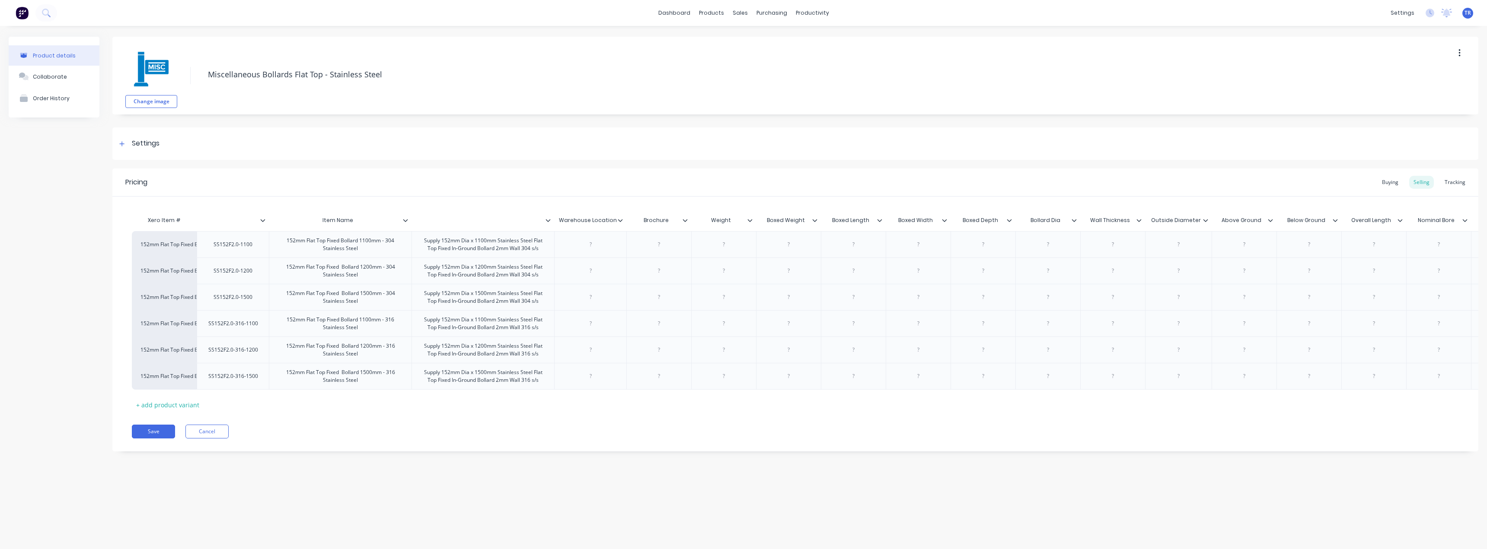
click at [550, 218] on icon at bounding box center [547, 220] width 5 height 5
click at [546, 290] on div at bounding box center [546, 295] width 17 height 17
drag, startPoint x: 405, startPoint y: 220, endPoint x: 280, endPoint y: 213, distance: 124.7
click at [333, 219] on icon at bounding box center [333, 220] width 5 height 5
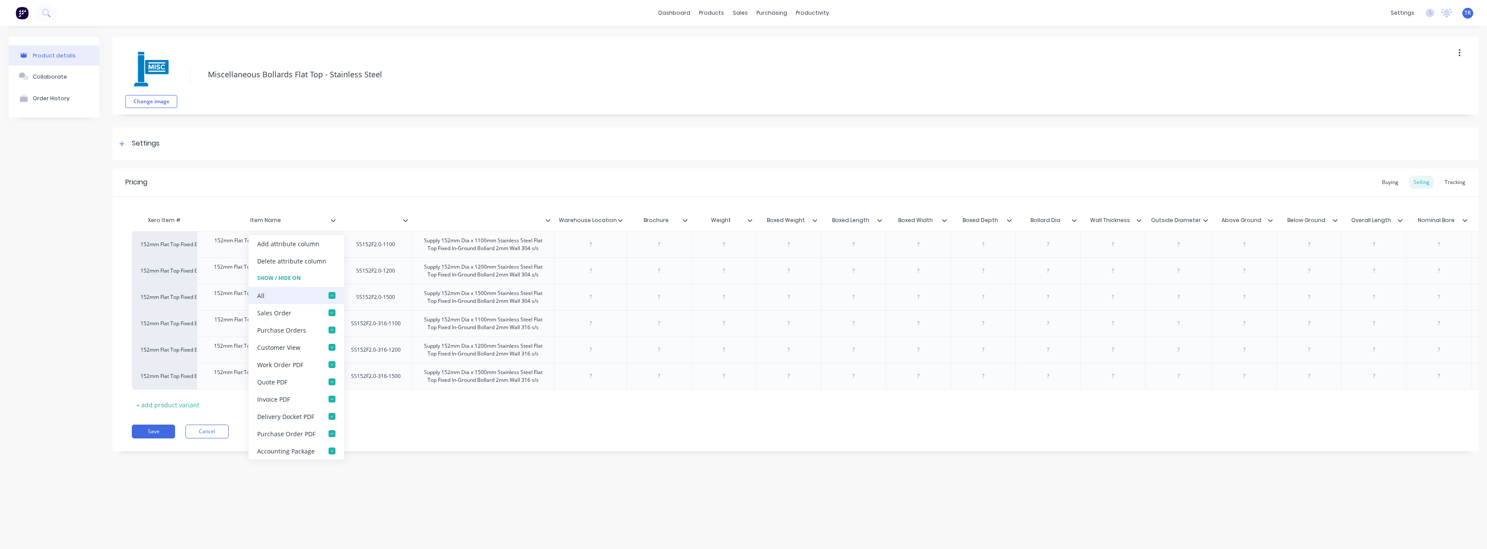
click at [324, 292] on div at bounding box center [331, 295] width 17 height 17
click at [405, 220] on icon at bounding box center [405, 220] width 5 height 3
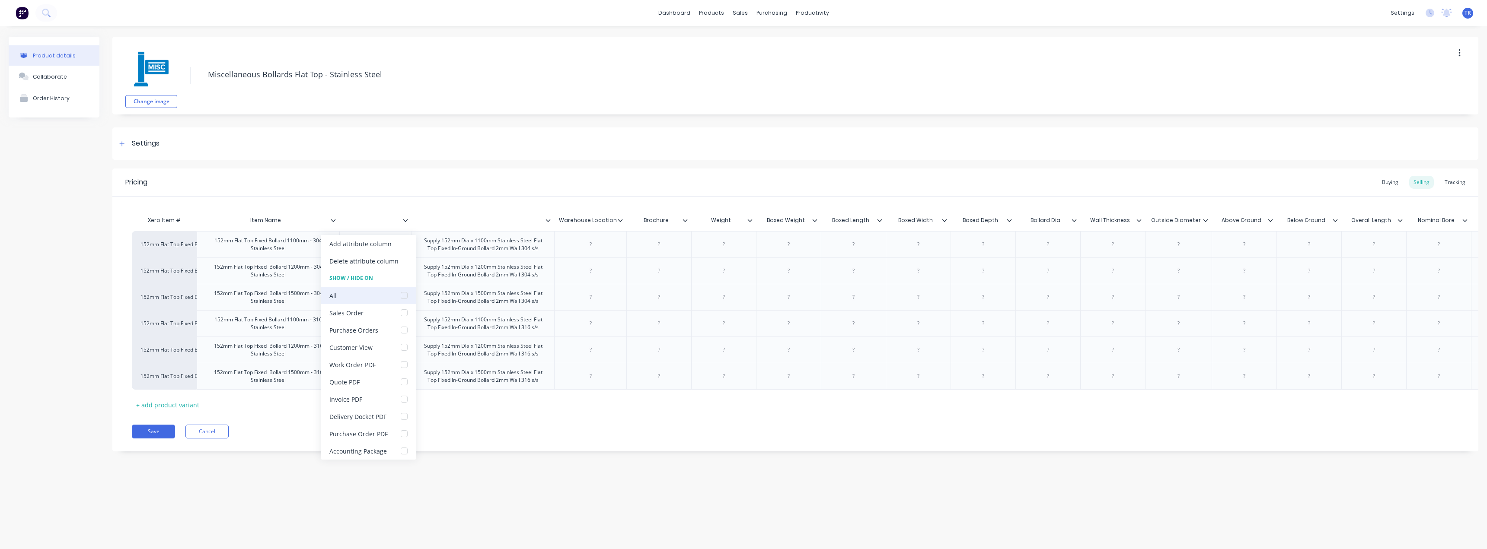
click at [396, 297] on div at bounding box center [404, 295] width 17 height 17
click at [396, 197] on div "Xero Item # Item Name Warehouse Location Brochure Weight Boxed Weight Boxed Len…" at bounding box center [795, 304] width 1366 height 215
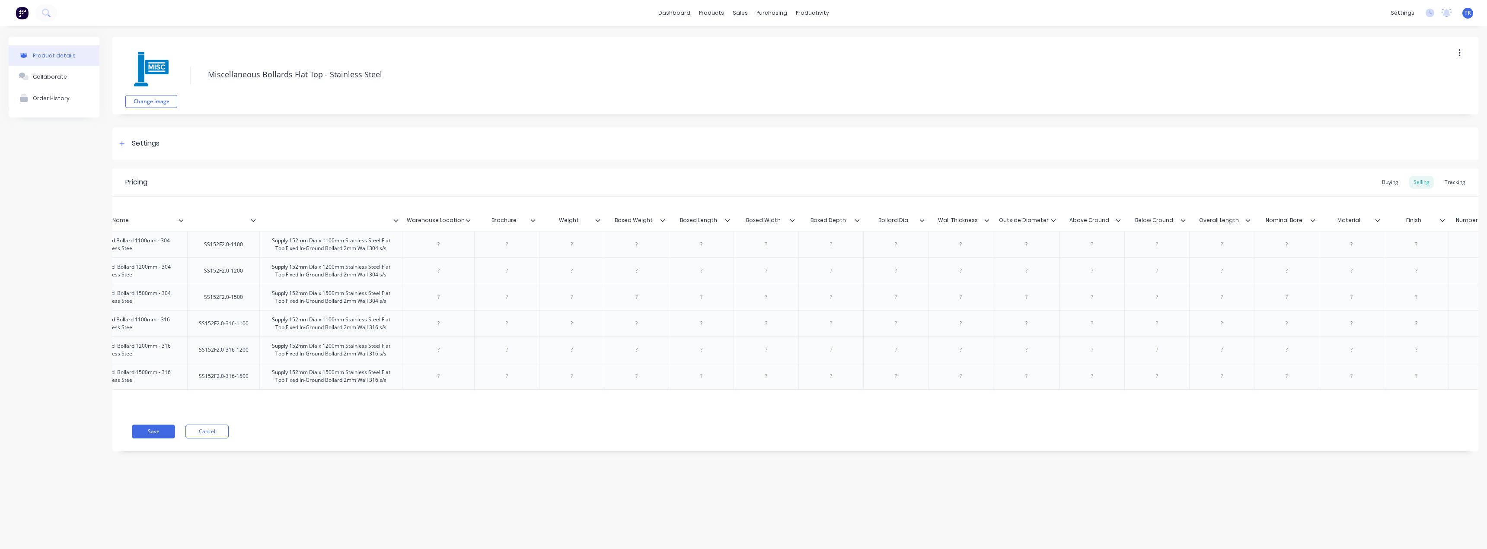
scroll to position [0, 173]
click at [514, 218] on icon at bounding box center [512, 220] width 5 height 5
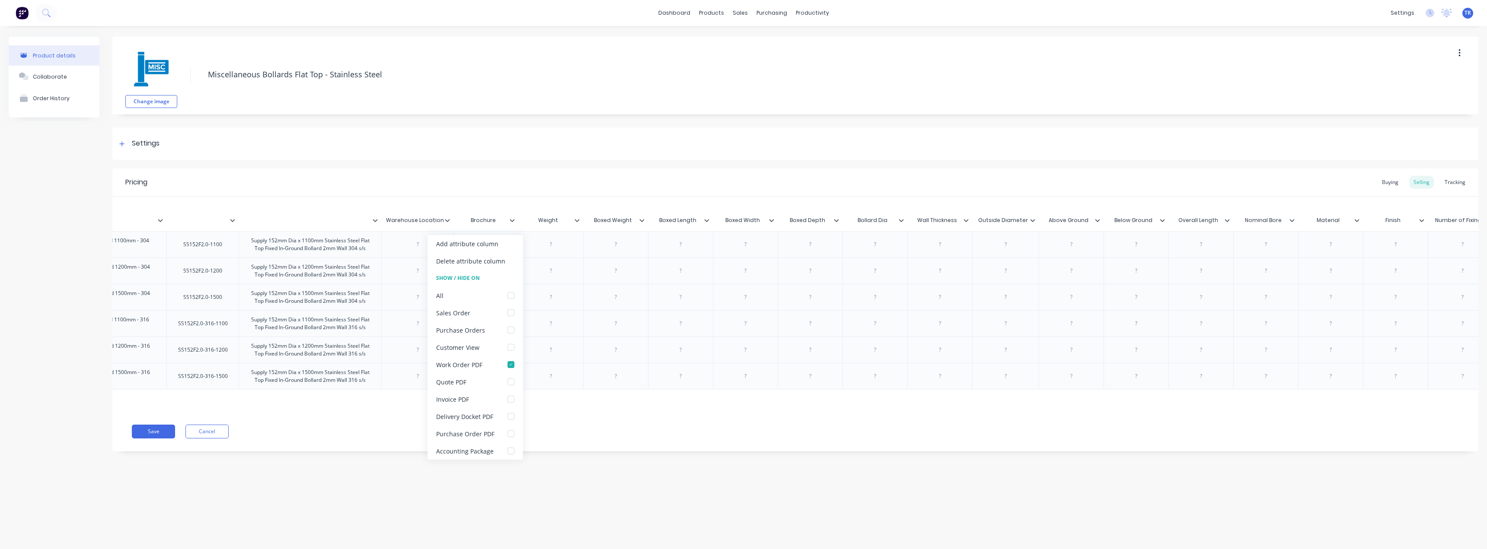
click at [503, 271] on div "Show / Hide On" at bounding box center [475, 278] width 96 height 17
click at [503, 265] on div "Delete attribute column" at bounding box center [470, 261] width 69 height 9
type input "Weight"
click at [508, 219] on input "Weight" at bounding box center [483, 221] width 60 height 8
click at [511, 220] on icon at bounding box center [512, 220] width 5 height 5
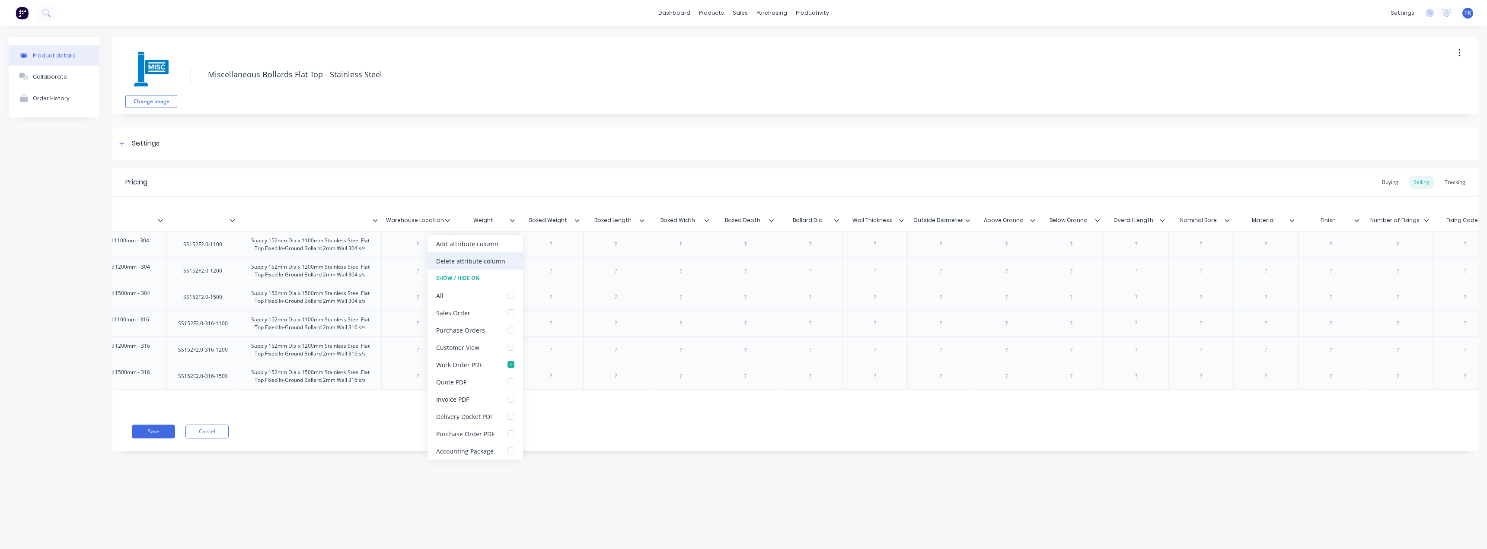
click at [506, 253] on div "Delete attribute column" at bounding box center [475, 260] width 96 height 17
click at [515, 222] on div at bounding box center [515, 221] width 5 height 8
click at [498, 265] on div "Delete attribute column" at bounding box center [470, 261] width 69 height 9
click at [515, 222] on div at bounding box center [515, 221] width 5 height 8
click at [495, 268] on div "Delete attribute column" at bounding box center [475, 260] width 96 height 17
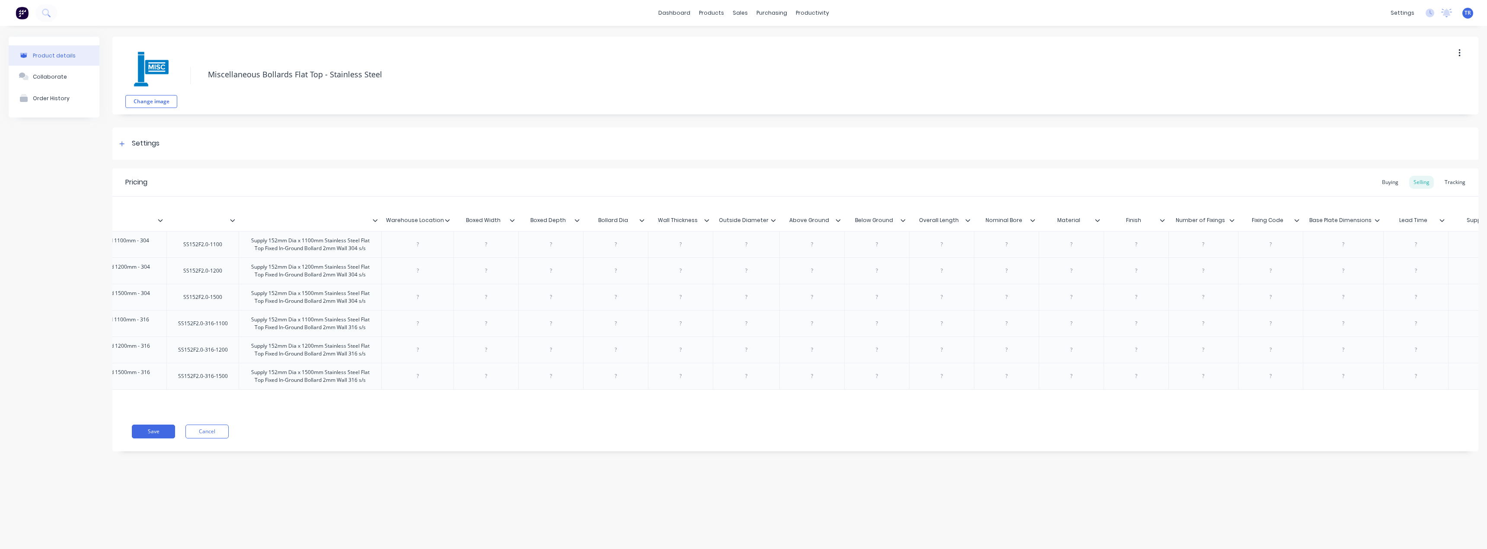
click at [517, 223] on div at bounding box center [515, 221] width 5 height 8
click at [503, 262] on div "Delete attribute column" at bounding box center [470, 261] width 69 height 9
click at [511, 220] on icon at bounding box center [512, 220] width 5 height 5
click at [503, 257] on div "Delete attribute column" at bounding box center [470, 261] width 69 height 9
type input "Bollard Dia"
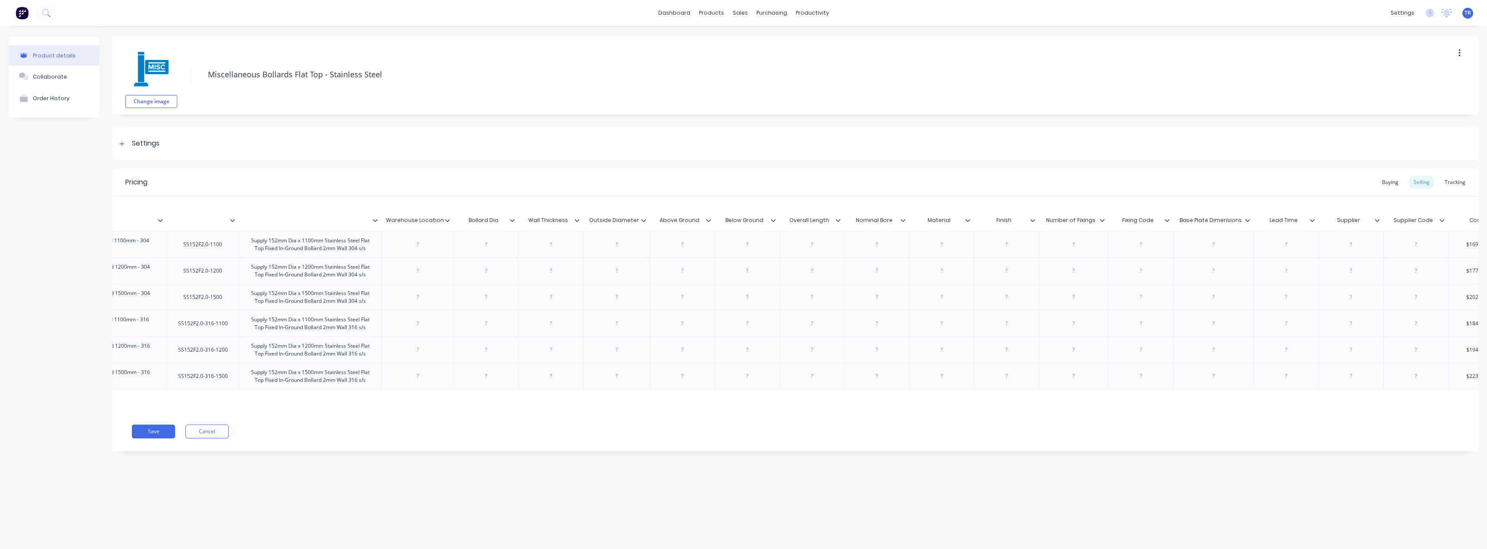
click at [511, 223] on input "Bollard Dia" at bounding box center [483, 221] width 60 height 8
click at [513, 224] on div "Bollard Dia Bollard Dia" at bounding box center [483, 221] width 60 height 22
click at [514, 220] on icon at bounding box center [512, 220] width 5 height 5
click at [498, 261] on div "Delete attribute column" at bounding box center [470, 261] width 69 height 9
click at [512, 219] on icon at bounding box center [512, 220] width 5 height 5
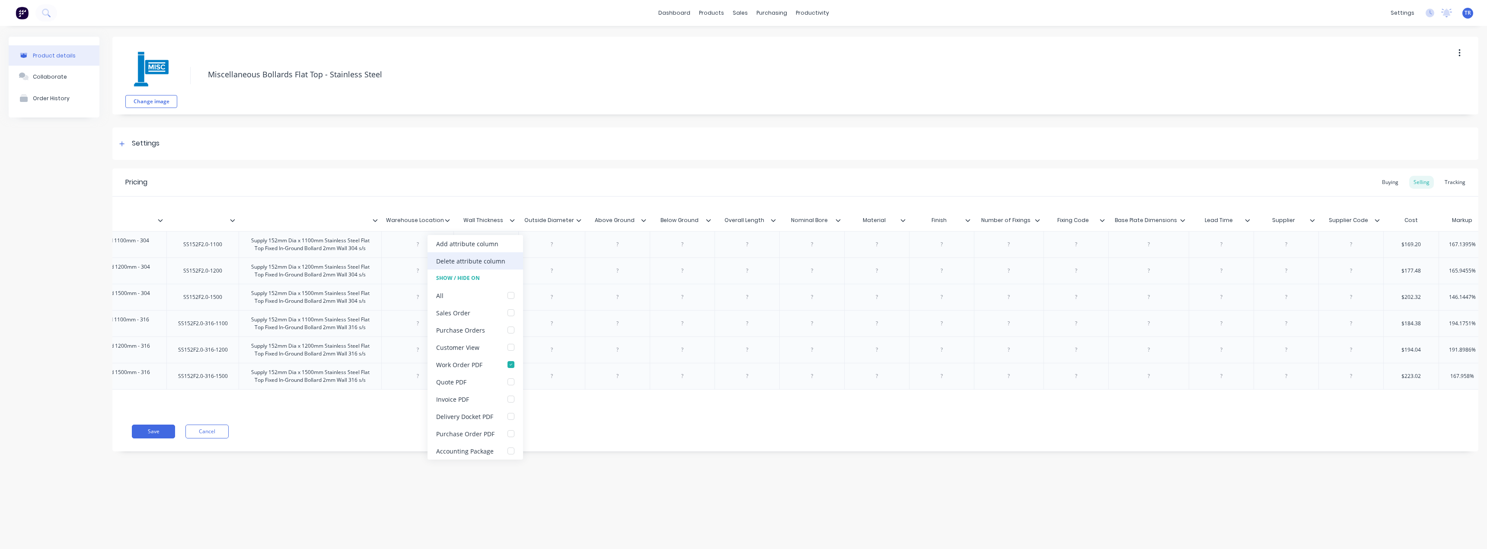
click at [497, 267] on div "Delete attribute column" at bounding box center [475, 260] width 96 height 17
click at [518, 223] on div at bounding box center [517, 221] width 5 height 8
click at [511, 255] on div "Delete attribute column" at bounding box center [477, 260] width 96 height 17
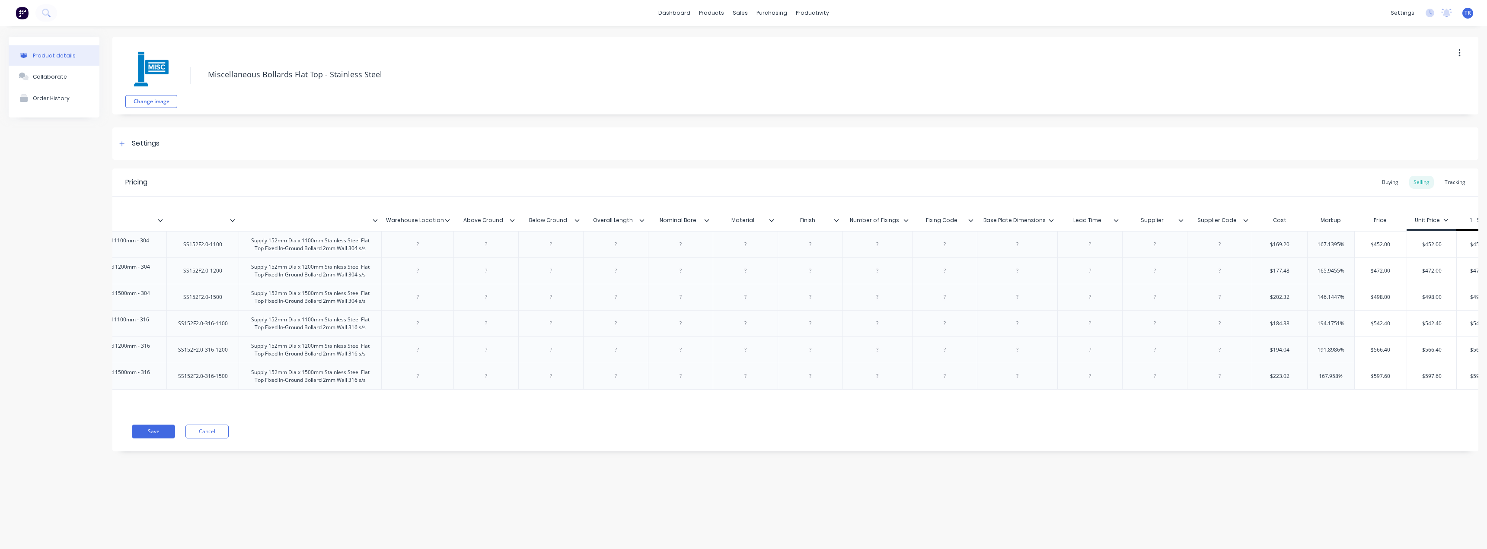
click at [515, 222] on div at bounding box center [515, 221] width 5 height 8
click at [508, 254] on div "Delete attribute column" at bounding box center [475, 260] width 96 height 17
type input "Below Ground"
click at [511, 224] on input "Below Ground" at bounding box center [483, 221] width 60 height 8
click at [515, 221] on div at bounding box center [515, 221] width 5 height 8
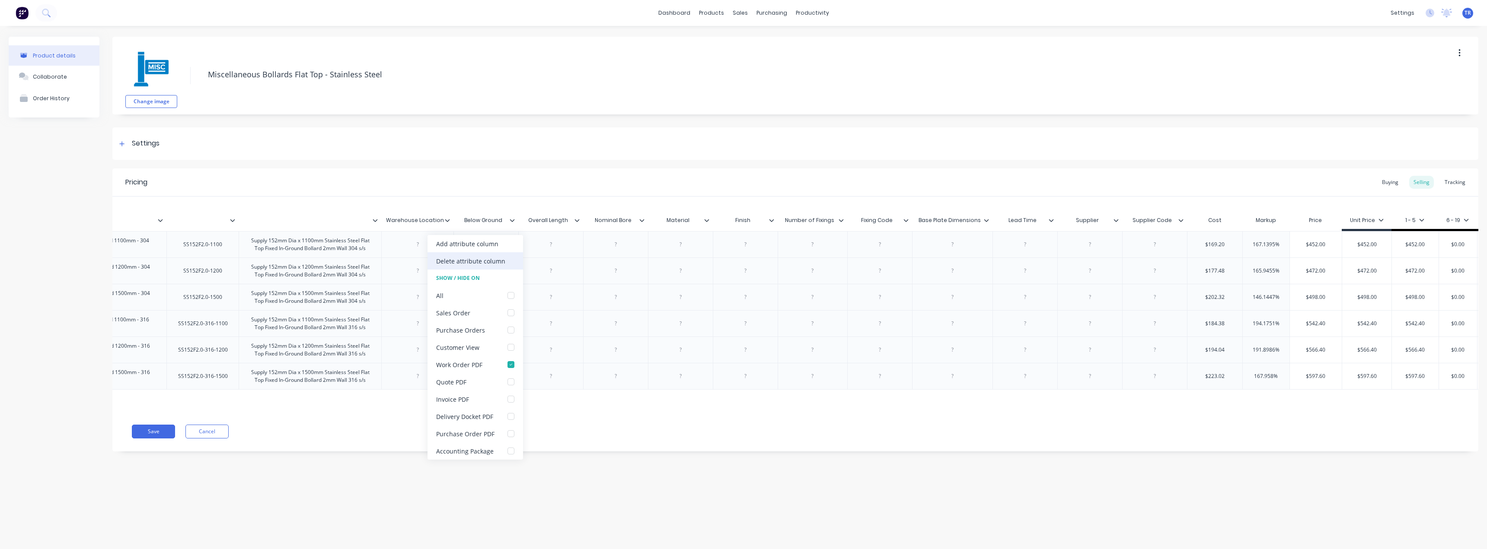
click at [504, 269] on div "Delete attribute column" at bounding box center [475, 260] width 96 height 17
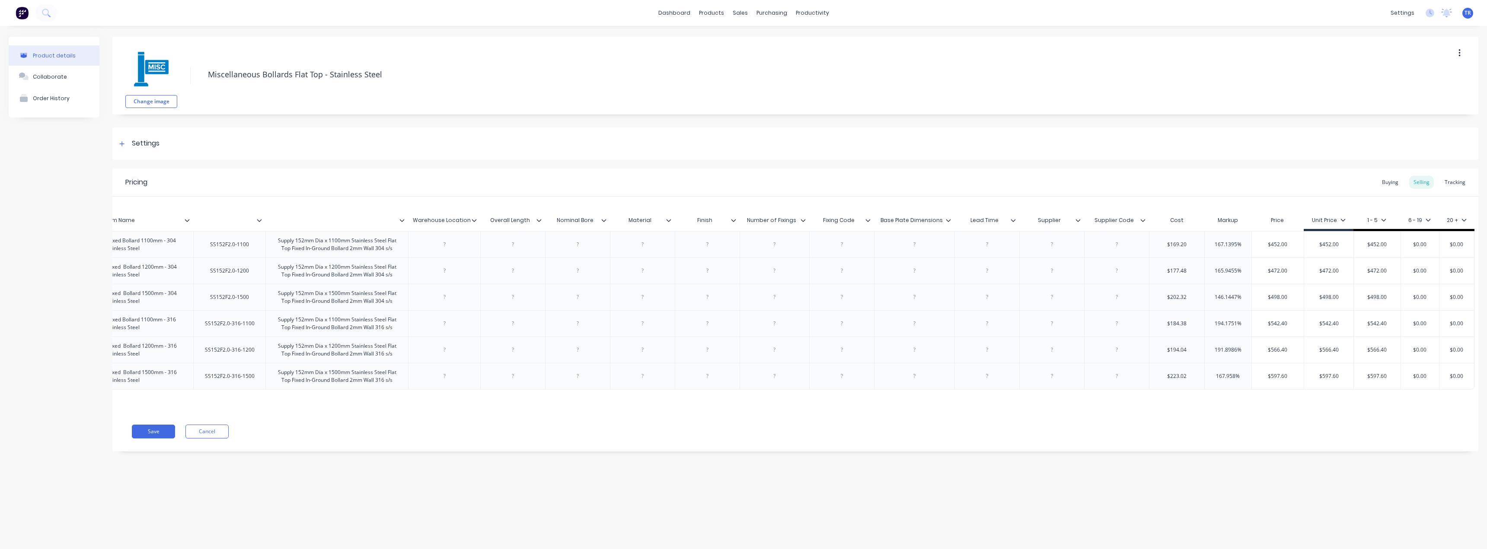
click at [539, 220] on icon at bounding box center [538, 220] width 5 height 5
drag, startPoint x: 535, startPoint y: 259, endPoint x: 539, endPoint y: 251, distance: 9.9
click at [534, 259] on div "Delete attribute column" at bounding box center [502, 260] width 96 height 17
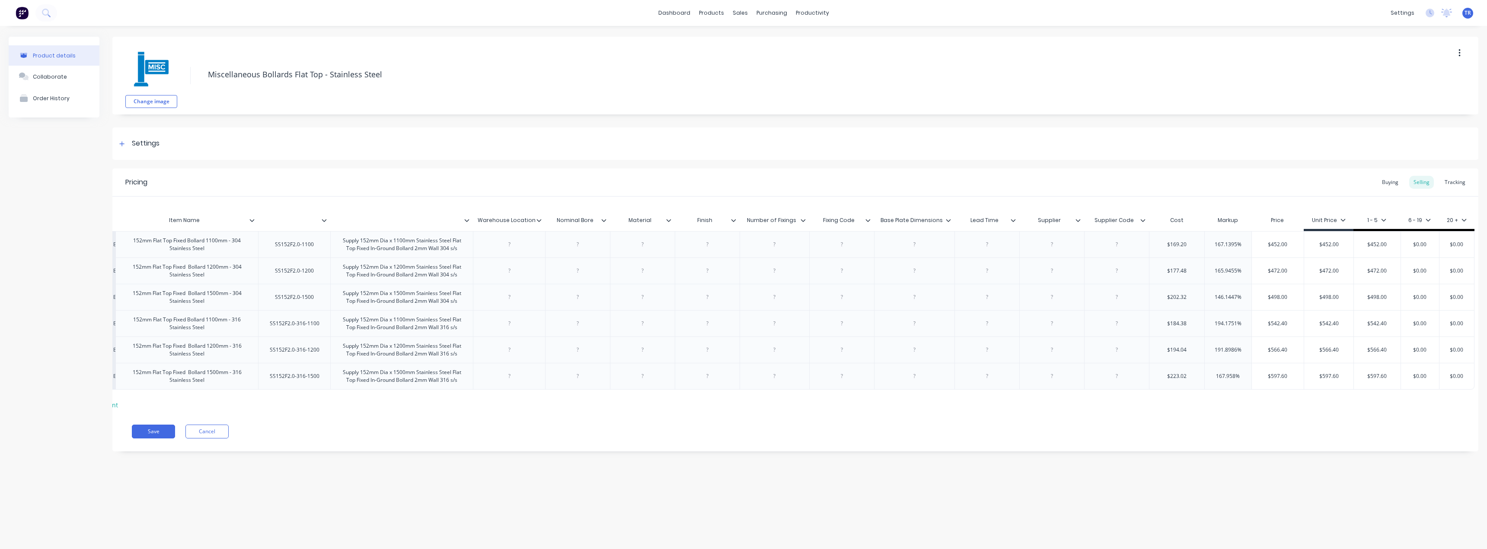
scroll to position [0, 81]
click at [602, 220] on icon at bounding box center [604, 220] width 5 height 3
click at [596, 265] on div "Delete attribute column" at bounding box center [567, 260] width 96 height 17
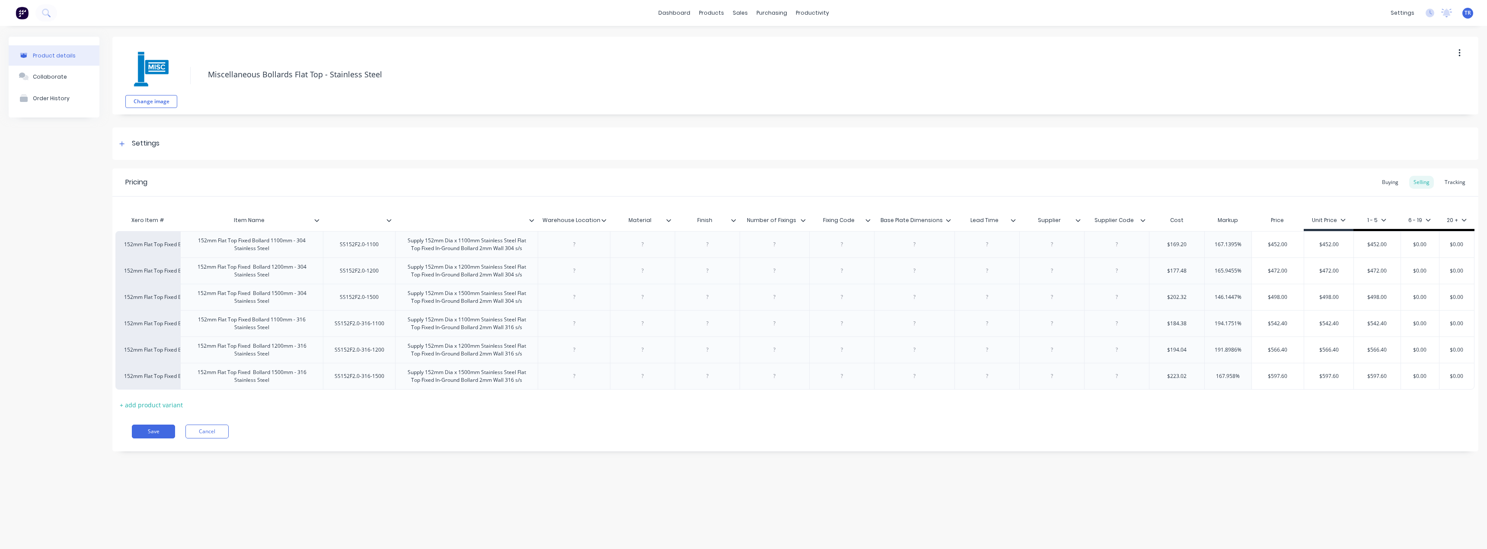
scroll to position [0, 16]
click at [667, 218] on icon at bounding box center [668, 220] width 5 height 5
click at [646, 264] on div "Delete attribute column" at bounding box center [627, 261] width 69 height 9
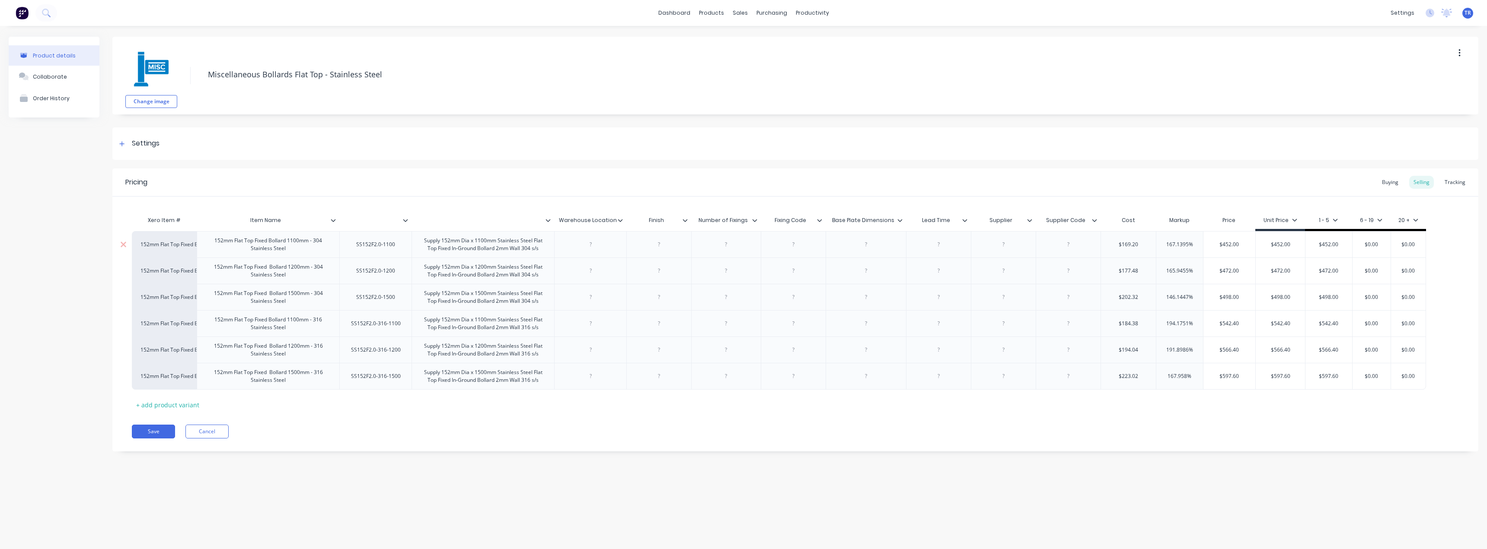
scroll to position [0, 0]
click at [684, 219] on icon at bounding box center [685, 220] width 5 height 5
click at [678, 257] on div "Delete attribute column" at bounding box center [648, 260] width 96 height 17
click at [691, 223] on div at bounding box center [693, 221] width 5 height 8
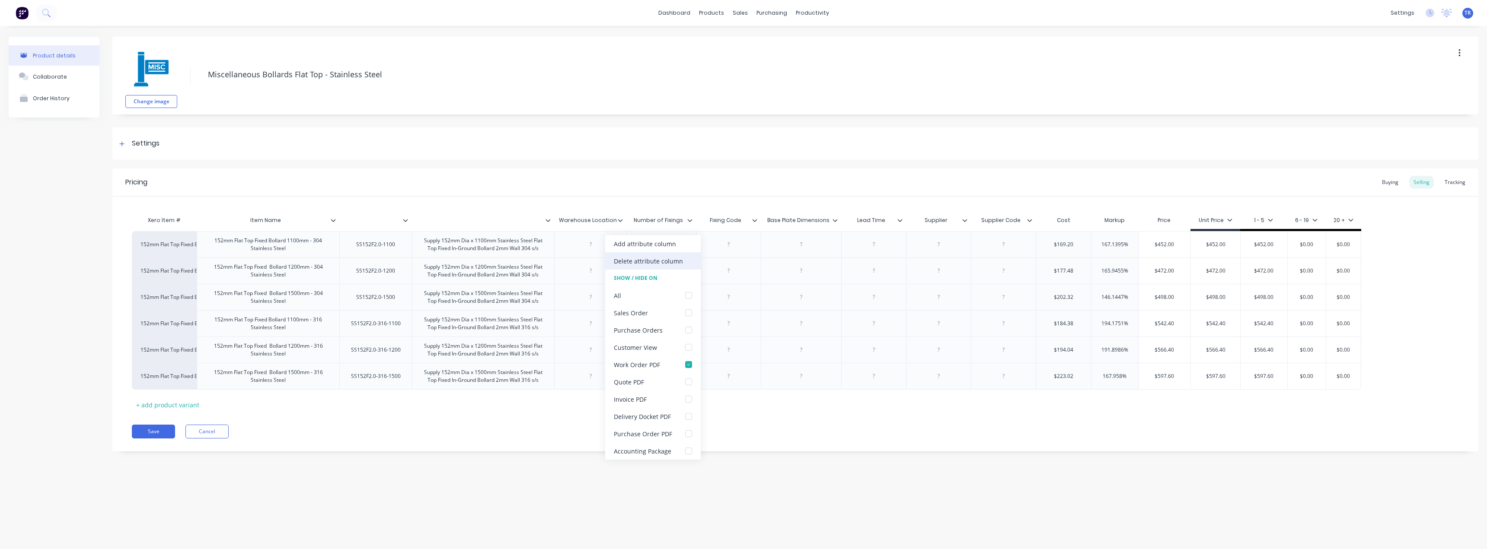
click at [681, 260] on div "Delete attribute column" at bounding box center [648, 261] width 69 height 9
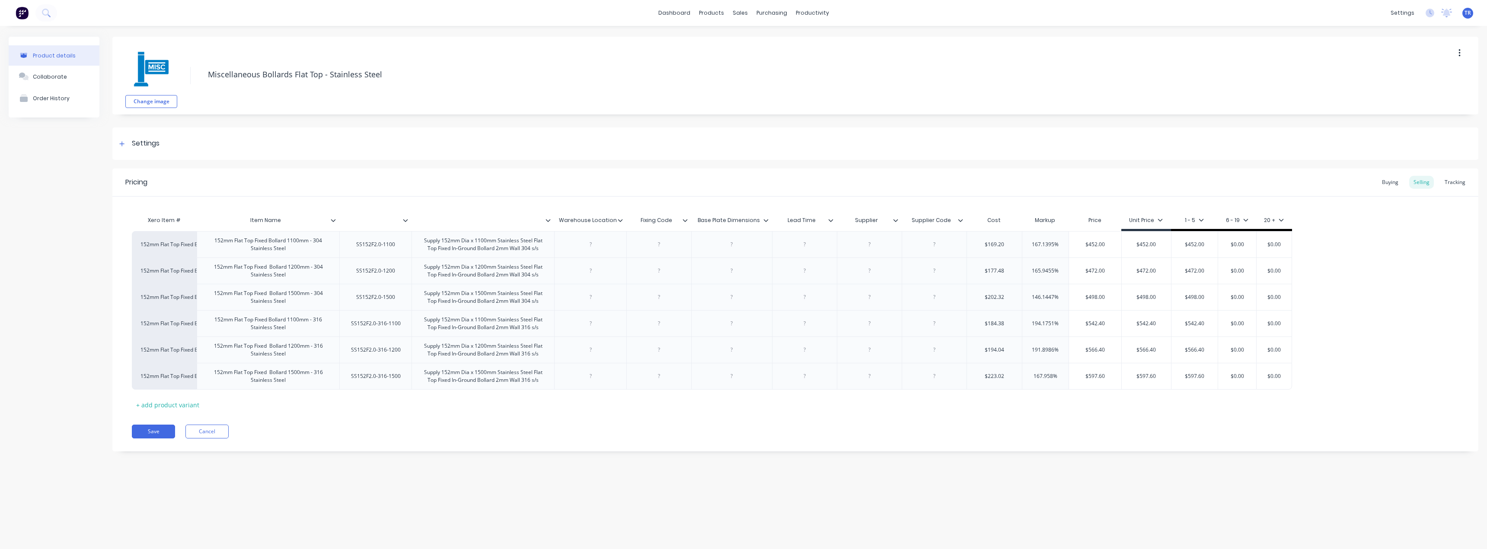
click at [687, 222] on icon at bounding box center [685, 220] width 5 height 5
click at [676, 267] on div "Delete attribute column" at bounding box center [648, 260] width 96 height 17
click at [701, 222] on icon at bounding box center [701, 220] width 5 height 5
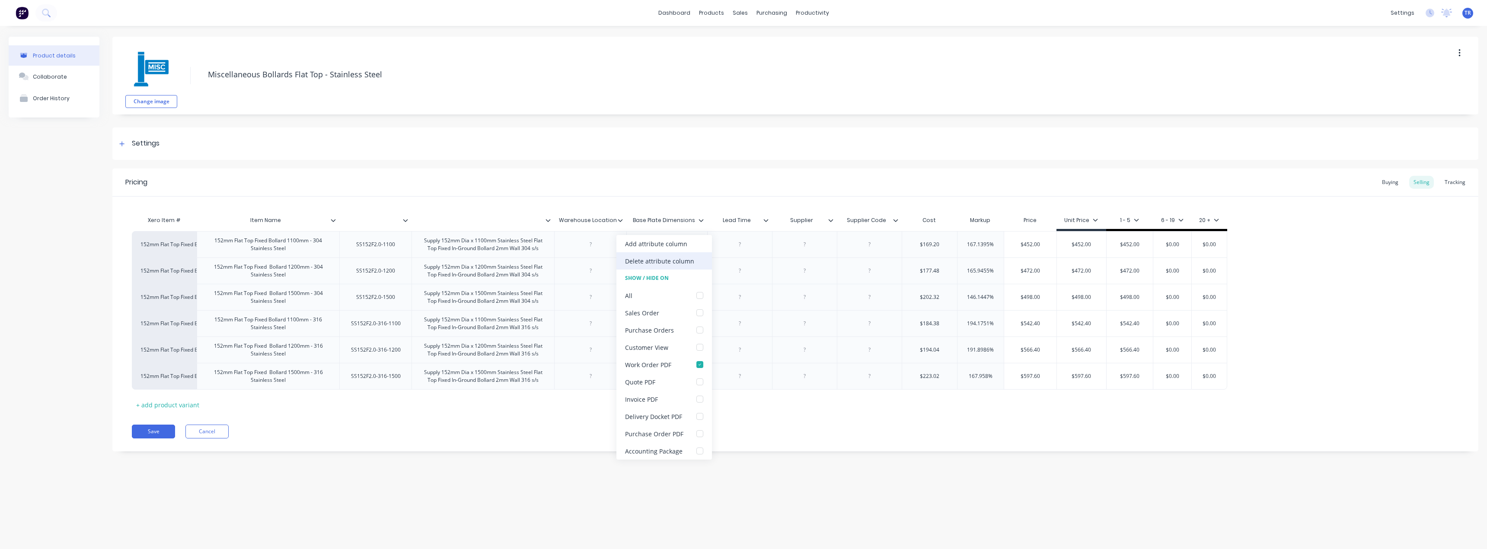
click at [686, 258] on div "Delete attribute column" at bounding box center [659, 261] width 69 height 9
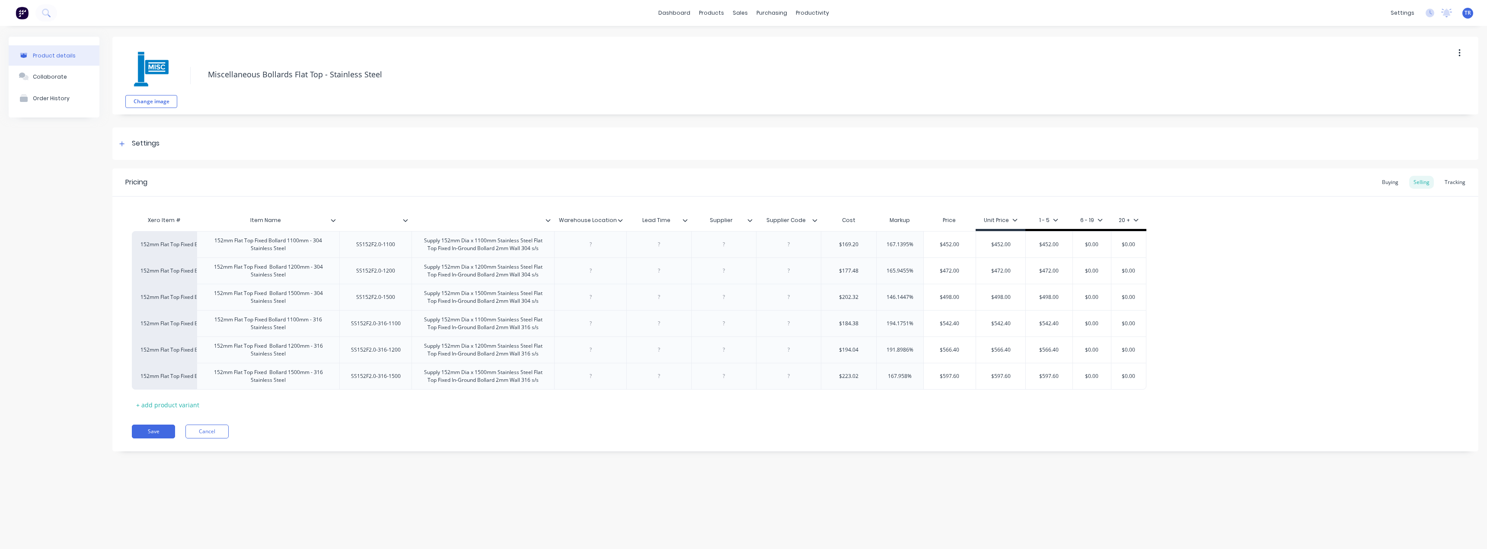
click at [336, 219] on div at bounding box center [336, 221] width 5 height 8
click at [335, 217] on div at bounding box center [336, 221] width 5 height 8
click at [403, 222] on icon at bounding box center [405, 220] width 5 height 5
click at [145, 429] on button "Save" at bounding box center [153, 432] width 43 height 14
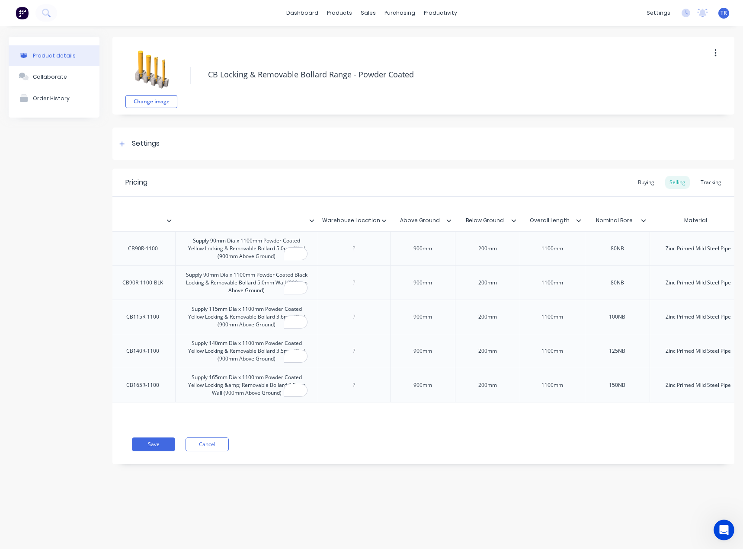
scroll to position [0, 246]
click at [162, 449] on button "Save" at bounding box center [153, 444] width 43 height 14
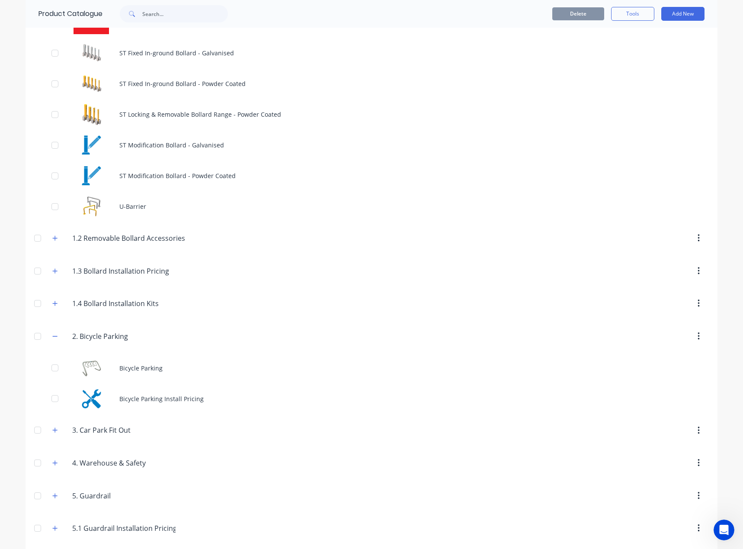
scroll to position [1206, 0]
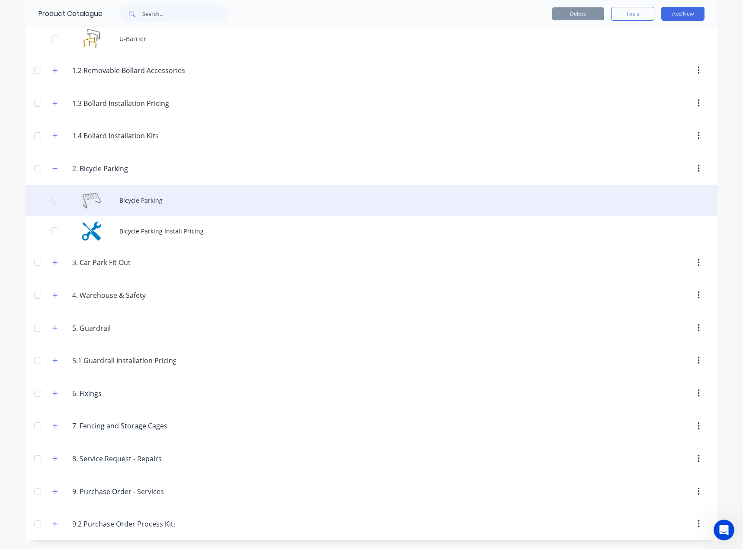
click at [129, 201] on div "Bicycle Parking" at bounding box center [372, 200] width 692 height 31
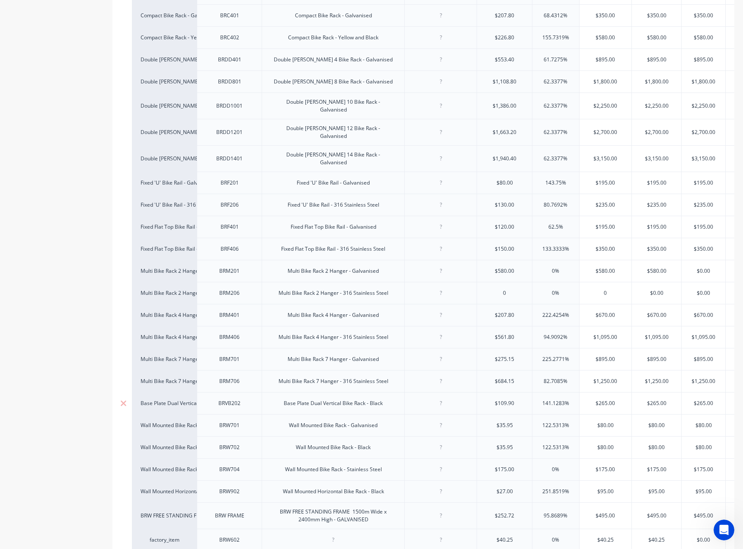
scroll to position [115, 0]
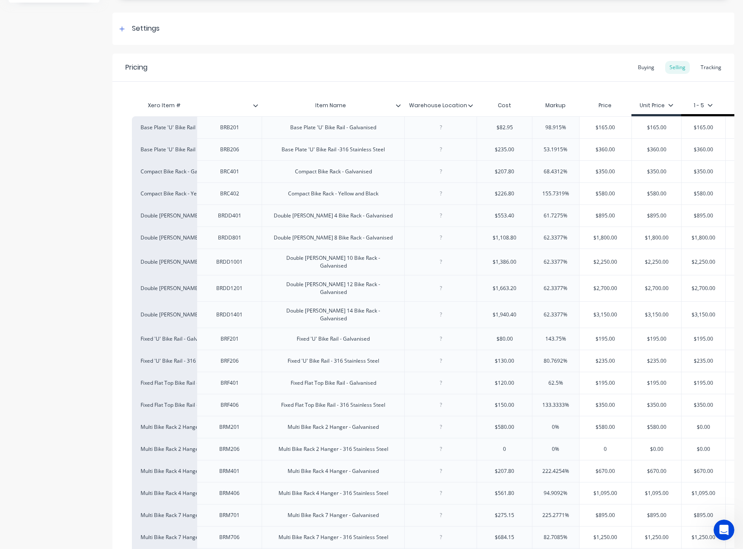
click at [397, 105] on icon at bounding box center [398, 105] width 5 height 3
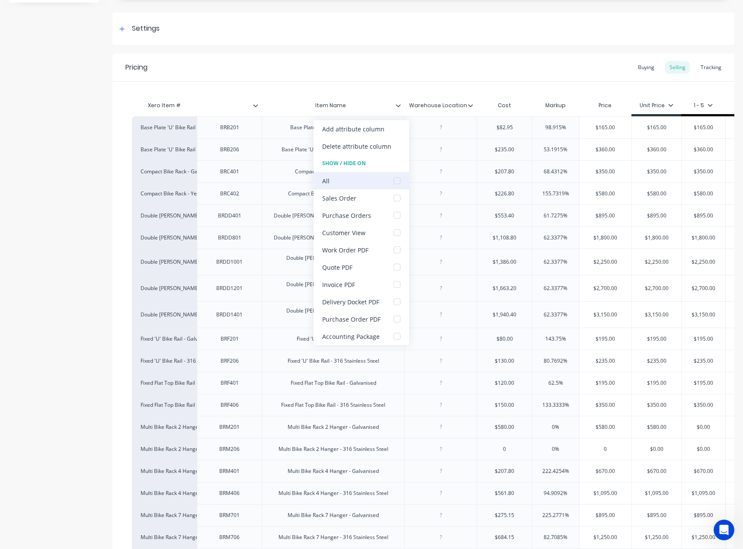
click at [389, 183] on div at bounding box center [396, 180] width 17 height 17
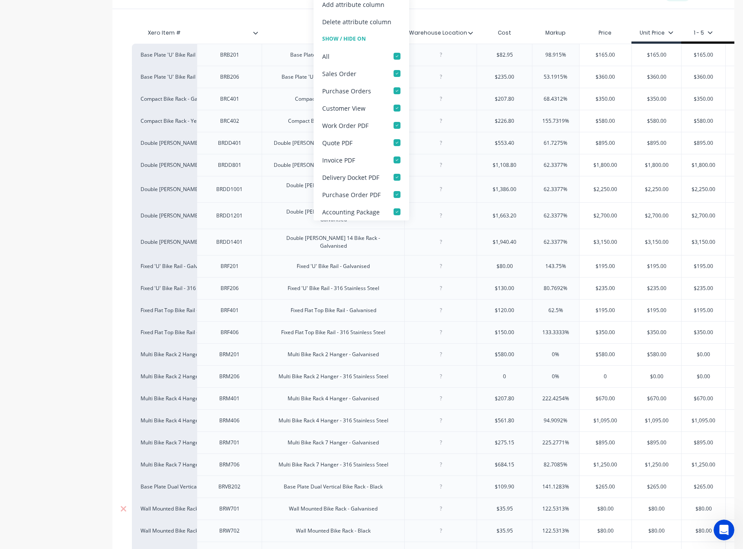
scroll to position [374, 0]
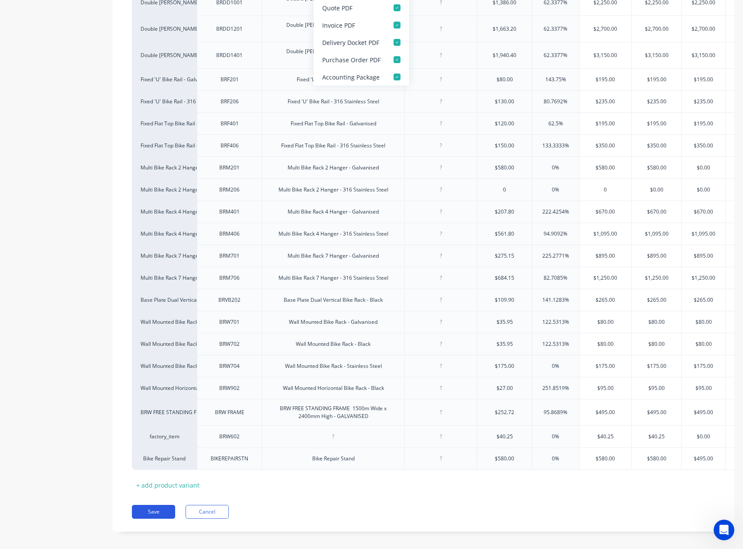
click at [155, 505] on button "Save" at bounding box center [153, 512] width 43 height 14
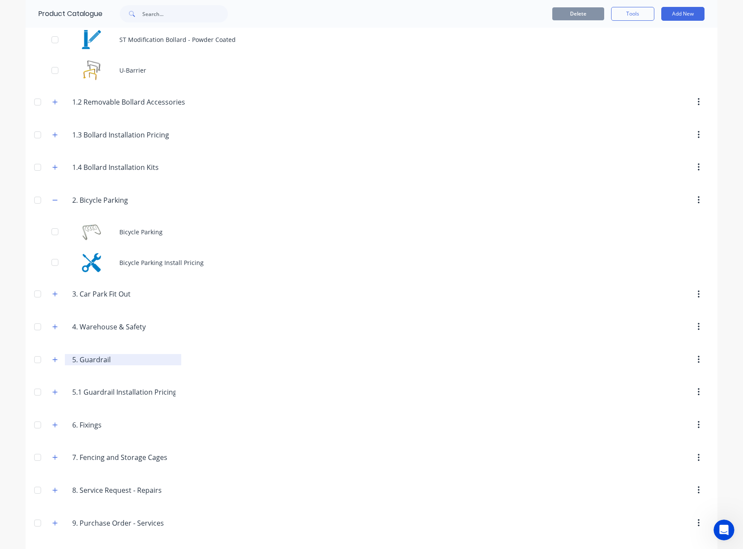
scroll to position [1206, 0]
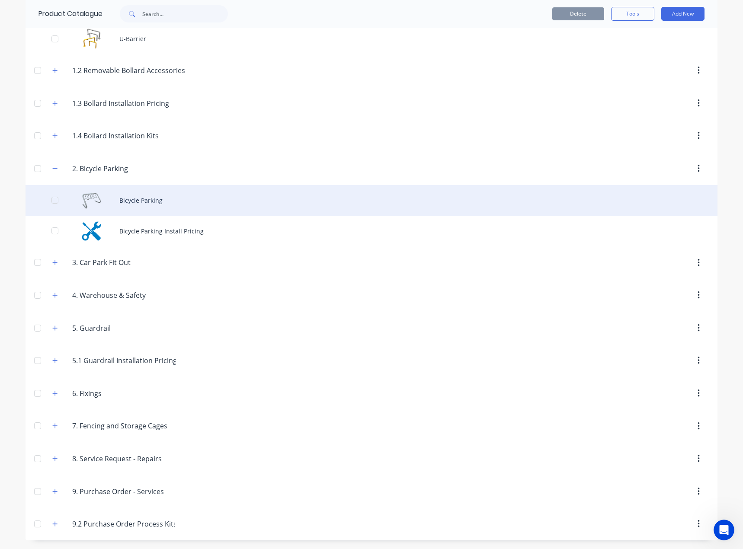
click at [127, 207] on div "Bicycle Parking" at bounding box center [372, 200] width 692 height 31
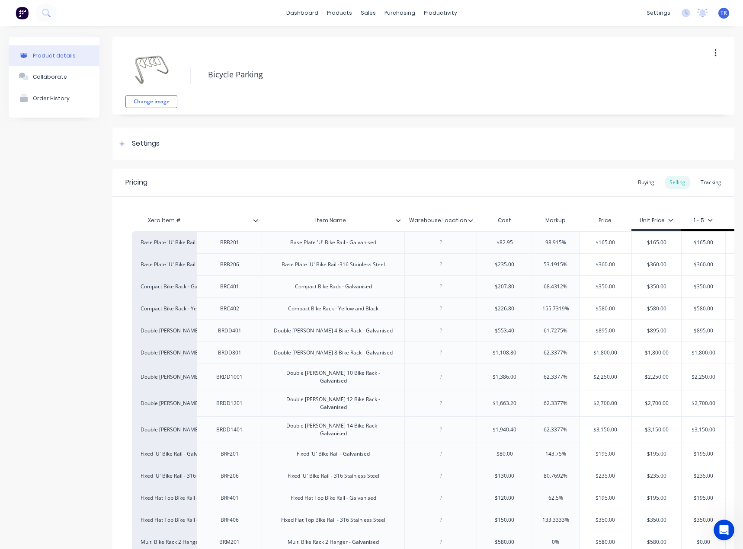
click at [398, 223] on icon at bounding box center [398, 220] width 5 height 5
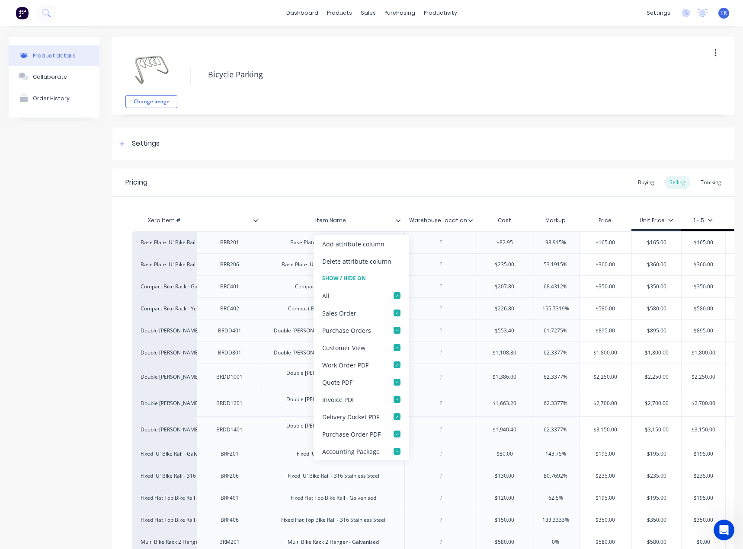
click at [398, 223] on icon at bounding box center [398, 220] width 5 height 5
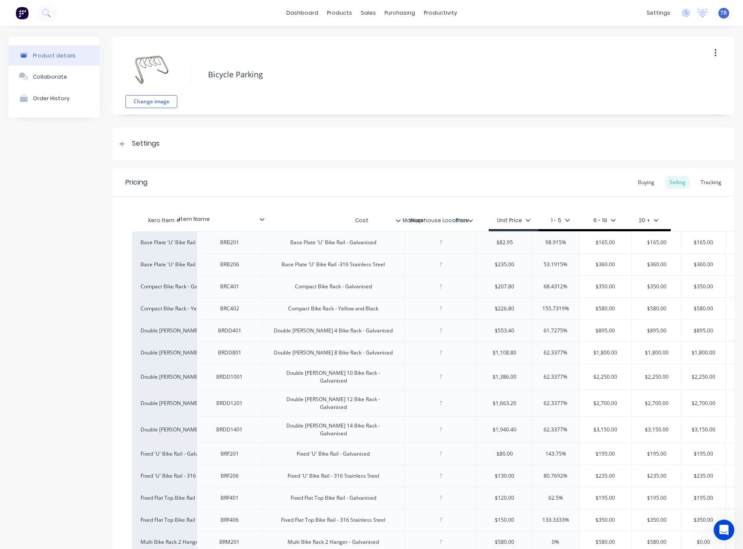
drag, startPoint x: 396, startPoint y: 219, endPoint x: 257, endPoint y: 217, distance: 138.3
click at [257, 217] on div "Xero Item # Item Name Warehouse Location Cost Markup Price Unit Price 1 - 5 6 -…" at bounding box center [472, 221] width 681 height 19
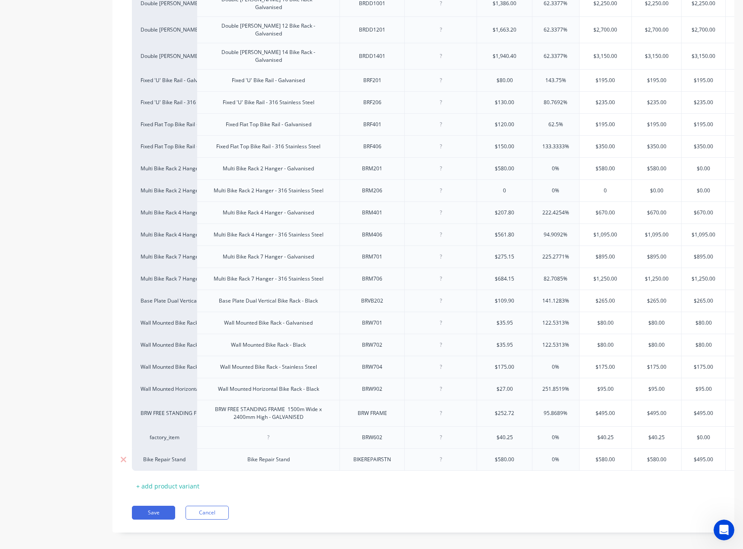
scroll to position [374, 0]
click at [147, 505] on button "Save" at bounding box center [153, 512] width 43 height 14
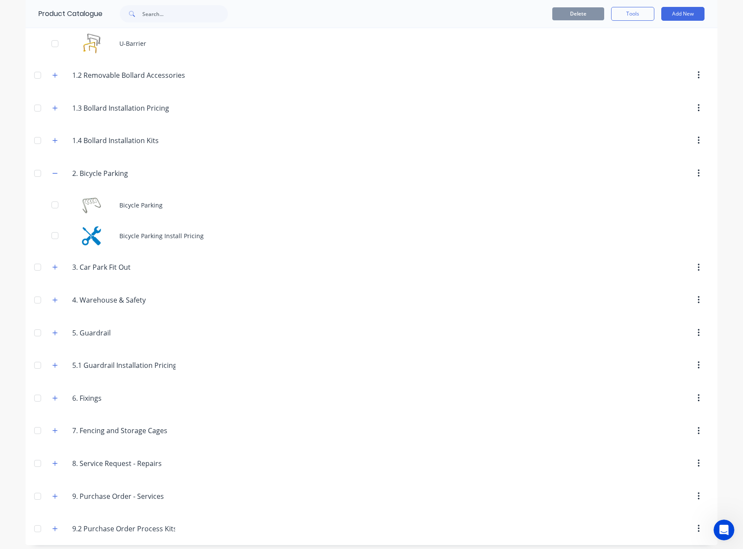
scroll to position [1206, 0]
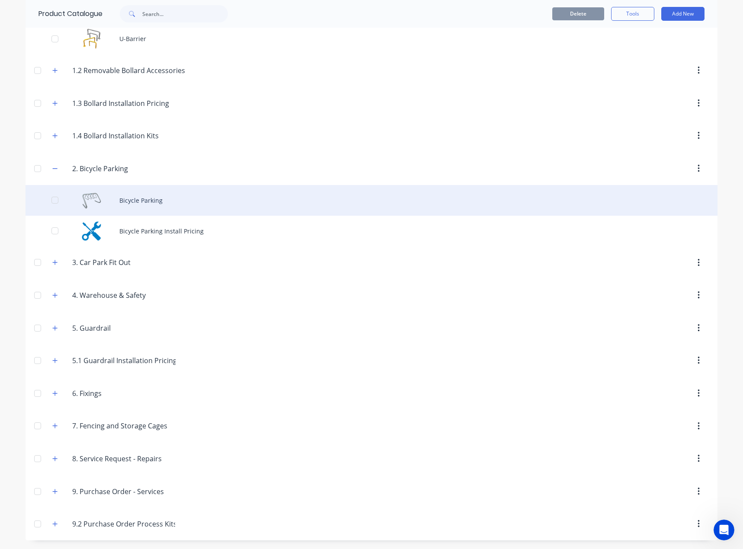
click at [149, 206] on div "Bicycle Parking" at bounding box center [372, 200] width 692 height 31
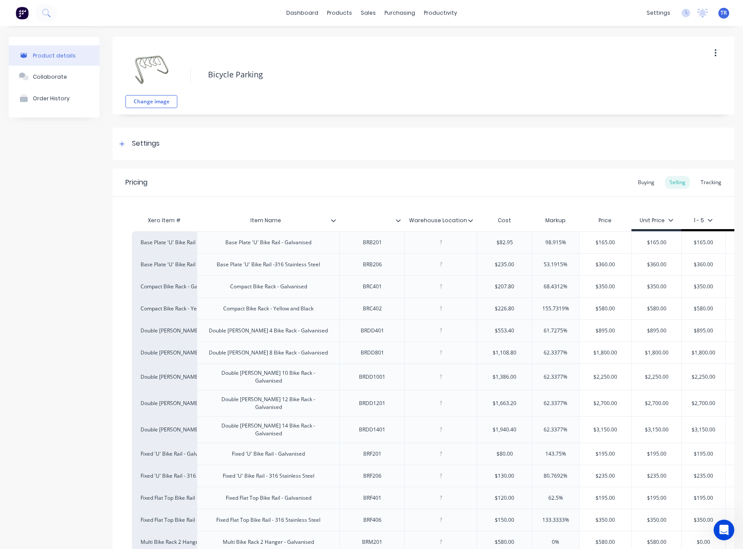
click at [473, 222] on div at bounding box center [473, 221] width 5 height 8
click at [468, 221] on icon at bounding box center [470, 220] width 5 height 5
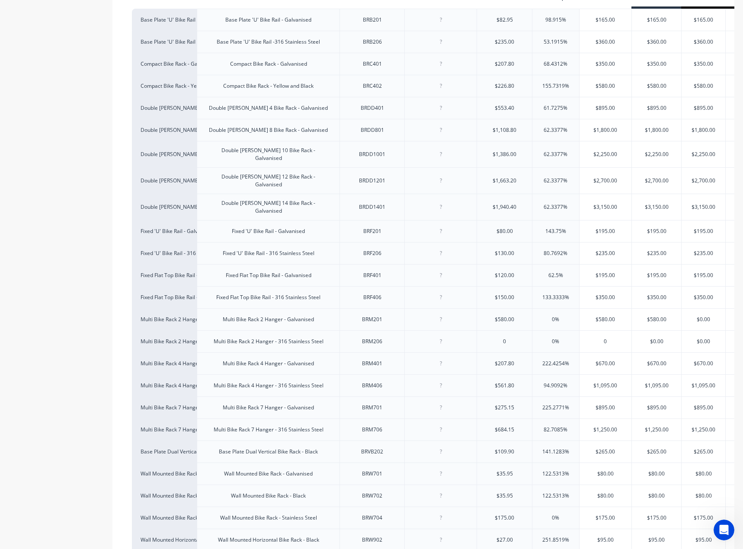
scroll to position [374, 0]
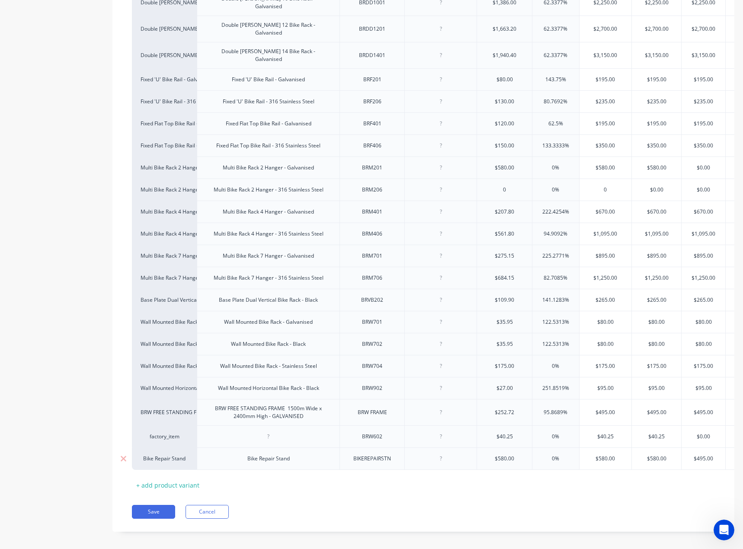
drag, startPoint x: 268, startPoint y: 424, endPoint x: 258, endPoint y: 435, distance: 14.4
click at [268, 431] on div at bounding box center [268, 436] width 43 height 11
click at [154, 505] on button "Save" at bounding box center [153, 512] width 43 height 14
type textarea "x"
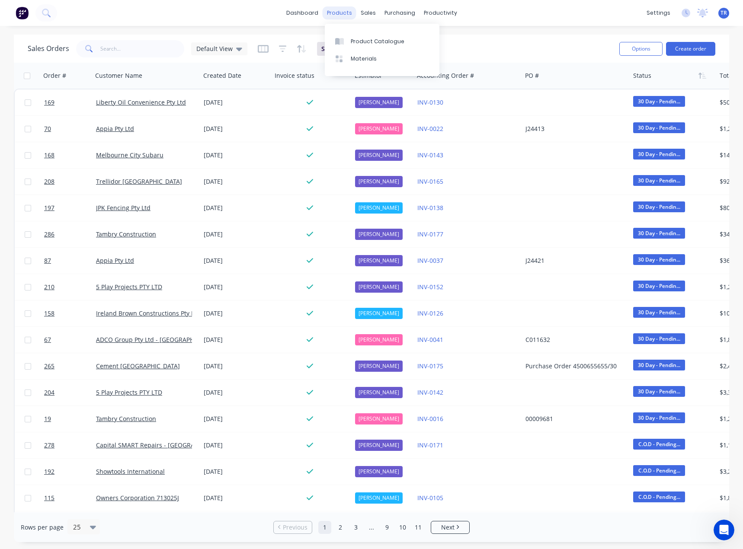
drag, startPoint x: 328, startPoint y: 12, endPoint x: 332, endPoint y: 17, distance: 7.1
click at [328, 12] on div "products" at bounding box center [339, 12] width 34 height 13
click at [376, 46] on link "Sales Orders" at bounding box center [413, 40] width 115 height 17
click at [383, 43] on div "Sales Orders" at bounding box center [399, 42] width 35 height 8
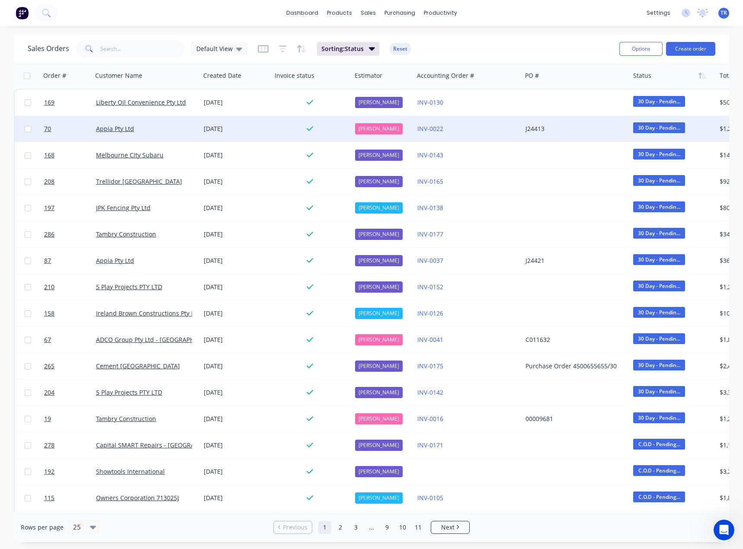
click at [247, 131] on div "[DATE]" at bounding box center [236, 128] width 64 height 9
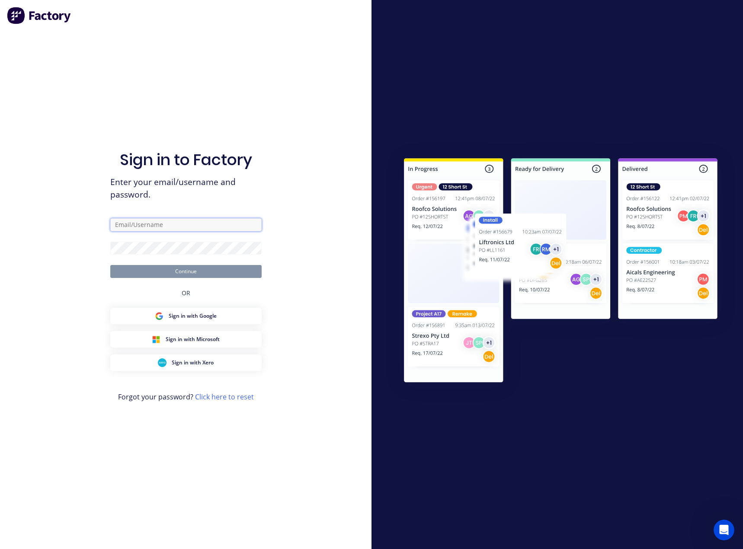
type input "[EMAIL_ADDRESS][DOMAIN_NAME]"
click at [157, 274] on button "Continue" at bounding box center [185, 271] width 151 height 13
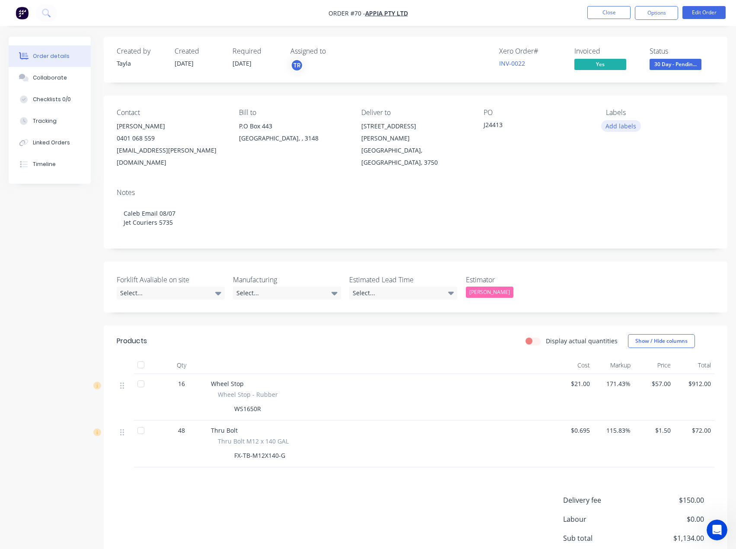
click at [606, 118] on div "Contact [PERSON_NAME] [PHONE_NUMBER] [EMAIL_ADDRESS][PERSON_NAME][DOMAIN_NAME] …" at bounding box center [416, 139] width 624 height 86
click at [611, 127] on button "Add labels" at bounding box center [621, 126] width 40 height 12
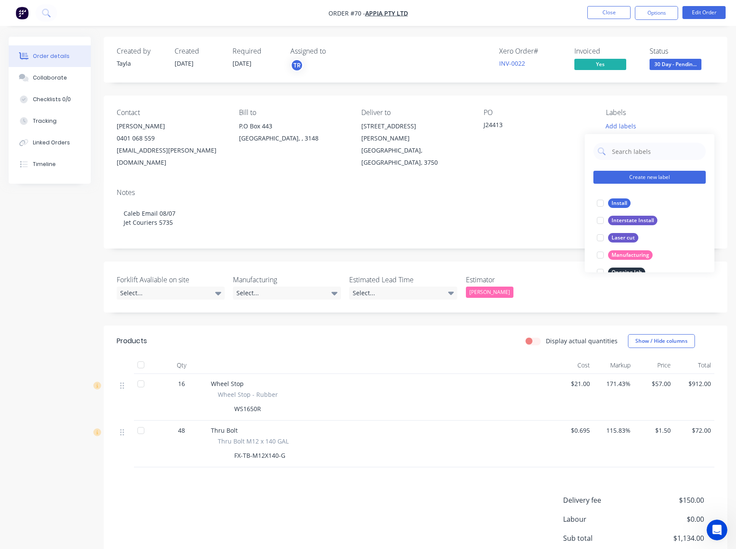
click at [628, 175] on button "Create new label" at bounding box center [649, 177] width 112 height 13
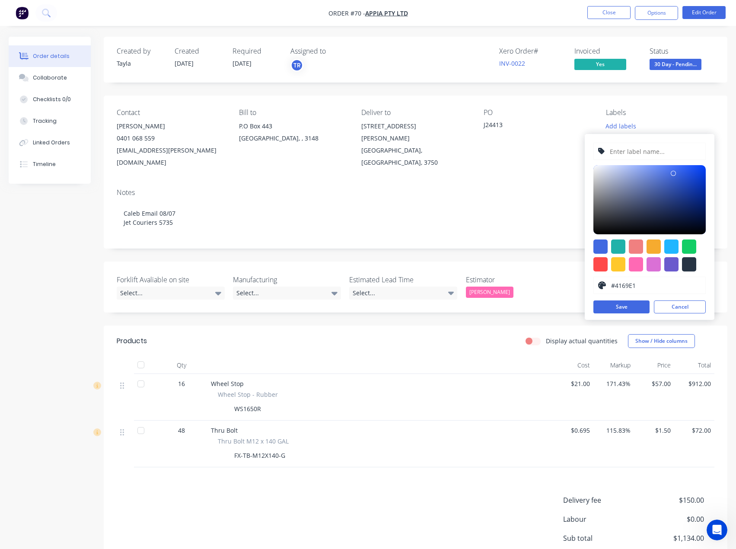
click at [637, 156] on input "text" at bounding box center [655, 151] width 92 height 16
type input "Supply Only"
click at [594, 265] on div at bounding box center [600, 264] width 14 height 14
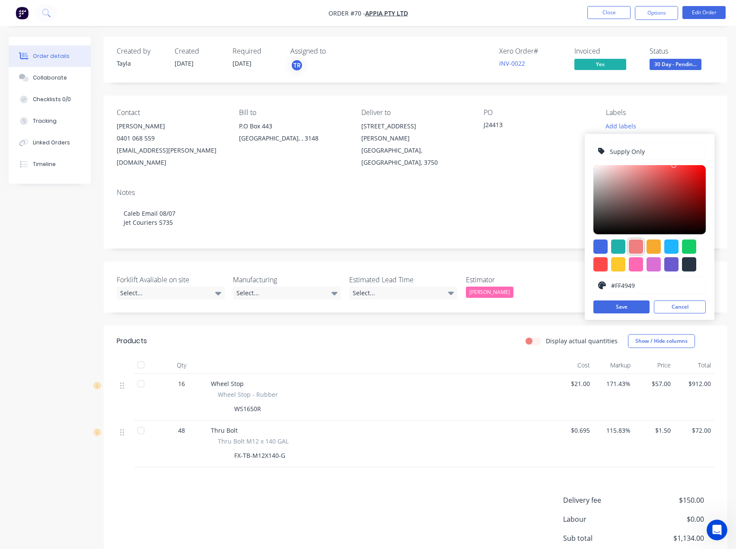
click at [639, 242] on div at bounding box center [636, 246] width 14 height 14
type input "#F08080"
click at [626, 307] on button "Save" at bounding box center [621, 306] width 56 height 13
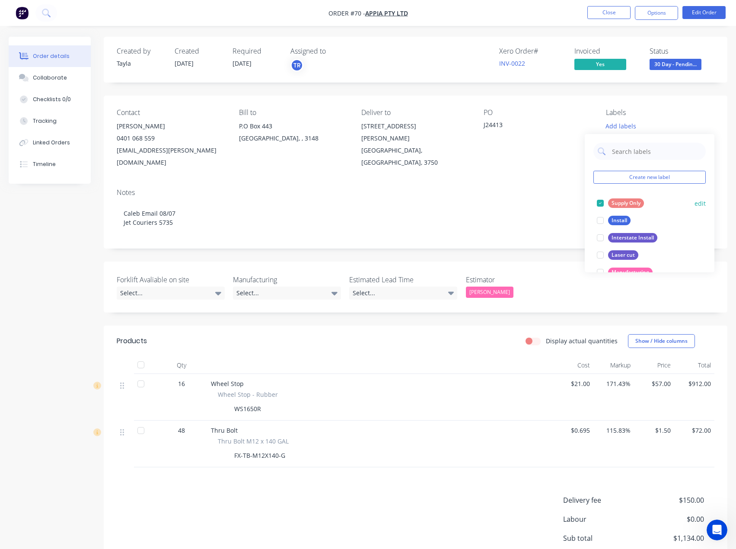
click at [603, 199] on div at bounding box center [600, 203] width 17 height 17
click at [509, 182] on div "Notes Caleb Email 08/07 Jet Couriers 5735" at bounding box center [416, 215] width 624 height 67
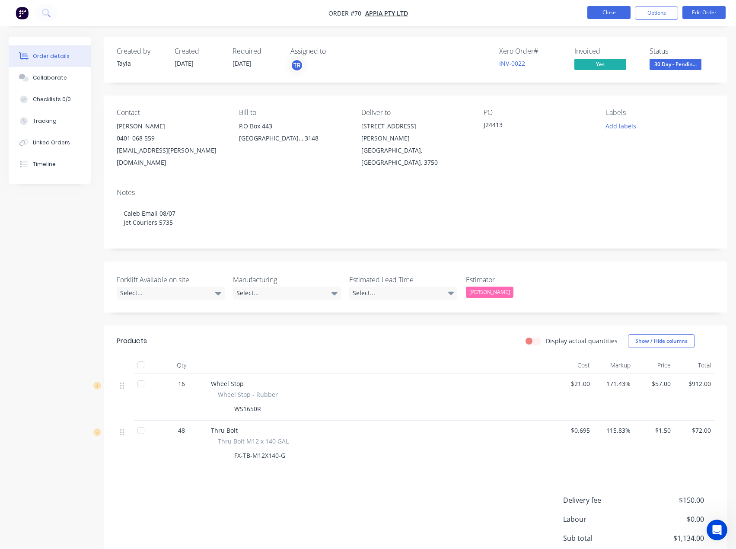
click at [598, 14] on button "Close" at bounding box center [608, 12] width 43 height 13
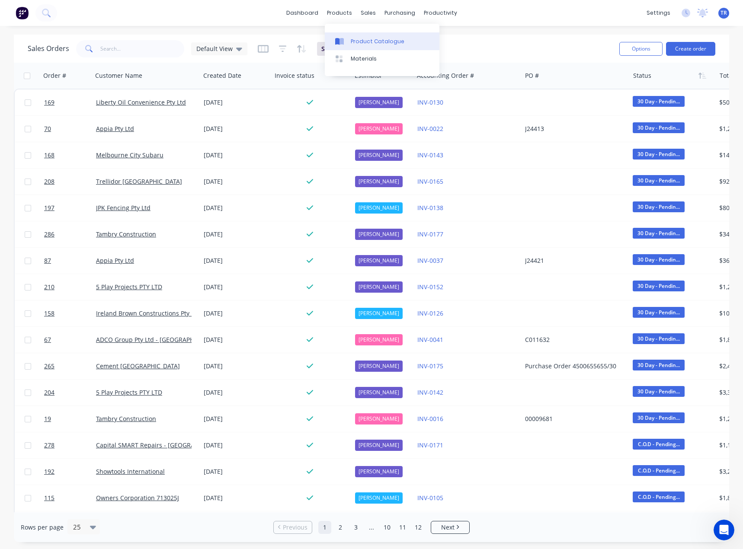
click at [337, 33] on link "Product Catalogue" at bounding box center [382, 40] width 115 height 17
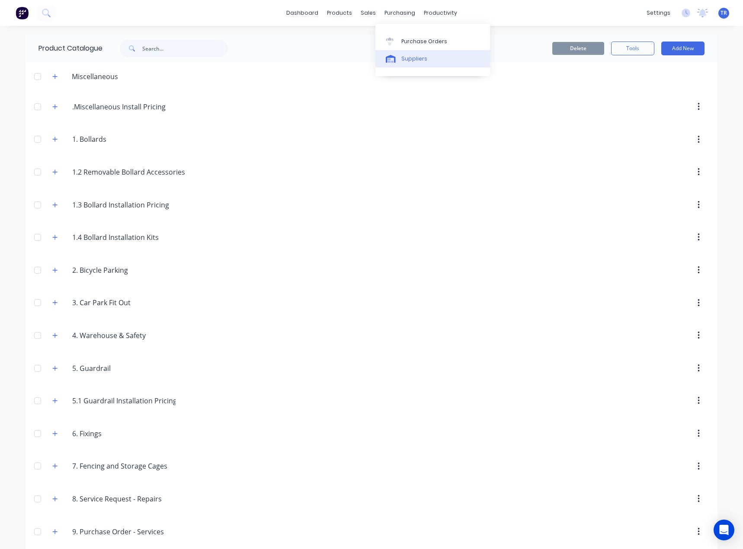
click at [403, 59] on div "Suppliers" at bounding box center [414, 59] width 26 height 8
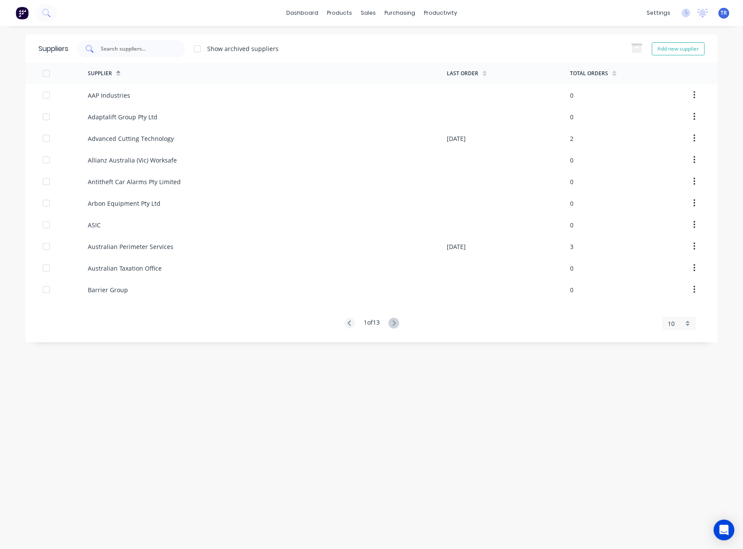
click at [148, 50] on input "text" at bounding box center [136, 49] width 72 height 9
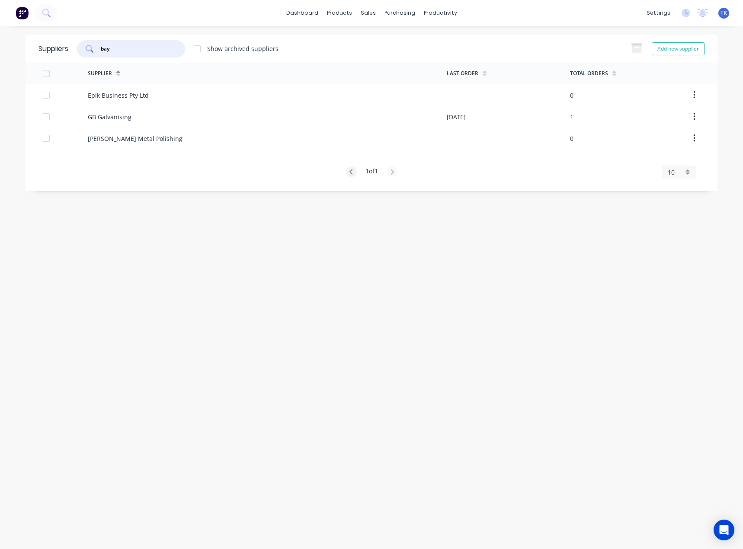
type input "bay"
